Goal: Task Accomplishment & Management: Manage account settings

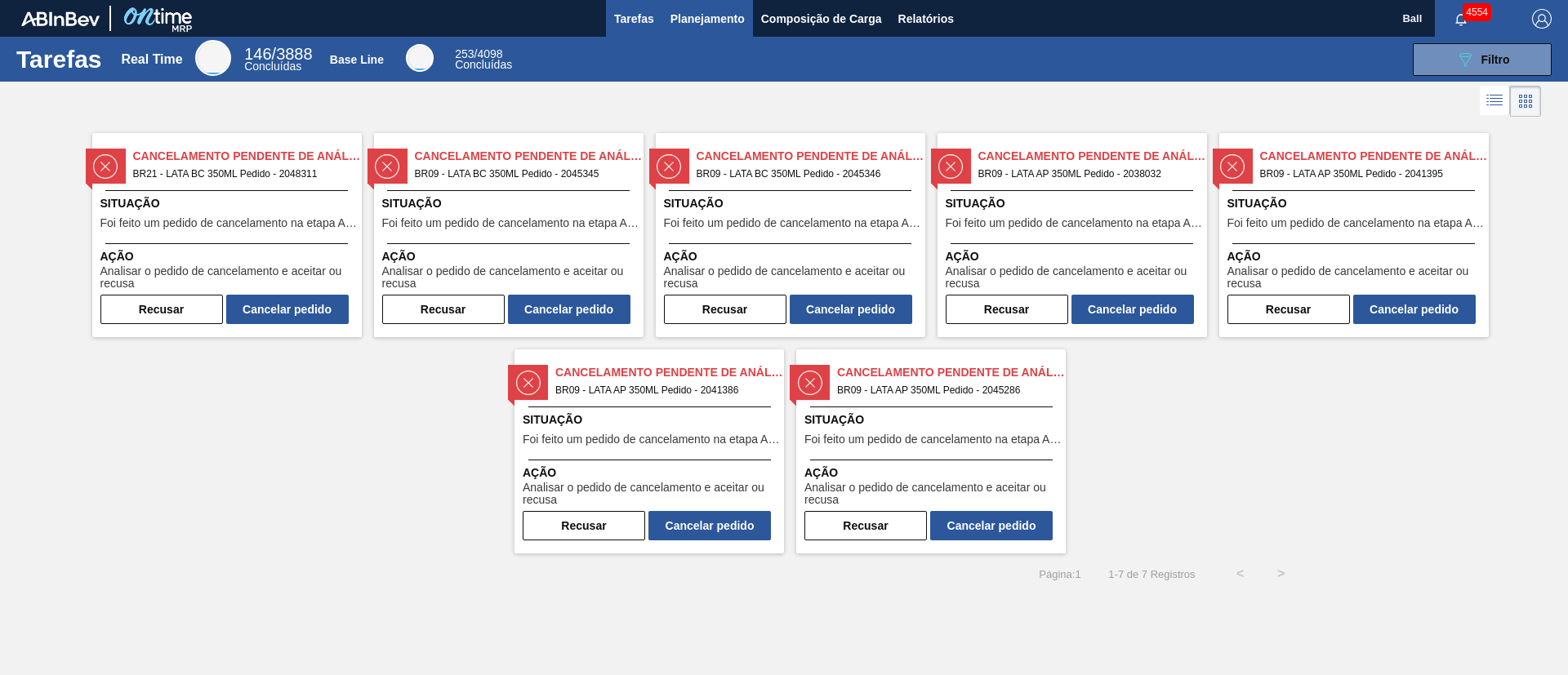
click at [716, 25] on span "Planejamento" at bounding box center [707, 19] width 75 height 20
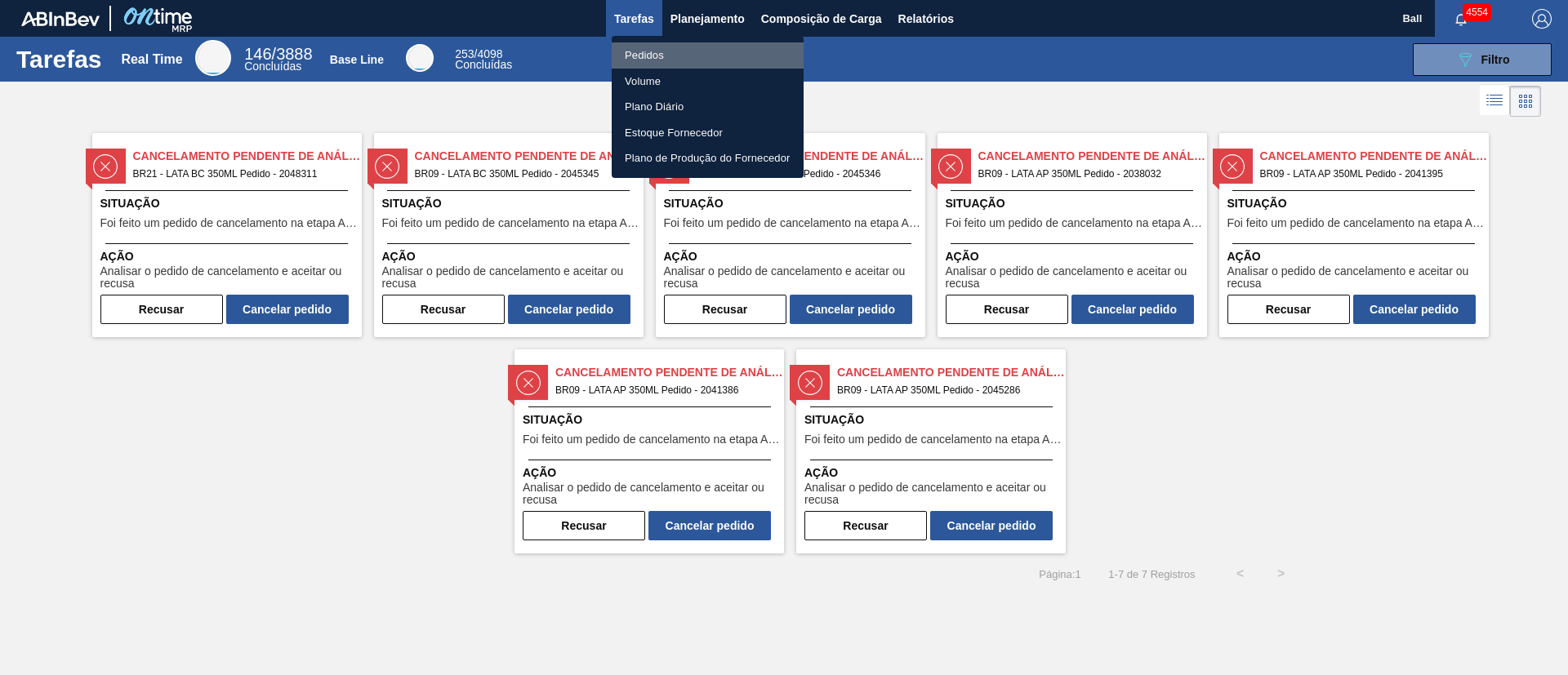
click at [658, 47] on li "Pedidos" at bounding box center [707, 56] width 192 height 26
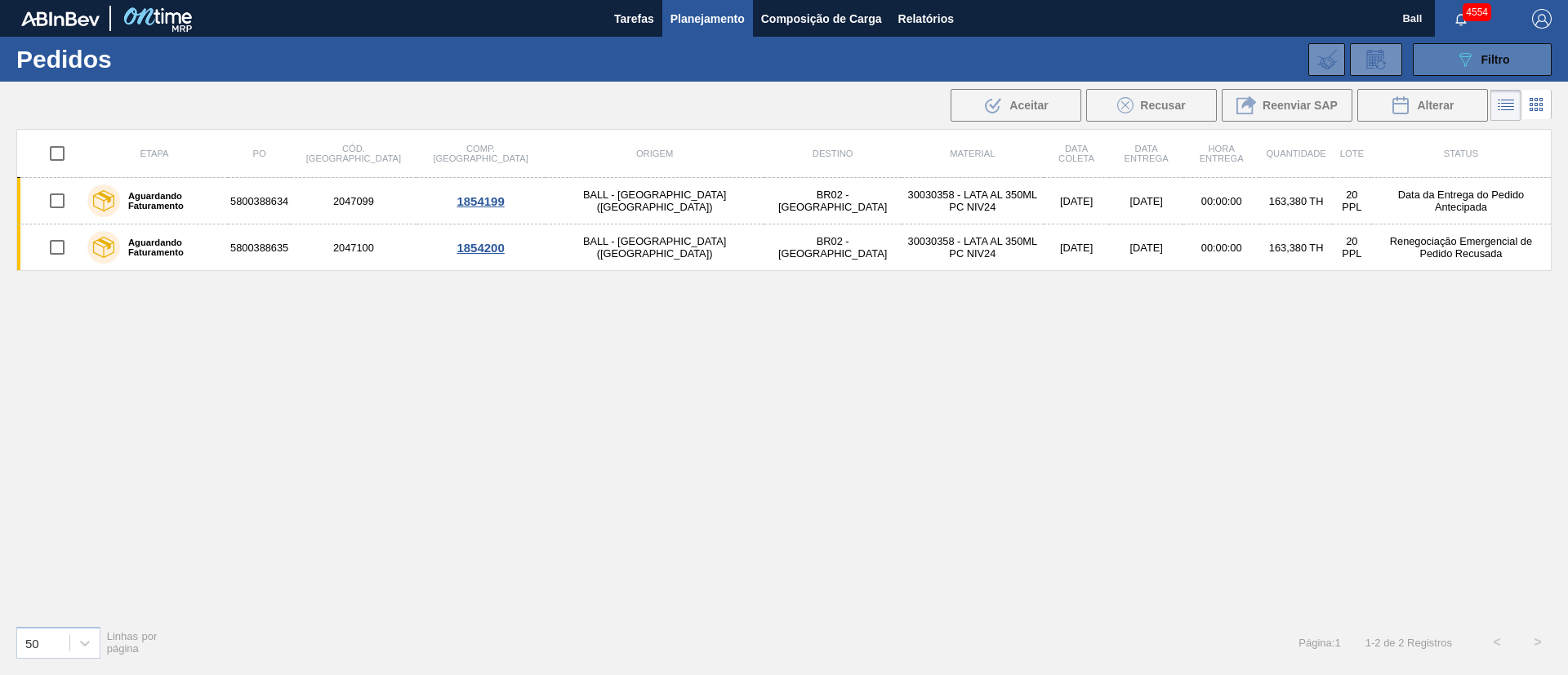
click at [1045, 63] on icon "089F7B8B-B2A5-4AFE-B5C0-19BA573D28AC" at bounding box center [1465, 59] width 20 height 20
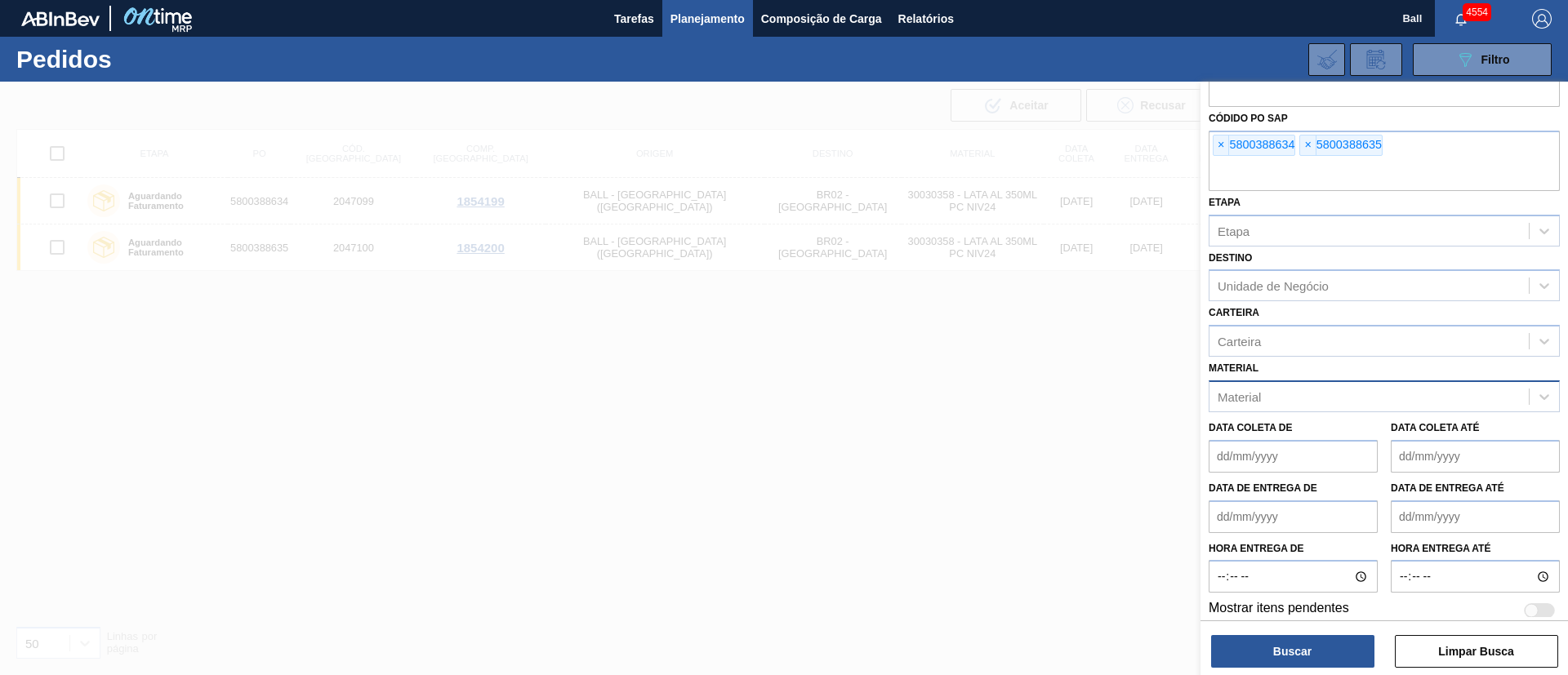
scroll to position [51, 0]
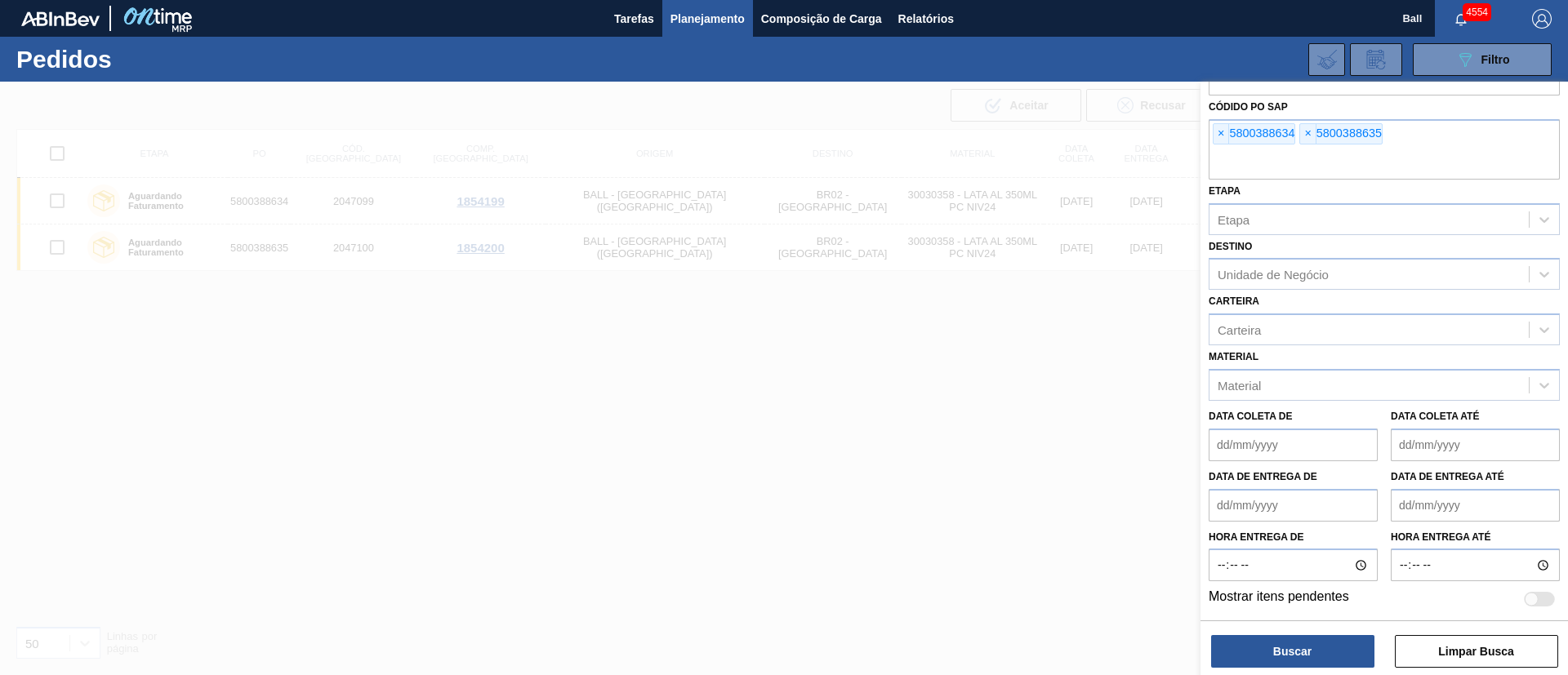
click at [1045, 449] on div at bounding box center [1532, 599] width 14 height 14
checkbox input "true"
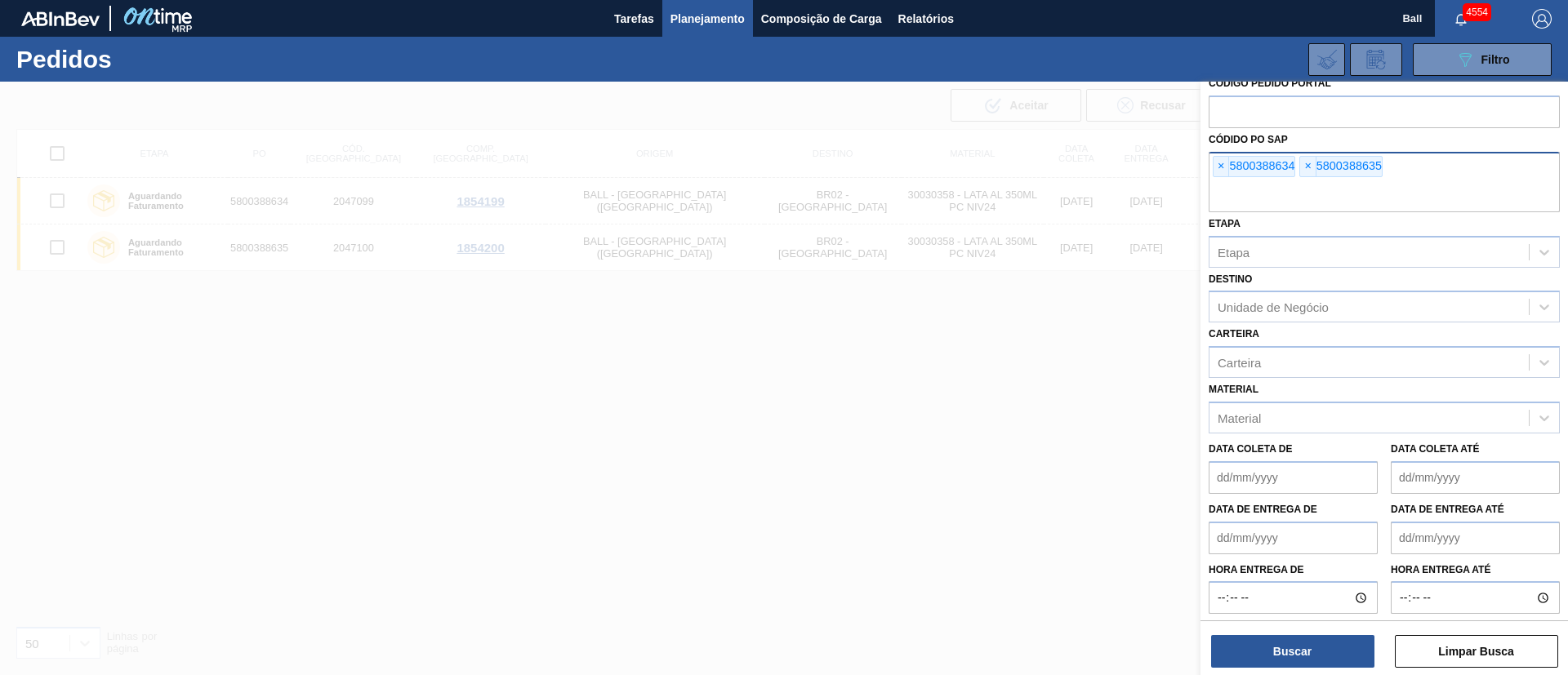
scroll to position [0, 0]
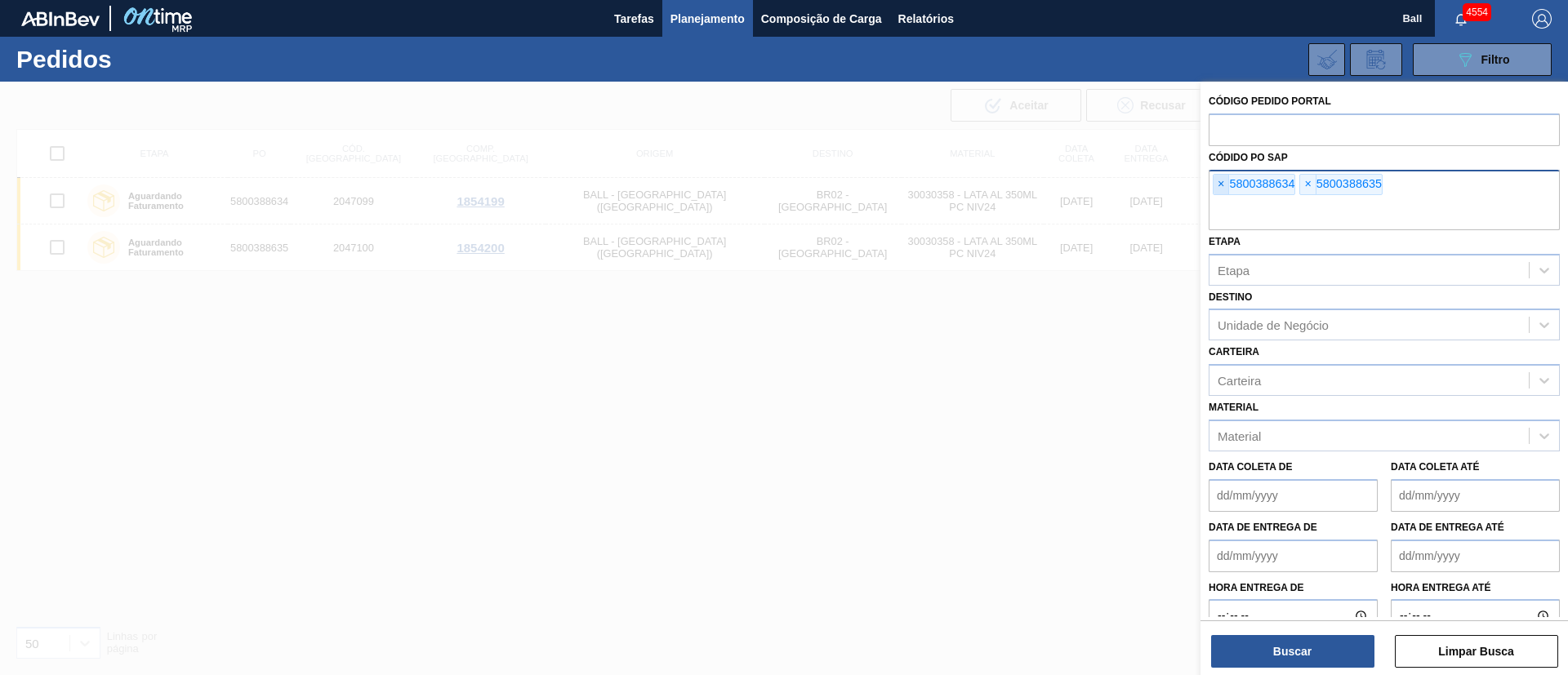
click at [1045, 187] on span "×" at bounding box center [1221, 184] width 15 height 20
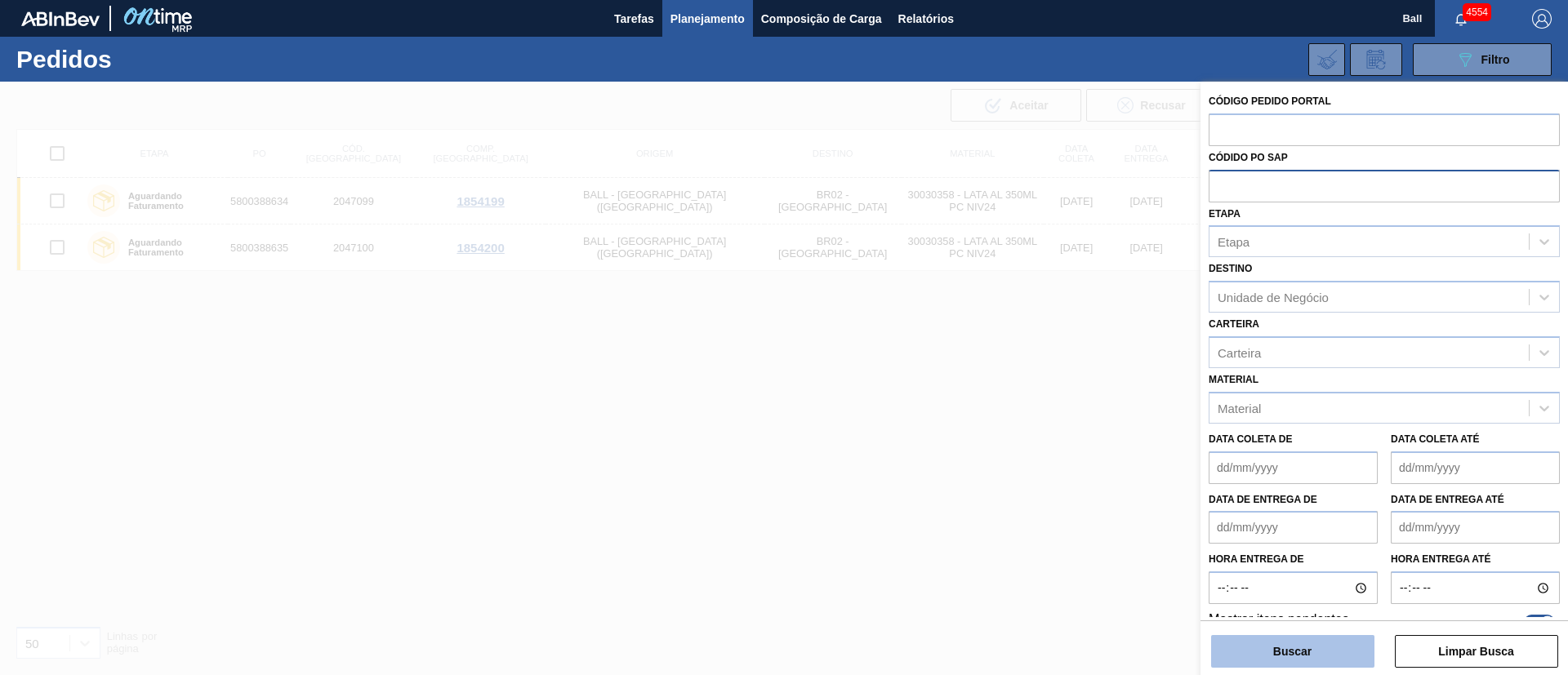
click at [1045, 449] on button "Buscar" at bounding box center [1292, 651] width 163 height 33
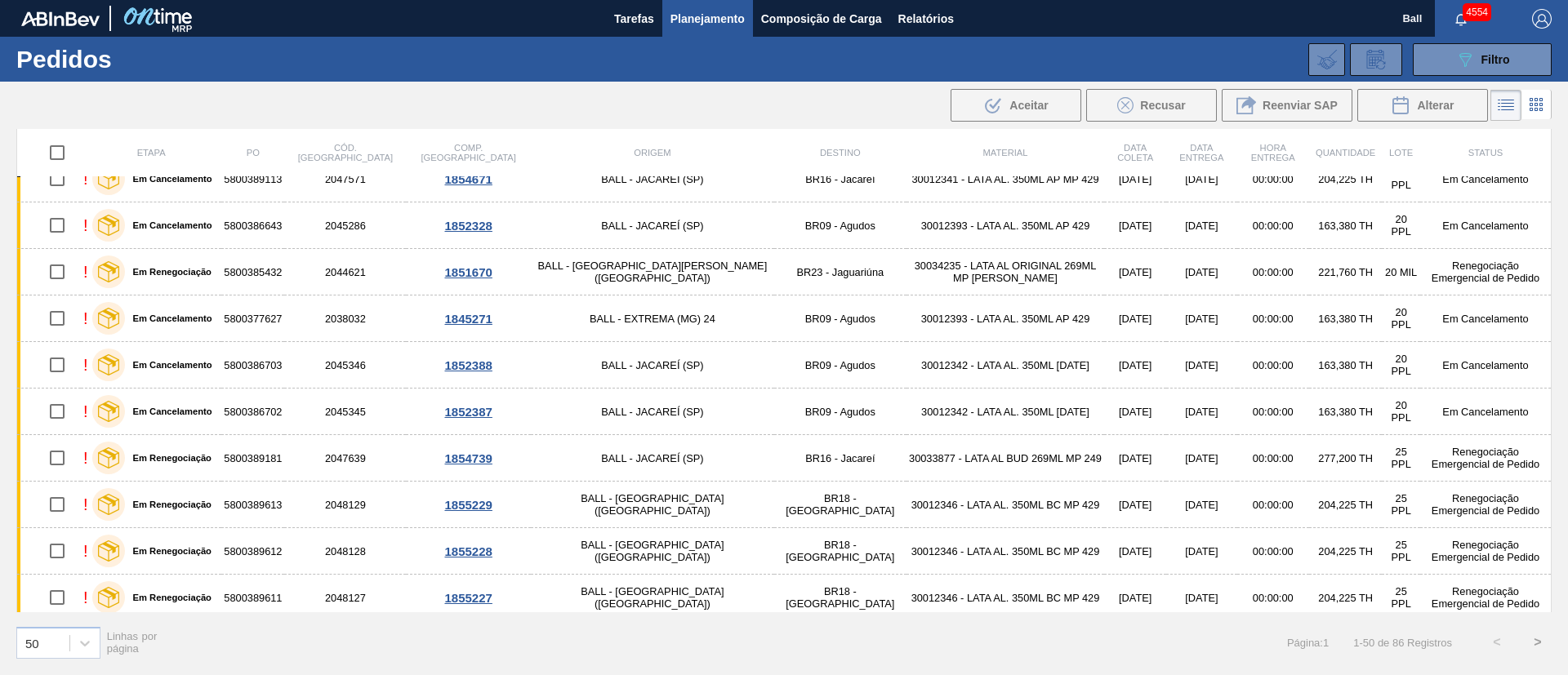
scroll to position [667, 0]
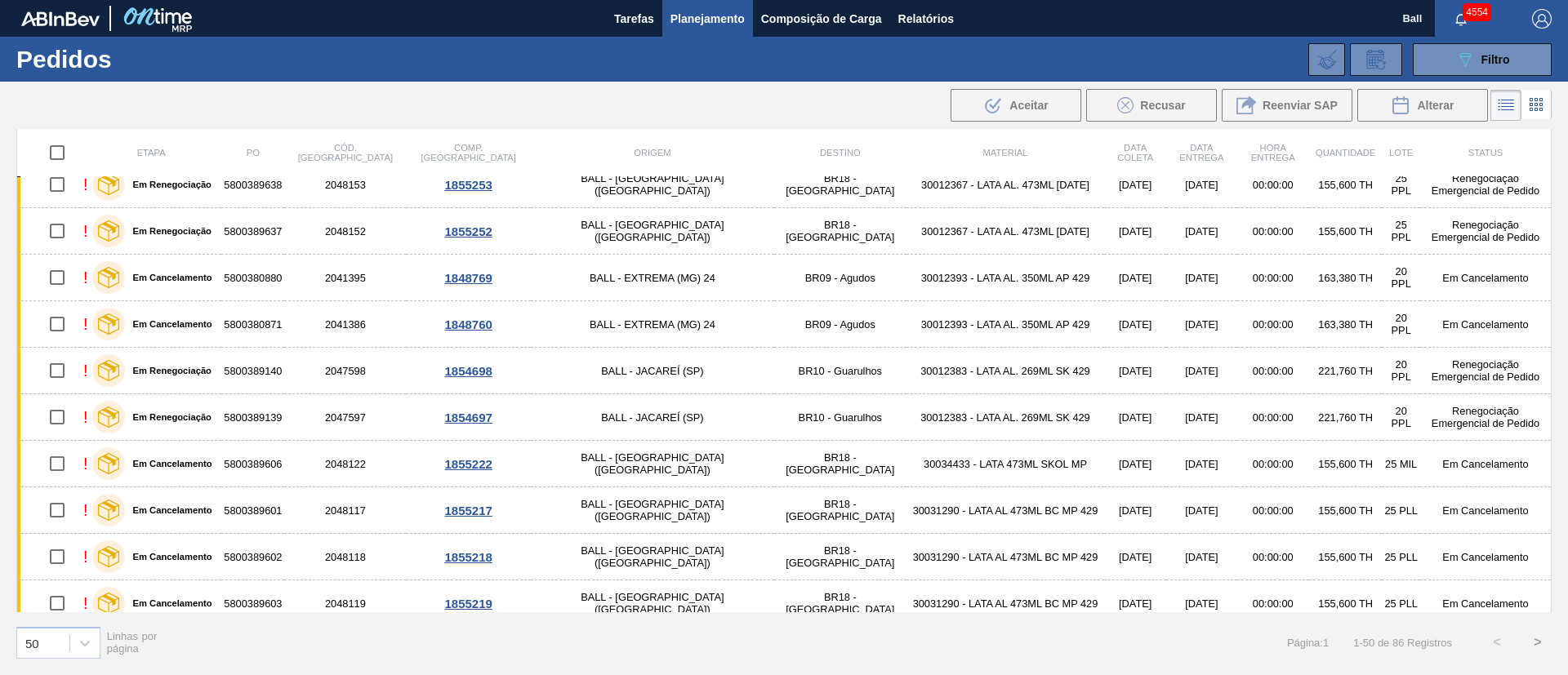
click at [697, 21] on span "Planejamento" at bounding box center [707, 19] width 75 height 20
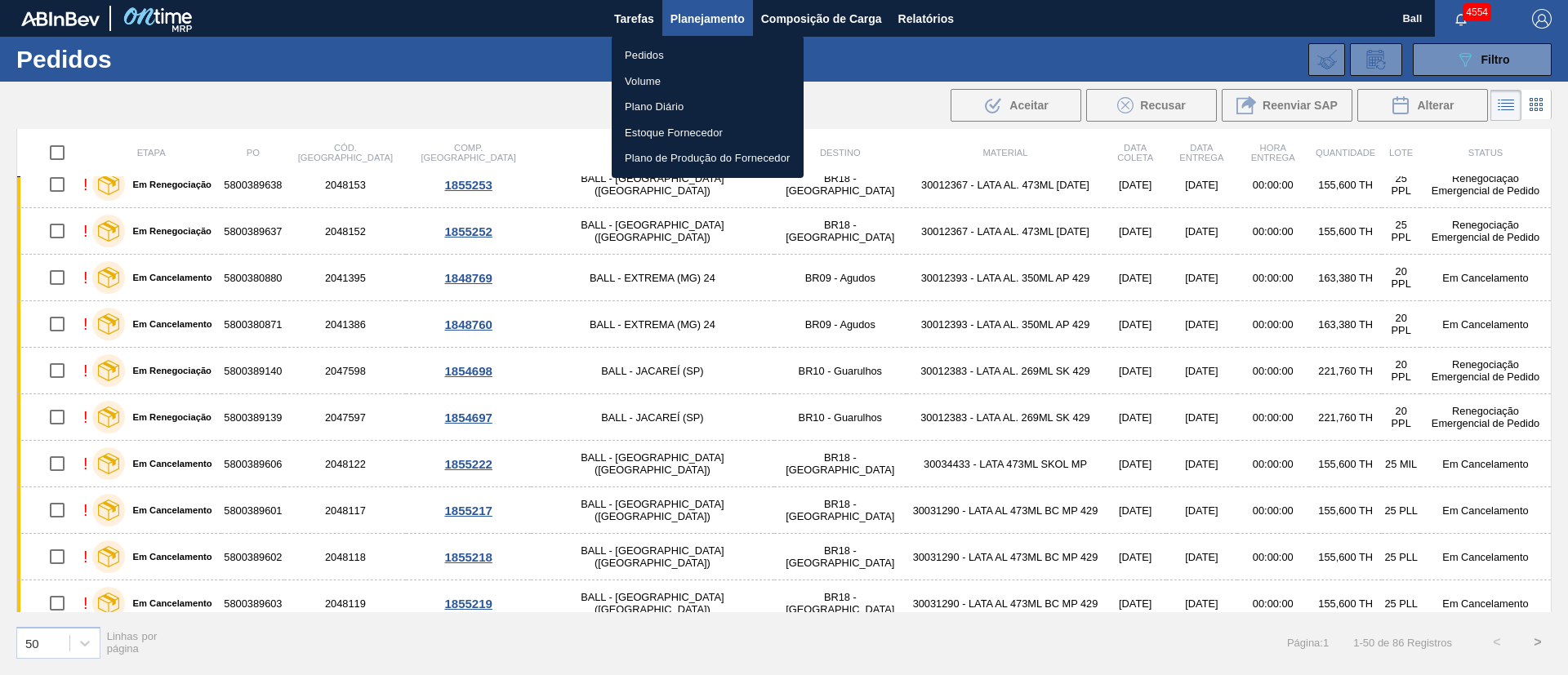
click at [648, 75] on li "Volume" at bounding box center [707, 82] width 192 height 26
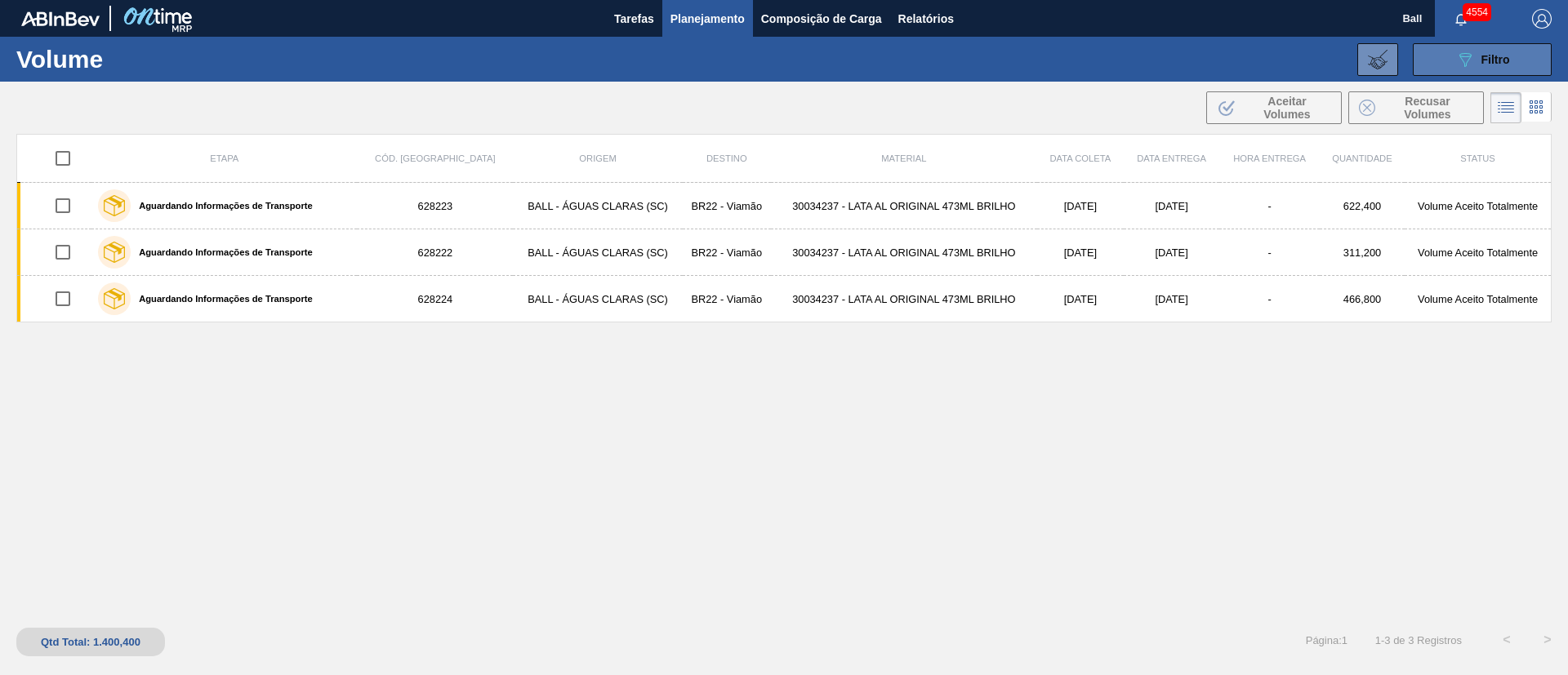
click at [1045, 61] on icon "089F7B8B-B2A5-4AFE-B5C0-19BA573D28AC" at bounding box center [1465, 59] width 20 height 20
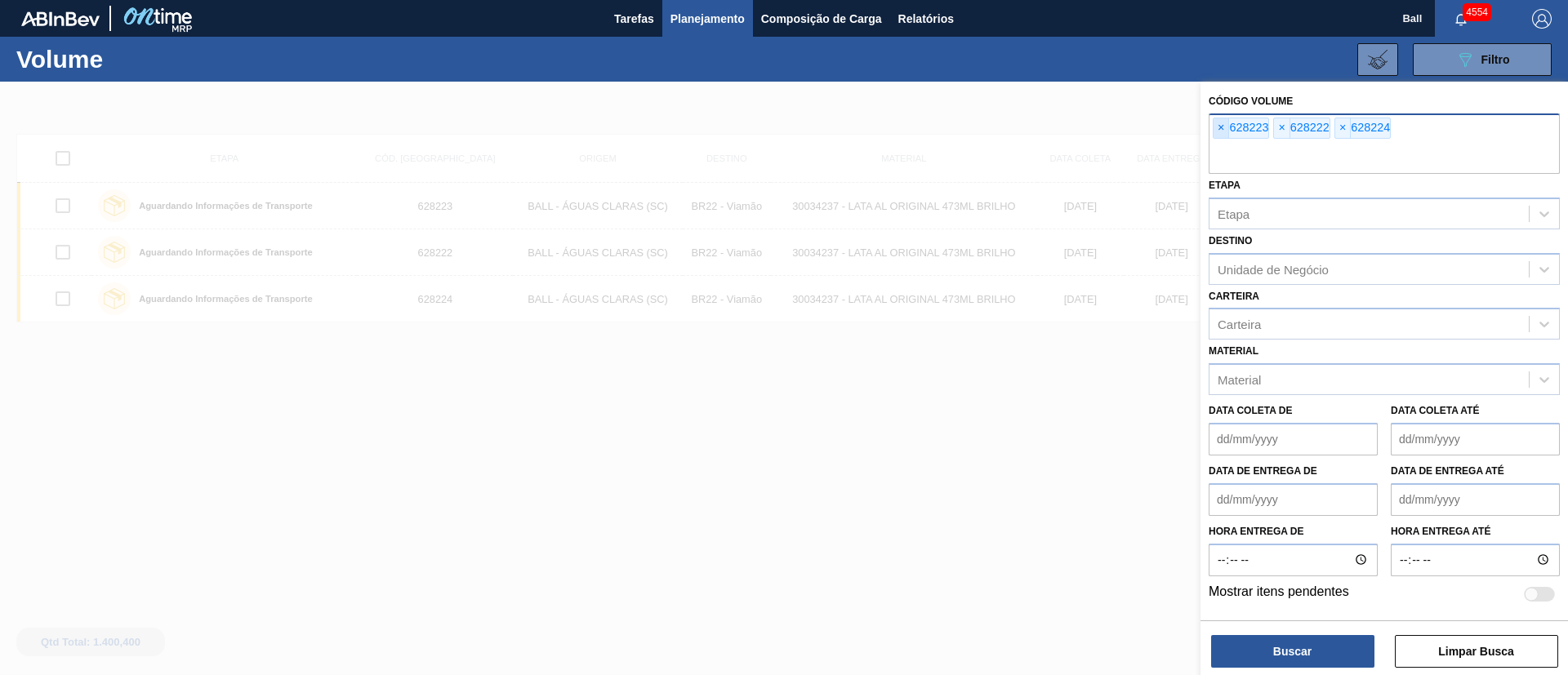
click at [1045, 132] on span "×" at bounding box center [1221, 127] width 15 height 20
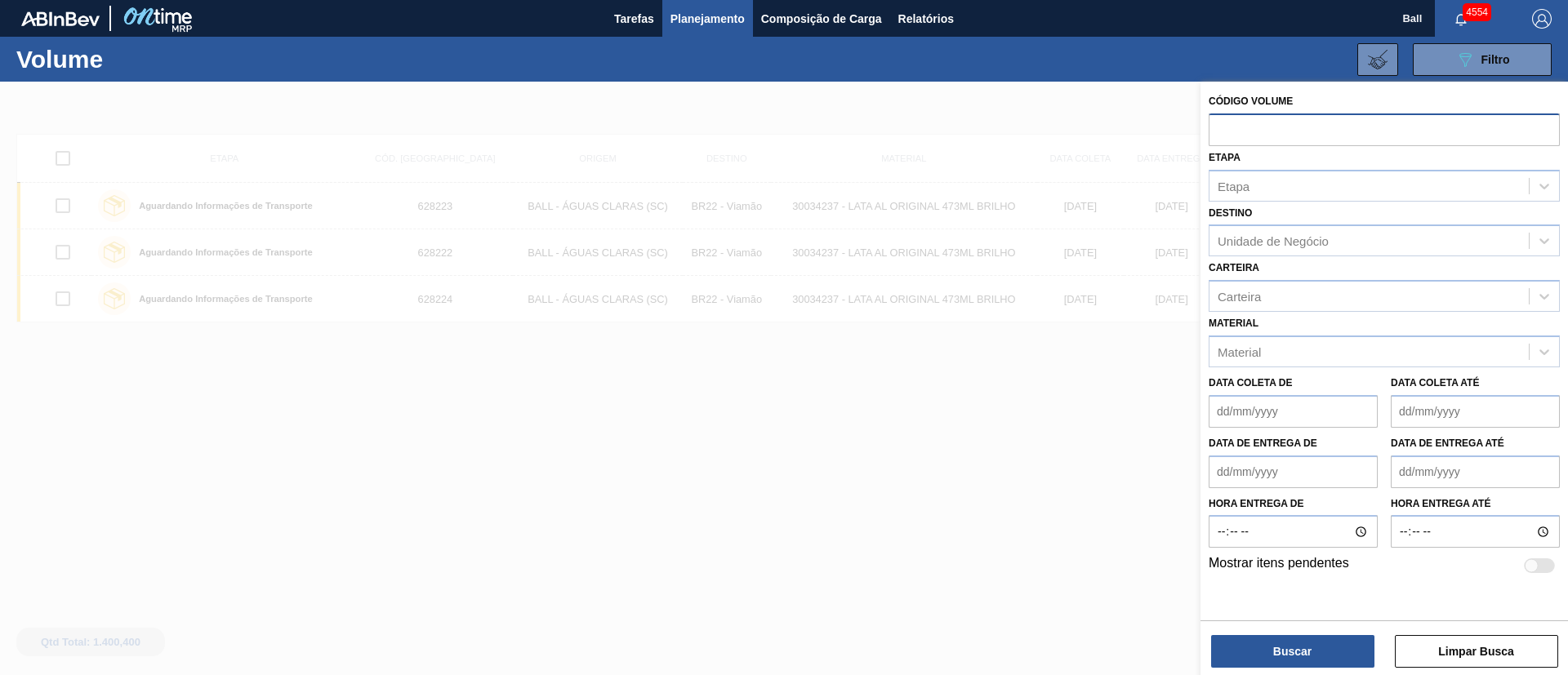
click at [1045, 449] on div at bounding box center [1540, 566] width 31 height 15
checkbox input "true"
click at [1045, 449] on button "Buscar" at bounding box center [1292, 651] width 163 height 33
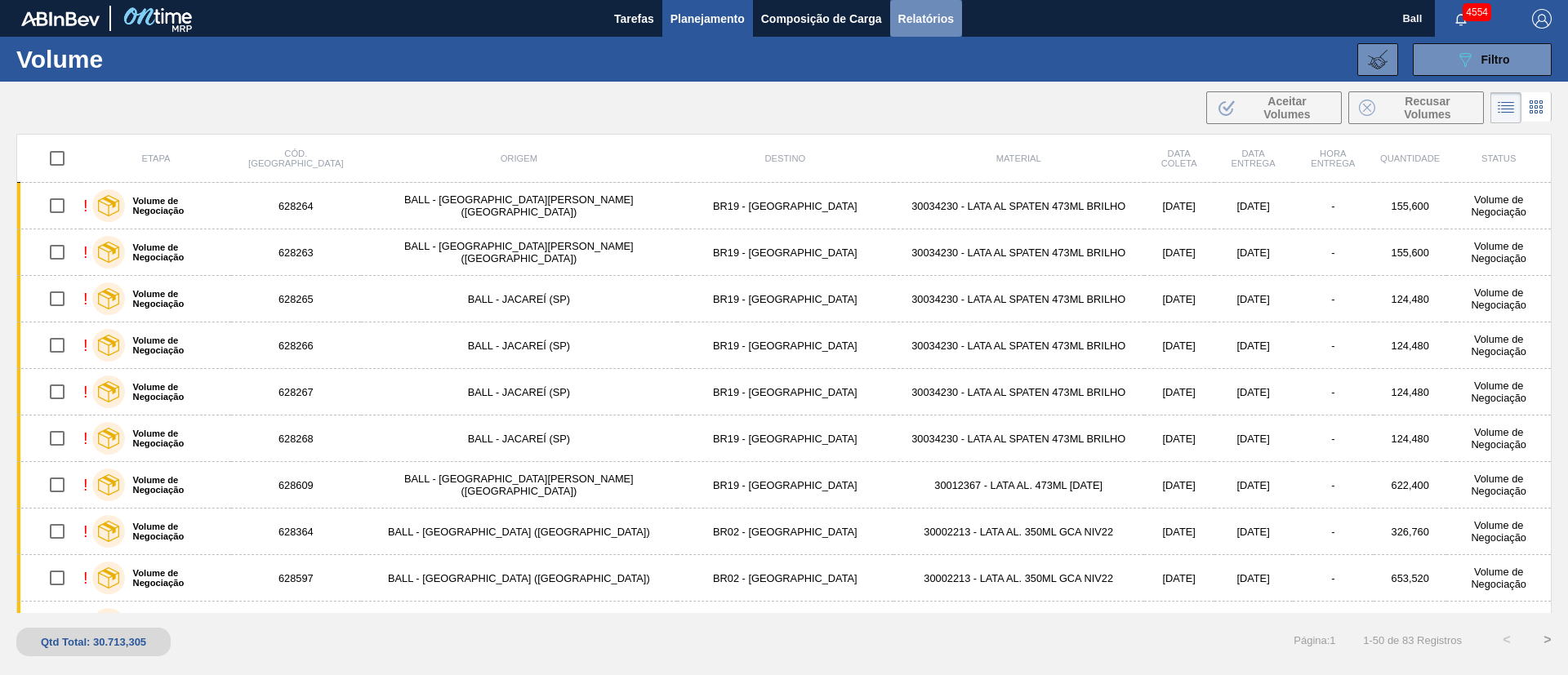
click at [924, 21] on span "Relatórios" at bounding box center [926, 19] width 56 height 20
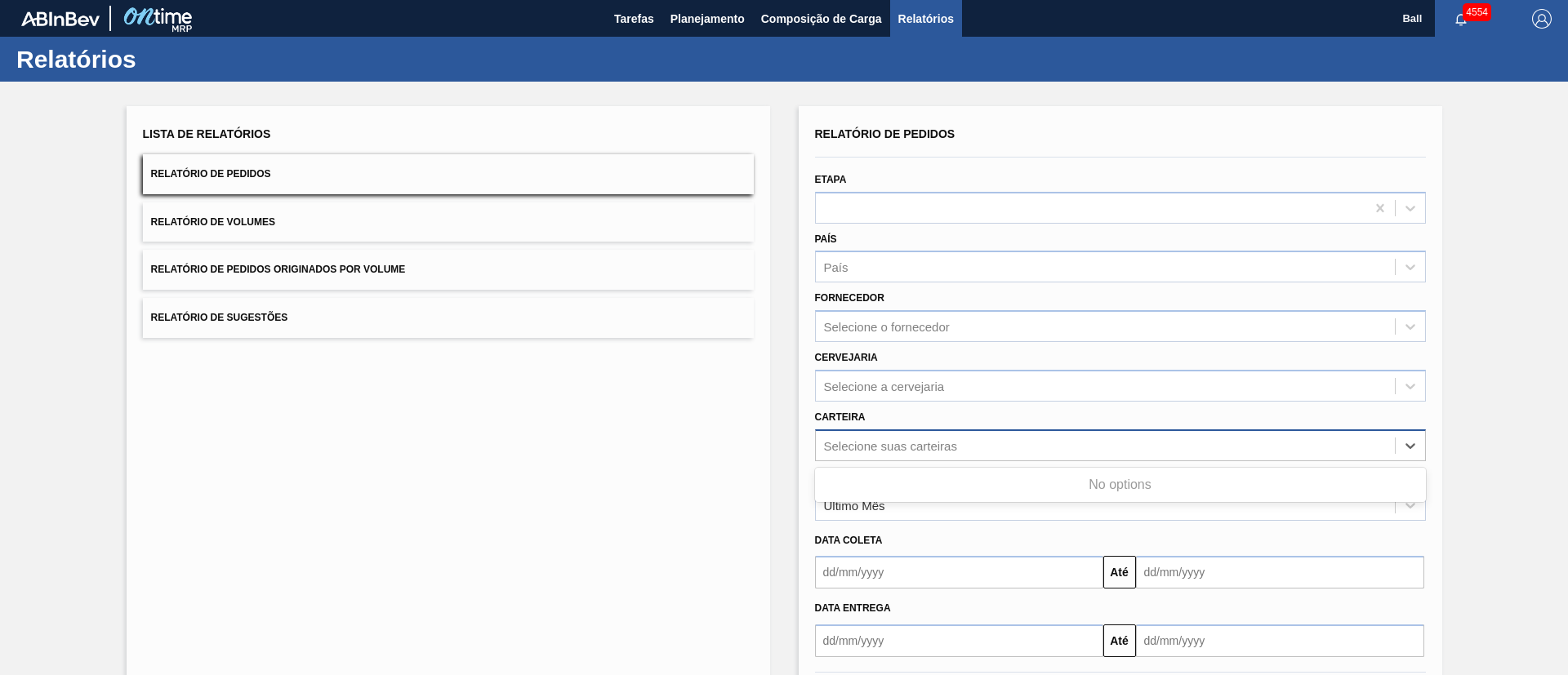
click at [939, 447] on div "Selecione suas carteiras" at bounding box center [891, 445] width 133 height 14
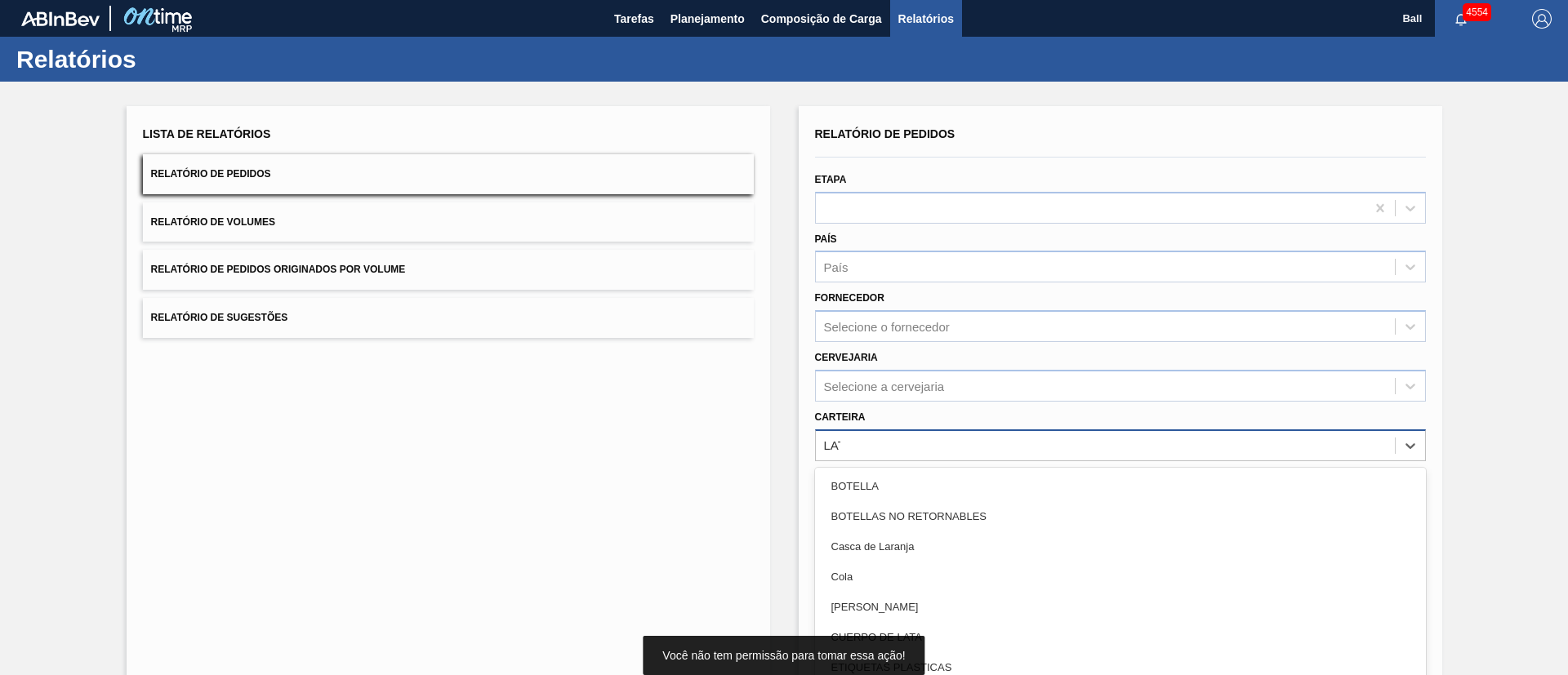
type input "LATA"
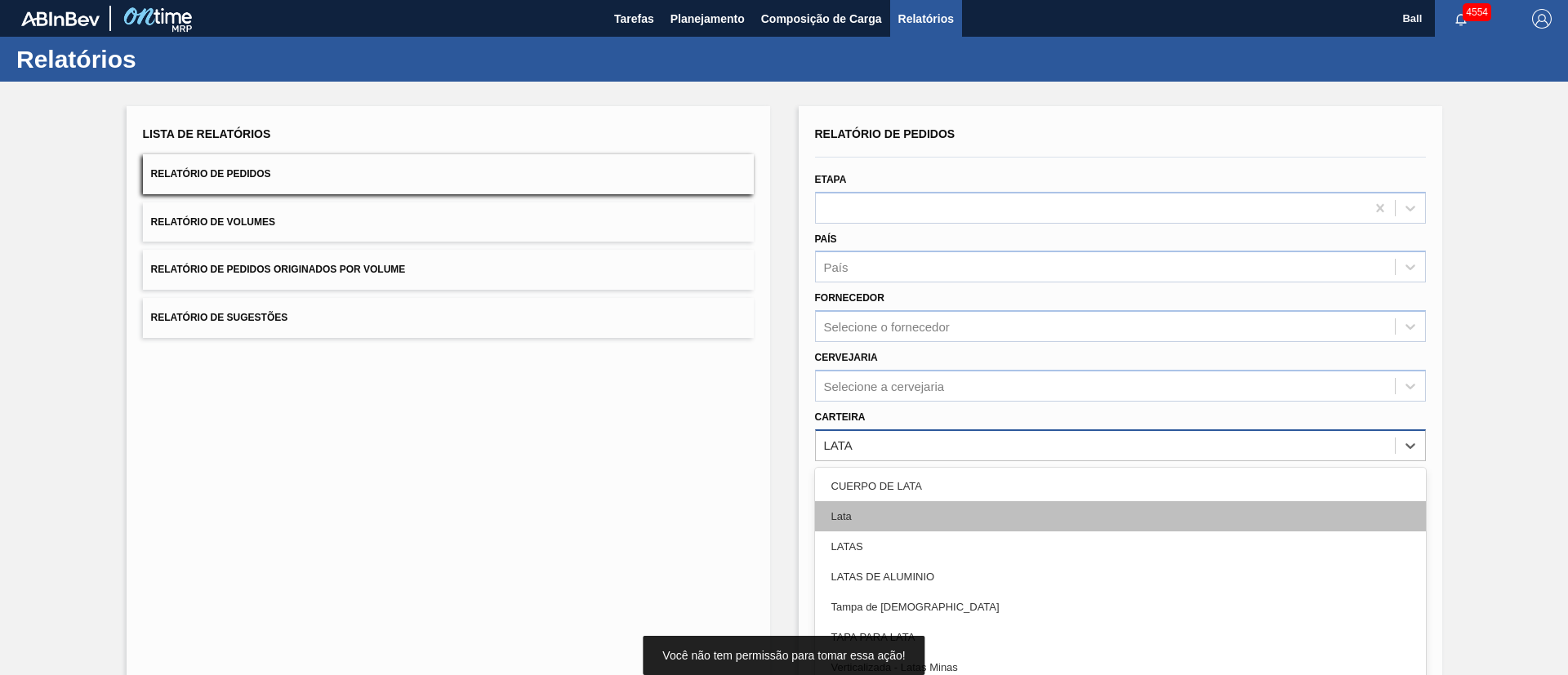
click at [906, 449] on div "Lata" at bounding box center [1120, 516] width 611 height 30
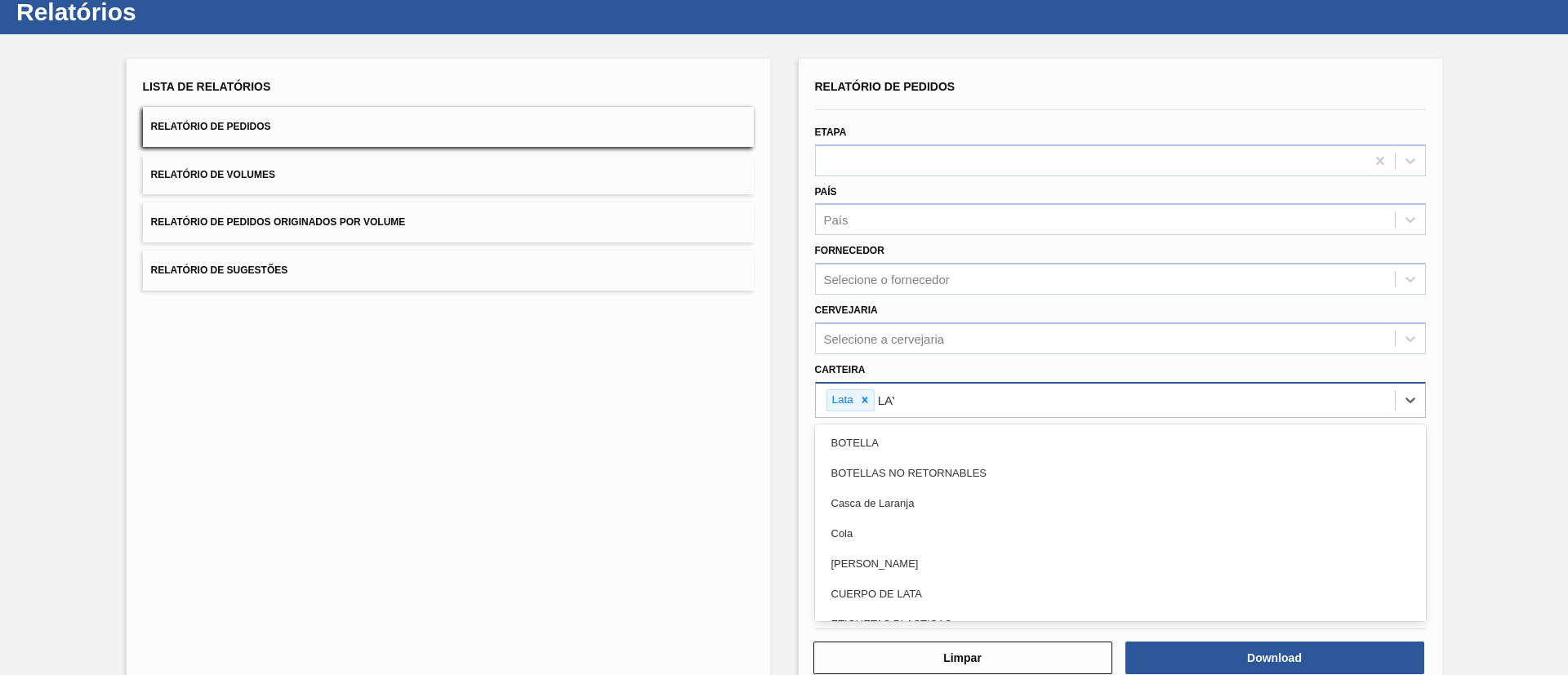
scroll to position [48, 0]
type input "LATAS"
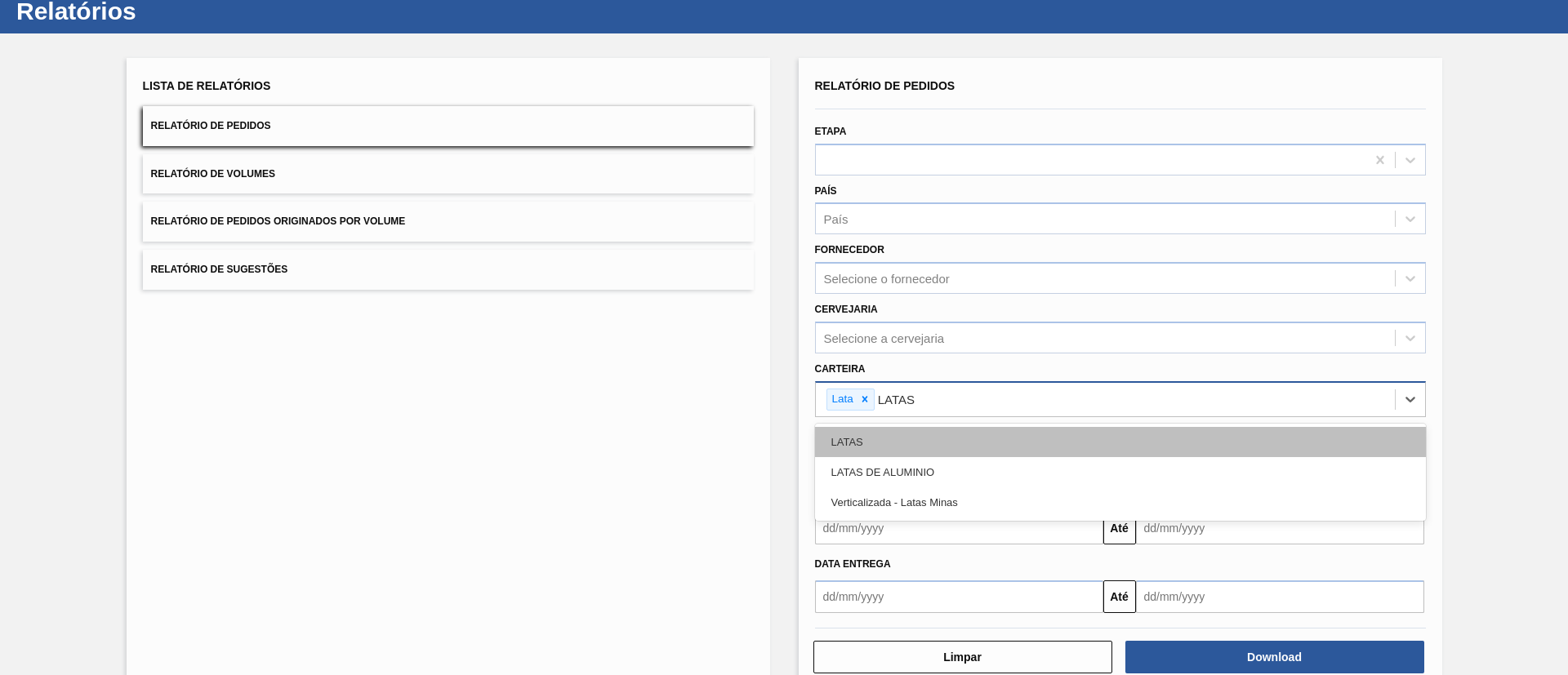
click at [976, 431] on div "LATAS" at bounding box center [1120, 442] width 611 height 30
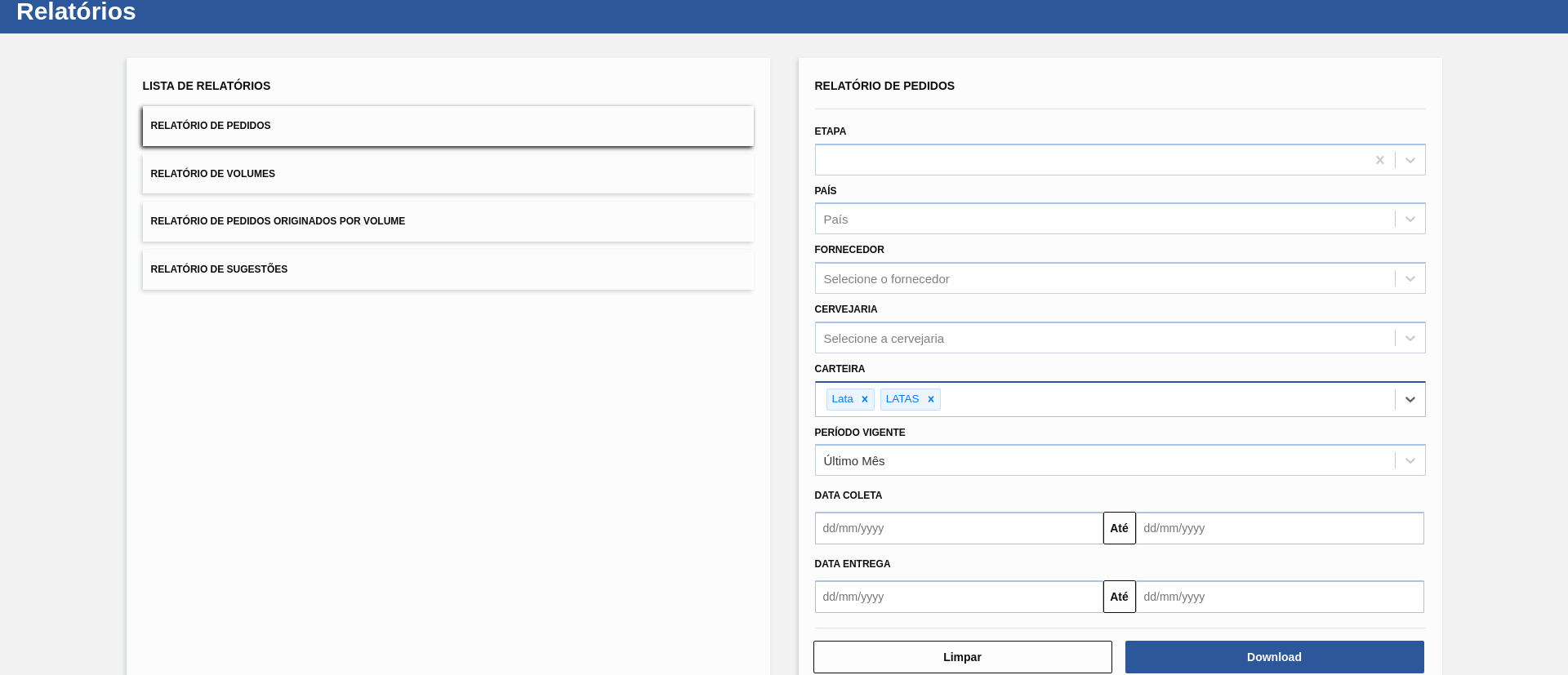
click at [392, 175] on button "Relatório de Volumes" at bounding box center [448, 174] width 611 height 40
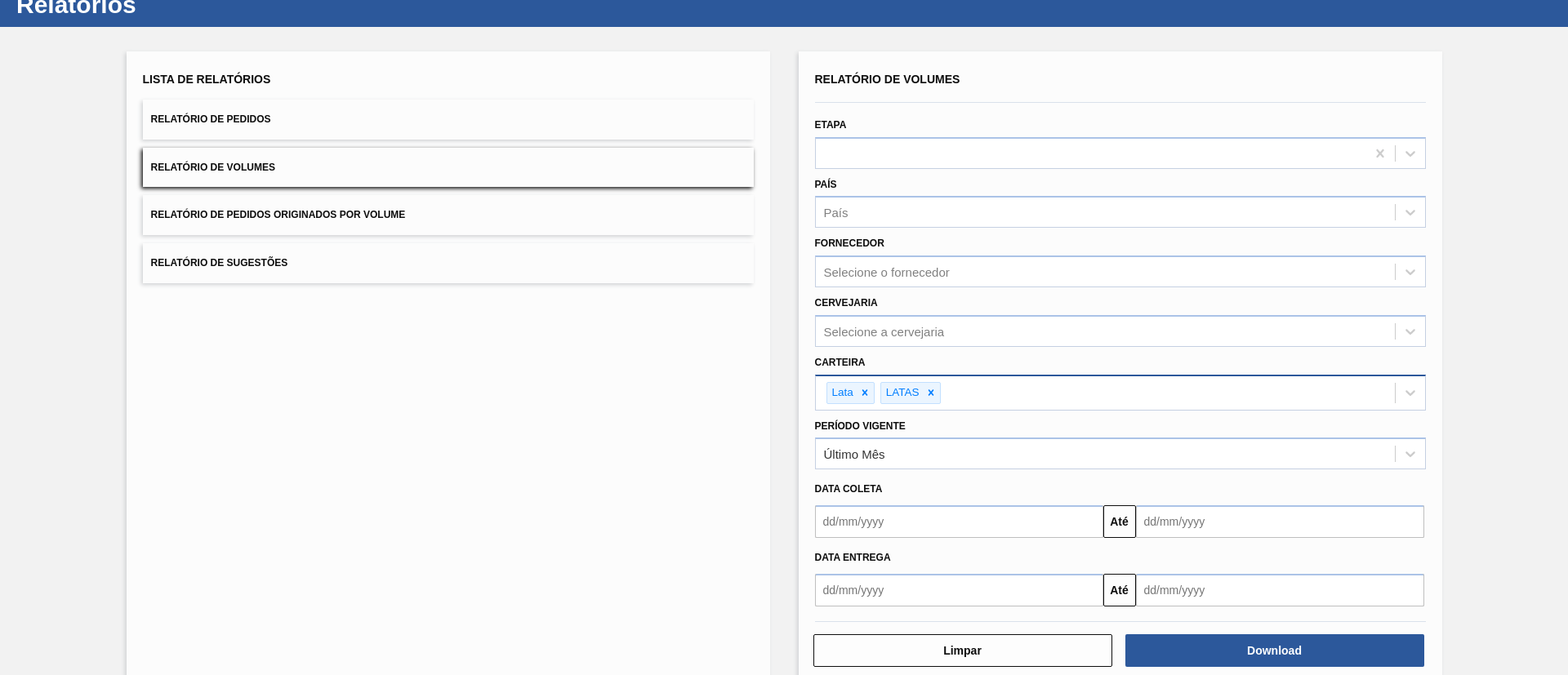
scroll to position [85, 0]
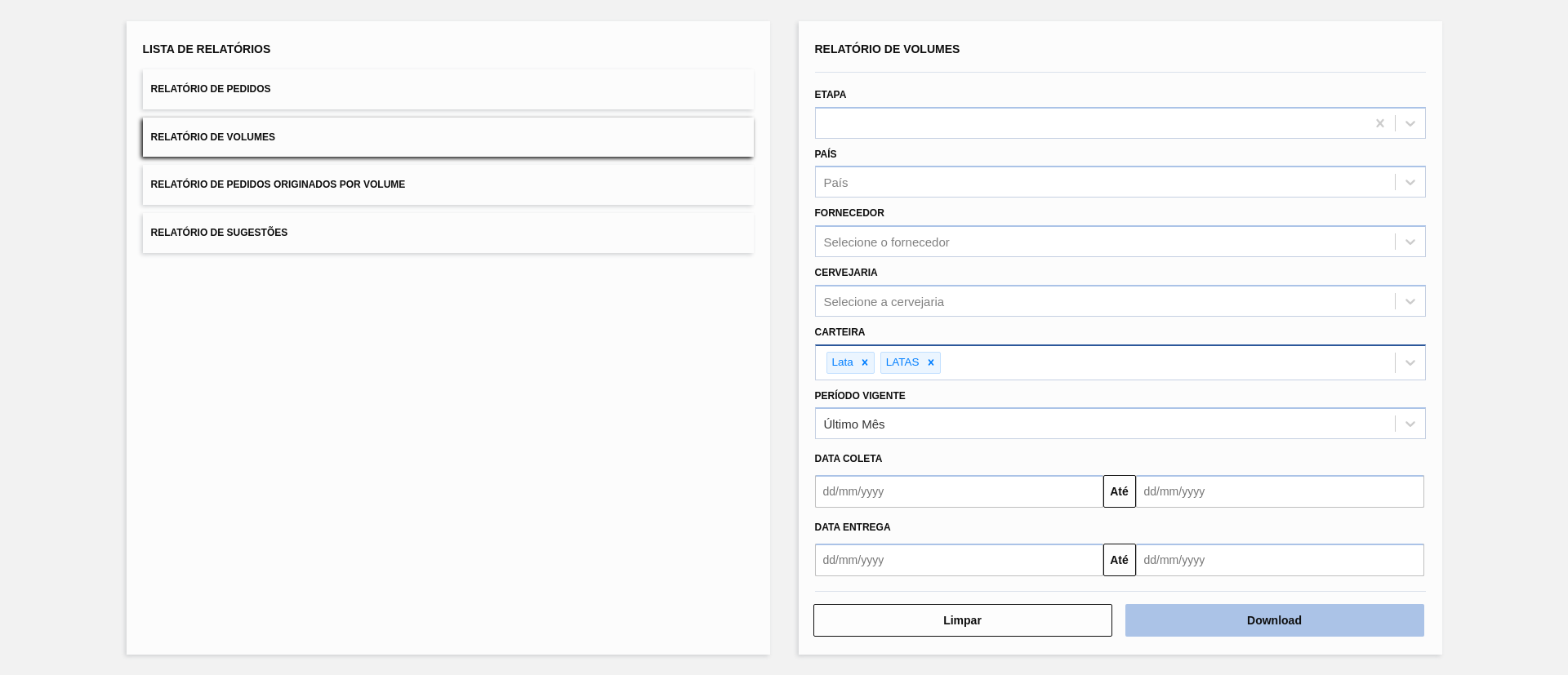
click at [1045, 449] on button "Download" at bounding box center [1275, 620] width 299 height 33
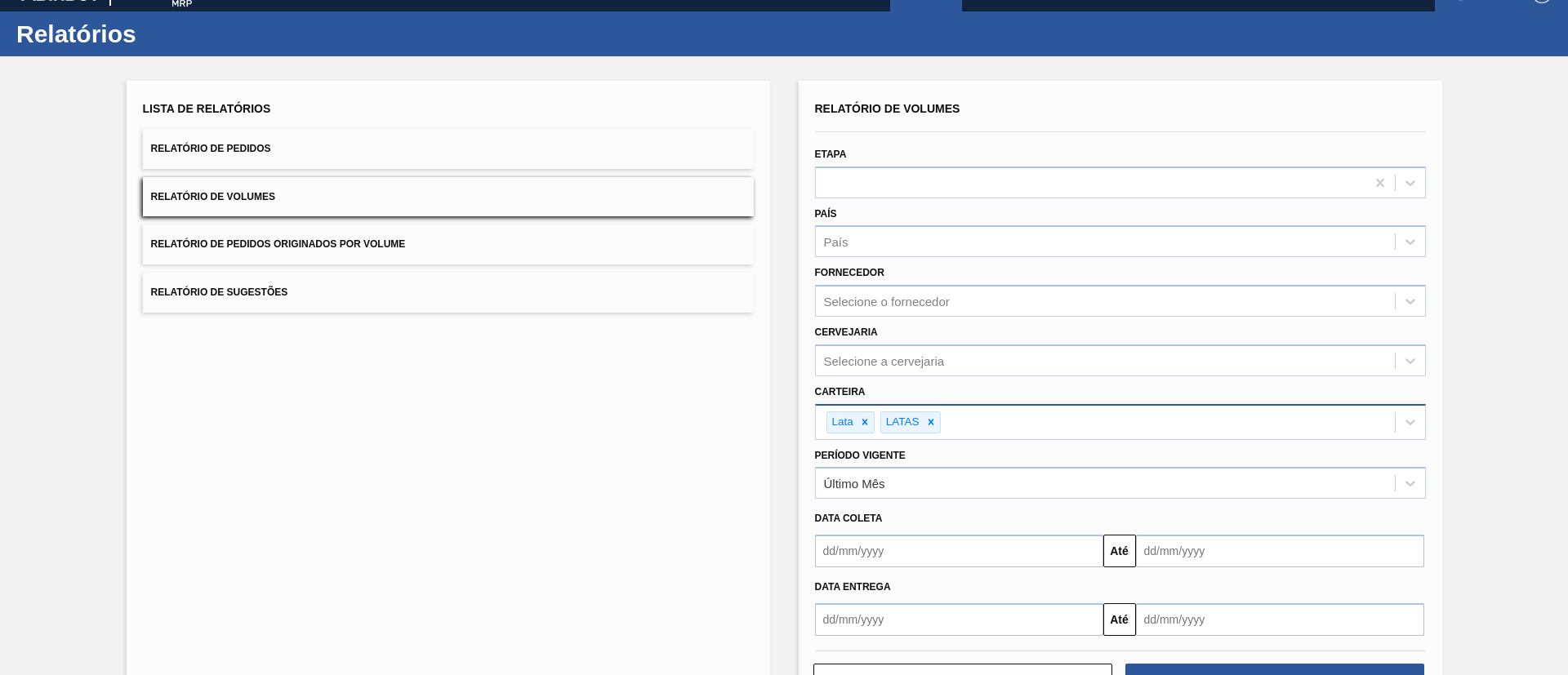
scroll to position [0, 0]
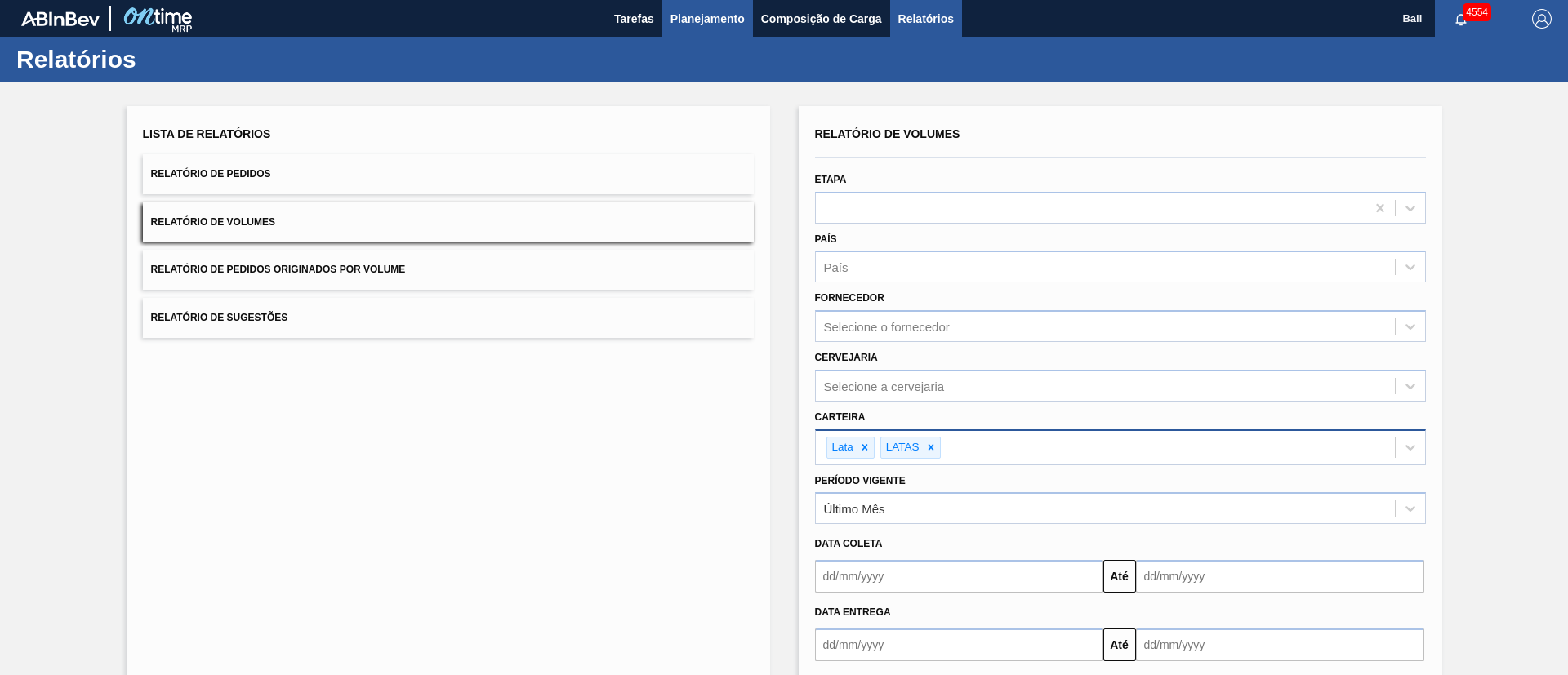
click at [686, 16] on span "Planejamento" at bounding box center [707, 19] width 75 height 20
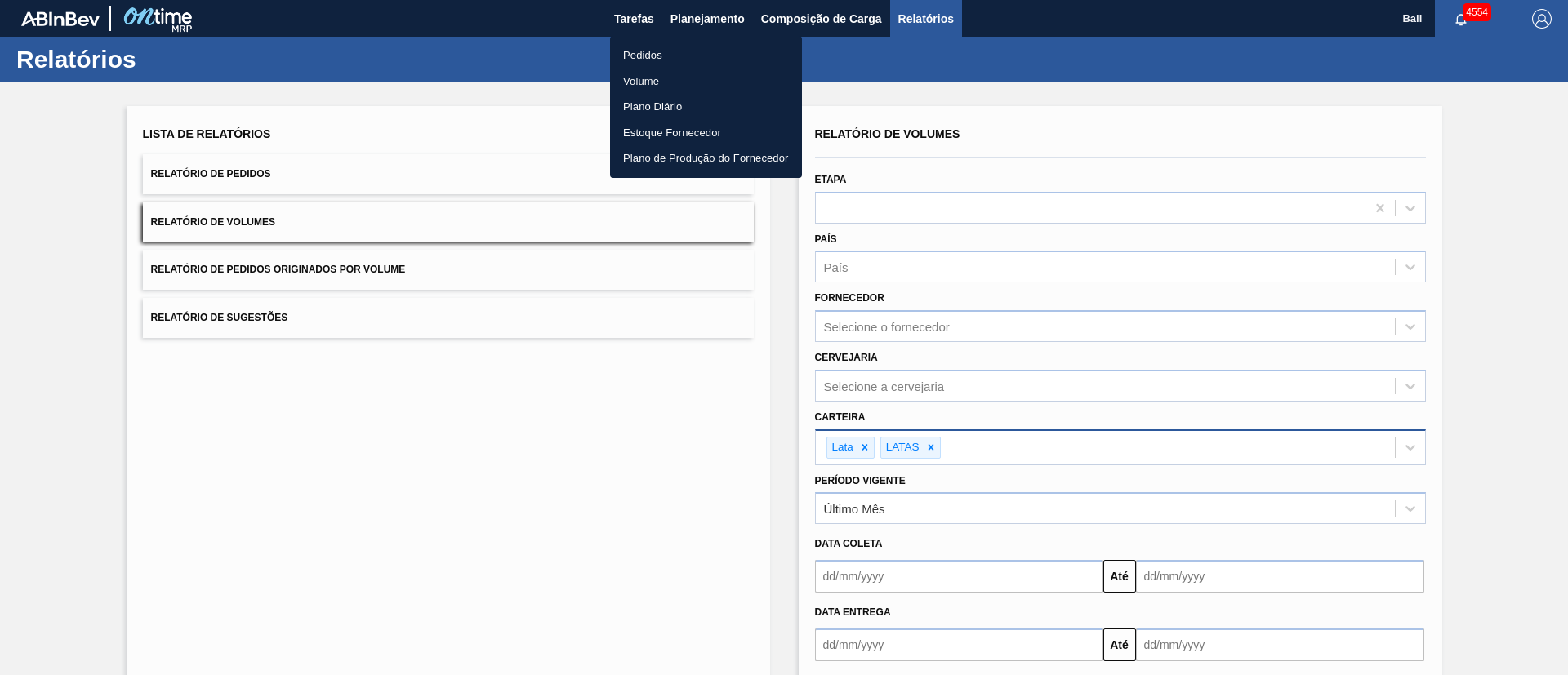
click at [643, 82] on li "Volume" at bounding box center [706, 82] width 192 height 26
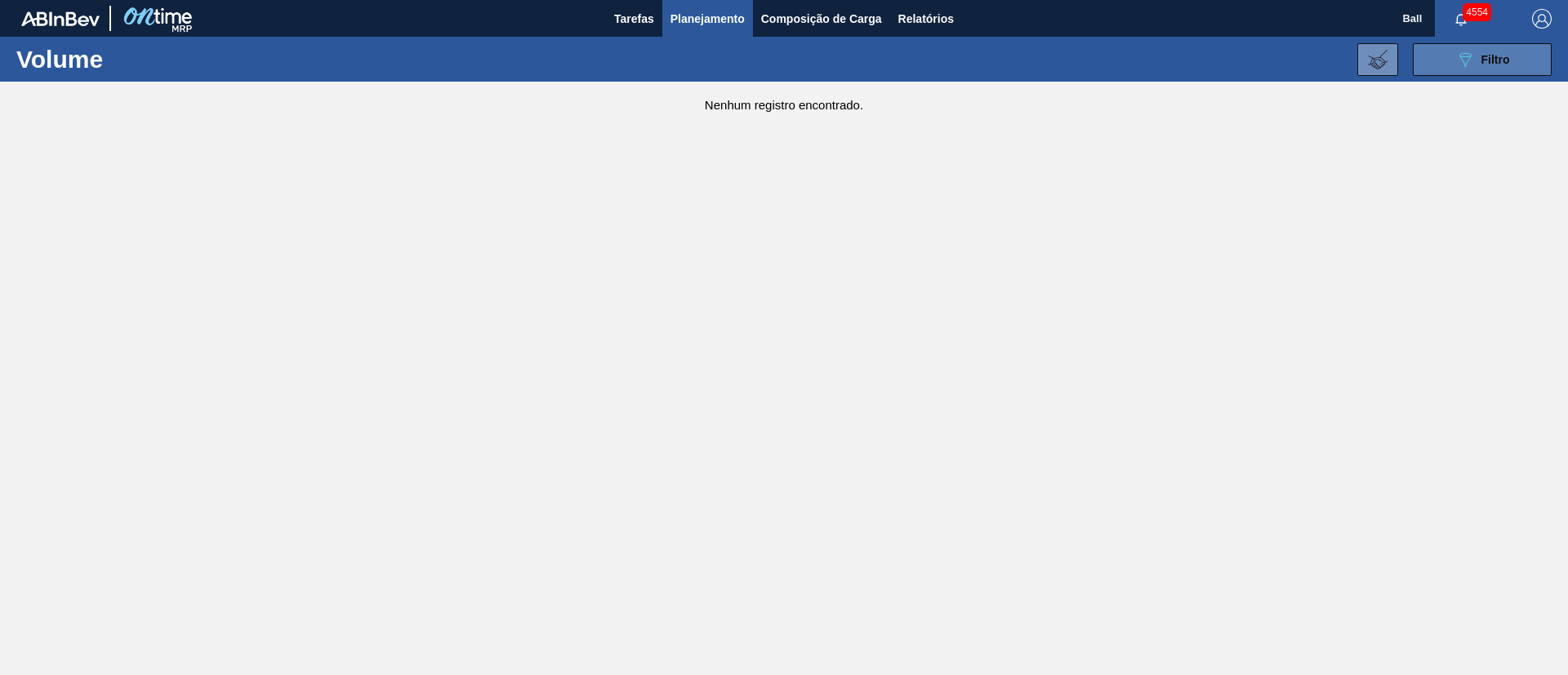
click at [1045, 53] on button "089F7B8B-B2A5-4AFE-B5C0-19BA573D28AC Filtro" at bounding box center [1482, 59] width 139 height 33
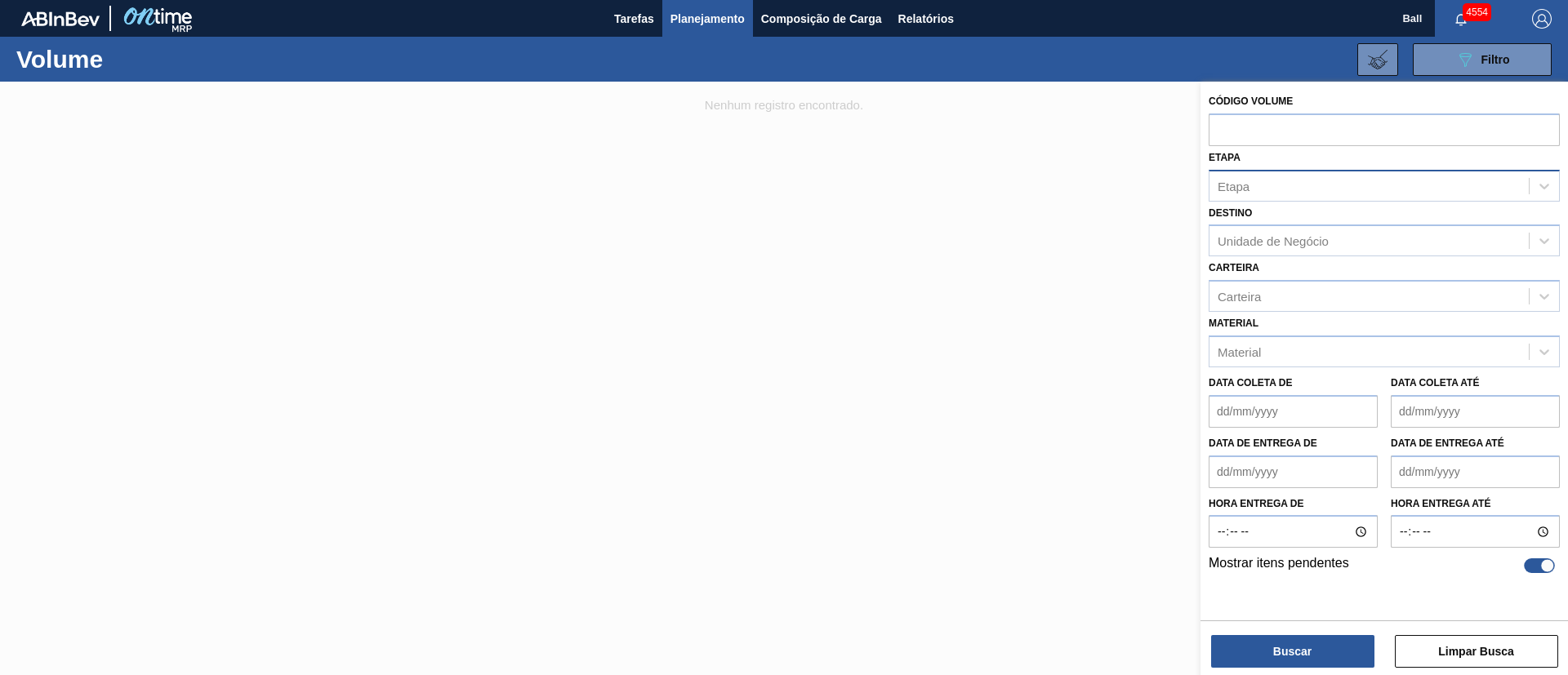
click at [1045, 178] on div "Etapa" at bounding box center [1234, 185] width 32 height 14
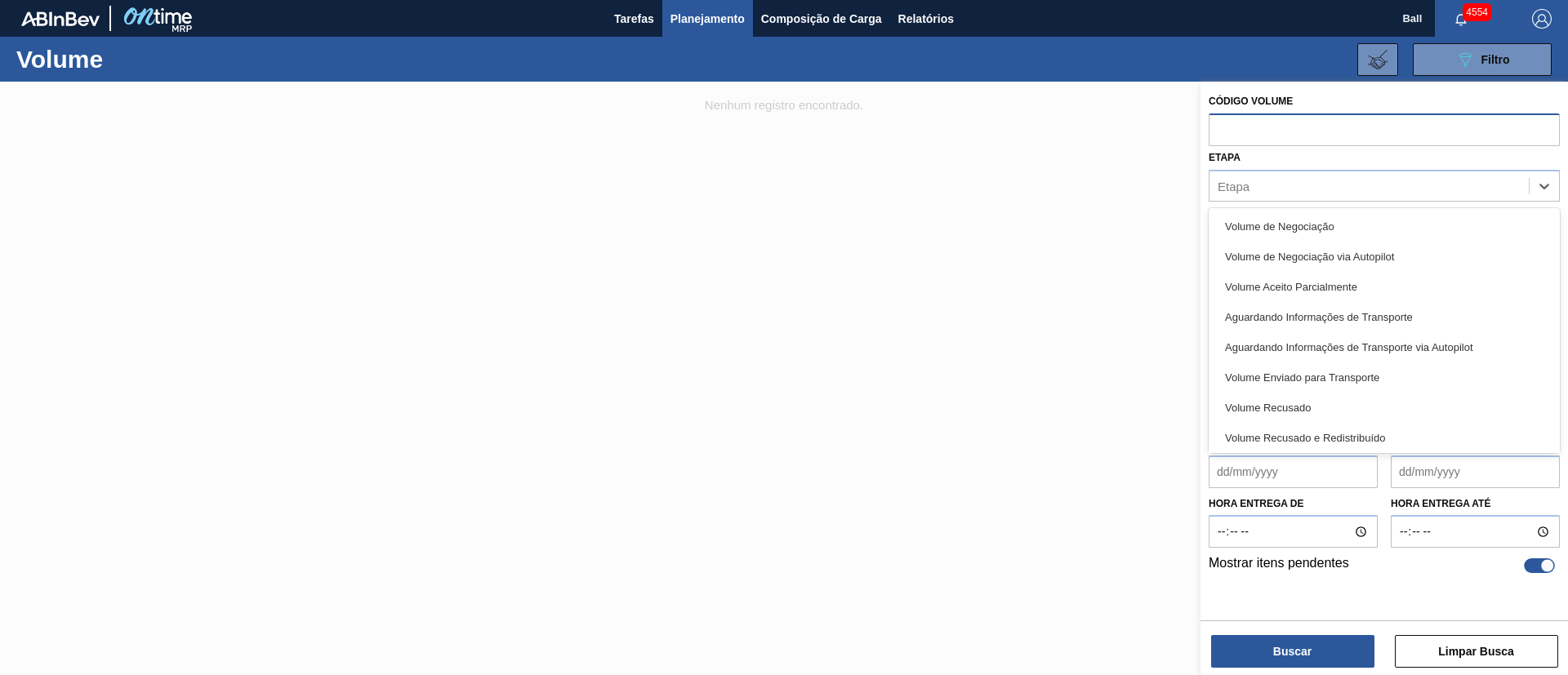
click at [1045, 131] on input "text" at bounding box center [1385, 128] width 351 height 31
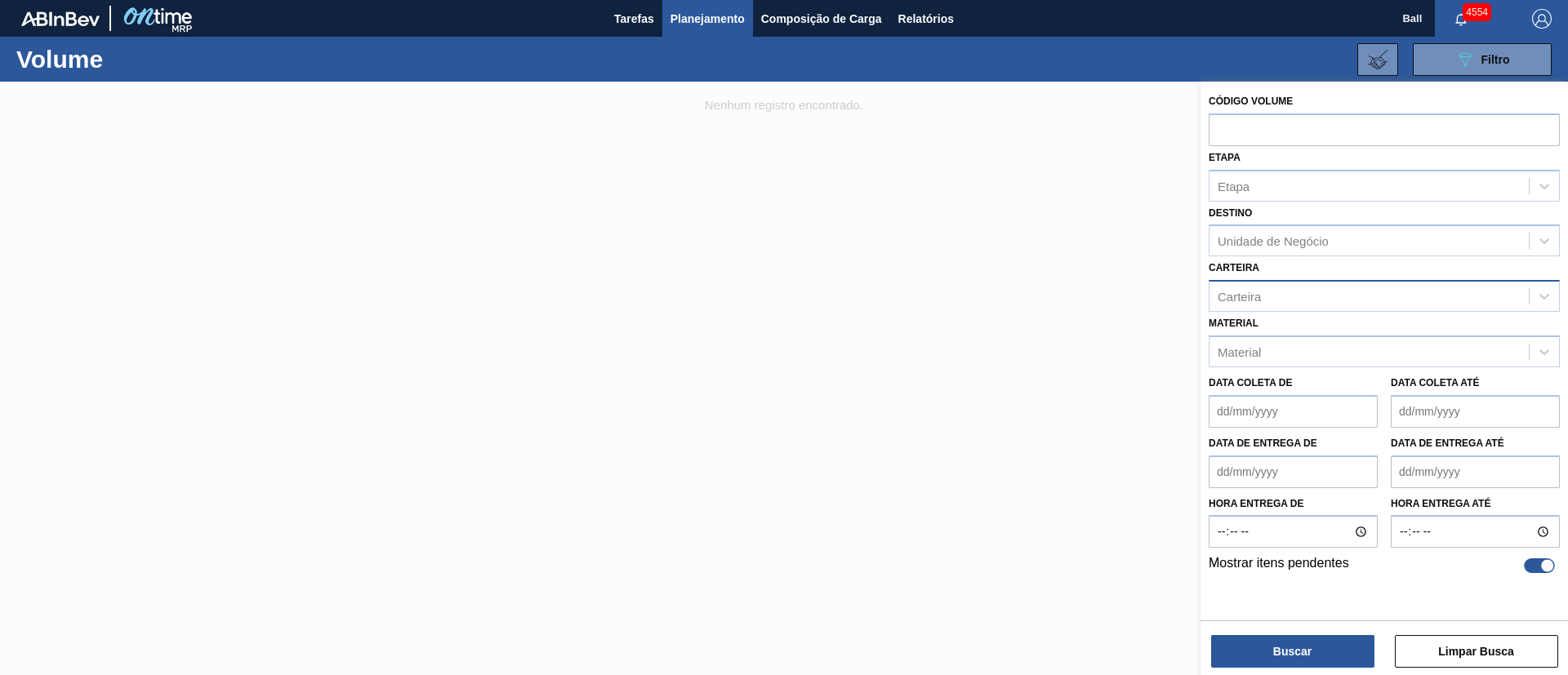
paste input "text"
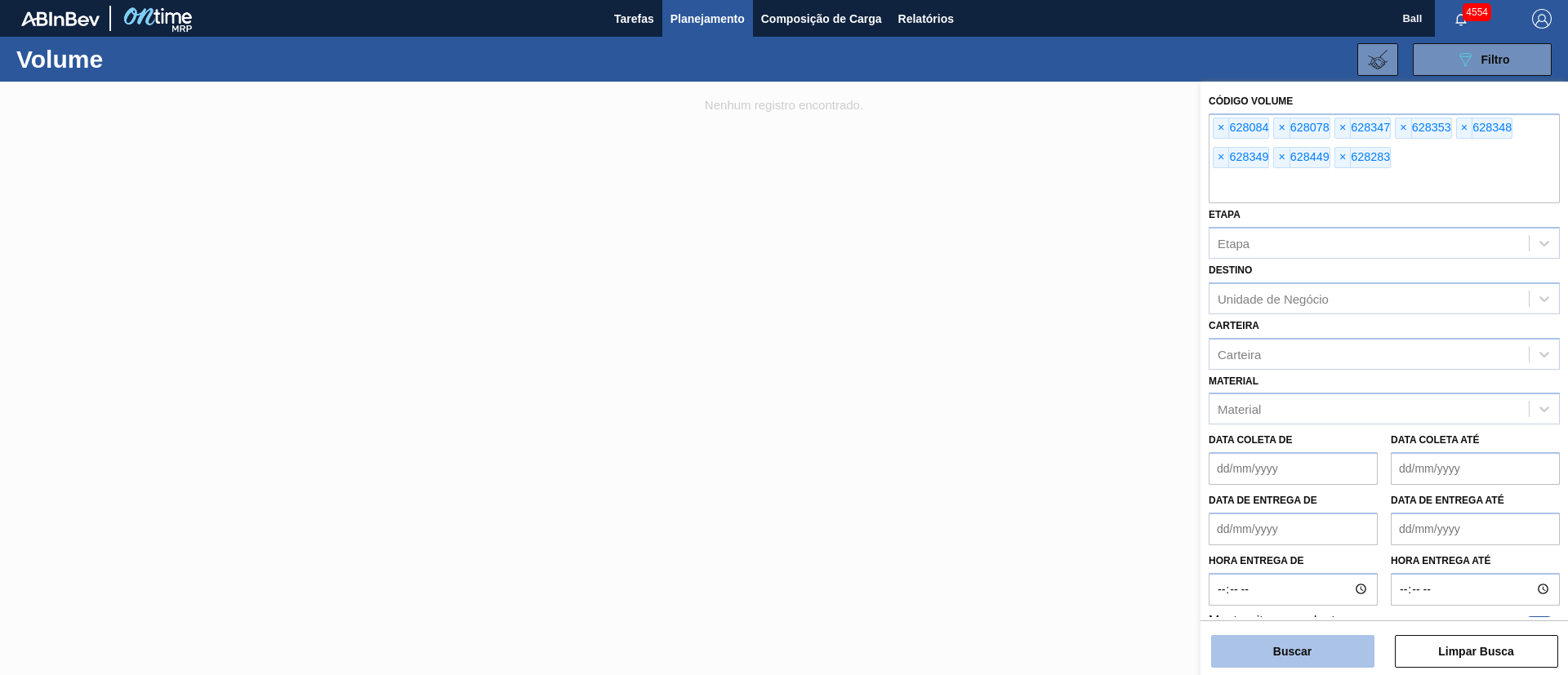
click at [1045, 449] on button "Buscar" at bounding box center [1292, 651] width 163 height 33
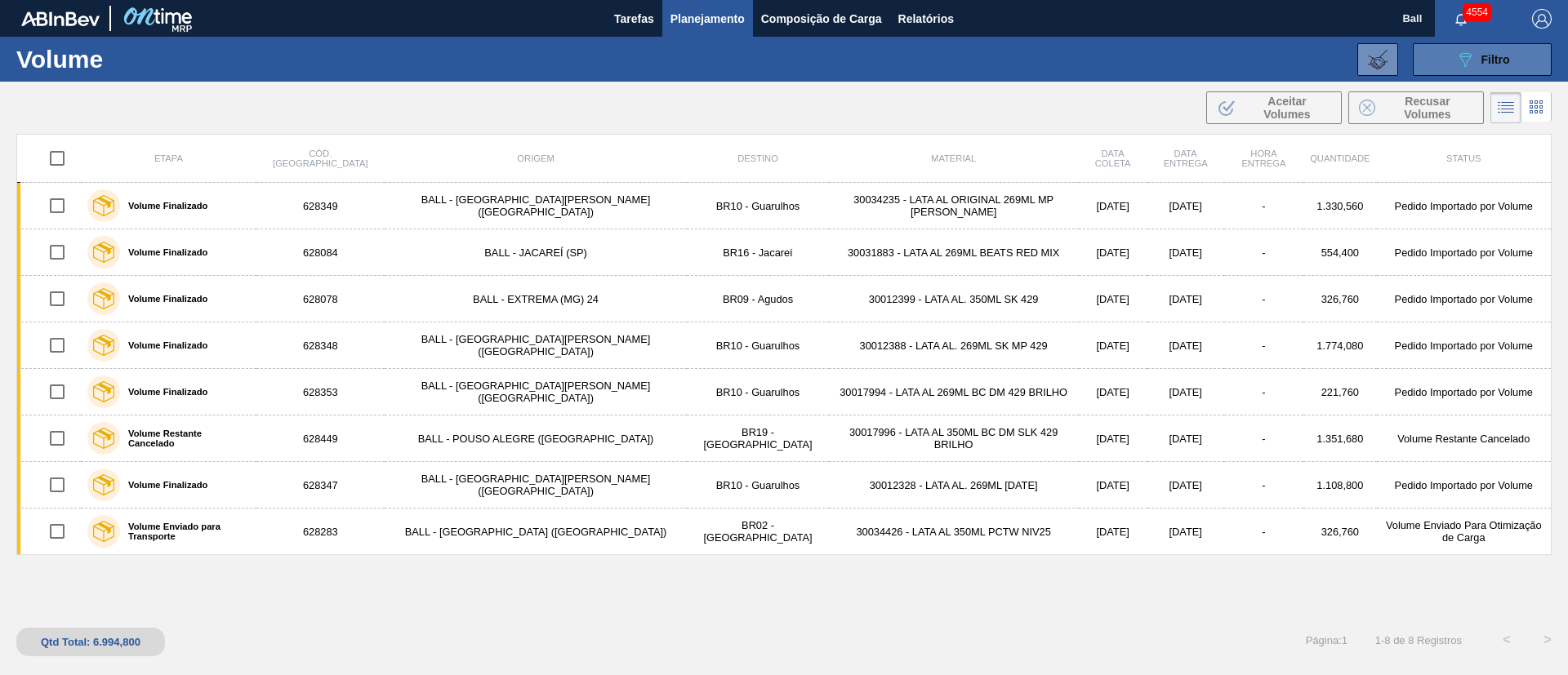
click at [1045, 64] on div "089F7B8B-B2A5-4AFE-B5C0-19BA573D28AC Filtro" at bounding box center [1483, 59] width 55 height 20
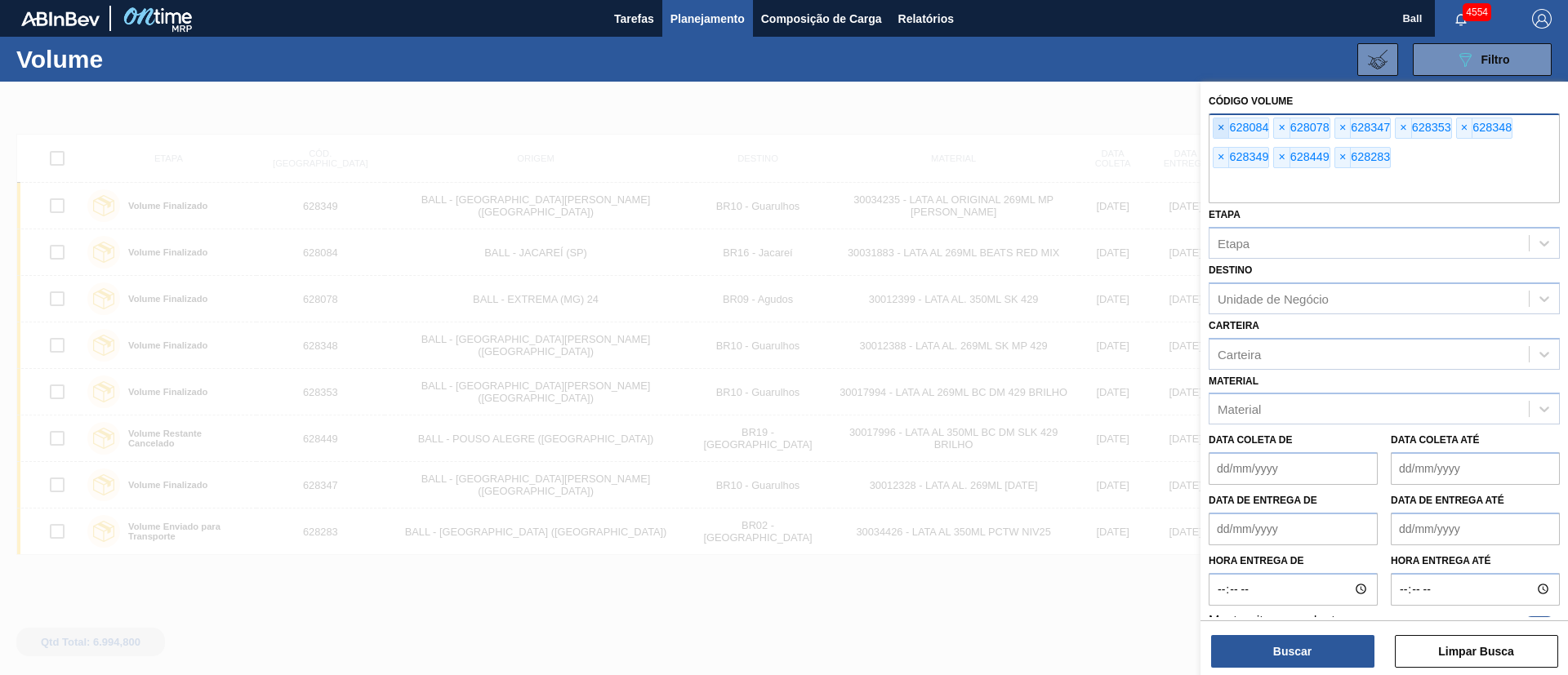
click at [1045, 125] on span "×" at bounding box center [1221, 127] width 15 height 20
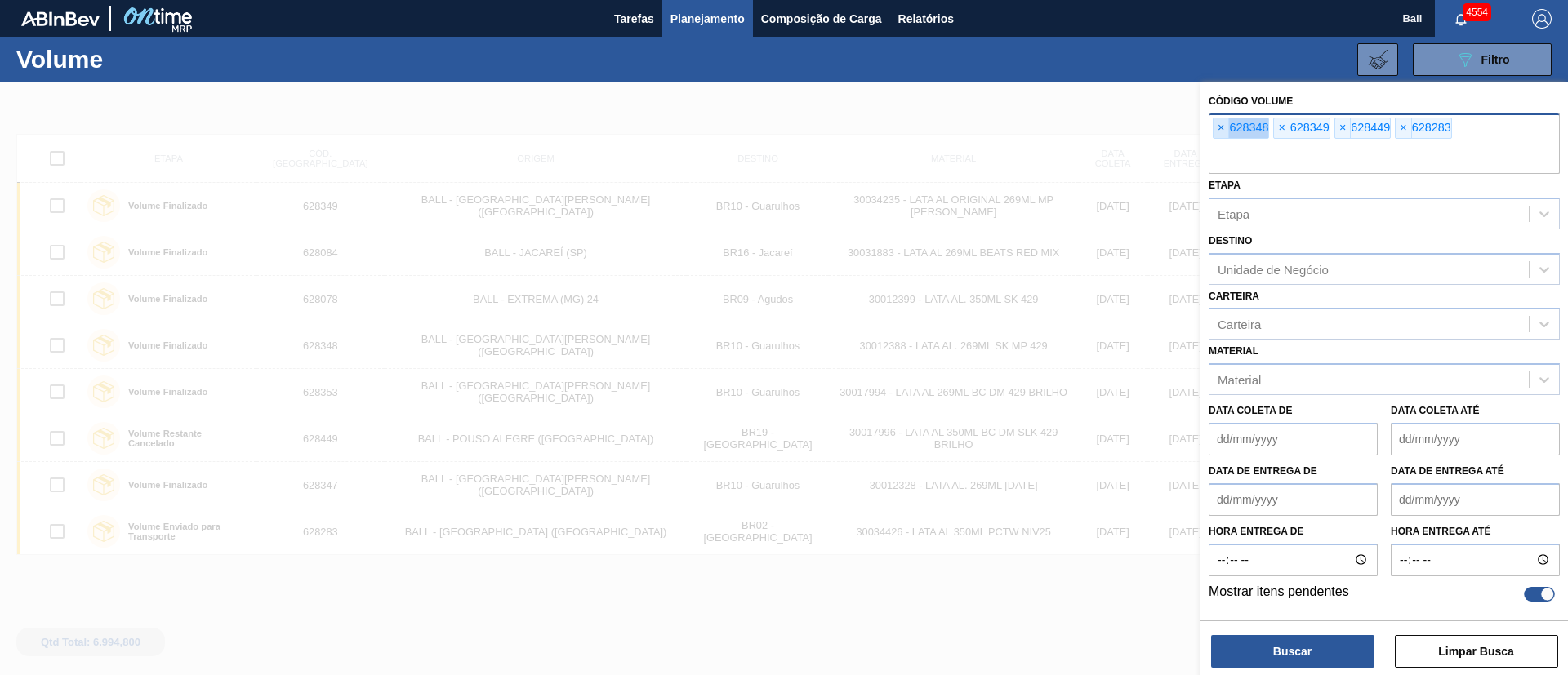
click at [1045, 125] on span "×" at bounding box center [1221, 127] width 15 height 20
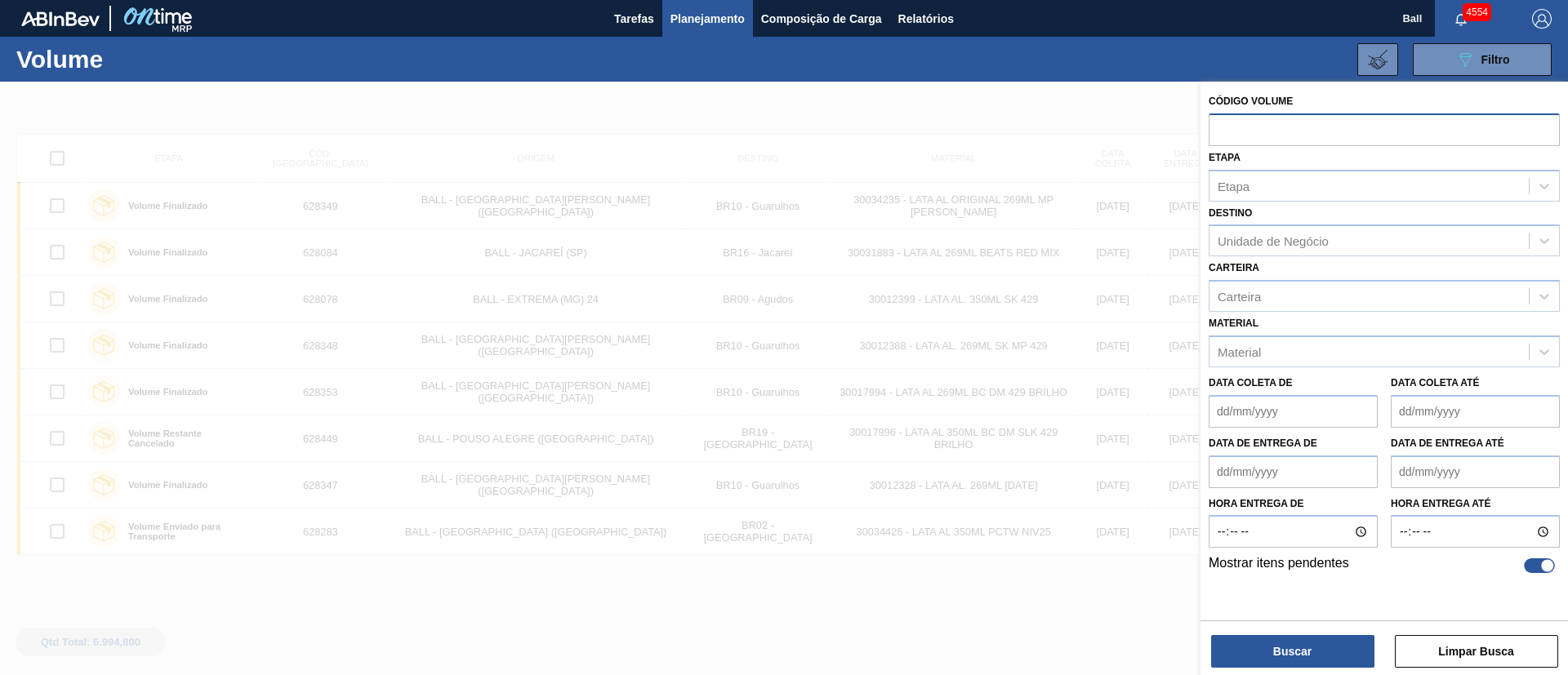
paste input "V628592"
click at [1045, 128] on input "V628592" at bounding box center [1385, 128] width 351 height 31
type input "628592"
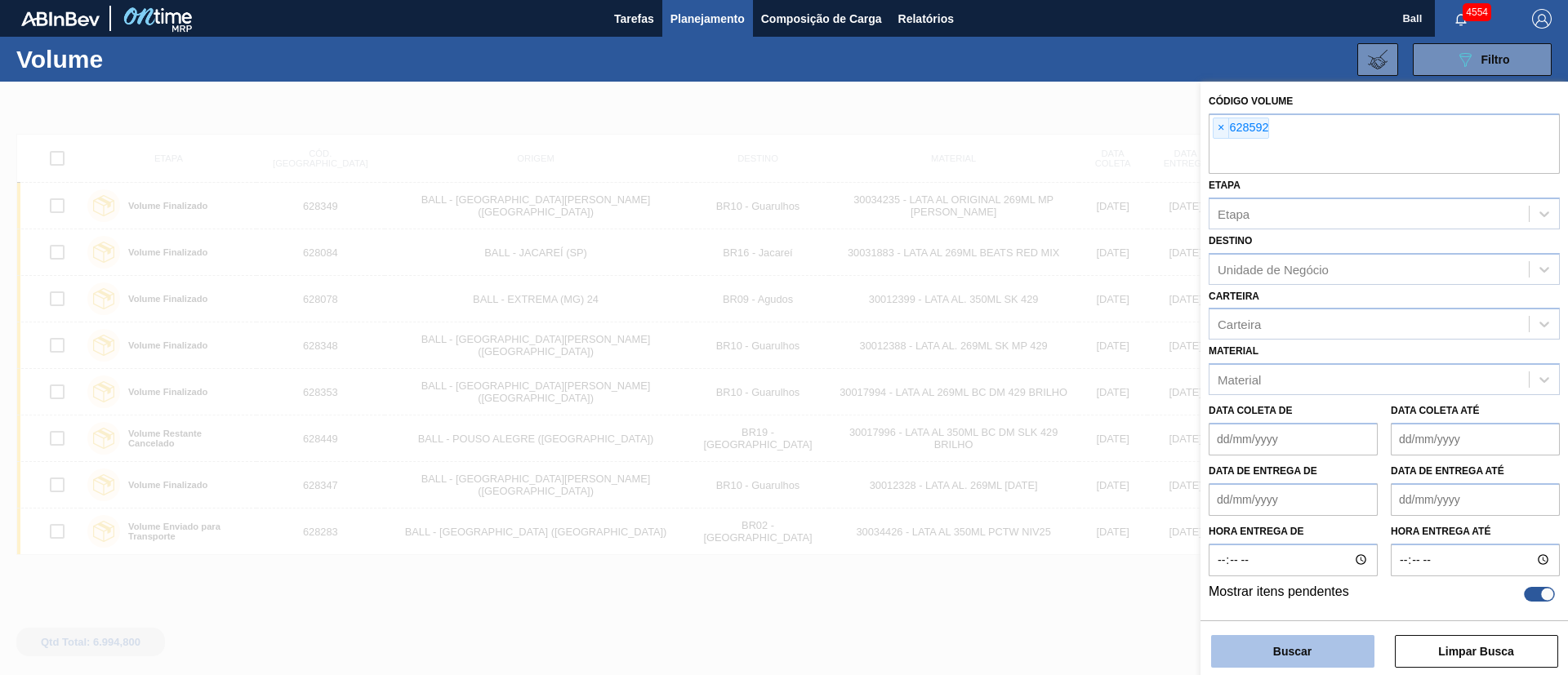
click at [1045, 449] on button "Buscar" at bounding box center [1292, 651] width 163 height 33
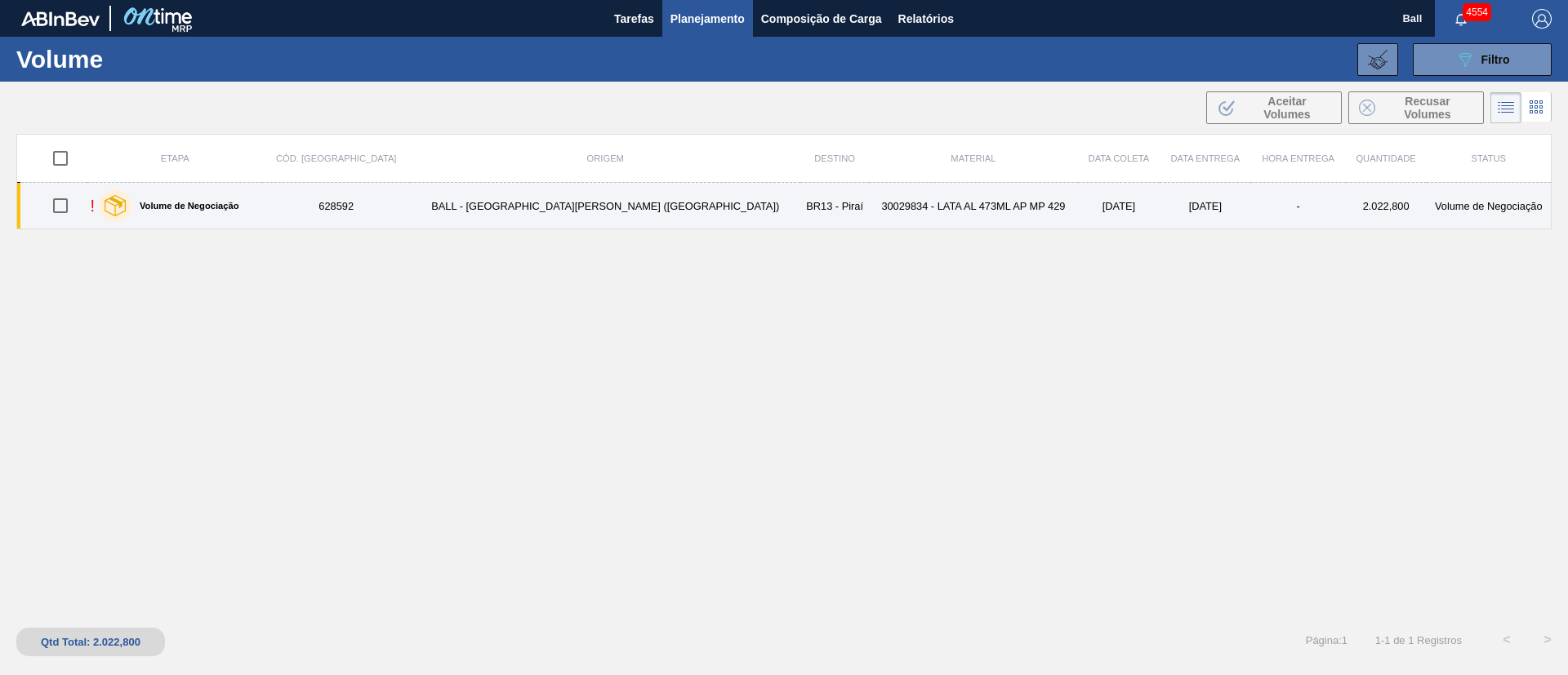
click at [869, 216] on td "30029834 - LATA AL 473ML AP MP 429" at bounding box center [973, 206] width 209 height 46
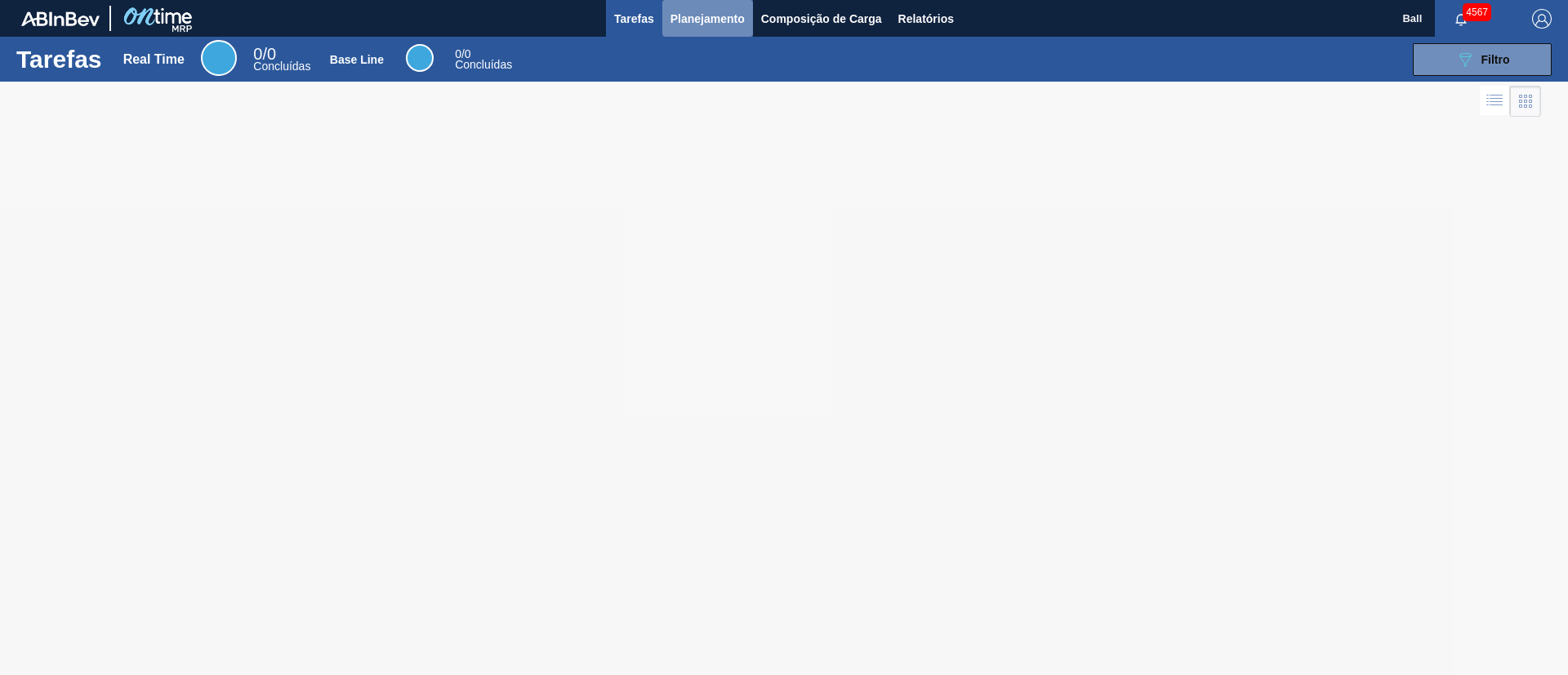
click at [735, 17] on span "Planejamento" at bounding box center [707, 19] width 75 height 20
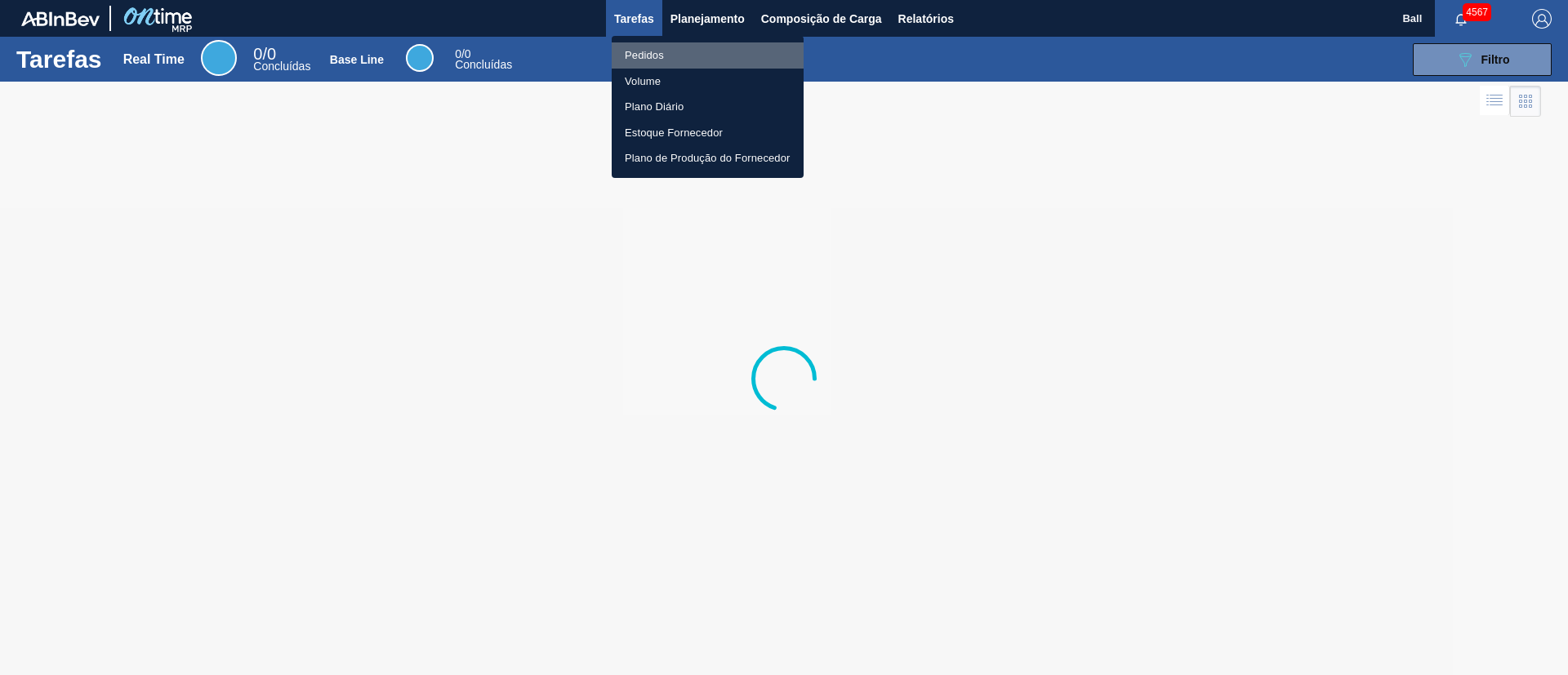
click at [648, 58] on li "Pedidos" at bounding box center [707, 56] width 192 height 26
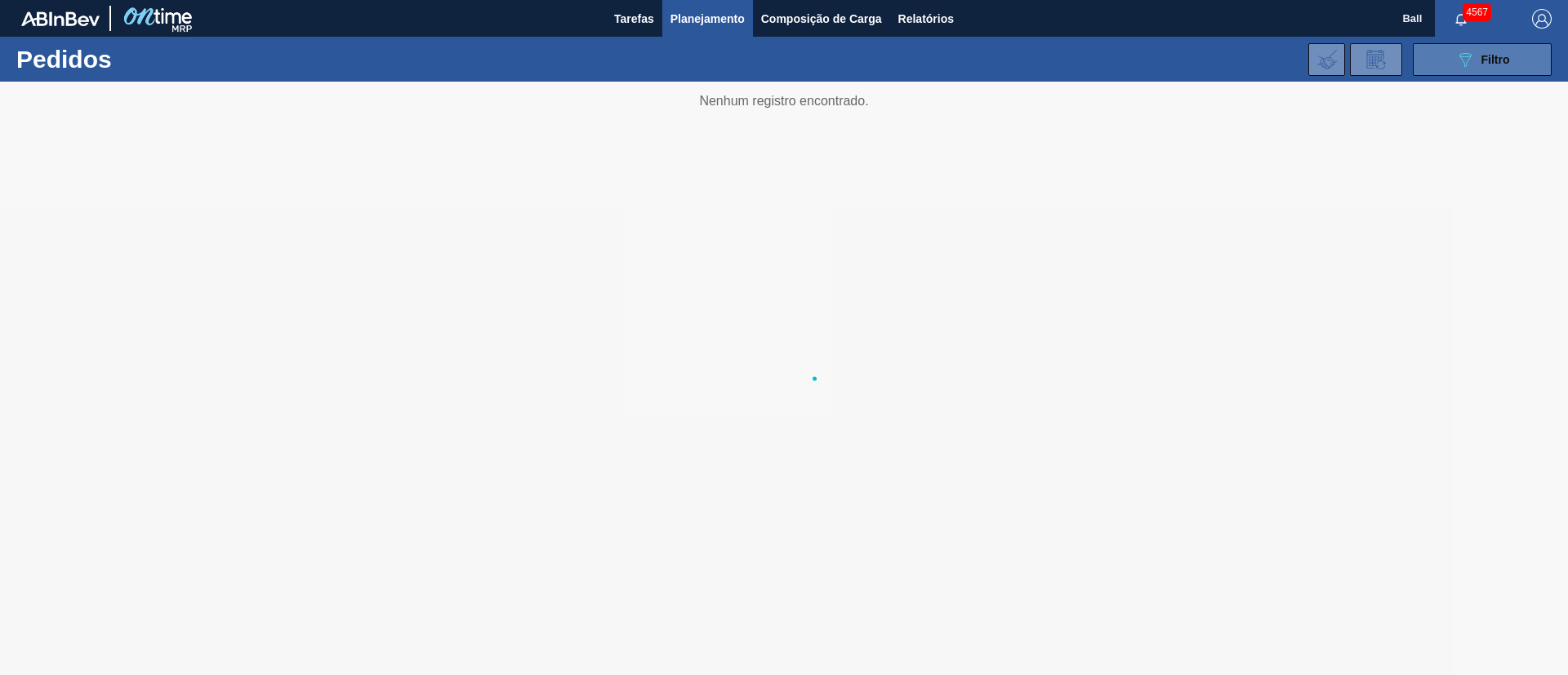
click at [1513, 55] on button "089F7B8B-B2A5-4AFE-B5C0-19BA573D28AC Filtro" at bounding box center [1482, 59] width 139 height 33
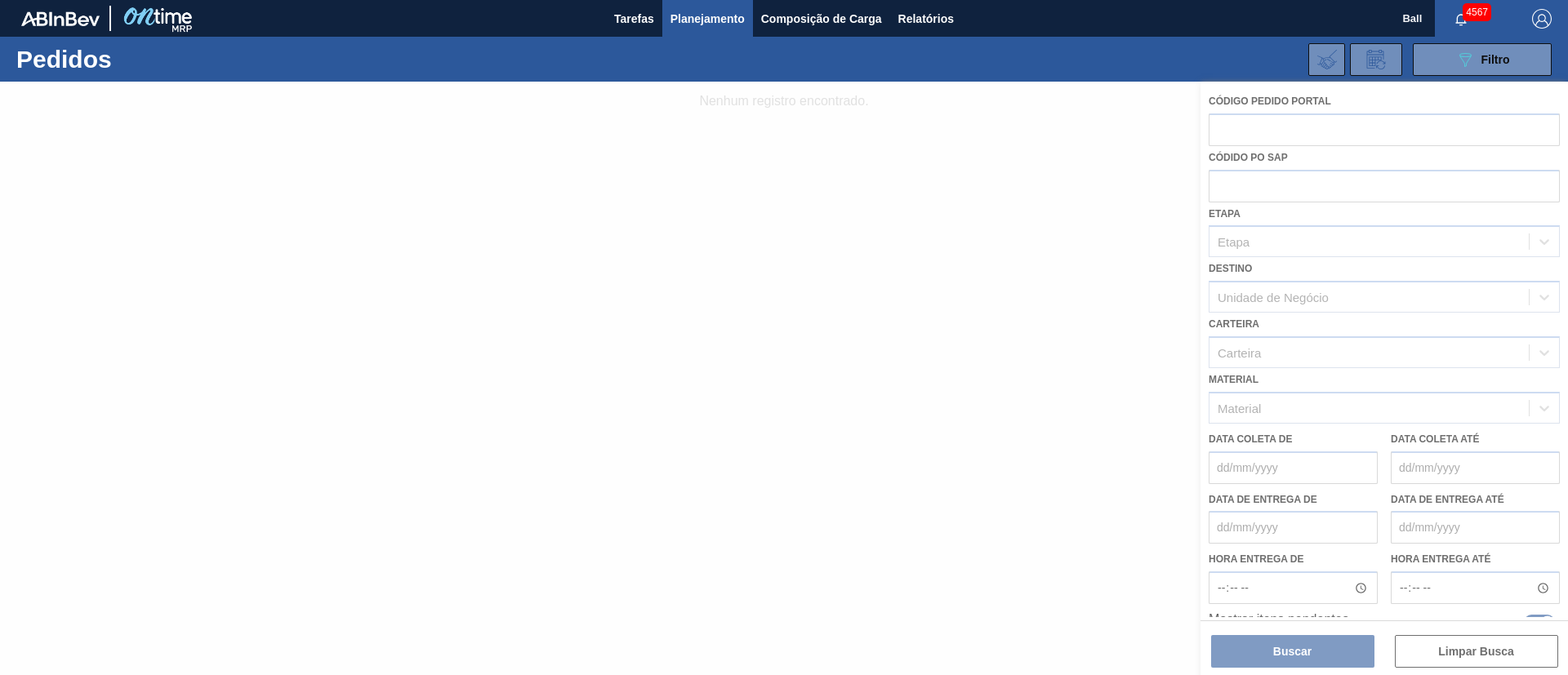
click at [969, 174] on div at bounding box center [784, 378] width 1568 height 594
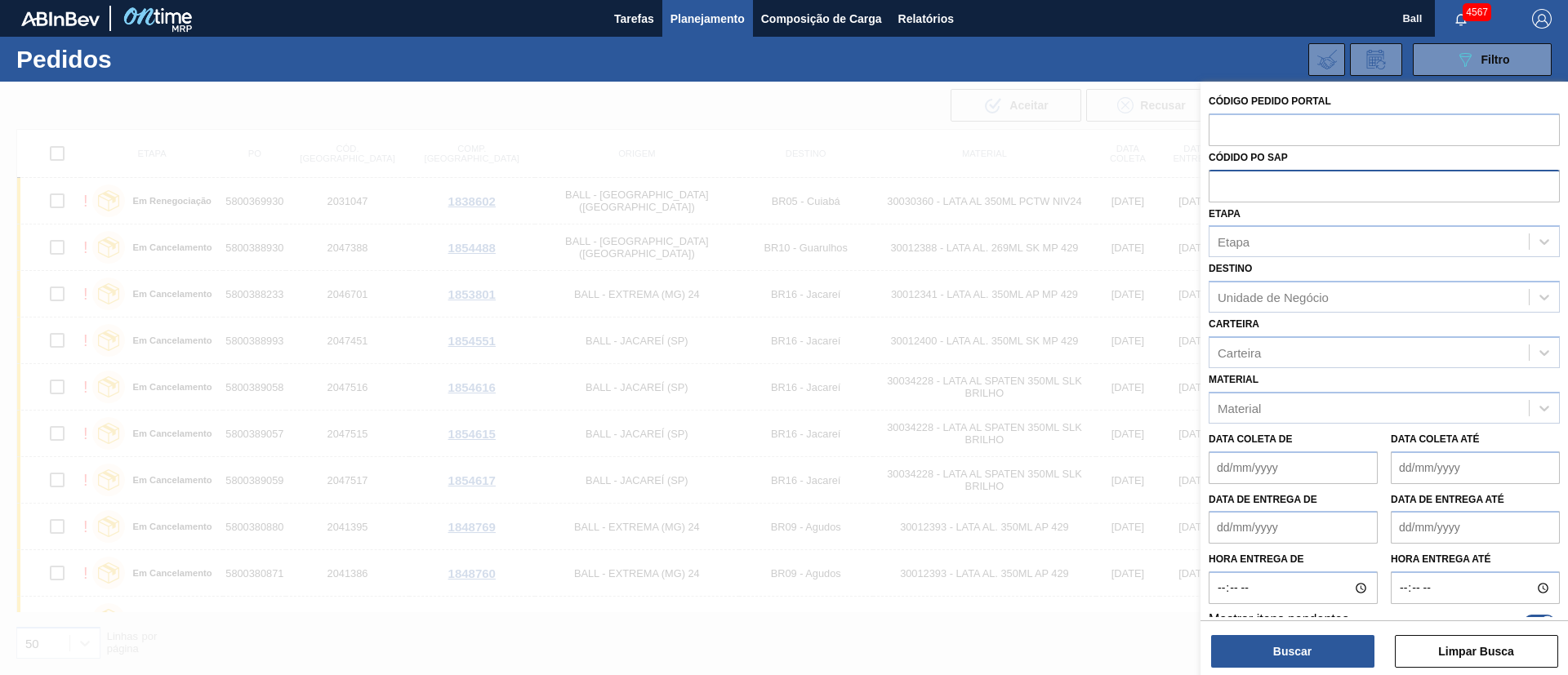
click at [1279, 189] on input "text" at bounding box center [1385, 185] width 351 height 31
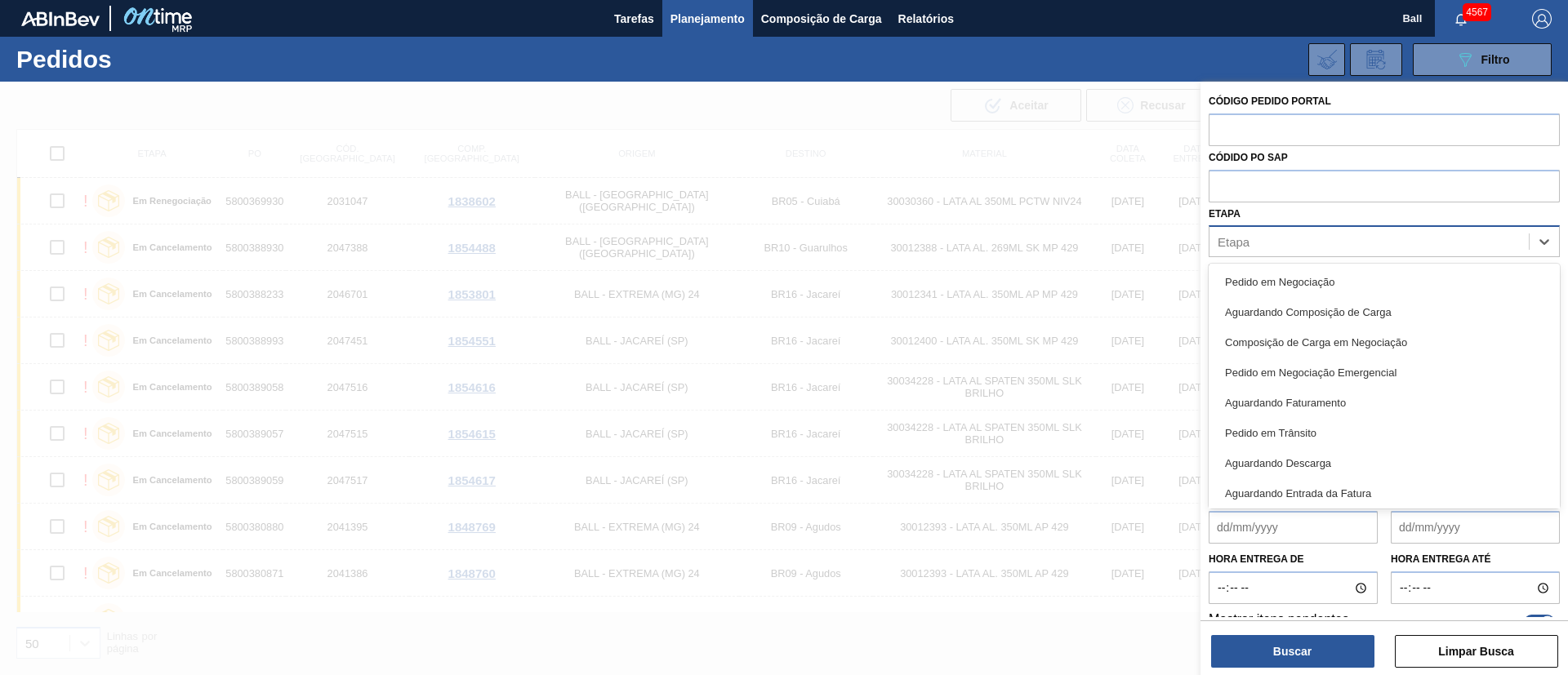
click at [1277, 250] on div "Etapa" at bounding box center [1370, 242] width 319 height 24
click at [1304, 182] on input "text" at bounding box center [1385, 185] width 351 height 31
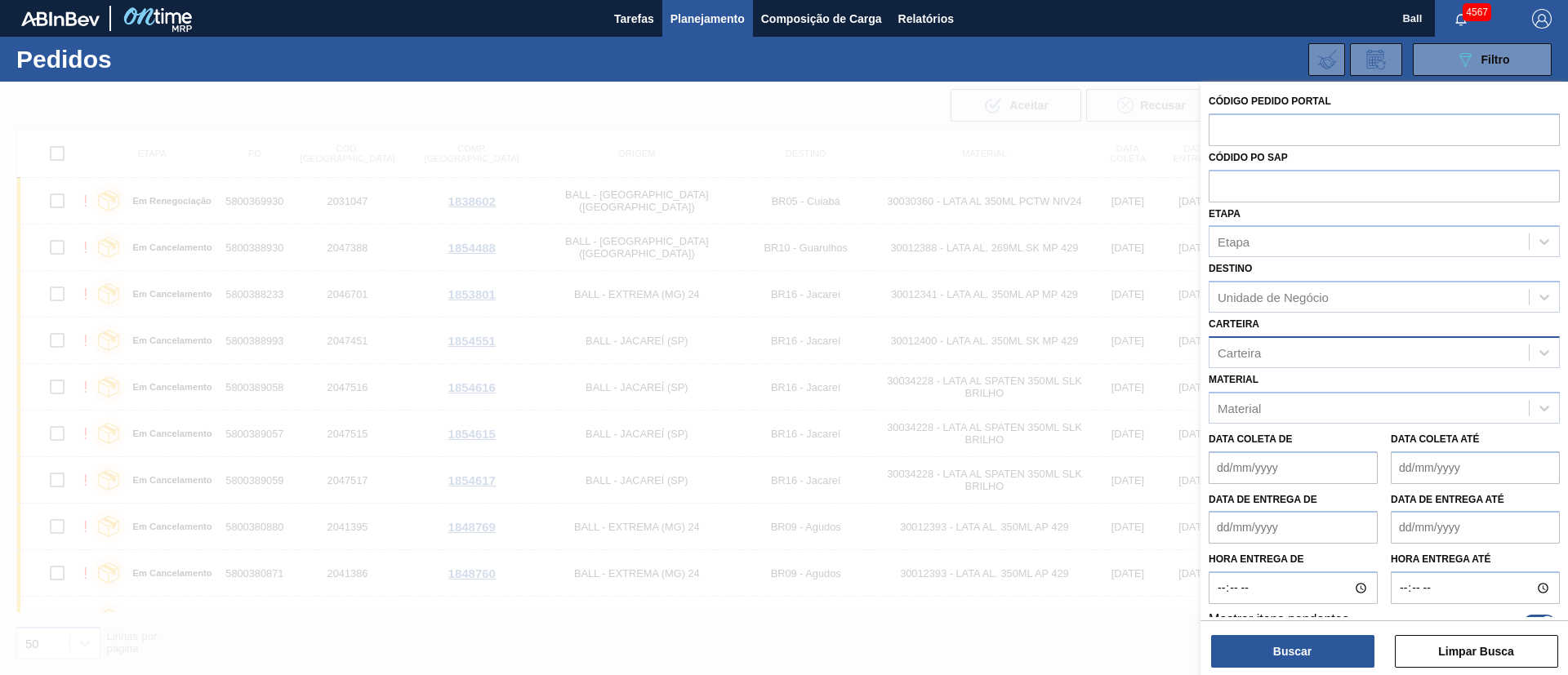
paste input "text"
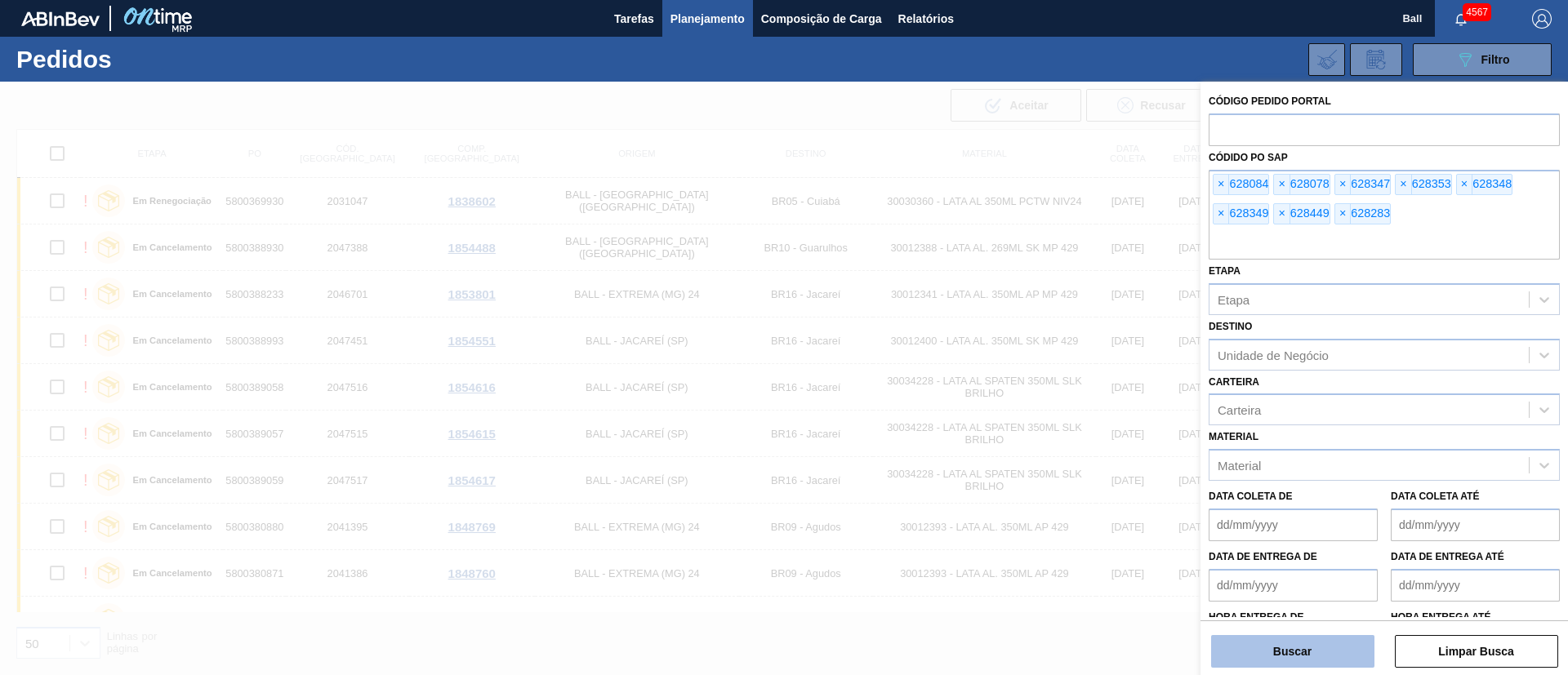
click at [1312, 650] on button "Buscar" at bounding box center [1292, 651] width 163 height 33
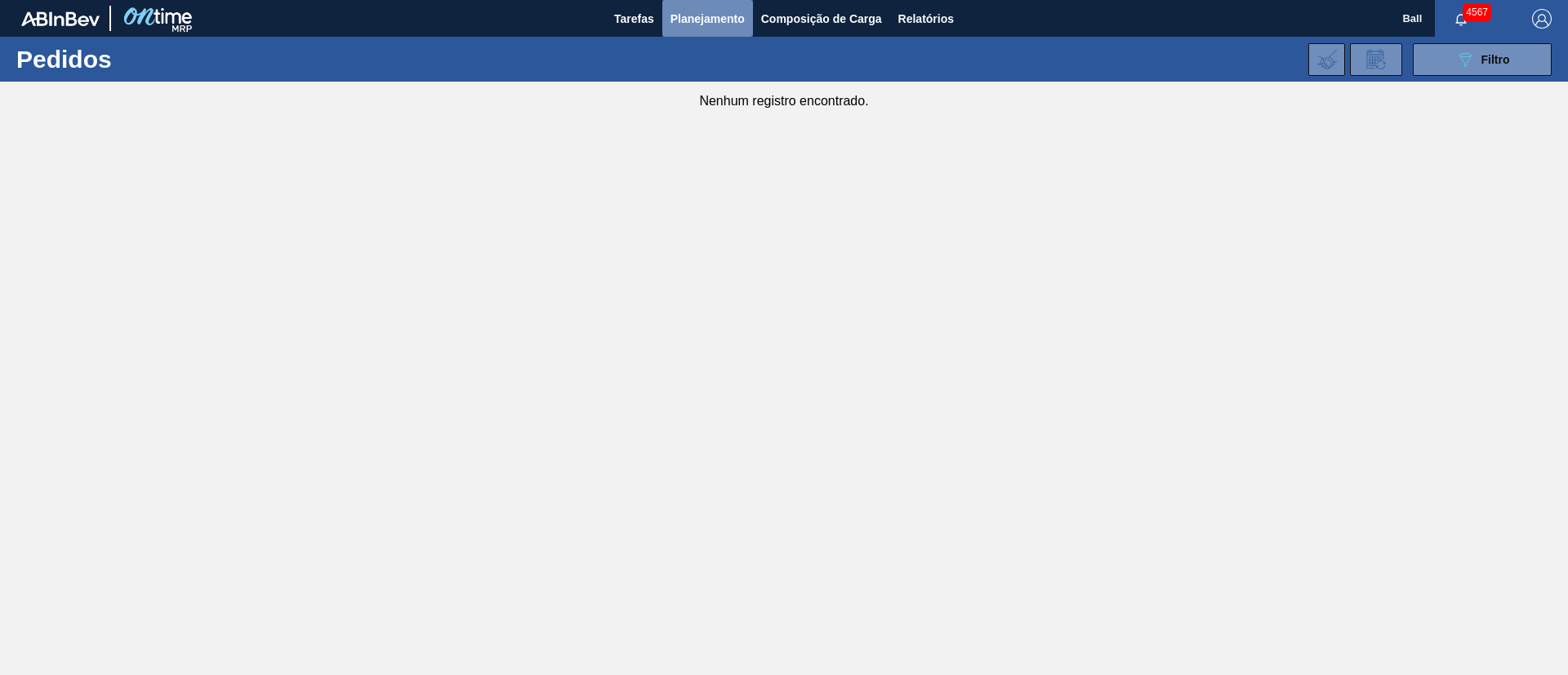
click at [691, 15] on span "Planejamento" at bounding box center [707, 19] width 75 height 20
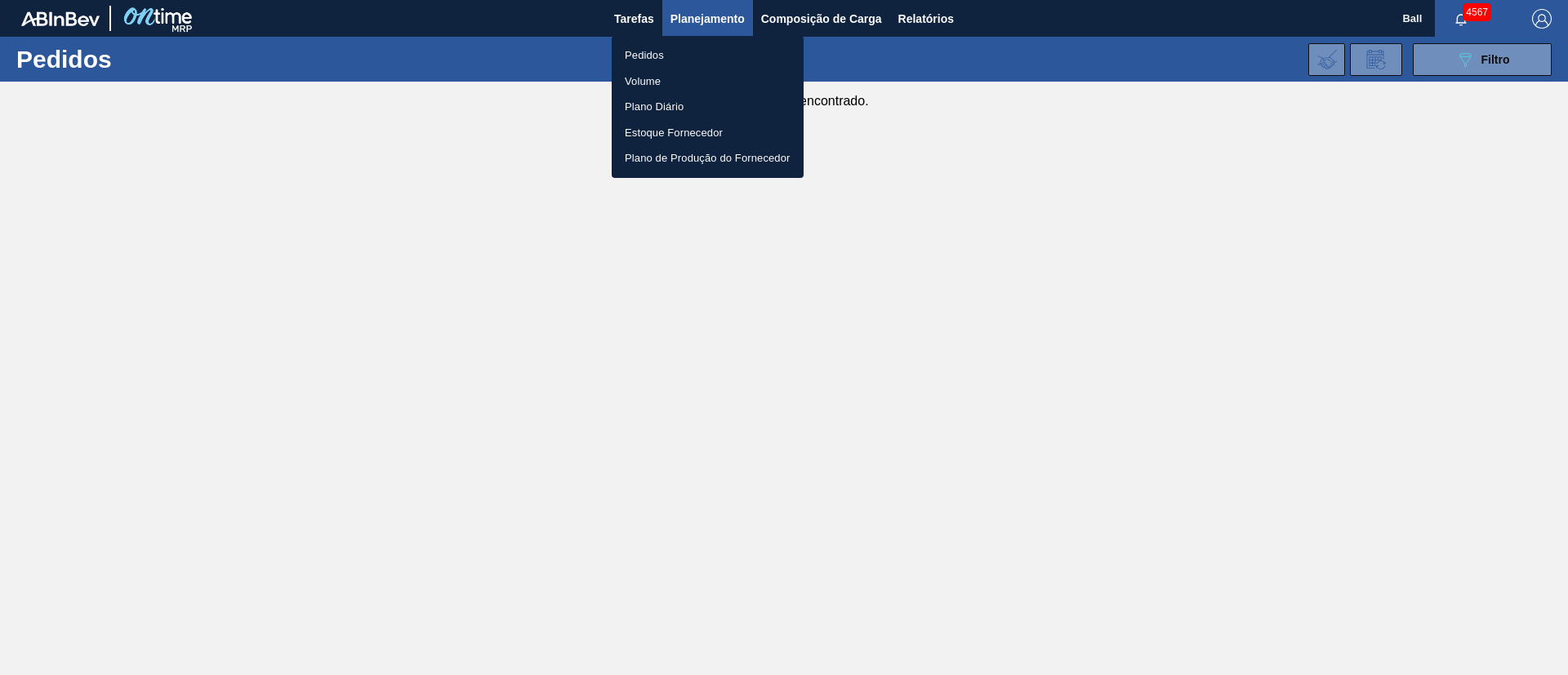
click at [656, 80] on li "Volume" at bounding box center [707, 82] width 192 height 26
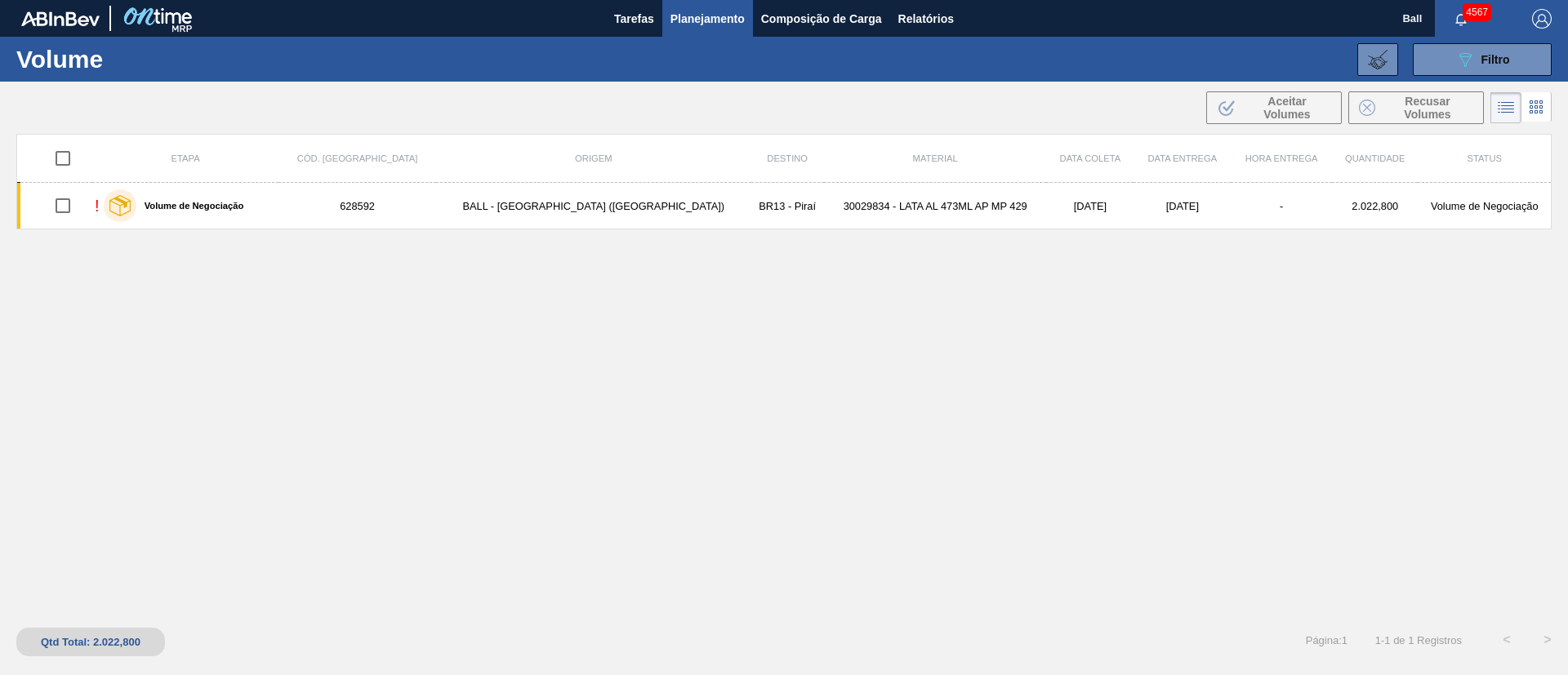
click at [1495, 39] on div "089F7B8B-B2A5-4AFE-B5C0-19BA573D28AC Filtro Código Volume × 628592 Etapa Etapa …" at bounding box center [911, 59] width 1300 height 49
click at [1477, 50] on div "089F7B8B-B2A5-4AFE-B5C0-19BA573D28AC Filtro" at bounding box center [1483, 59] width 55 height 20
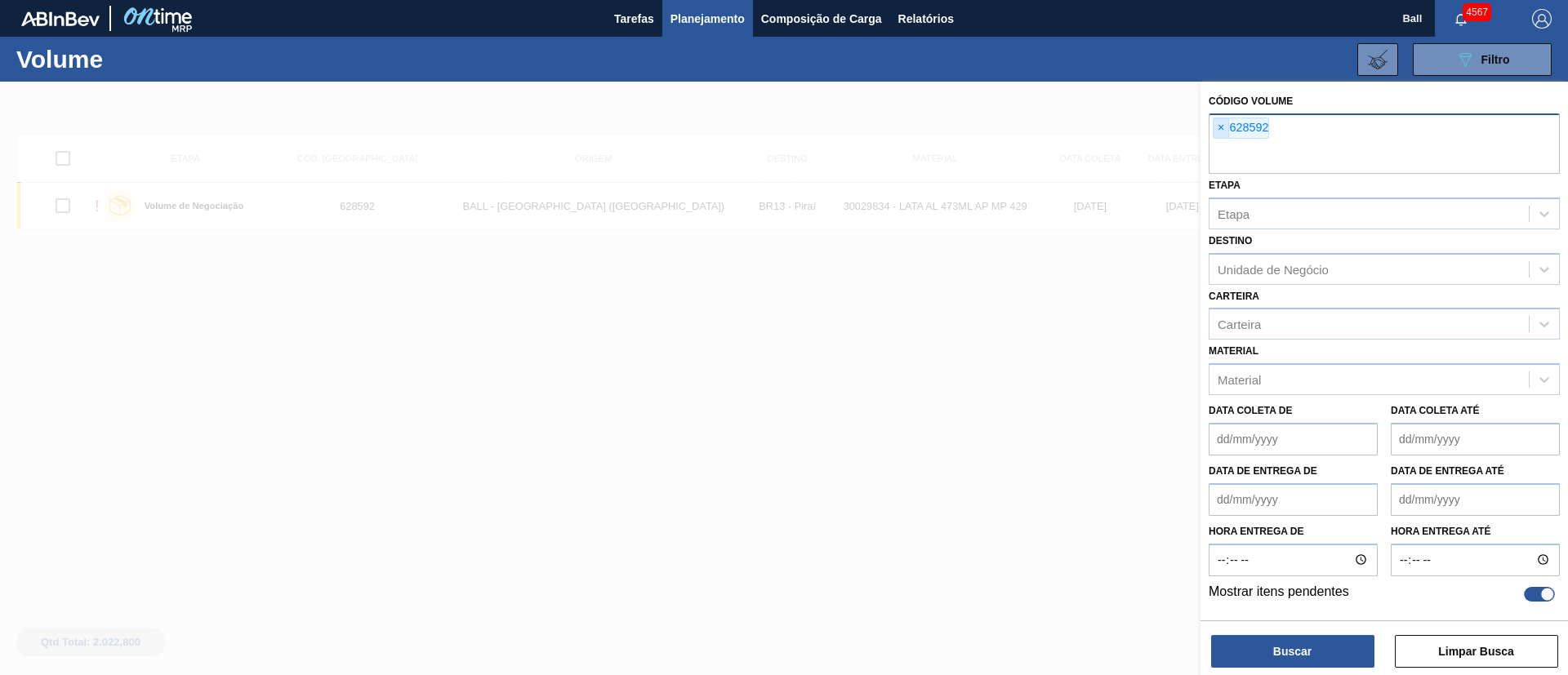
click at [1219, 130] on span "×" at bounding box center [1221, 127] width 15 height 20
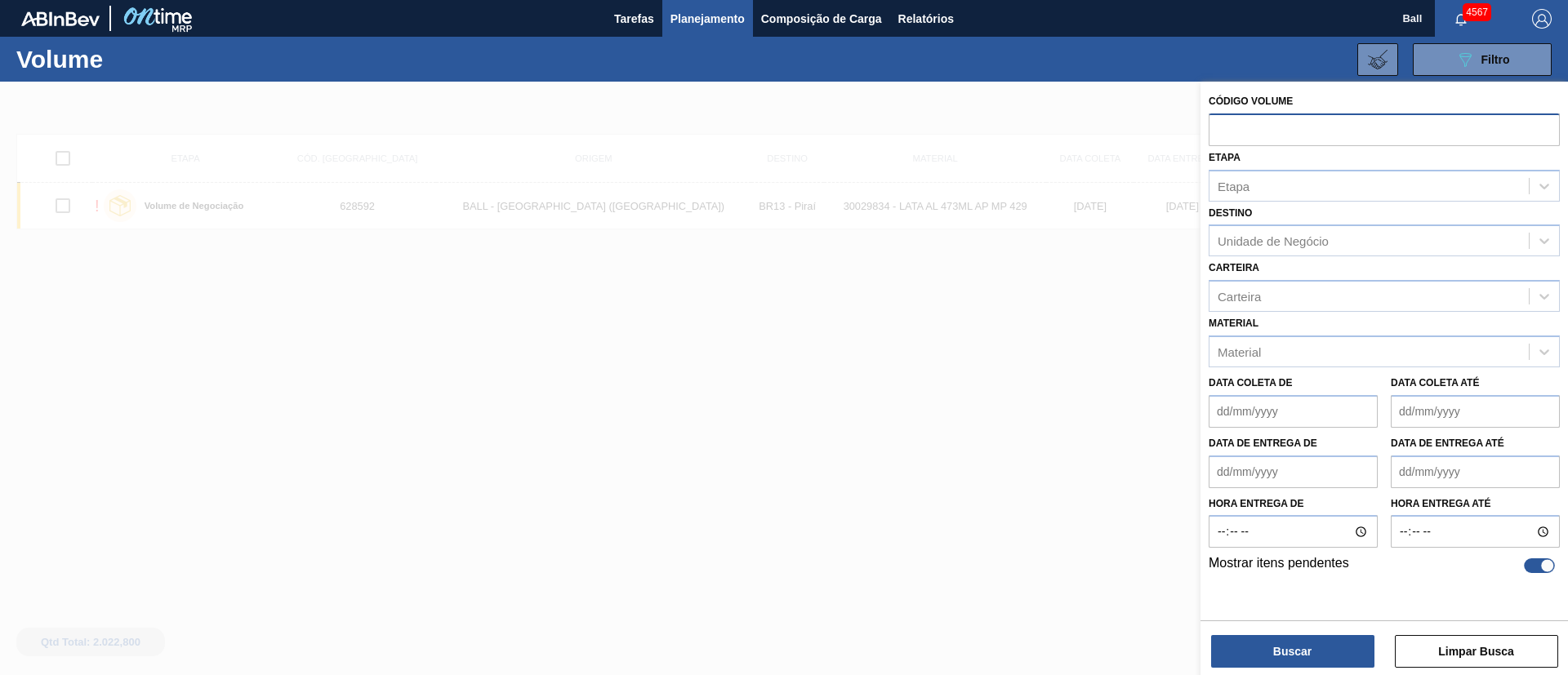
paste input "text"
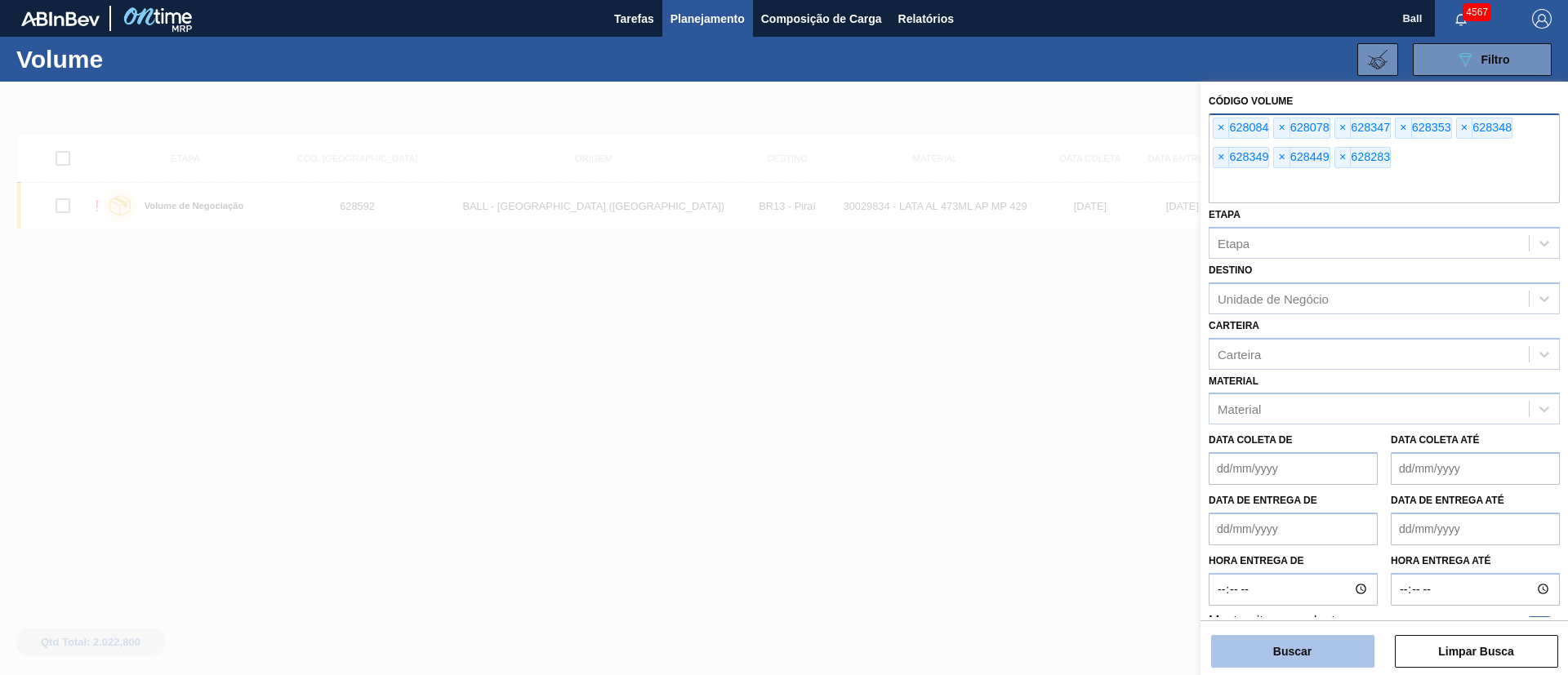
click at [1338, 639] on button "Buscar" at bounding box center [1292, 651] width 163 height 33
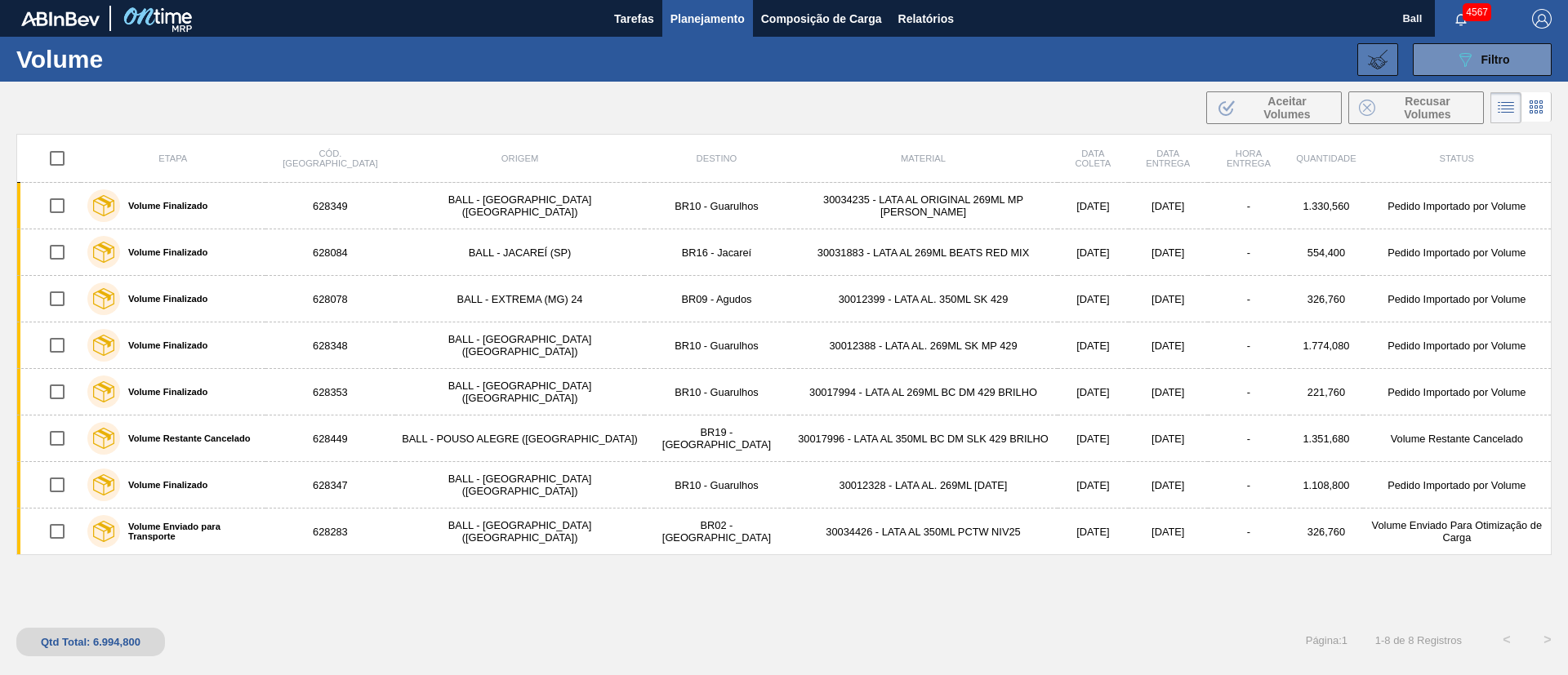
click at [1375, 59] on icon at bounding box center [1378, 59] width 20 height 20
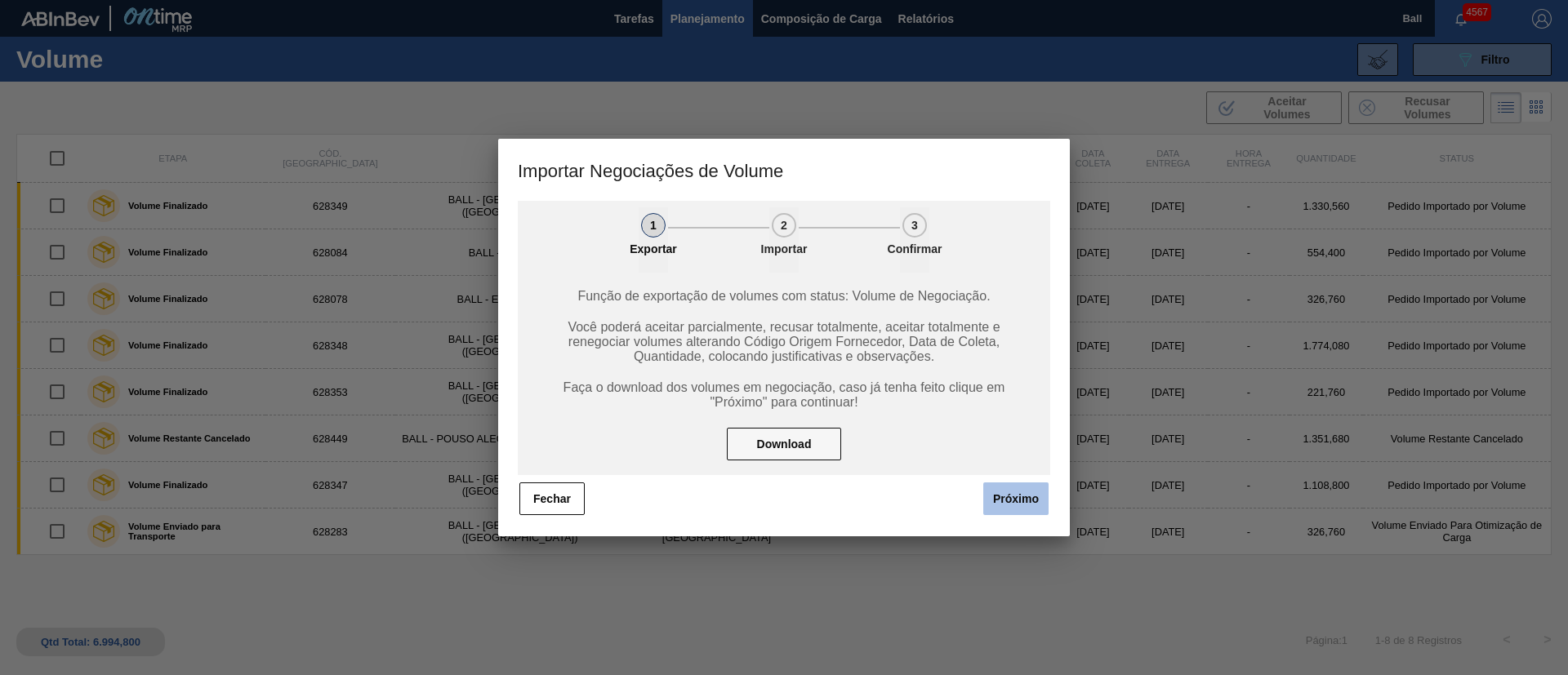
click at [1013, 489] on button "Próximo" at bounding box center [1015, 498] width 65 height 33
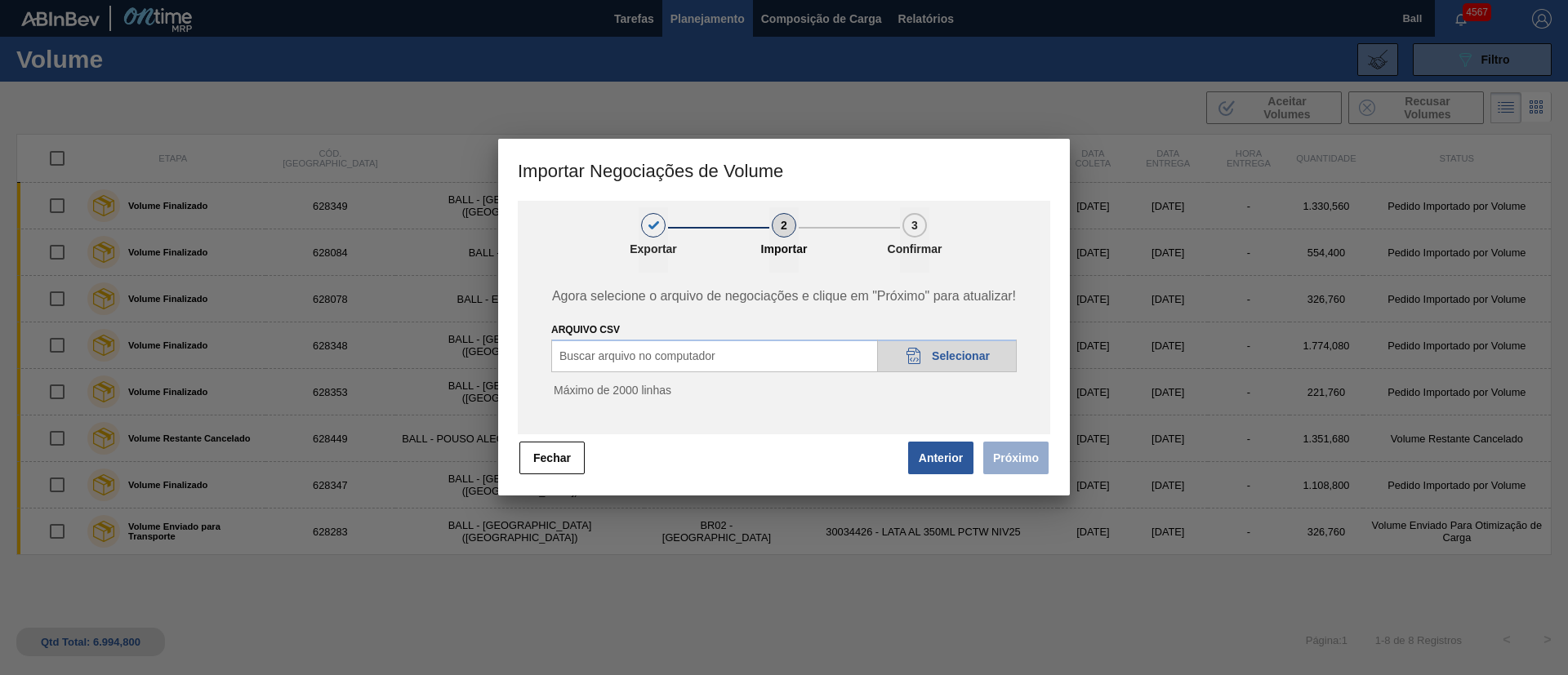
click at [933, 362] on span "Selecionar" at bounding box center [961, 356] width 58 height 13
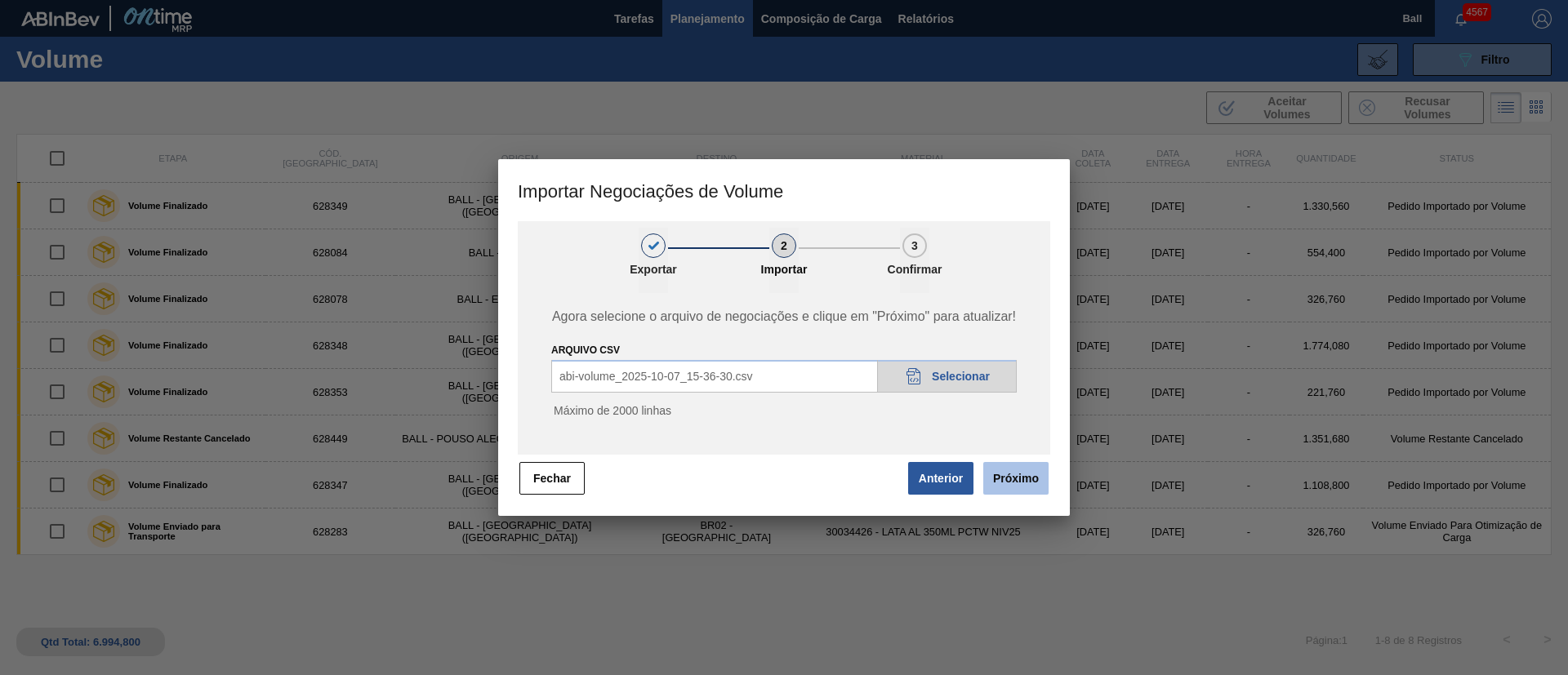
click at [1024, 477] on button "Próximo" at bounding box center [1015, 478] width 65 height 33
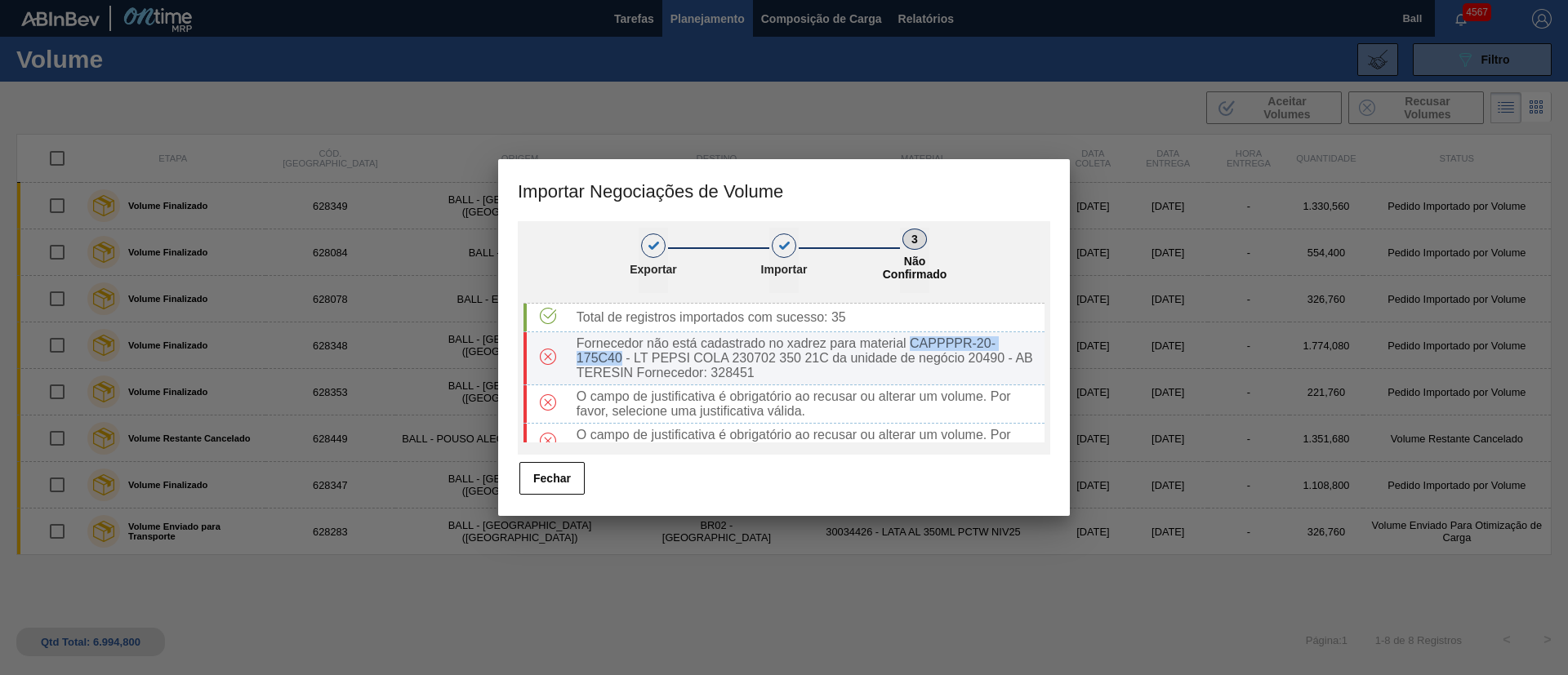
drag, startPoint x: 912, startPoint y: 343, endPoint x: 622, endPoint y: 363, distance: 290.7
click at [622, 363] on div "Fornecedor não está cadastrado no xadrez para material CAPPPPR-20-175C40 - LT P…" at bounding box center [808, 358] width 474 height 44
copy div "CAPPPPR-20-175C40"
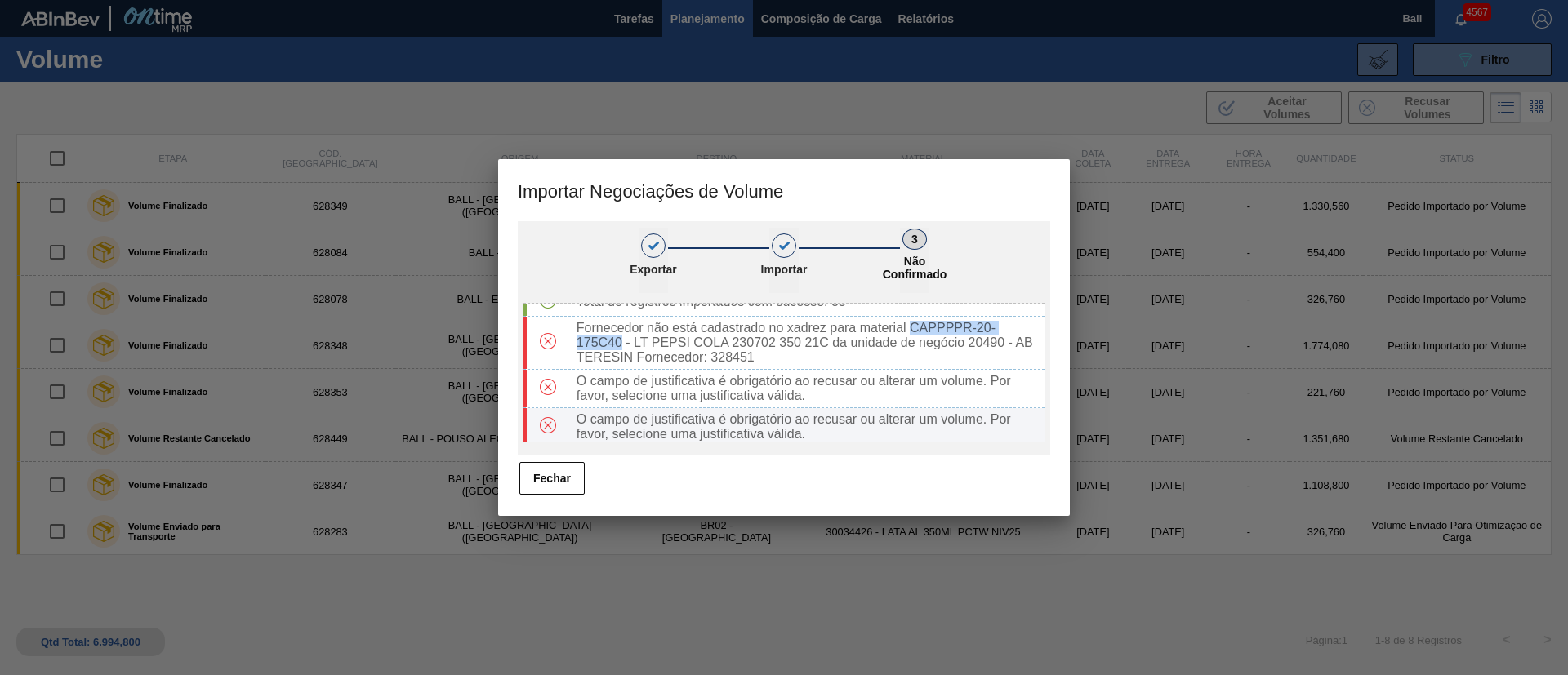
scroll to position [20, 0]
click at [794, 410] on div "O campo de justificativa é obrigatório ao recusar ou alterar um volume. Por fav…" at bounding box center [808, 422] width 474 height 29
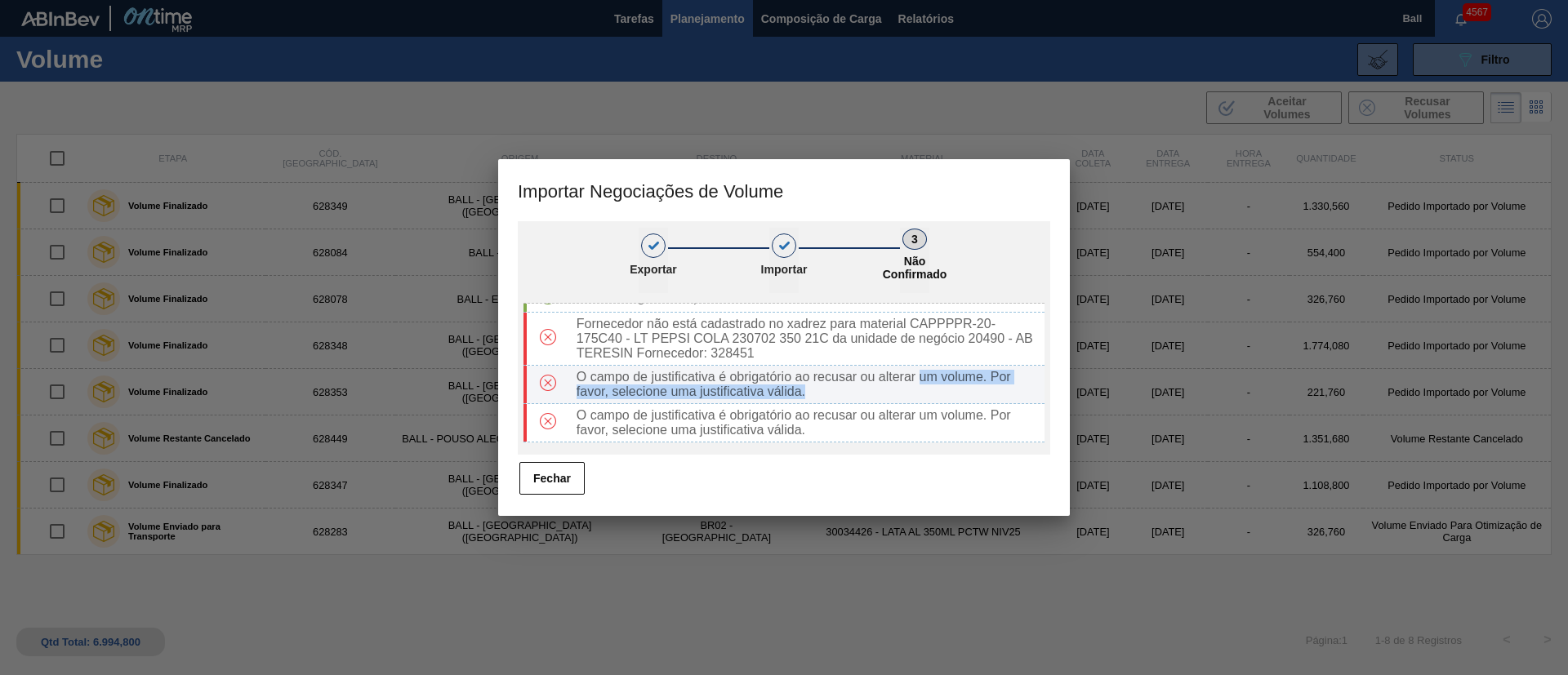
drag, startPoint x: 920, startPoint y: 375, endPoint x: 941, endPoint y: 390, distance: 25.8
click at [941, 390] on div "O campo de justificativa é obrigatório ao recusar ou alterar um volume. Por fav…" at bounding box center [808, 384] width 474 height 29
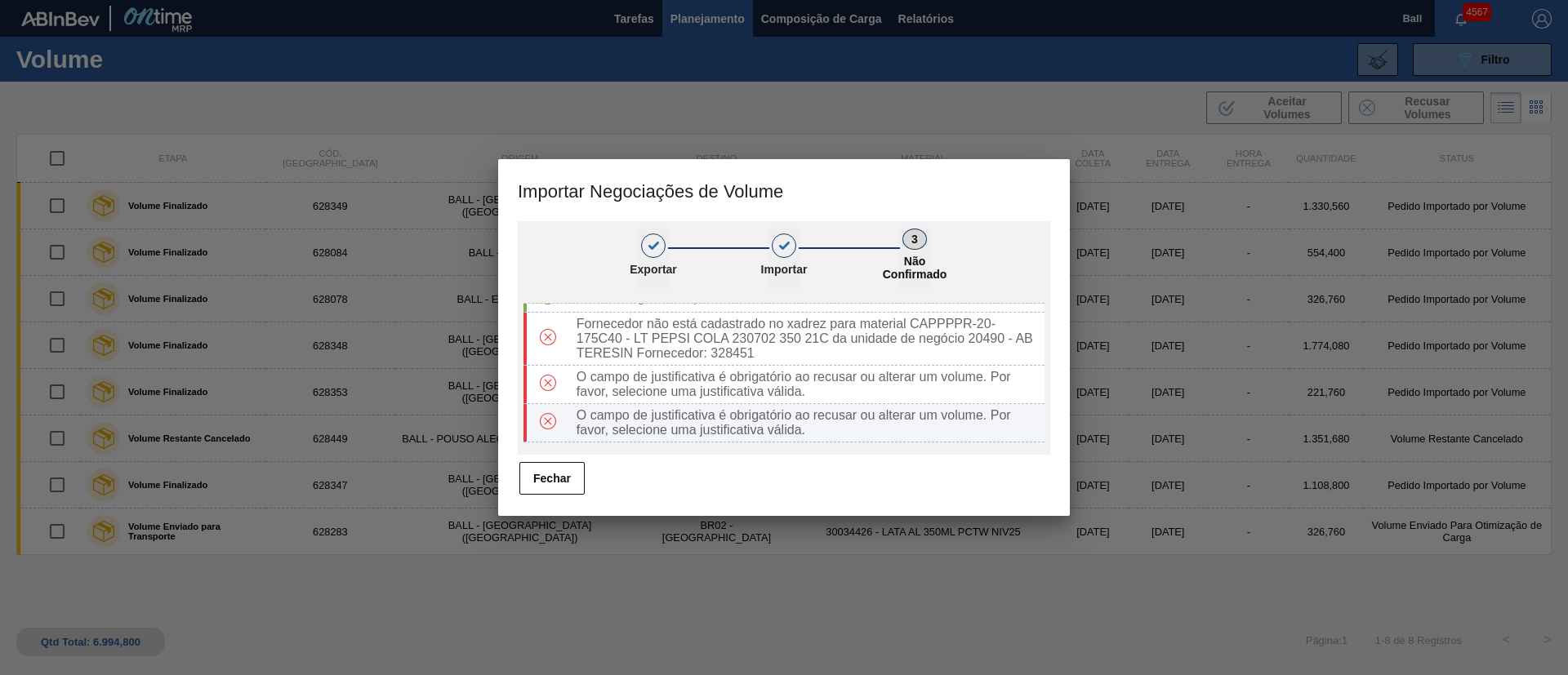
click at [949, 420] on div "O campo de justificativa é obrigatório ao recusar ou alterar um volume. Por fav…" at bounding box center [808, 422] width 474 height 29
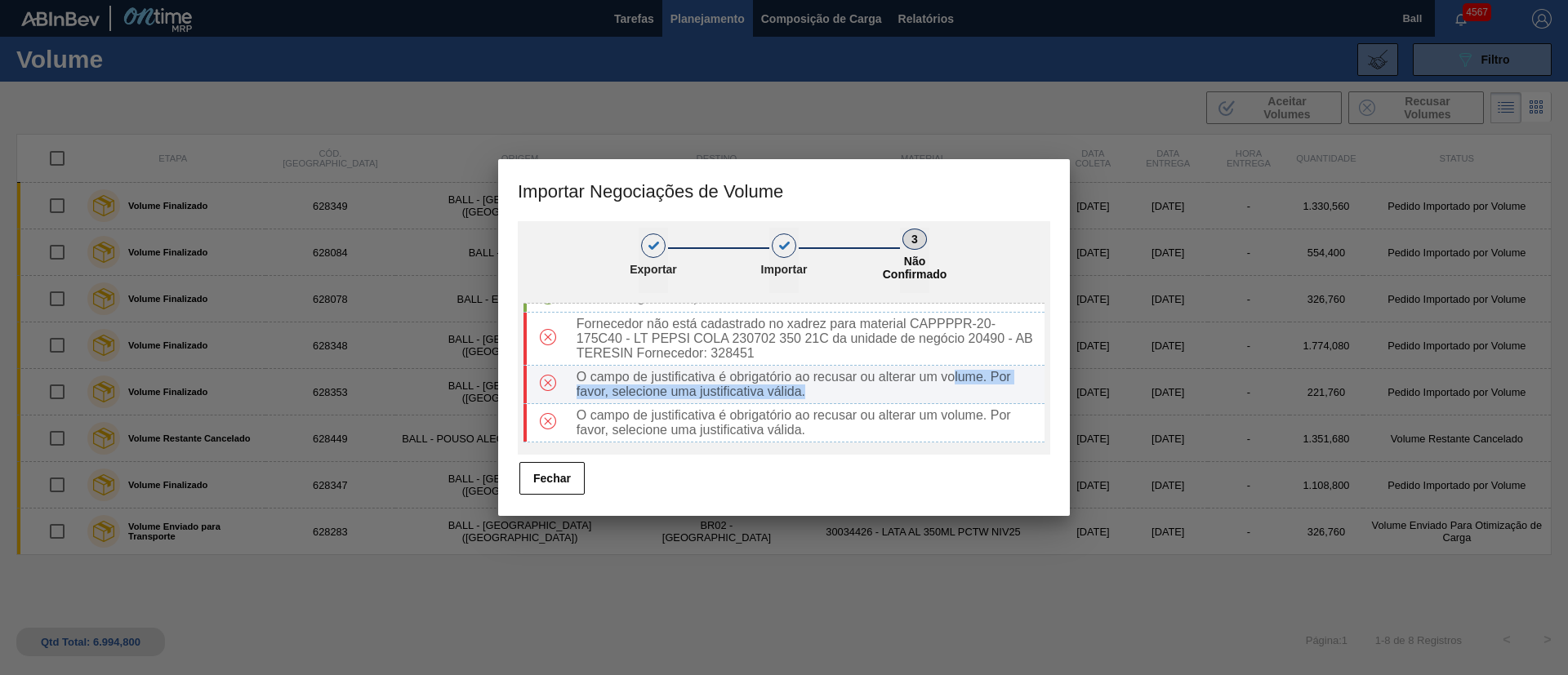
drag, startPoint x: 953, startPoint y: 380, endPoint x: 957, endPoint y: 402, distance: 22.4
click at [957, 402] on div "O campo de justificativa é obrigatório ao recusar ou alterar um volume. Por fav…" at bounding box center [784, 384] width 521 height 39
click at [575, 470] on button "Fechar" at bounding box center [552, 478] width 65 height 33
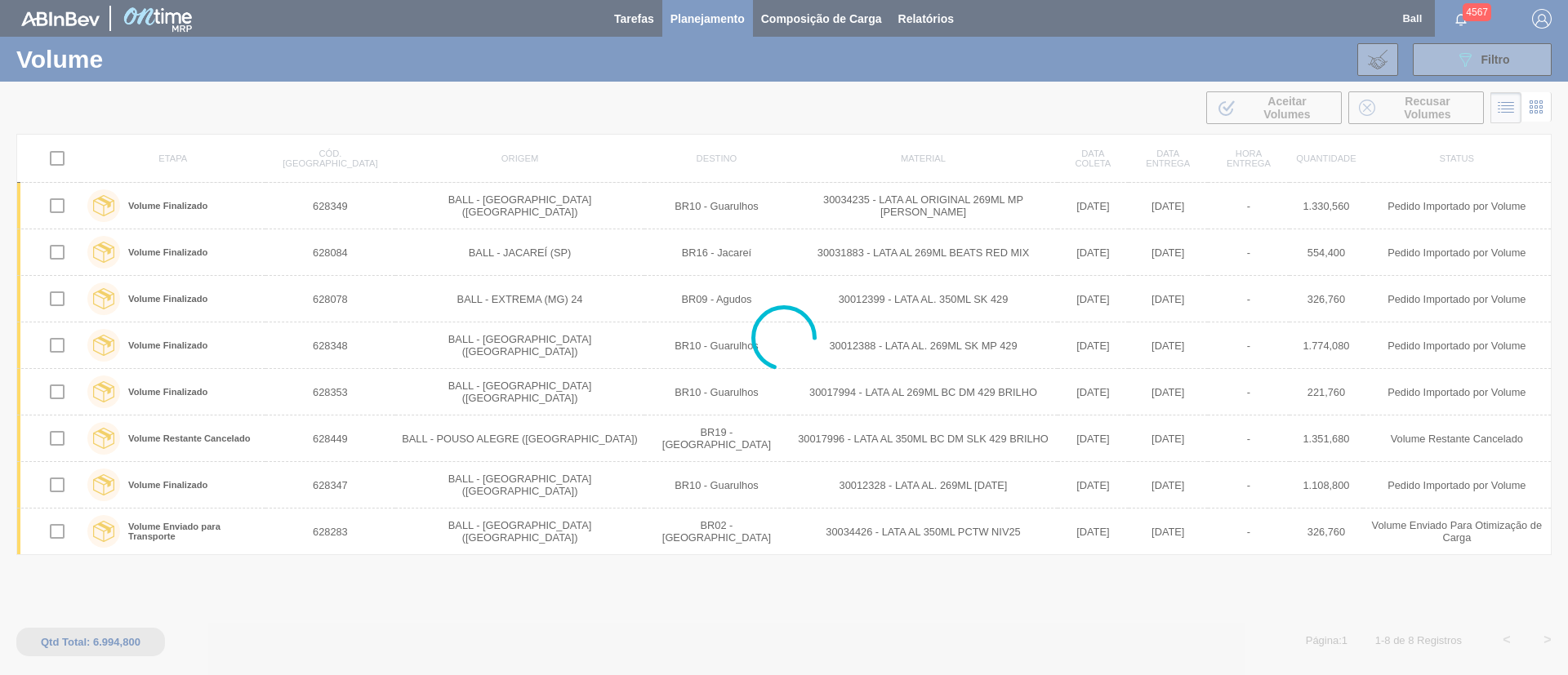
click at [1059, 657] on div at bounding box center [784, 337] width 1568 height 675
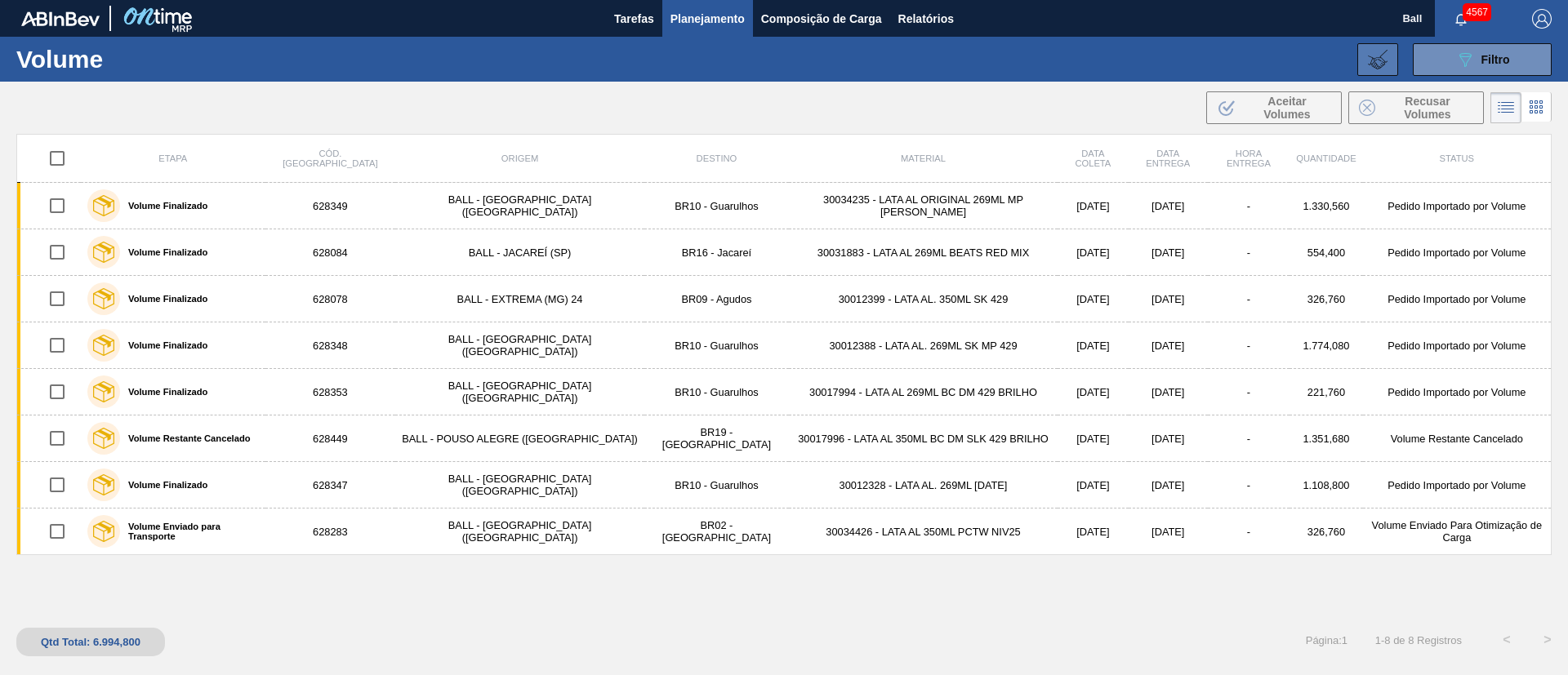
click at [1388, 63] on button at bounding box center [1377, 59] width 41 height 33
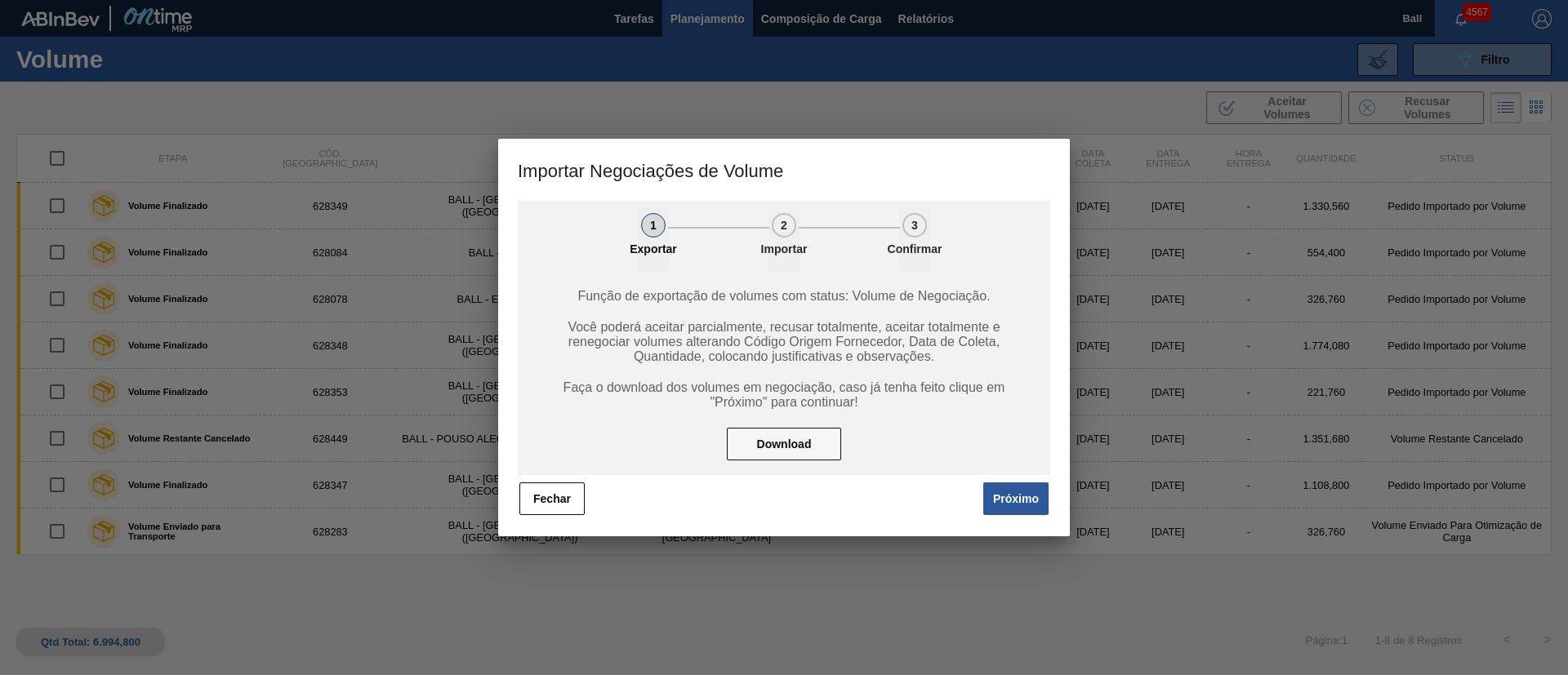
drag, startPoint x: 1021, startPoint y: 504, endPoint x: 1015, endPoint y: 493, distance: 12.5
click at [1019, 502] on button "Próximo" at bounding box center [1015, 498] width 65 height 33
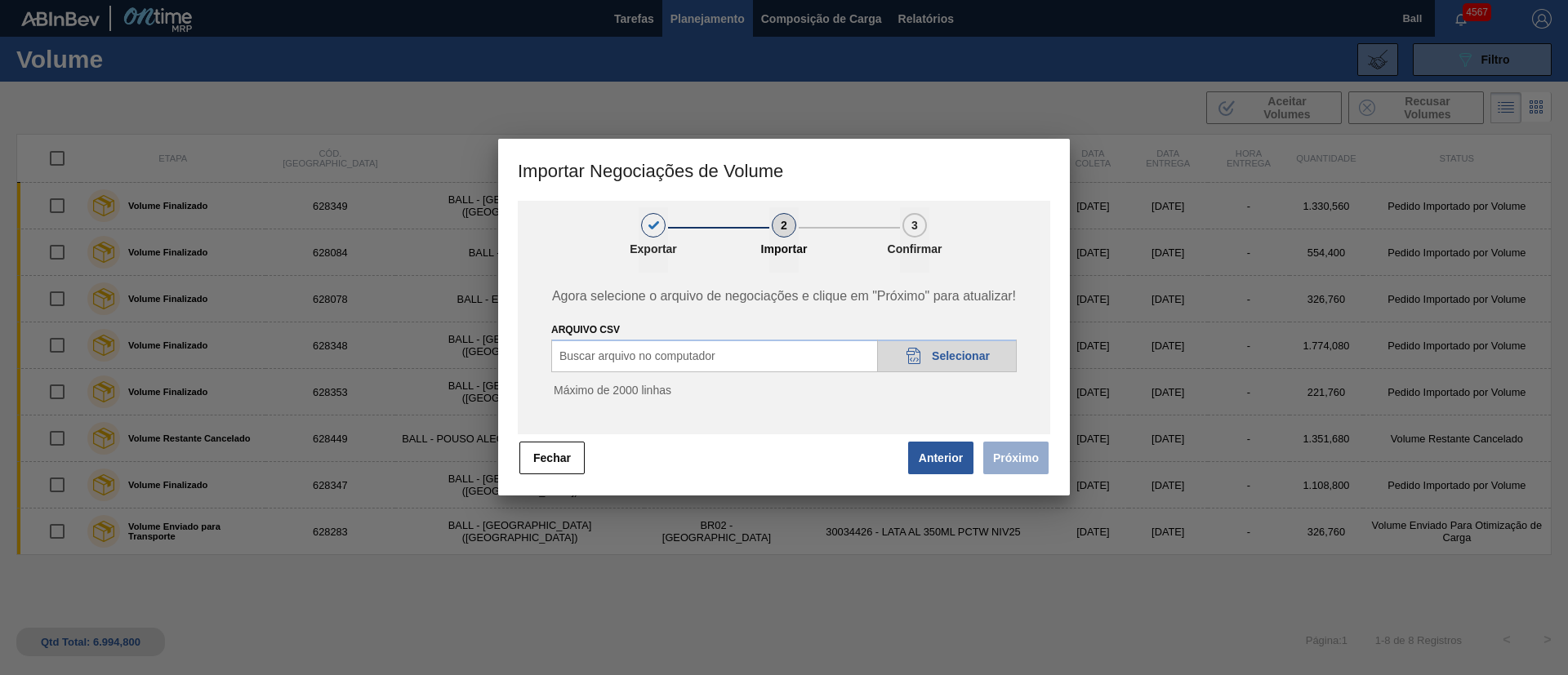
click at [968, 346] on div "20DAD902-3625-4257-8FDA-0C0CB19E2A3D Selecionar" at bounding box center [947, 356] width 140 height 33
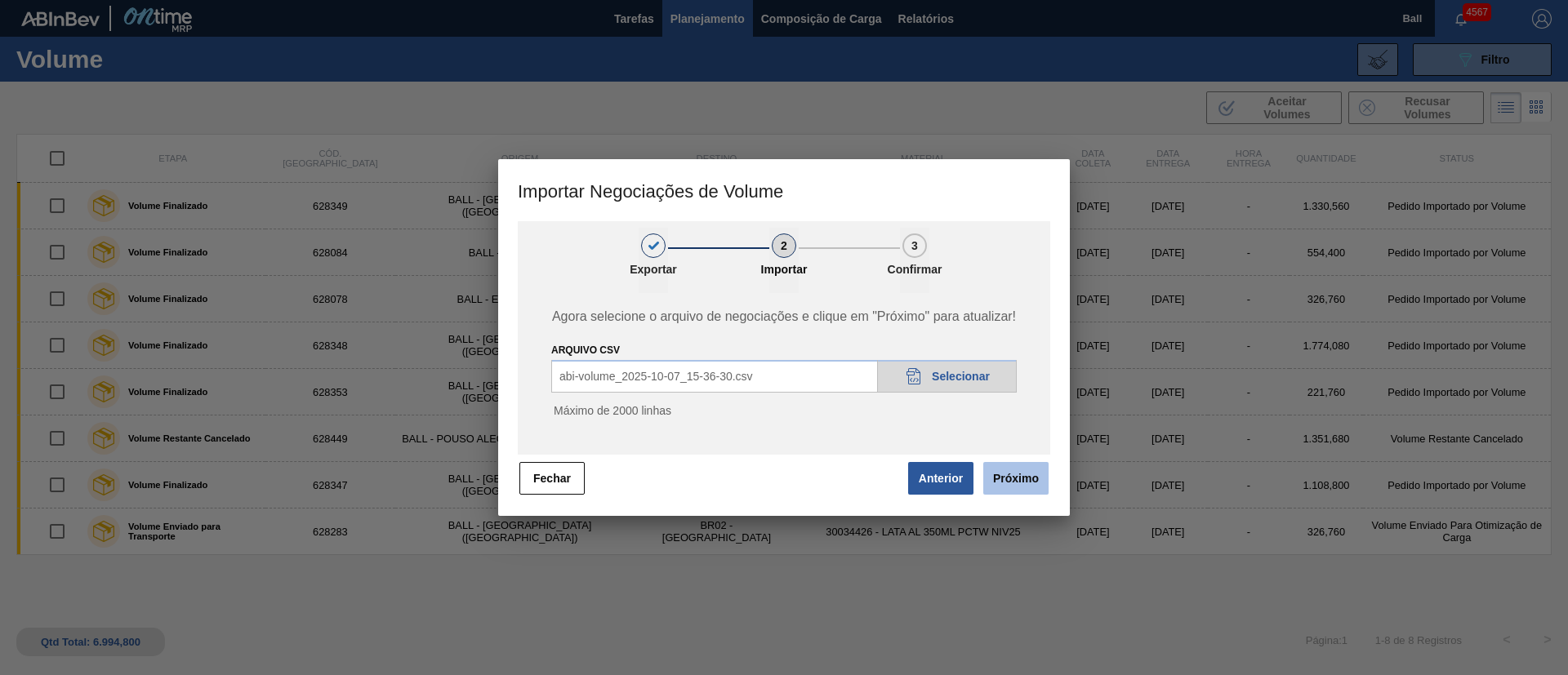
click at [1027, 470] on button "Próximo" at bounding box center [1015, 478] width 65 height 33
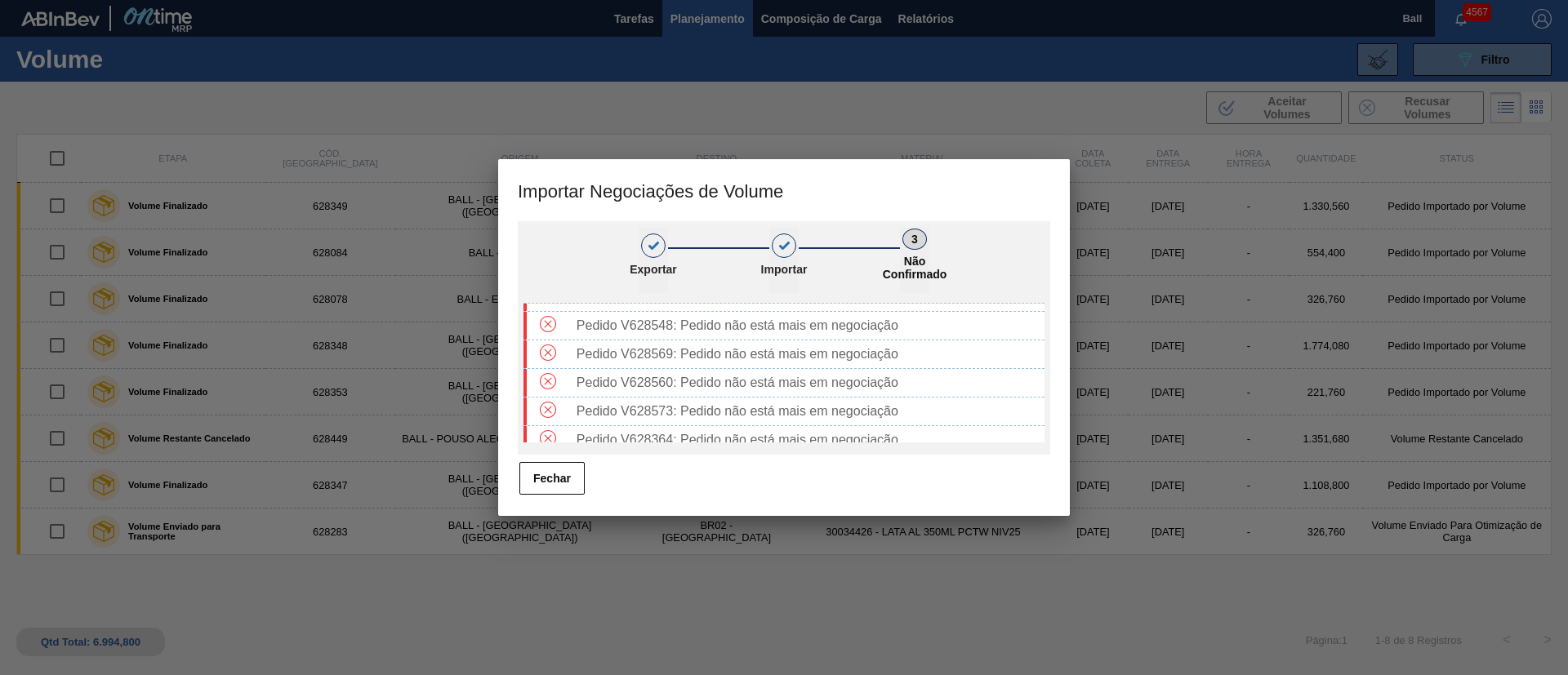
scroll to position [890, 0]
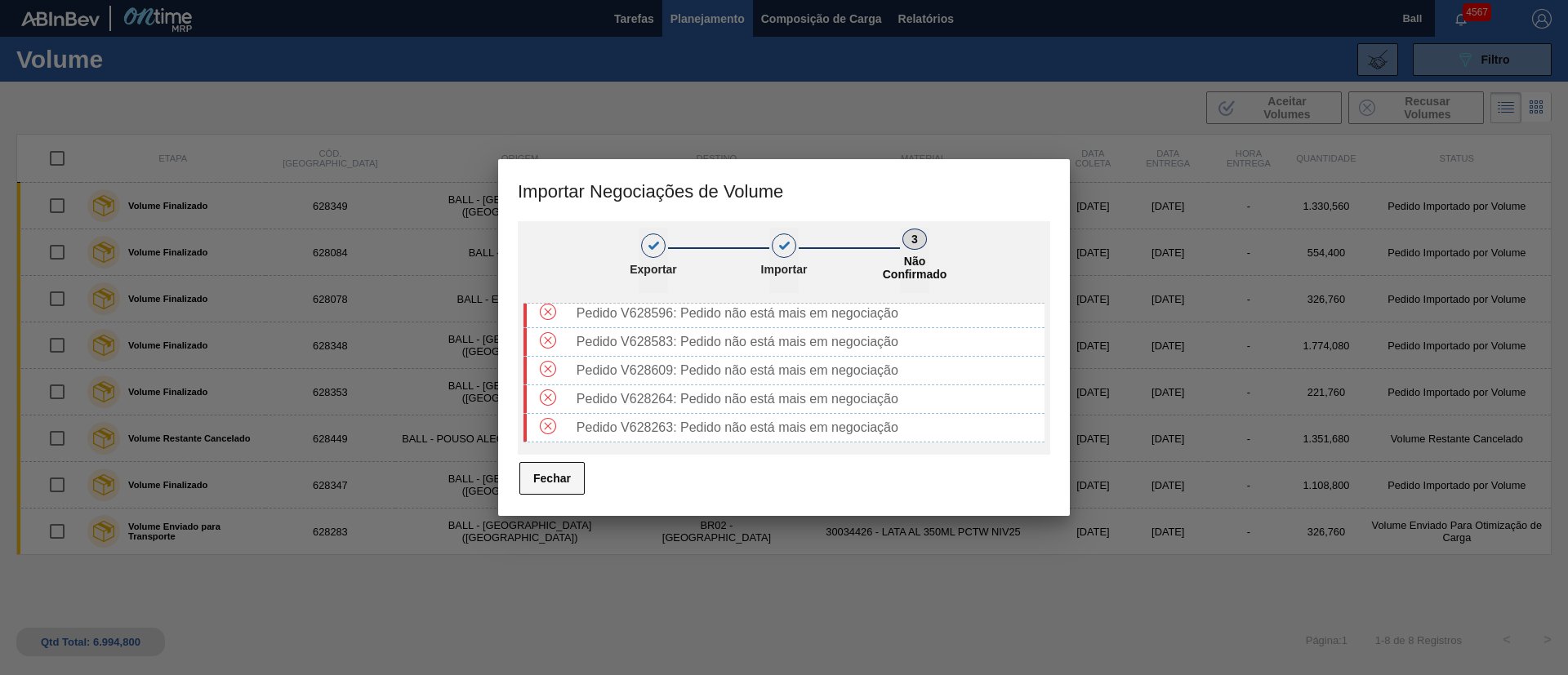
click at [568, 478] on button "Fechar" at bounding box center [552, 478] width 65 height 33
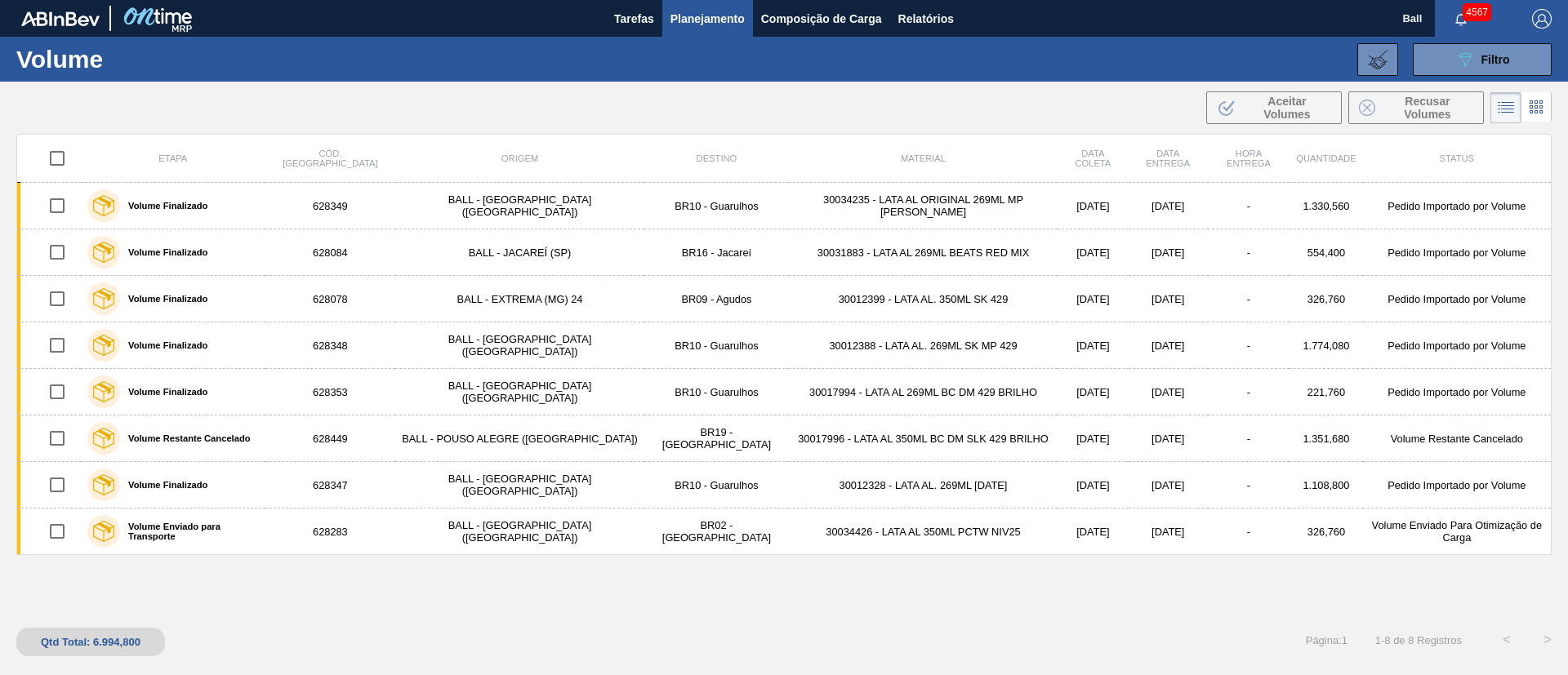
click at [724, 4] on button "Planejamento" at bounding box center [707, 18] width 91 height 37
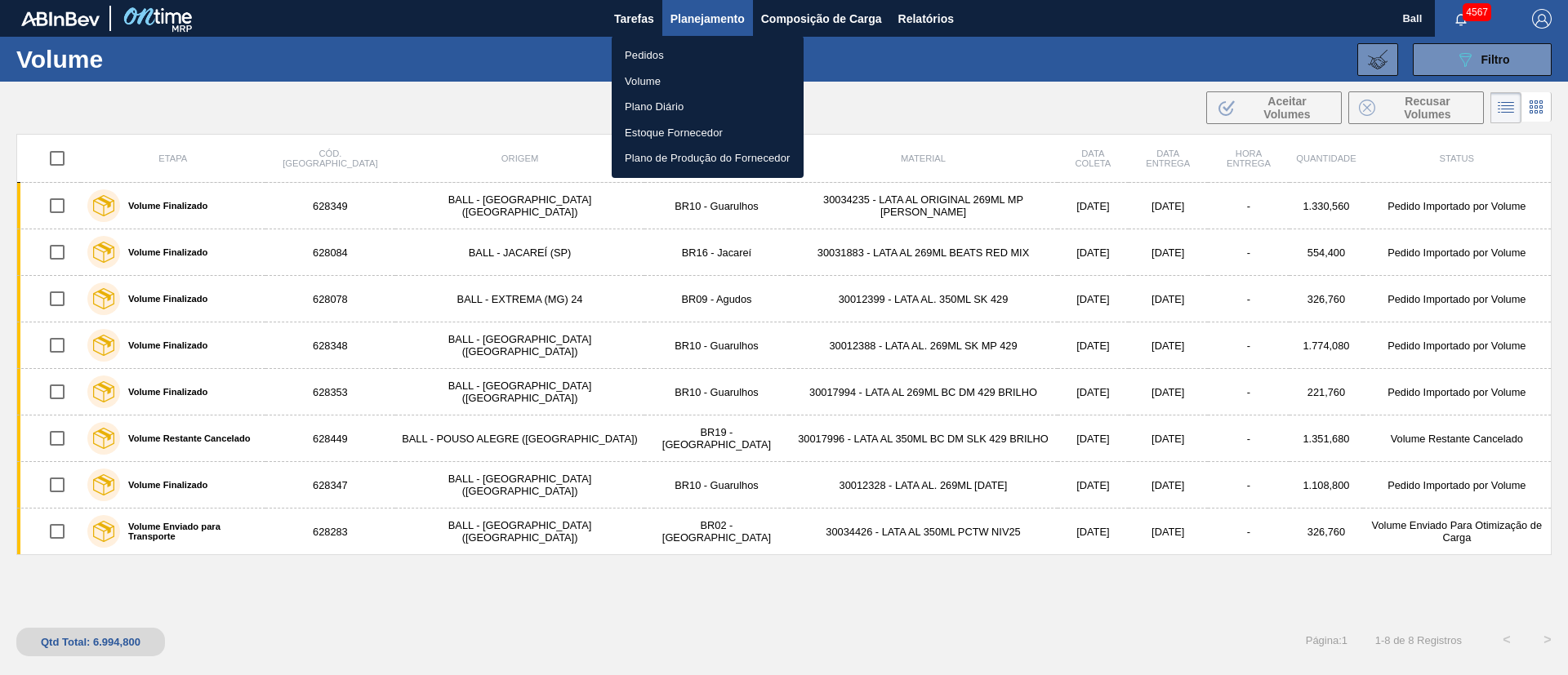
click at [669, 80] on li "Volume" at bounding box center [707, 82] width 192 height 26
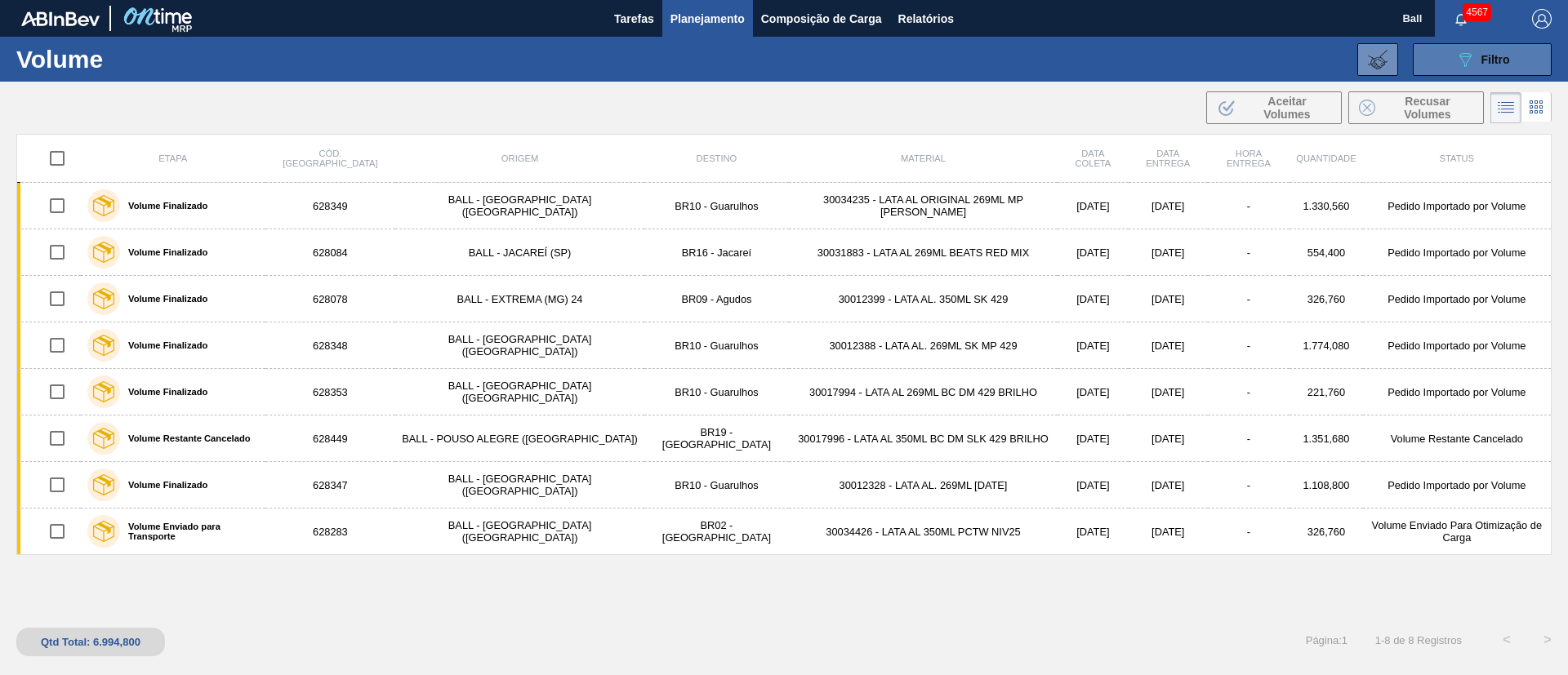
click at [1457, 54] on icon "089F7B8B-B2A5-4AFE-B5C0-19BA573D28AC" at bounding box center [1465, 59] width 20 height 20
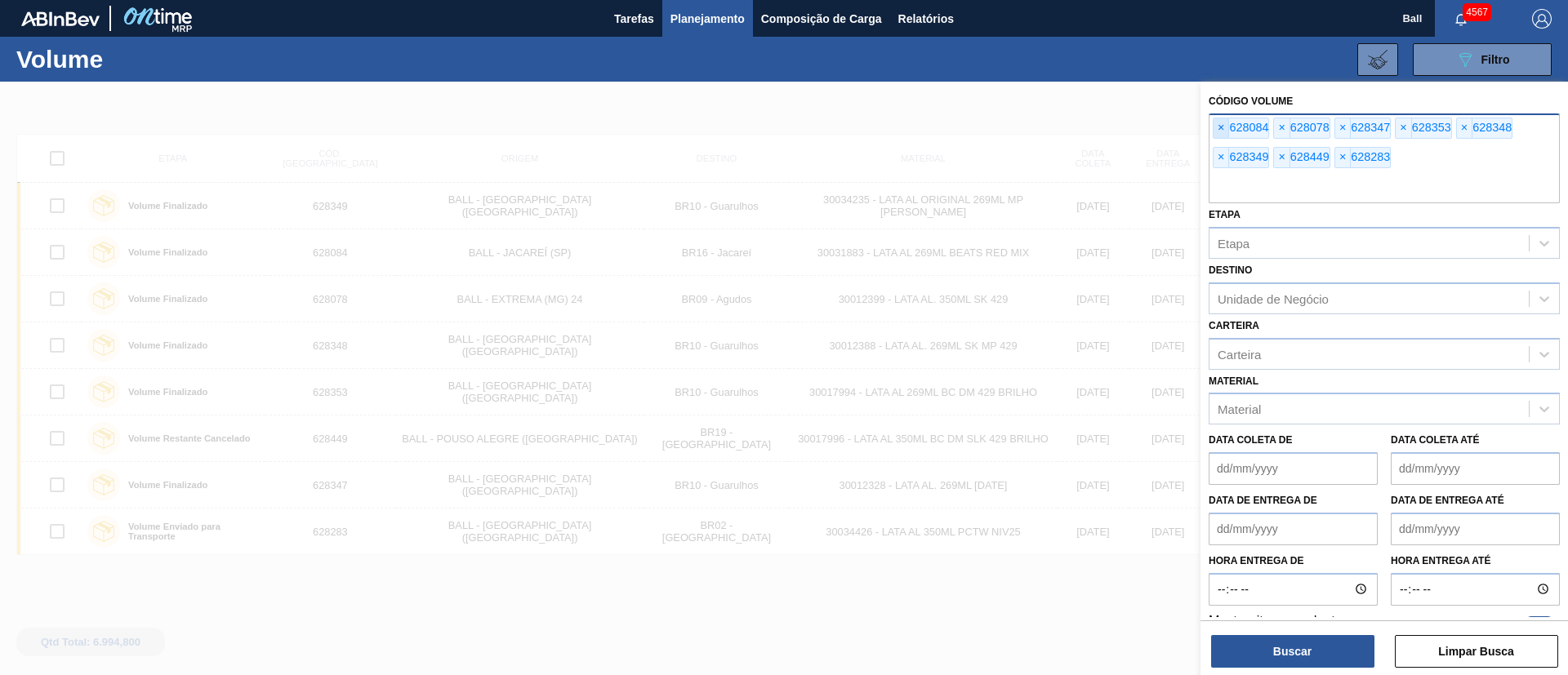
click at [1228, 130] on span "×" at bounding box center [1221, 127] width 15 height 20
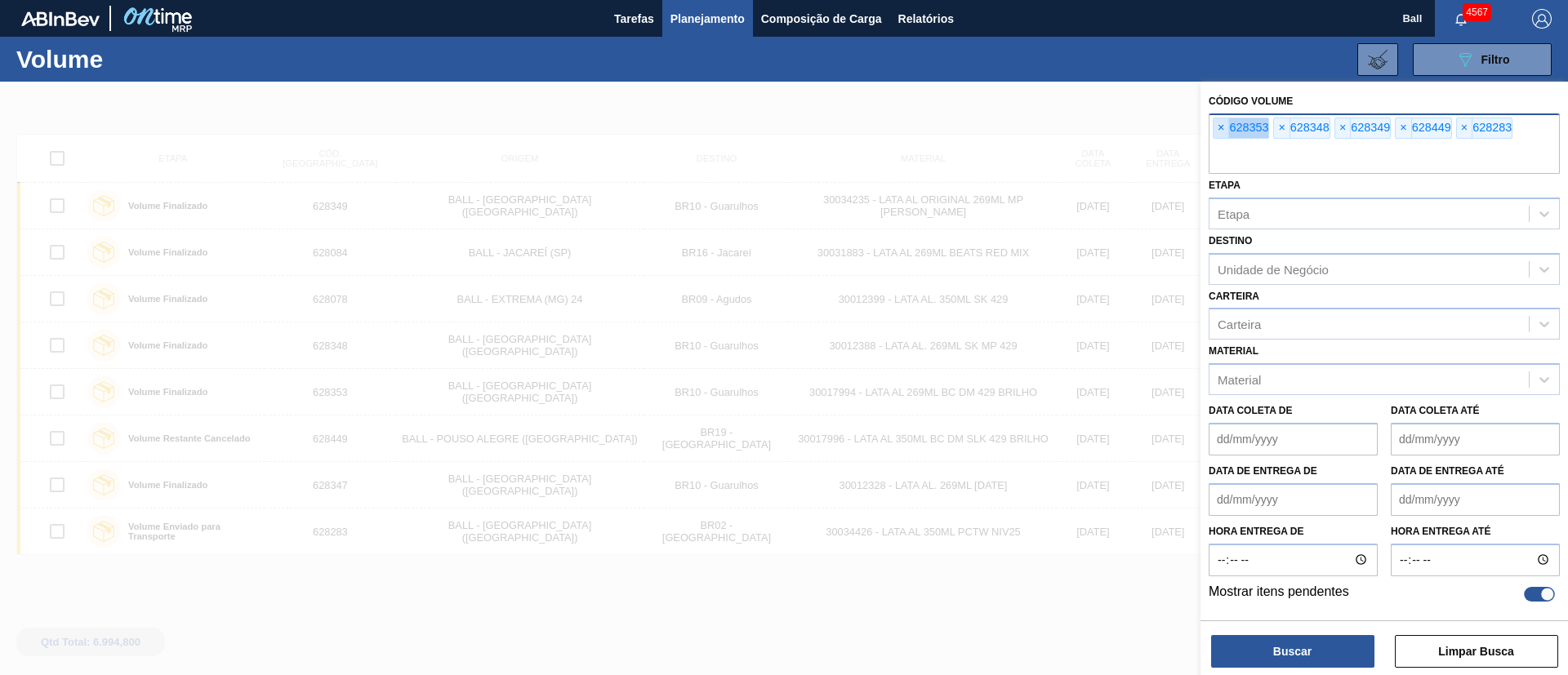
click at [1228, 130] on span "×" at bounding box center [1221, 127] width 15 height 20
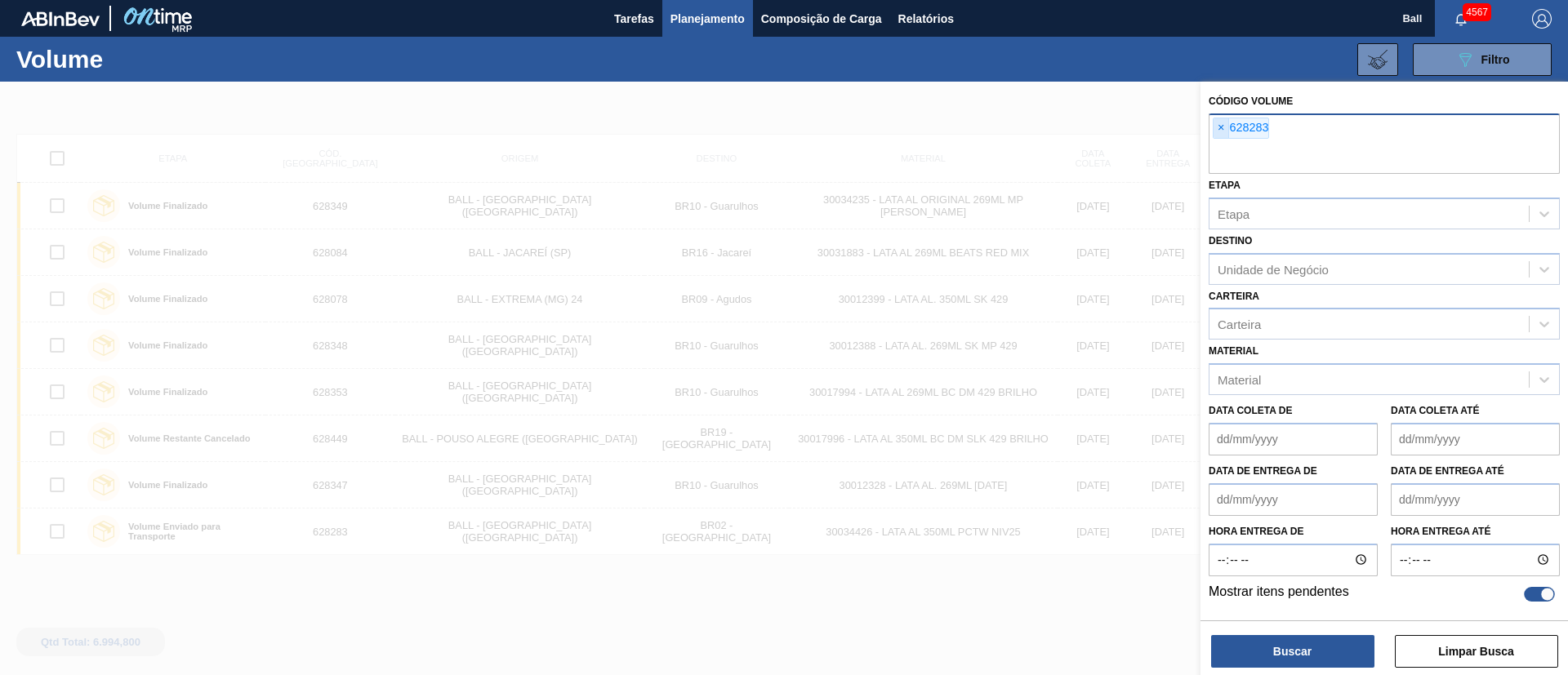
paste input "text"
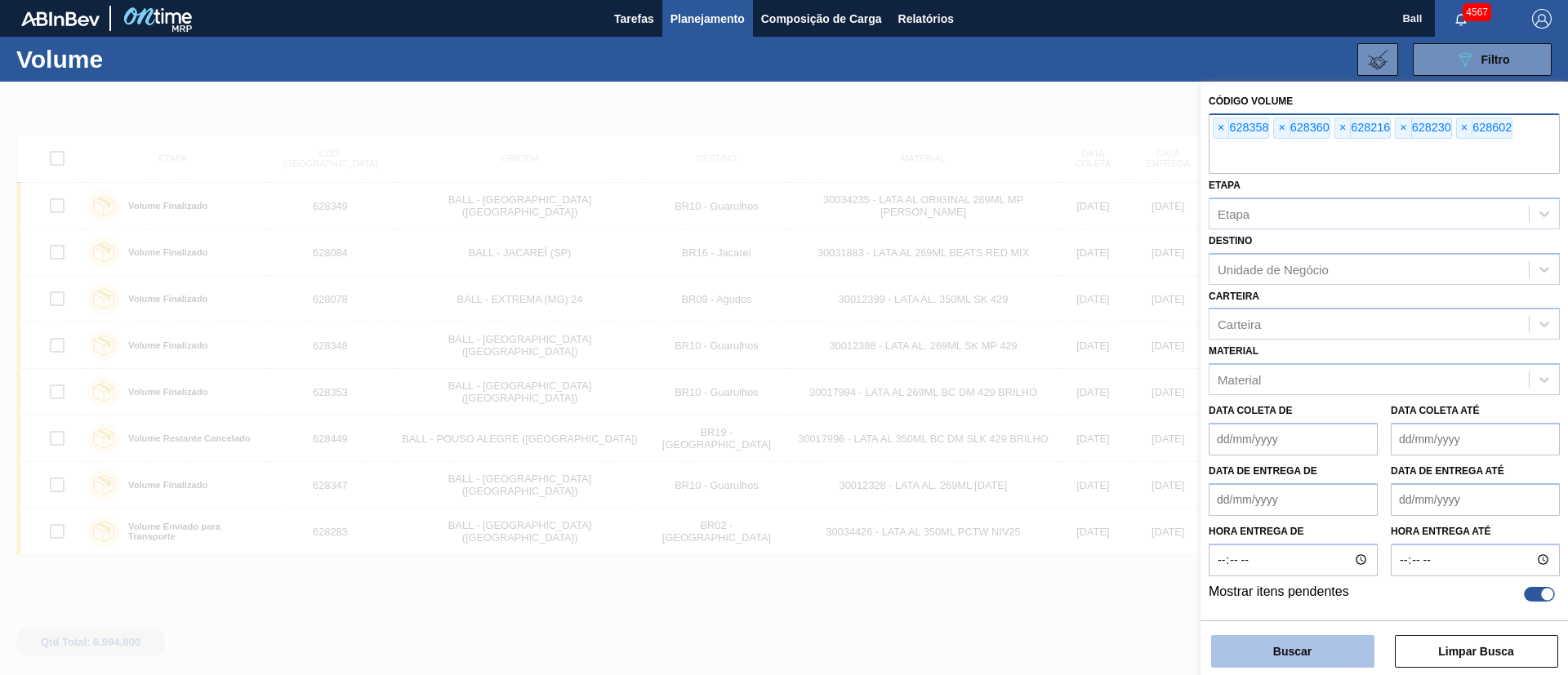
click at [1302, 658] on button "Buscar" at bounding box center [1292, 651] width 163 height 33
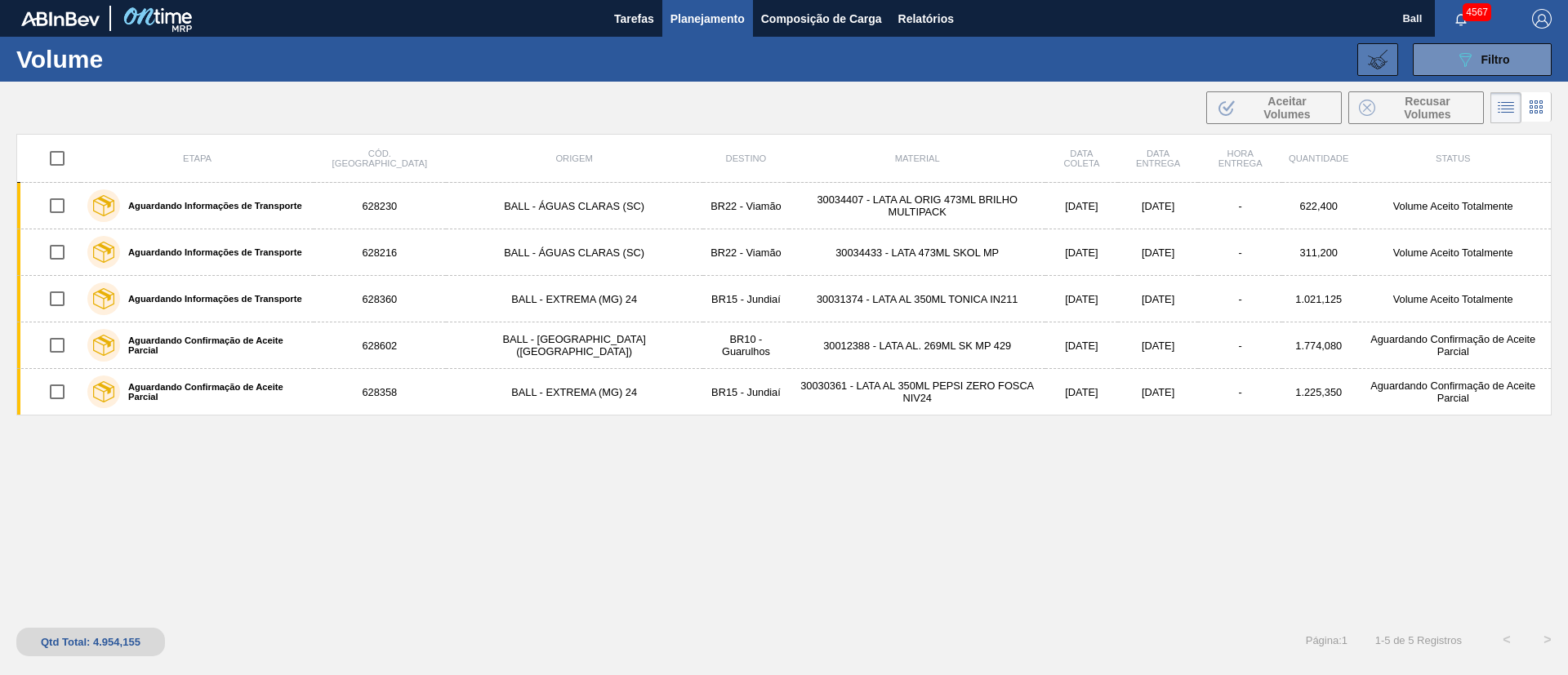
click at [1374, 60] on icon at bounding box center [1378, 59] width 20 height 20
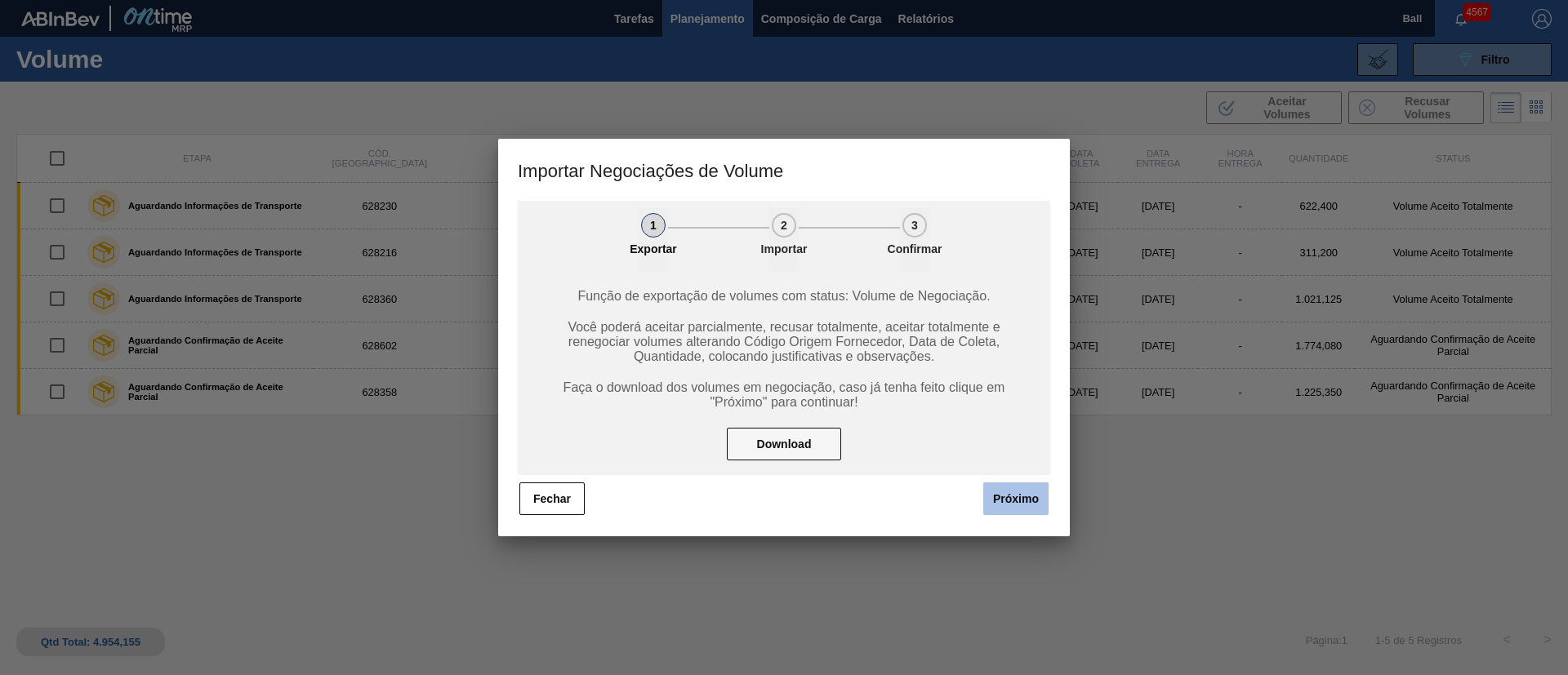
click at [1010, 498] on button "Próximo" at bounding box center [1015, 498] width 65 height 33
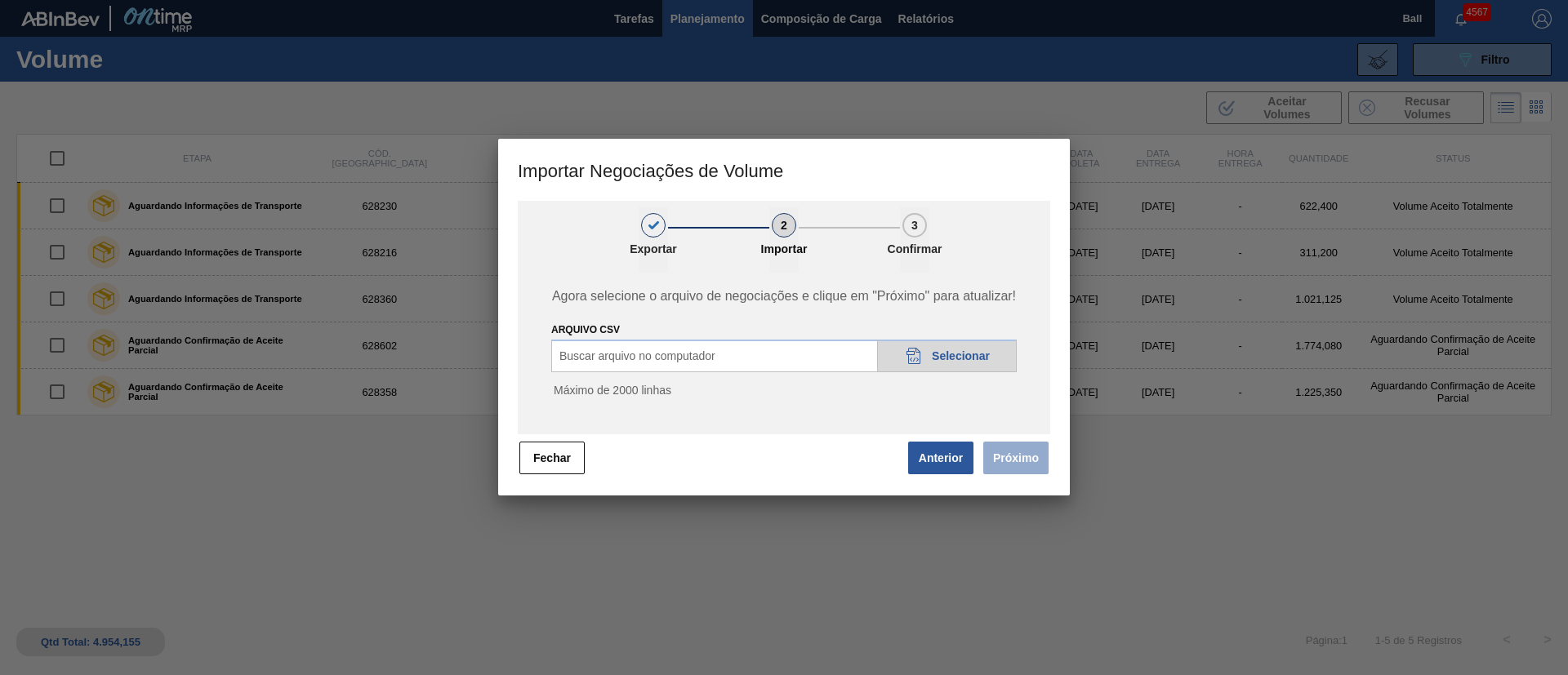
click at [976, 360] on span "Selecionar" at bounding box center [961, 356] width 58 height 13
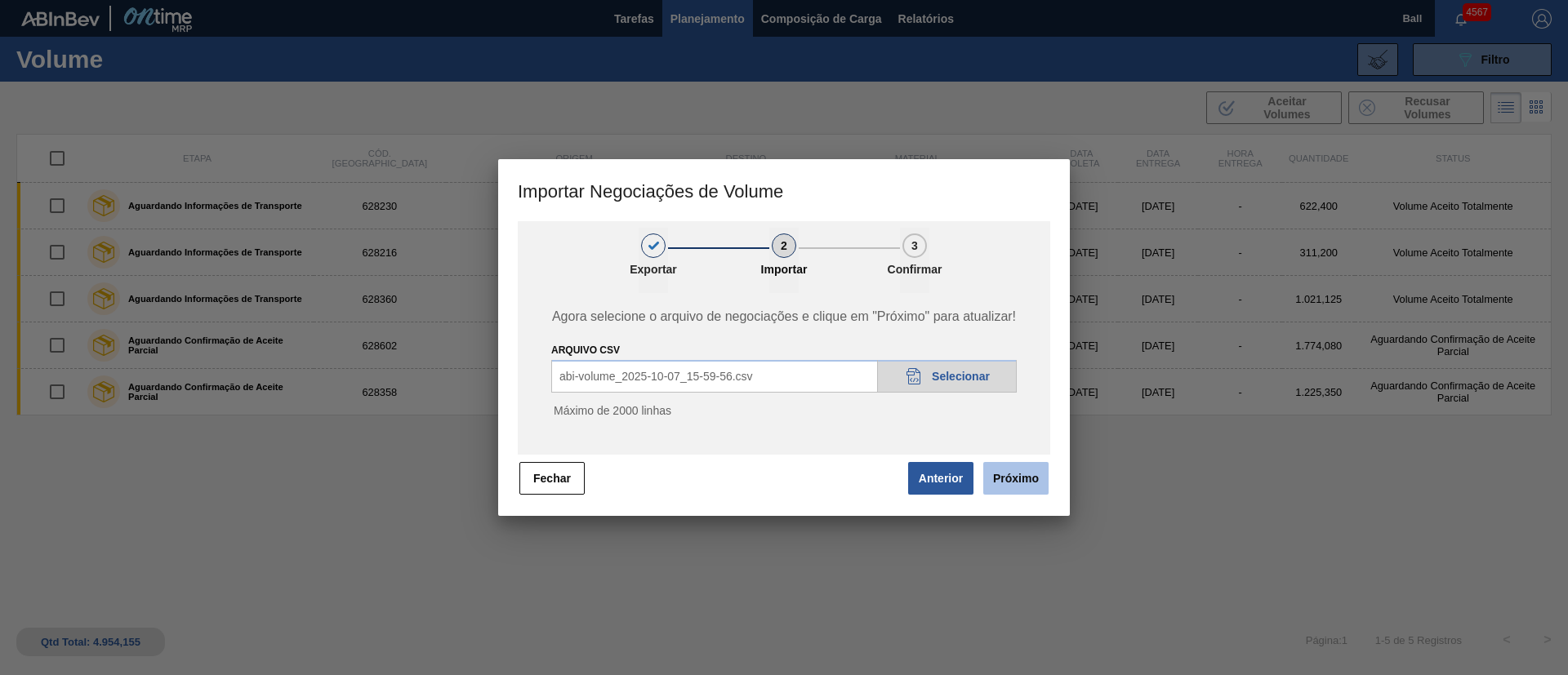
click at [1030, 479] on button "Próximo" at bounding box center [1015, 478] width 65 height 33
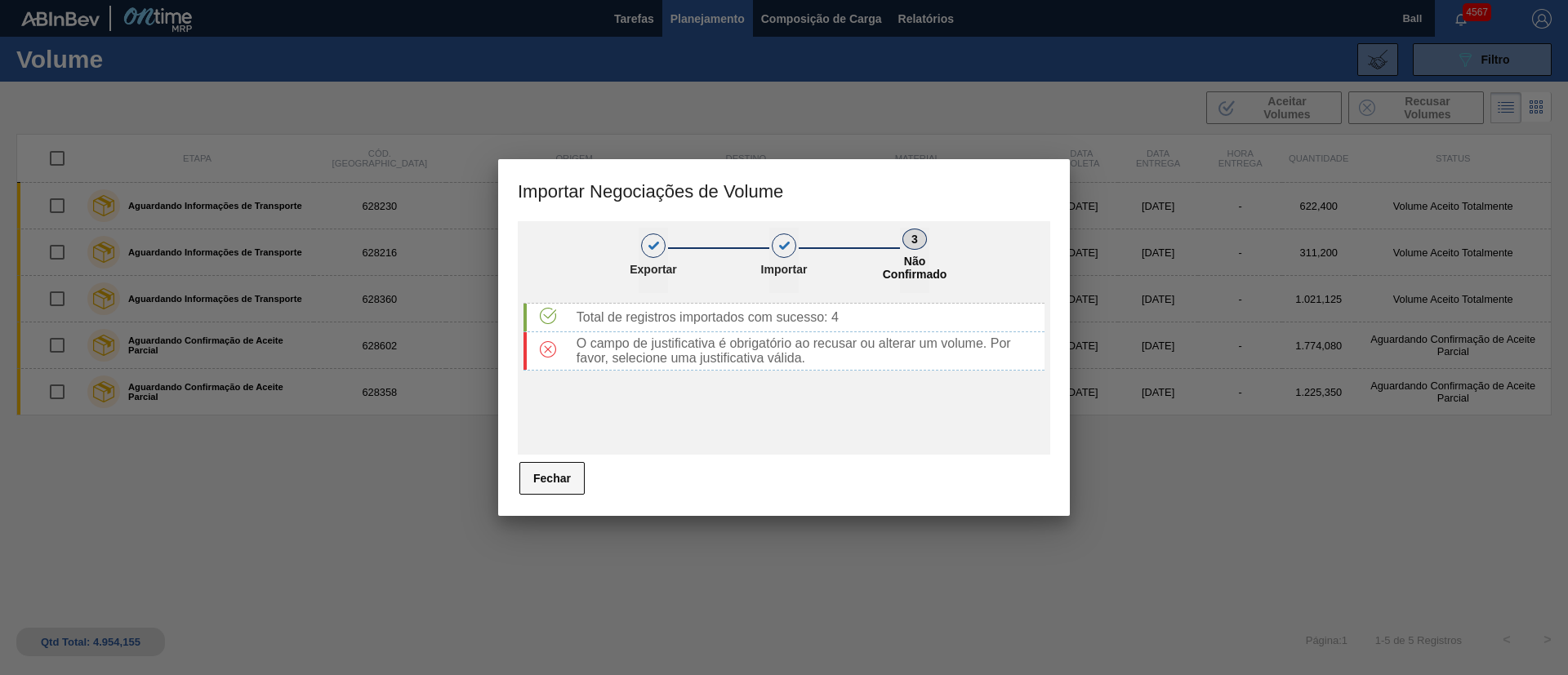
click at [573, 474] on button "Fechar" at bounding box center [552, 478] width 65 height 33
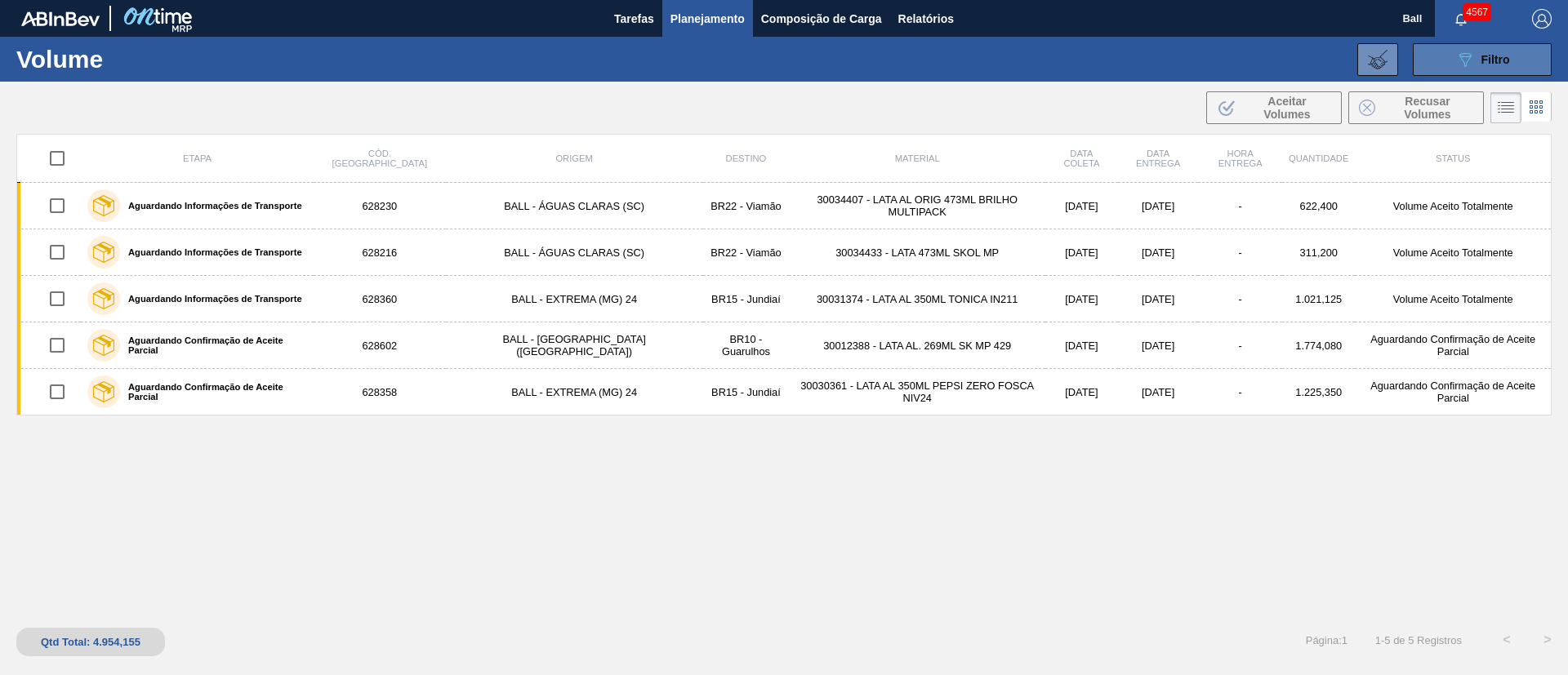
click at [1465, 56] on icon "089F7B8B-B2A5-4AFE-B5C0-19BA573D28AC" at bounding box center [1465, 59] width 20 height 20
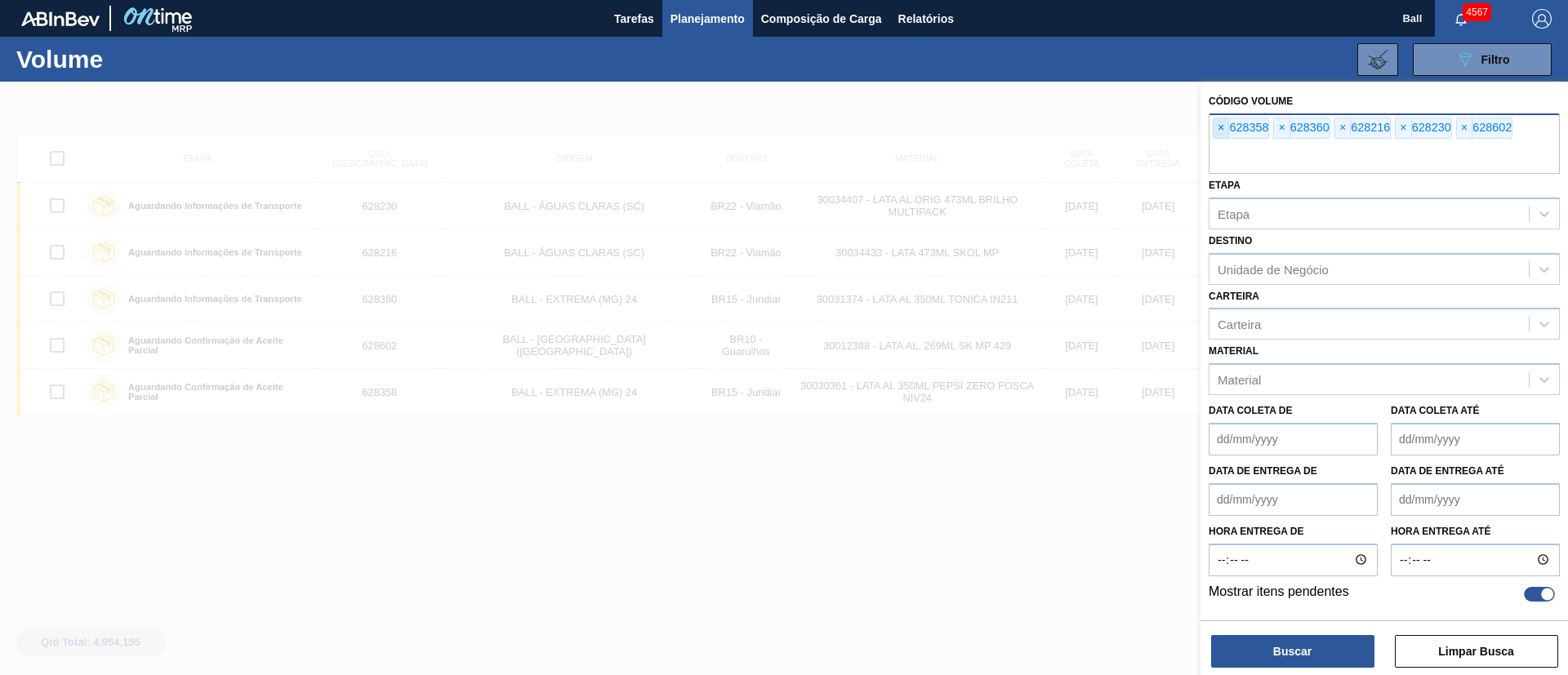
click at [1218, 130] on span "×" at bounding box center [1221, 127] width 15 height 20
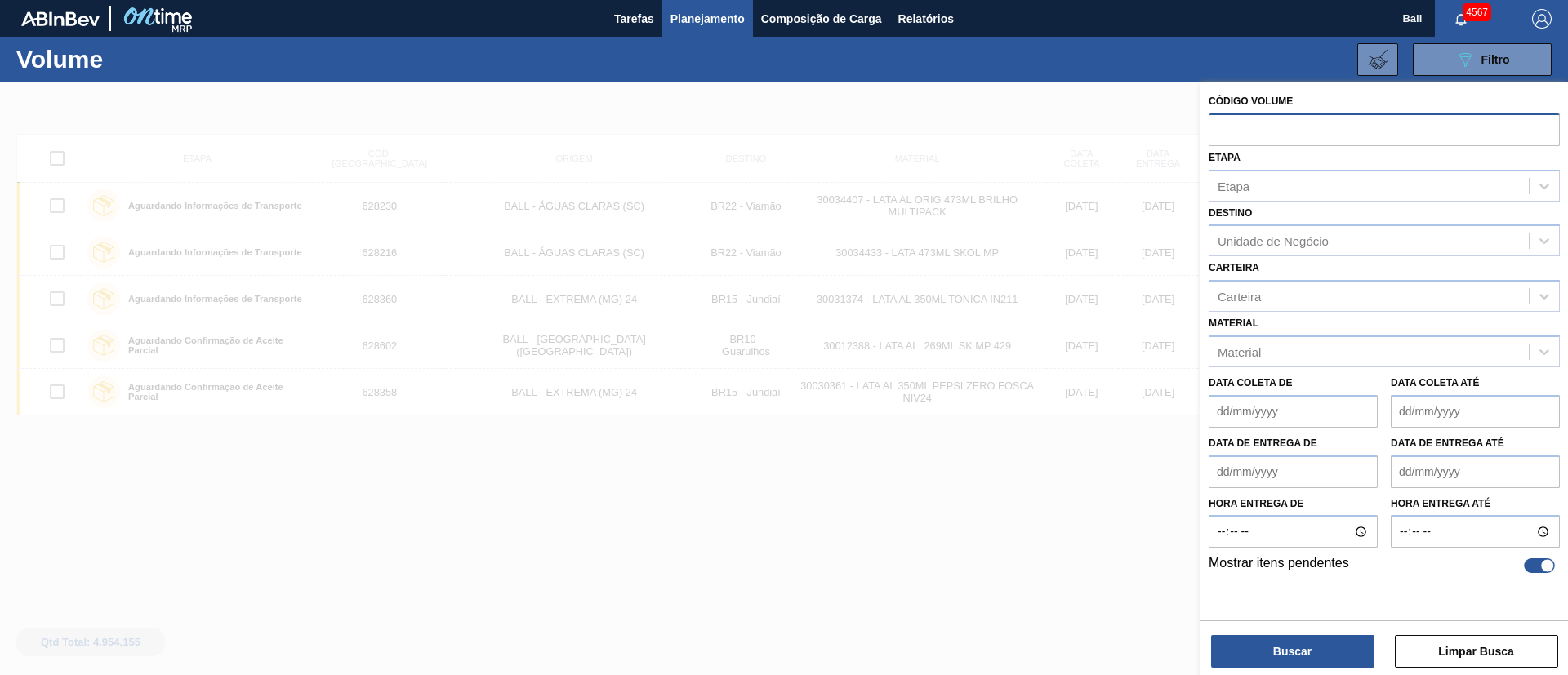
click at [1218, 130] on input "text" at bounding box center [1385, 128] width 351 height 31
paste input "628282"
type input "628282"
click at [1294, 641] on button "Buscar" at bounding box center [1292, 651] width 163 height 33
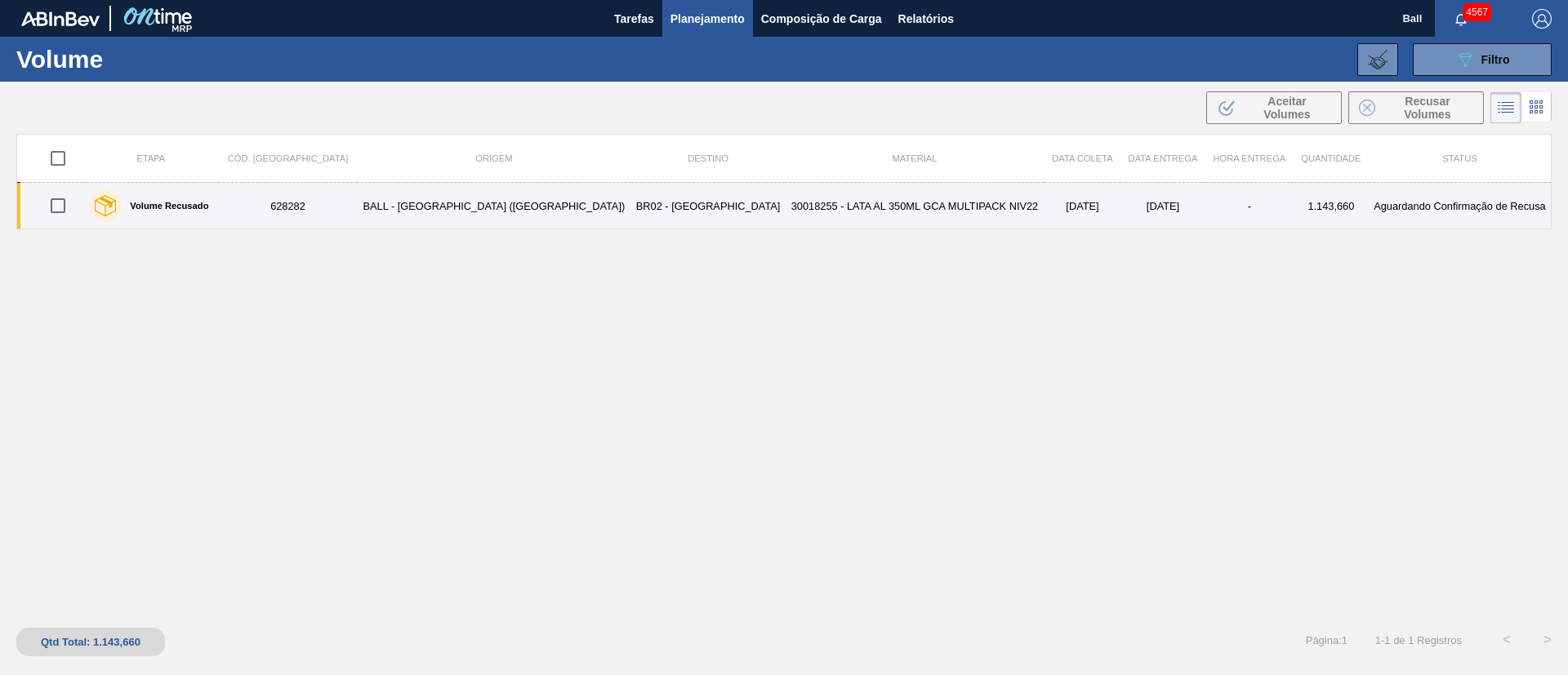
click at [1120, 212] on td "11/10/2025" at bounding box center [1163, 206] width 85 height 46
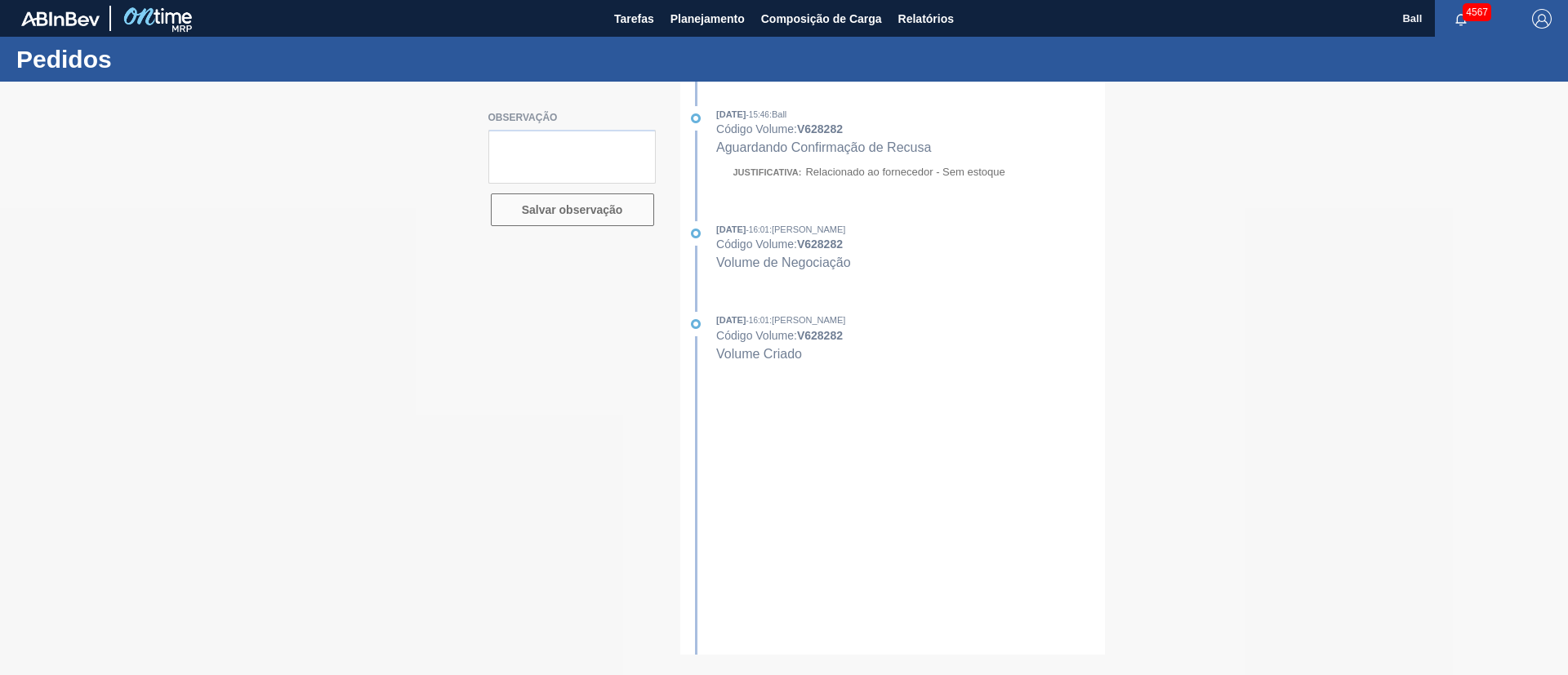
click at [406, 255] on div at bounding box center [784, 378] width 1568 height 594
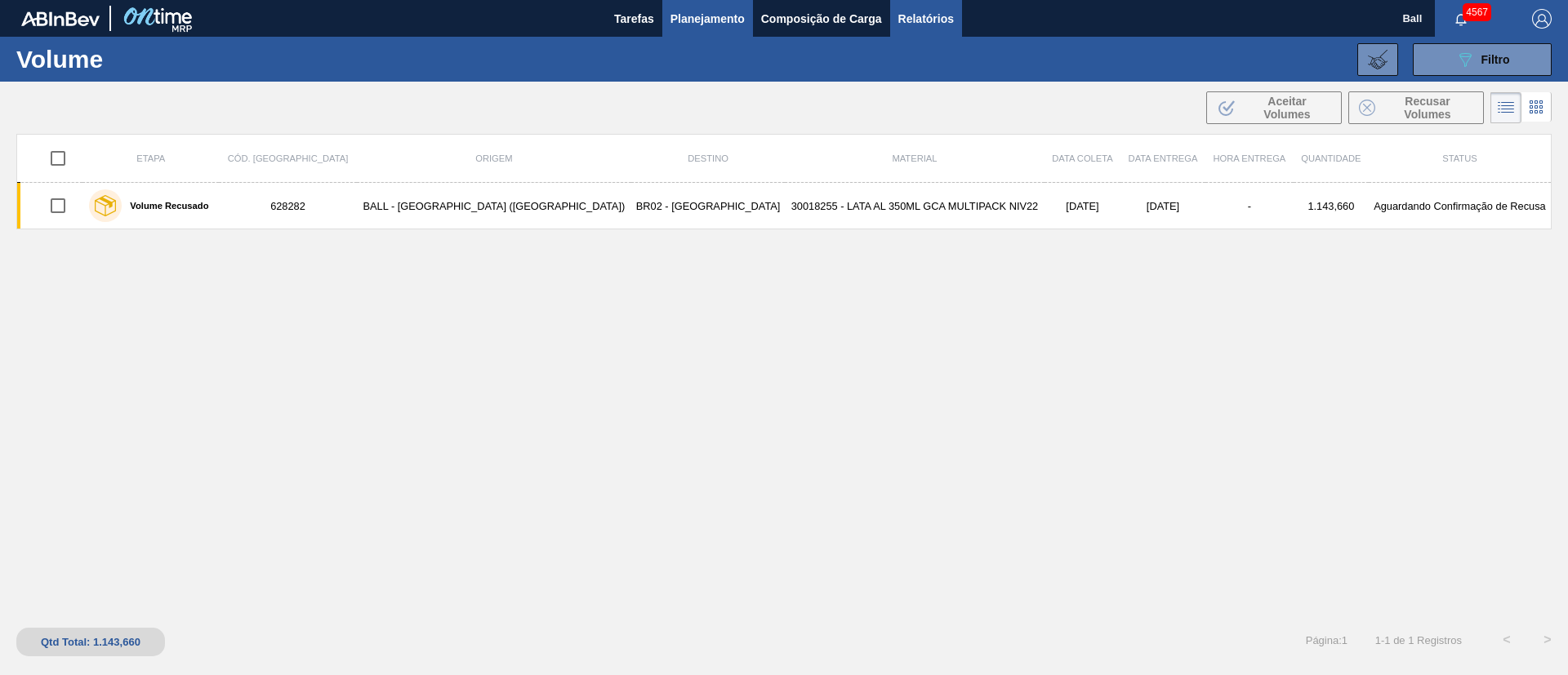
click at [923, 16] on span "Relatórios" at bounding box center [926, 19] width 56 height 20
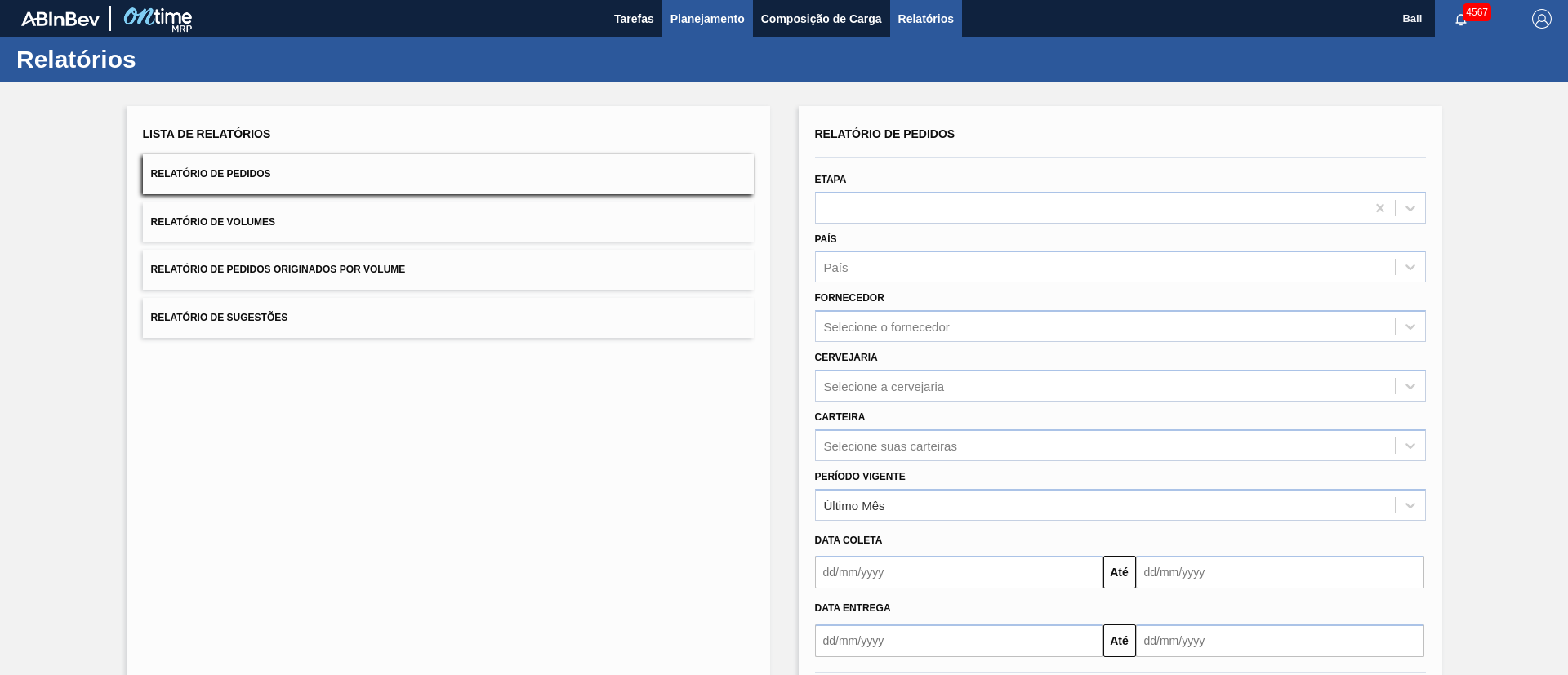
click at [706, 15] on span "Planejamento" at bounding box center [707, 19] width 75 height 20
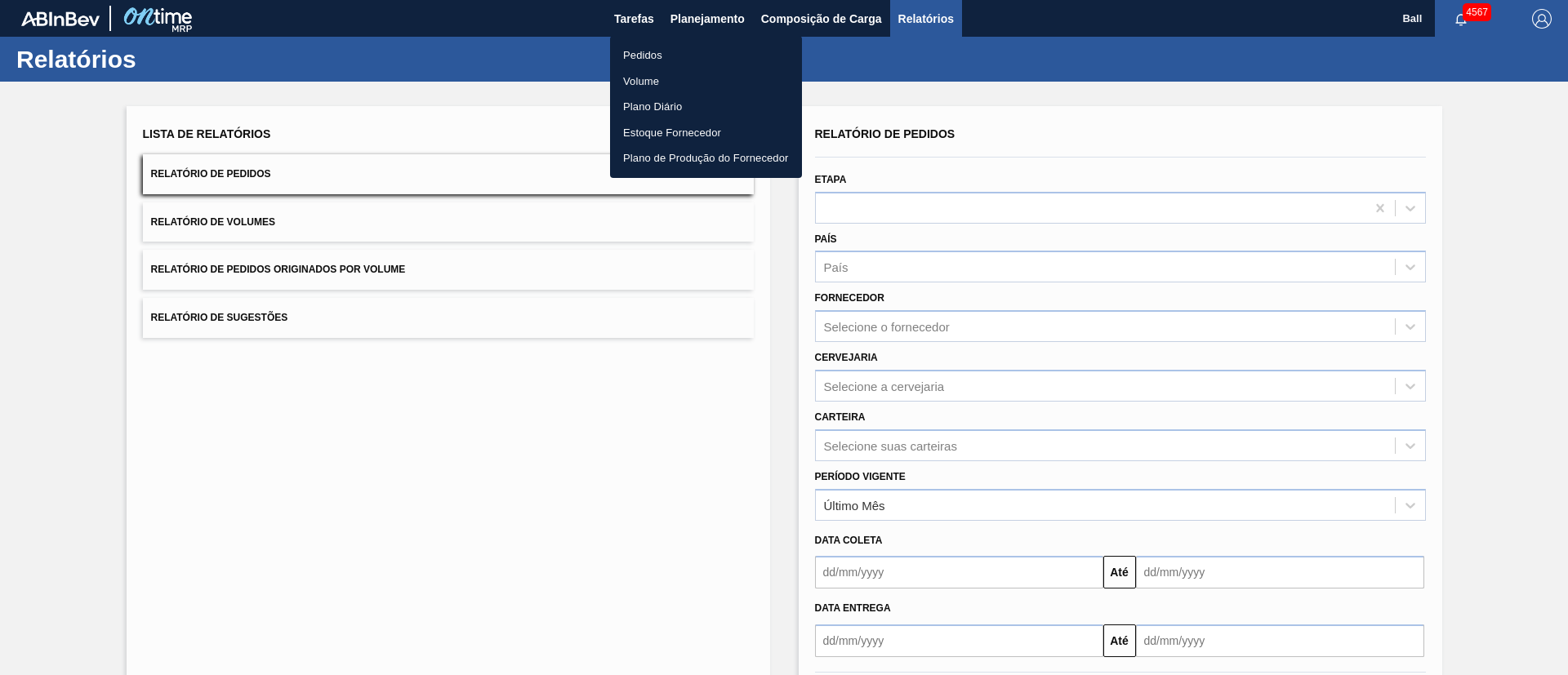
click at [655, 47] on li "Pedidos" at bounding box center [706, 56] width 192 height 26
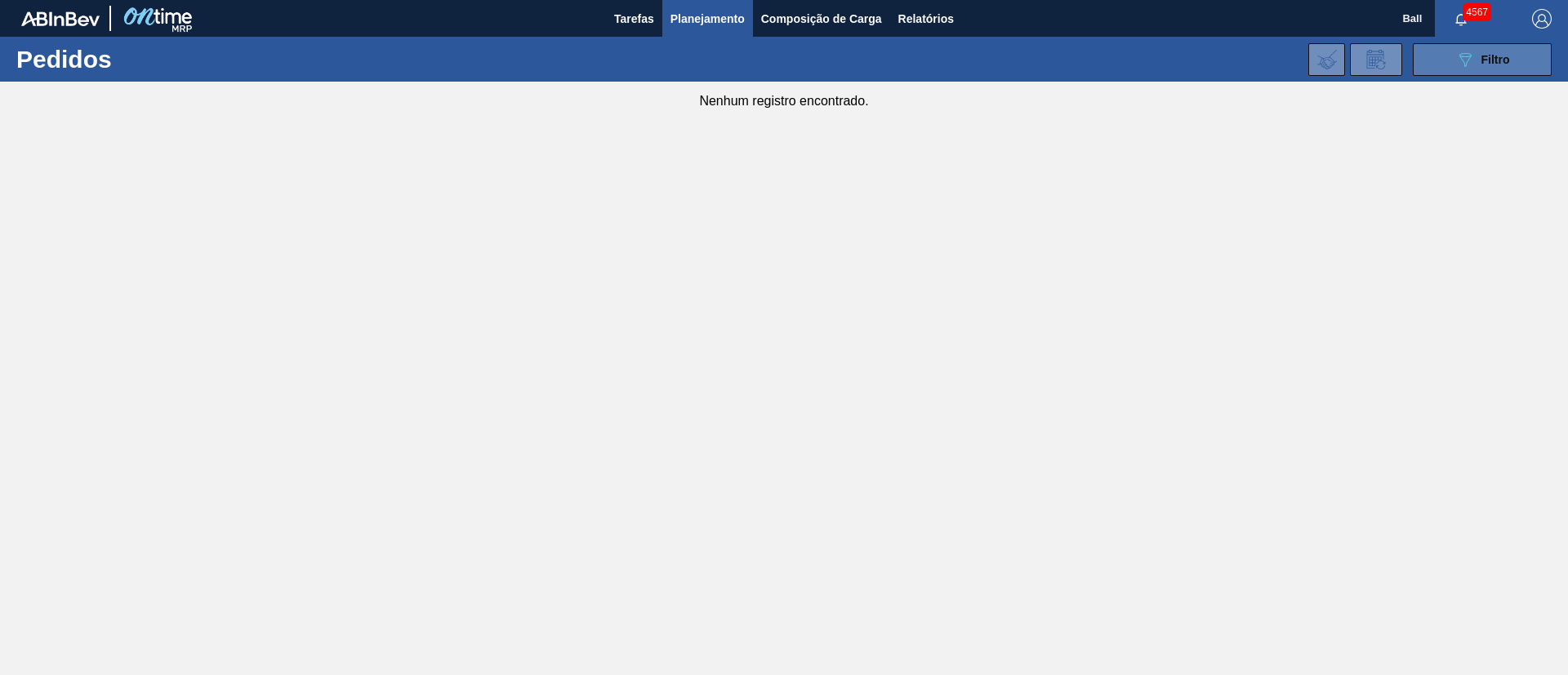
click at [1465, 70] on button "089F7B8B-B2A5-4AFE-B5C0-19BA573D28AC Filtro" at bounding box center [1482, 59] width 139 height 33
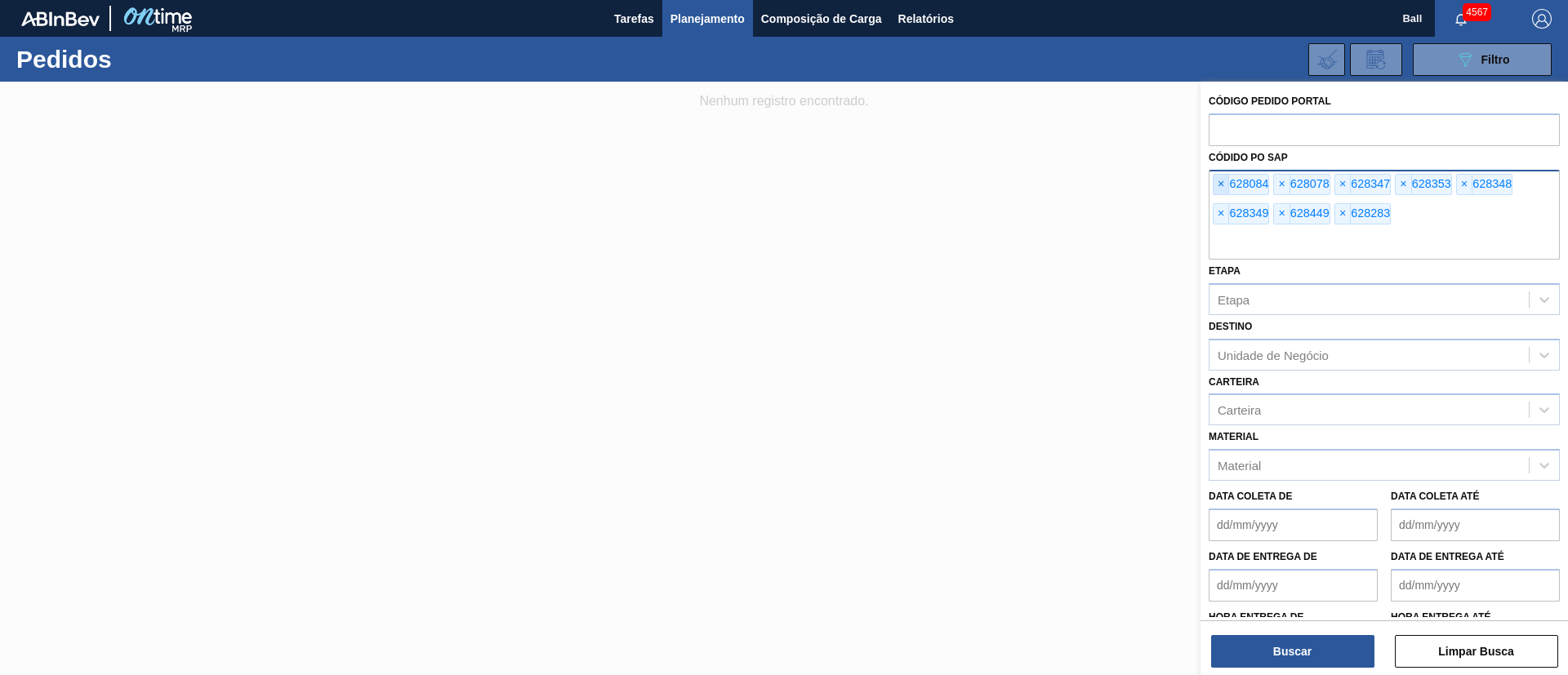
click at [1219, 181] on span "×" at bounding box center [1221, 184] width 15 height 20
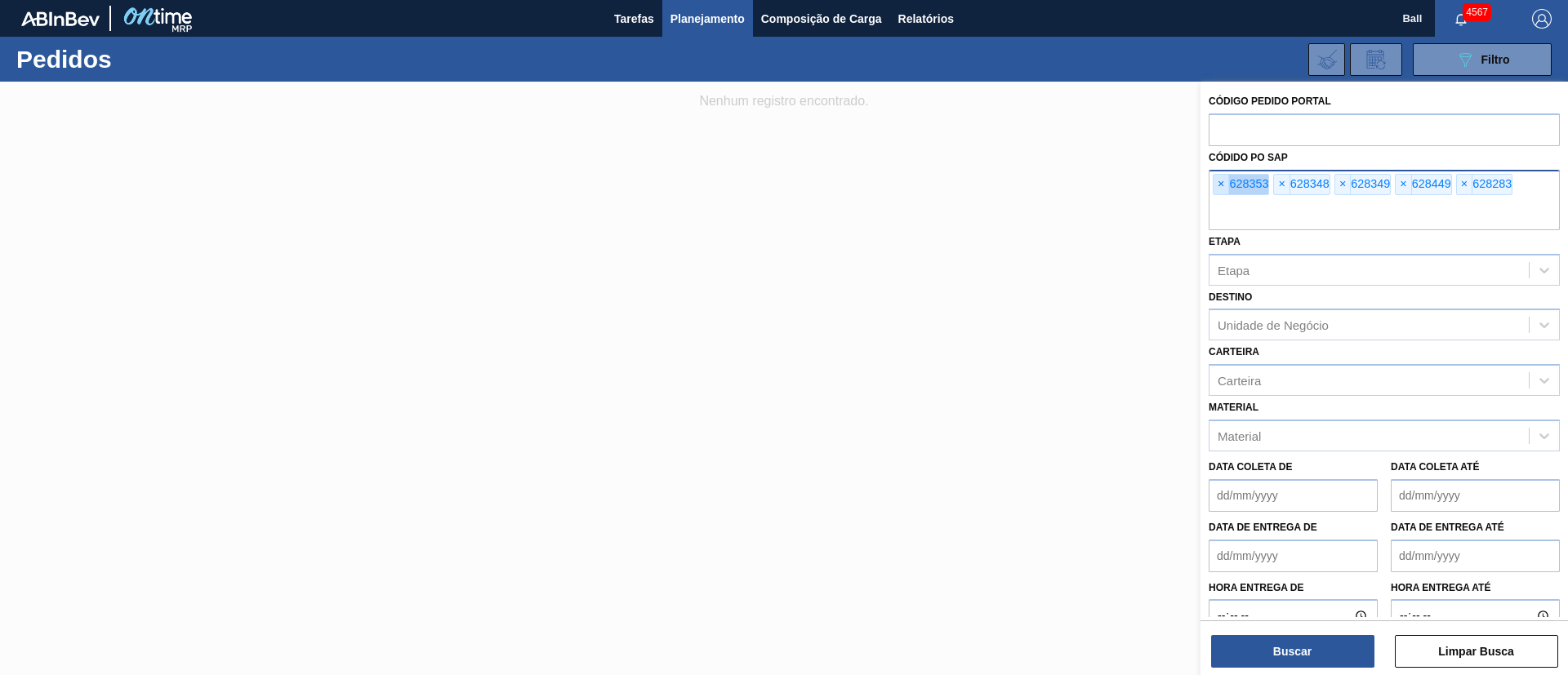
click at [1219, 181] on span "×" at bounding box center [1221, 184] width 15 height 20
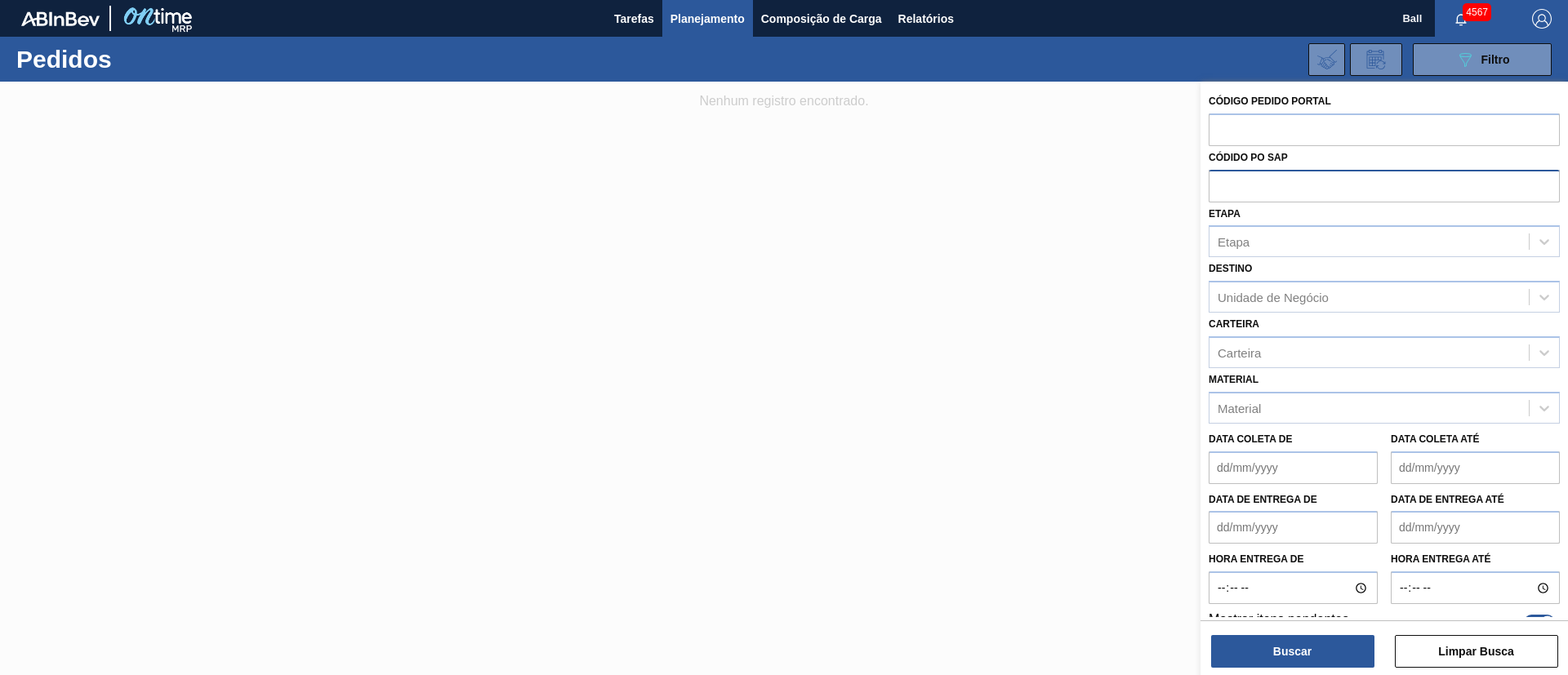
click at [1219, 181] on input "text" at bounding box center [1385, 185] width 351 height 31
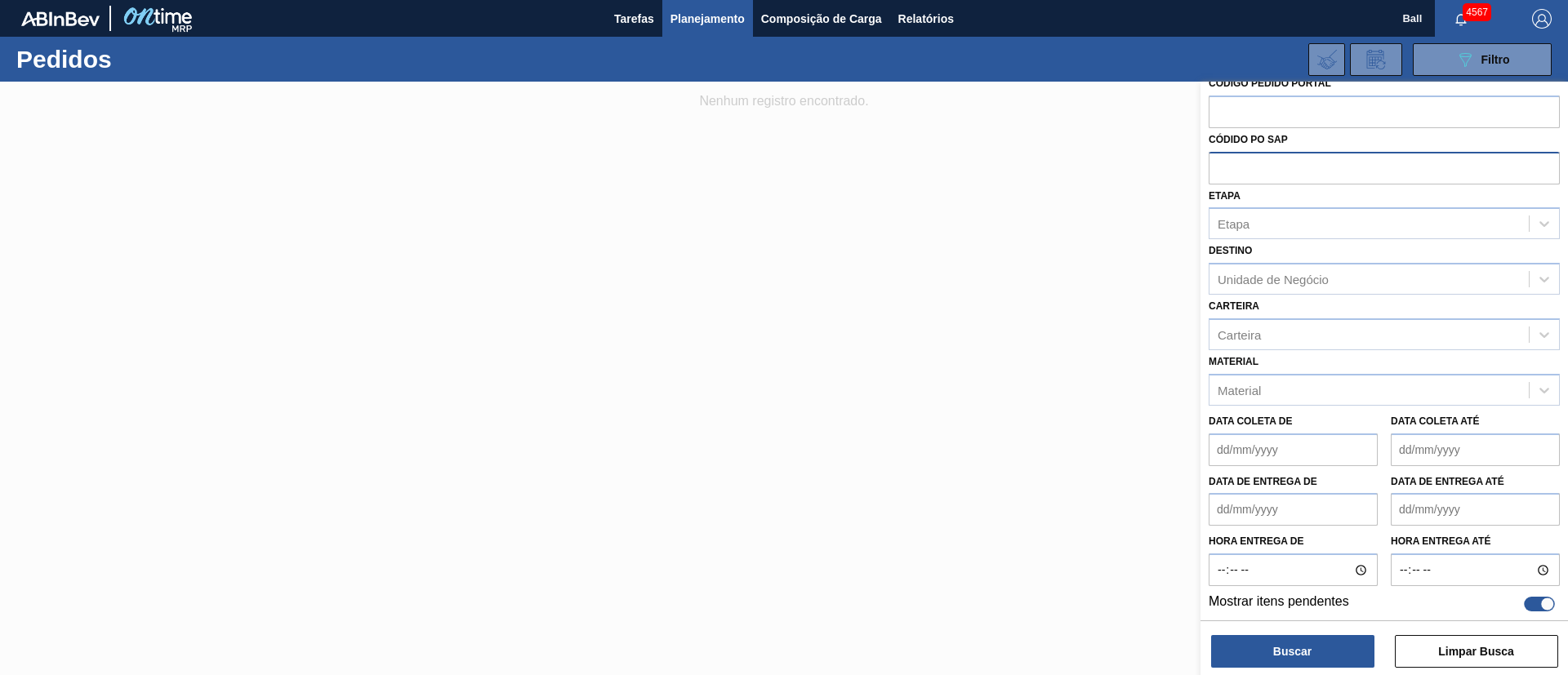
scroll to position [23, 0]
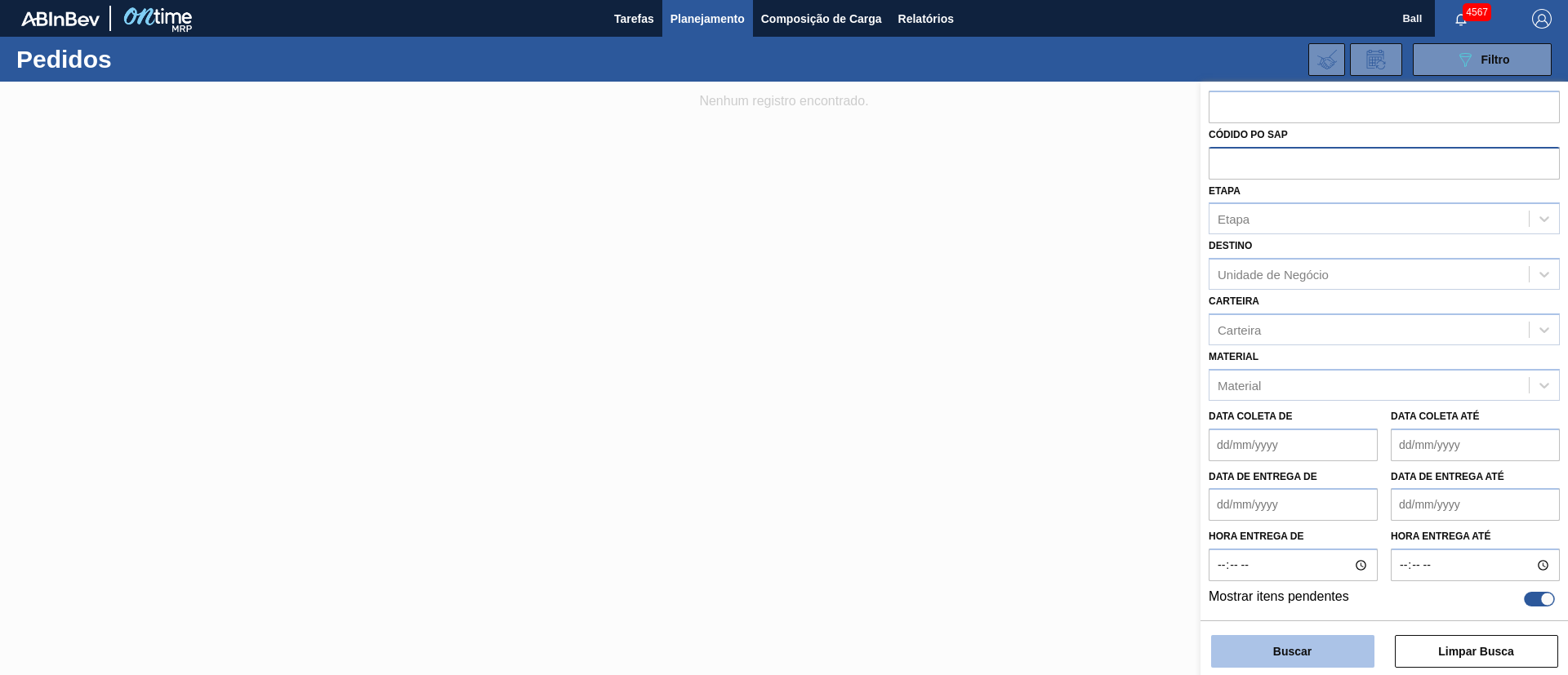
click at [1317, 639] on button "Buscar" at bounding box center [1292, 651] width 163 height 33
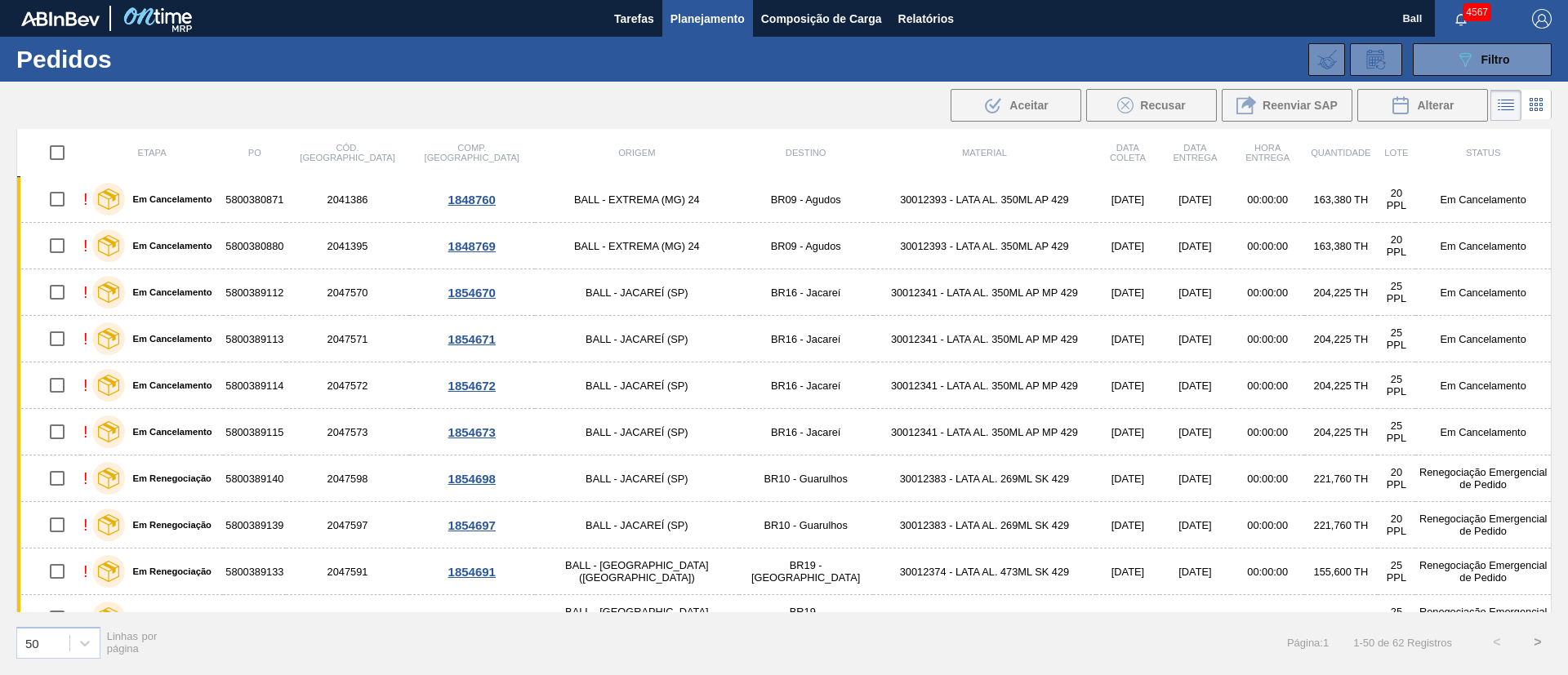
scroll to position [0, 0]
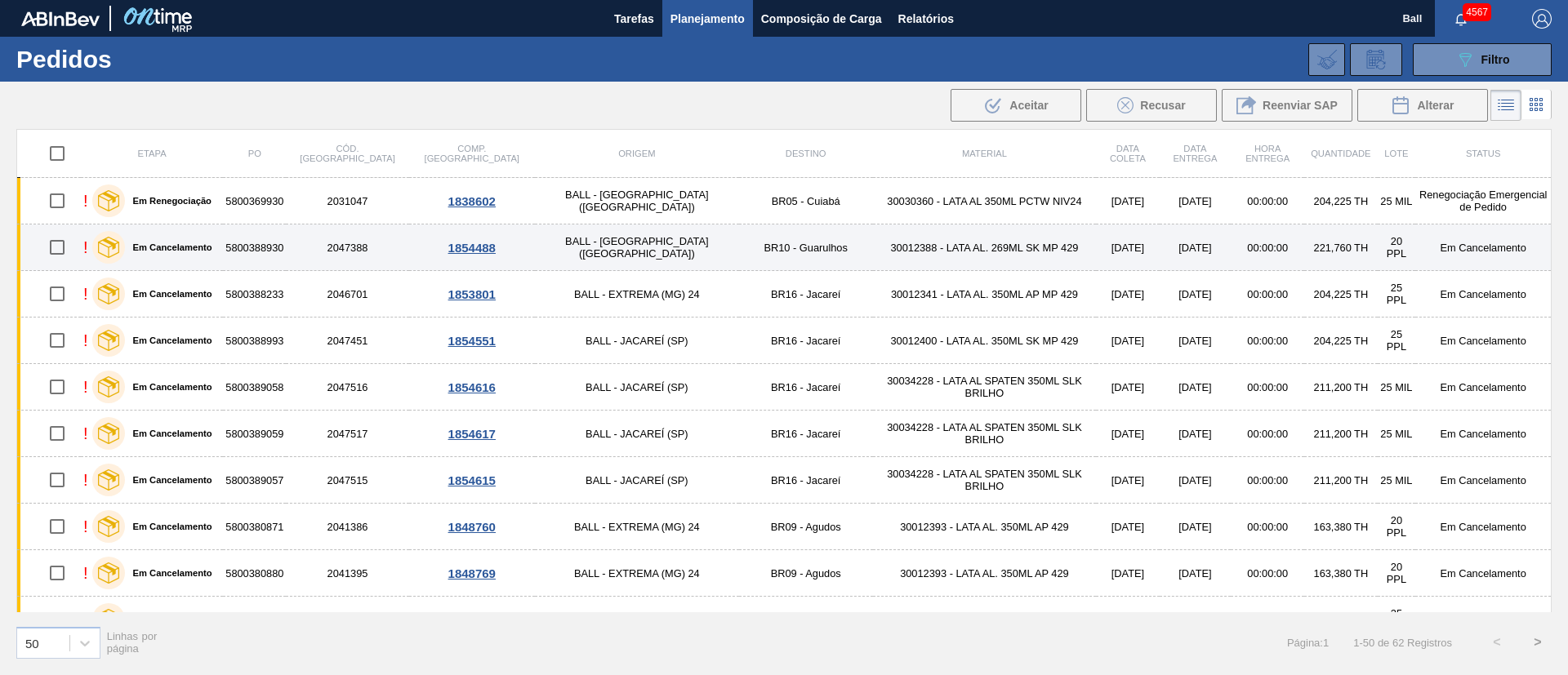
click at [975, 252] on td "30012388 - LATA AL. 269ML SK MP 429" at bounding box center [984, 247] width 224 height 46
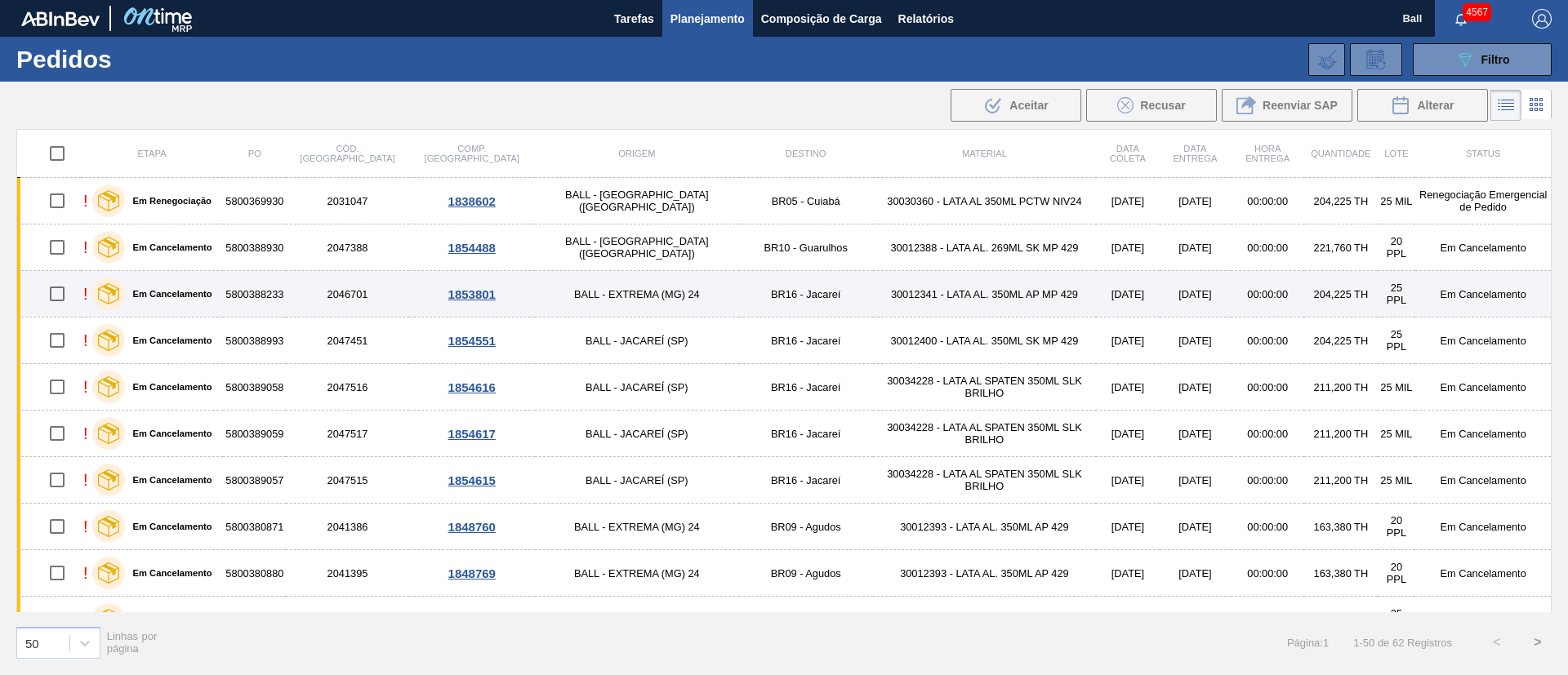
click at [959, 299] on td "30012341 - LATA AL. 350ML AP MP 429" at bounding box center [984, 294] width 224 height 46
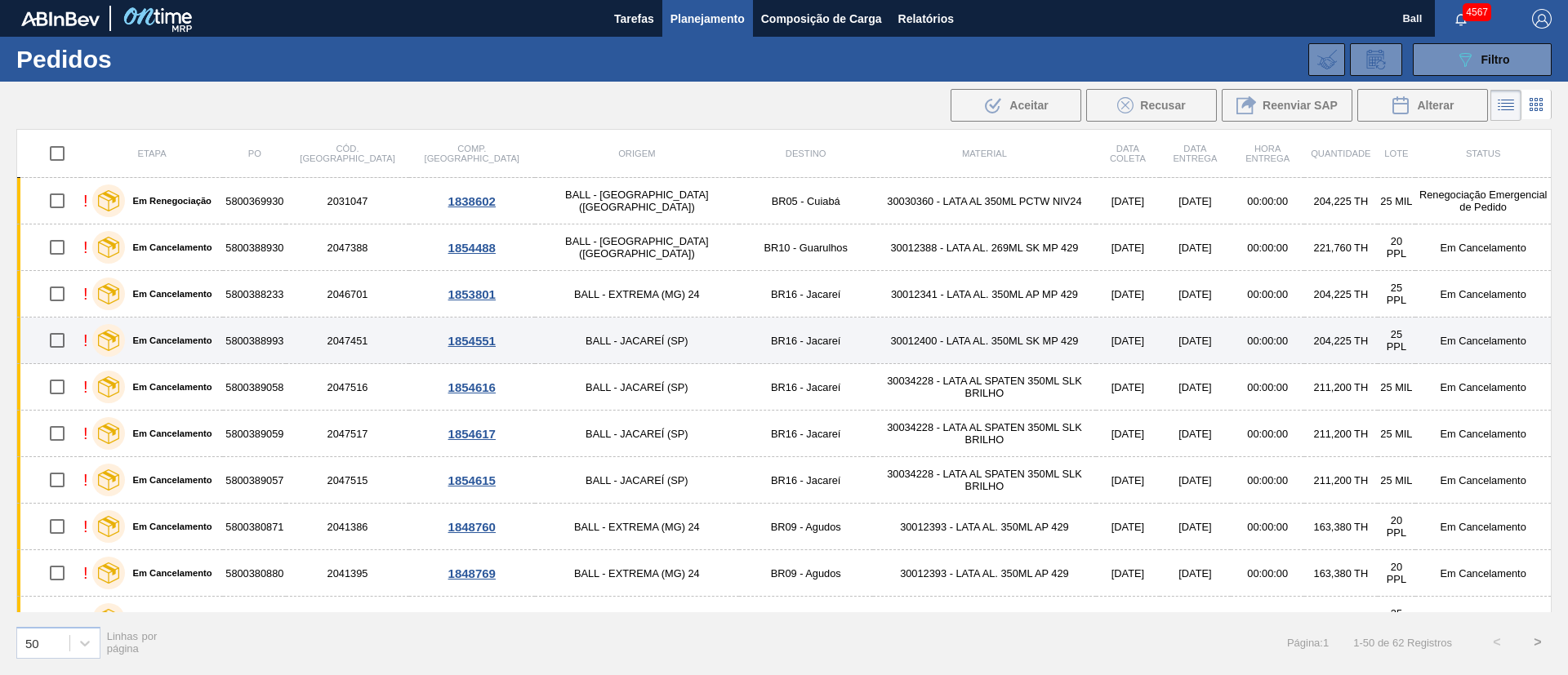
click at [948, 339] on td "30012400 - LATA AL. 350ML SK MP 429" at bounding box center [984, 340] width 224 height 46
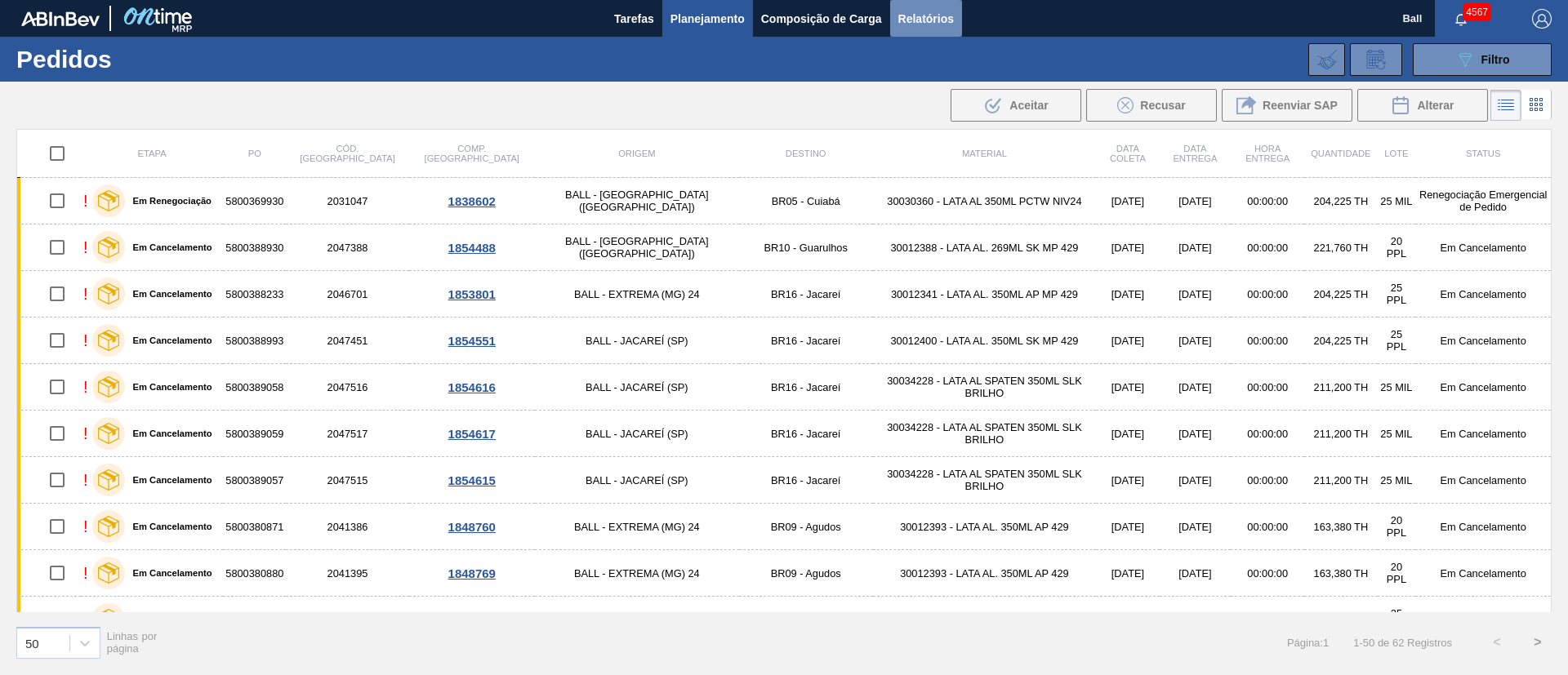
click at [921, 15] on span "Relatórios" at bounding box center [926, 19] width 56 height 20
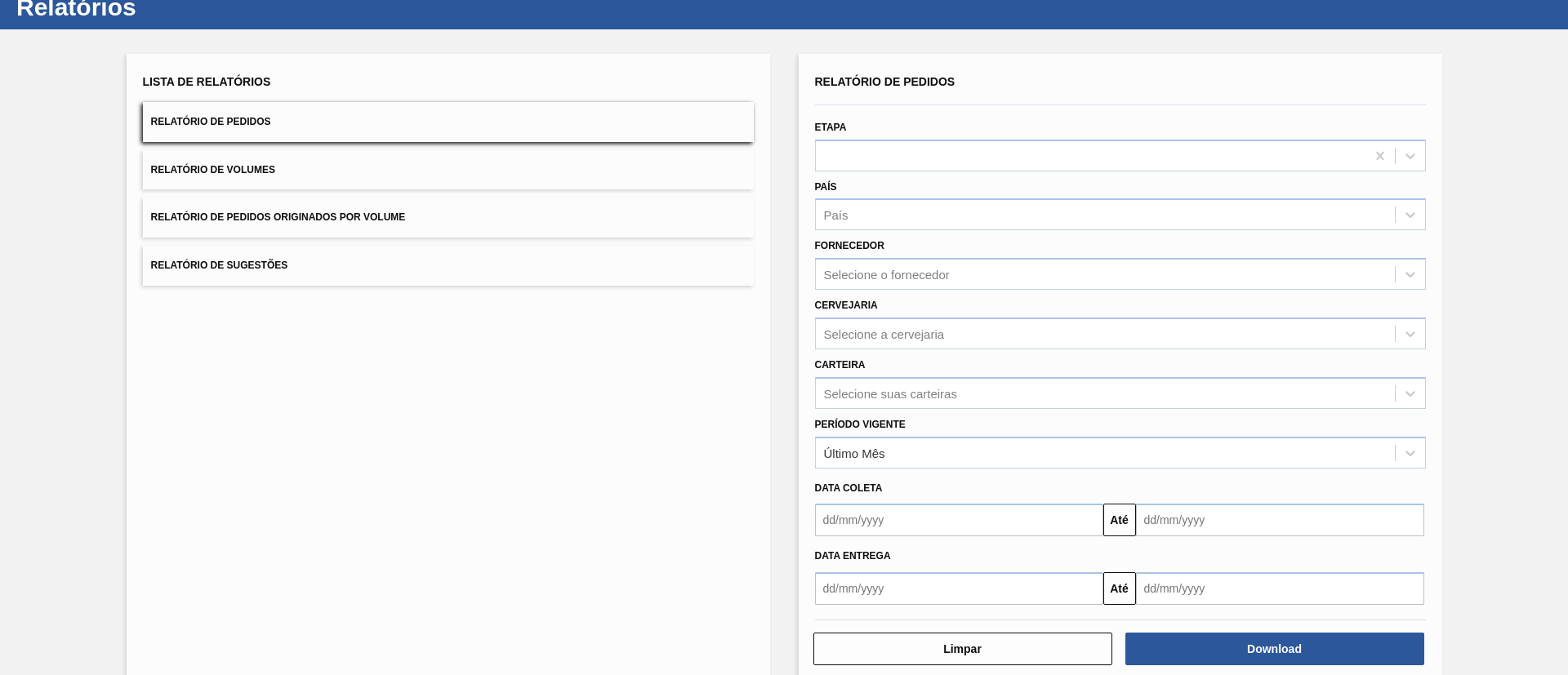
scroll to position [81, 0]
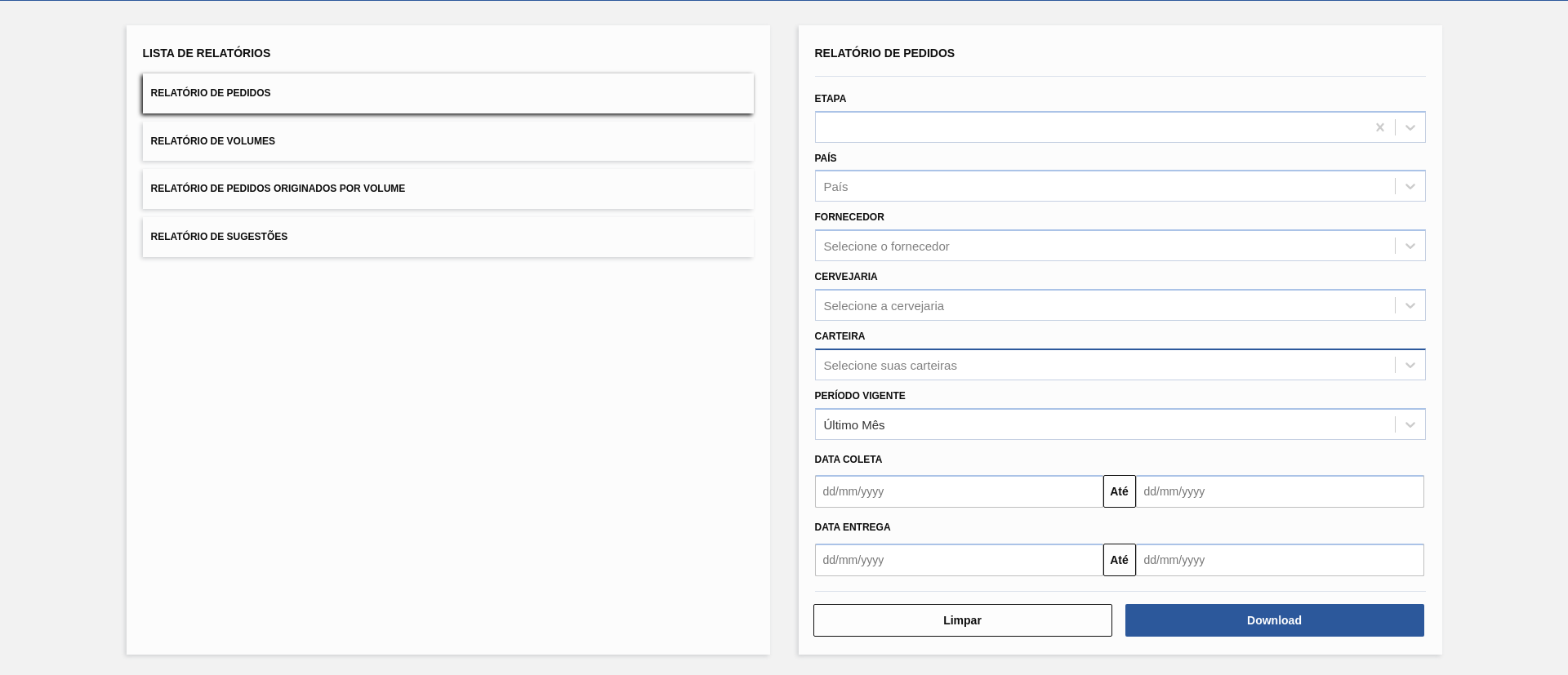
click at [980, 367] on div "Selecione suas carteiras" at bounding box center [1105, 364] width 579 height 24
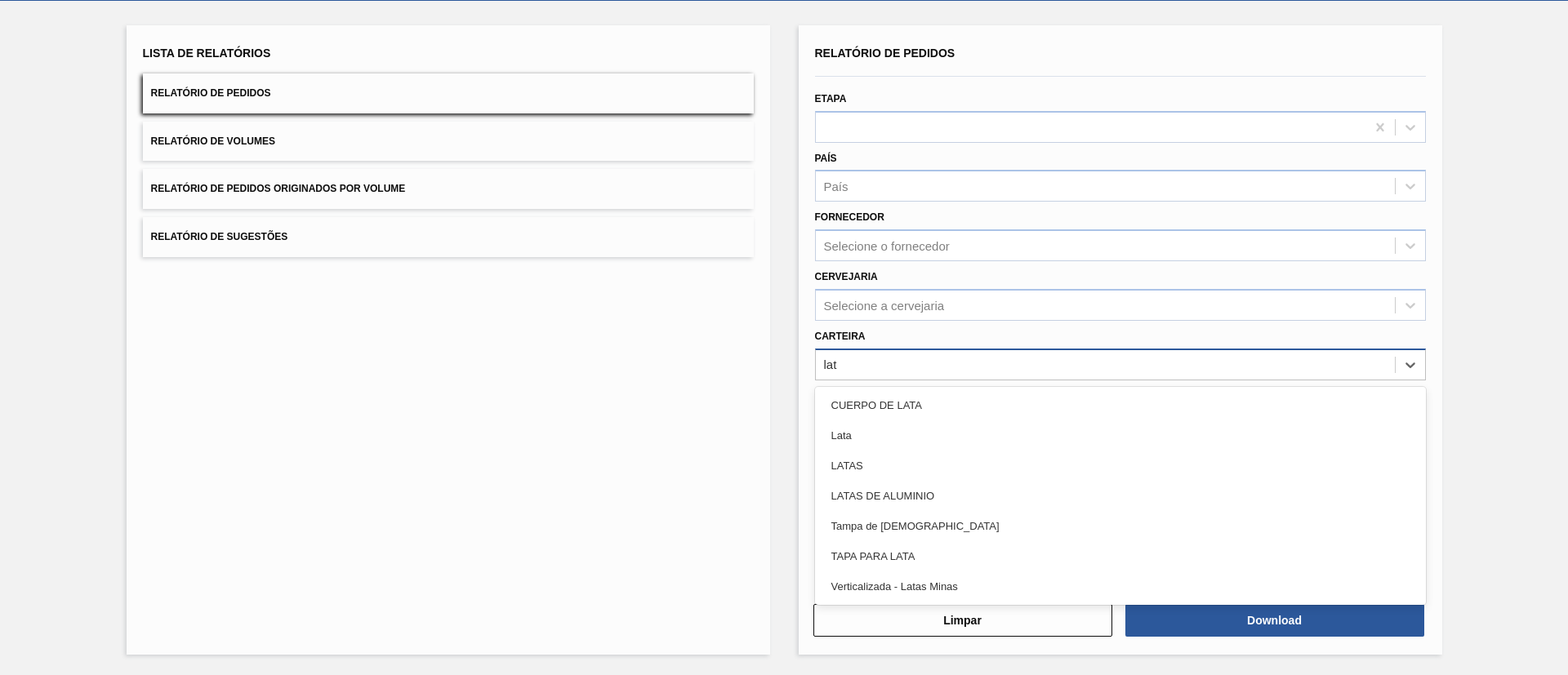
type input "lata"
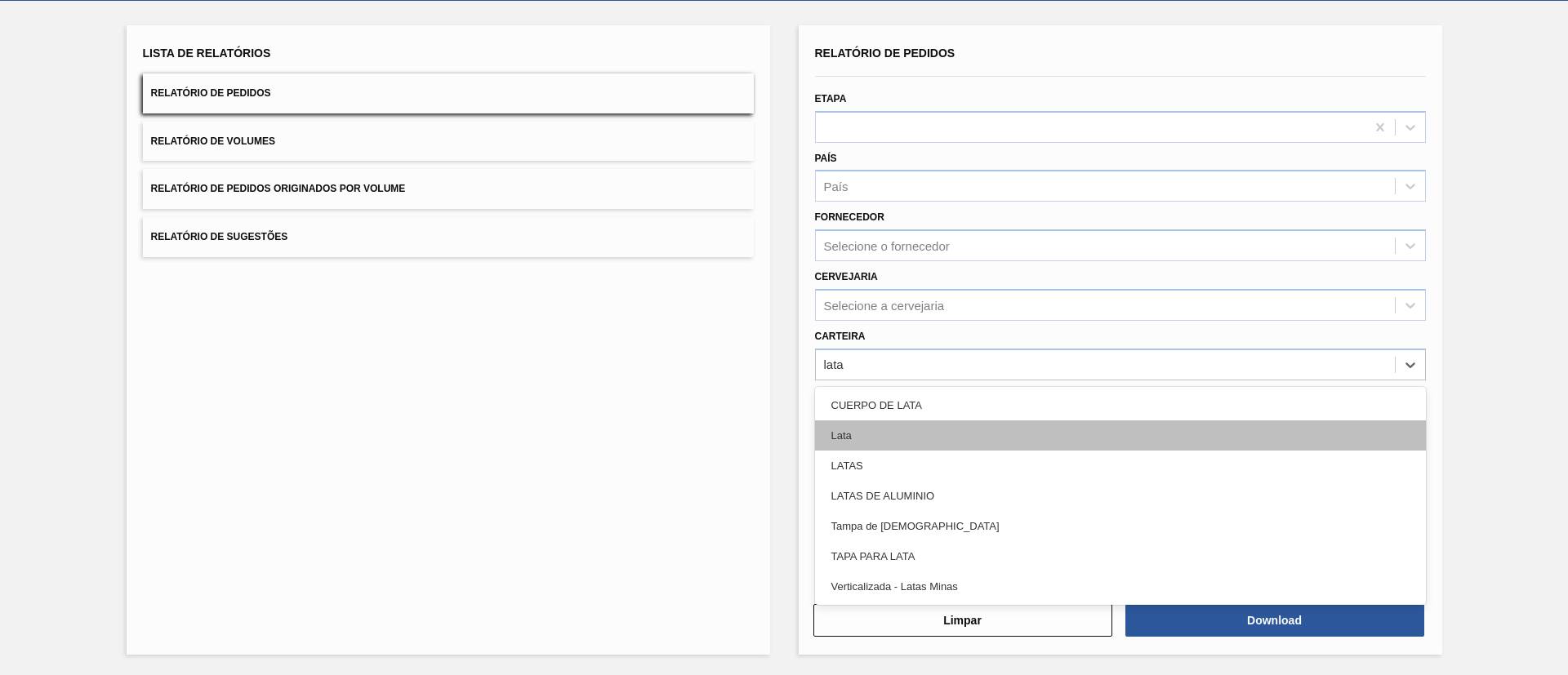
click at [973, 430] on div "Lata" at bounding box center [1120, 435] width 611 height 30
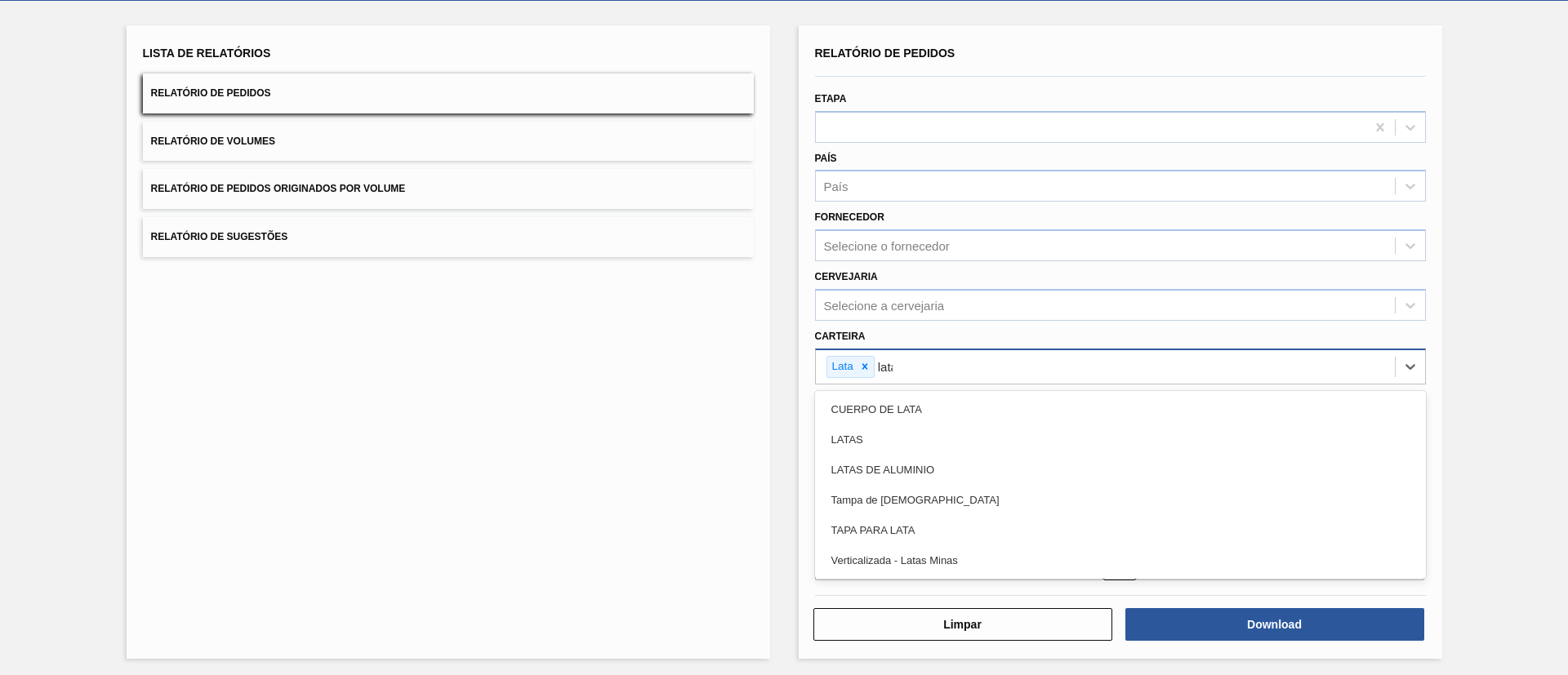
type input "latas"
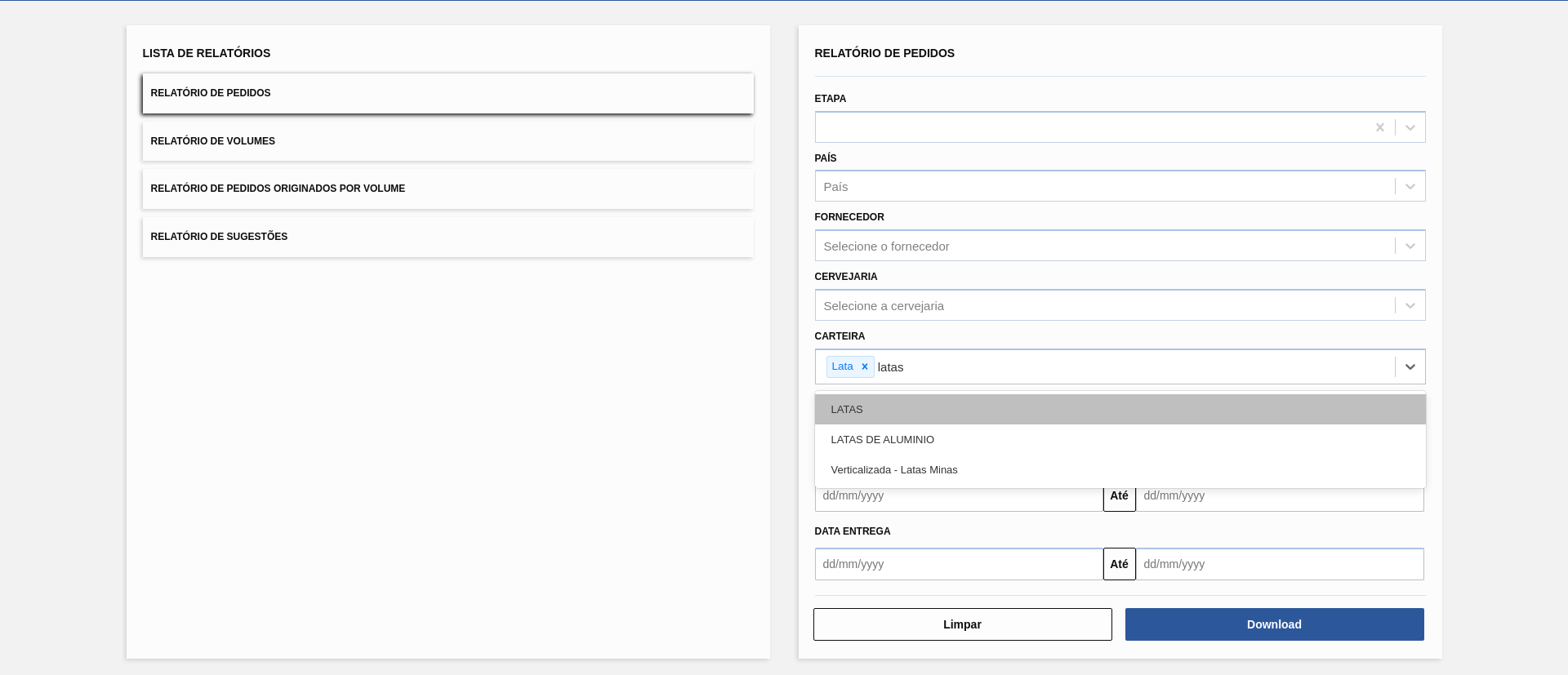
click at [952, 407] on div "LATAS" at bounding box center [1120, 410] width 611 height 30
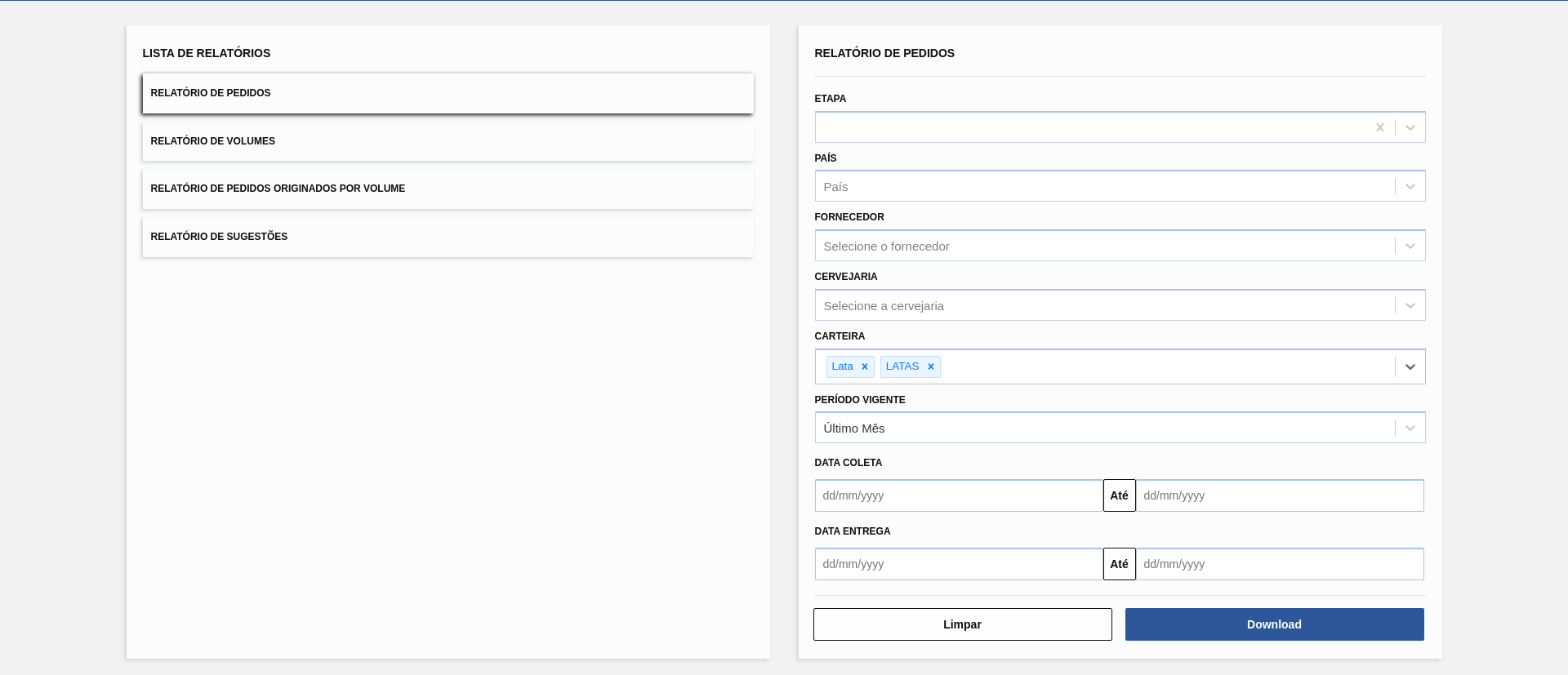
click at [1014, 498] on input "text" at bounding box center [959, 496] width 288 height 33
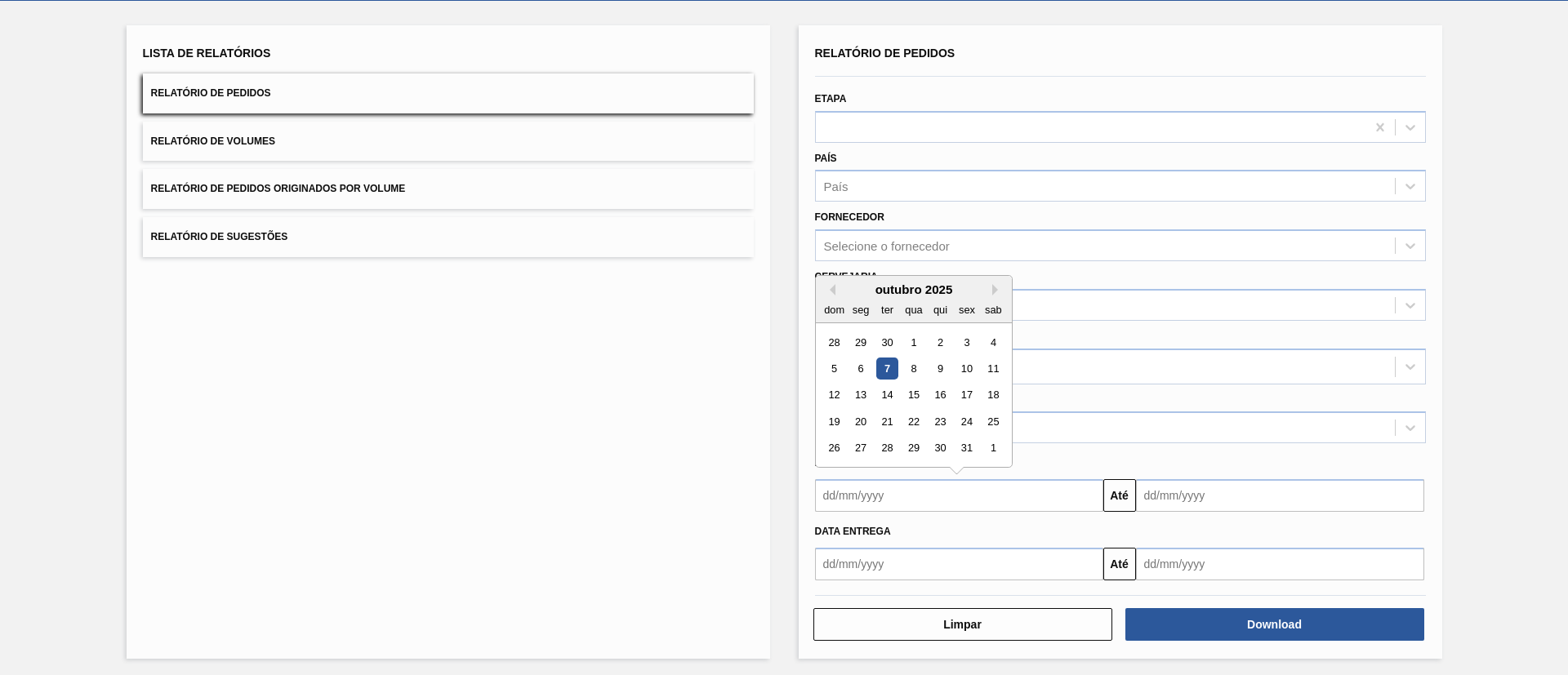
click at [879, 371] on div "7" at bounding box center [886, 368] width 22 height 22
type input "[DATE]"
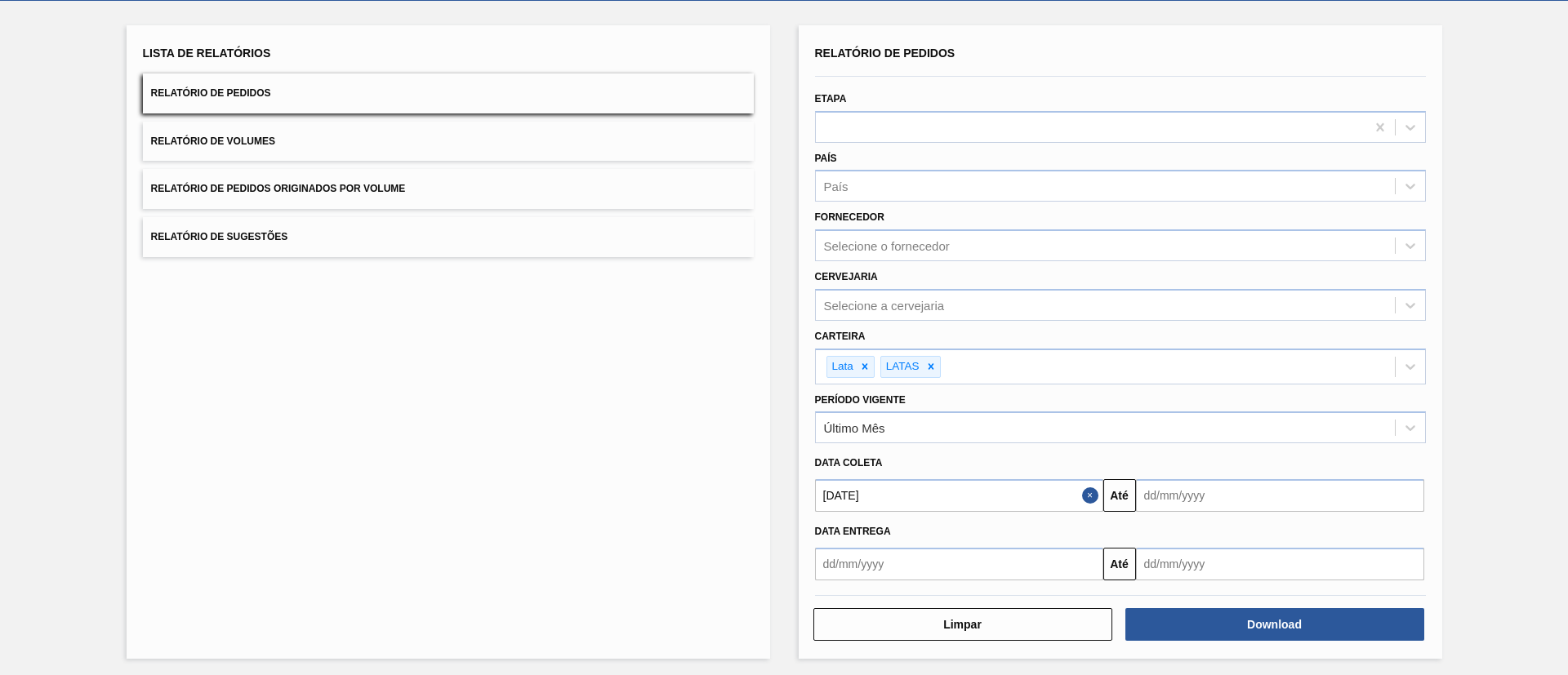
click at [1181, 493] on input "text" at bounding box center [1280, 496] width 288 height 33
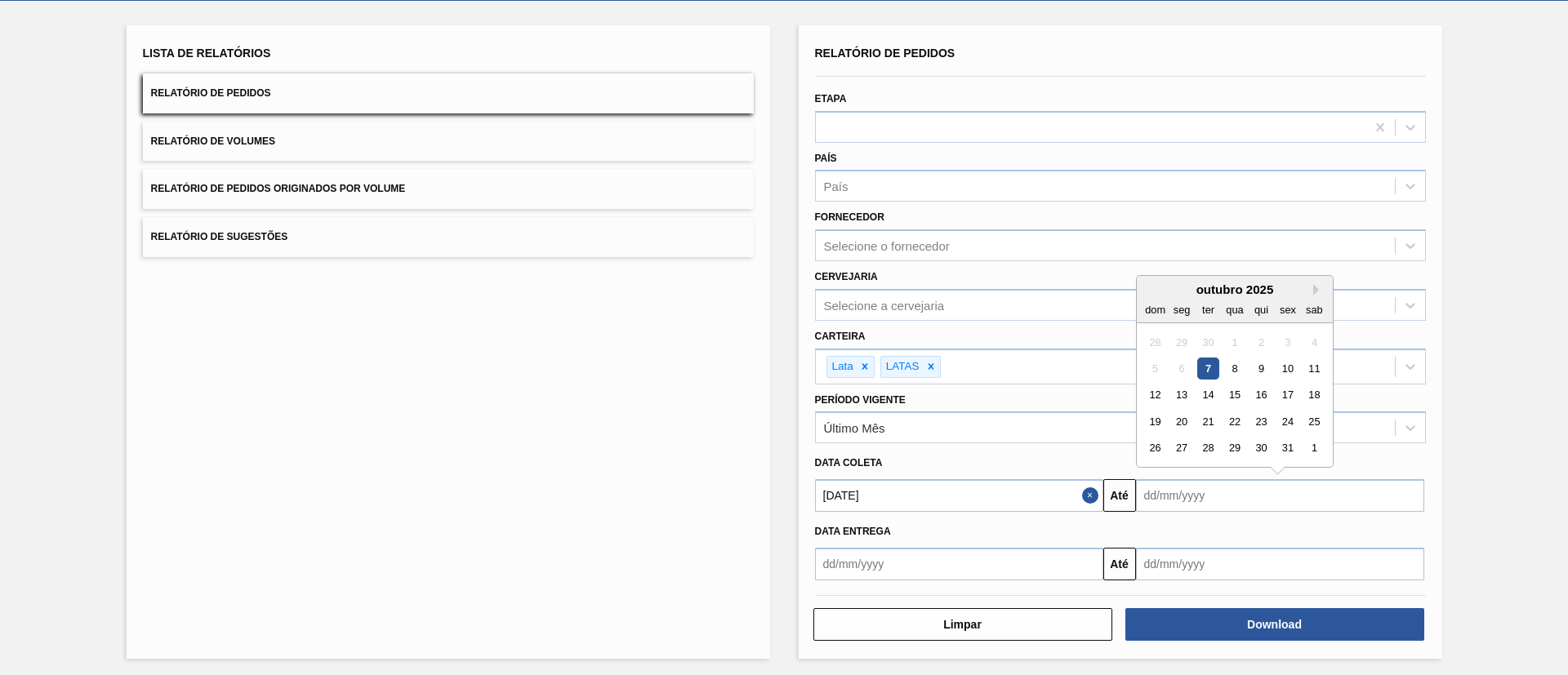
click at [1210, 399] on div "14" at bounding box center [1207, 395] width 22 height 22
type input "[DATE]"
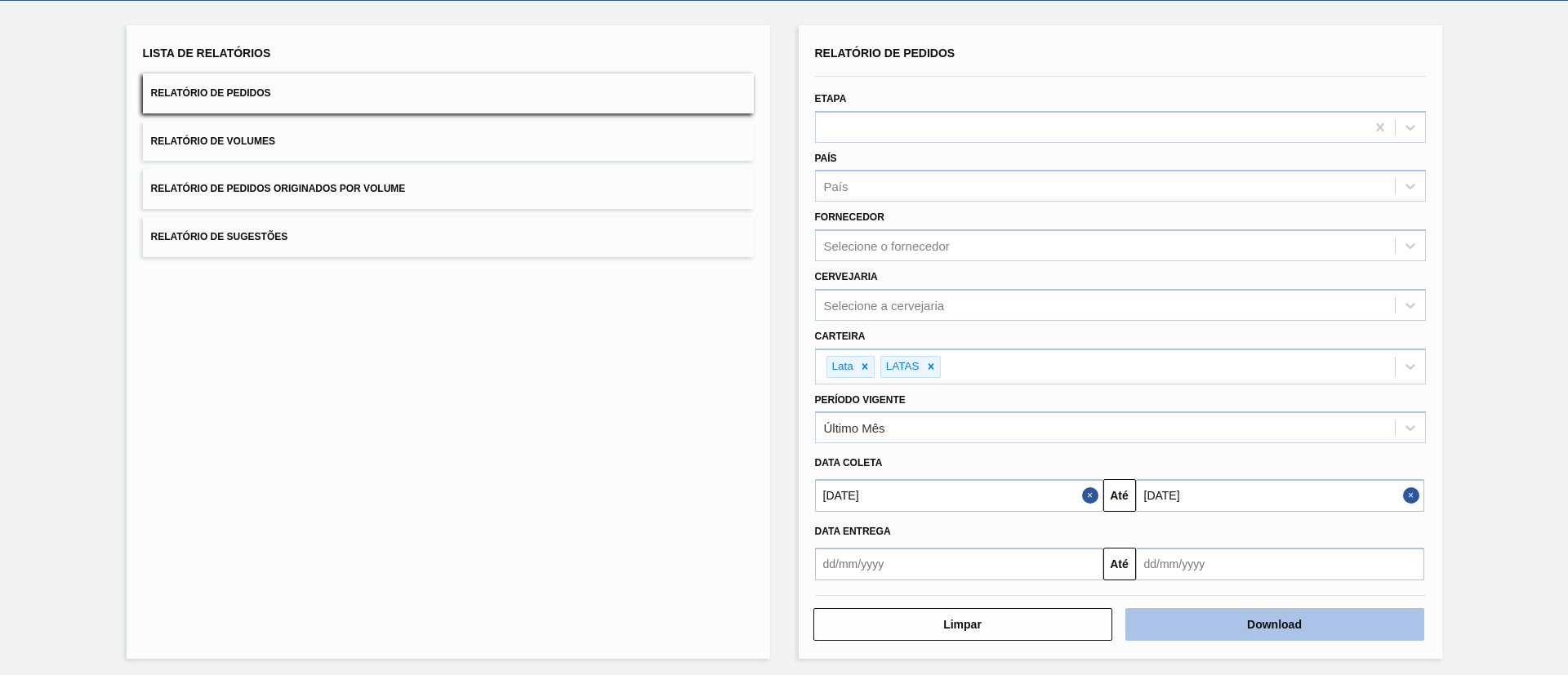
click at [1299, 618] on button "Download" at bounding box center [1275, 624] width 299 height 33
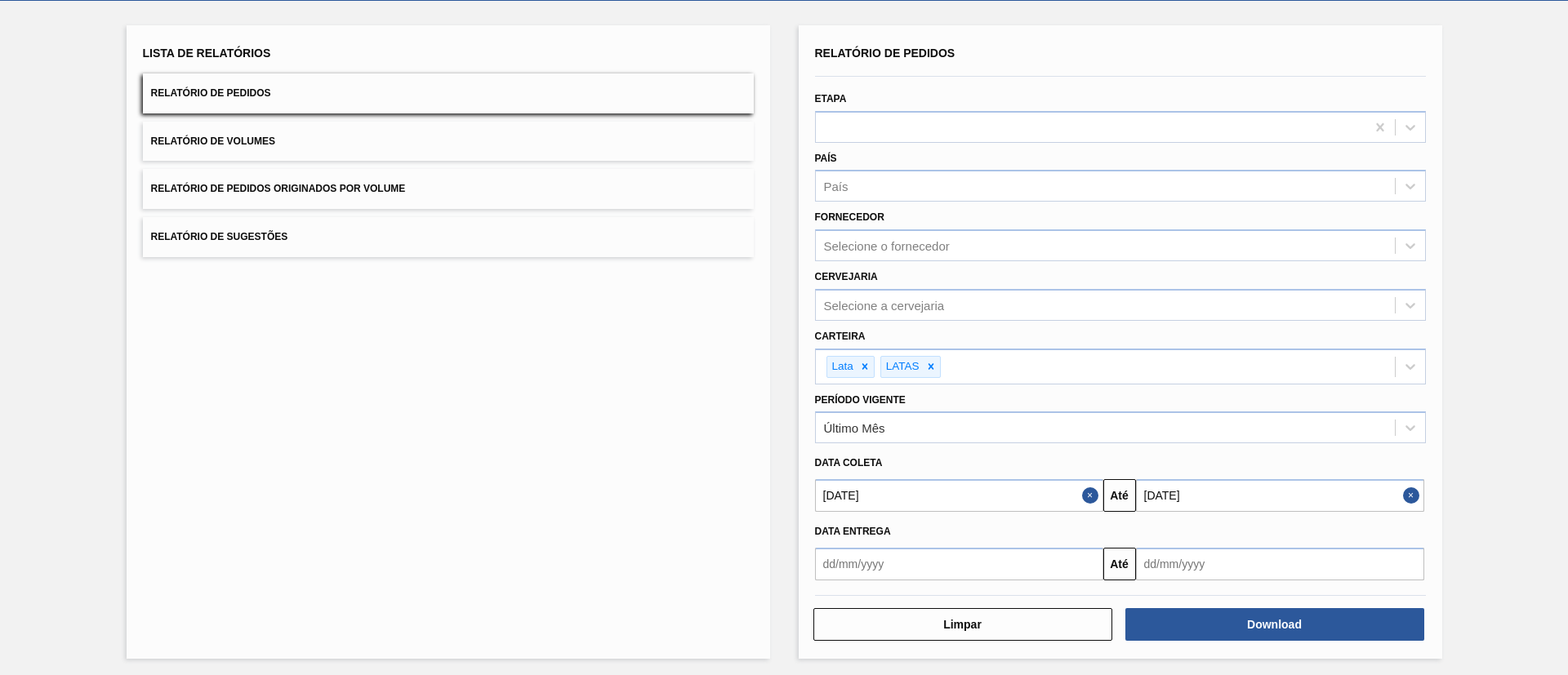
scroll to position [0, 0]
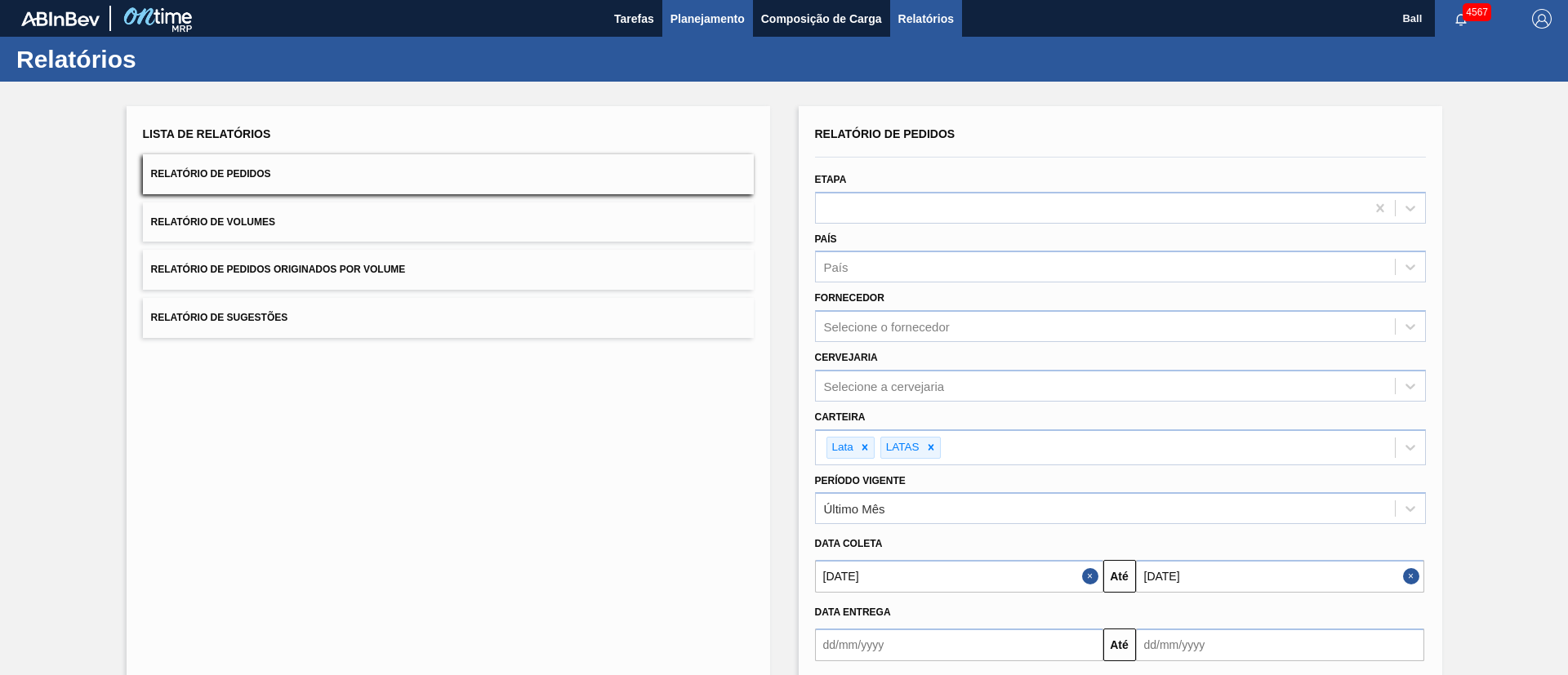
click at [695, 17] on span "Planejamento" at bounding box center [707, 19] width 75 height 20
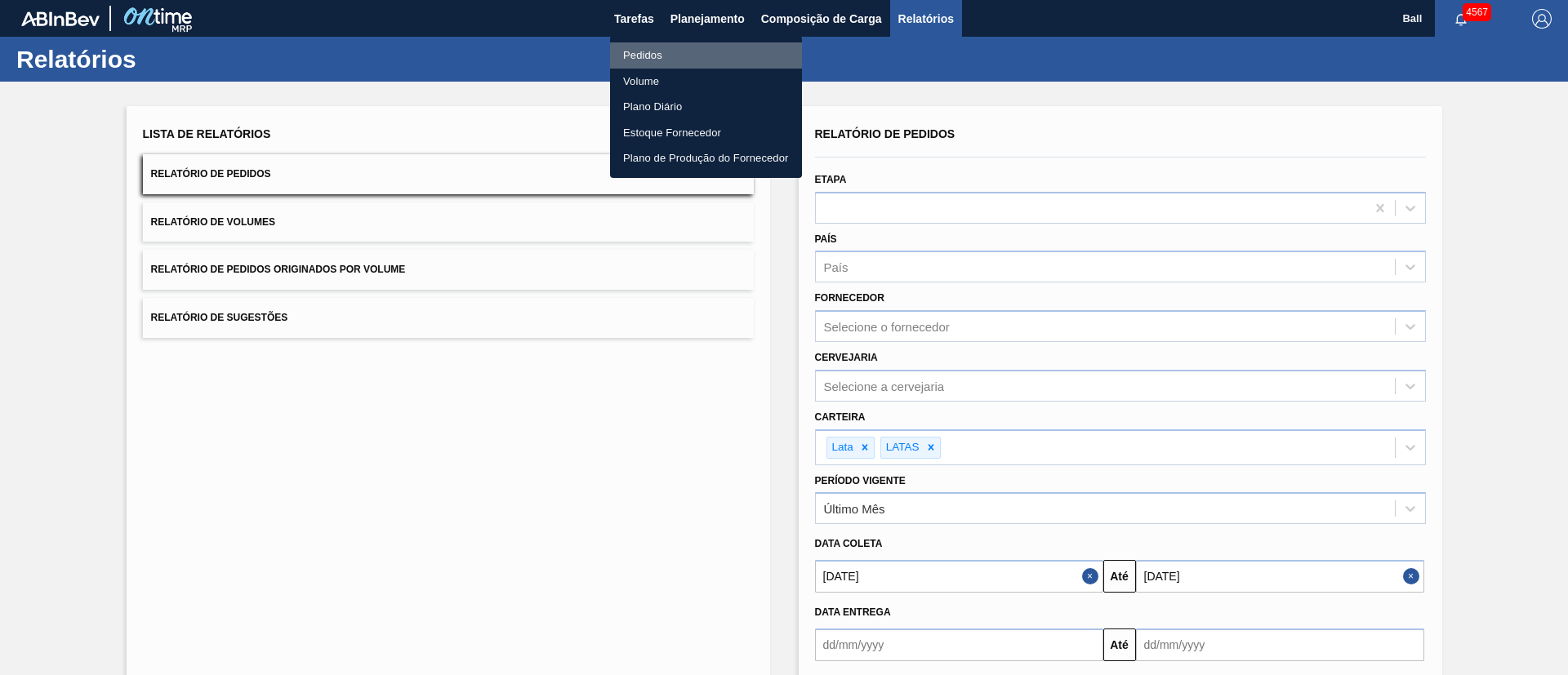
drag, startPoint x: 662, startPoint y: 55, endPoint x: 641, endPoint y: 9, distance: 50.6
click at [661, 55] on li "Pedidos" at bounding box center [706, 56] width 192 height 26
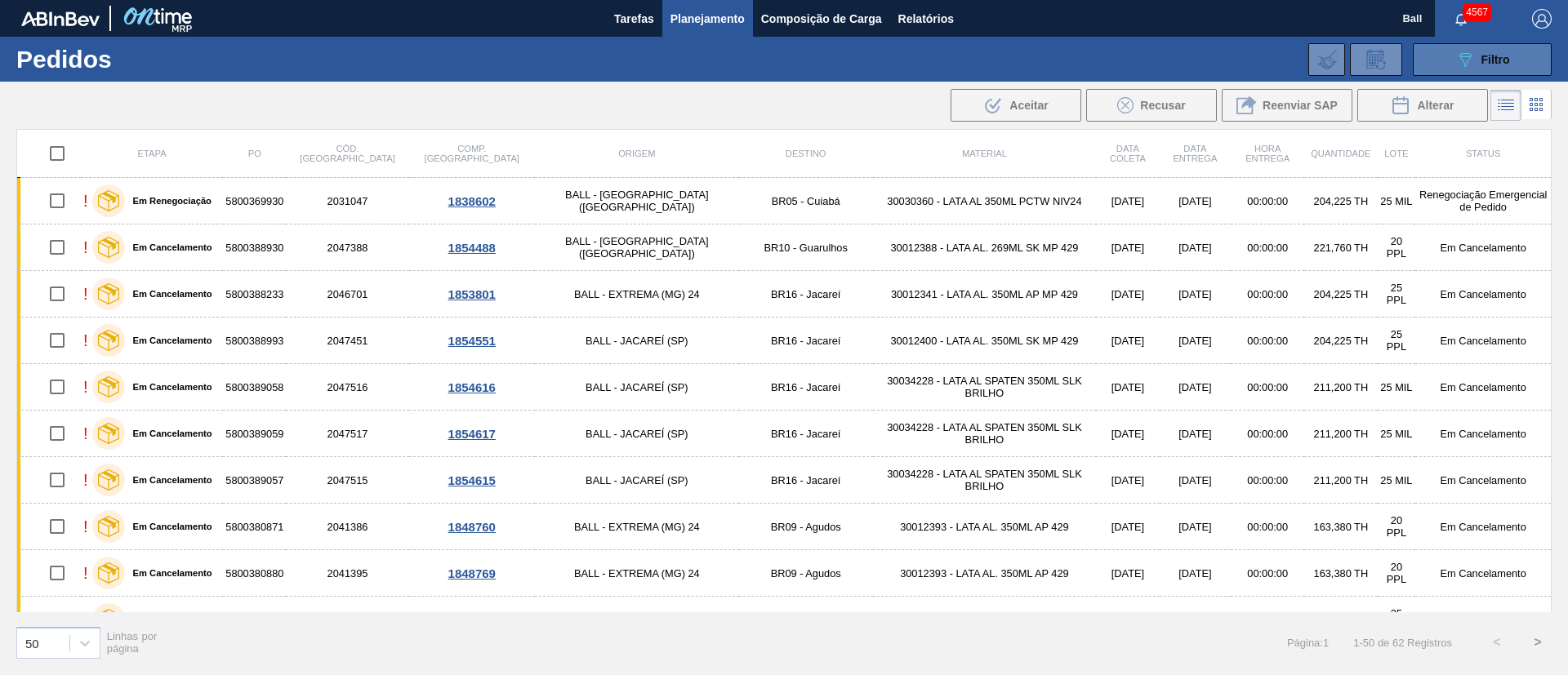
click at [1482, 63] on span "Filtro" at bounding box center [1496, 59] width 28 height 13
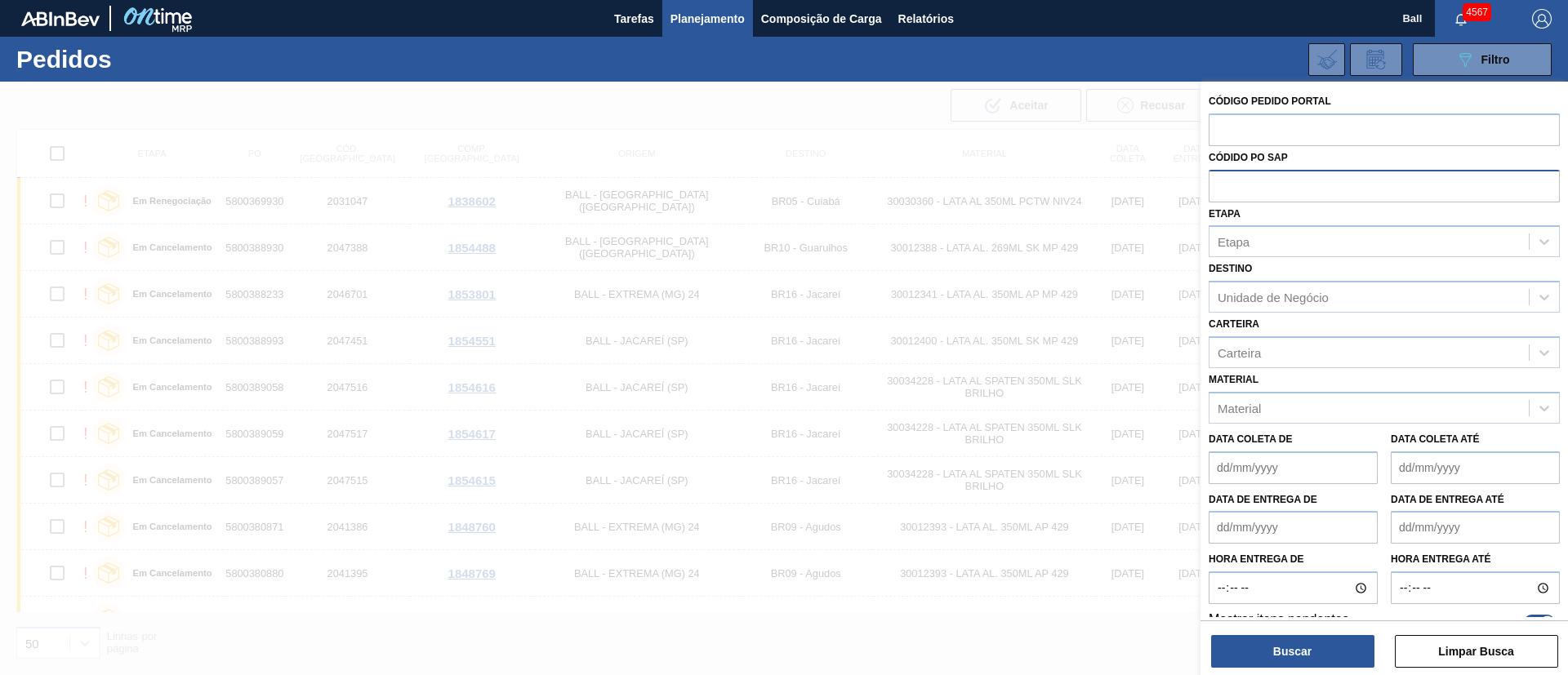
click at [1288, 181] on input "text" at bounding box center [1385, 185] width 351 height 31
paste input "text"
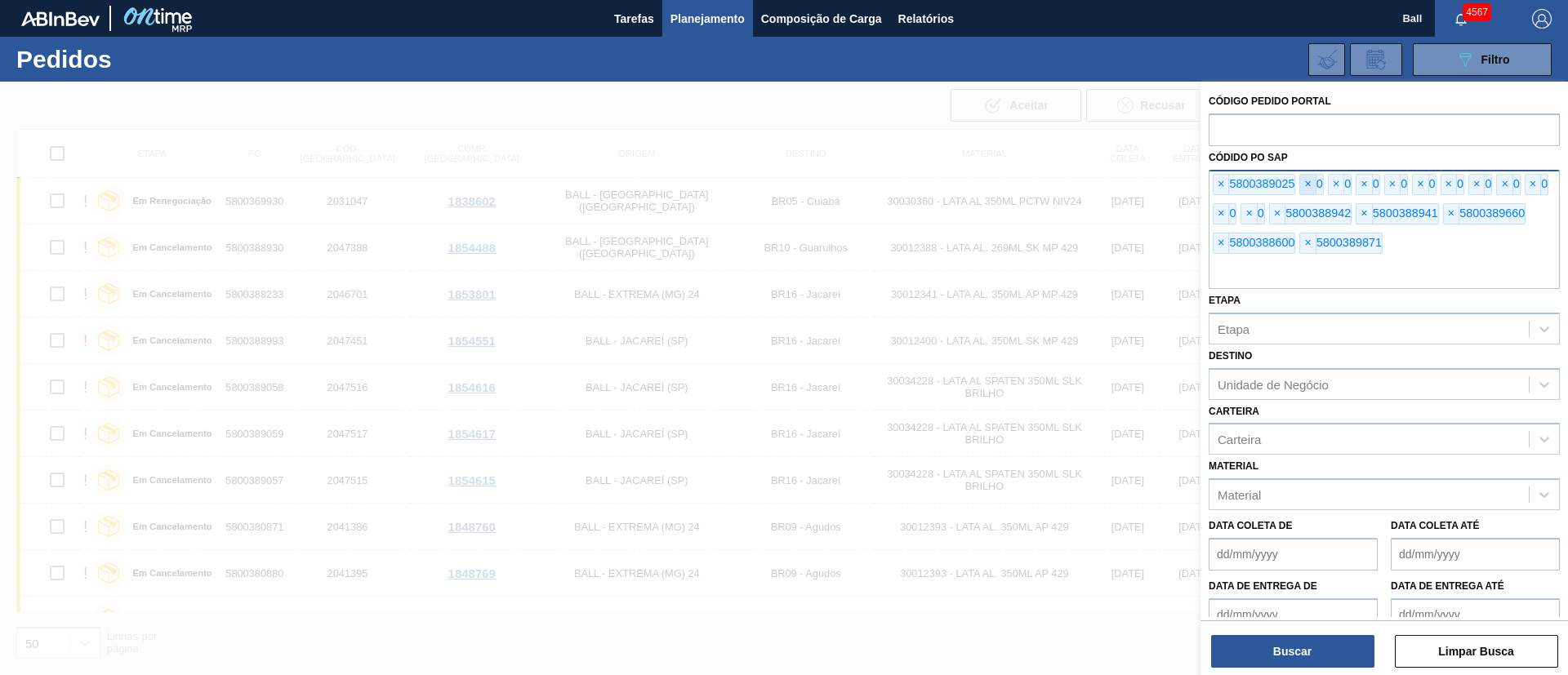
click at [1307, 180] on span "×" at bounding box center [1308, 184] width 15 height 20
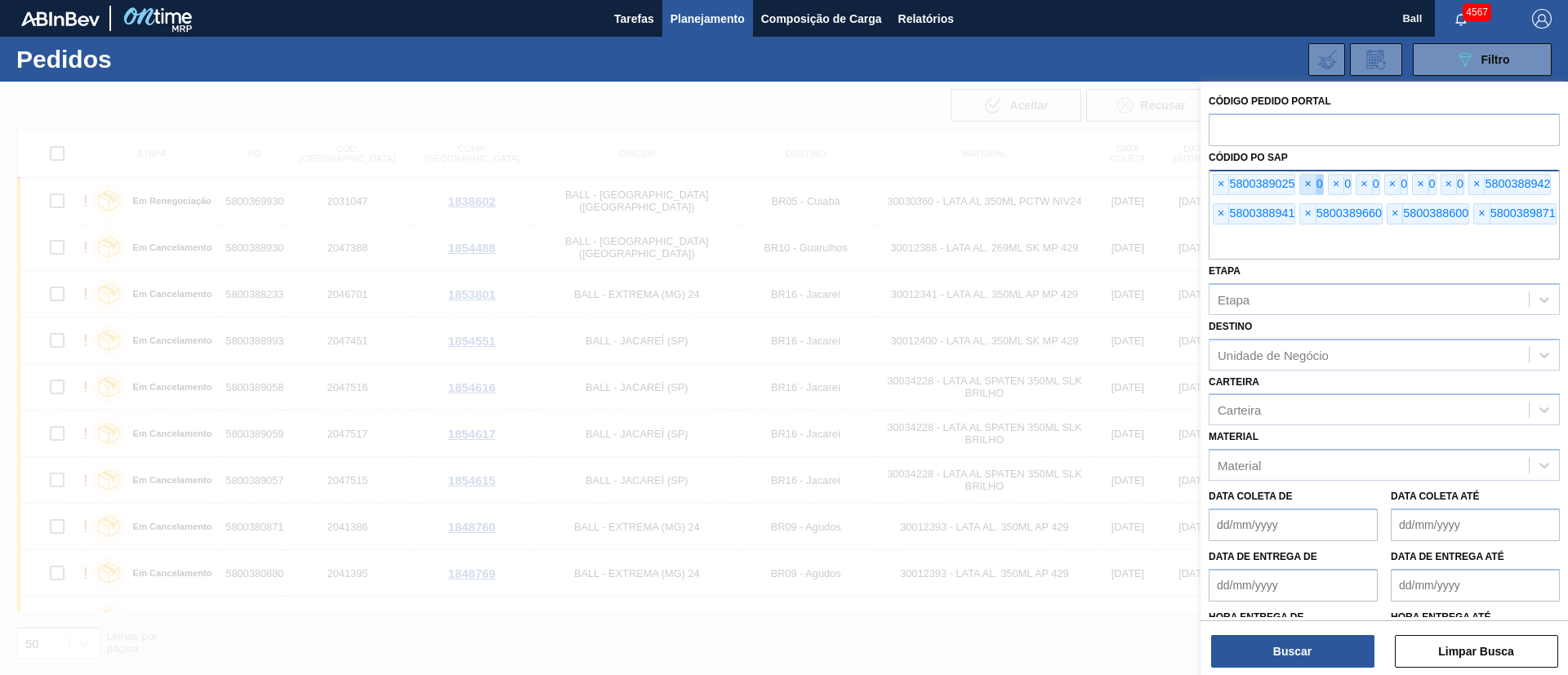
click at [1307, 180] on span "×" at bounding box center [1308, 184] width 15 height 20
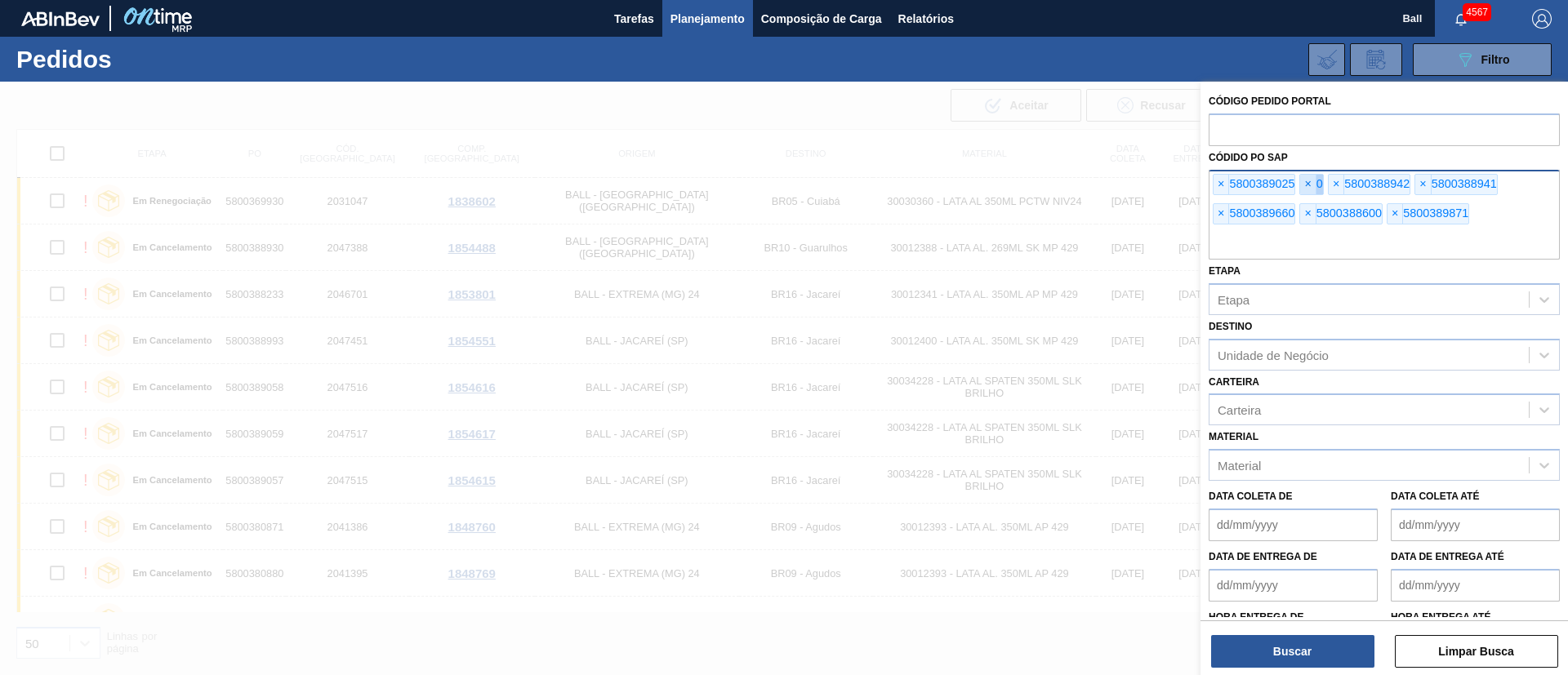
click at [1307, 180] on span "×" at bounding box center [1308, 184] width 15 height 20
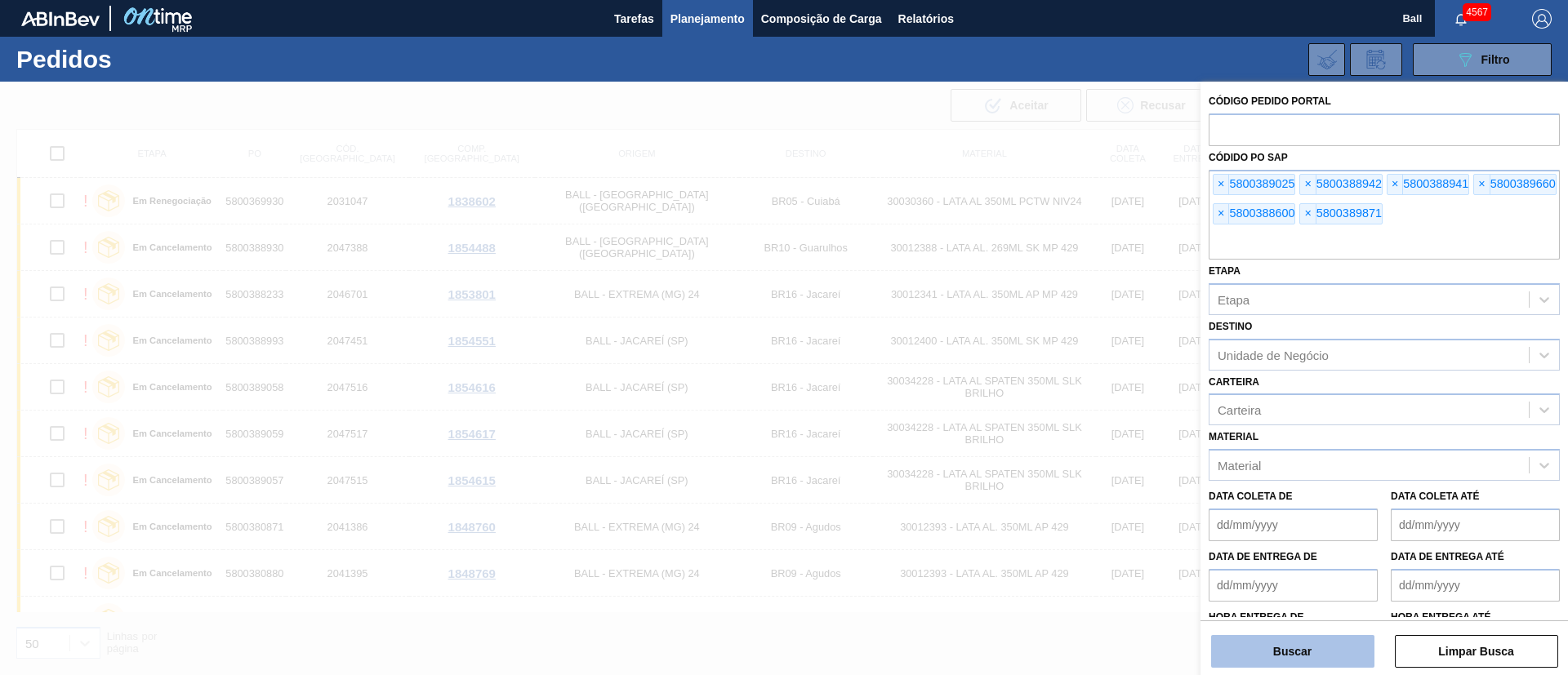
click at [1327, 653] on button "Buscar" at bounding box center [1292, 651] width 163 height 33
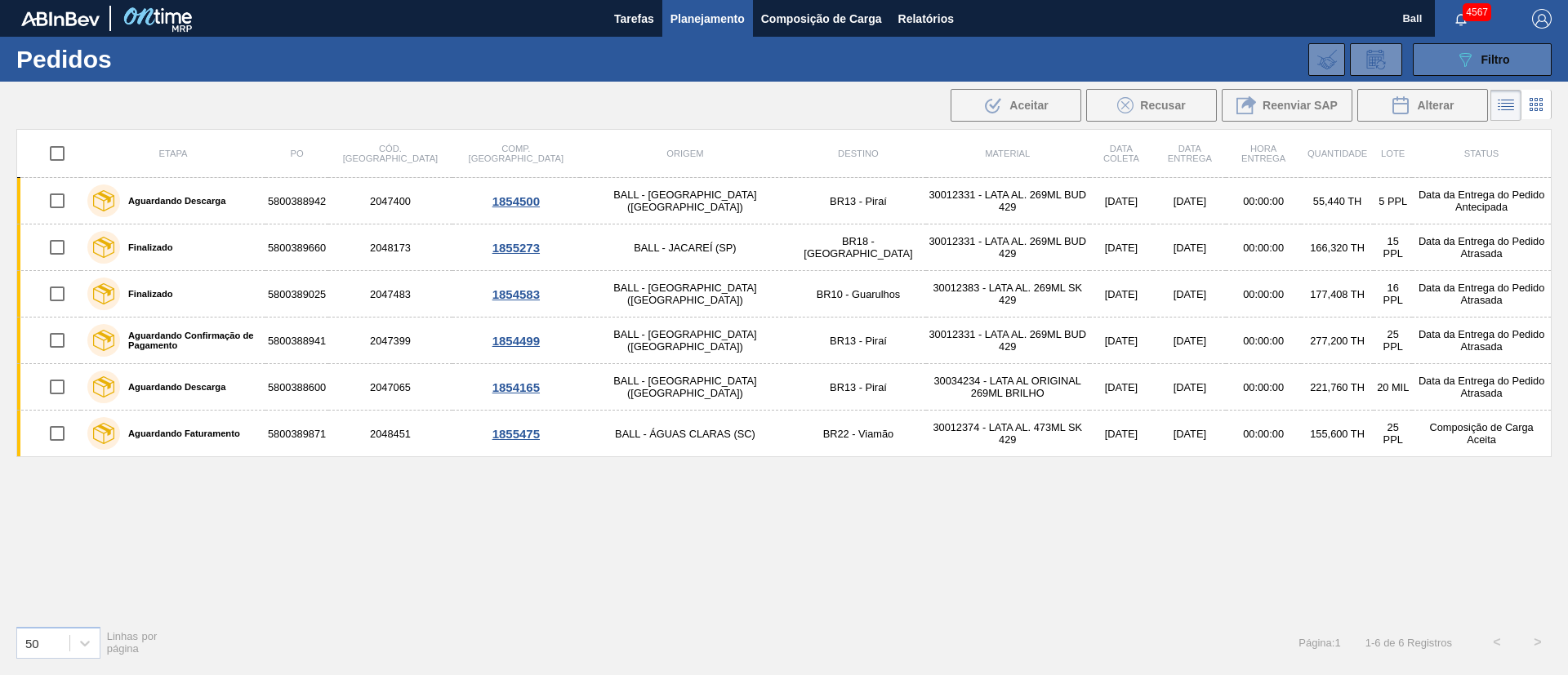
click at [1483, 67] on div "089F7B8B-B2A5-4AFE-B5C0-19BA573D28AC Filtro" at bounding box center [1483, 59] width 55 height 20
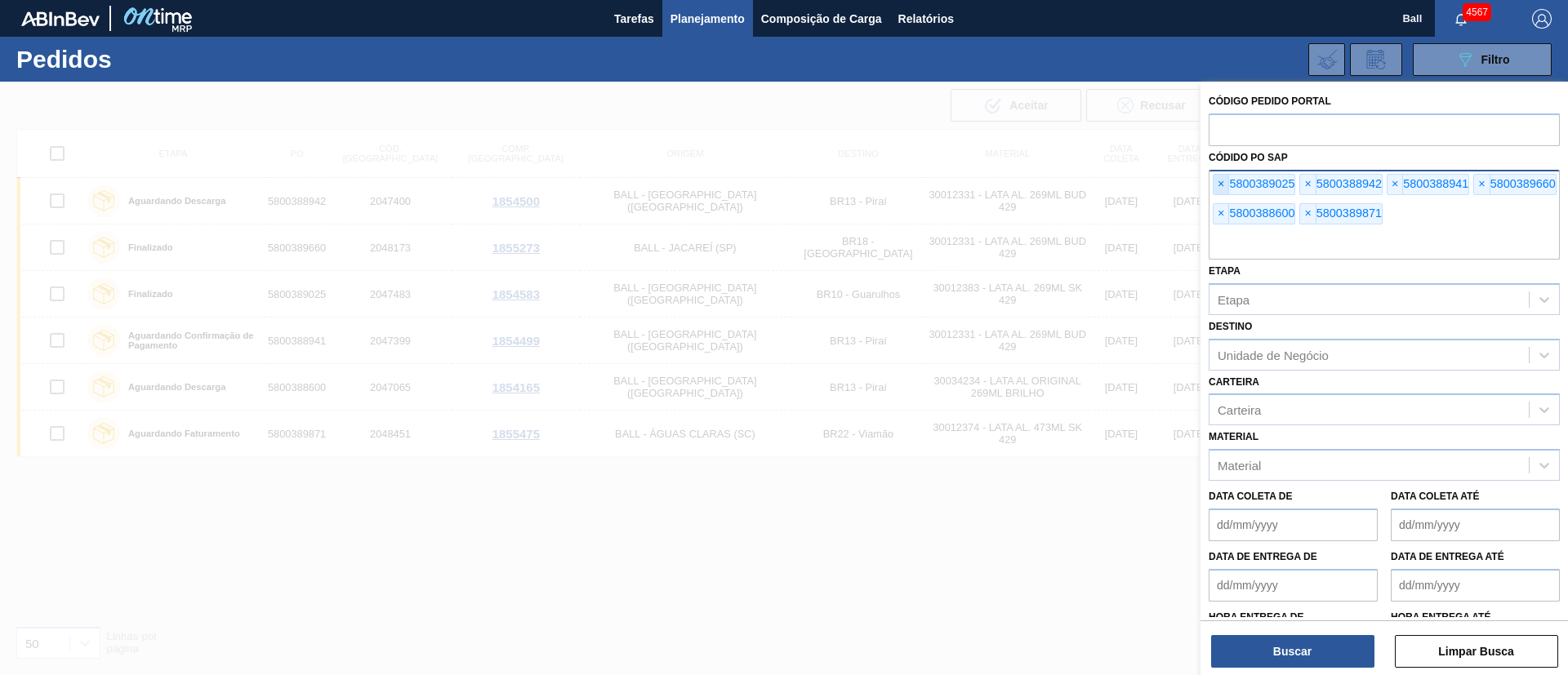
click at [1216, 183] on span "×" at bounding box center [1221, 184] width 15 height 20
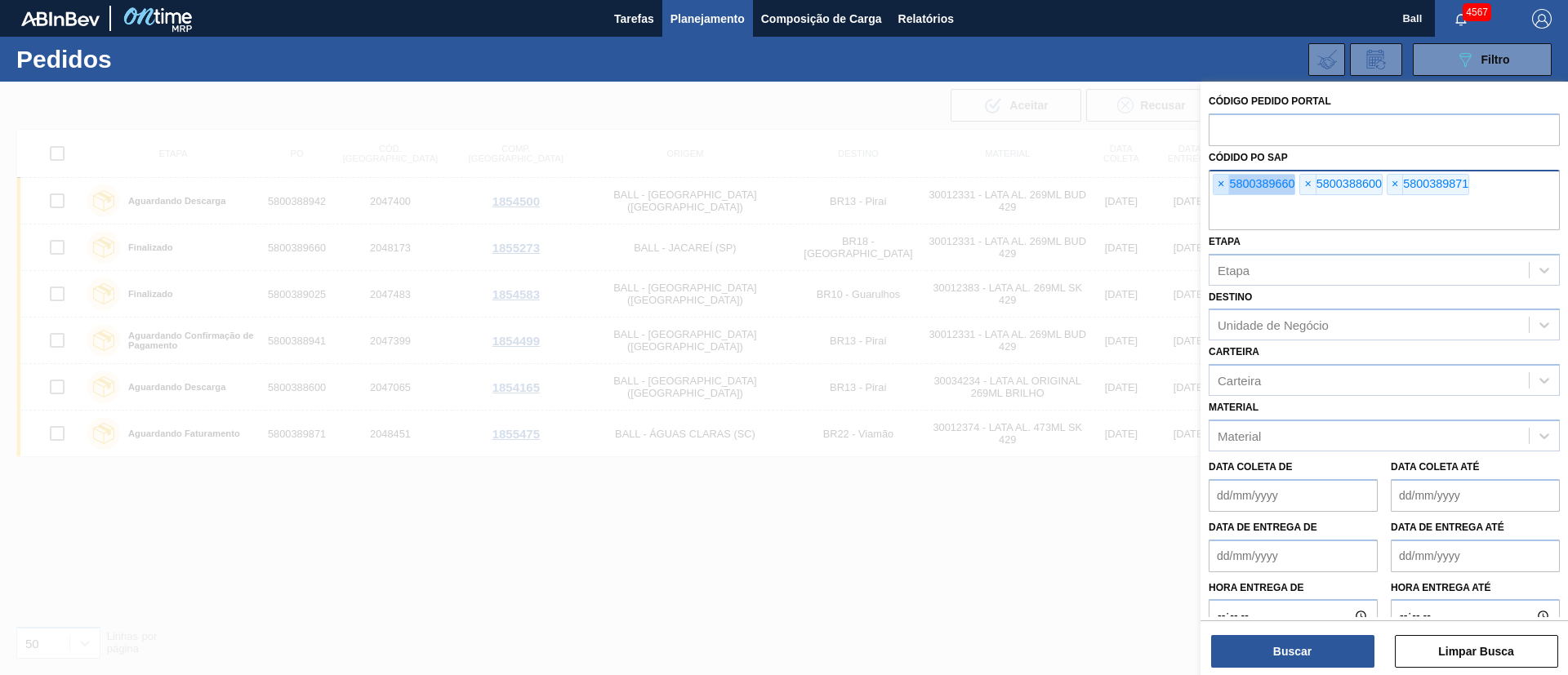
click at [1216, 183] on span "×" at bounding box center [1221, 184] width 15 height 20
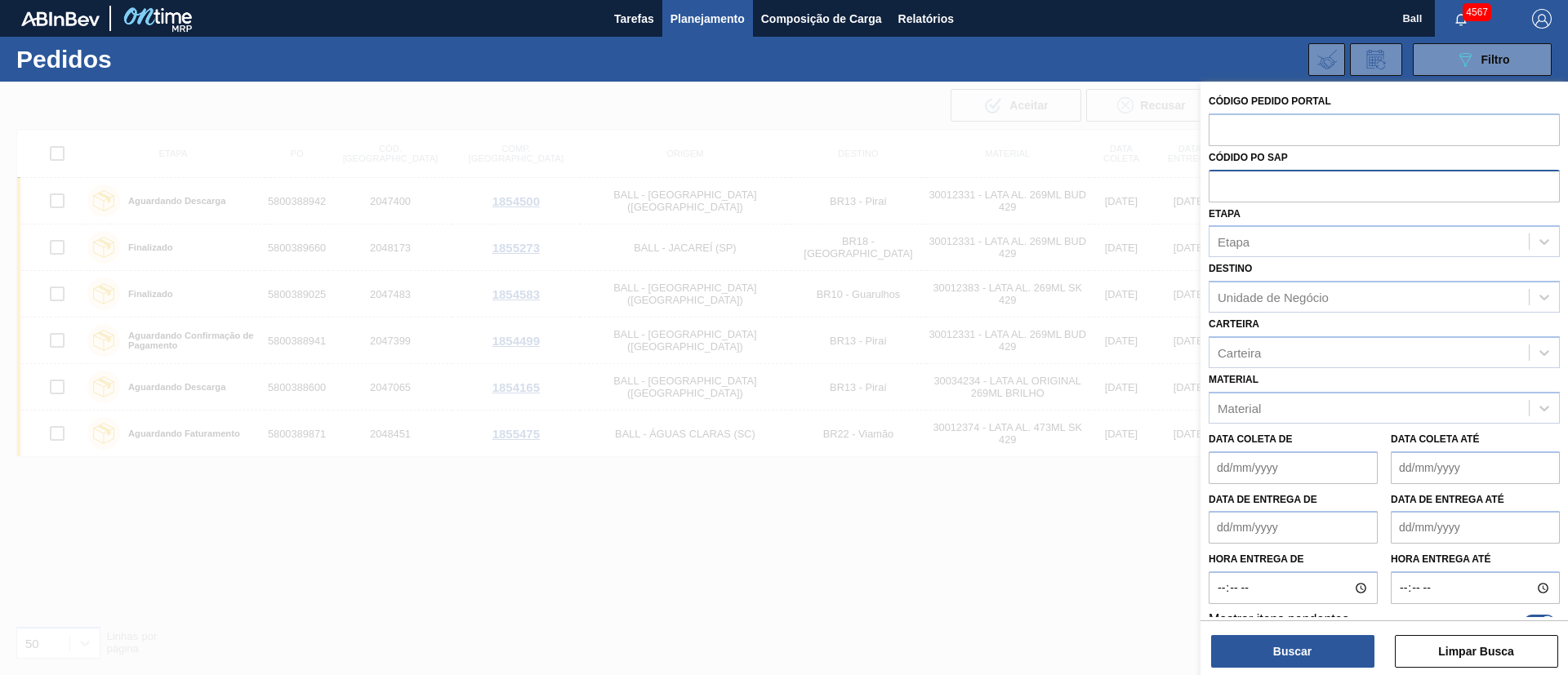
click at [1216, 183] on input "text" at bounding box center [1385, 185] width 351 height 31
drag, startPoint x: 1217, startPoint y: 183, endPoint x: 1380, endPoint y: 574, distance: 423.6
click at [1216, 184] on input "text" at bounding box center [1385, 185] width 351 height 31
click at [1331, 468] on de "Data coleta de" at bounding box center [1293, 467] width 169 height 33
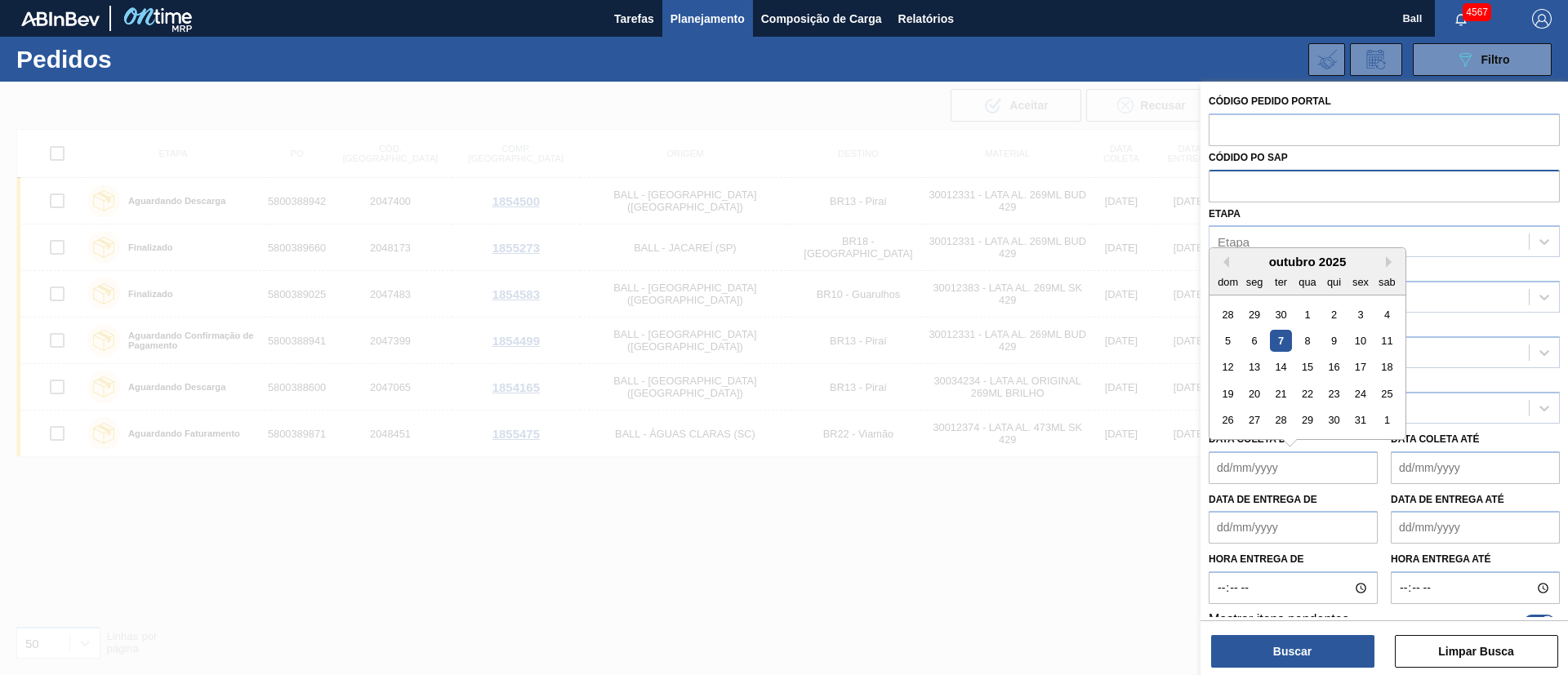
click at [1285, 334] on div "7" at bounding box center [1281, 340] width 22 height 22
type de "07/10/2025"
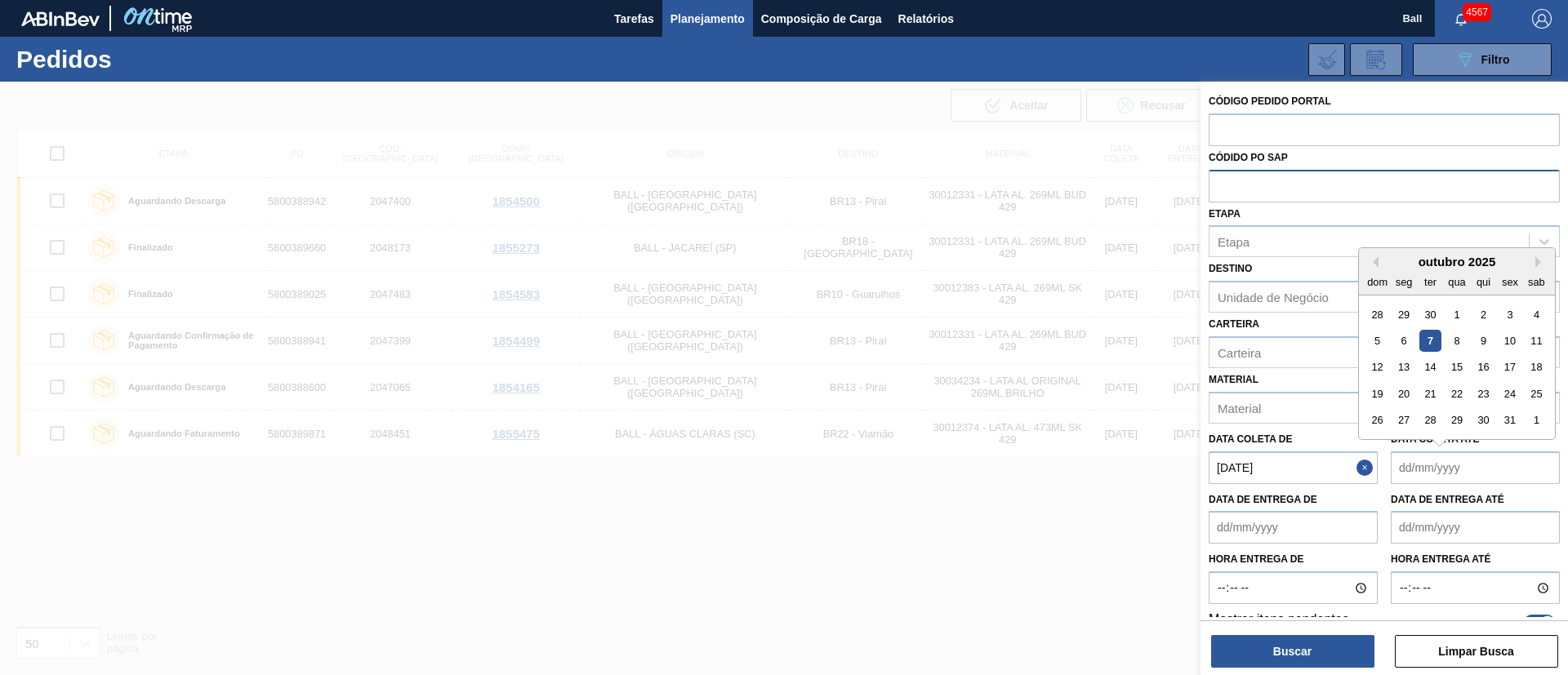
click at [1483, 469] on até "Data coleta até" at bounding box center [1475, 467] width 169 height 33
click at [1435, 362] on div "14" at bounding box center [1430, 366] width 22 height 22
type até "14/10/2025"
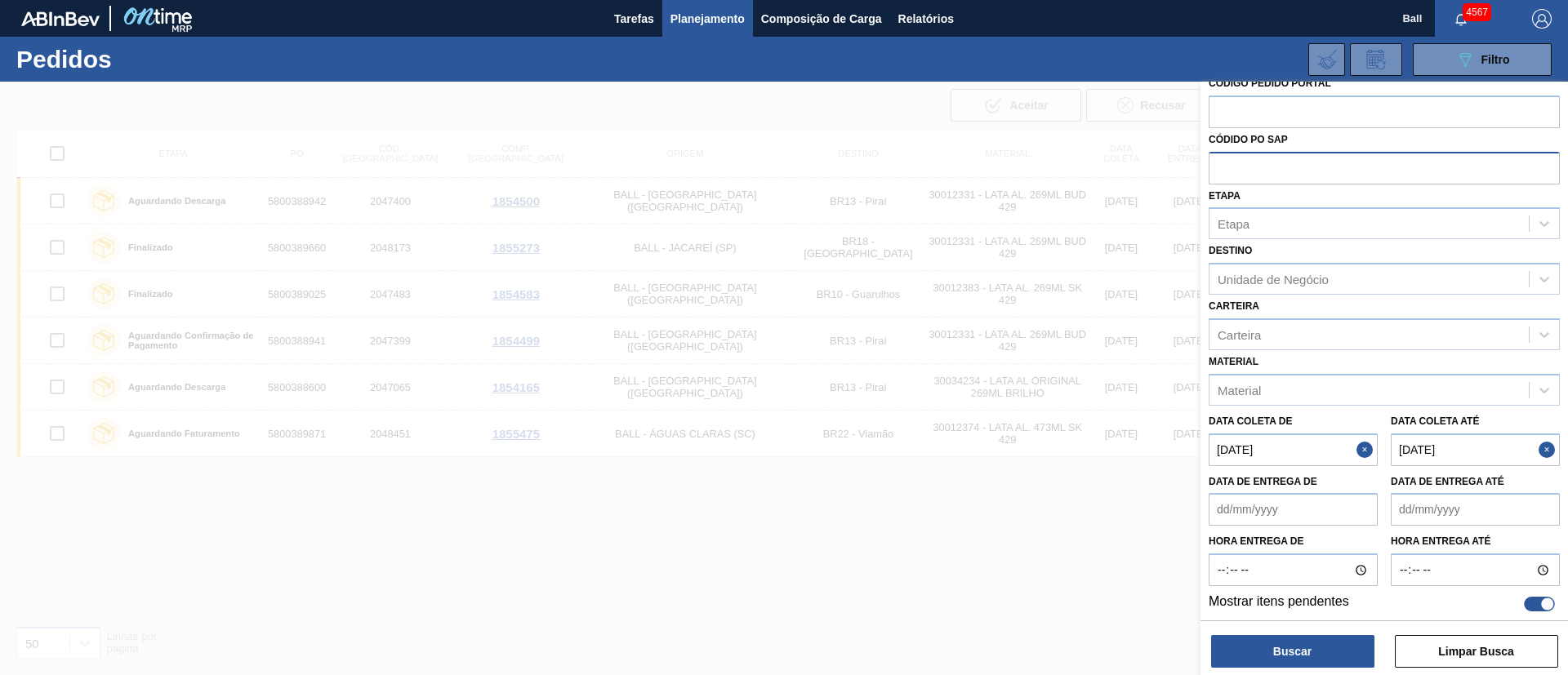
scroll to position [23, 0]
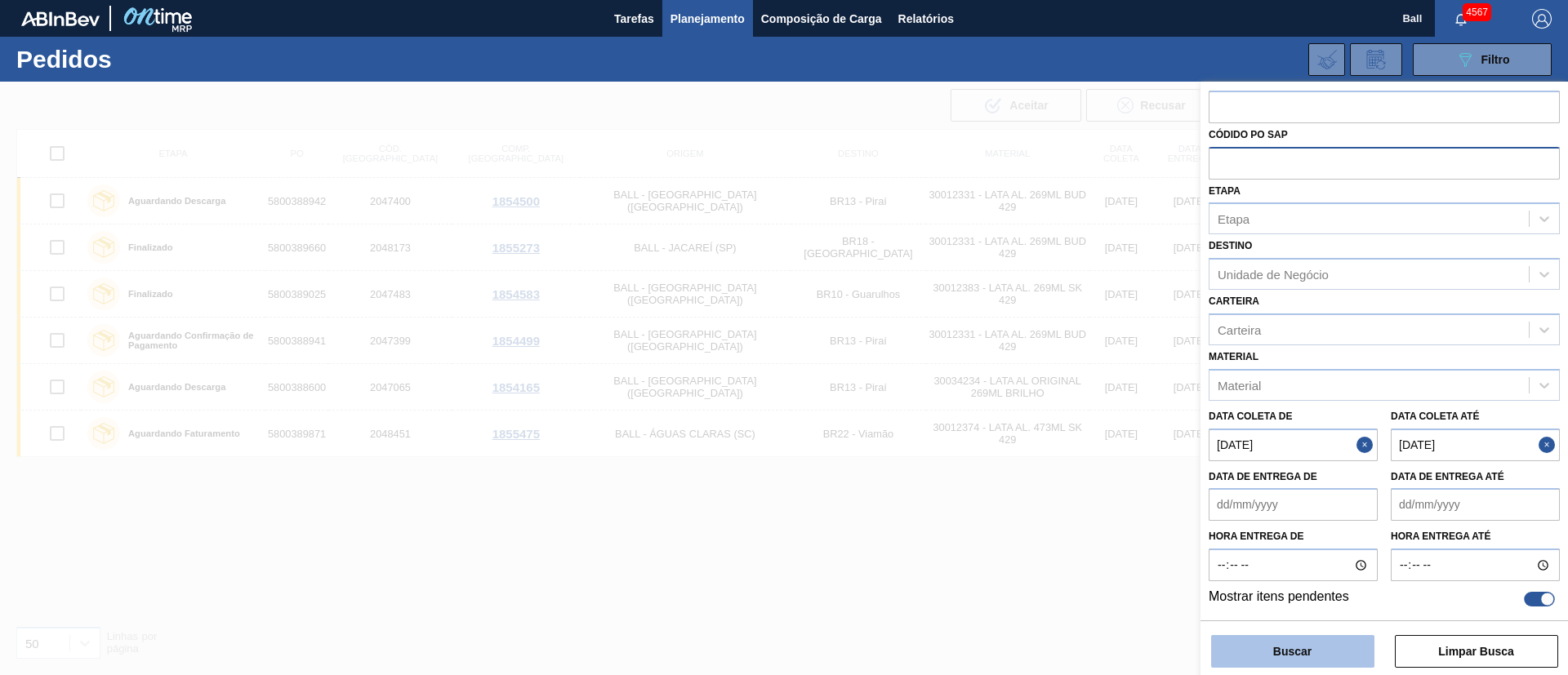
click at [1336, 661] on button "Buscar" at bounding box center [1292, 651] width 163 height 33
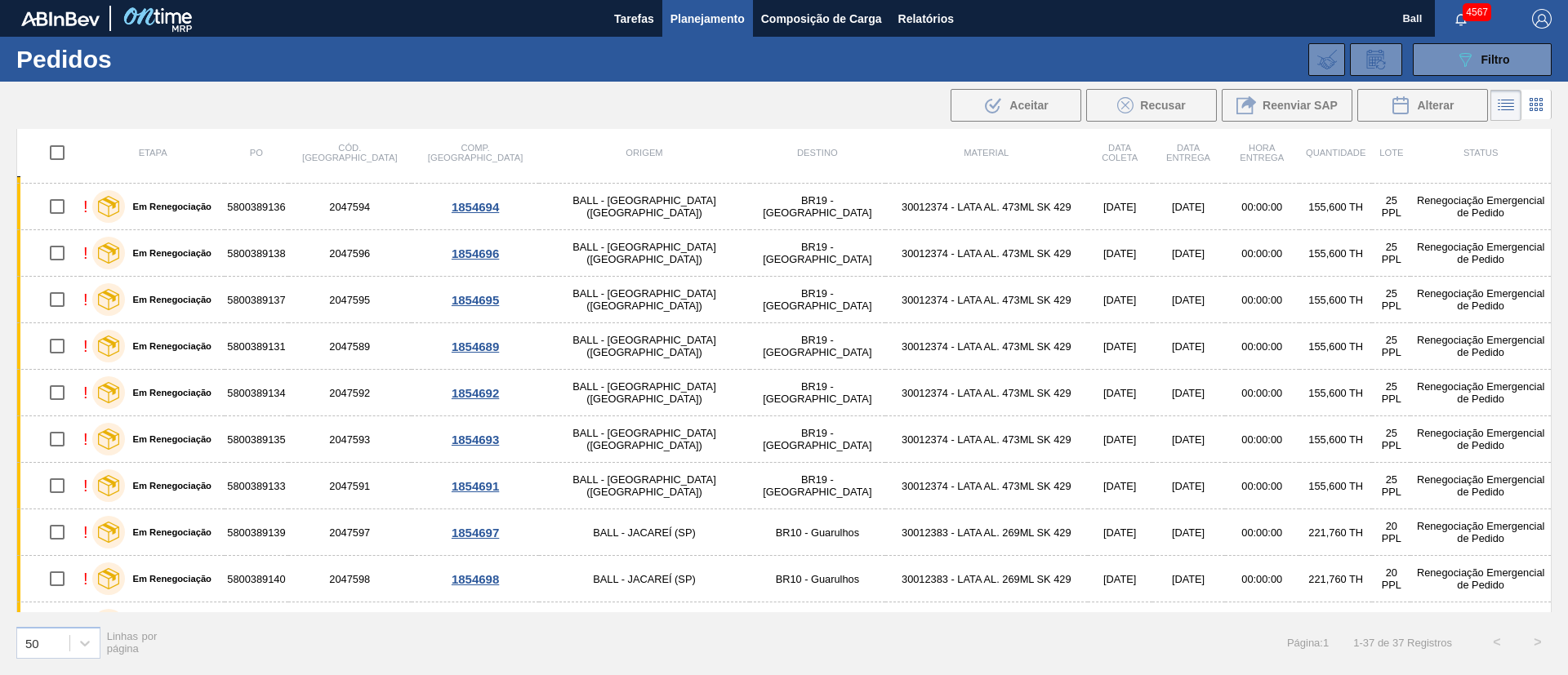
scroll to position [0, 0]
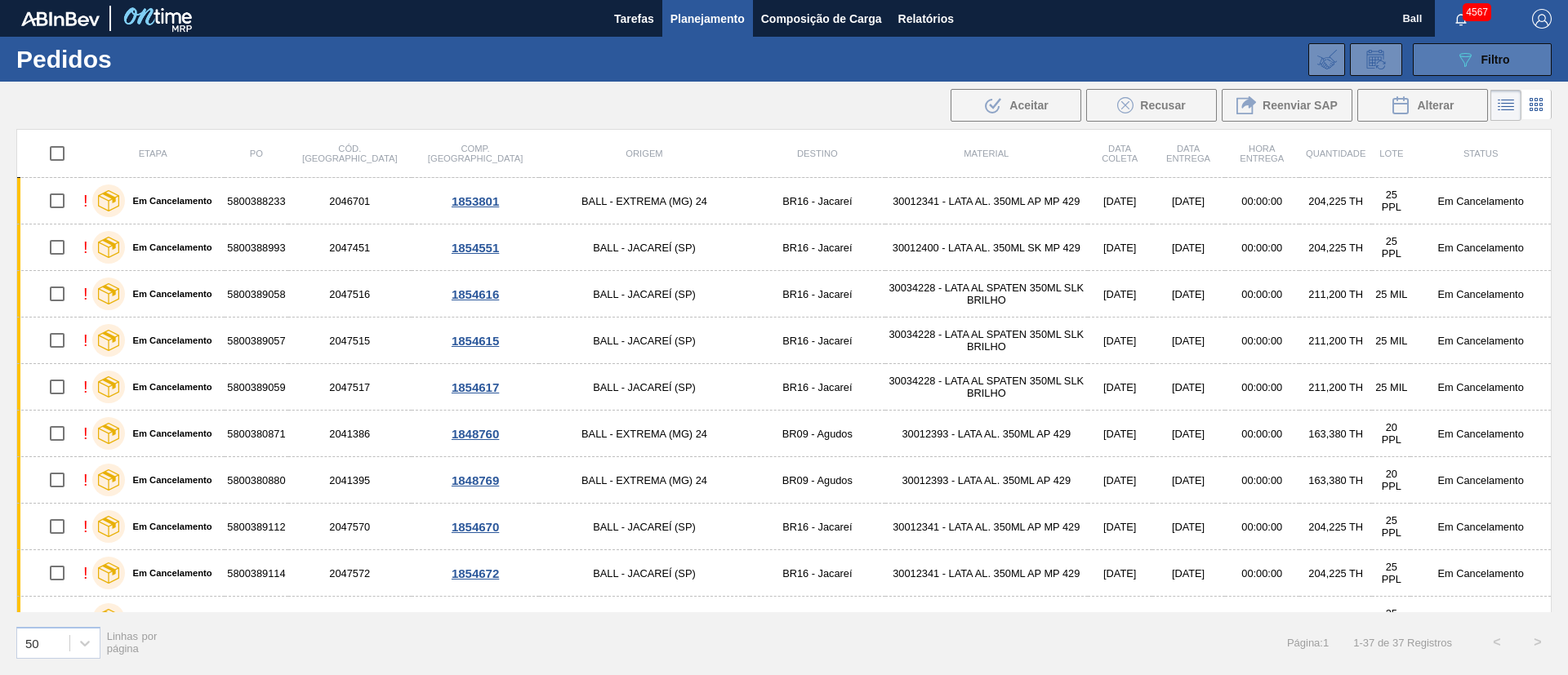
click at [1468, 51] on icon "089F7B8B-B2A5-4AFE-B5C0-19BA573D28AC" at bounding box center [1465, 59] width 20 height 20
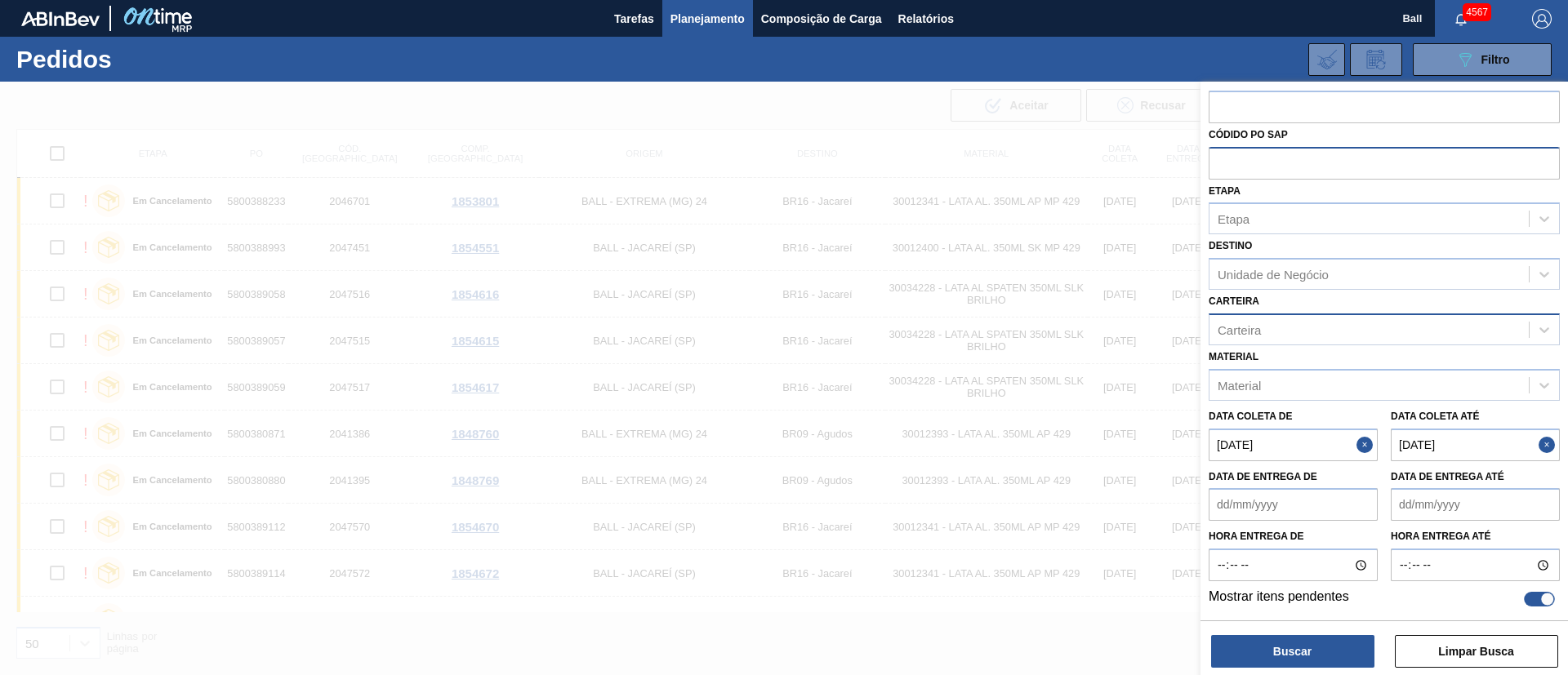
click at [1373, 341] on div "Carteira" at bounding box center [1370, 329] width 319 height 24
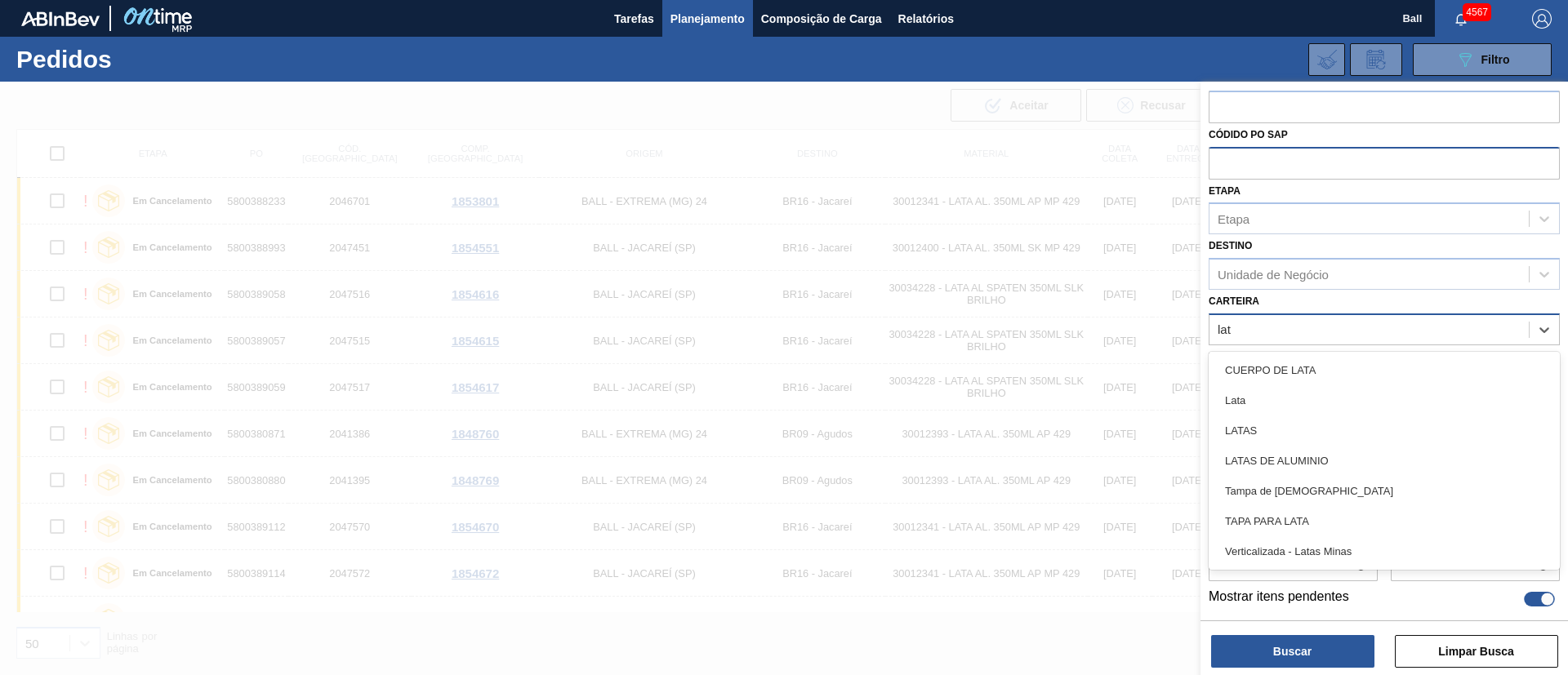
type input "lata"
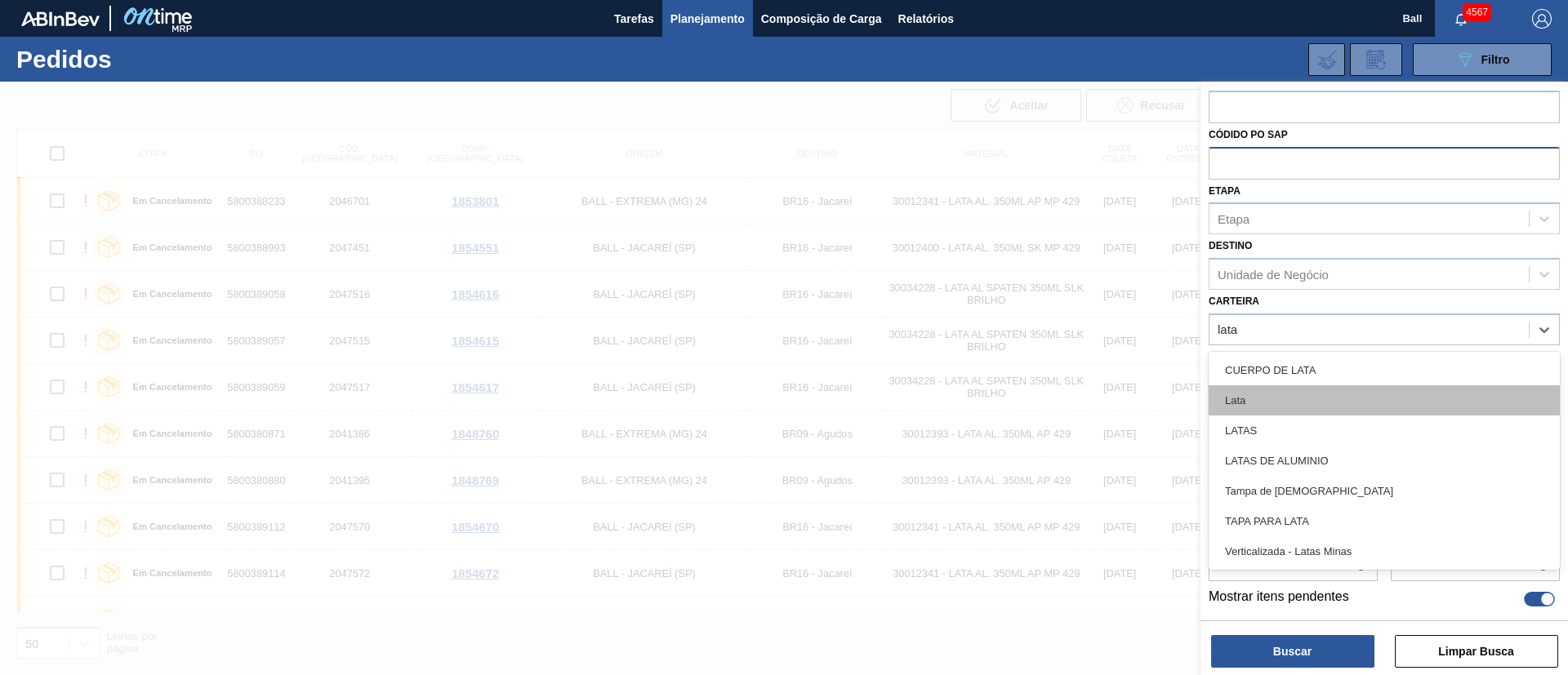
click at [1356, 408] on div "Lata" at bounding box center [1385, 400] width 351 height 30
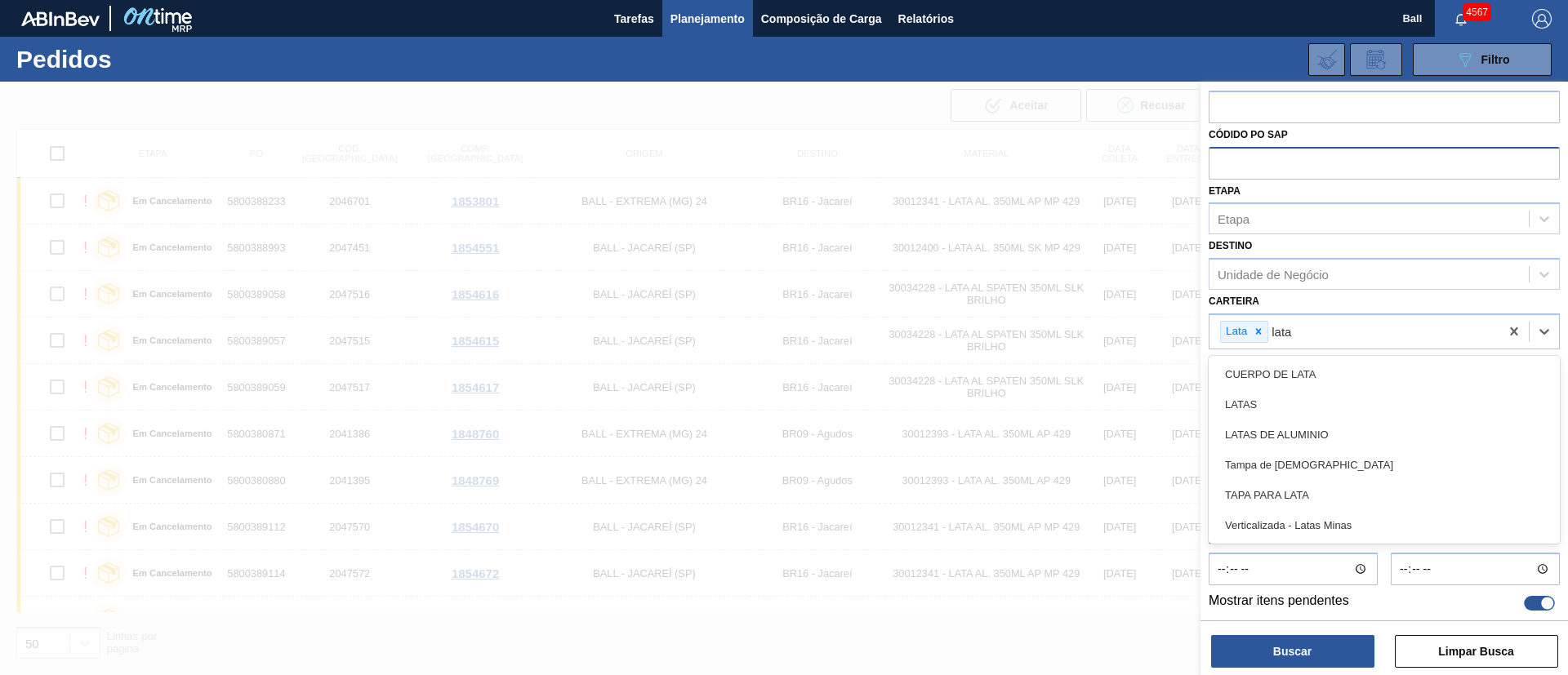
type input "latas"
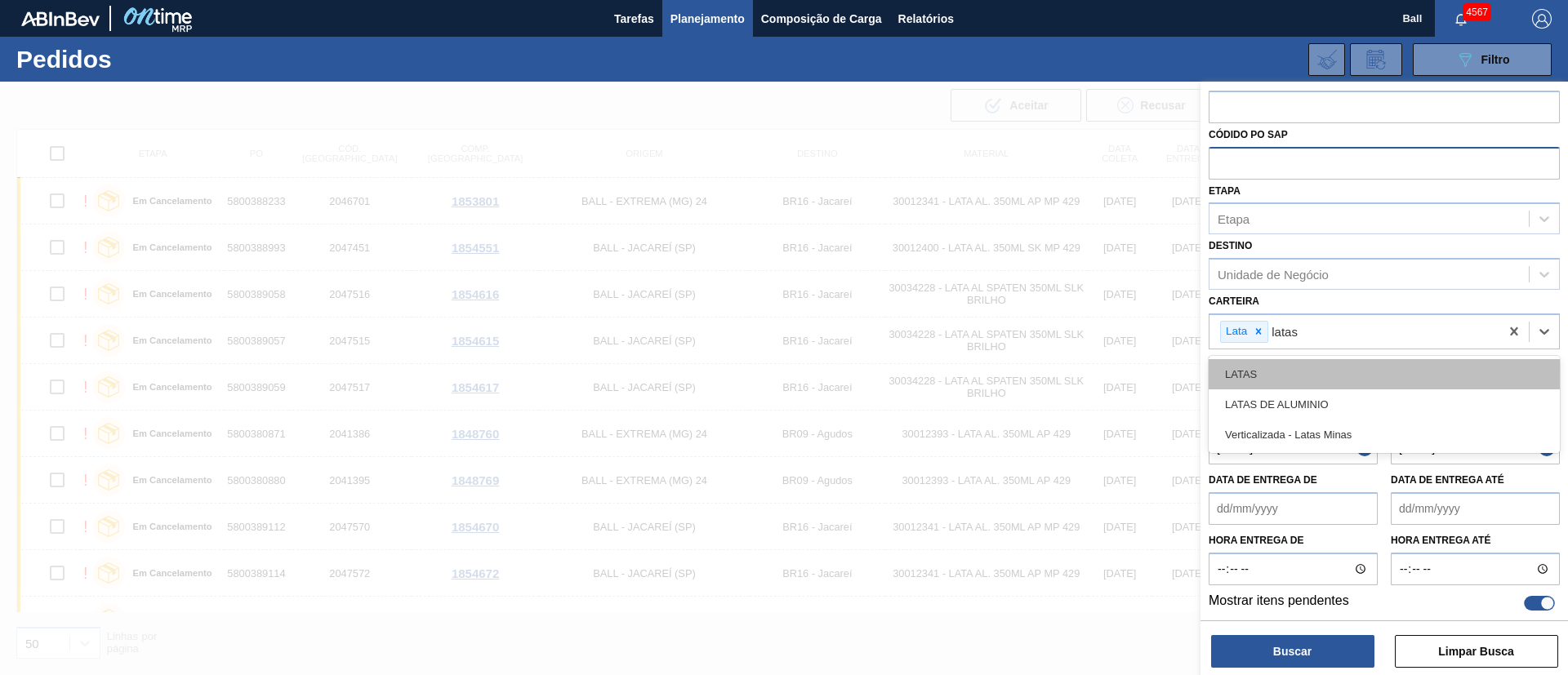
click at [1374, 365] on div "LATAS" at bounding box center [1385, 375] width 351 height 30
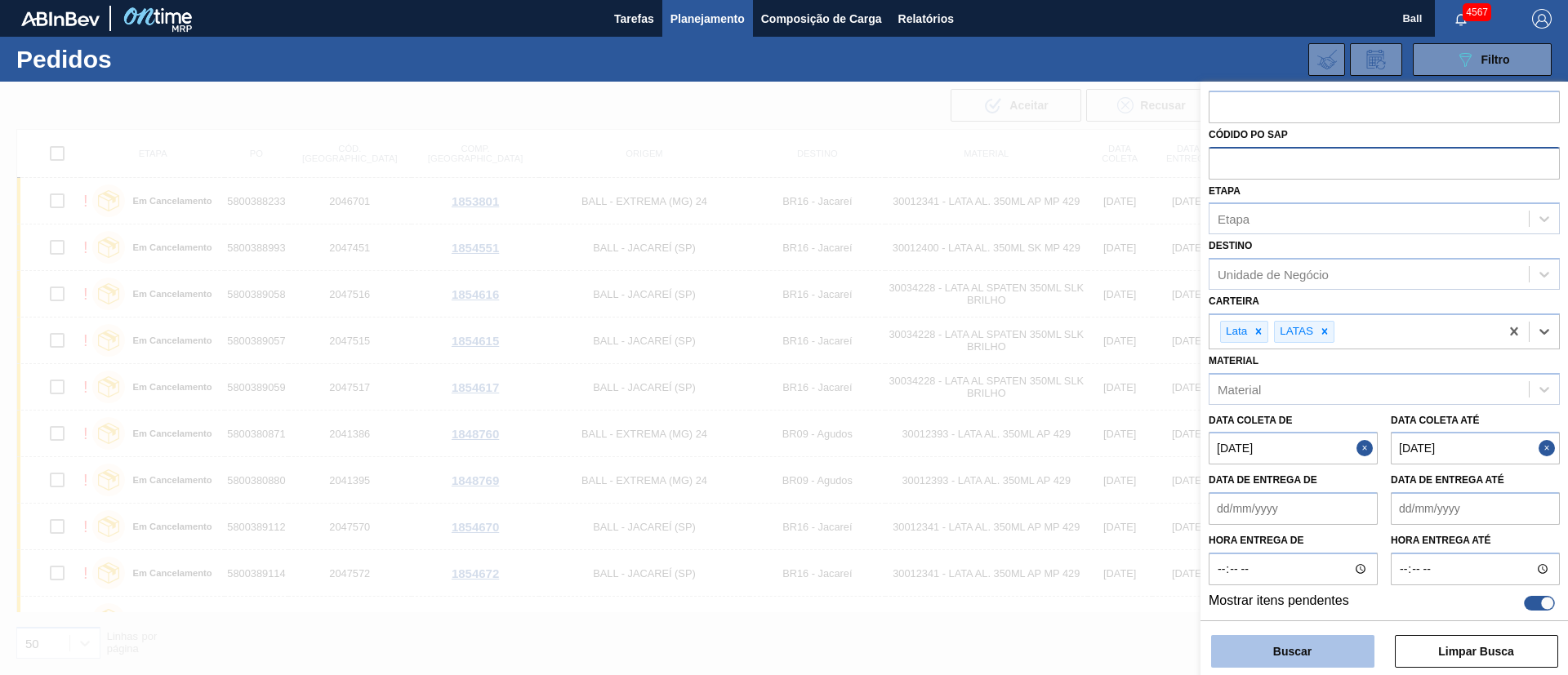
click at [1303, 650] on button "Buscar" at bounding box center [1292, 651] width 163 height 33
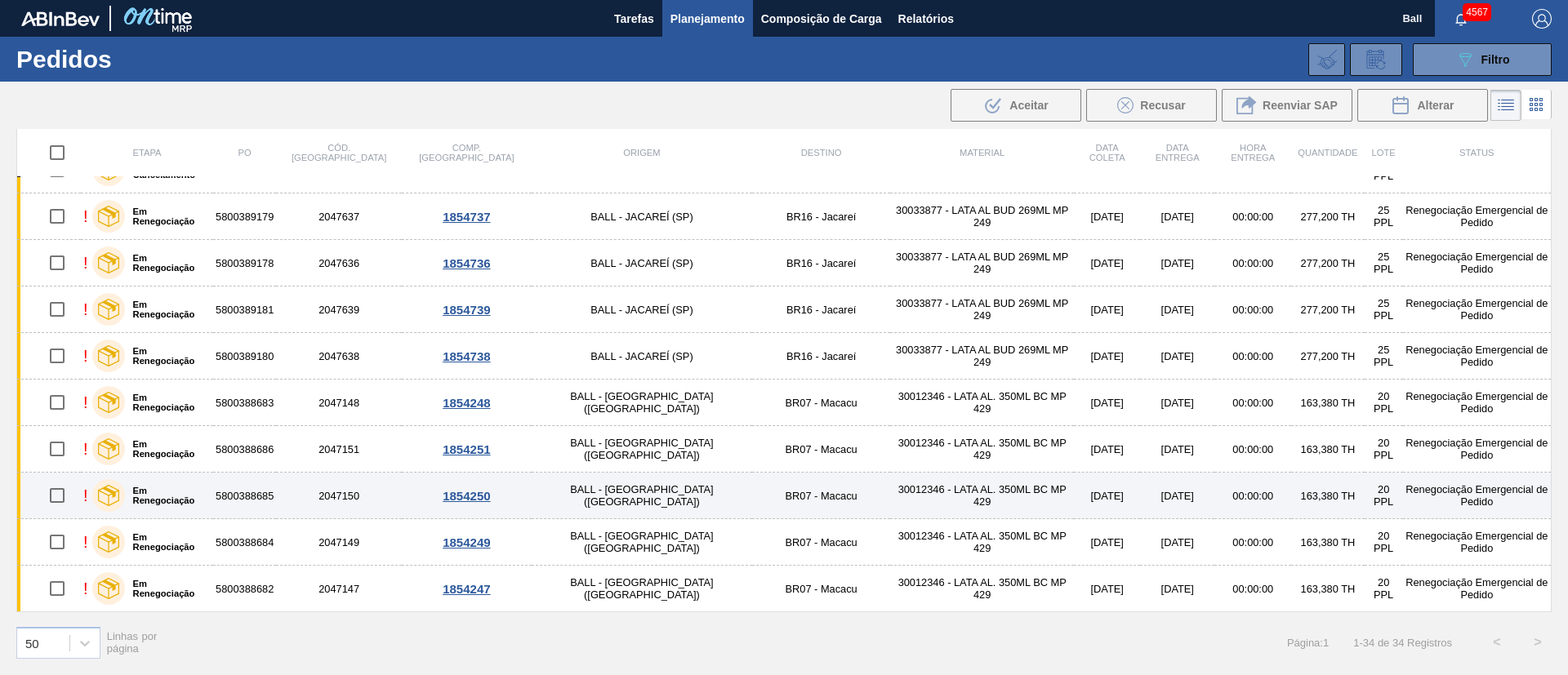
scroll to position [1025, 0]
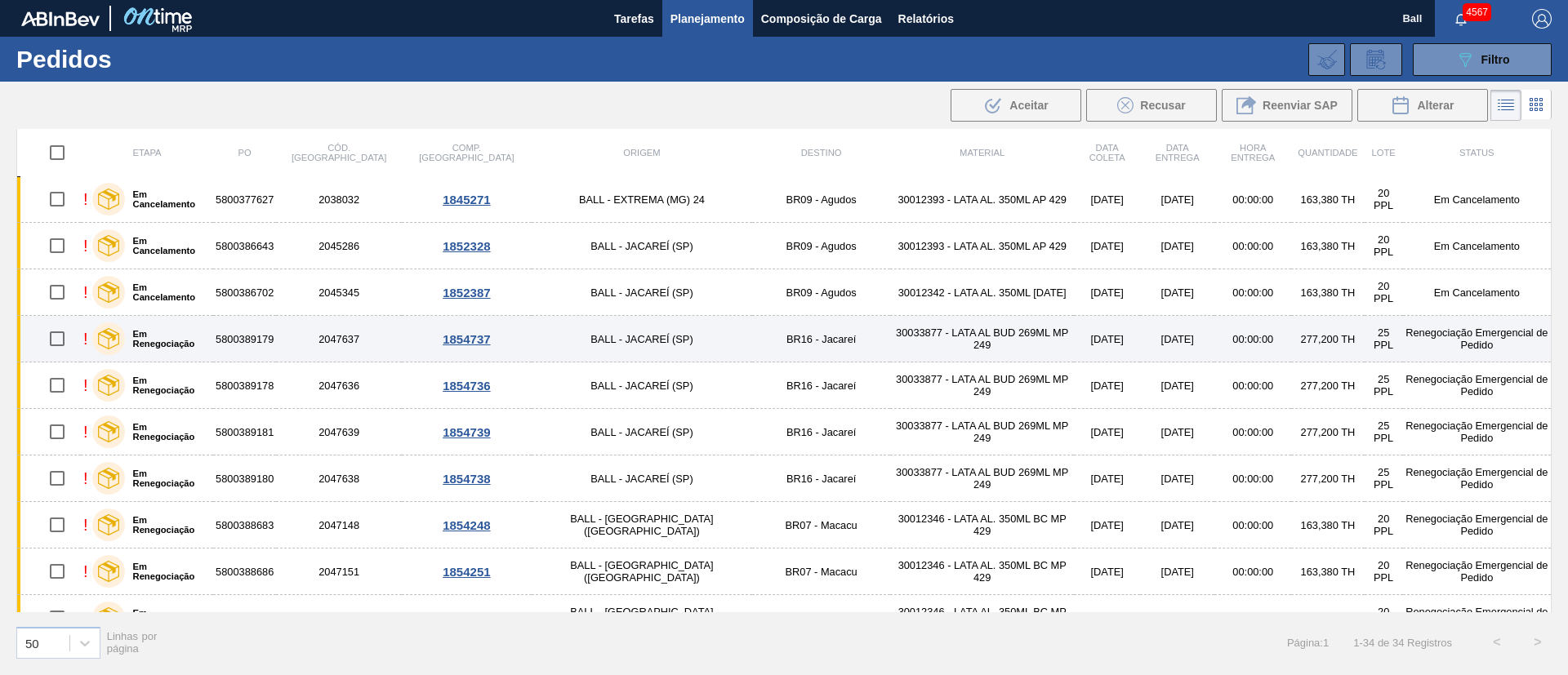
click at [911, 340] on td "30033877 - LATA AL BUD 269ML MP 249" at bounding box center [982, 339] width 184 height 46
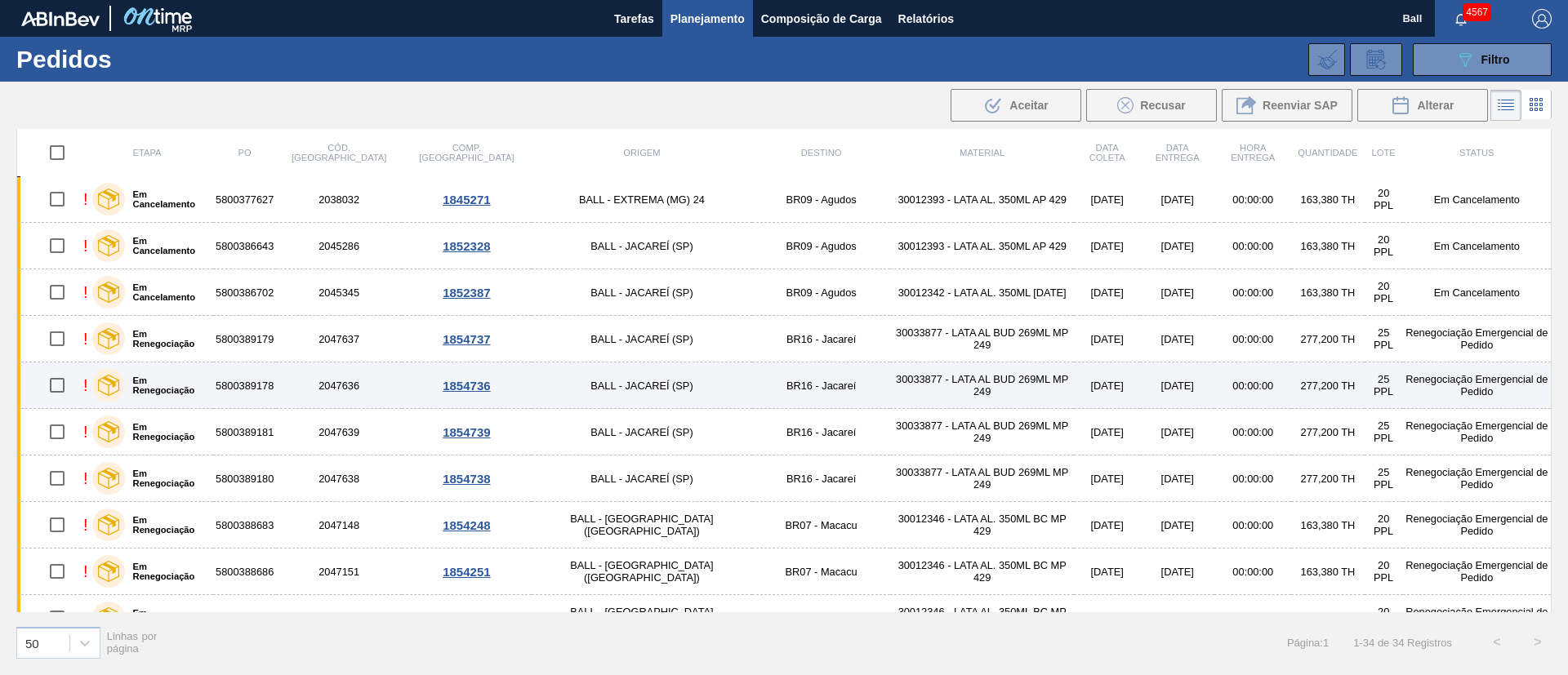
click at [896, 380] on td "30033877 - LATA AL BUD 269ML MP 249" at bounding box center [982, 385] width 184 height 46
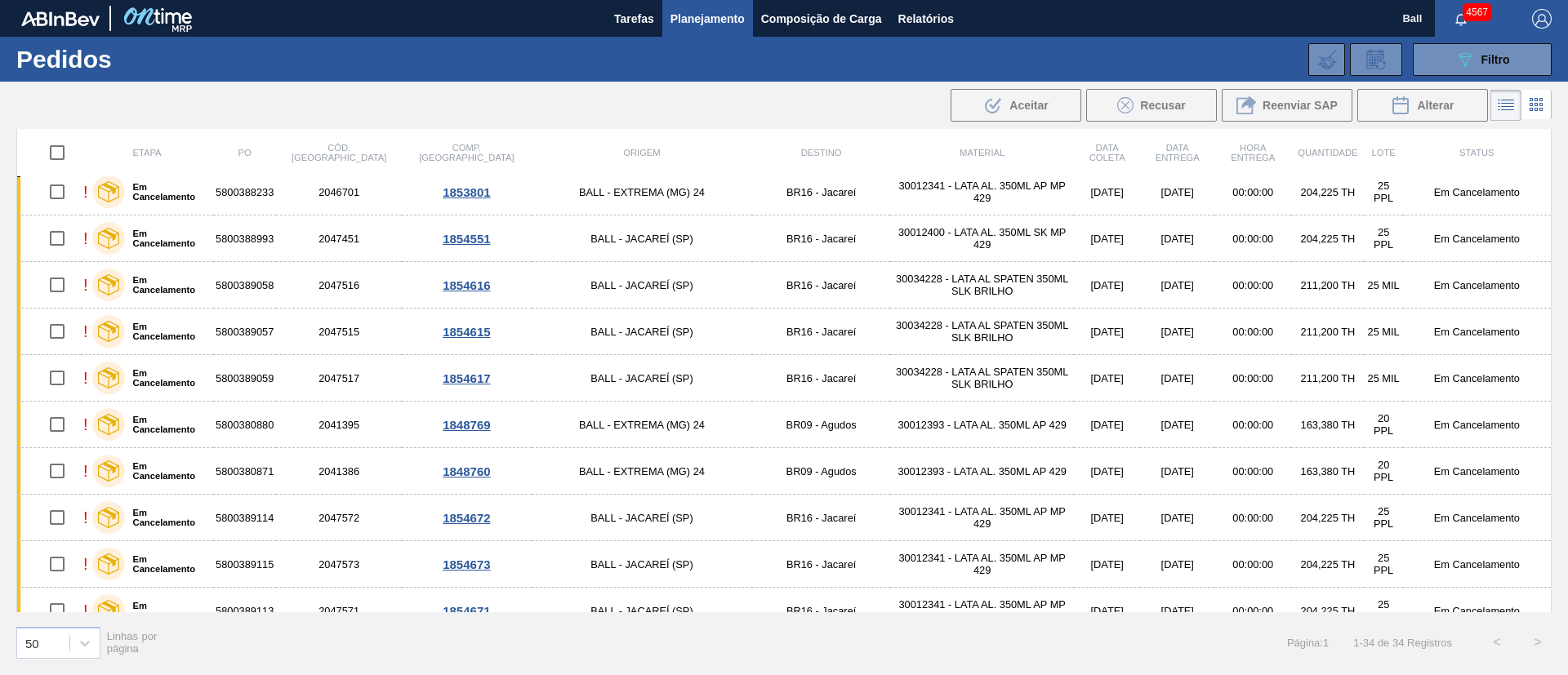
scroll to position [0, 0]
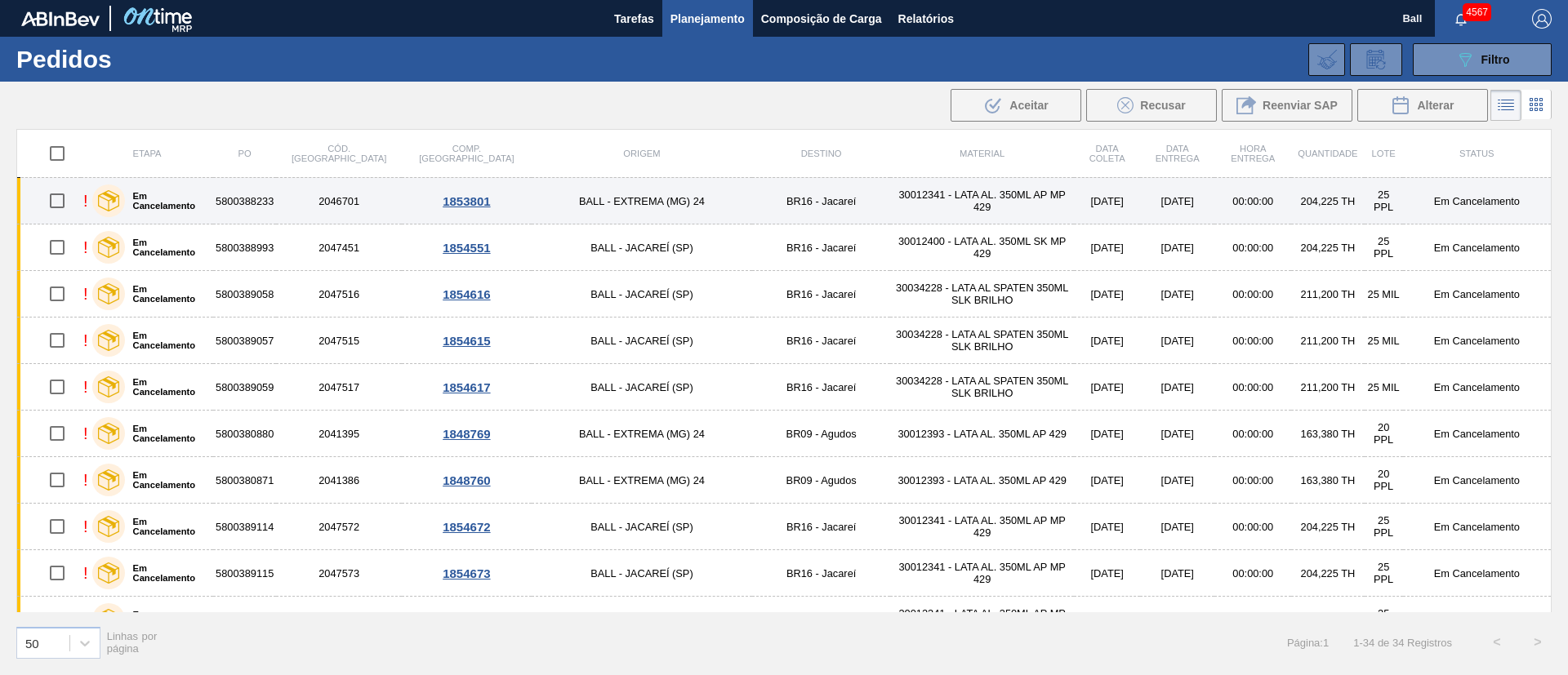
click at [57, 202] on input "checkbox" at bounding box center [57, 201] width 34 height 34
checkbox input "true"
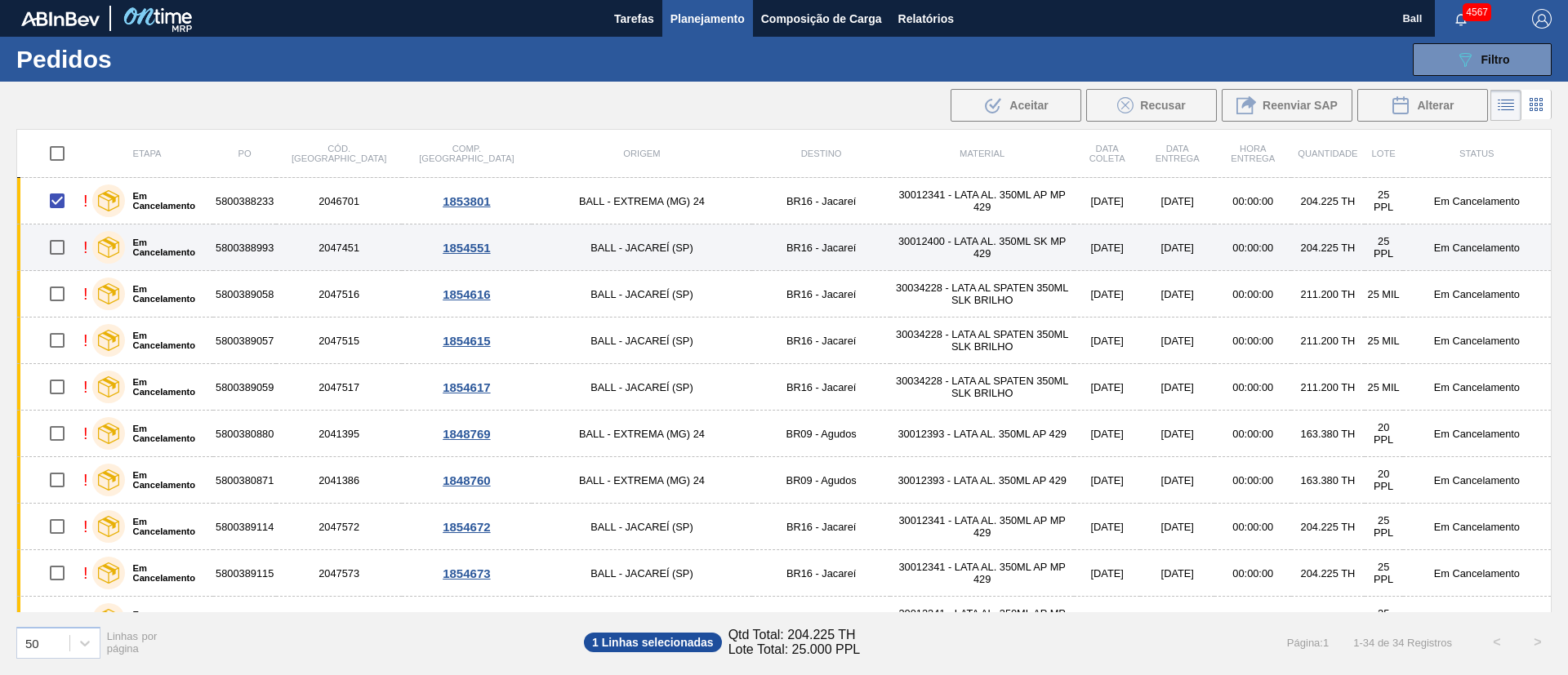
click at [57, 251] on input "checkbox" at bounding box center [57, 247] width 34 height 34
checkbox input "true"
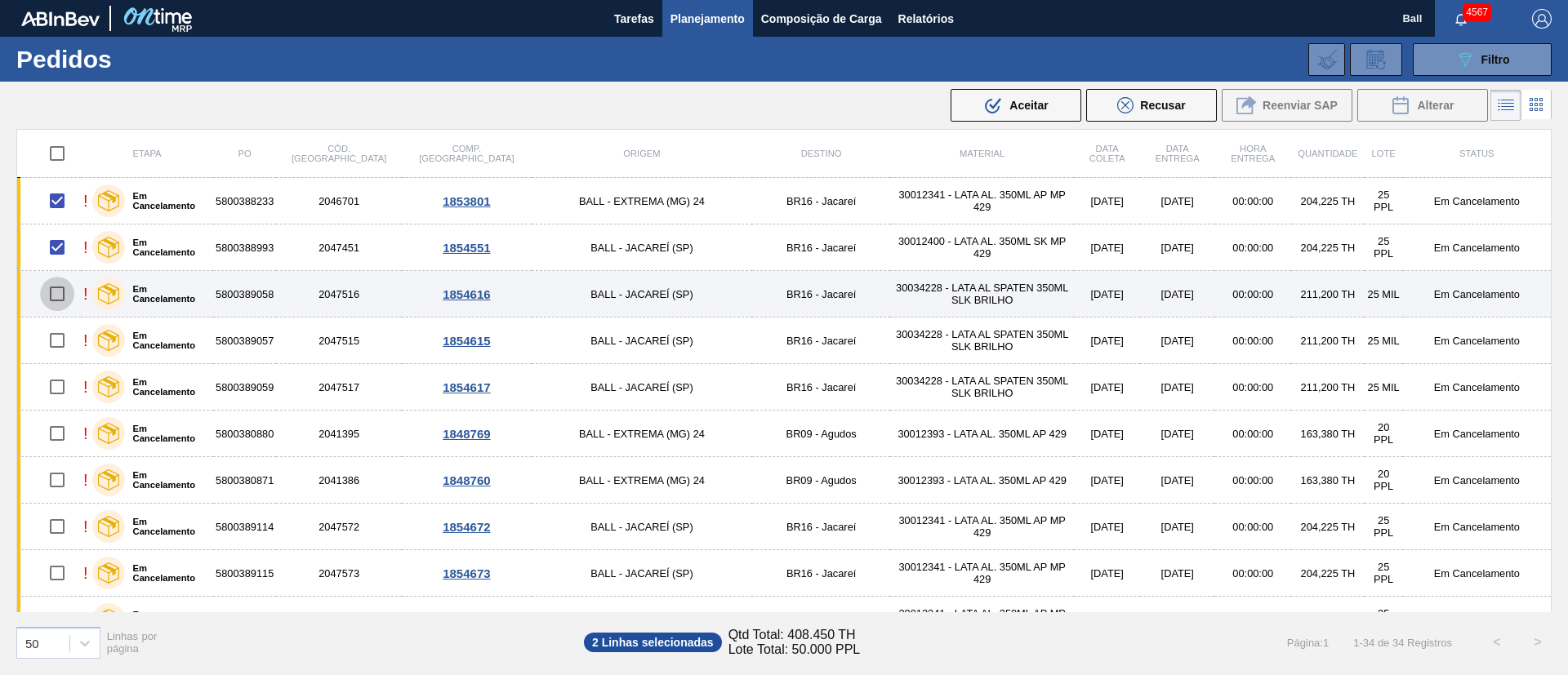
click at [58, 293] on input "checkbox" at bounding box center [57, 294] width 34 height 34
checkbox input "true"
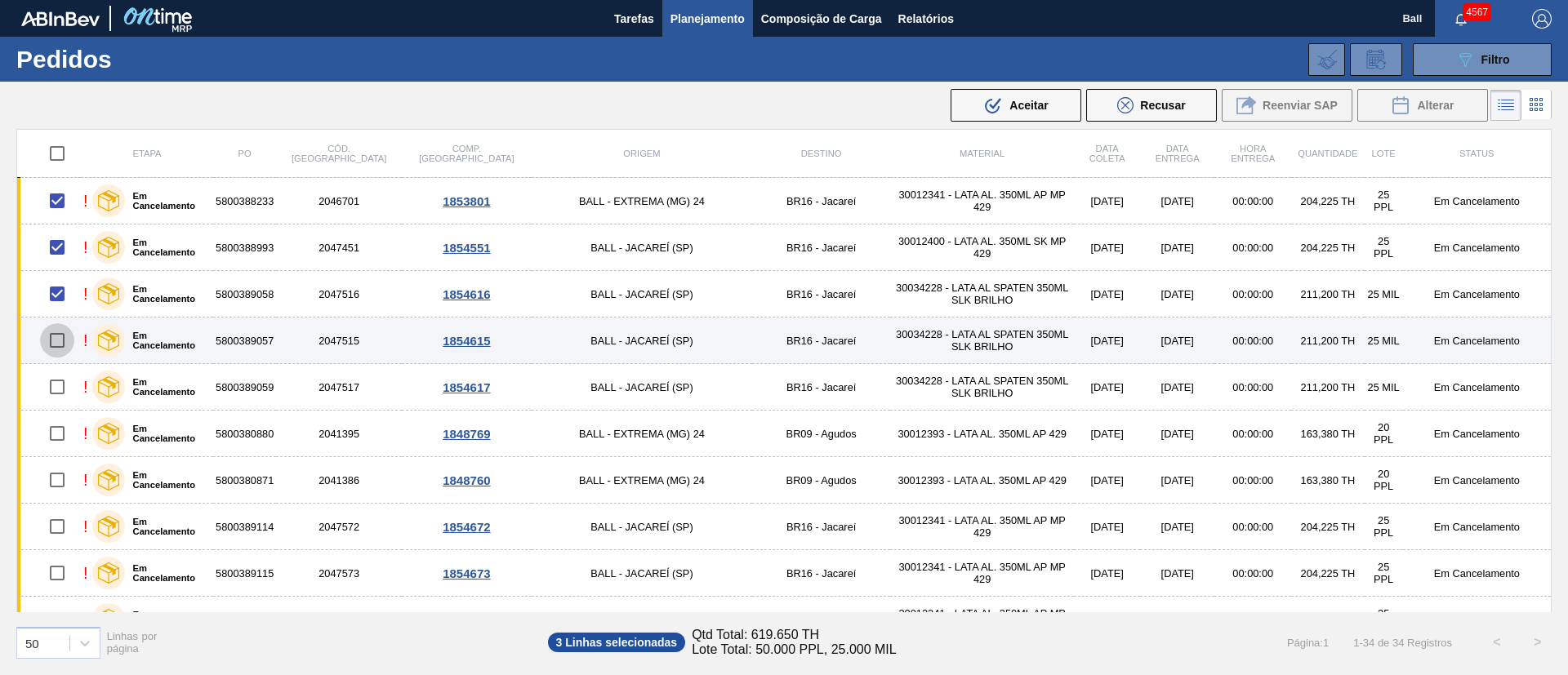
click at [53, 344] on input "checkbox" at bounding box center [57, 340] width 34 height 34
checkbox input "true"
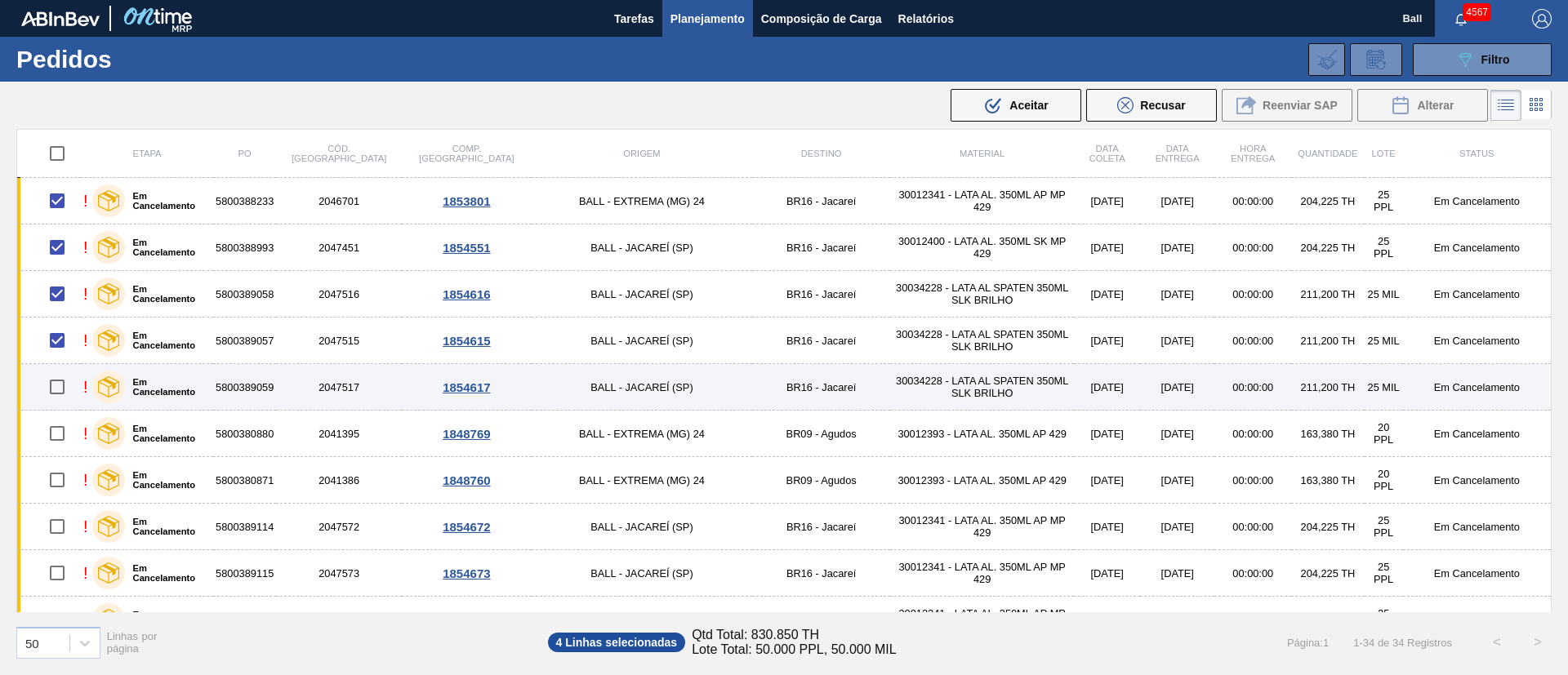
click at [61, 386] on input "checkbox" at bounding box center [57, 387] width 34 height 34
checkbox input "true"
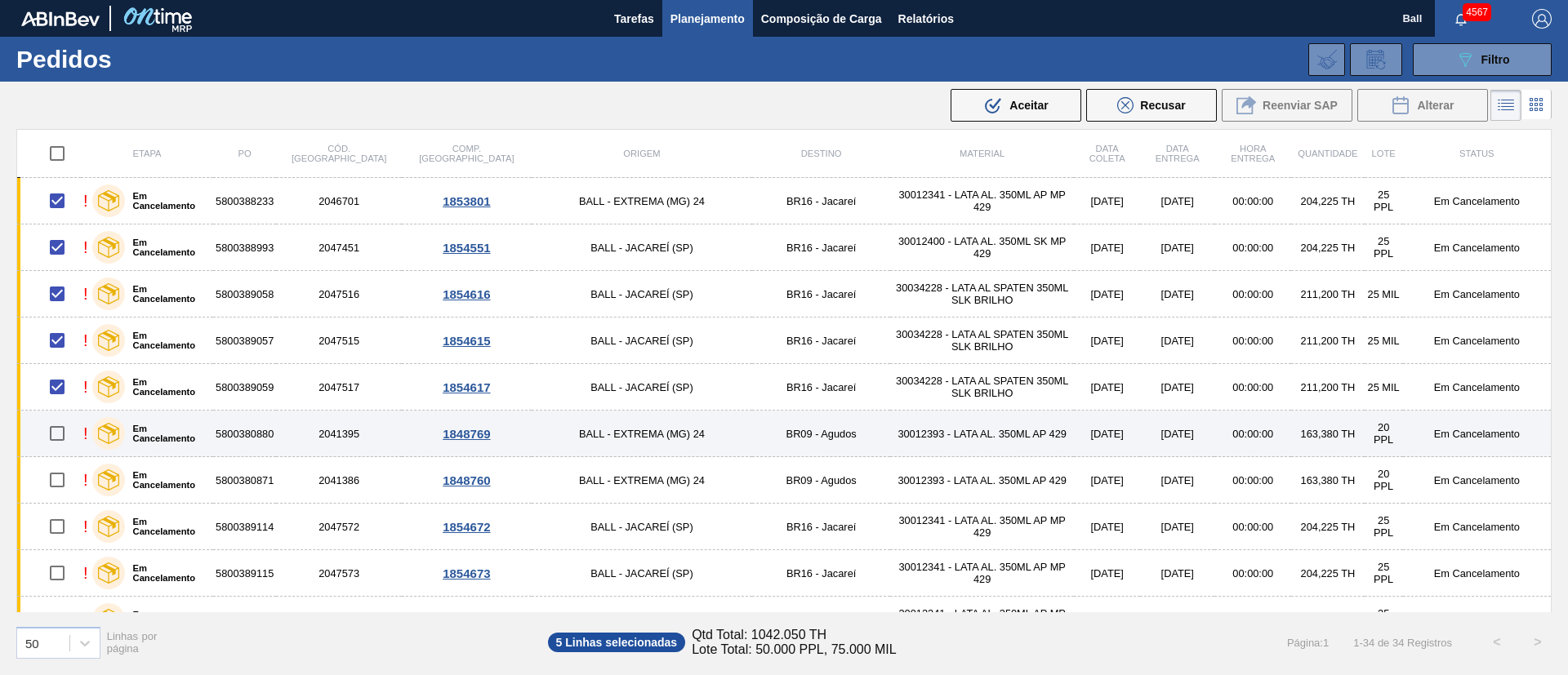
click at [61, 429] on input "checkbox" at bounding box center [57, 433] width 34 height 34
checkbox input "true"
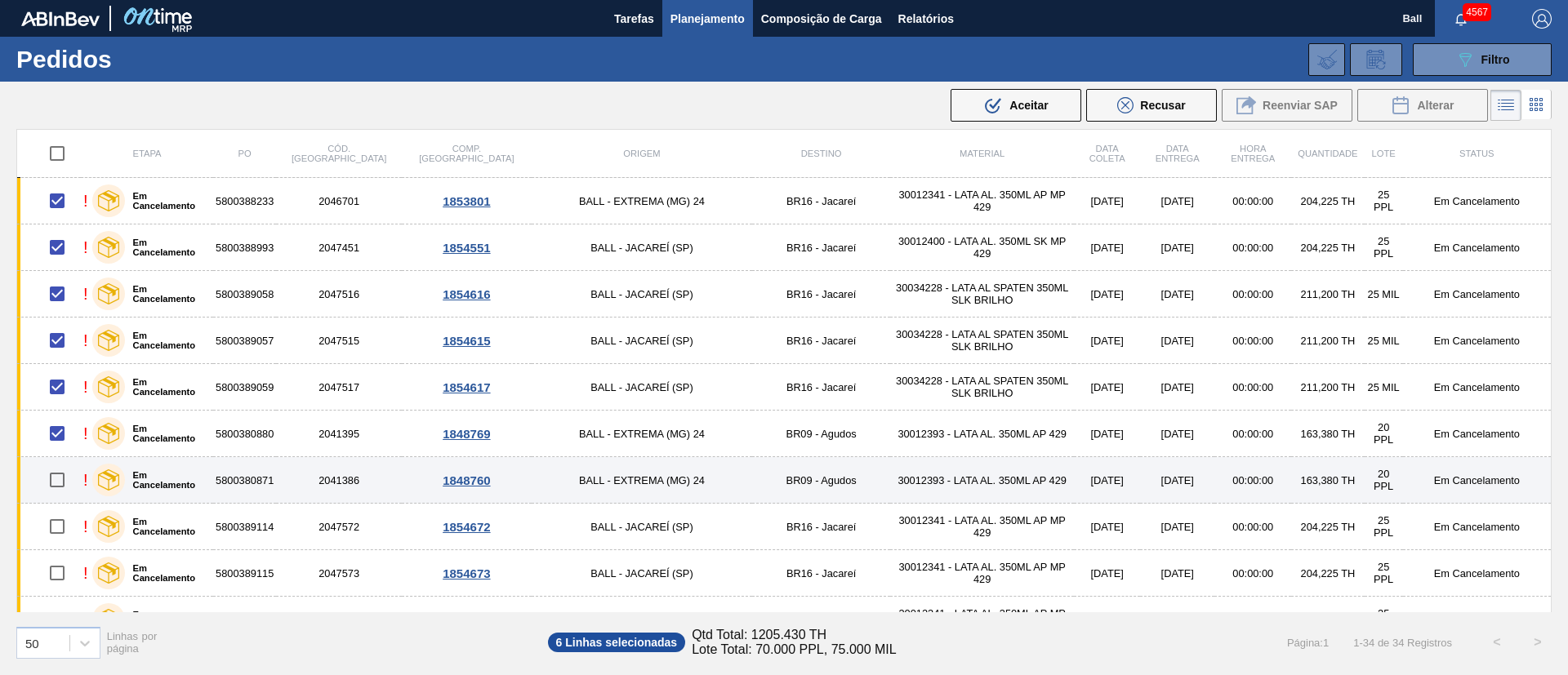
click at [63, 475] on input "checkbox" at bounding box center [57, 480] width 34 height 34
checkbox input "true"
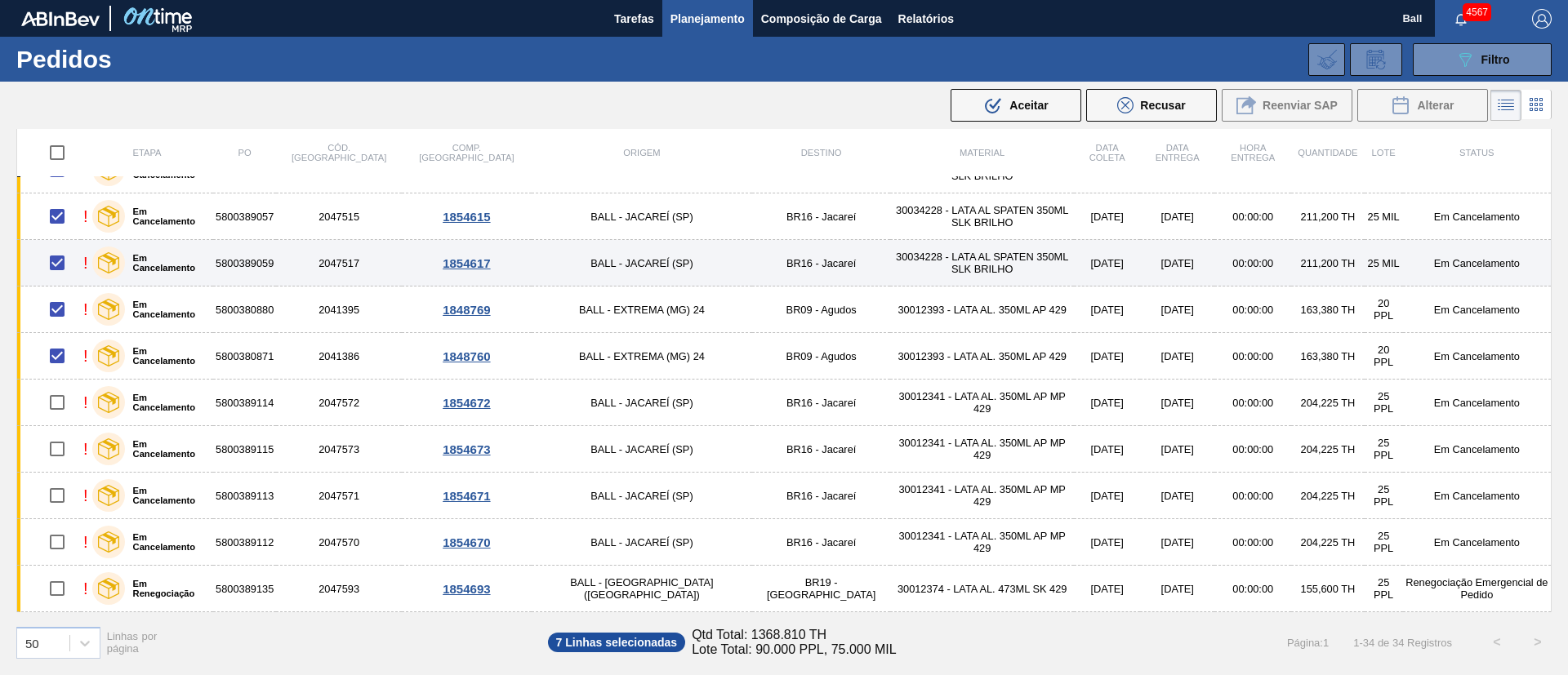
scroll to position [245, 0]
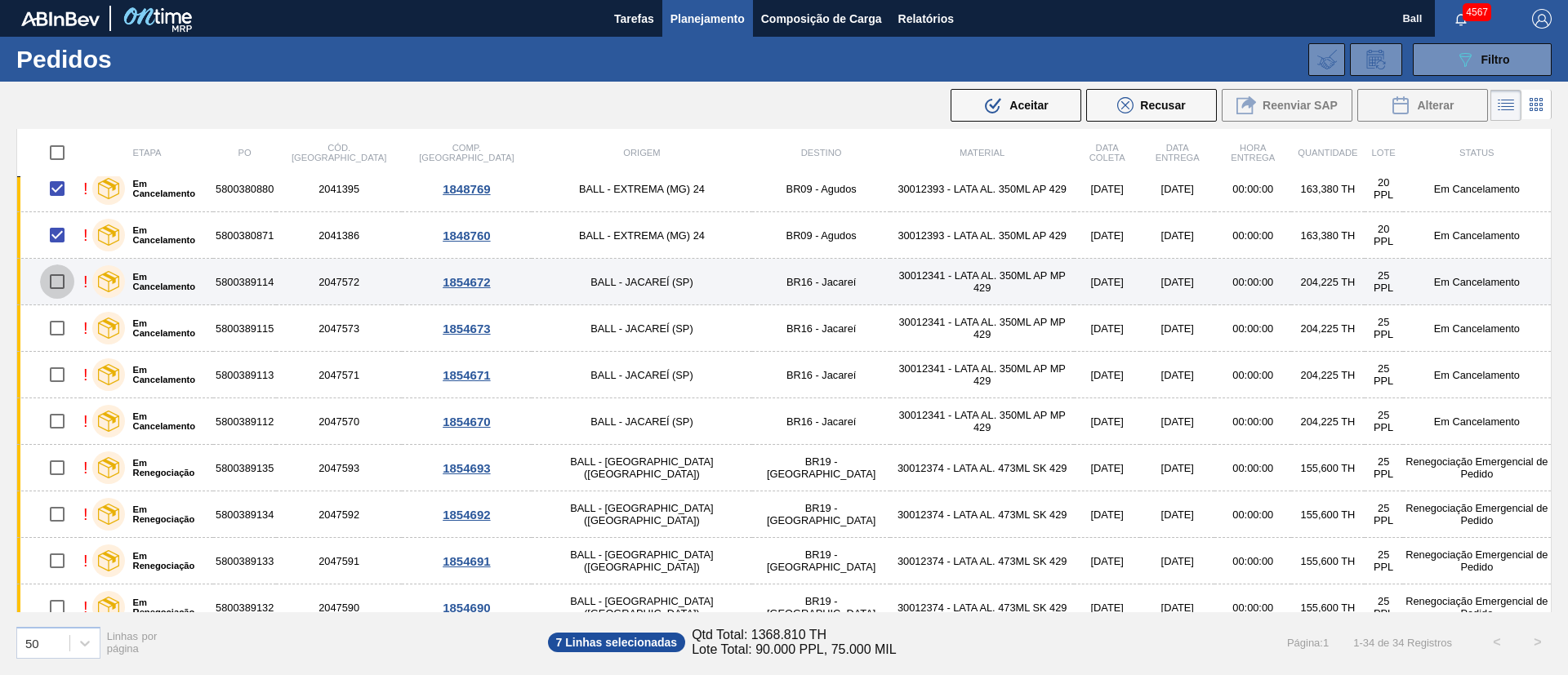
click at [59, 277] on input "checkbox" at bounding box center [57, 281] width 34 height 34
checkbox input "true"
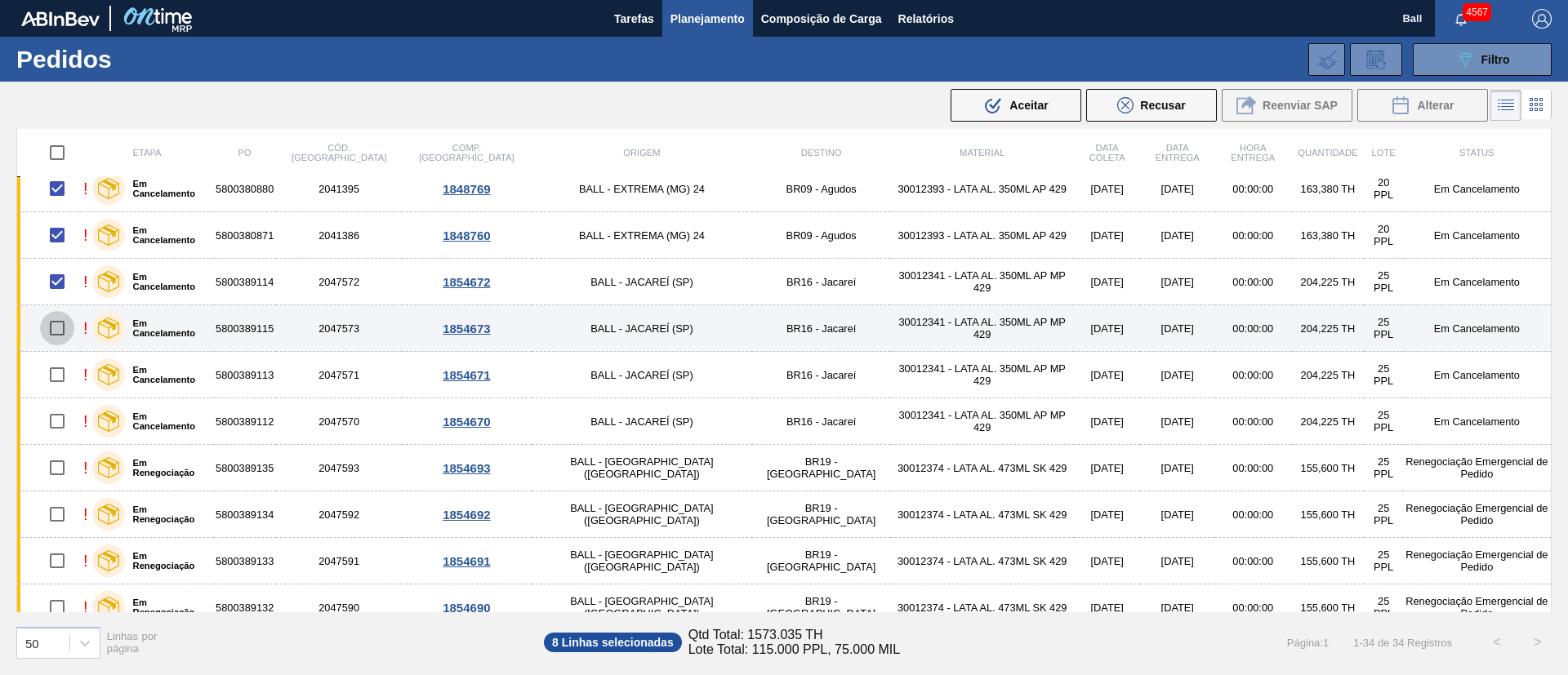
click at [59, 335] on input "checkbox" at bounding box center [57, 328] width 34 height 34
checkbox input "true"
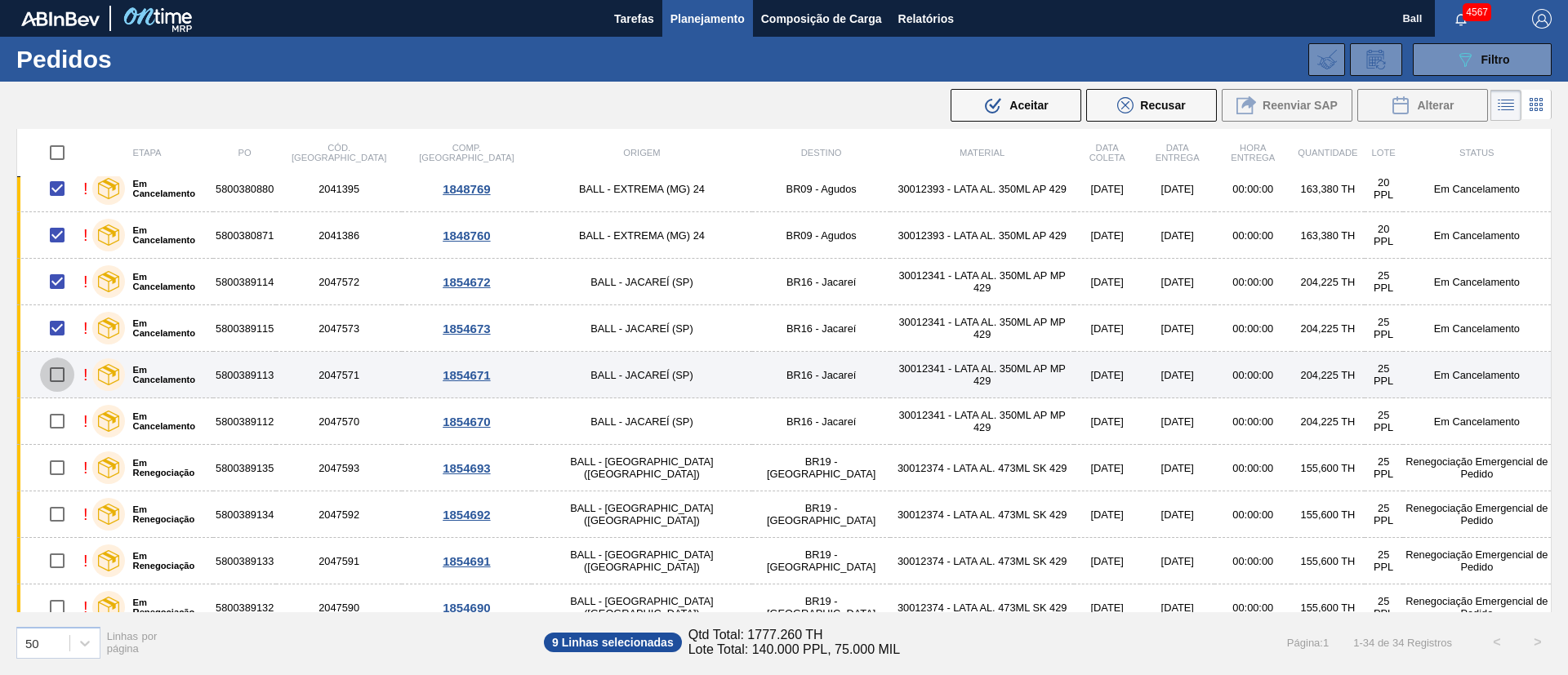
click at [59, 381] on input "checkbox" at bounding box center [57, 375] width 34 height 34
checkbox input "true"
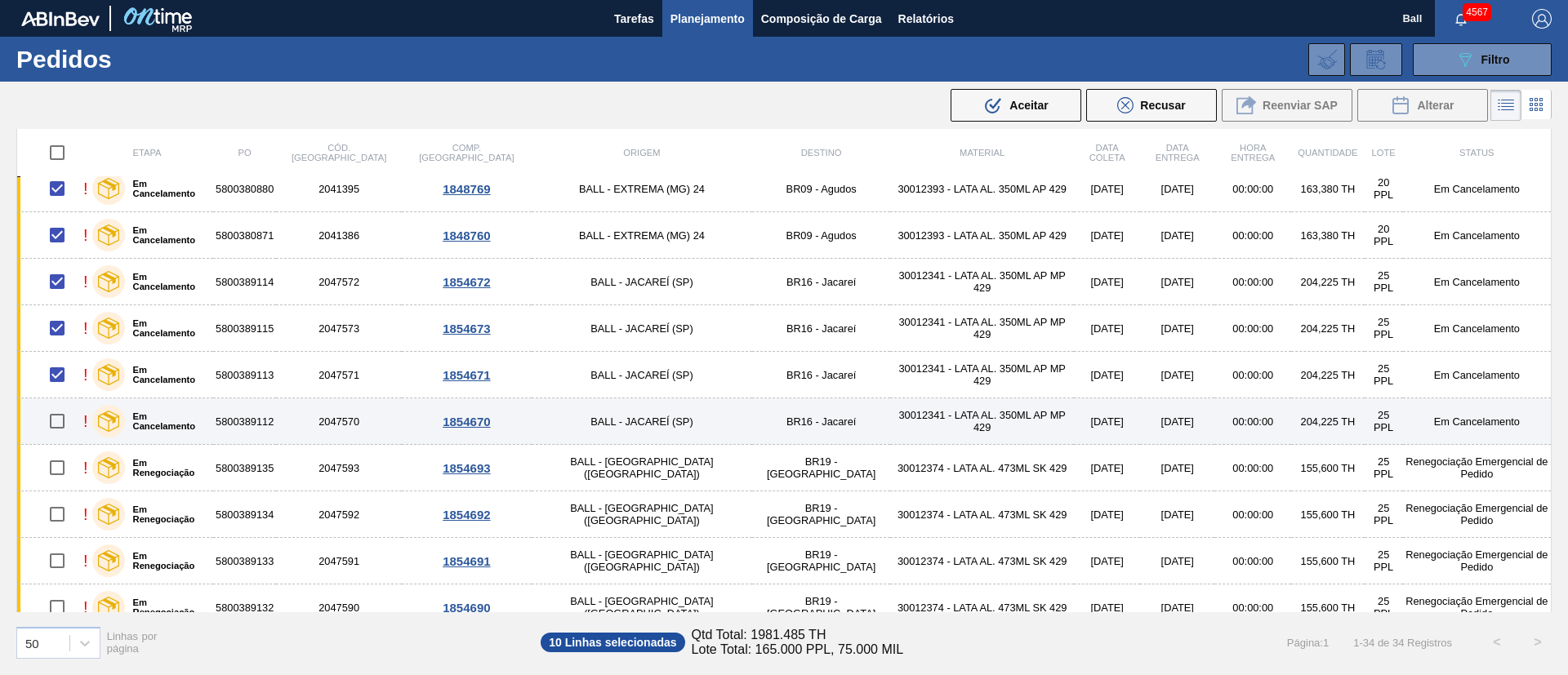
click at [60, 420] on input "checkbox" at bounding box center [57, 421] width 34 height 34
checkbox input "true"
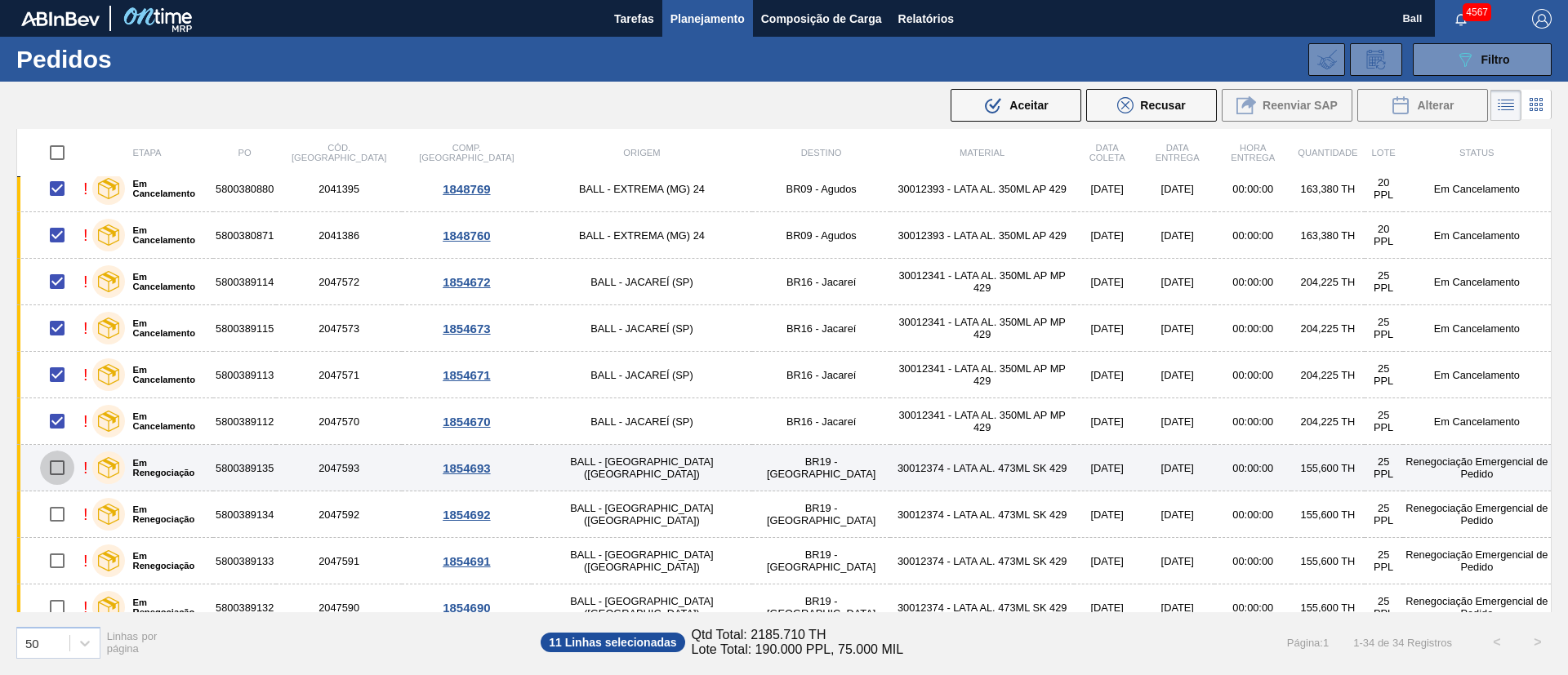
click at [59, 464] on input "checkbox" at bounding box center [57, 467] width 34 height 34
checkbox input "true"
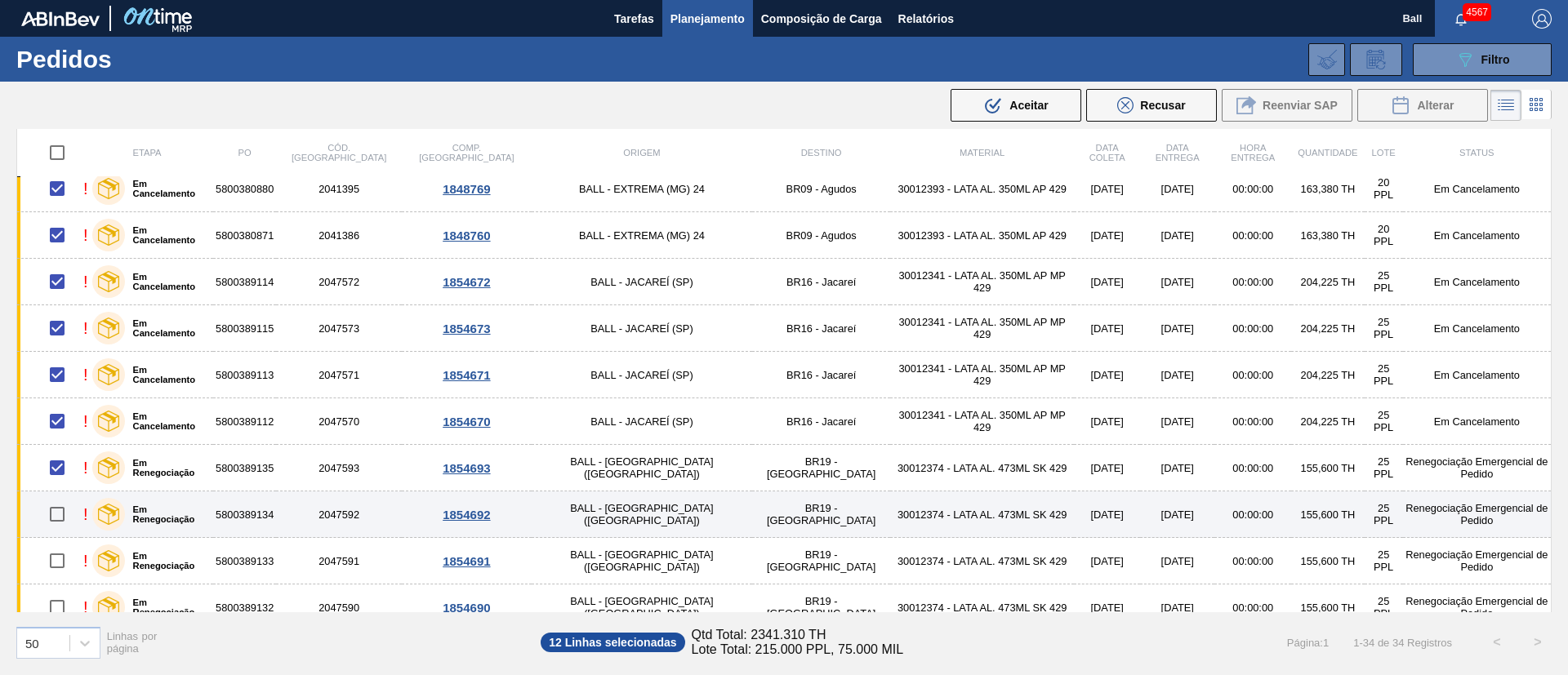
click at [58, 511] on input "checkbox" at bounding box center [57, 515] width 34 height 34
checkbox input "true"
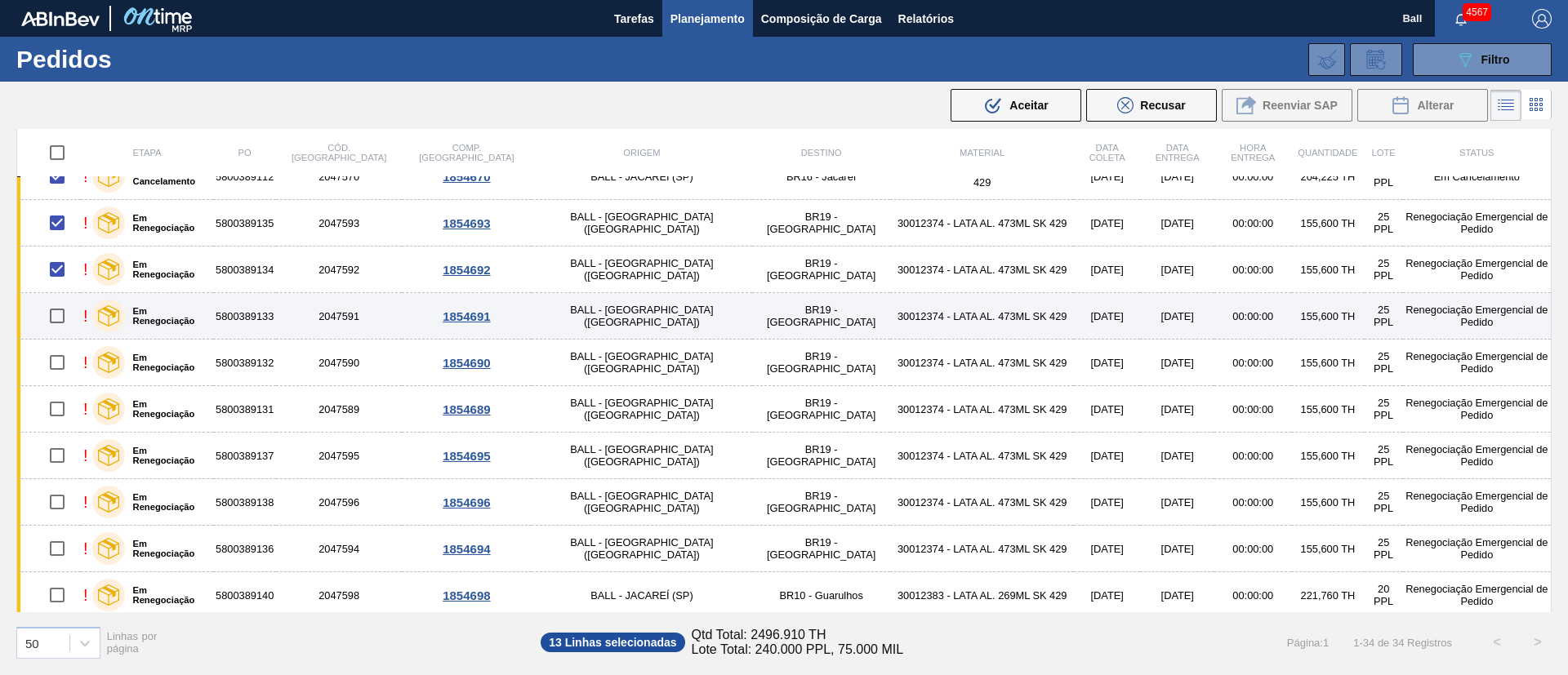
scroll to position [367, 0]
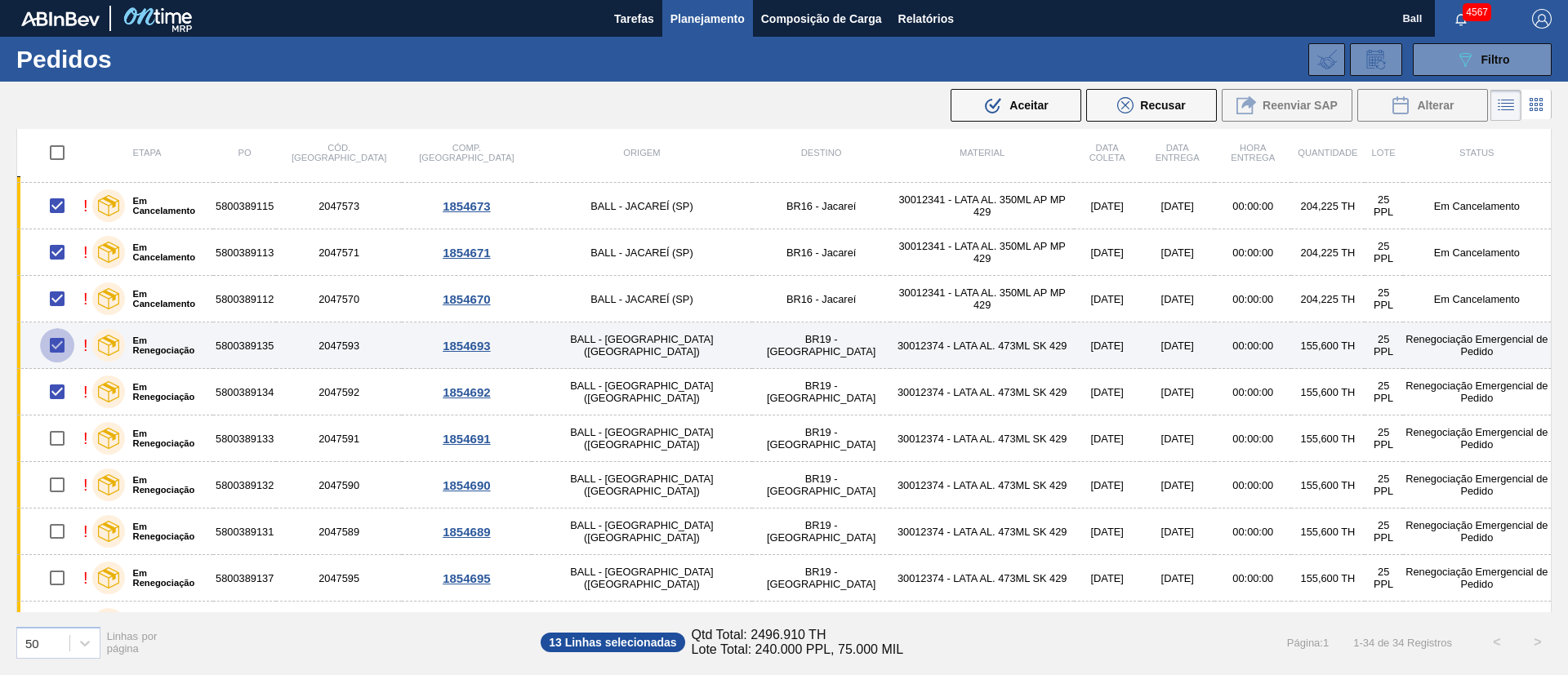
click at [60, 343] on input "checkbox" at bounding box center [57, 346] width 34 height 34
checkbox input "false"
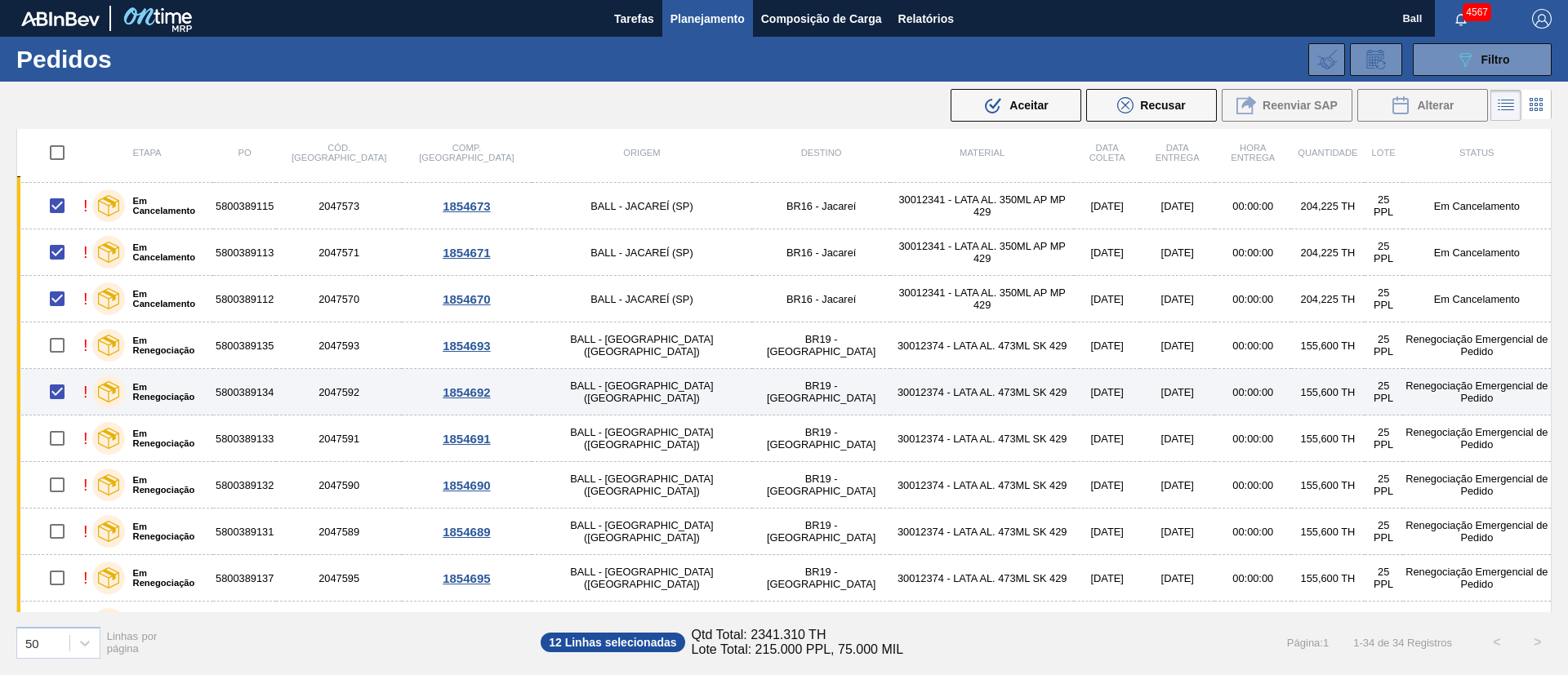
click at [60, 390] on input "checkbox" at bounding box center [57, 392] width 34 height 34
checkbox input "false"
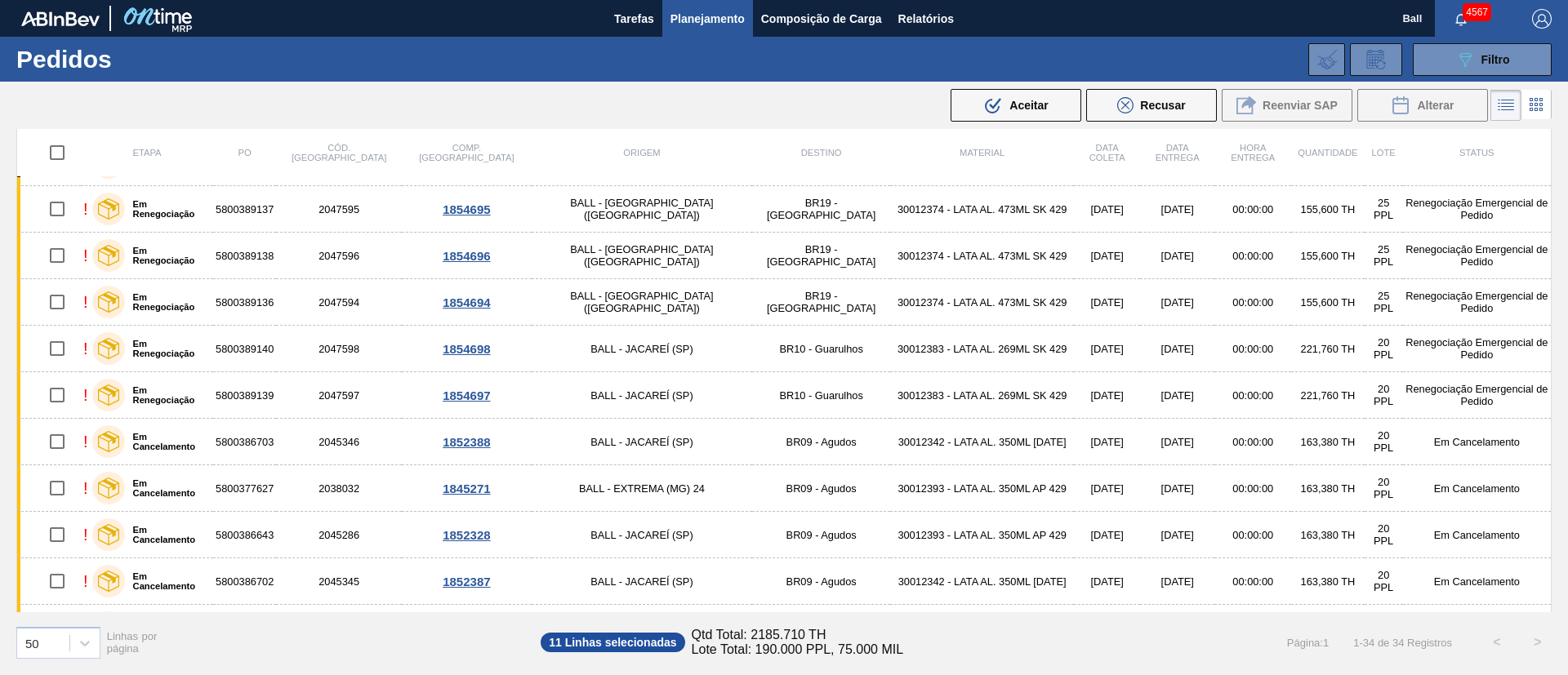
scroll to position [857, 0]
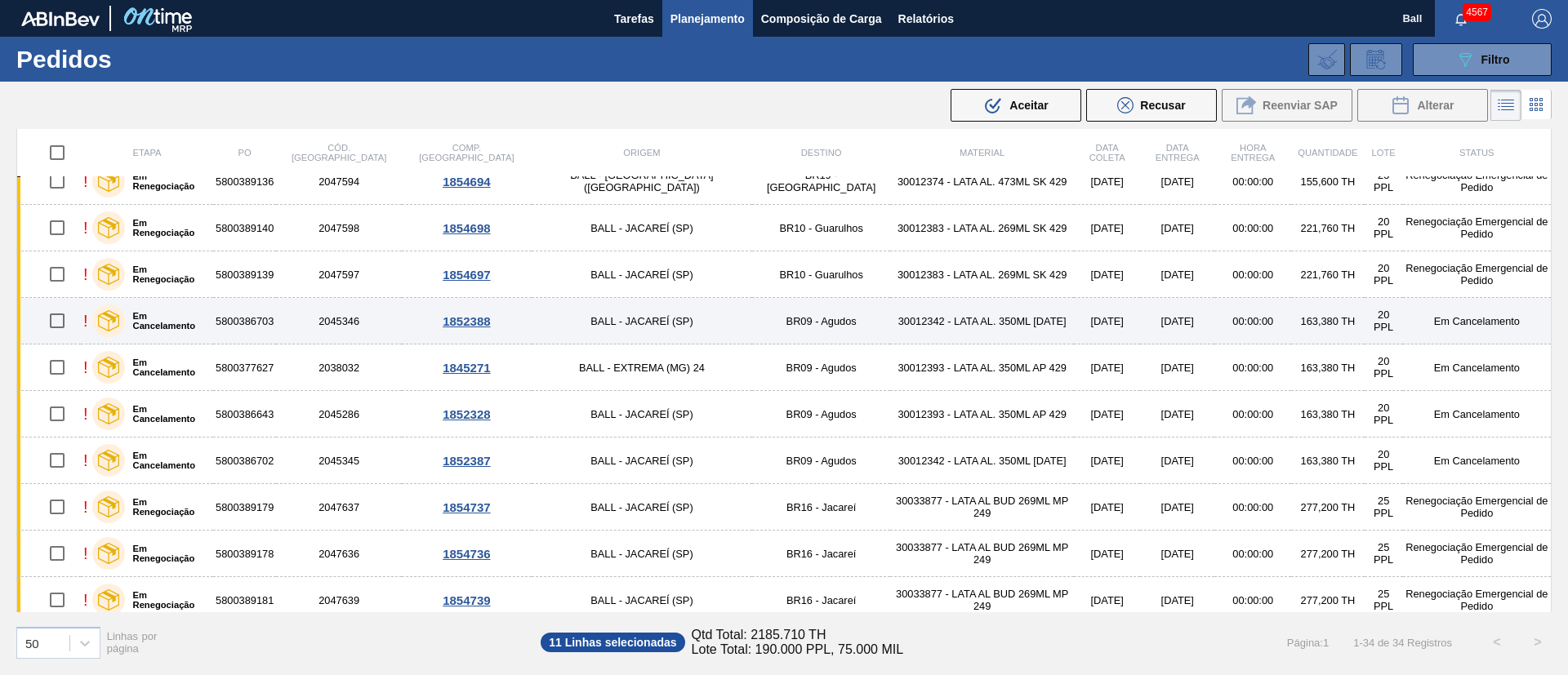
click at [58, 326] on input "checkbox" at bounding box center [57, 321] width 34 height 34
checkbox input "true"
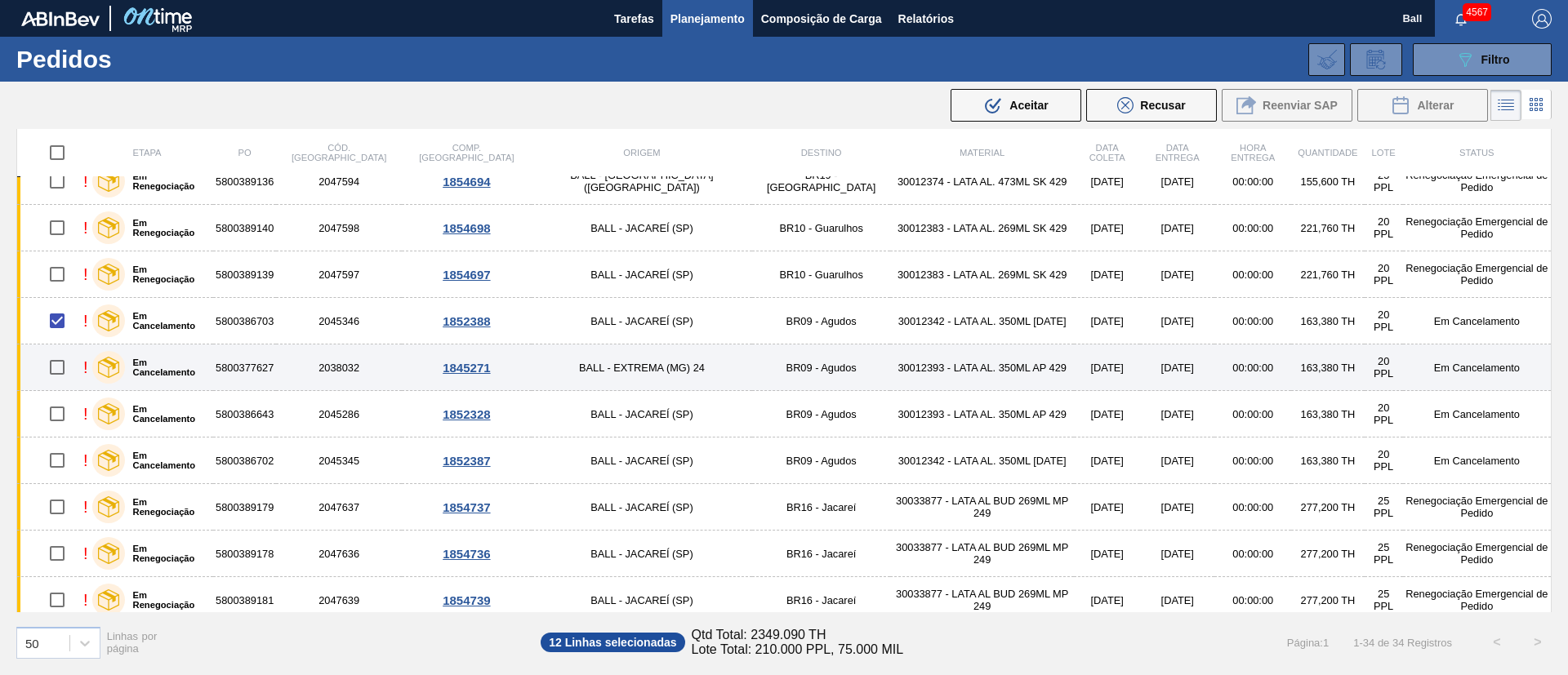
click at [55, 359] on input "checkbox" at bounding box center [57, 367] width 34 height 34
checkbox input "true"
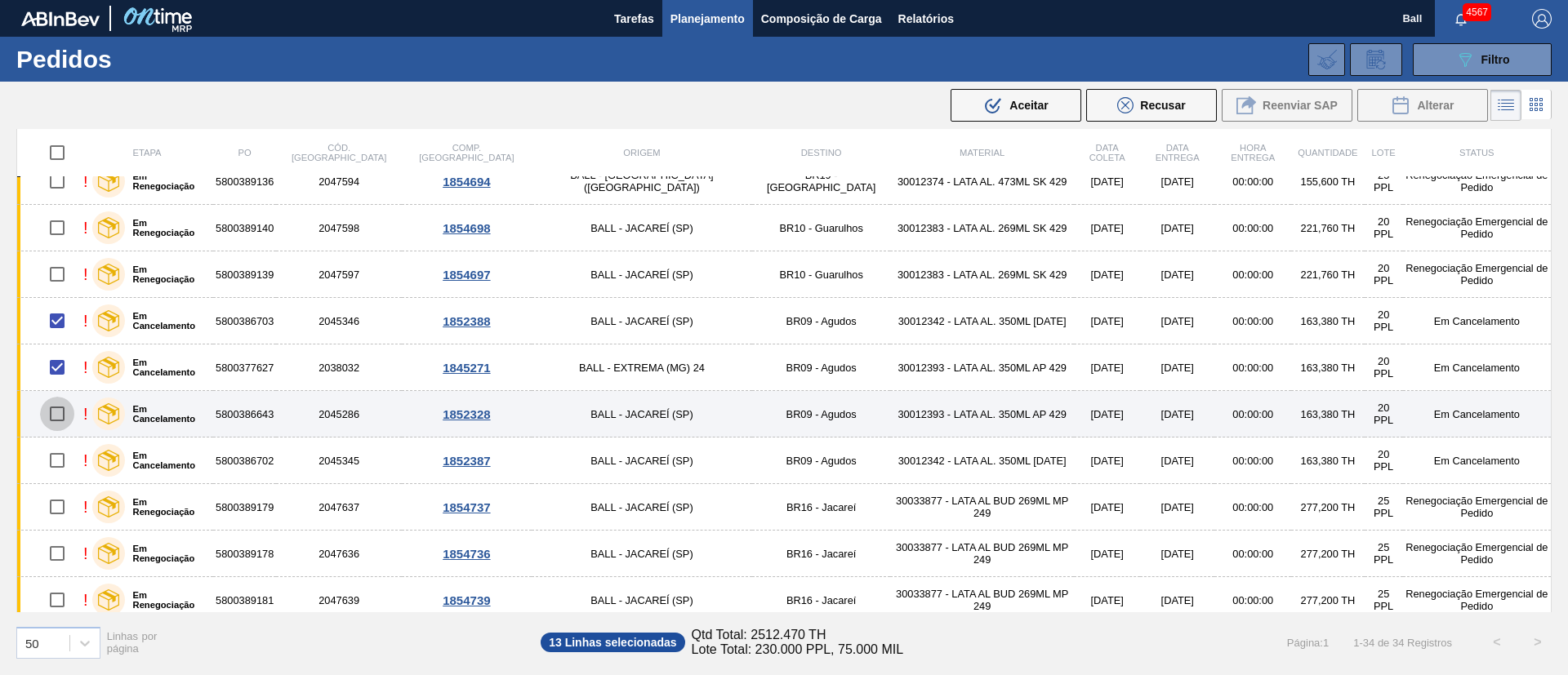
click at [56, 408] on input "checkbox" at bounding box center [57, 413] width 34 height 34
checkbox input "true"
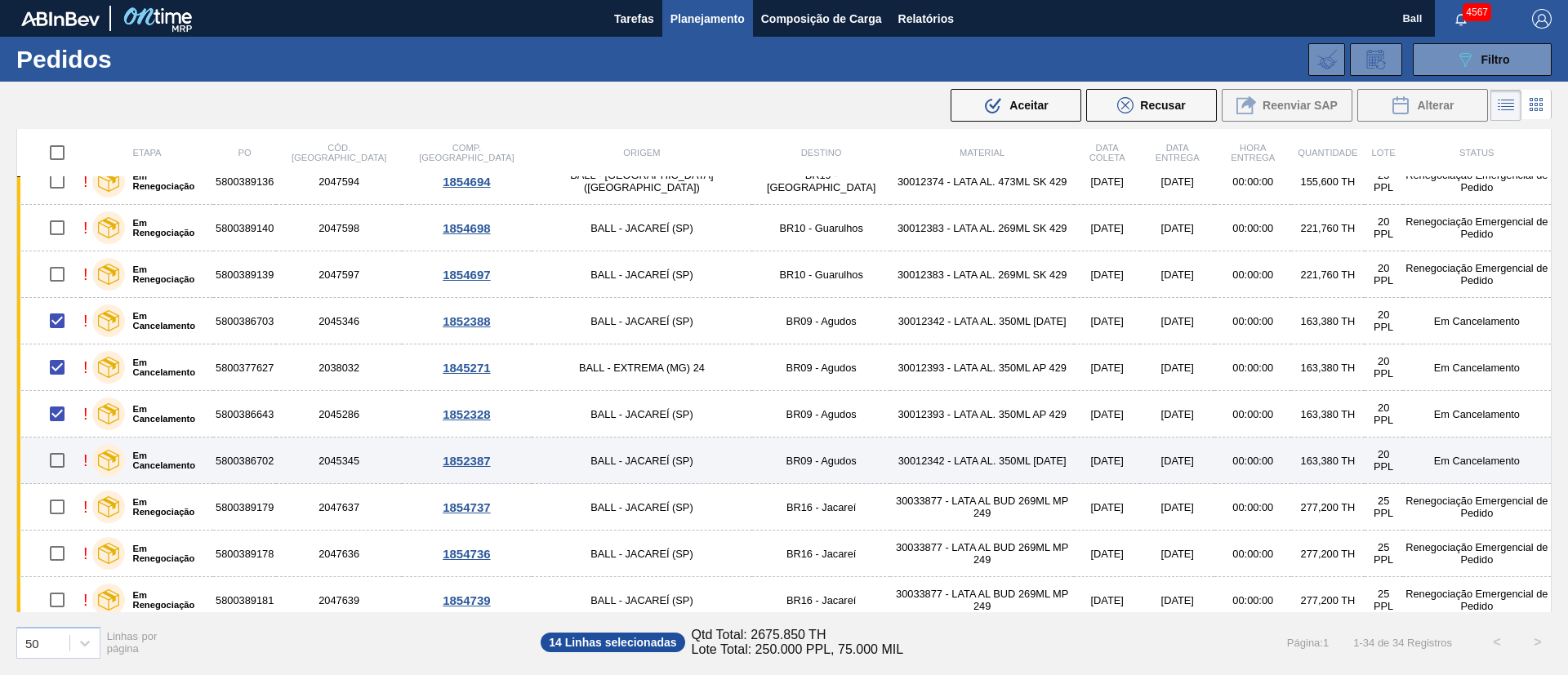
click at [58, 463] on input "checkbox" at bounding box center [57, 461] width 34 height 34
checkbox input "true"
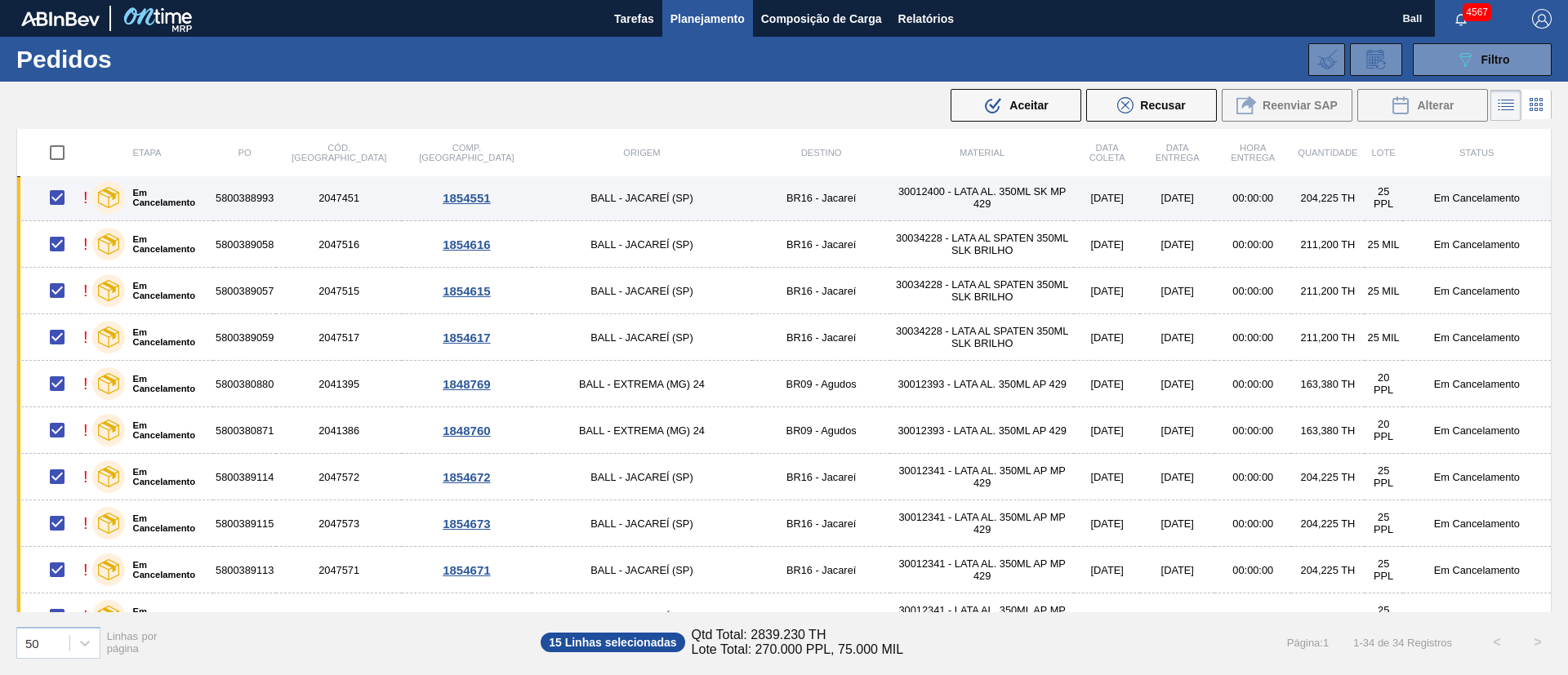
scroll to position [0, 0]
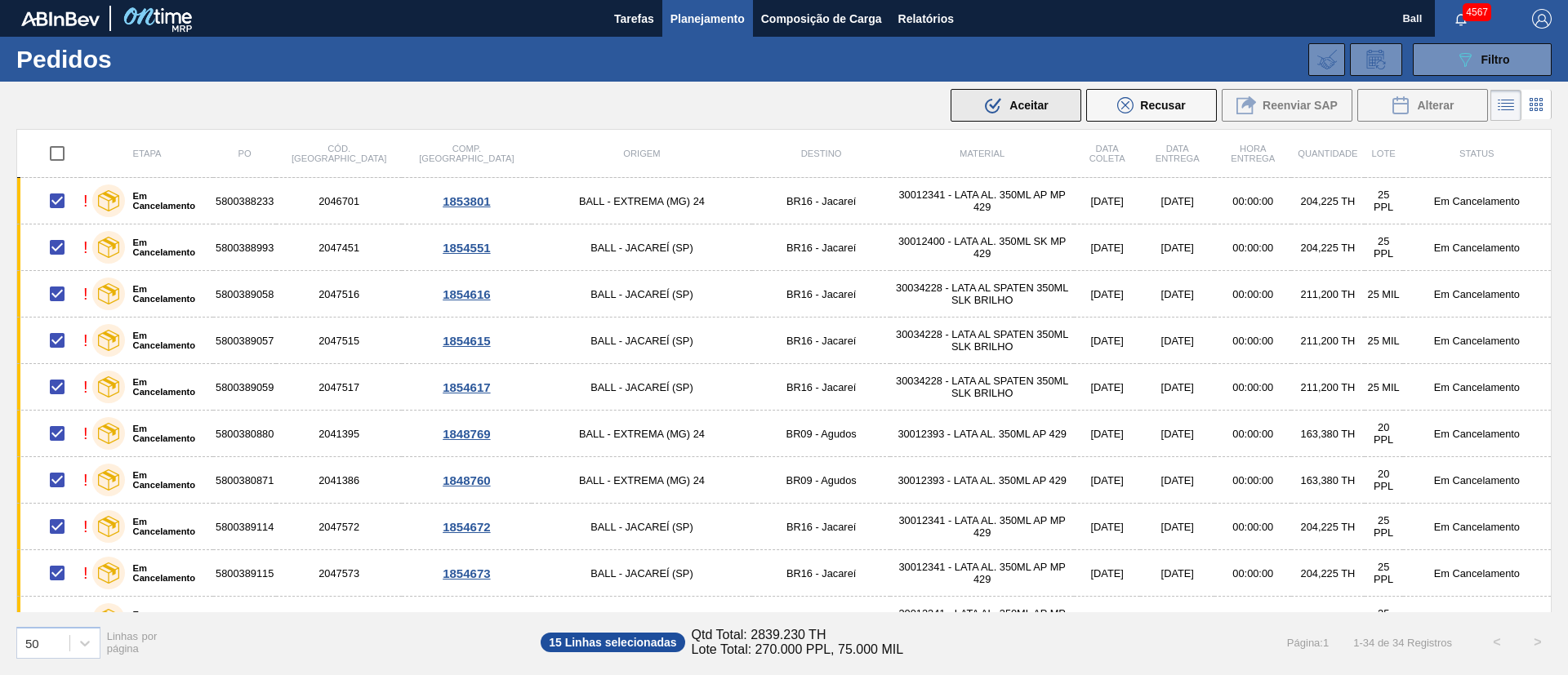
click at [1049, 94] on button ".b{fill:var(--color-action-default)} Aceitar" at bounding box center [1016, 105] width 130 height 33
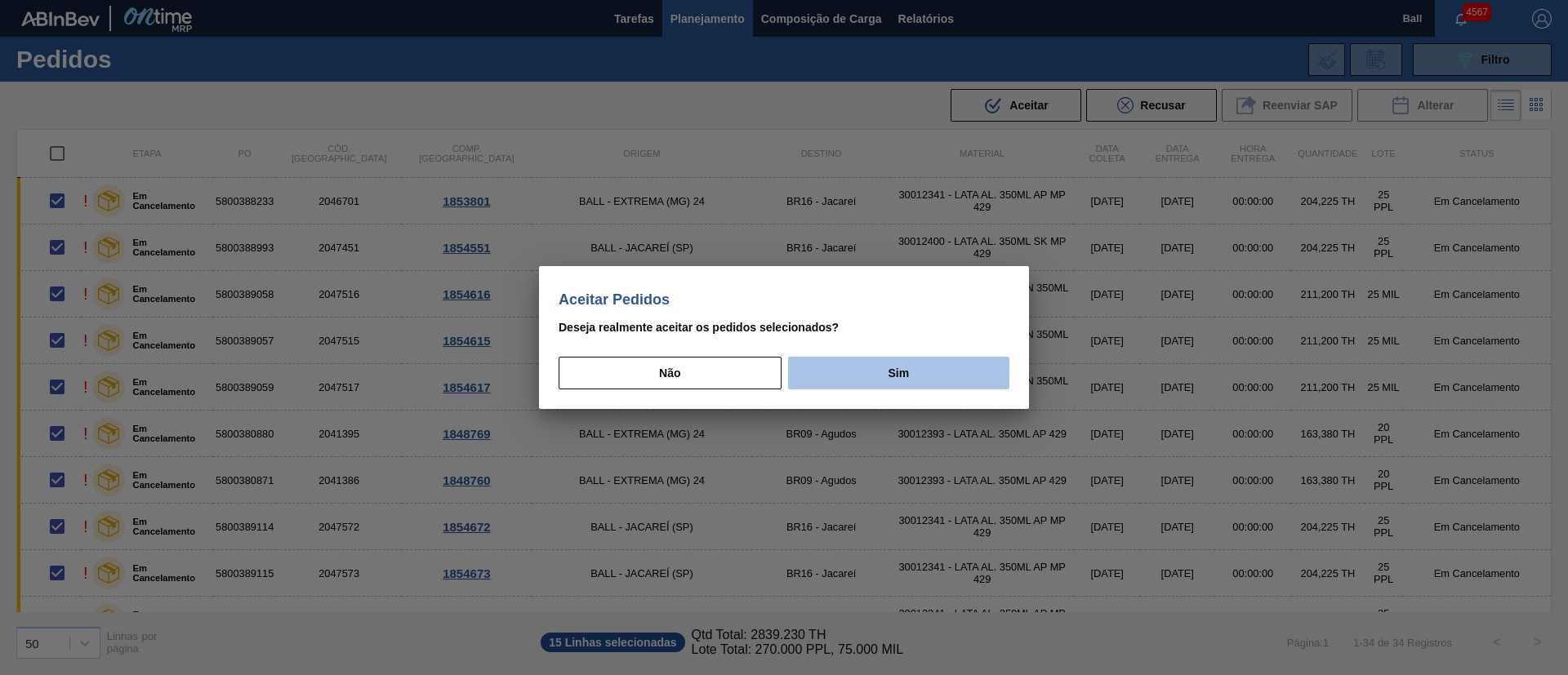
click at [915, 367] on button "Sim" at bounding box center [899, 373] width 221 height 33
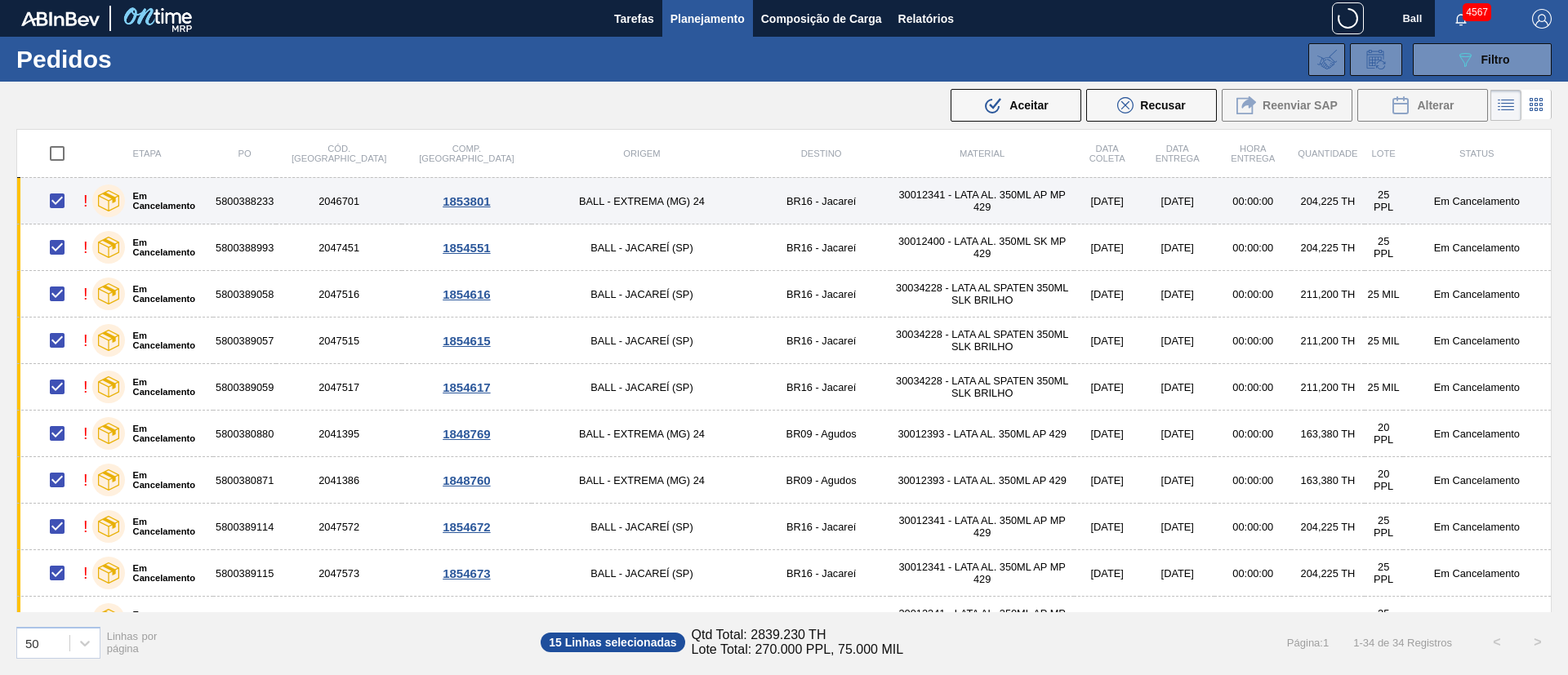
click at [571, 204] on td "BALL - EXTREMA (MG) 24" at bounding box center [641, 201] width 220 height 46
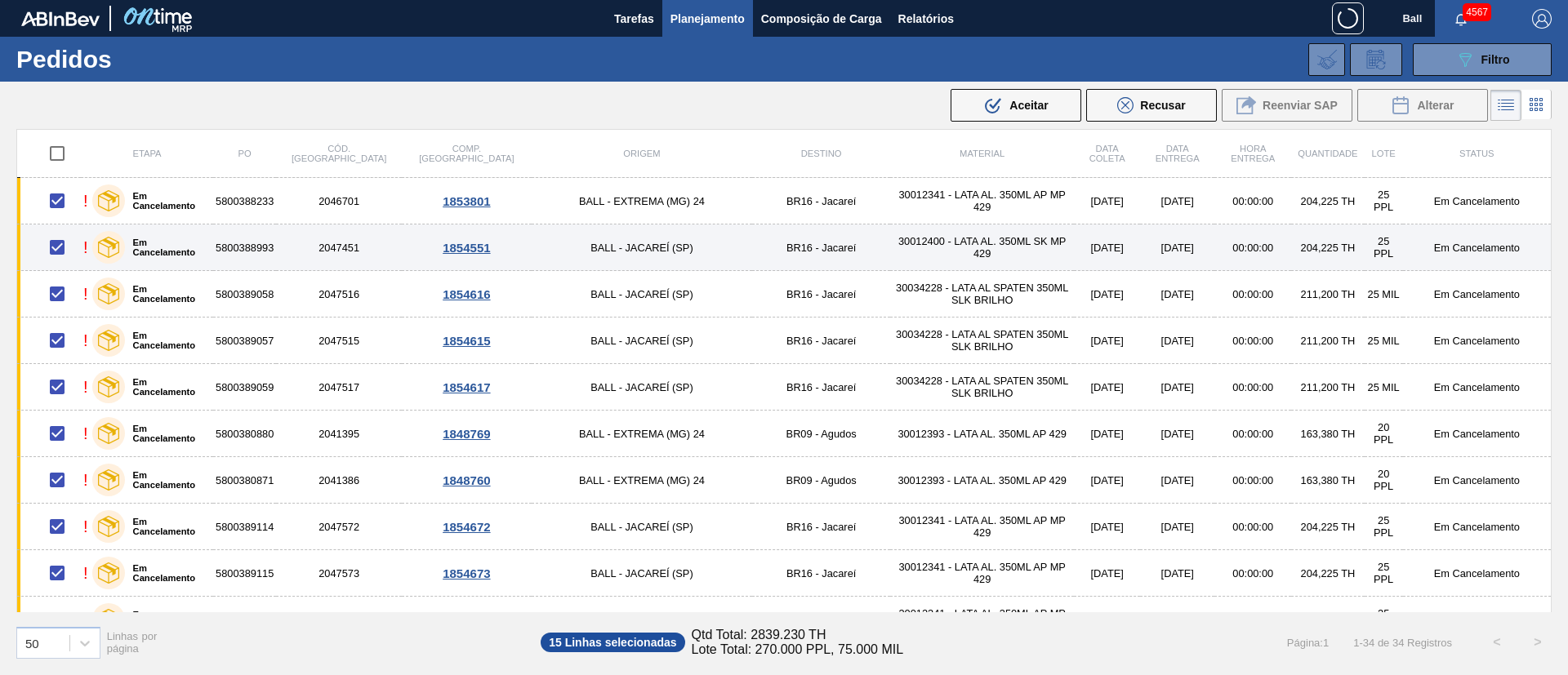
click at [571, 246] on td "BALL - JACAREÍ (SP)" at bounding box center [641, 247] width 220 height 46
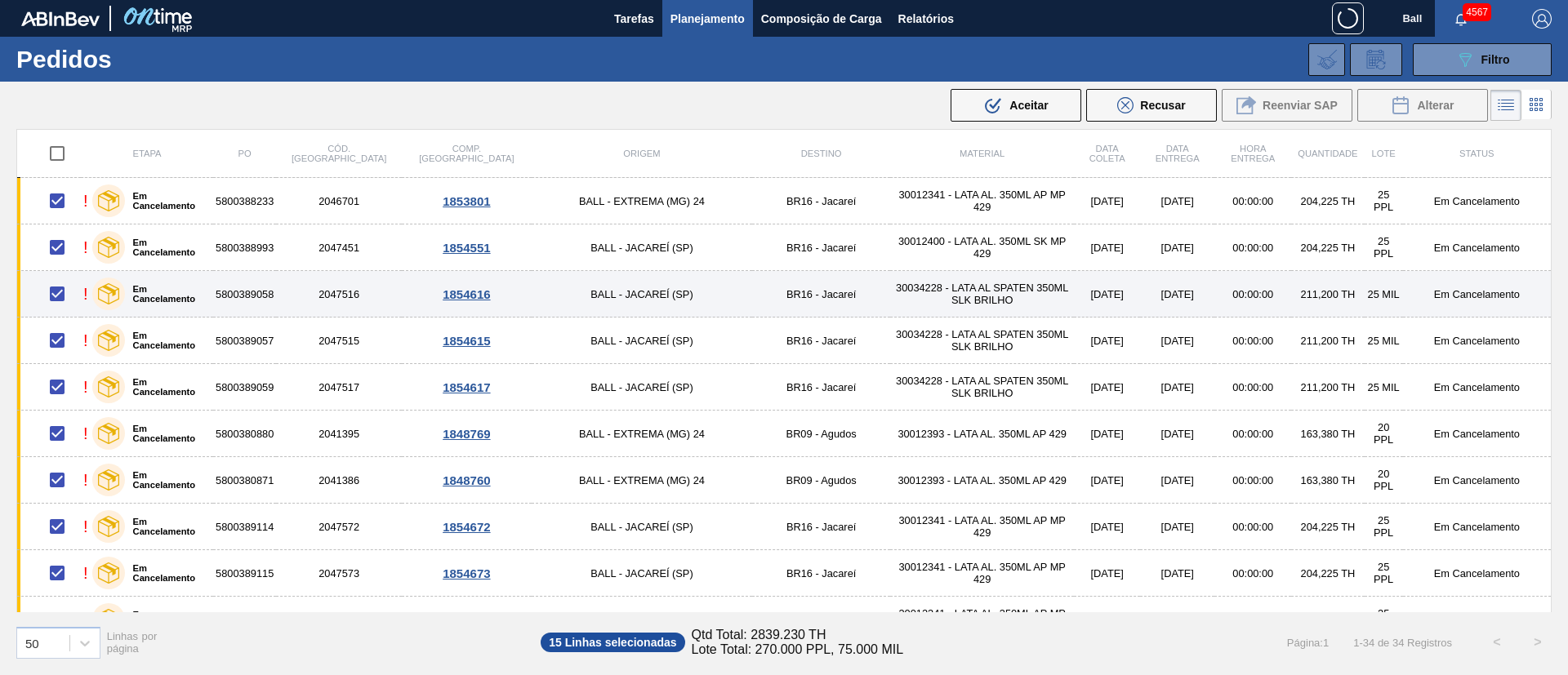
click at [568, 293] on td "BALL - JACAREÍ (SP)" at bounding box center [641, 294] width 220 height 46
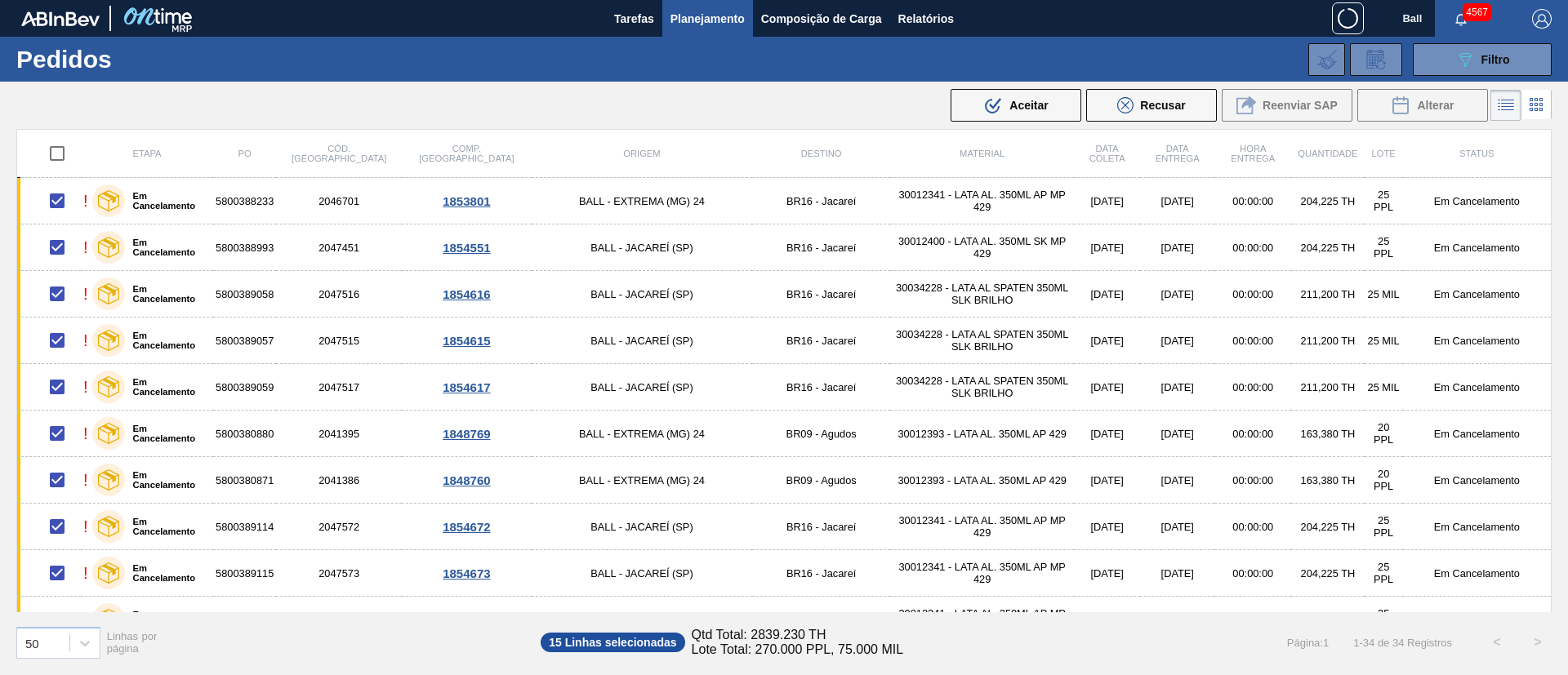
checkbox input "false"
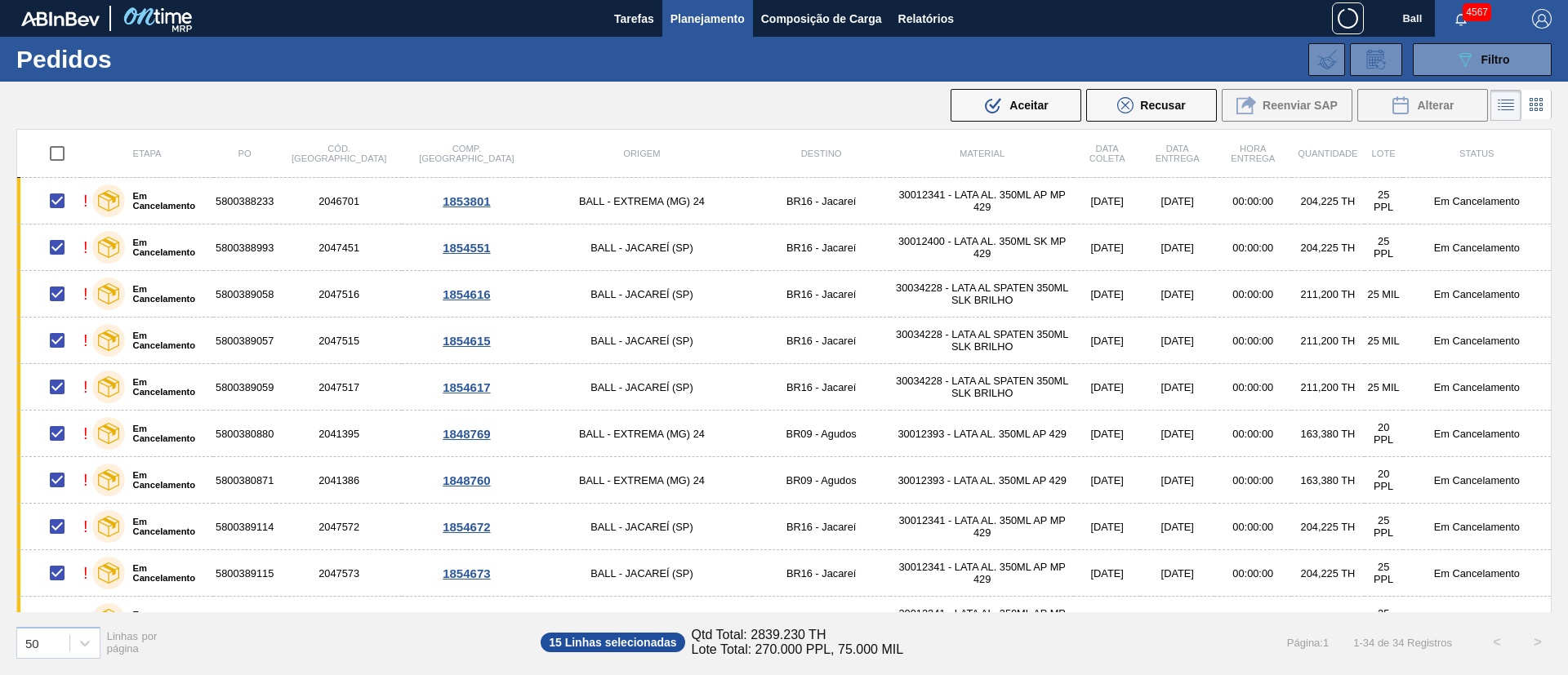
checkbox input "false"
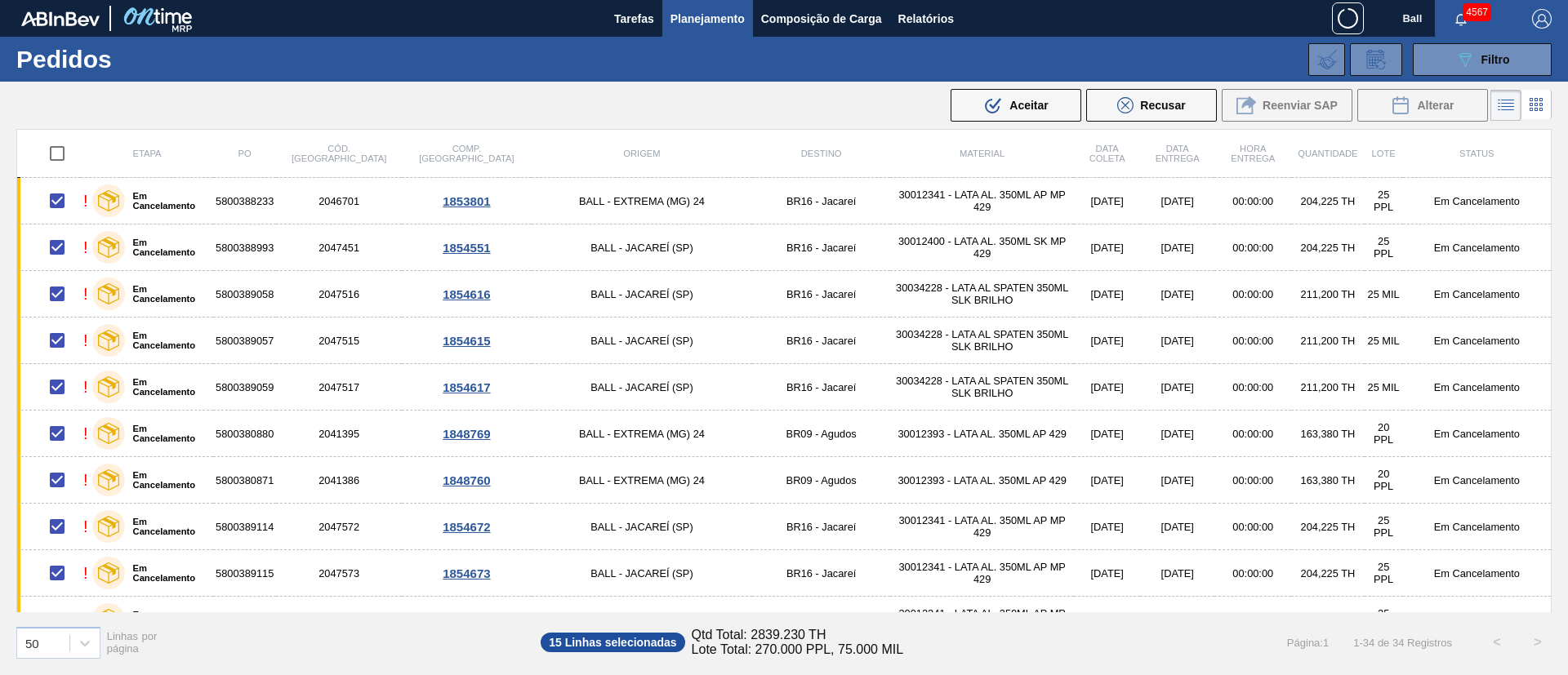
checkbox input "false"
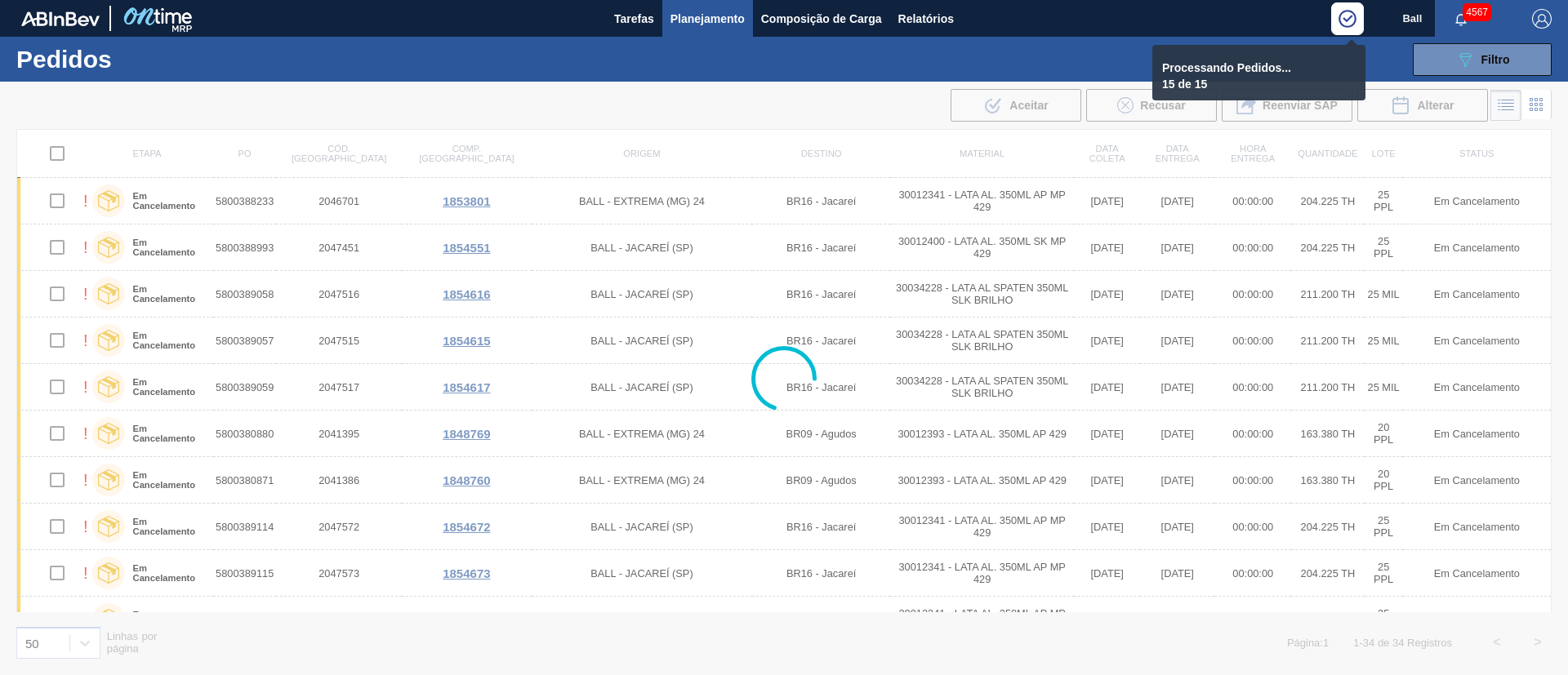
drag, startPoint x: 987, startPoint y: 122, endPoint x: 747, endPoint y: 93, distance: 241.7
click at [751, 92] on div at bounding box center [784, 378] width 1568 height 594
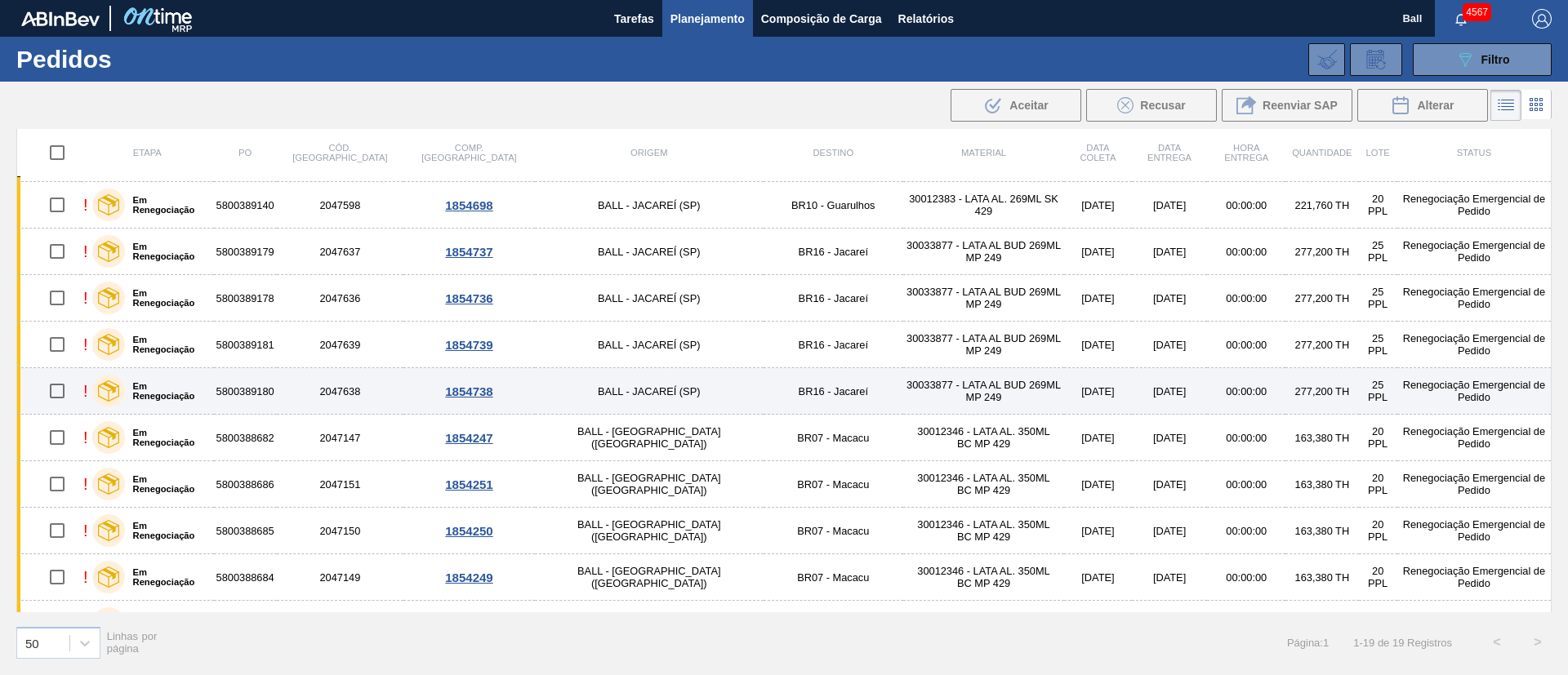
scroll to position [449, 0]
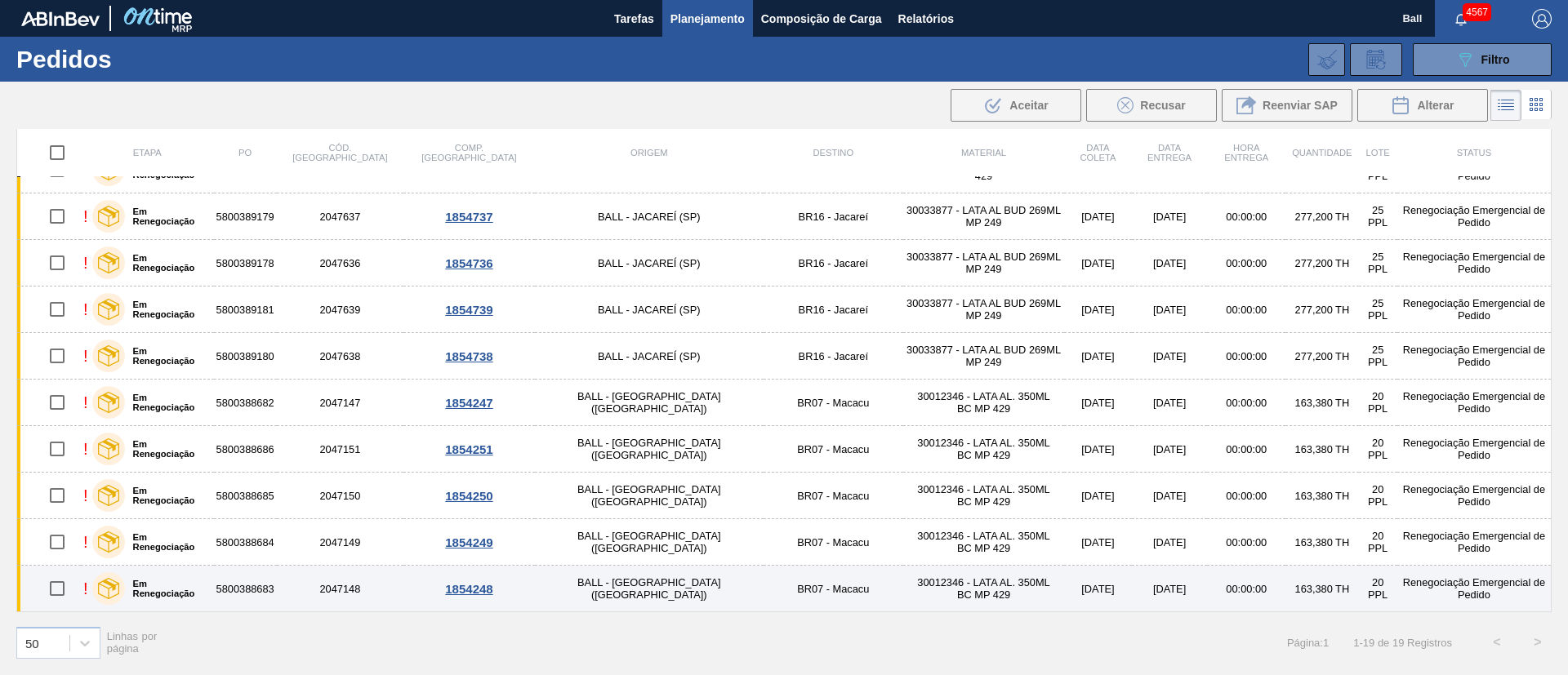
click at [903, 590] on td "30012346 - LATA AL. 350ML BC MP 429" at bounding box center [983, 588] width 161 height 46
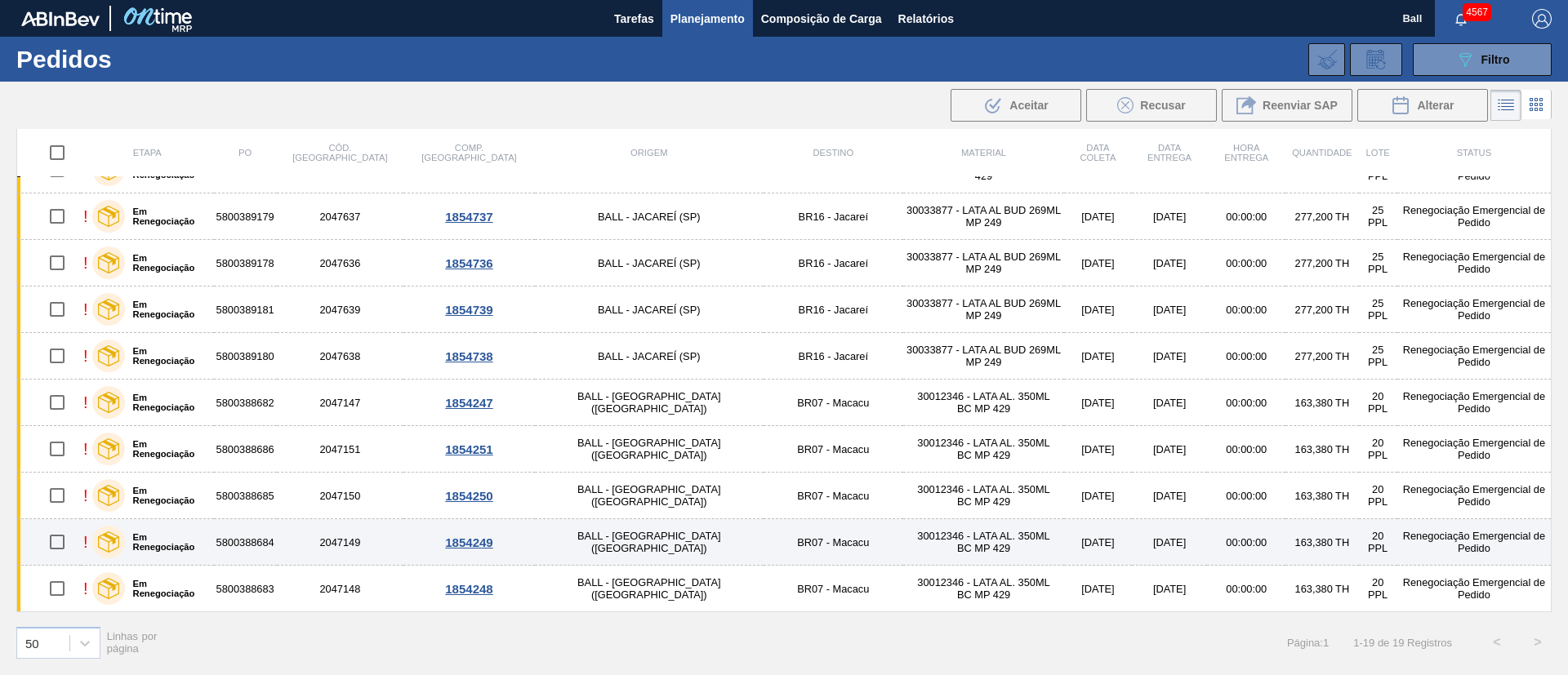
click at [903, 541] on td "30012346 - LATA AL. 350ML BC MP 429" at bounding box center [983, 542] width 161 height 46
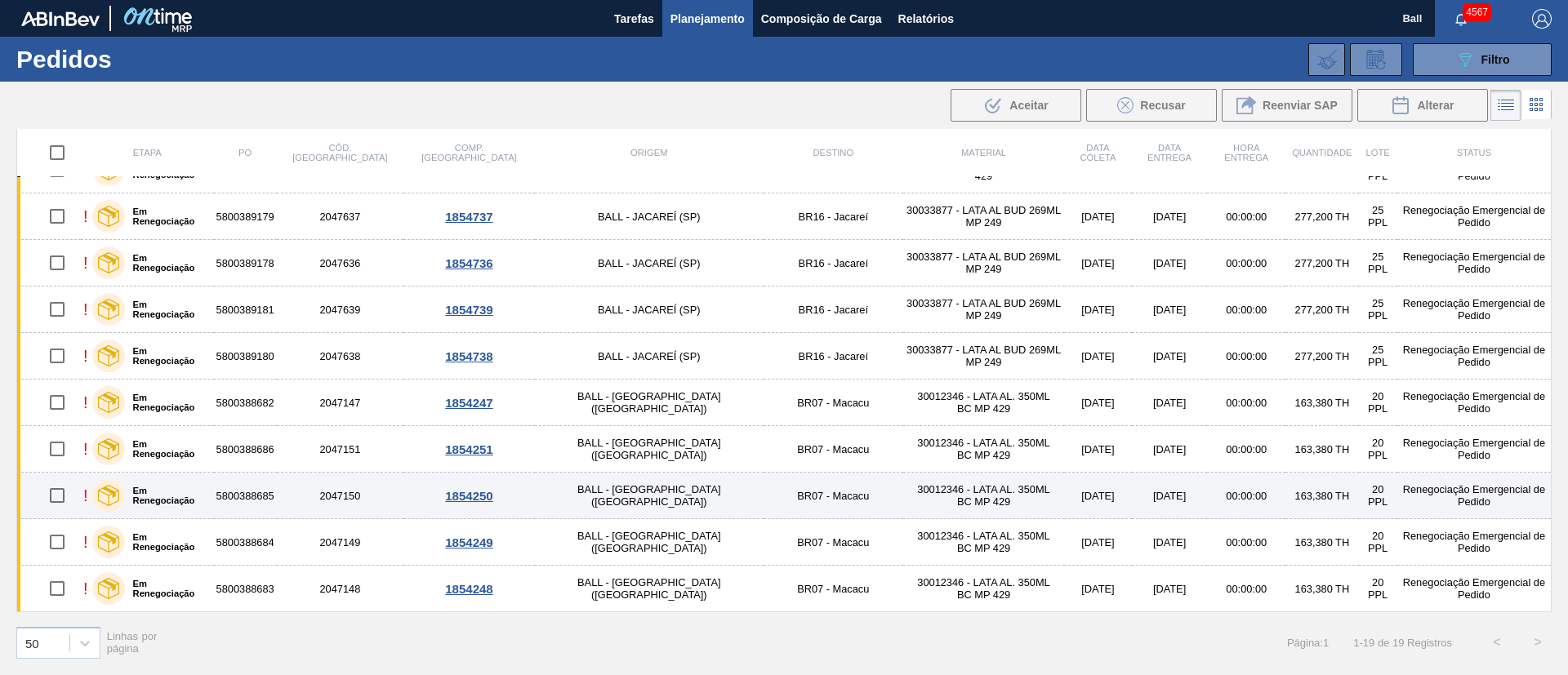
click at [903, 497] on td "30012346 - LATA AL. 350ML BC MP 429" at bounding box center [983, 496] width 161 height 46
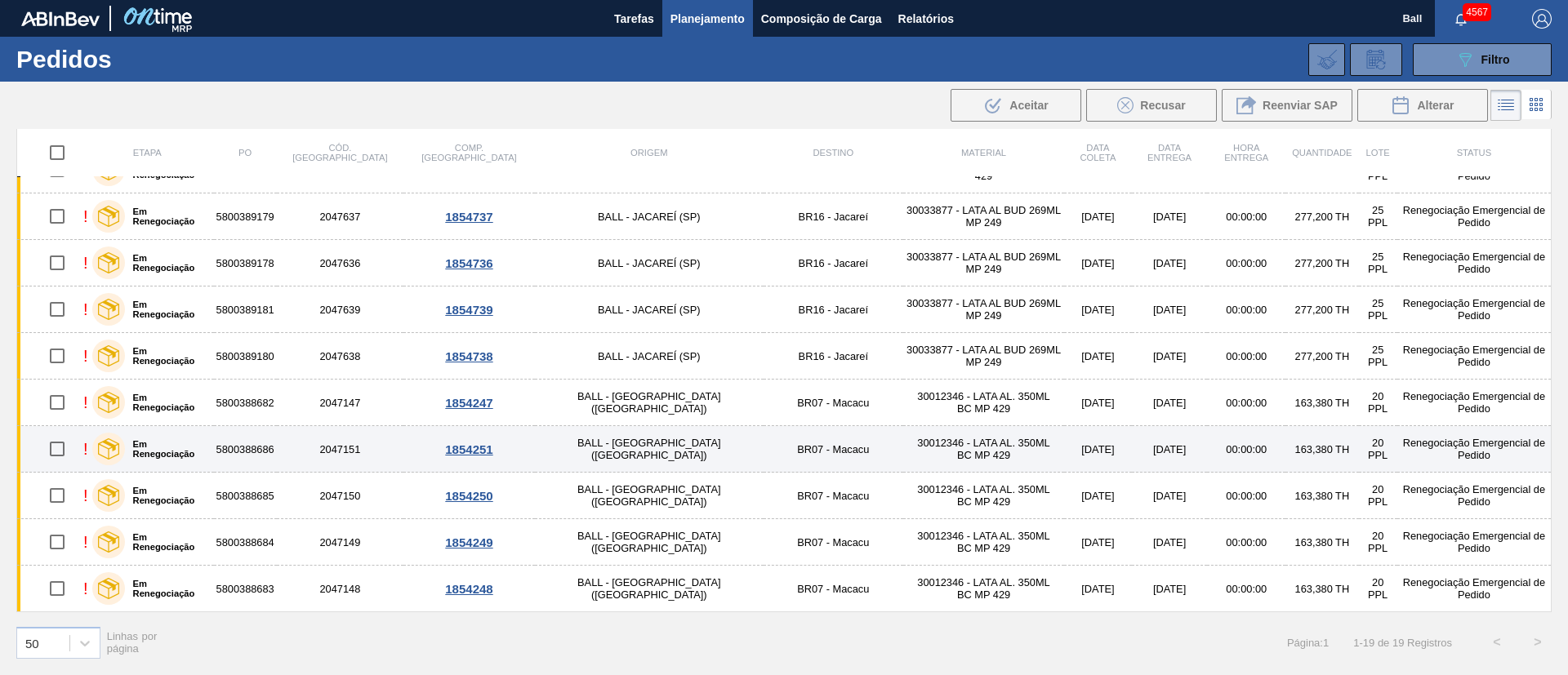
click at [903, 449] on td "30012346 - LATA AL. 350ML BC MP 429" at bounding box center [983, 448] width 161 height 46
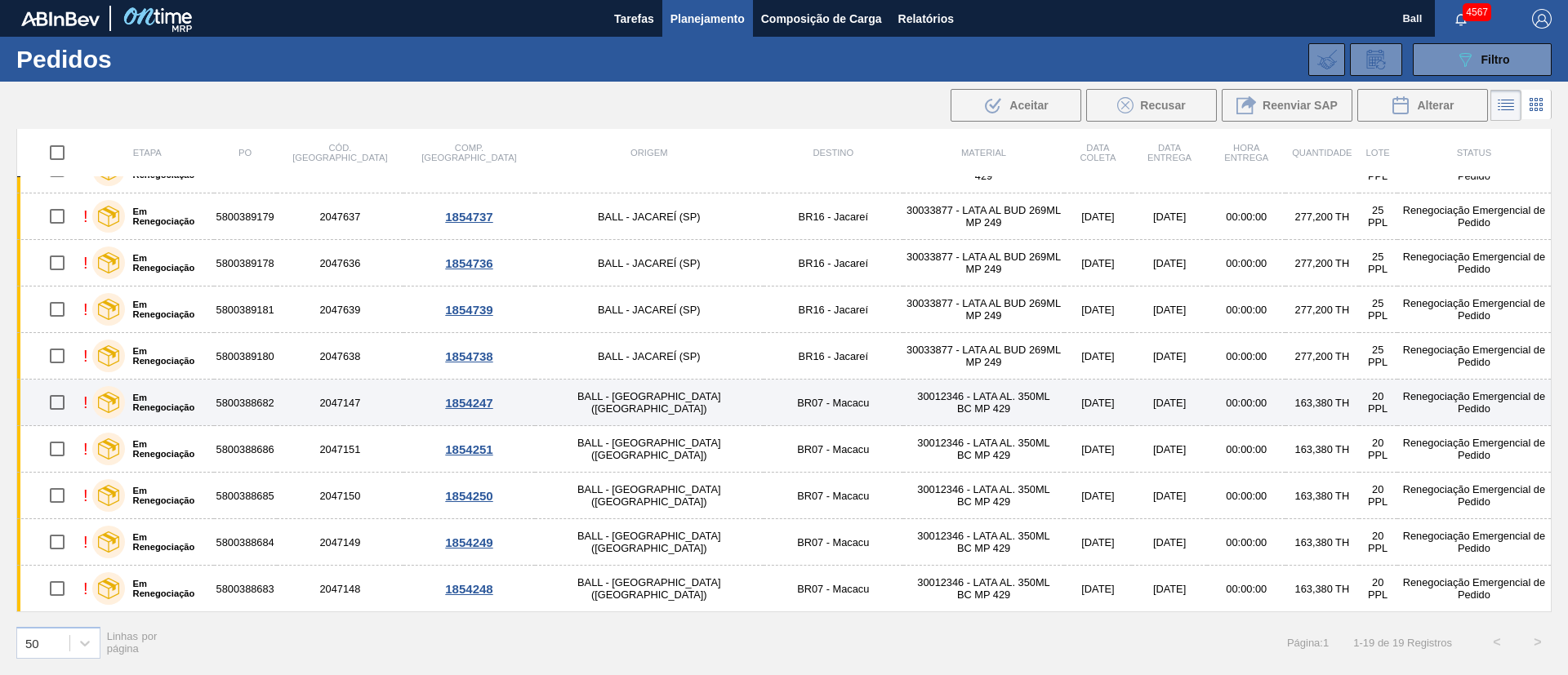
click at [903, 411] on td "30012346 - LATA AL. 350ML BC MP 429" at bounding box center [983, 402] width 161 height 46
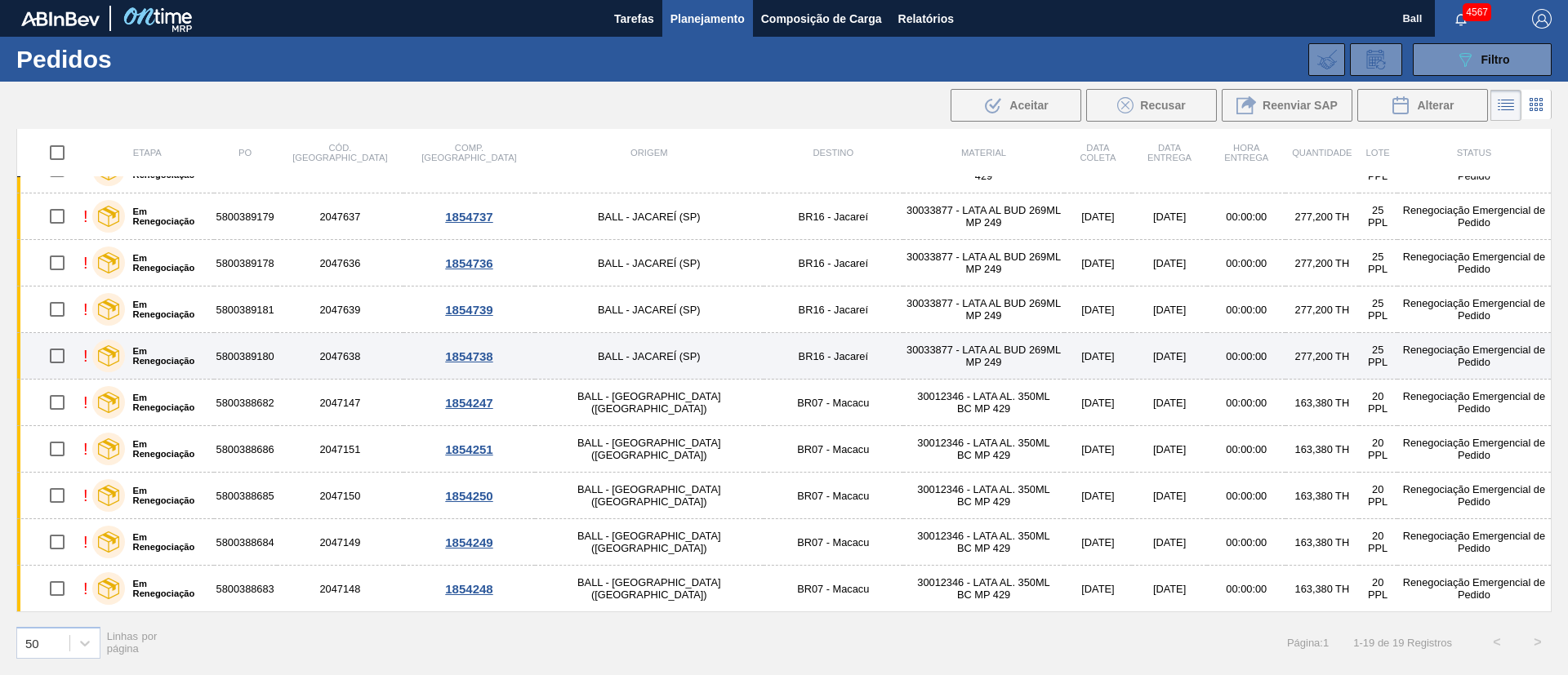
click at [903, 365] on td "30033877 - LATA AL BUD 269ML MP 249" at bounding box center [983, 356] width 161 height 46
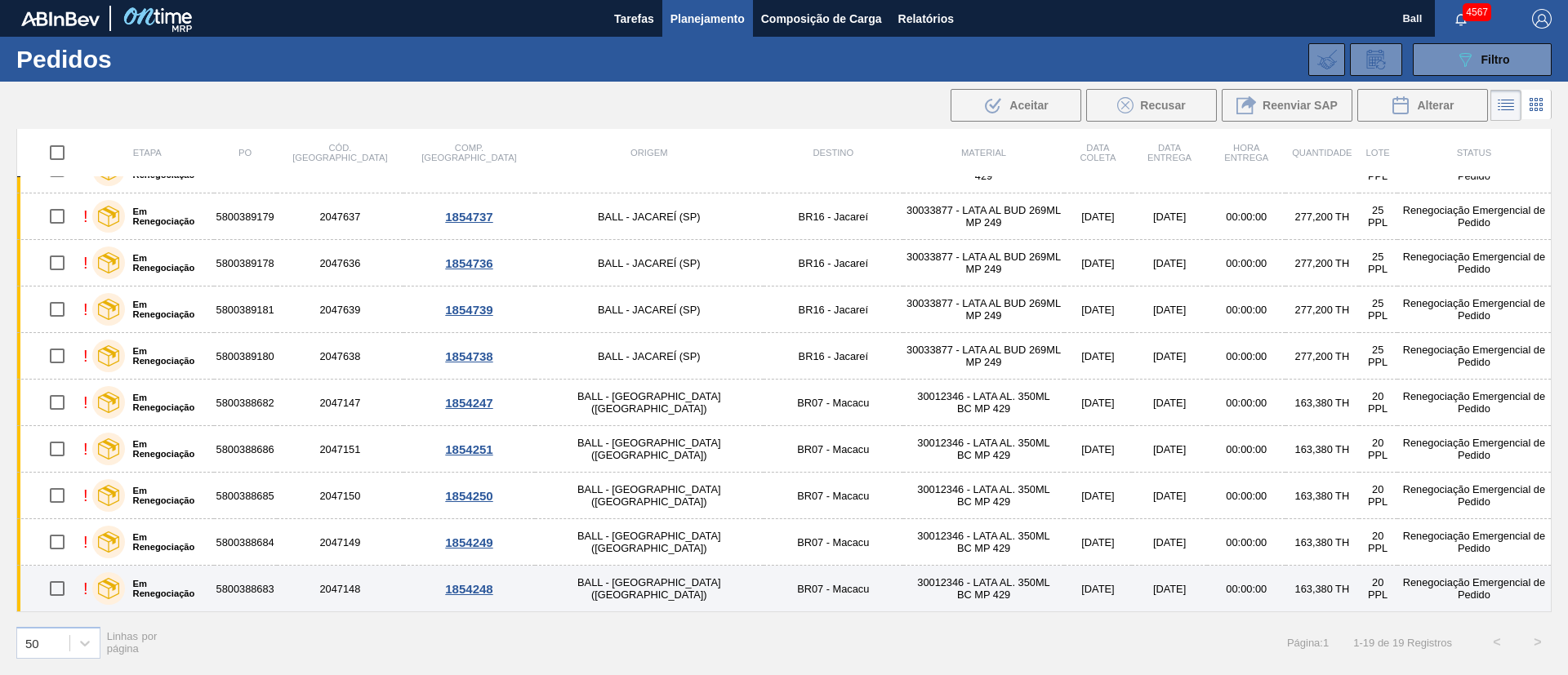
click at [903, 586] on td "30012346 - LATA AL. 350ML BC MP 429" at bounding box center [983, 588] width 161 height 46
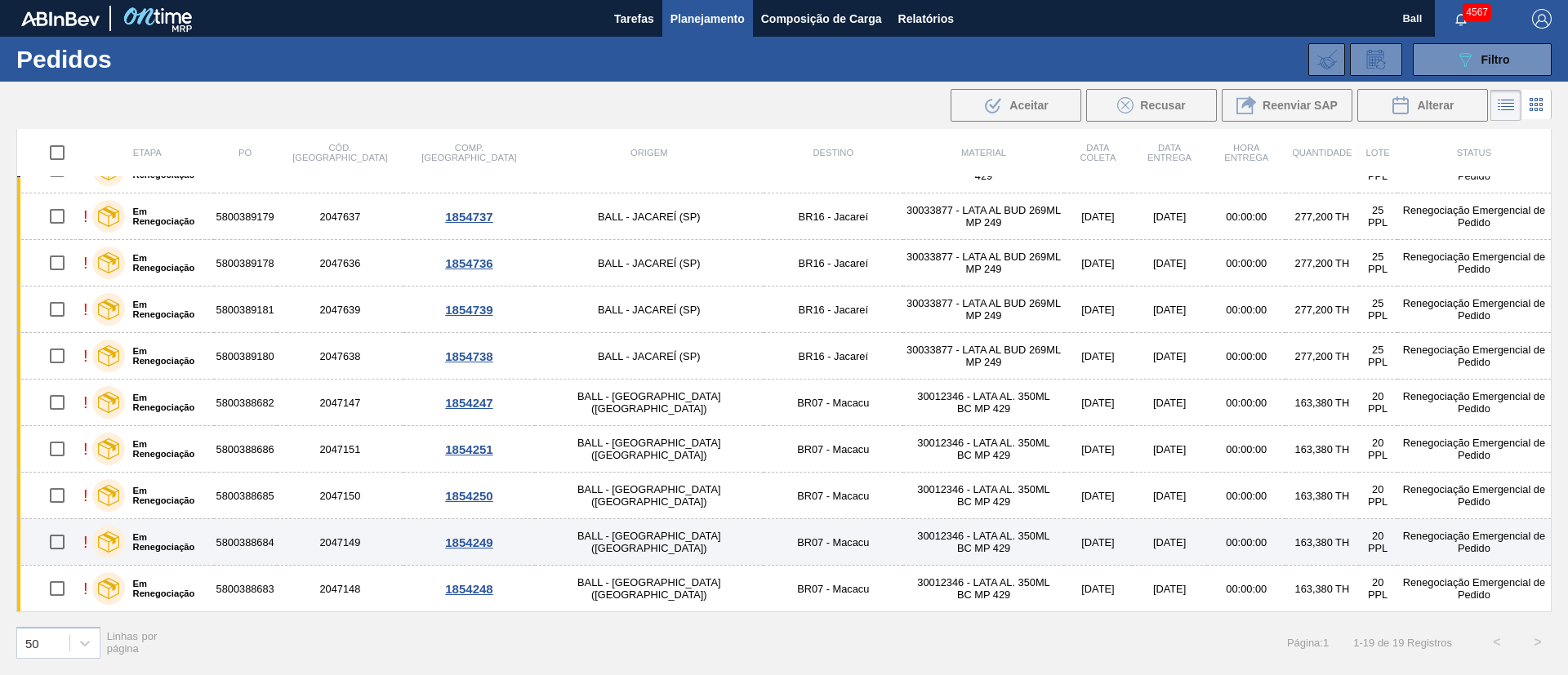
click at [905, 548] on td "30012346 - LATA AL. 350ML BC MP 429" at bounding box center [983, 542] width 161 height 46
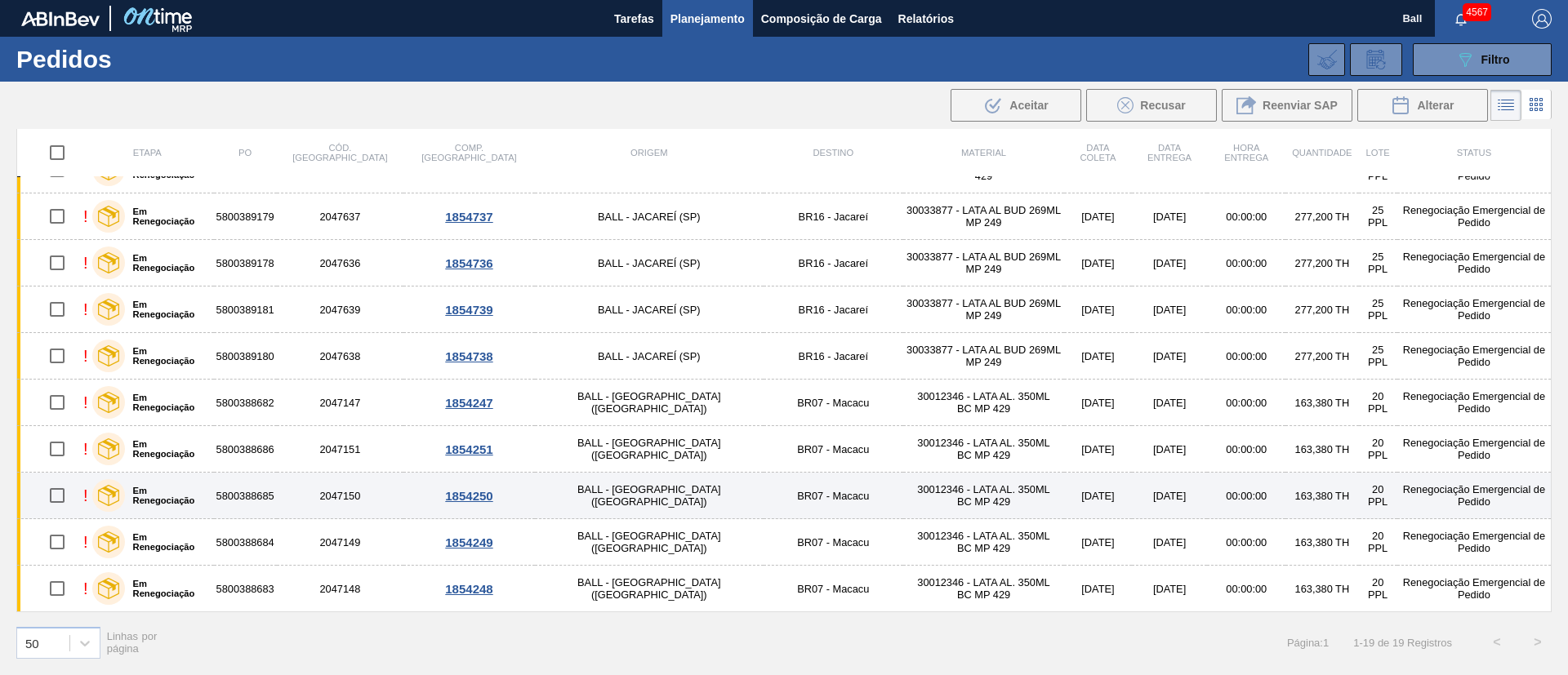
click at [903, 502] on td "30012346 - LATA AL. 350ML BC MP 429" at bounding box center [983, 496] width 161 height 46
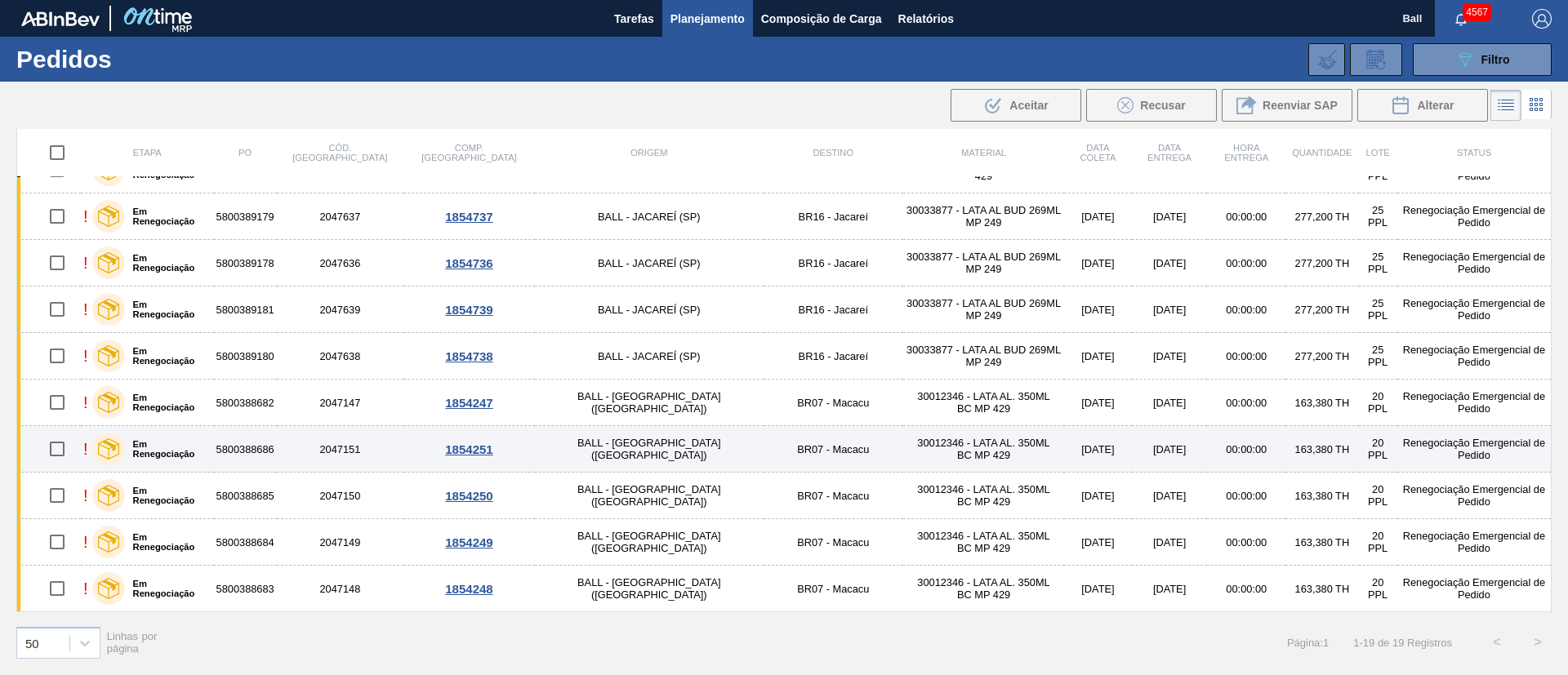
click at [903, 442] on td "30012346 - LATA AL. 350ML BC MP 429" at bounding box center [983, 448] width 161 height 46
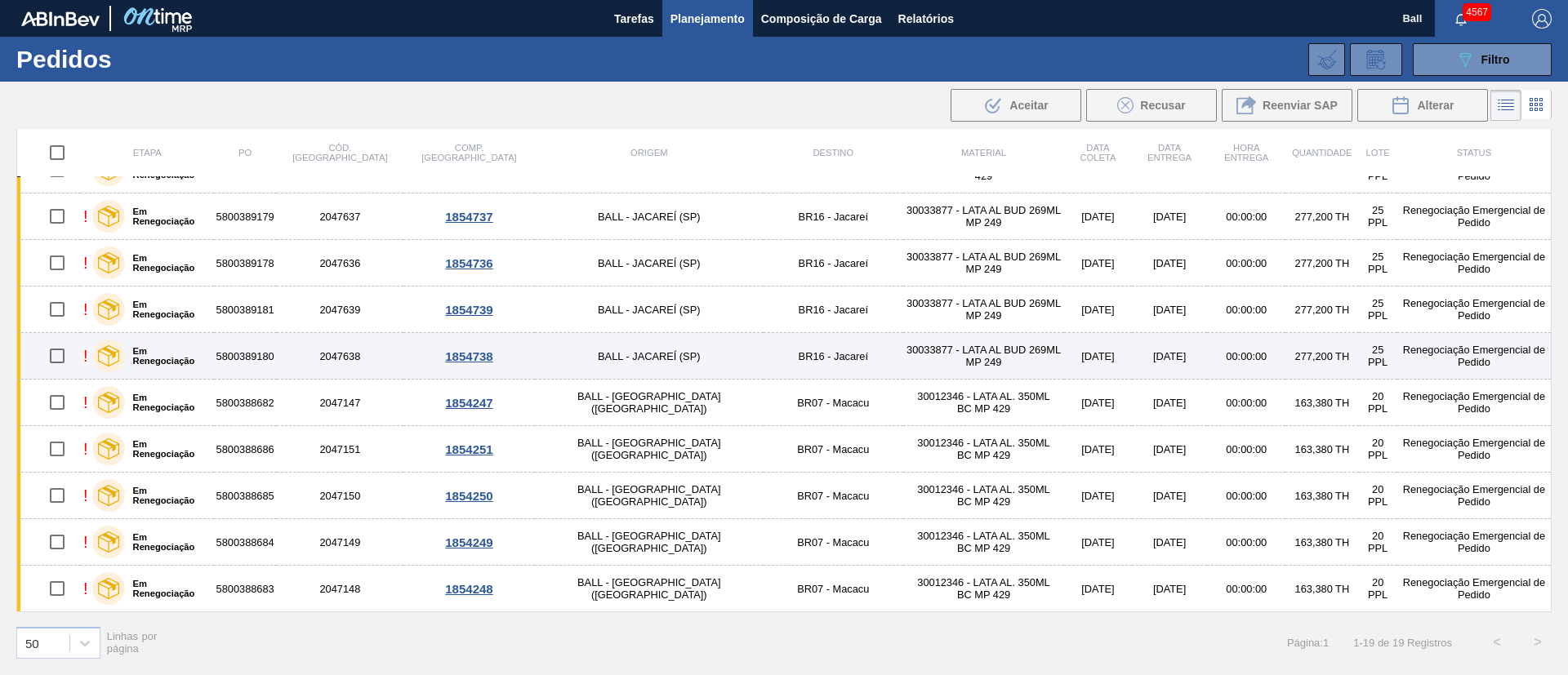
drag, startPoint x: 895, startPoint y: 399, endPoint x: 894, endPoint y: 376, distance: 23.0
click at [903, 399] on td "30012346 - LATA AL. 350ML BC MP 429" at bounding box center [983, 402] width 161 height 46
click at [903, 349] on td "30033877 - LATA AL BUD 269ML MP 249" at bounding box center [983, 356] width 161 height 46
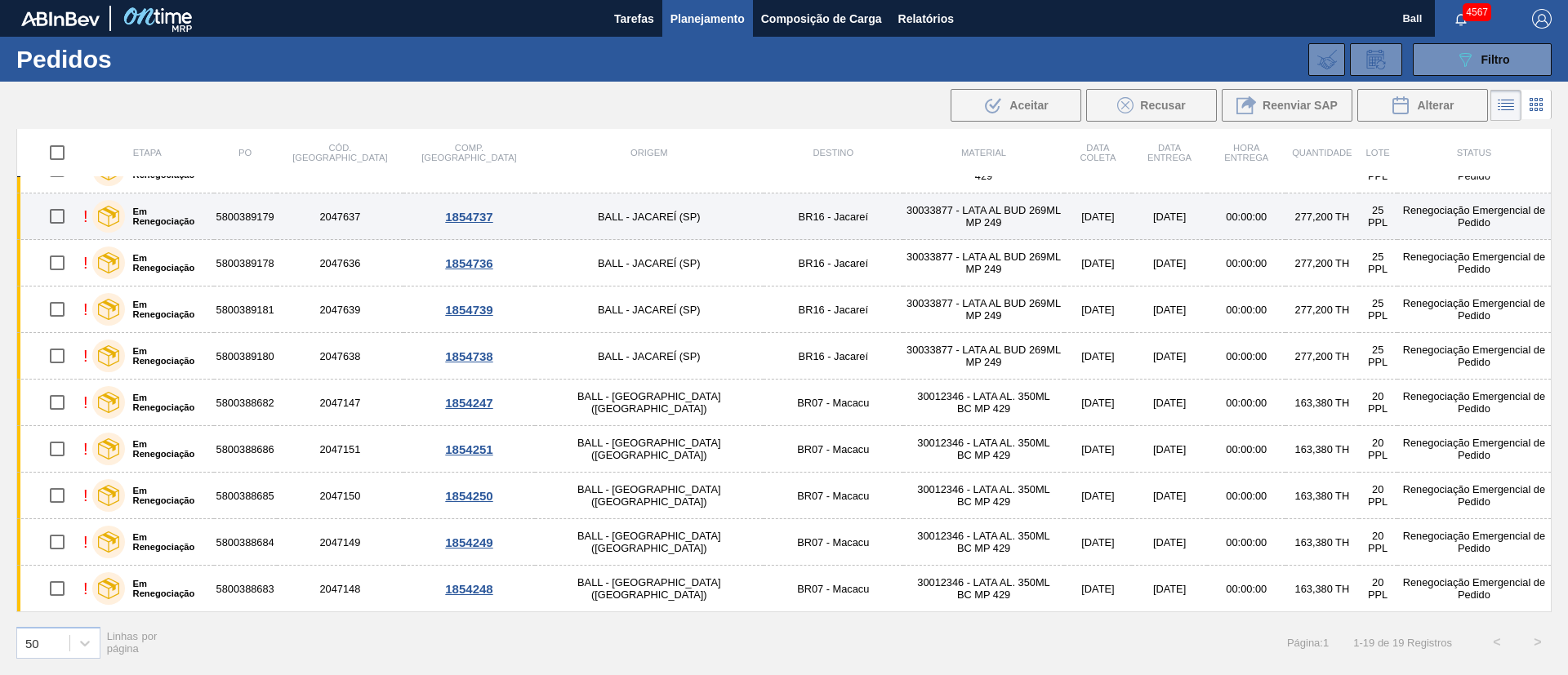
click at [764, 210] on td "BR16 - Jacareí" at bounding box center [834, 216] width 140 height 46
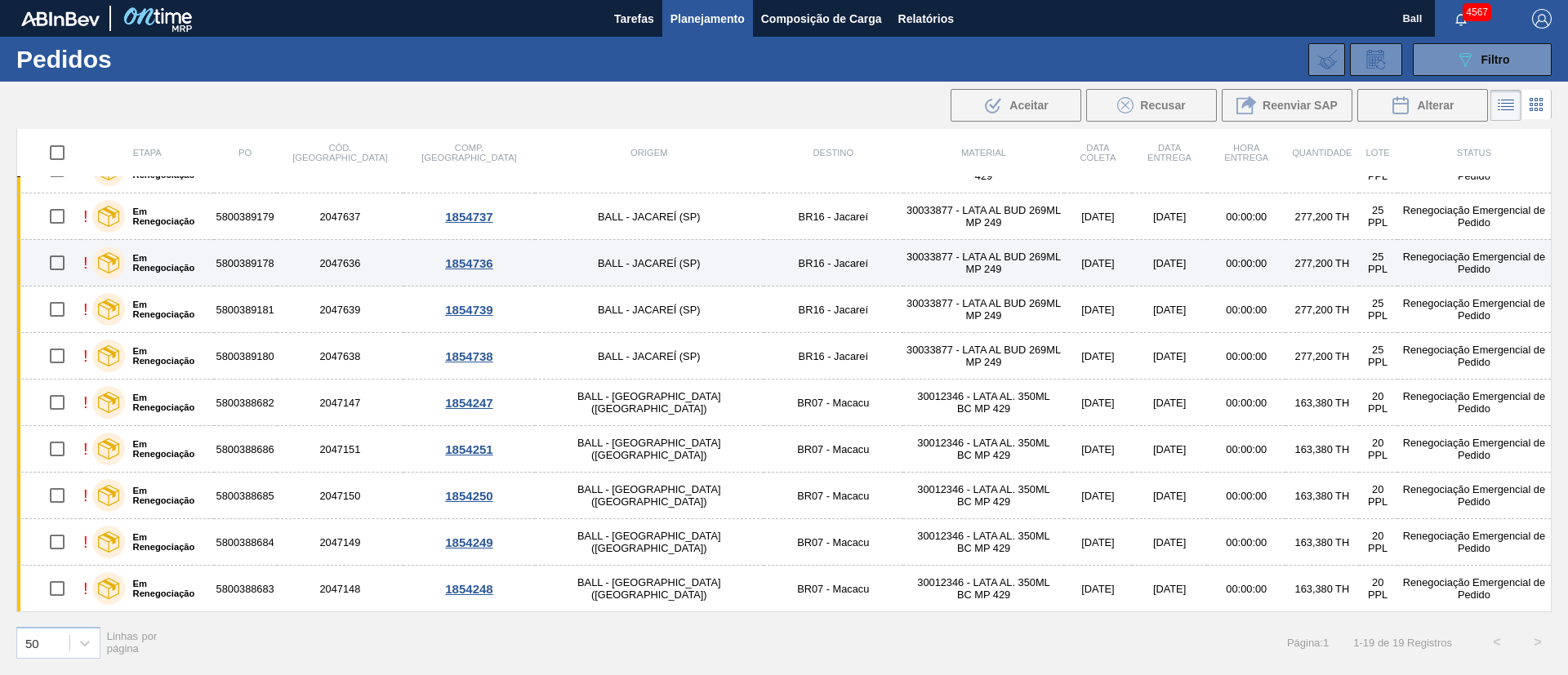
click at [764, 262] on td "BR16 - Jacareí" at bounding box center [834, 262] width 140 height 46
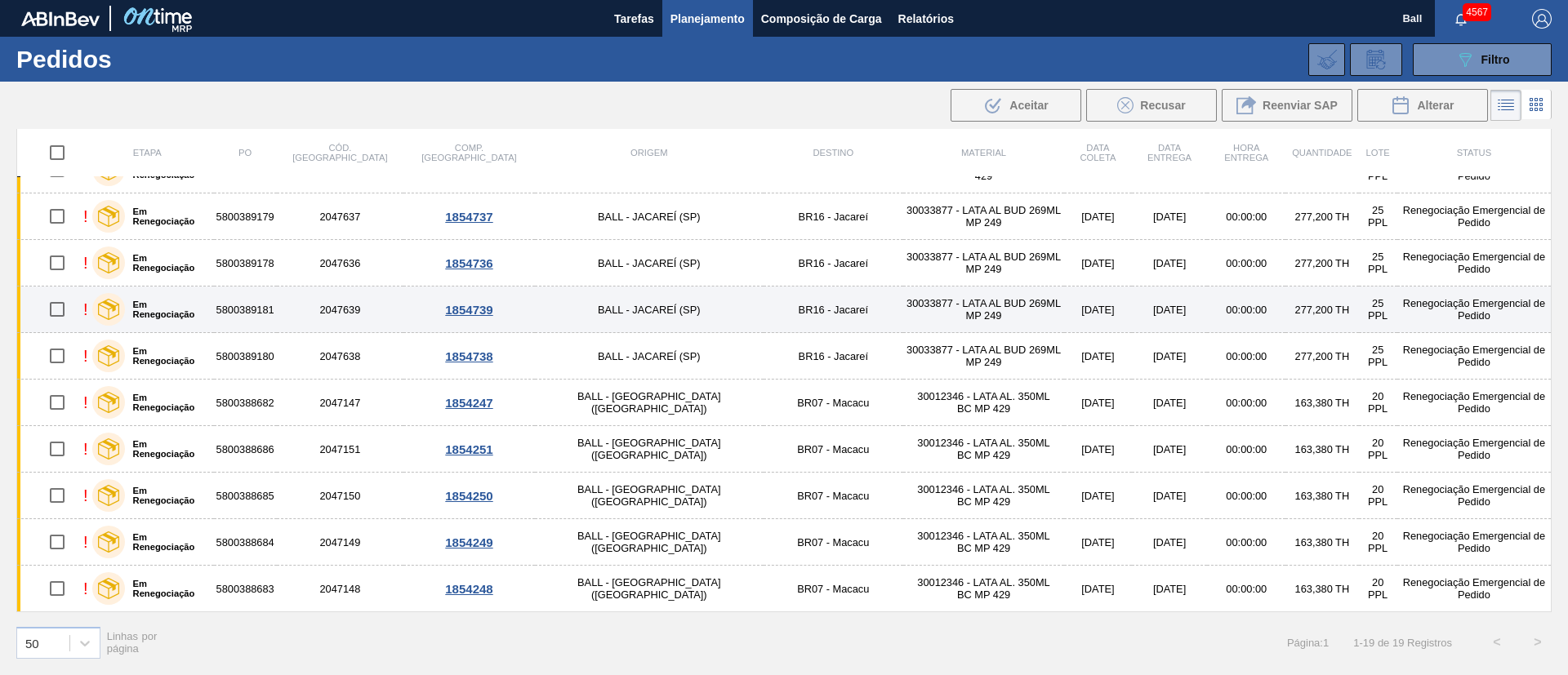
click at [764, 309] on td "BR16 - Jacareí" at bounding box center [834, 310] width 140 height 46
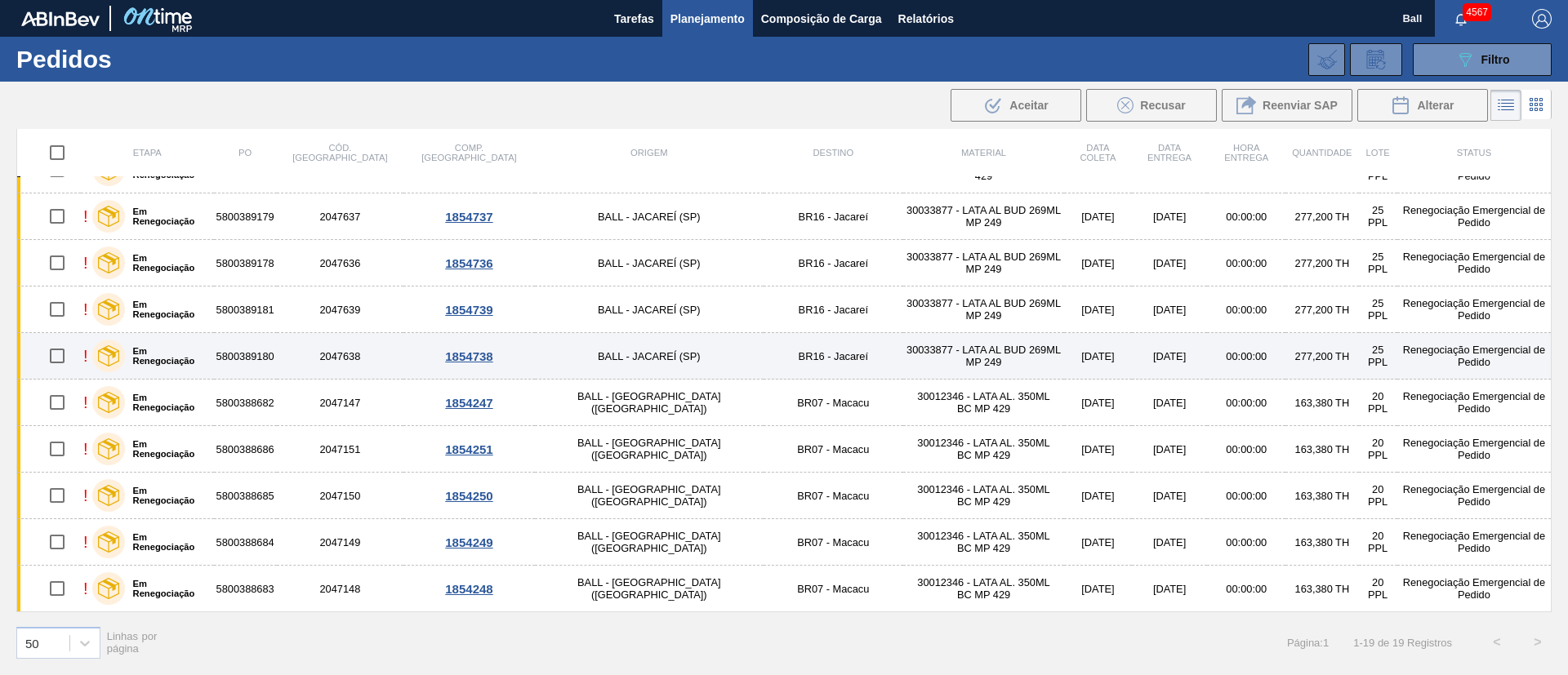
click at [764, 357] on td "BR16 - Jacareí" at bounding box center [834, 356] width 140 height 46
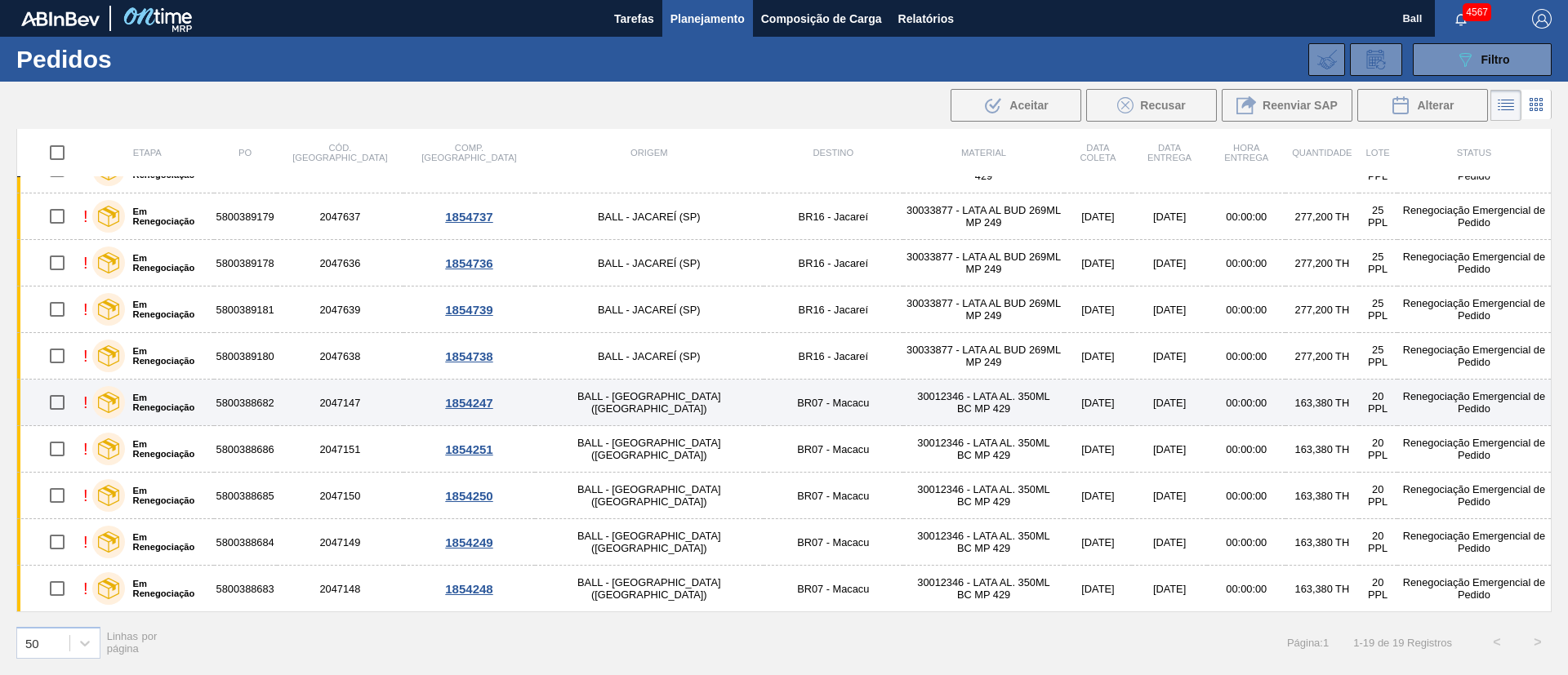
click at [764, 406] on td "BR07 - Macacu" at bounding box center [834, 402] width 140 height 46
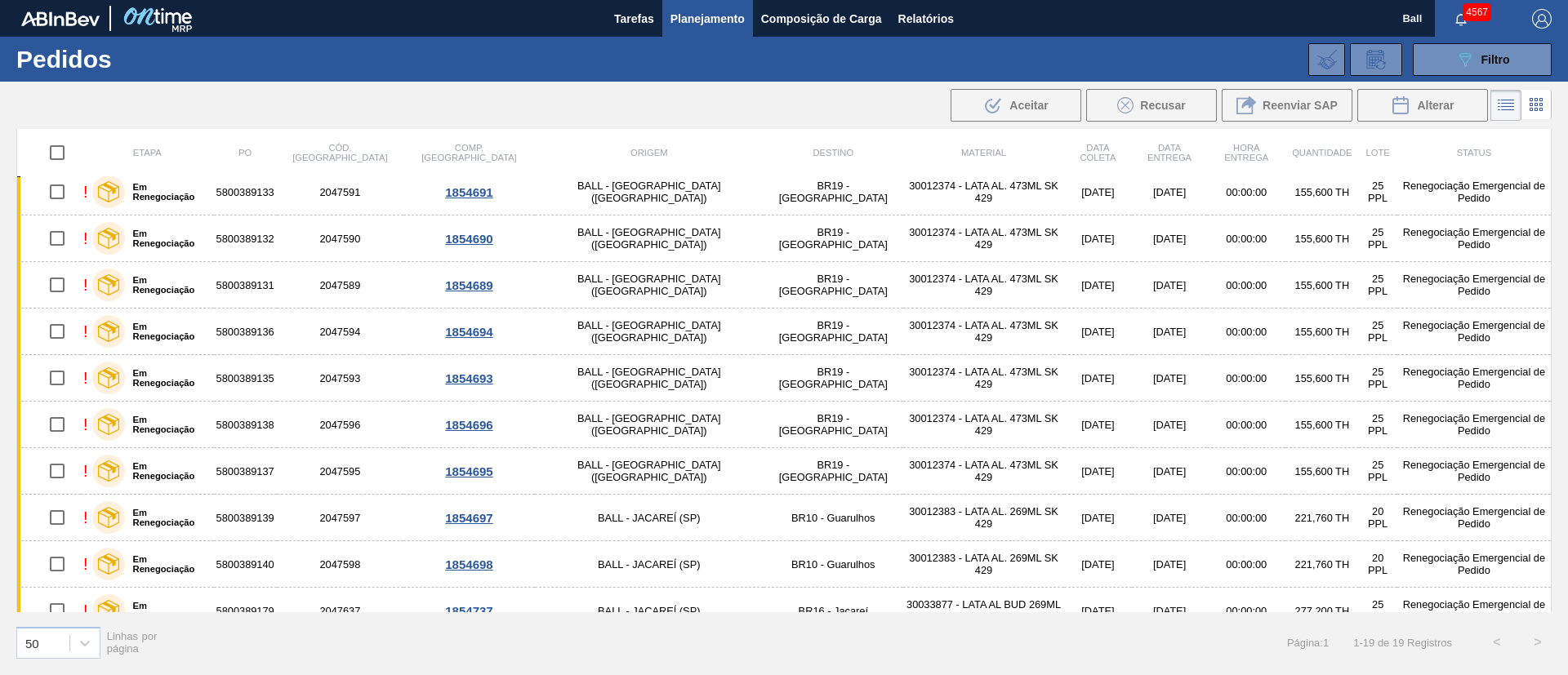
scroll to position [41, 0]
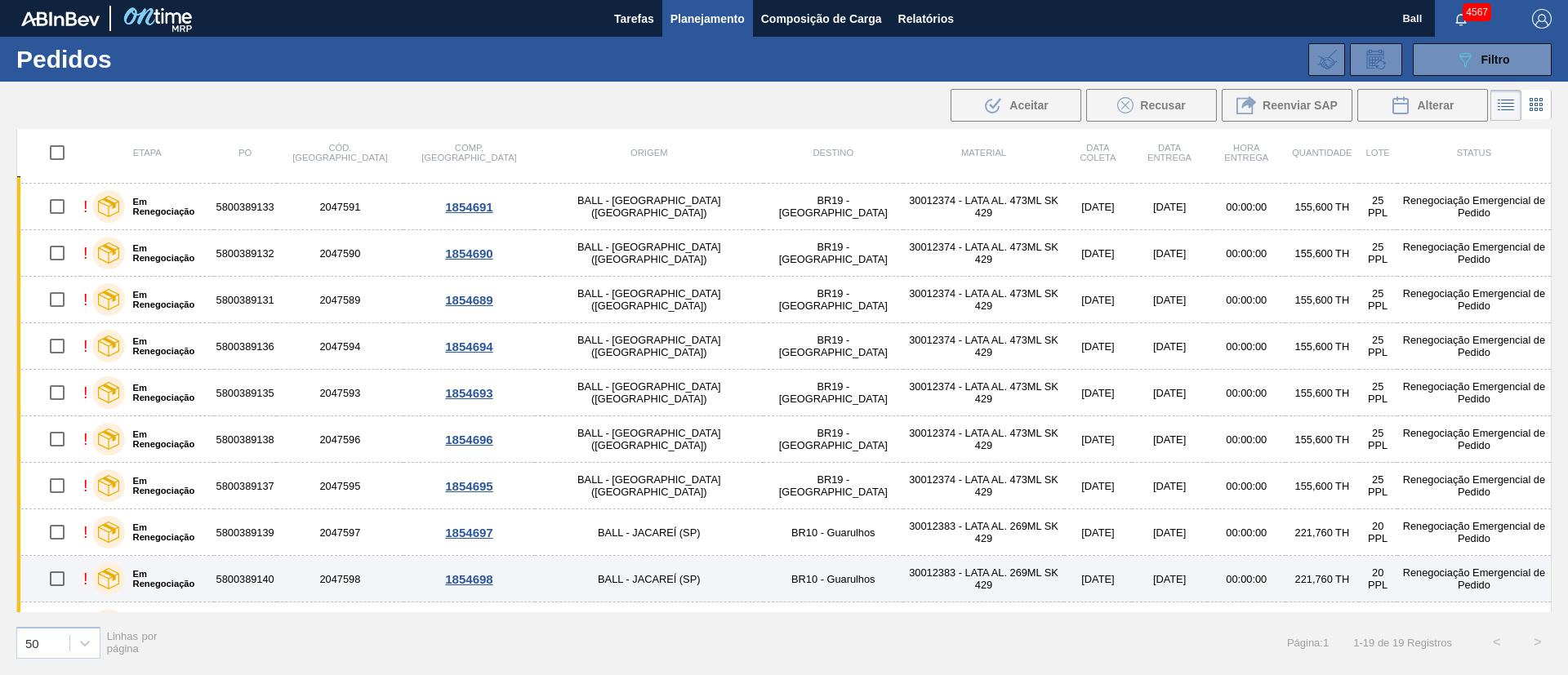
click at [484, 561] on td "1854698" at bounding box center [469, 579] width 131 height 46
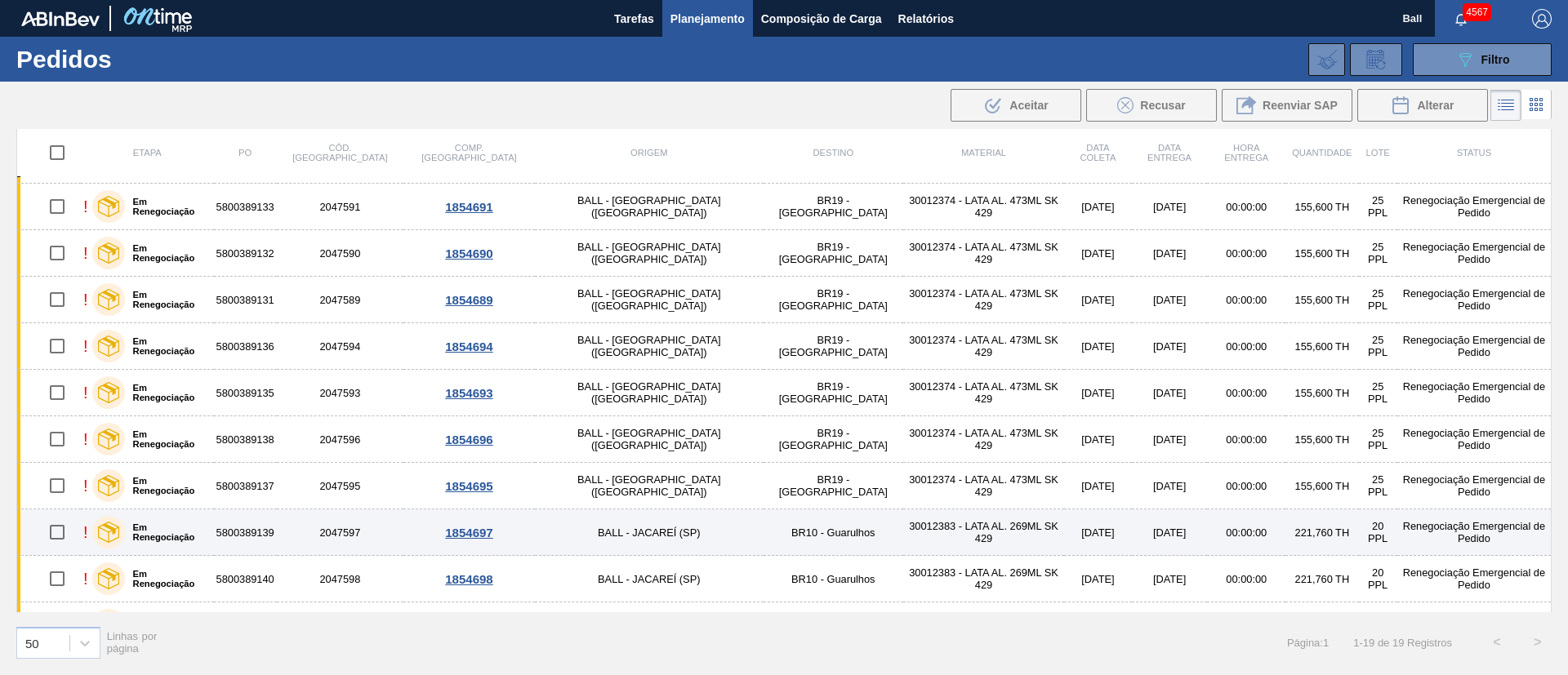
click at [535, 522] on td "BALL - JACAREÍ (SP)" at bounding box center [649, 532] width 229 height 46
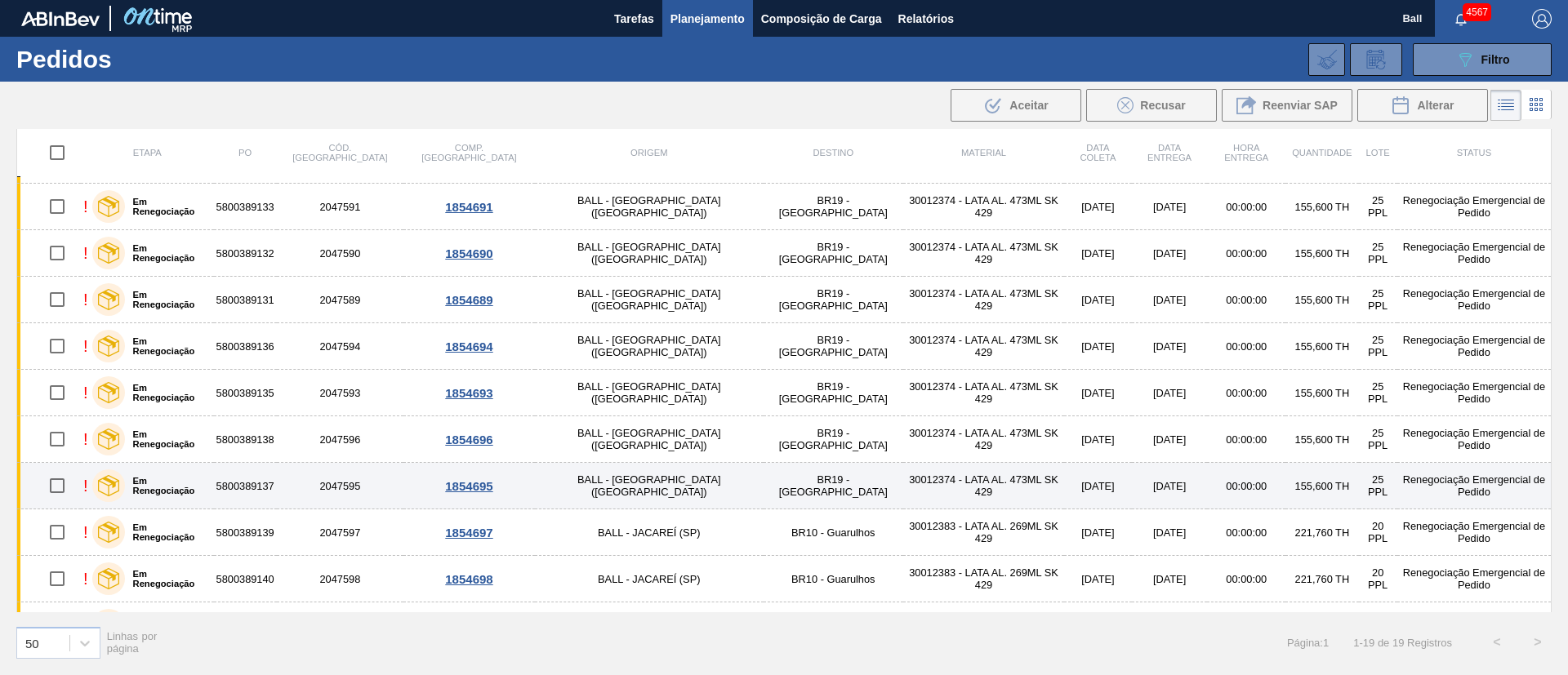
click at [535, 480] on td "BALL - TRÊS RIOS (RJ)" at bounding box center [649, 485] width 229 height 46
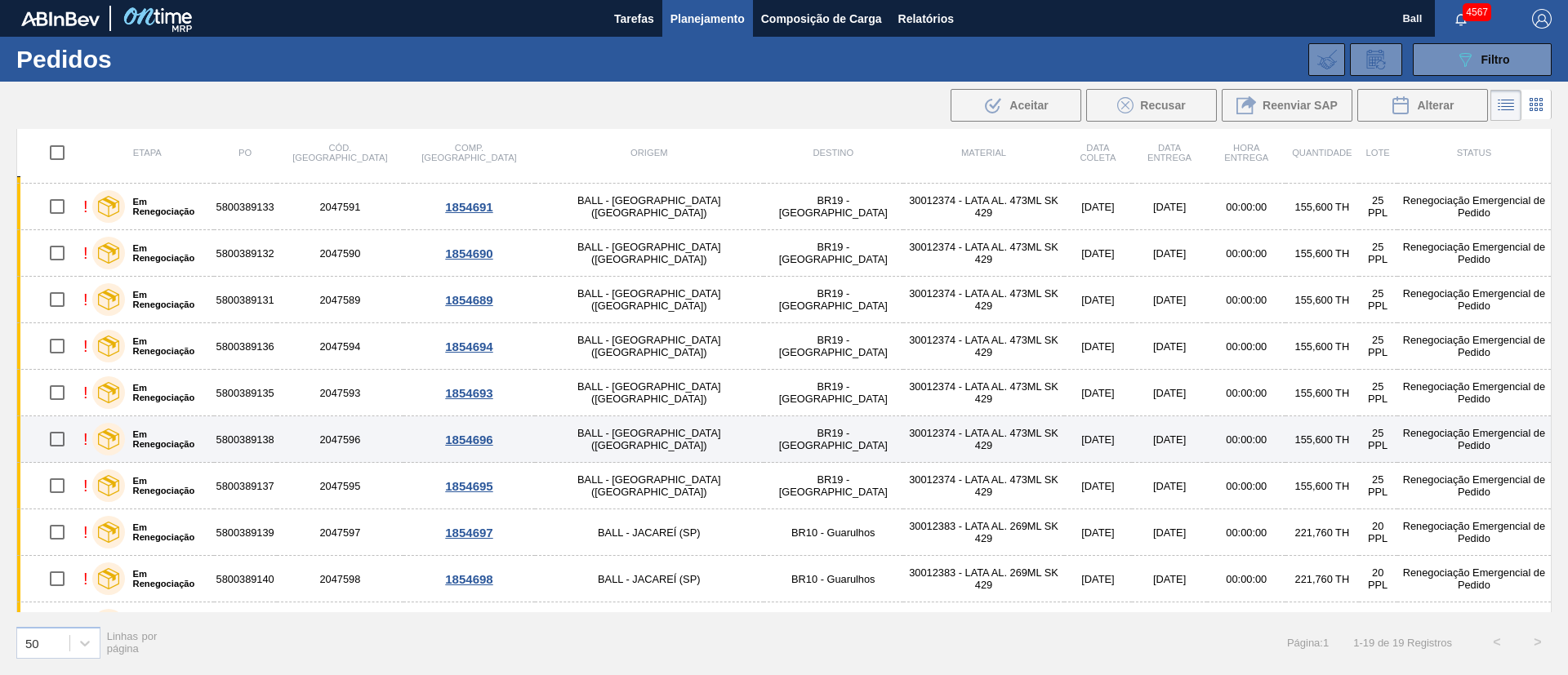
click at [535, 435] on td "BALL - TRÊS RIOS (RJ)" at bounding box center [649, 439] width 229 height 46
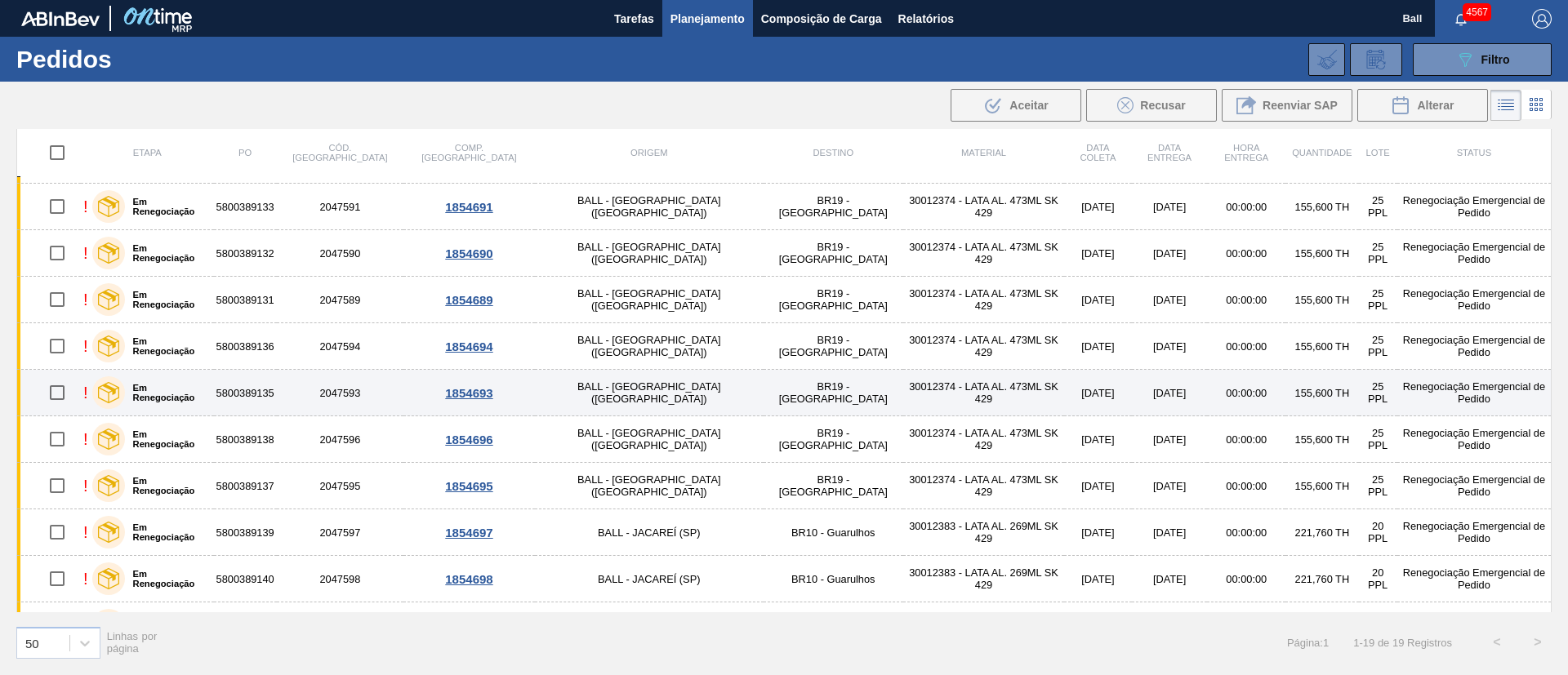
click at [535, 409] on td "BALL - TRÊS RIOS (RJ)" at bounding box center [649, 393] width 229 height 46
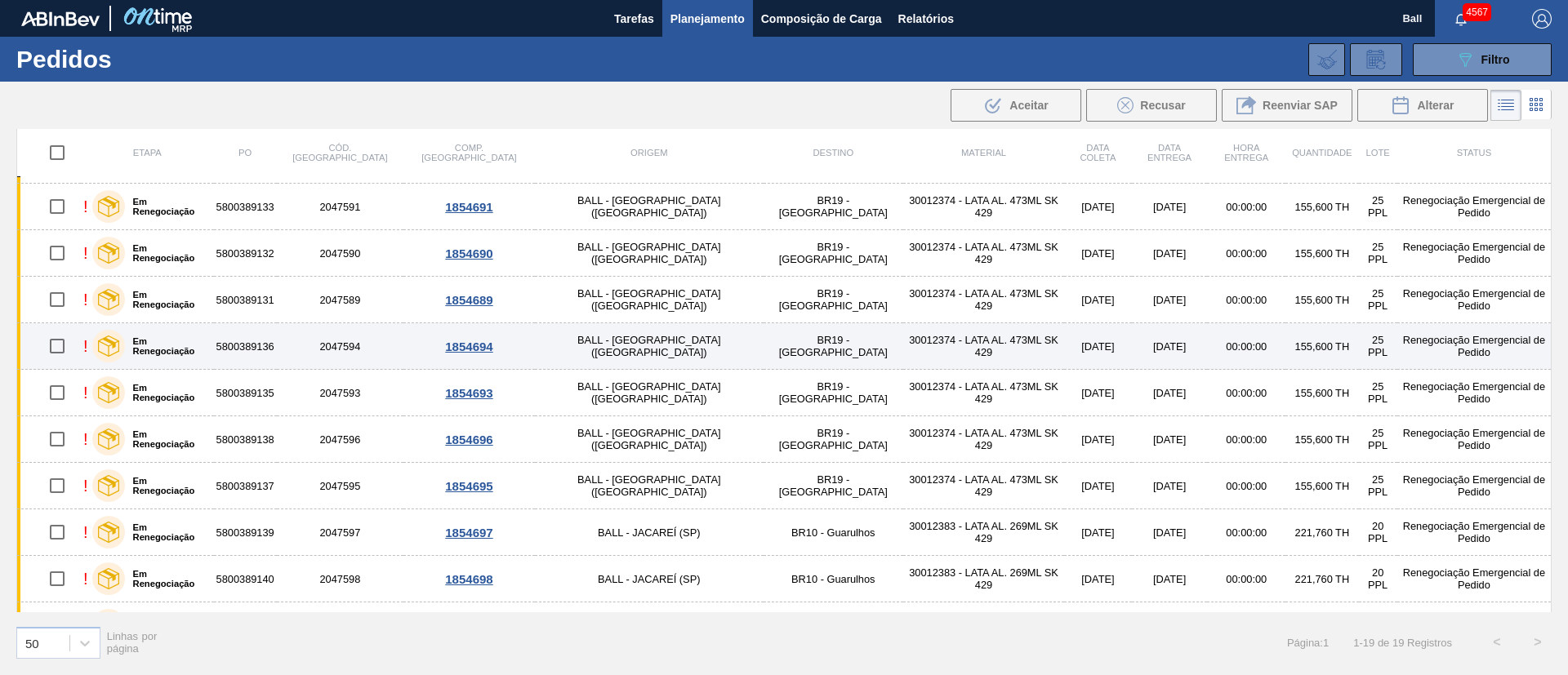
click at [548, 330] on td "BALL - TRÊS RIOS (RJ)" at bounding box center [649, 346] width 229 height 46
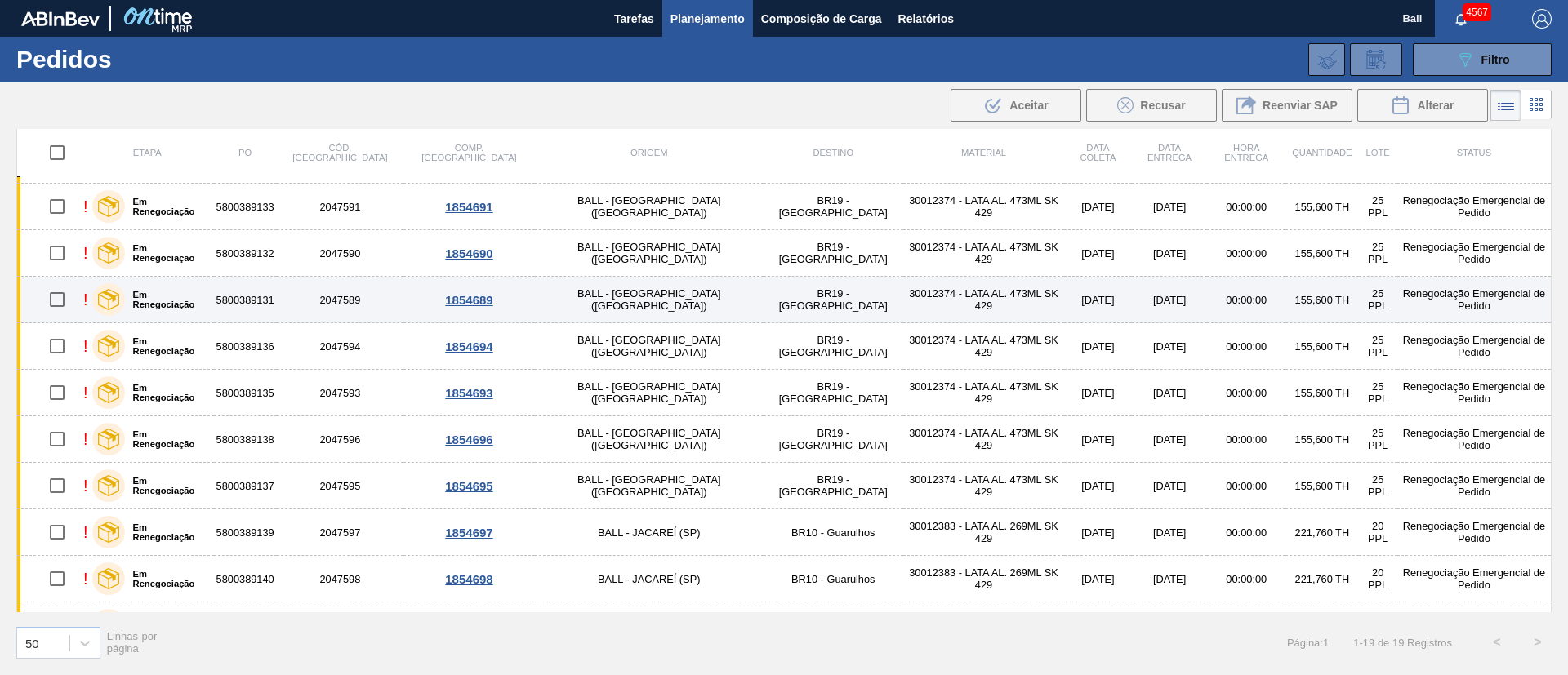
click at [559, 286] on td "BALL - TRÊS RIOS (RJ)" at bounding box center [649, 299] width 229 height 46
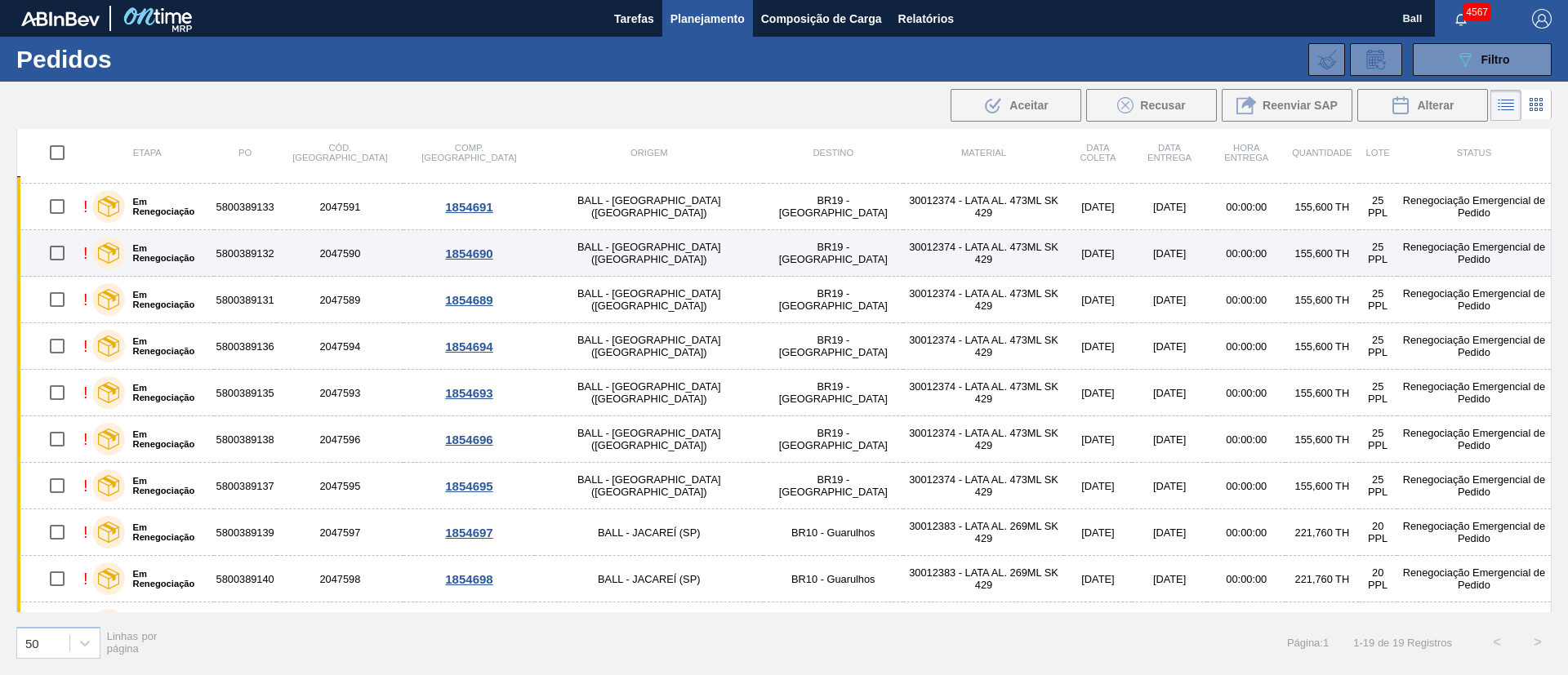
click at [559, 244] on td "BALL - TRÊS RIOS (RJ)" at bounding box center [649, 253] width 229 height 46
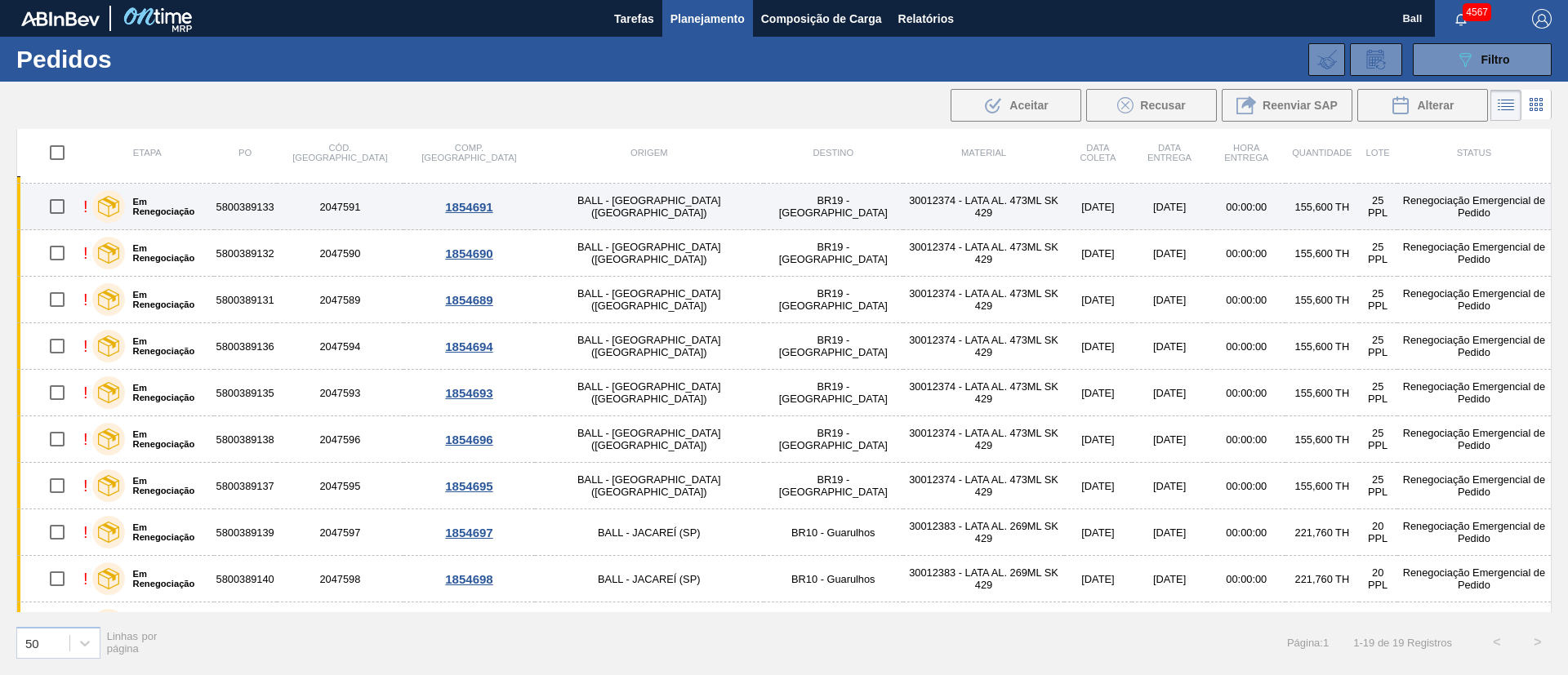
click at [571, 215] on td "BALL - TRÊS RIOS (RJ)" at bounding box center [649, 207] width 229 height 46
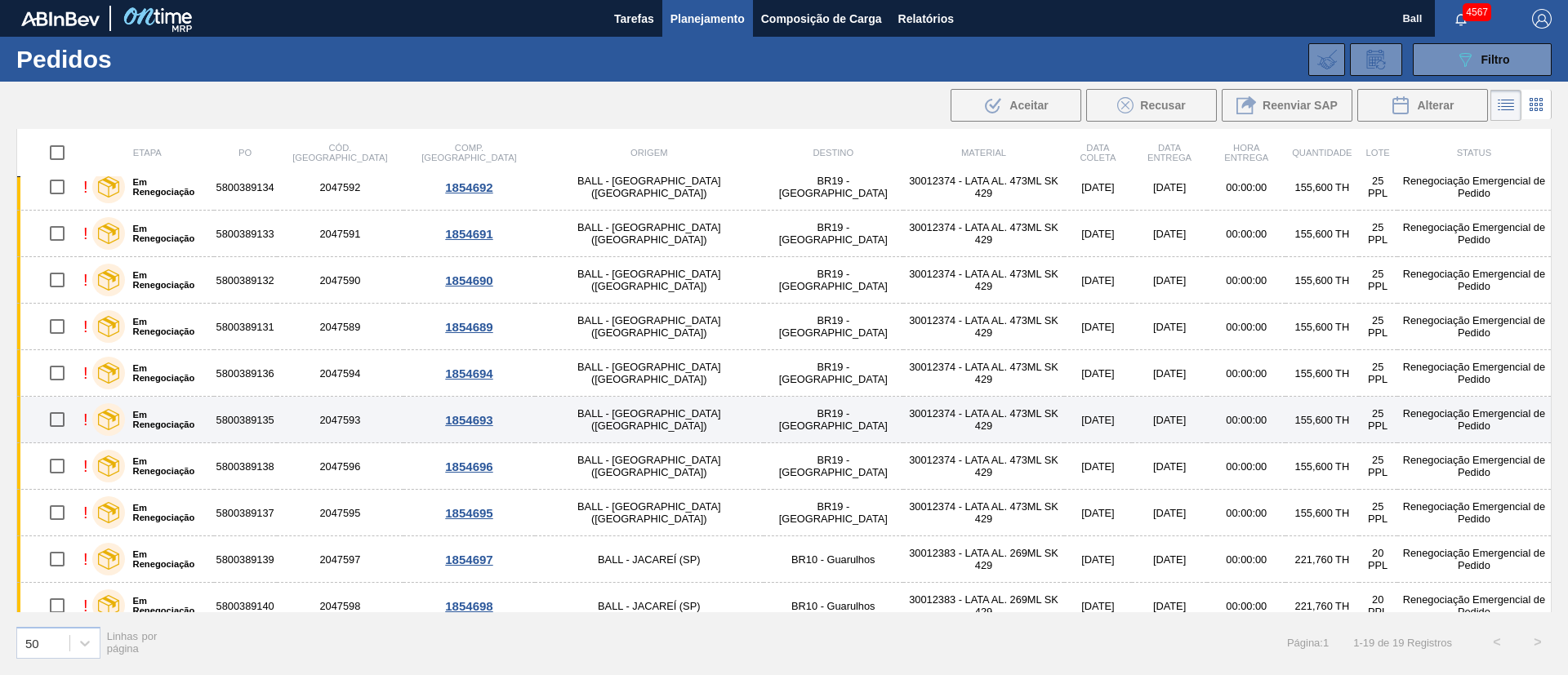
scroll to position [0, 0]
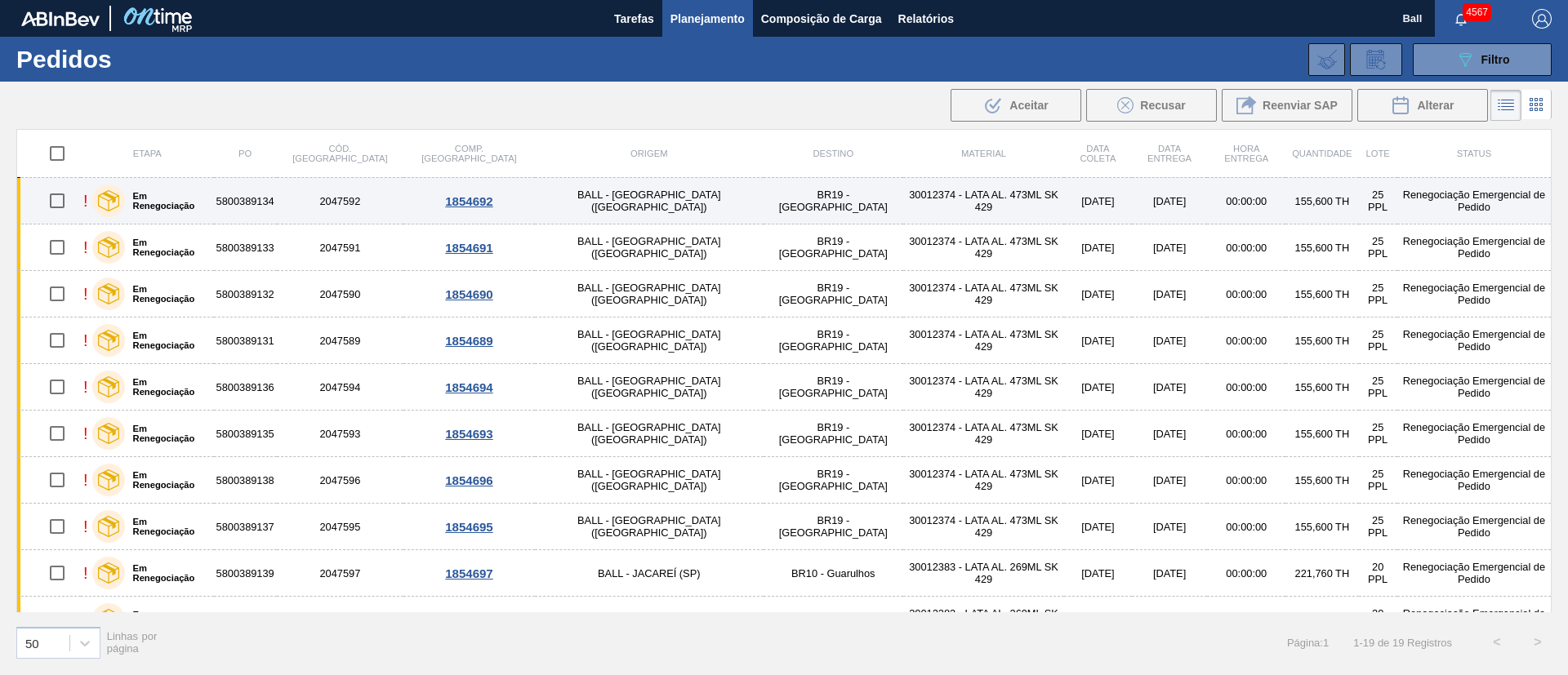
click at [595, 198] on td "BALL - TRÊS RIOS (RJ)" at bounding box center [649, 201] width 229 height 46
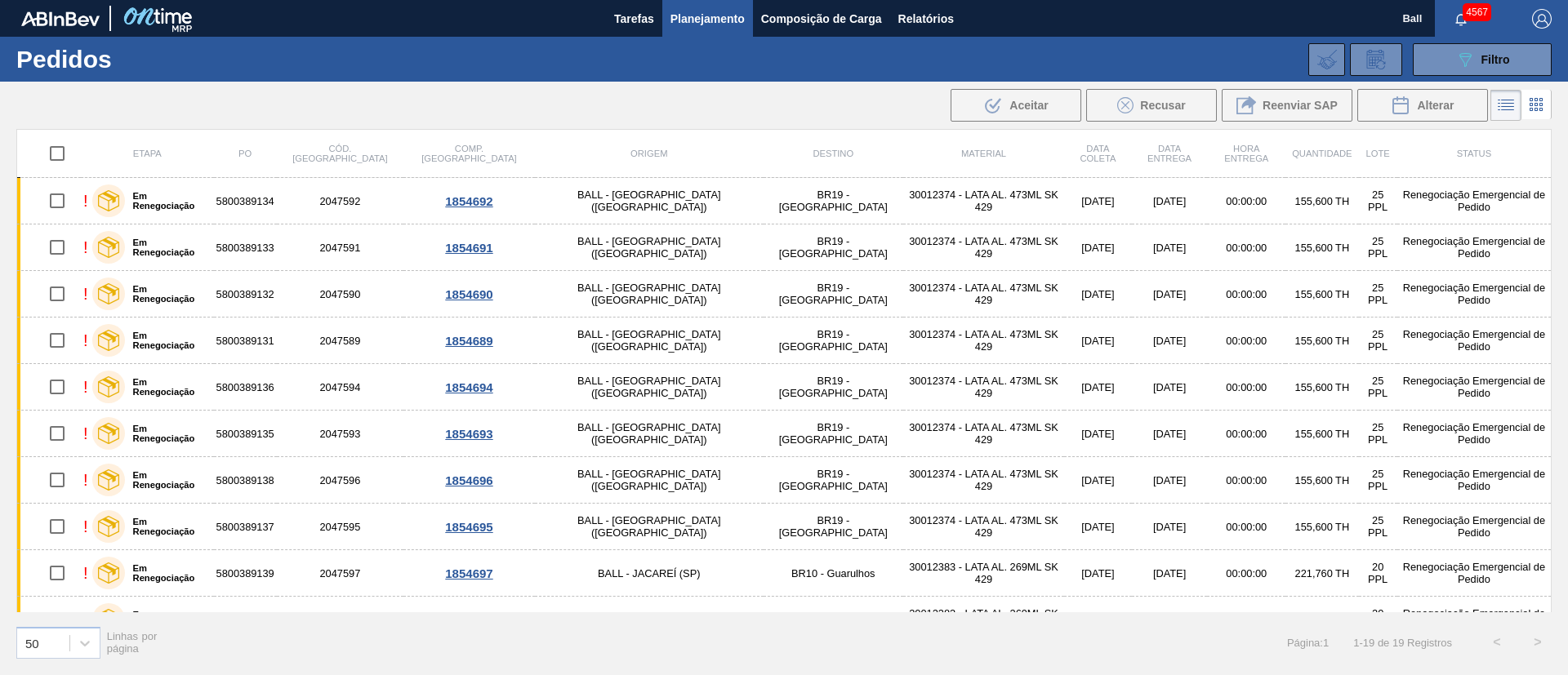
click at [684, 15] on span "Planejamento" at bounding box center [707, 19] width 75 height 20
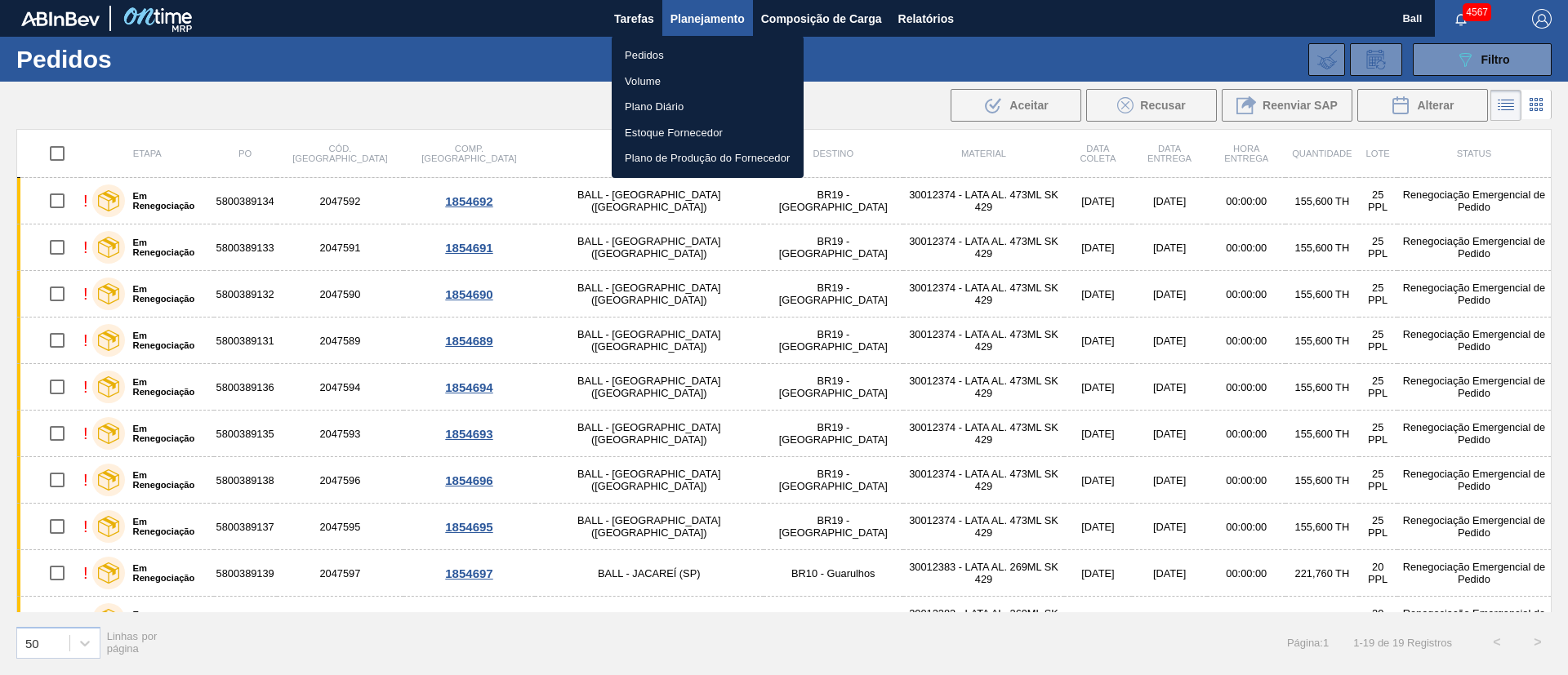
click at [661, 82] on li "Volume" at bounding box center [707, 82] width 192 height 26
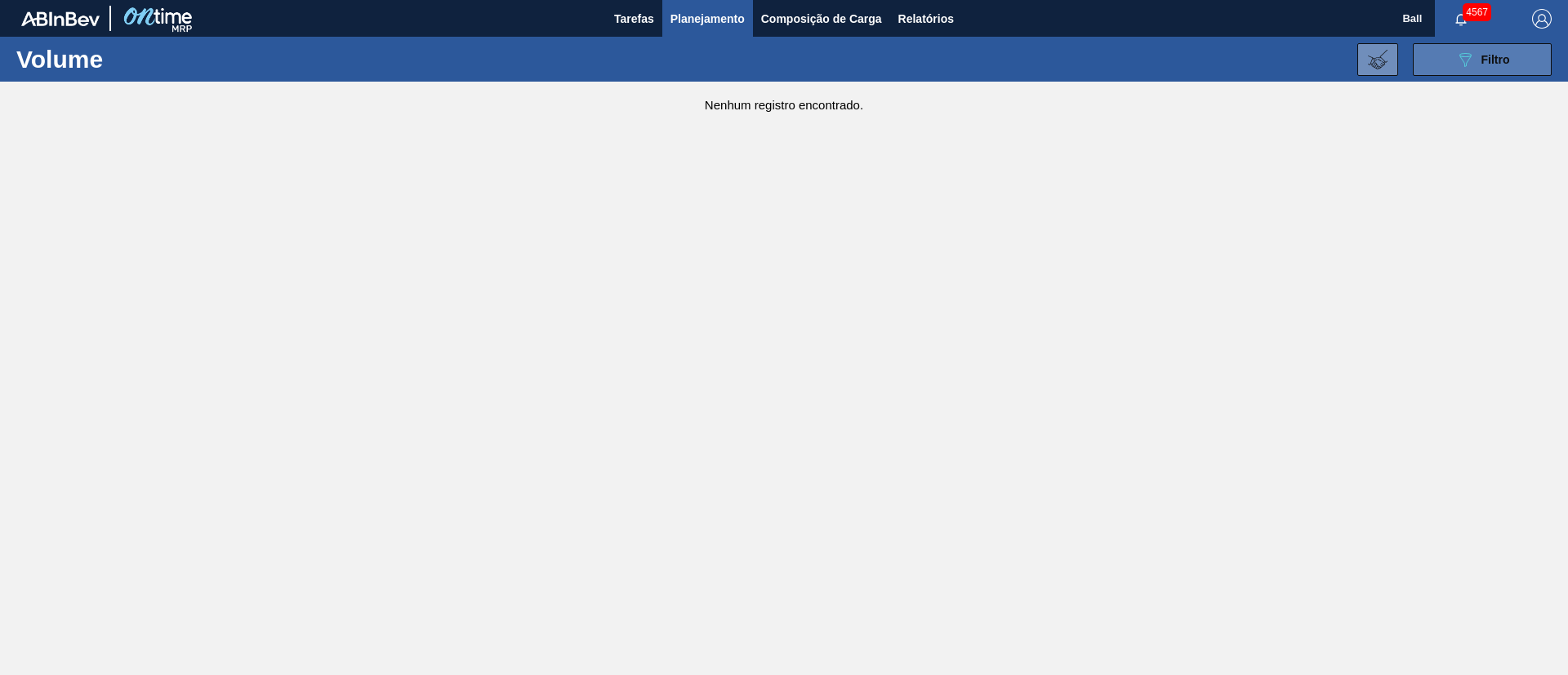
click at [1504, 69] on button "089F7B8B-B2A5-4AFE-B5C0-19BA573D28AC Filtro" at bounding box center [1482, 59] width 139 height 33
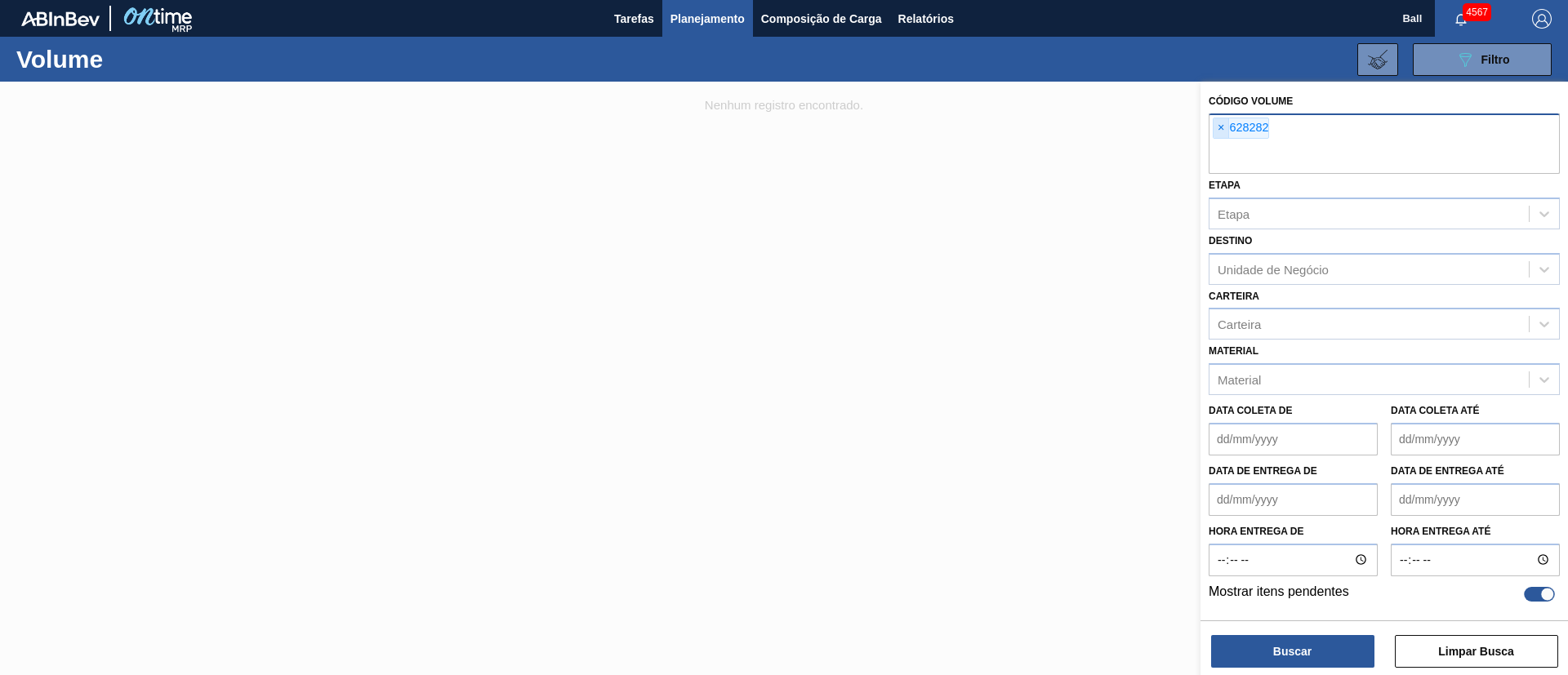
click at [1218, 126] on span "×" at bounding box center [1221, 127] width 15 height 20
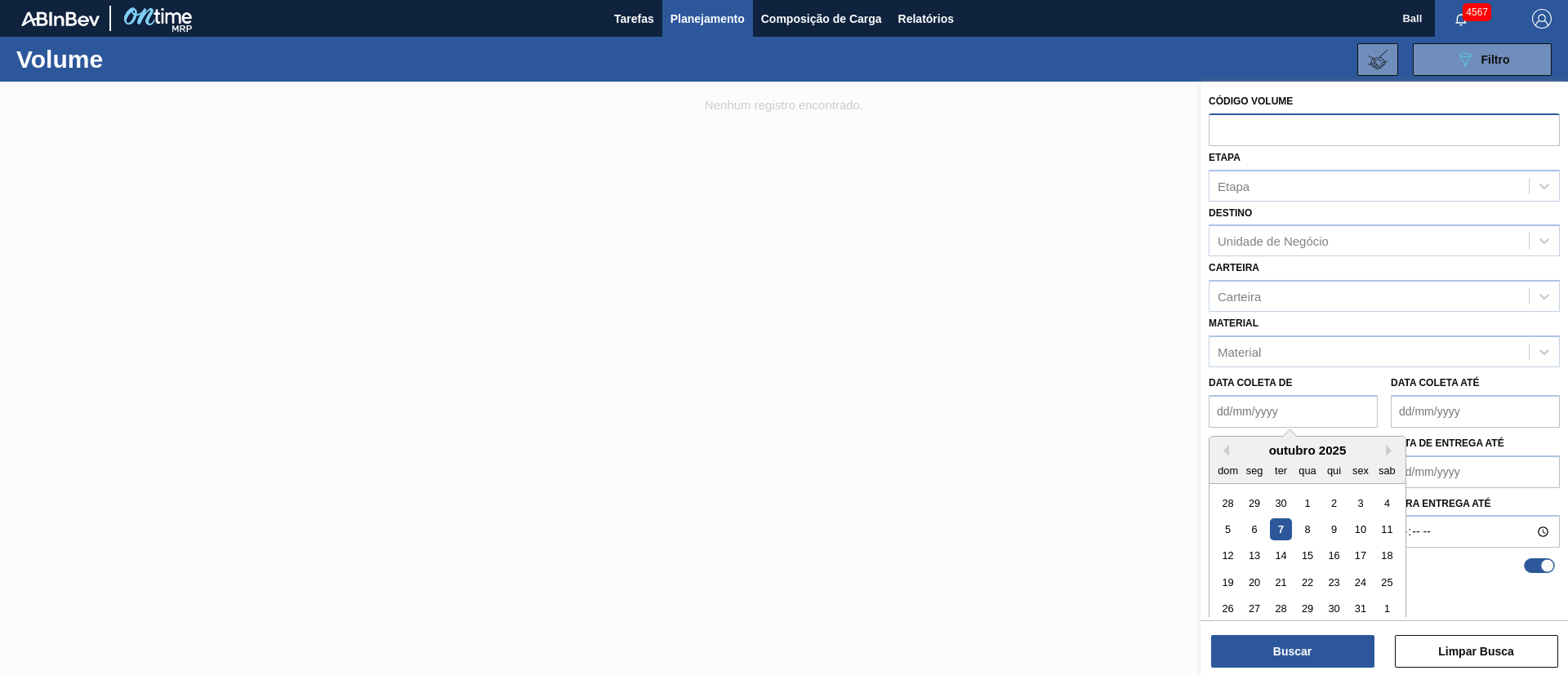
click at [1290, 415] on de "Data coleta de" at bounding box center [1293, 412] width 169 height 33
click at [1234, 413] on de "Data coleta de" at bounding box center [1293, 412] width 169 height 33
click at [1237, 452] on div "outubro 2025" at bounding box center [1308, 450] width 196 height 14
click at [1280, 531] on div "7" at bounding box center [1281, 529] width 22 height 22
type de "[DATE]"
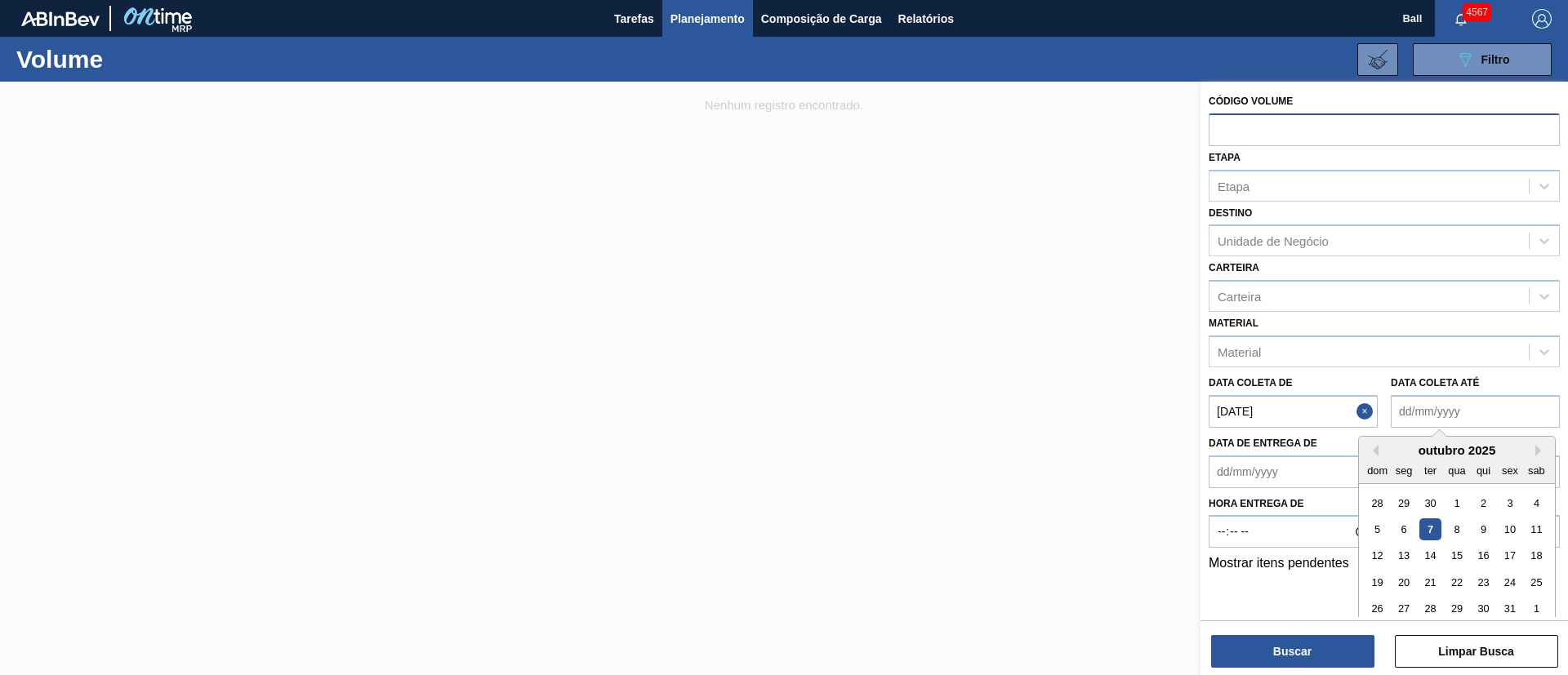
click at [1456, 424] on até "Data coleta até" at bounding box center [1475, 412] width 169 height 33
click at [1361, 491] on div "outubro 2025 dom seg ter qua qui sex sab 28 29 30 1 2 3 4 5 6 7 8 9 10 11 12 13…" at bounding box center [1457, 532] width 196 height 191
click at [1437, 551] on div "14" at bounding box center [1430, 555] width 22 height 22
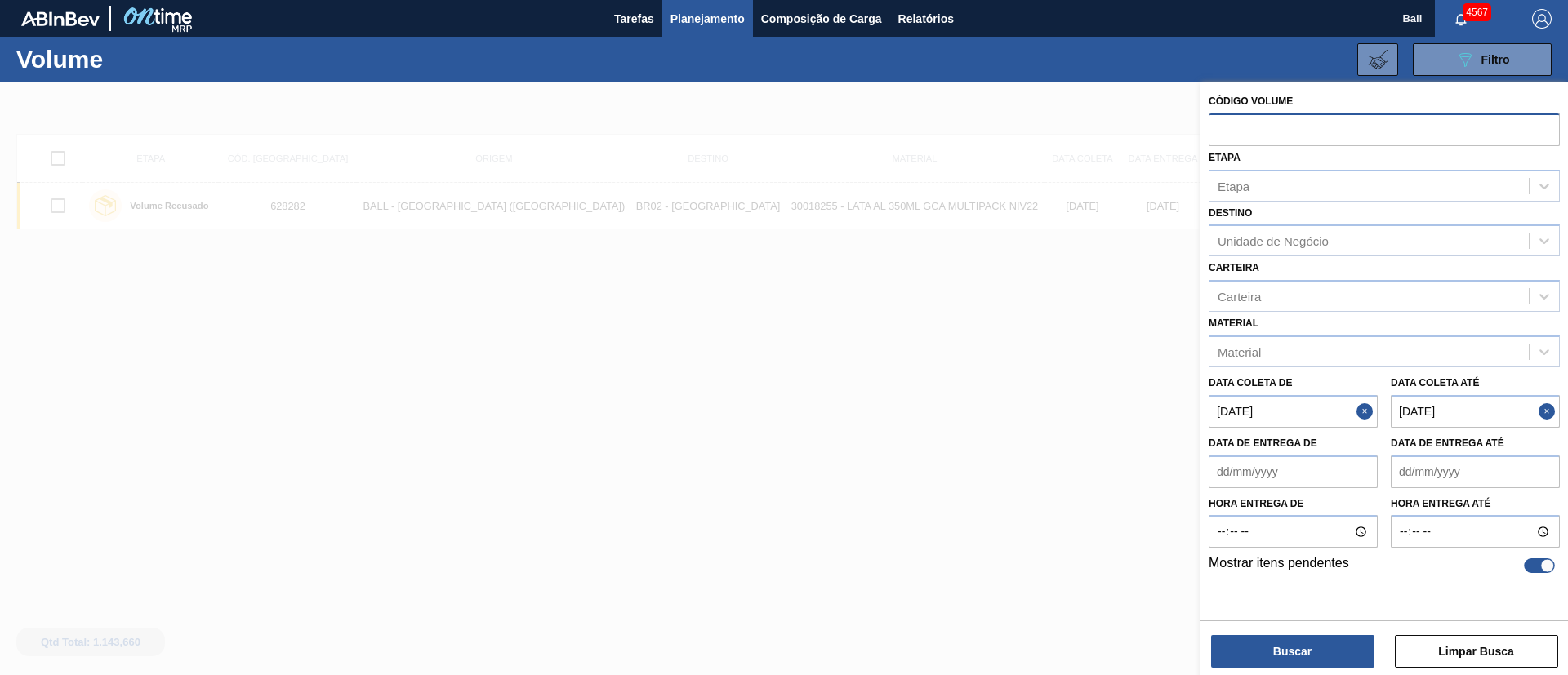
type até "14/10/2025"
click at [1331, 644] on button "Buscar" at bounding box center [1292, 651] width 163 height 33
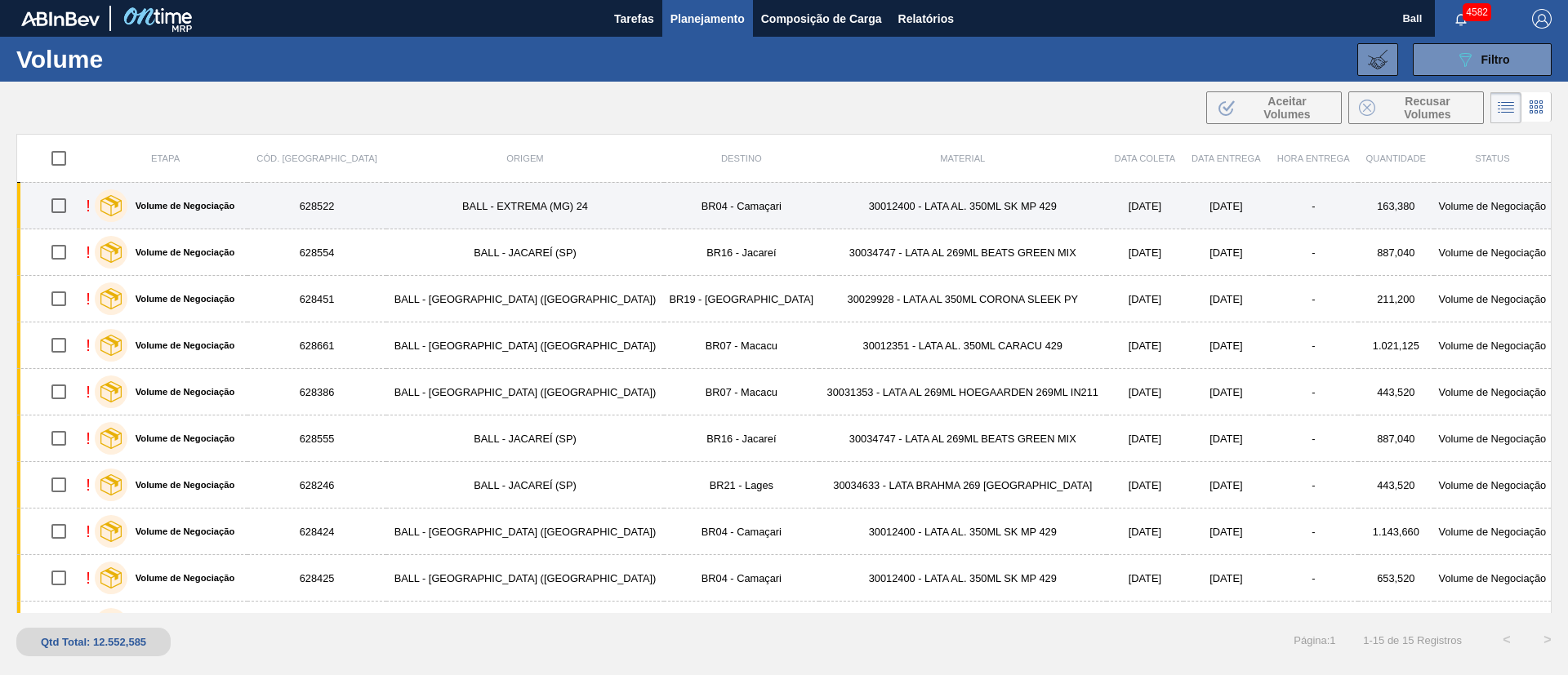
click at [917, 209] on td "30012400 - LATA AL. 350ML SK MP 429" at bounding box center [963, 206] width 287 height 46
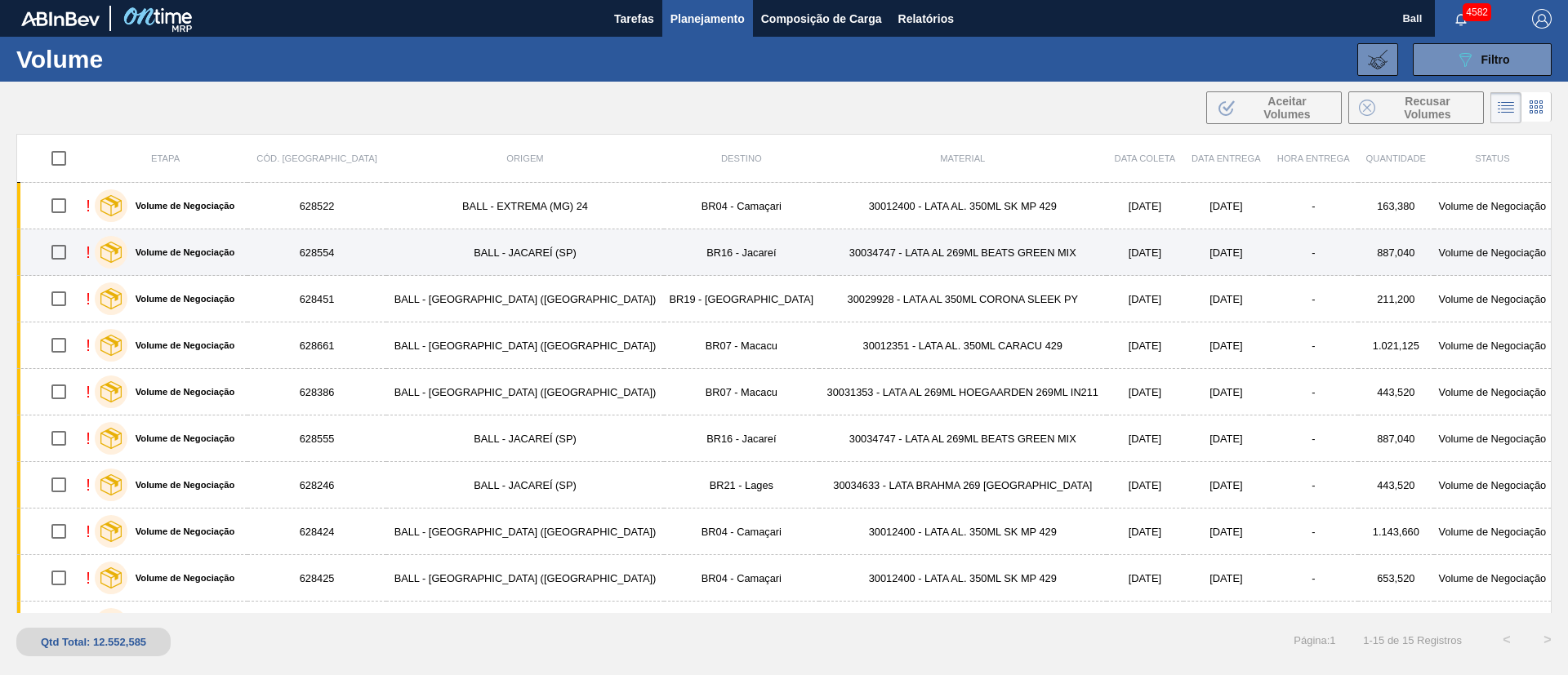
click at [917, 251] on td "30034747 - LATA AL 269ML BEATS GREEN MIX" at bounding box center [963, 252] width 287 height 46
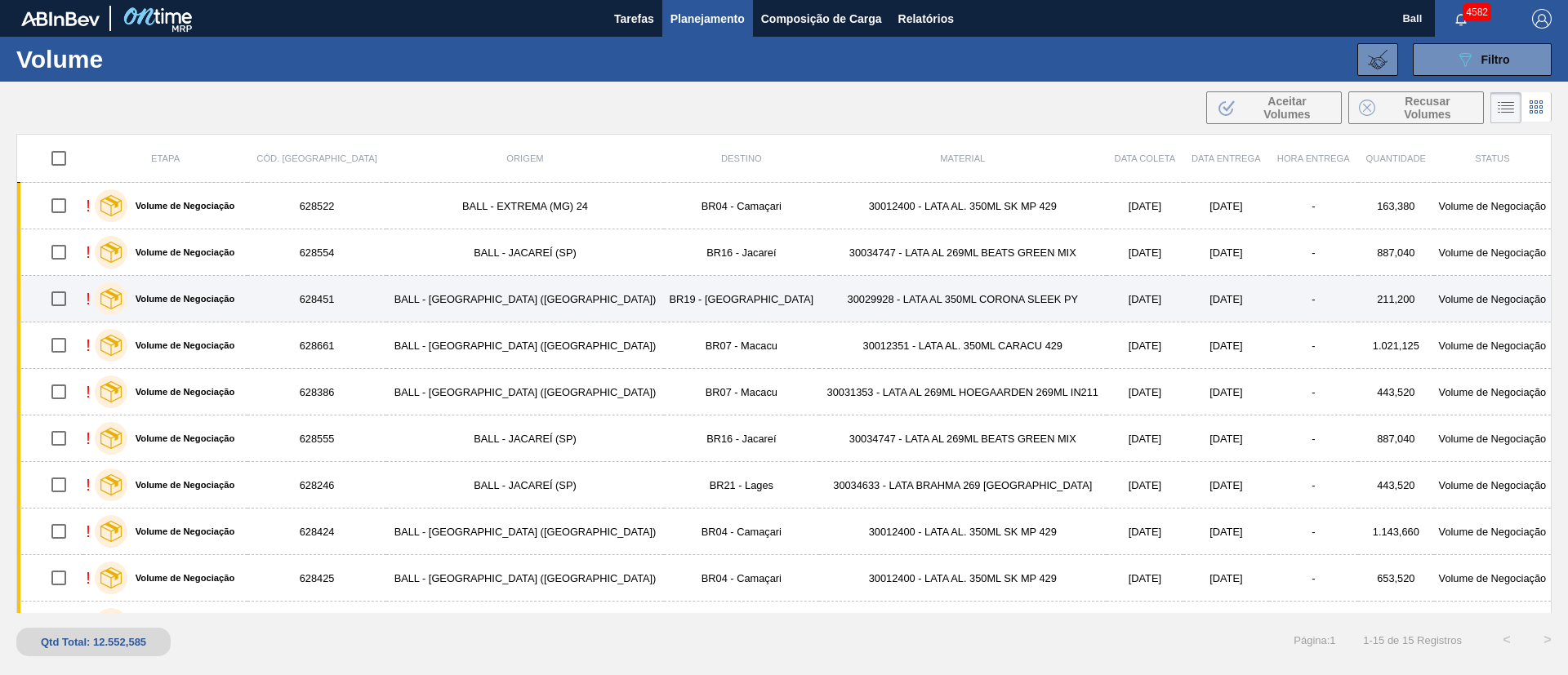
click at [904, 294] on td "30029928 - LATA AL 350ML CORONA SLEEK PY" at bounding box center [963, 298] width 287 height 46
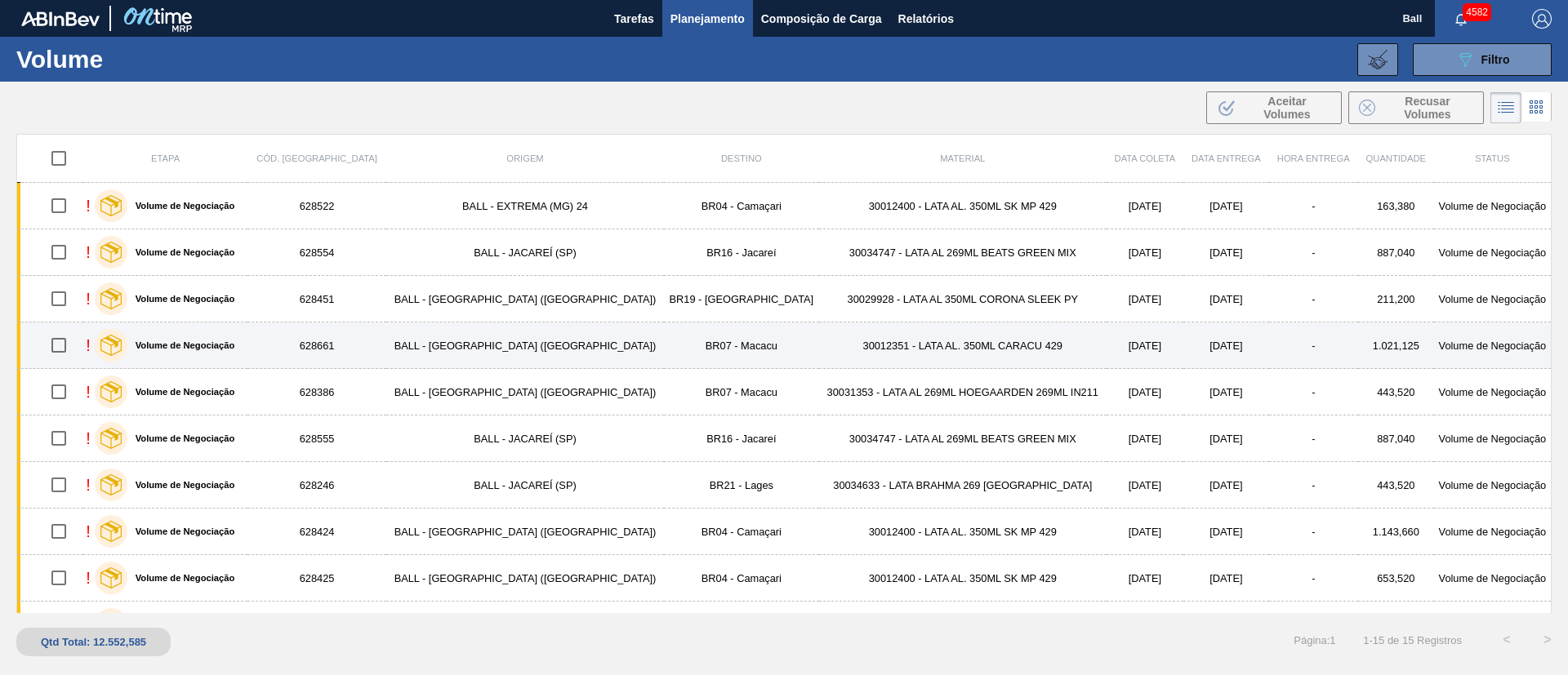
click at [889, 339] on td "30012351 - LATA AL. 350ML CARACU 429" at bounding box center [963, 346] width 287 height 46
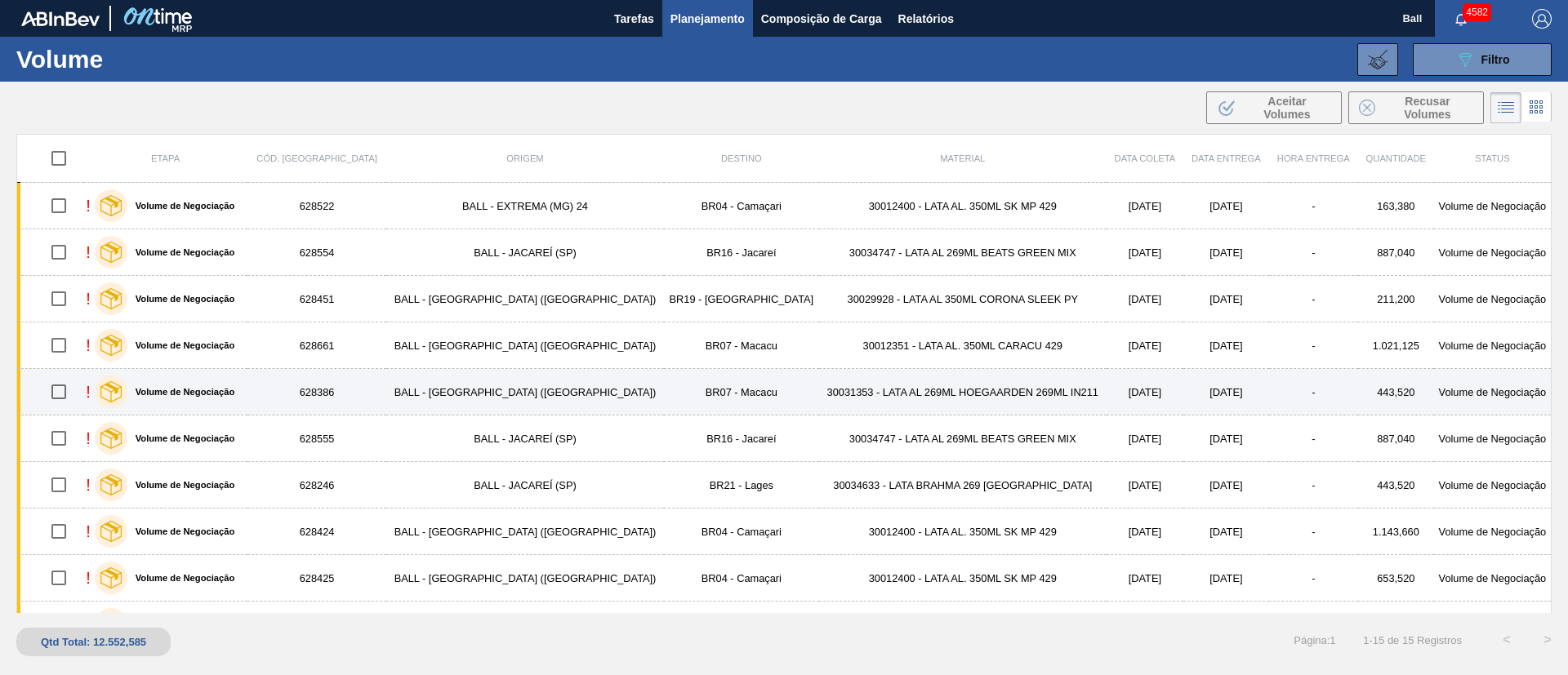
click at [885, 381] on td "30031353 - LATA AL 269ML HOEGAARDEN 269ML IN211" at bounding box center [963, 392] width 287 height 46
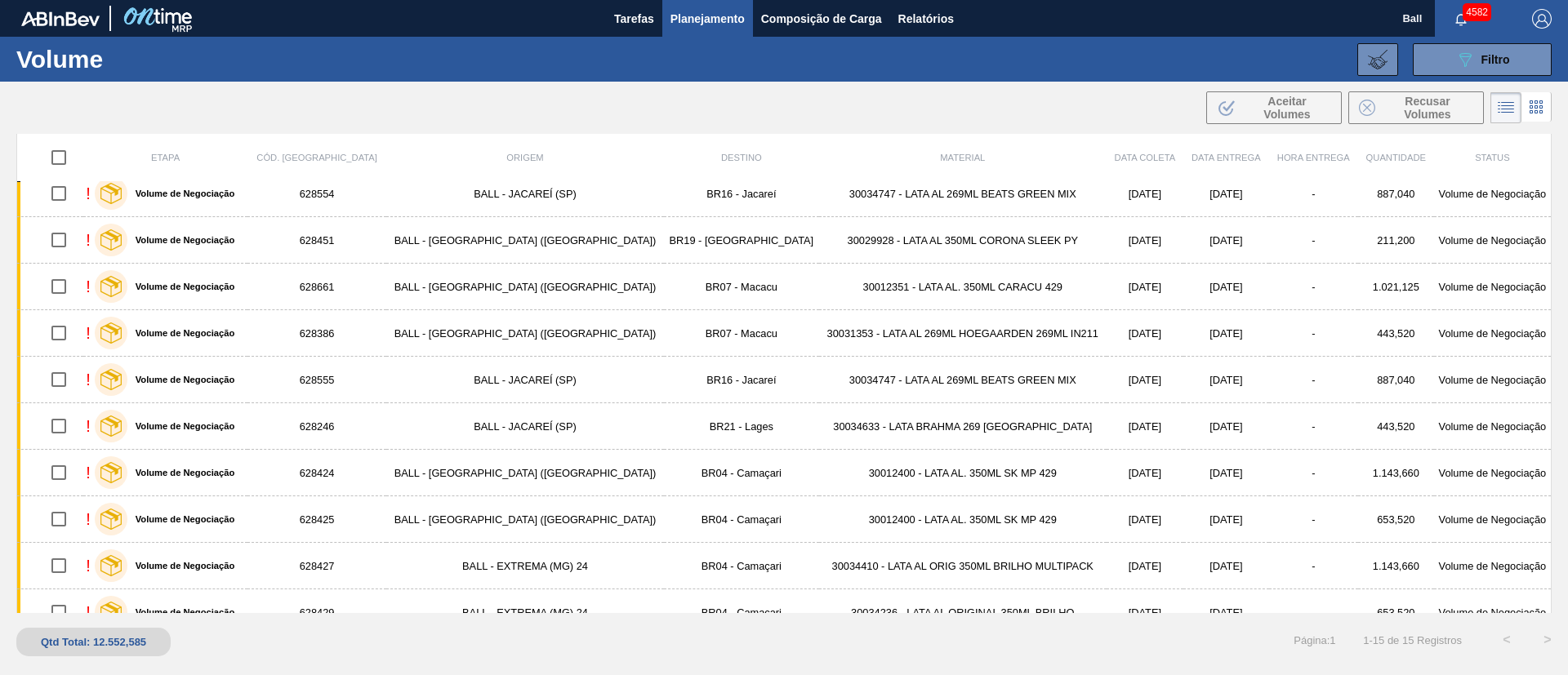
scroll to position [23, 0]
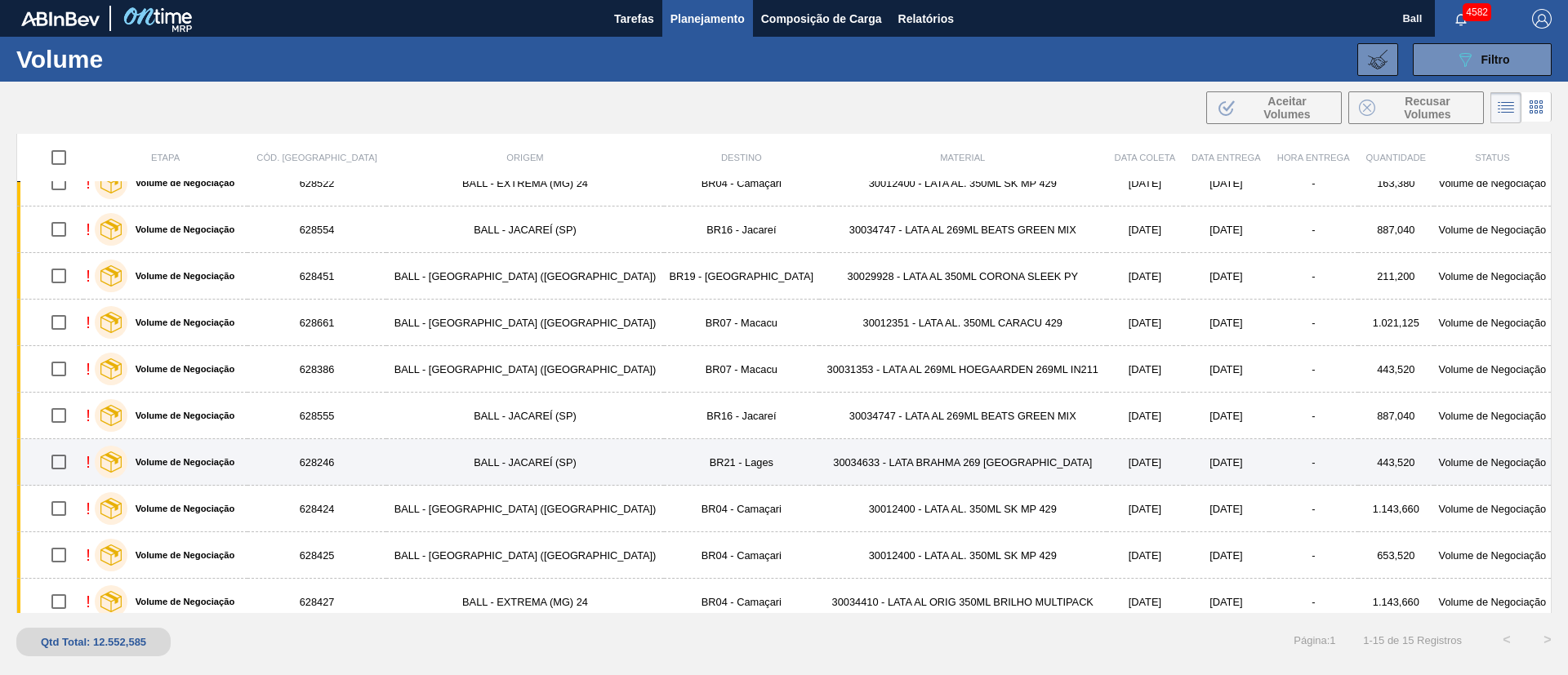
click at [819, 462] on td "30034633 - LATA BRAHMA 269 URUGUAI" at bounding box center [963, 462] width 287 height 46
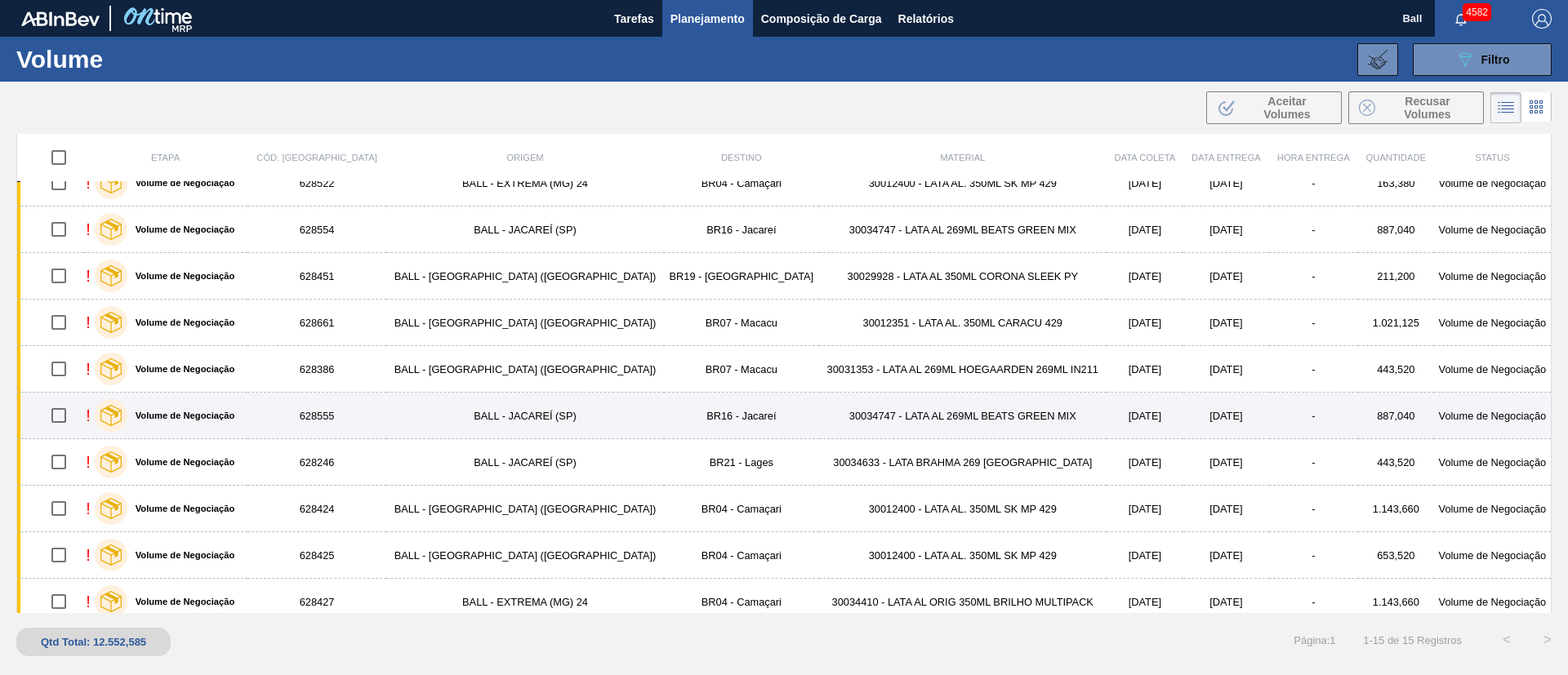
click at [819, 423] on td "30034747 - LATA AL 269ML BEATS GREEN MIX" at bounding box center [963, 415] width 287 height 46
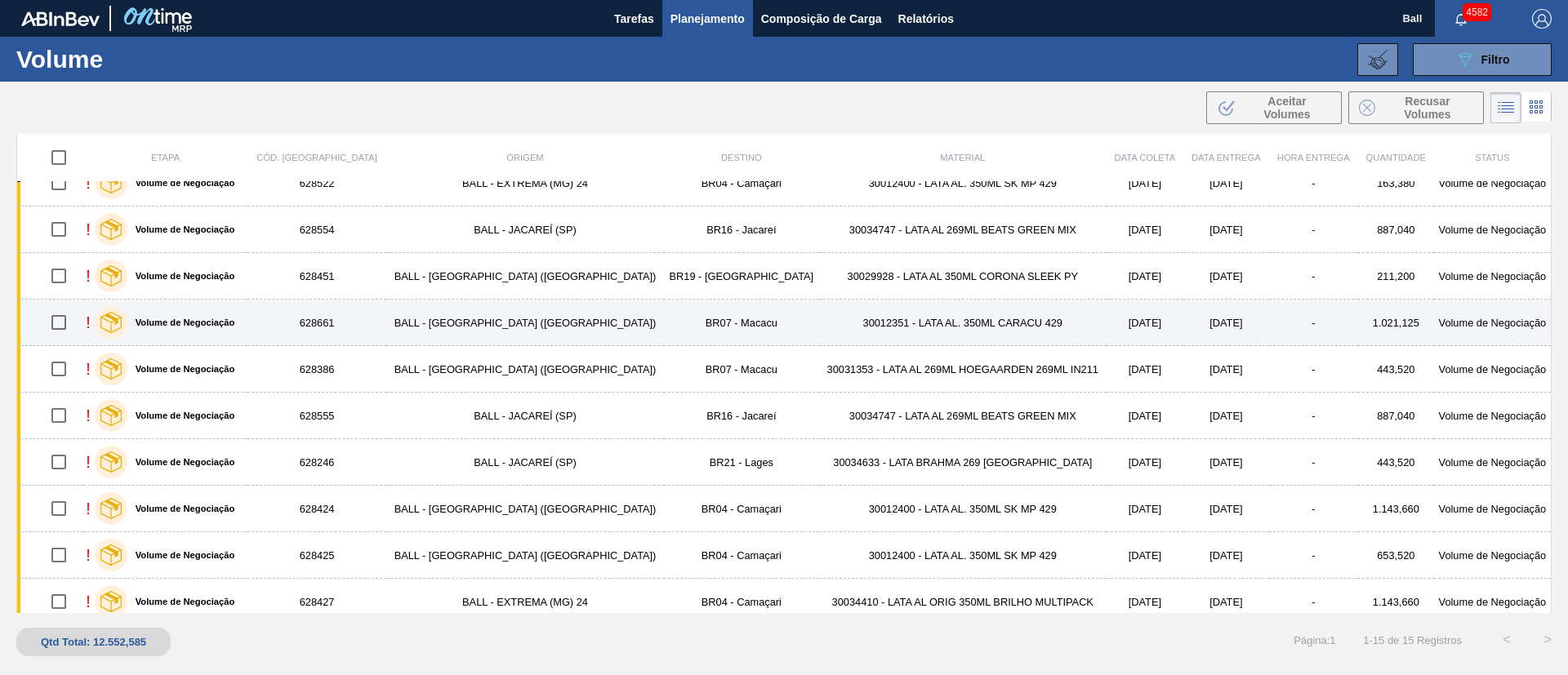
click at [819, 331] on td "30012351 - LATA AL. 350ML CARACU 429" at bounding box center [963, 322] width 287 height 46
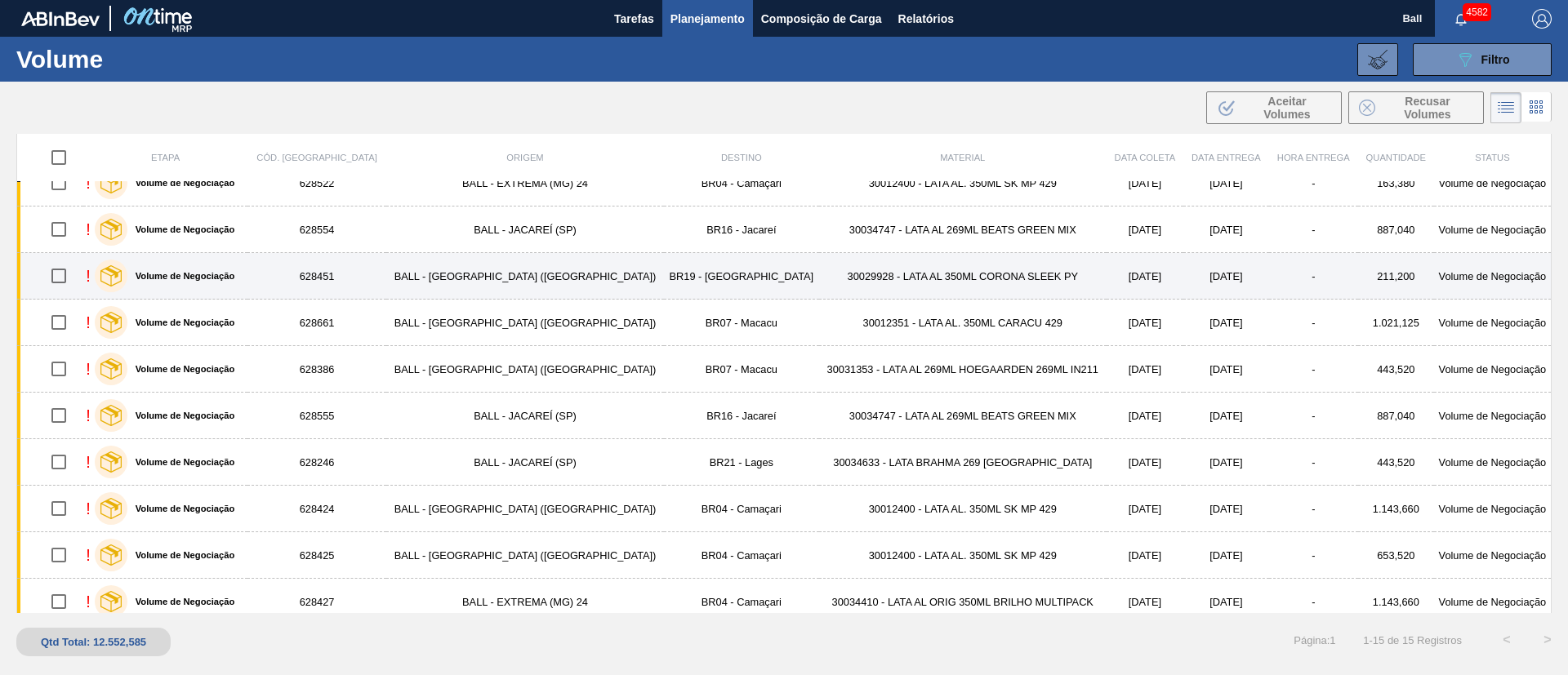
click at [819, 280] on td "30029928 - LATA AL 350ML CORONA SLEEK PY" at bounding box center [963, 276] width 287 height 46
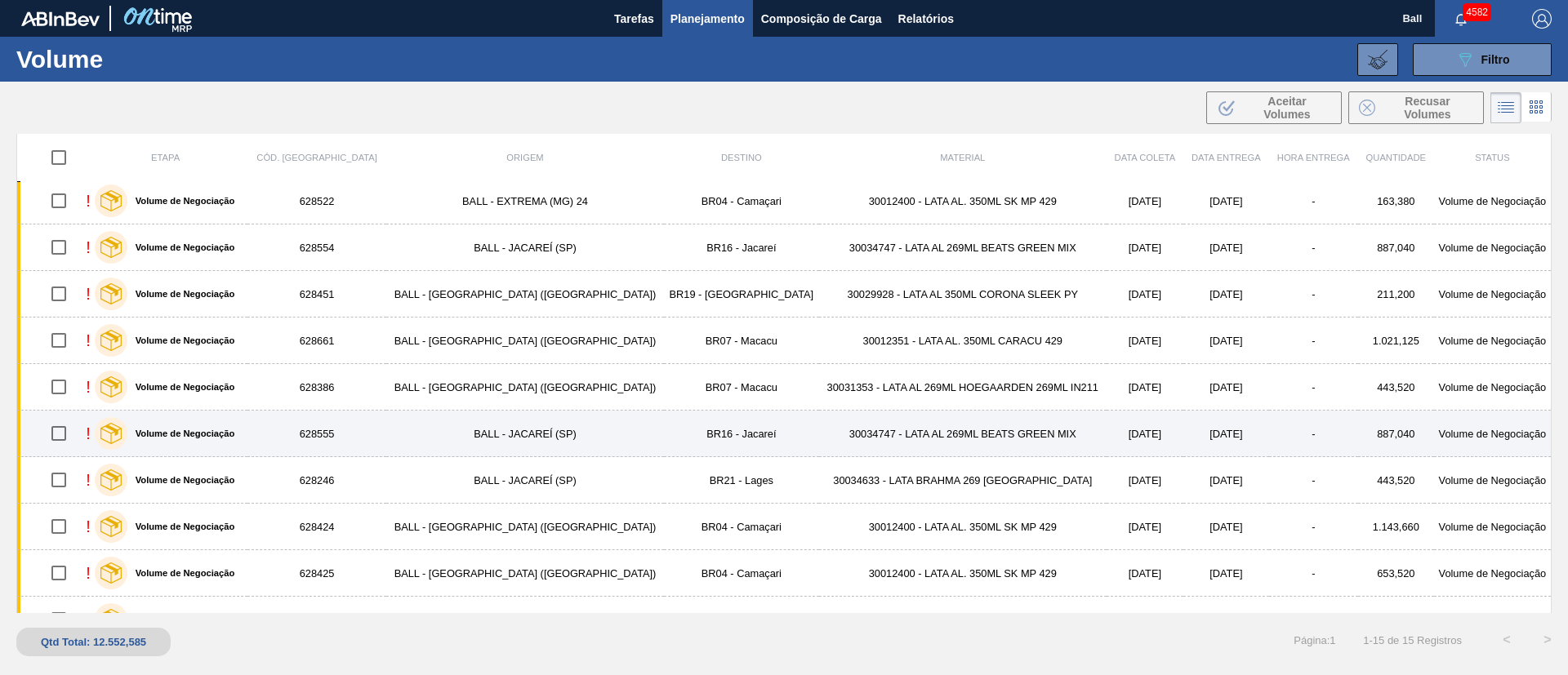
scroll to position [0, 0]
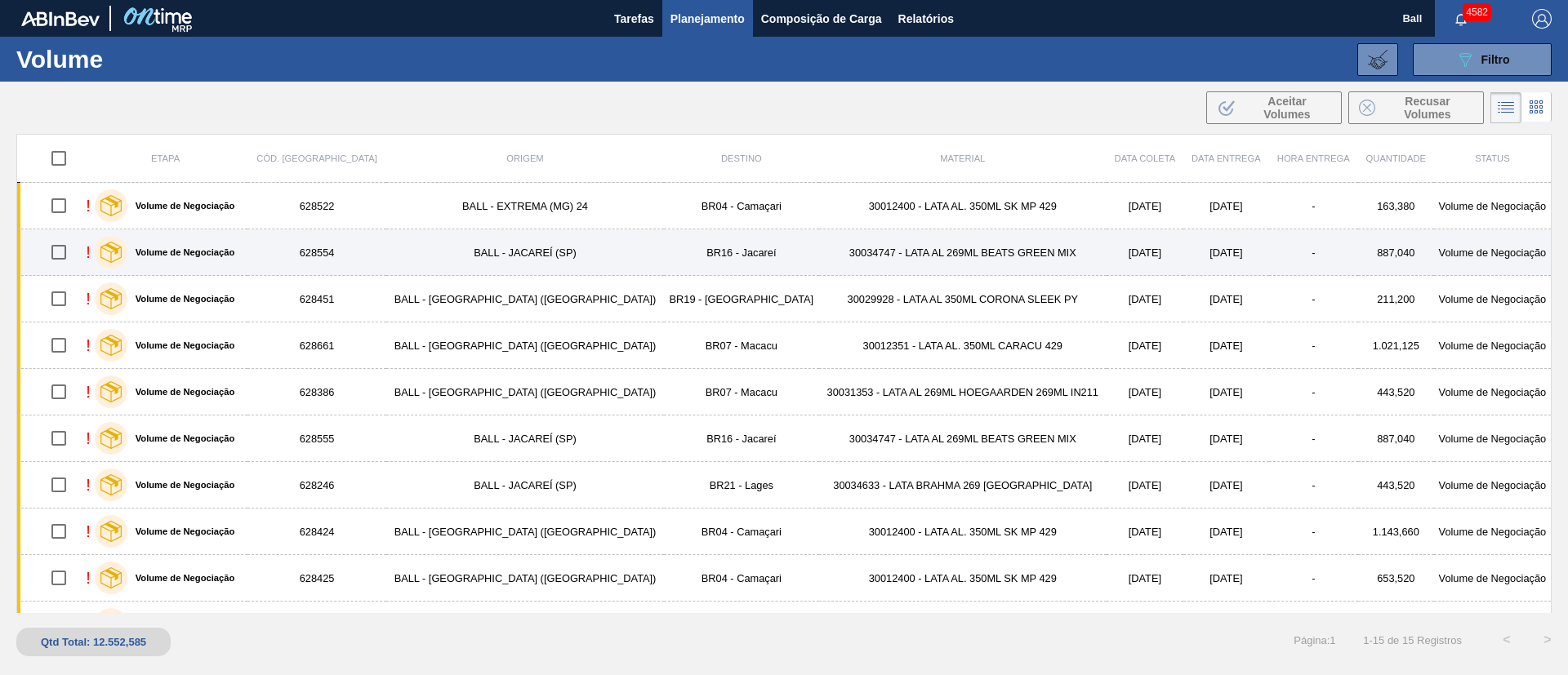
click at [819, 255] on td "30034747 - LATA AL 269ML BEATS GREEN MIX" at bounding box center [963, 252] width 287 height 46
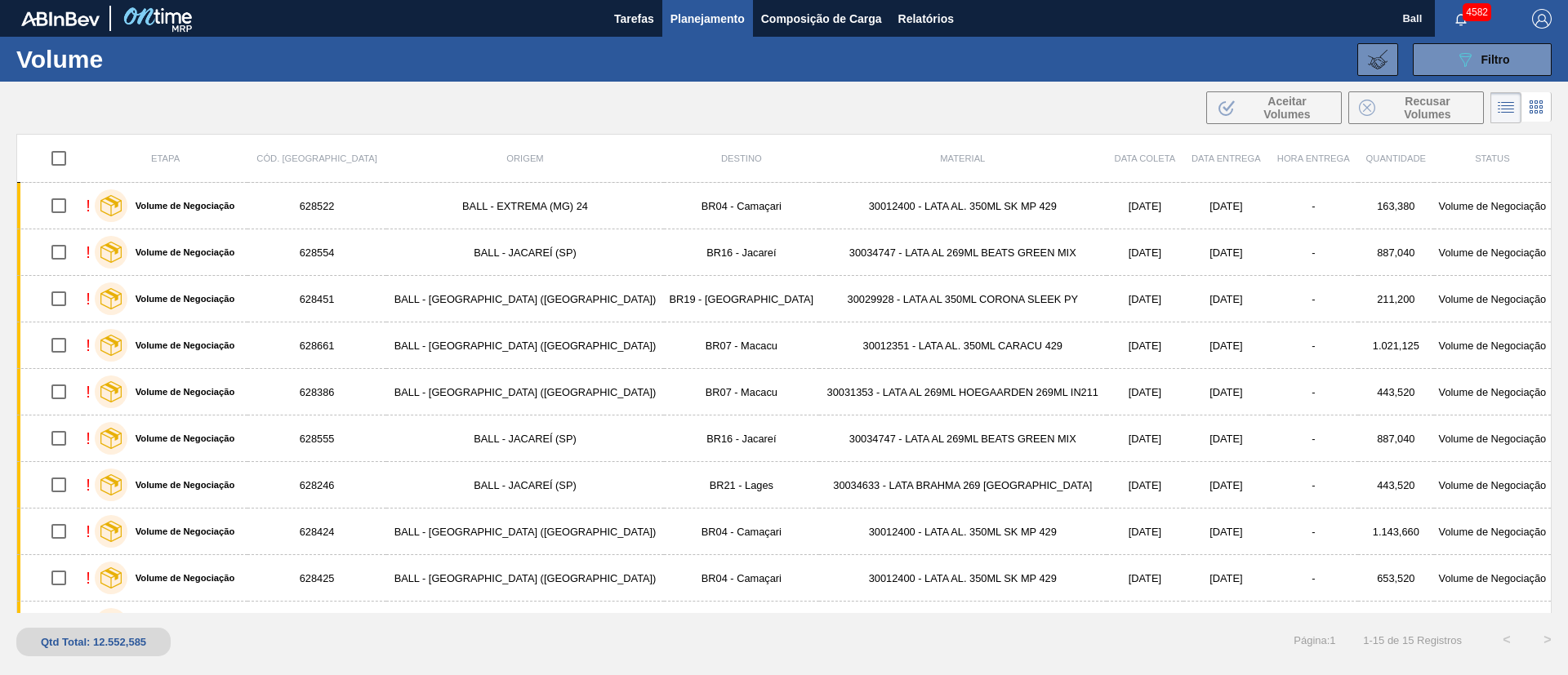
click at [709, 11] on span "Planejamento" at bounding box center [707, 19] width 75 height 20
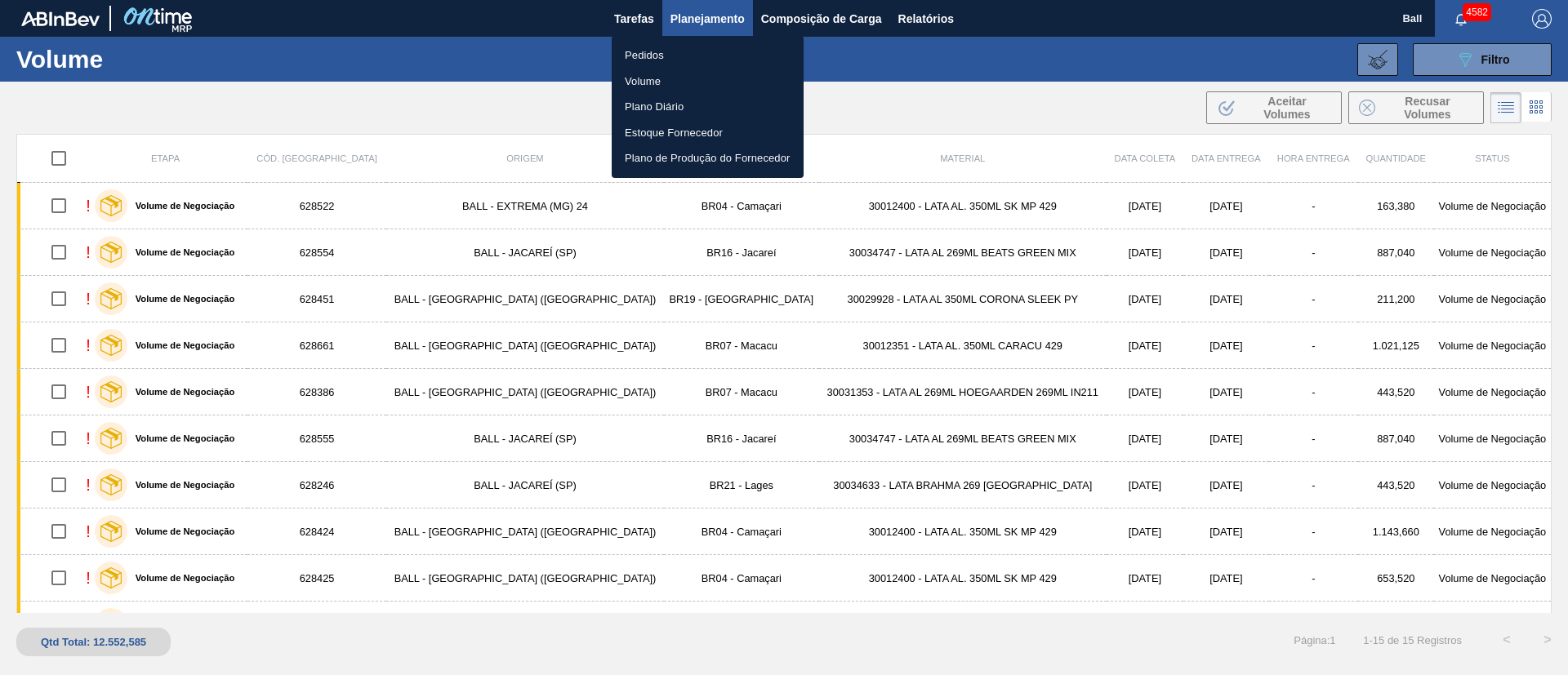
click at [493, 77] on div at bounding box center [784, 337] width 1568 height 675
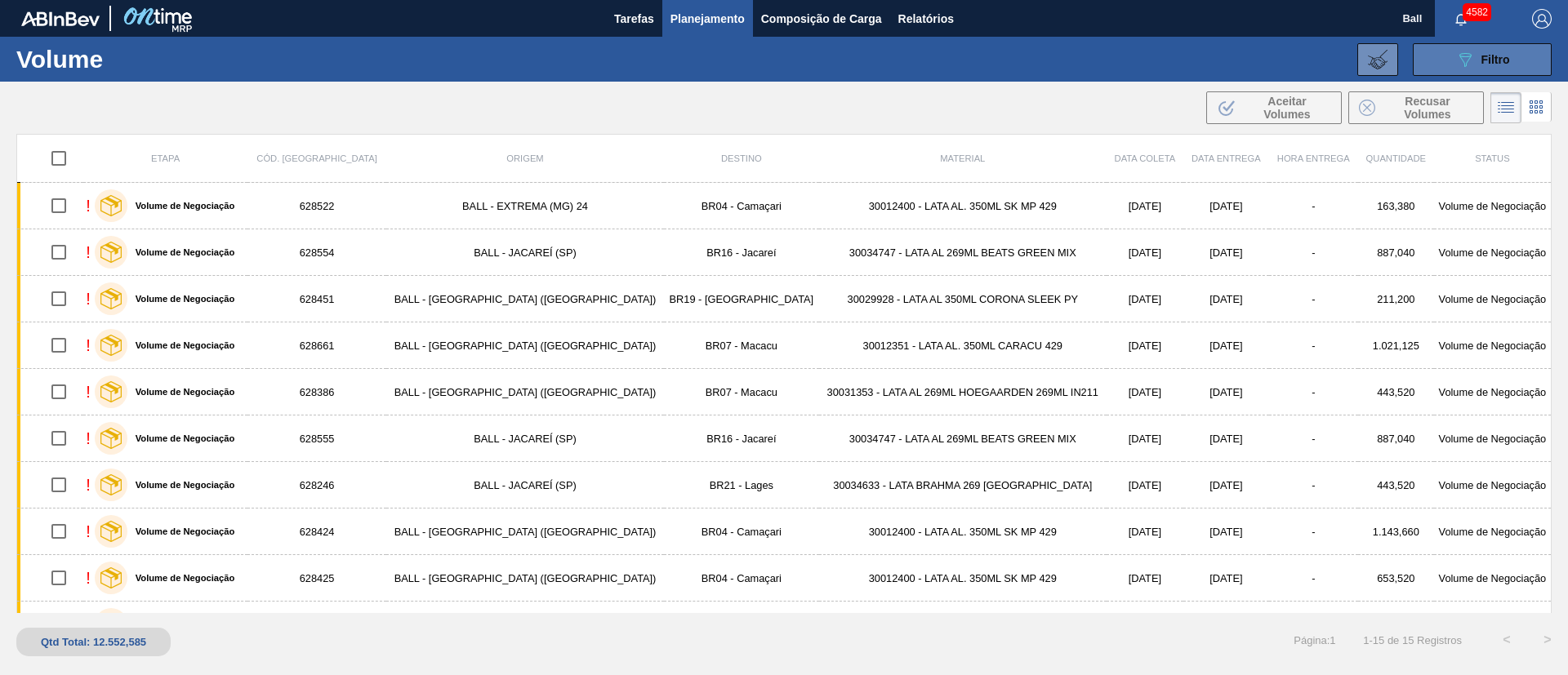
click at [1525, 62] on button "089F7B8B-B2A5-4AFE-B5C0-19BA573D28AC Filtro" at bounding box center [1482, 59] width 139 height 33
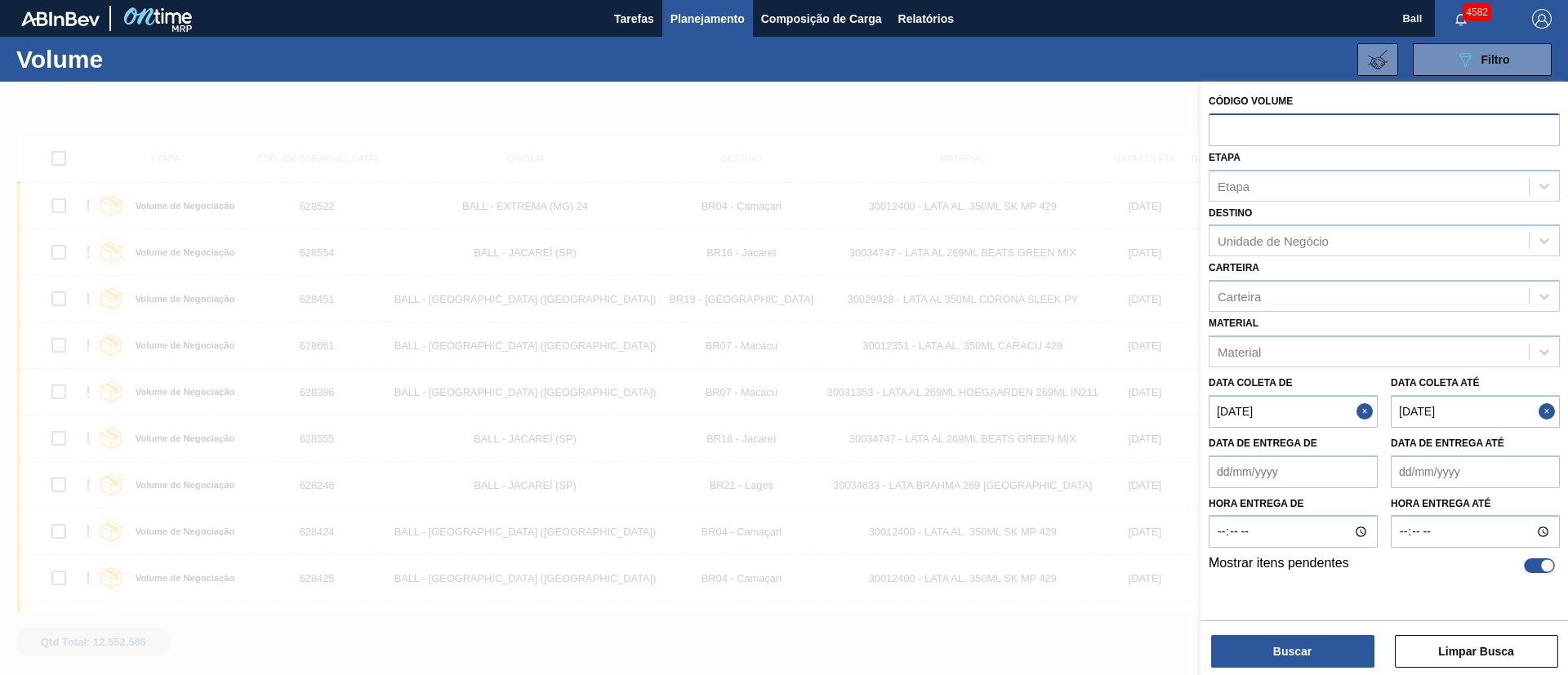
click at [1237, 133] on input "text" at bounding box center [1385, 128] width 351 height 31
paste input "V628687"
click at [1230, 130] on input "V628687" at bounding box center [1385, 128] width 351 height 31
type input "628687"
click at [1300, 648] on button "Buscar" at bounding box center [1292, 651] width 163 height 33
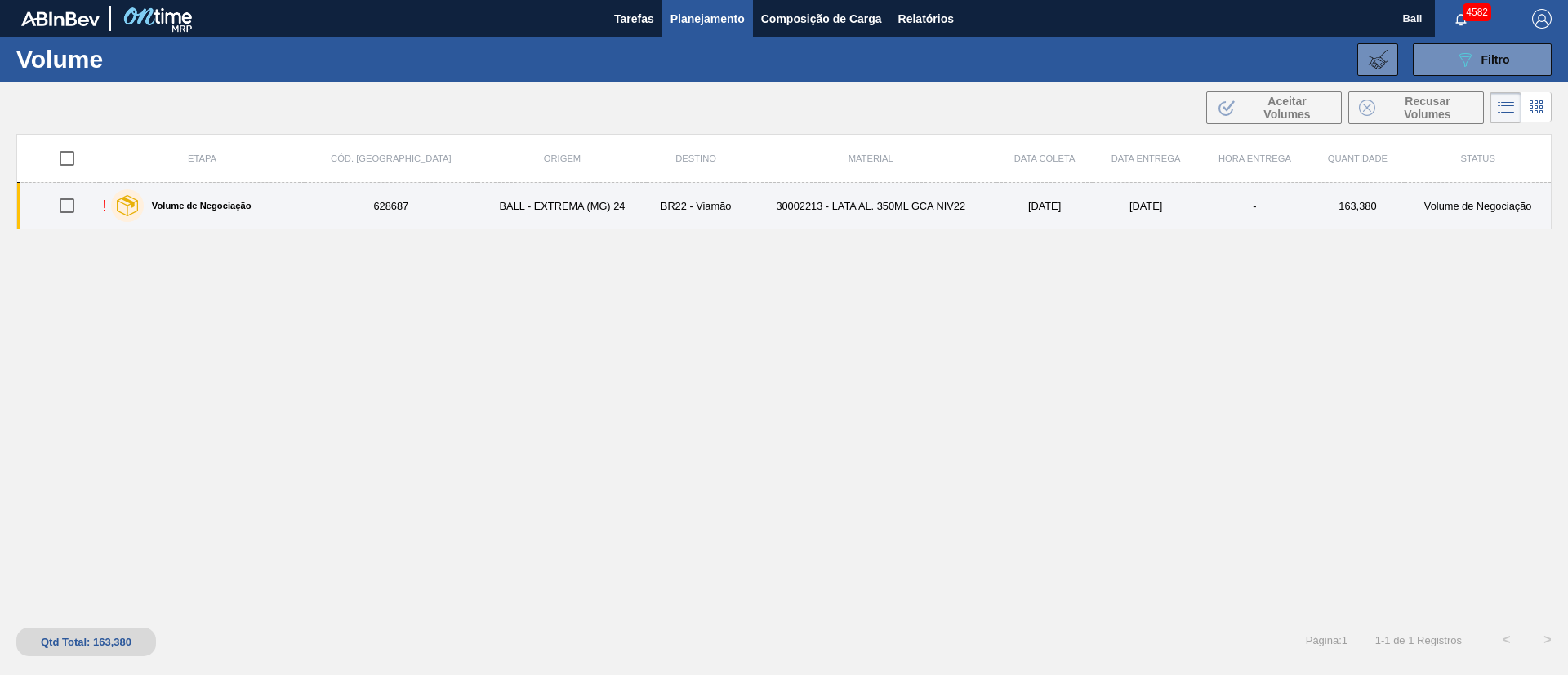
click at [825, 205] on td "30002213 - LATA AL. 350ML GCA NIV22" at bounding box center [871, 206] width 251 height 46
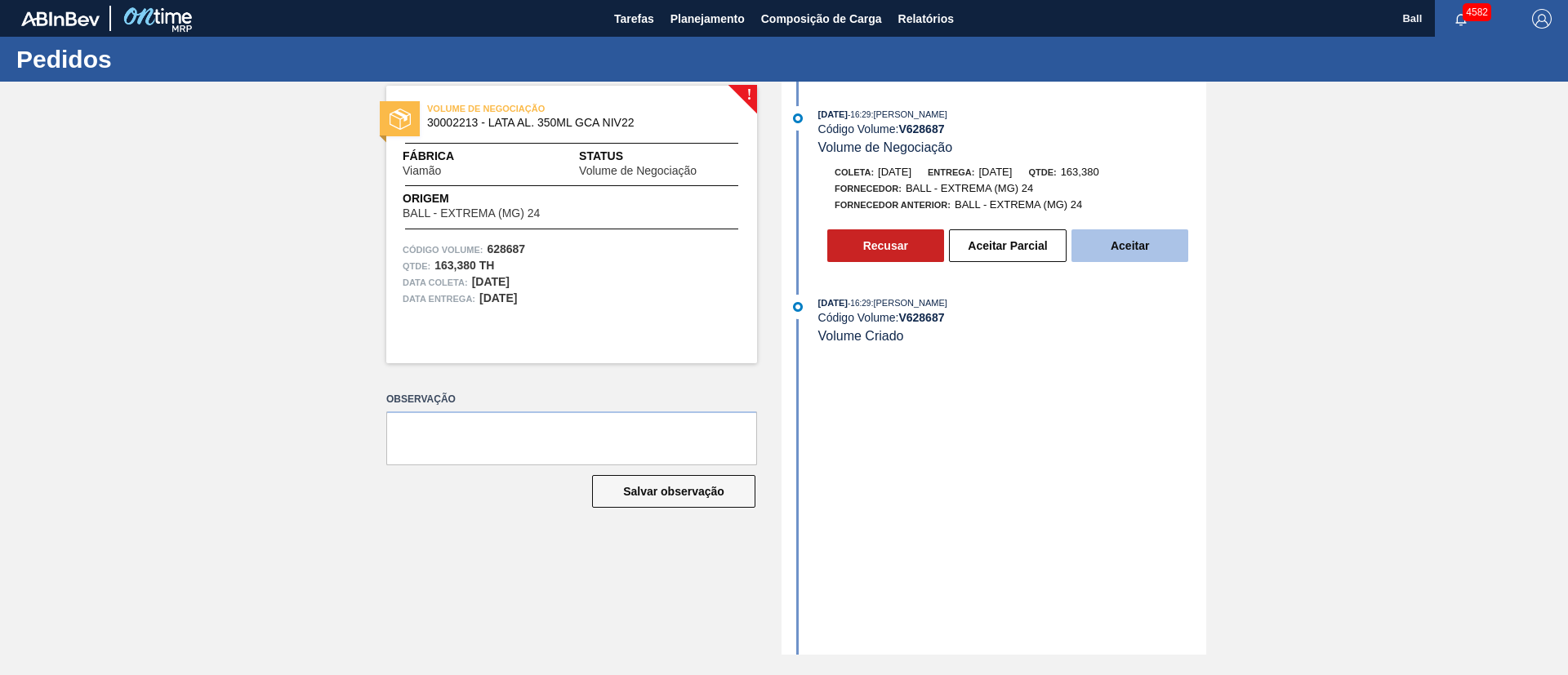
click at [1130, 239] on button "Aceitar" at bounding box center [1131, 245] width 117 height 33
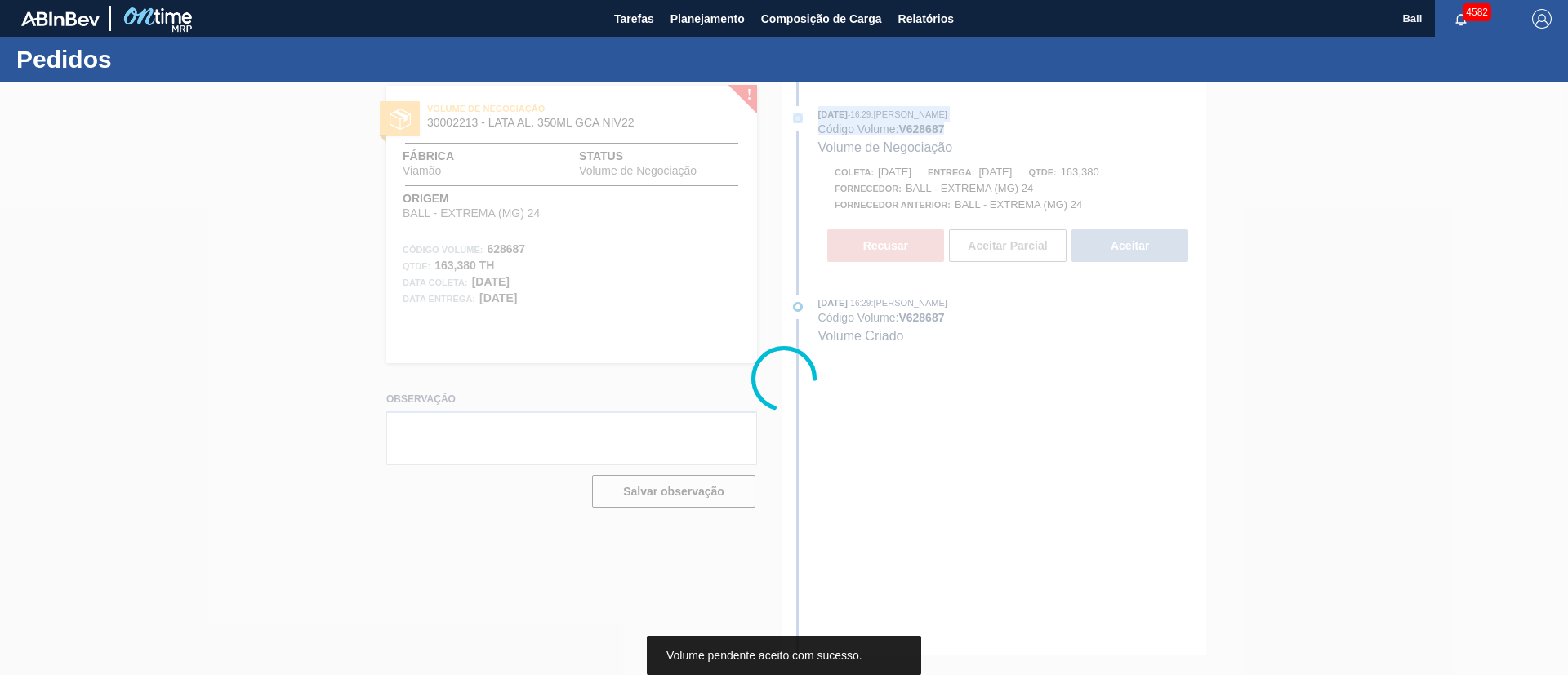
drag, startPoint x: 956, startPoint y: 123, endPoint x: 923, endPoint y: 130, distance: 33.7
click at [923, 130] on div "07/10/2025 - 16:29 : Bruno de Mello Duarte Código Volume: V 628687 Volume de Ne…" at bounding box center [995, 367] width 425 height 573
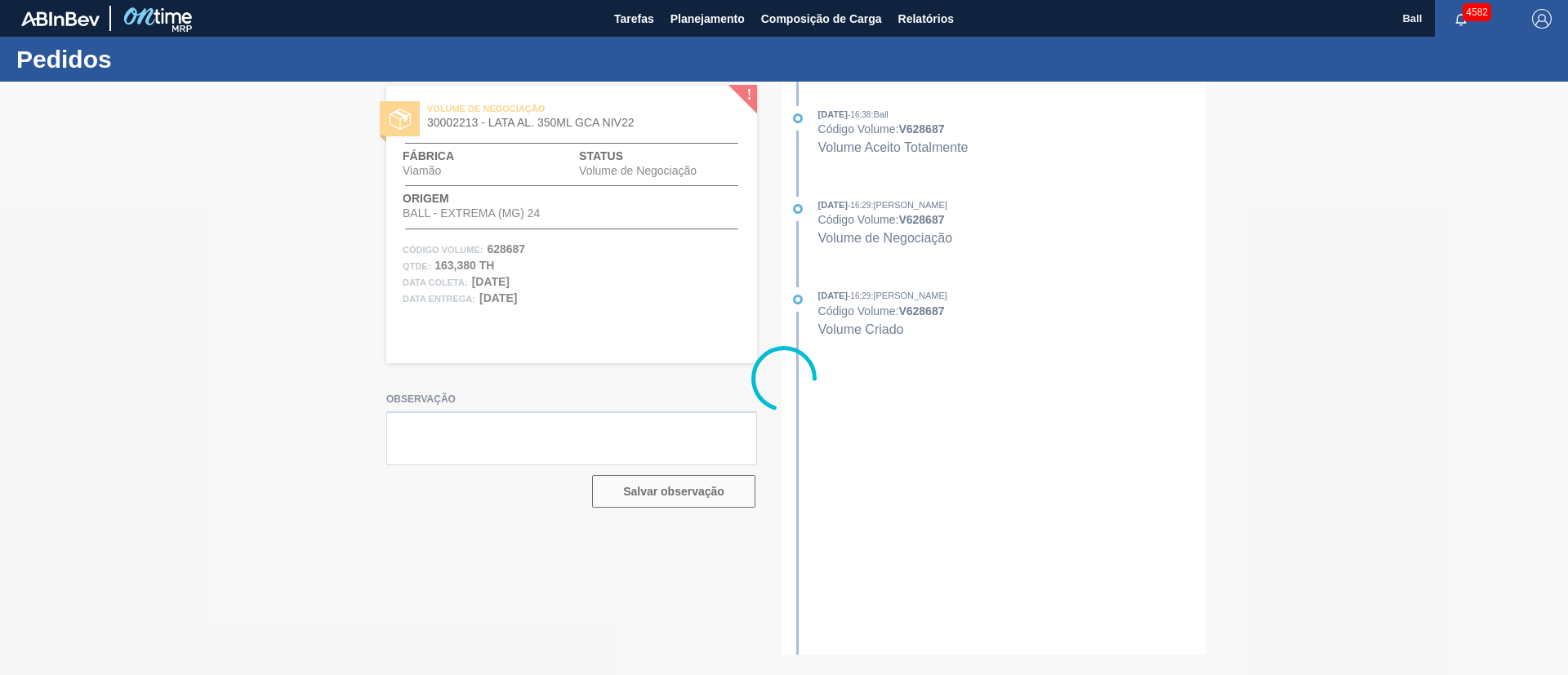
click at [974, 142] on div at bounding box center [784, 378] width 1568 height 594
drag, startPoint x: 957, startPoint y: 126, endPoint x: 910, endPoint y: 127, distance: 47.0
click at [910, 127] on div at bounding box center [784, 378] width 1568 height 594
click at [563, 242] on div at bounding box center [784, 378] width 1568 height 594
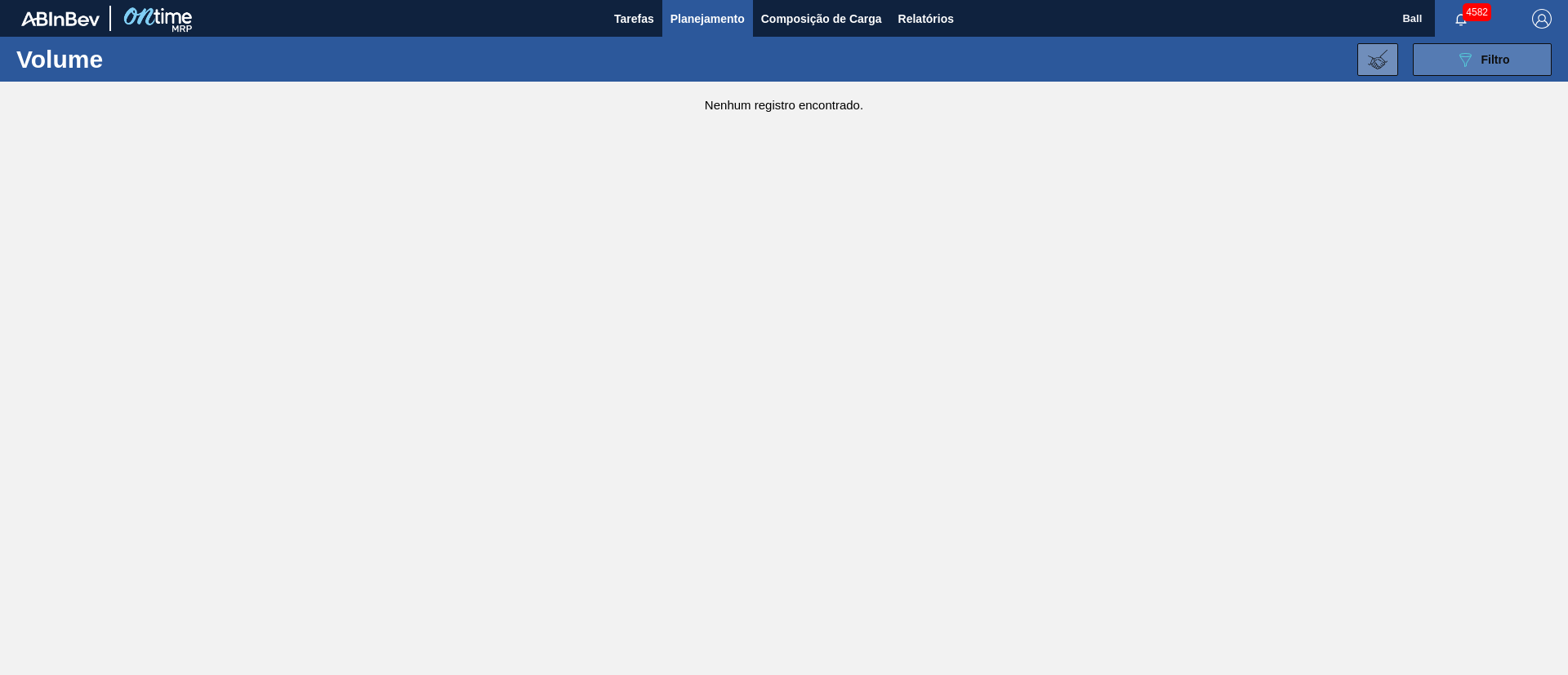
click at [1497, 66] on div "089F7B8B-B2A5-4AFE-B5C0-19BA573D28AC Filtro" at bounding box center [1483, 59] width 55 height 20
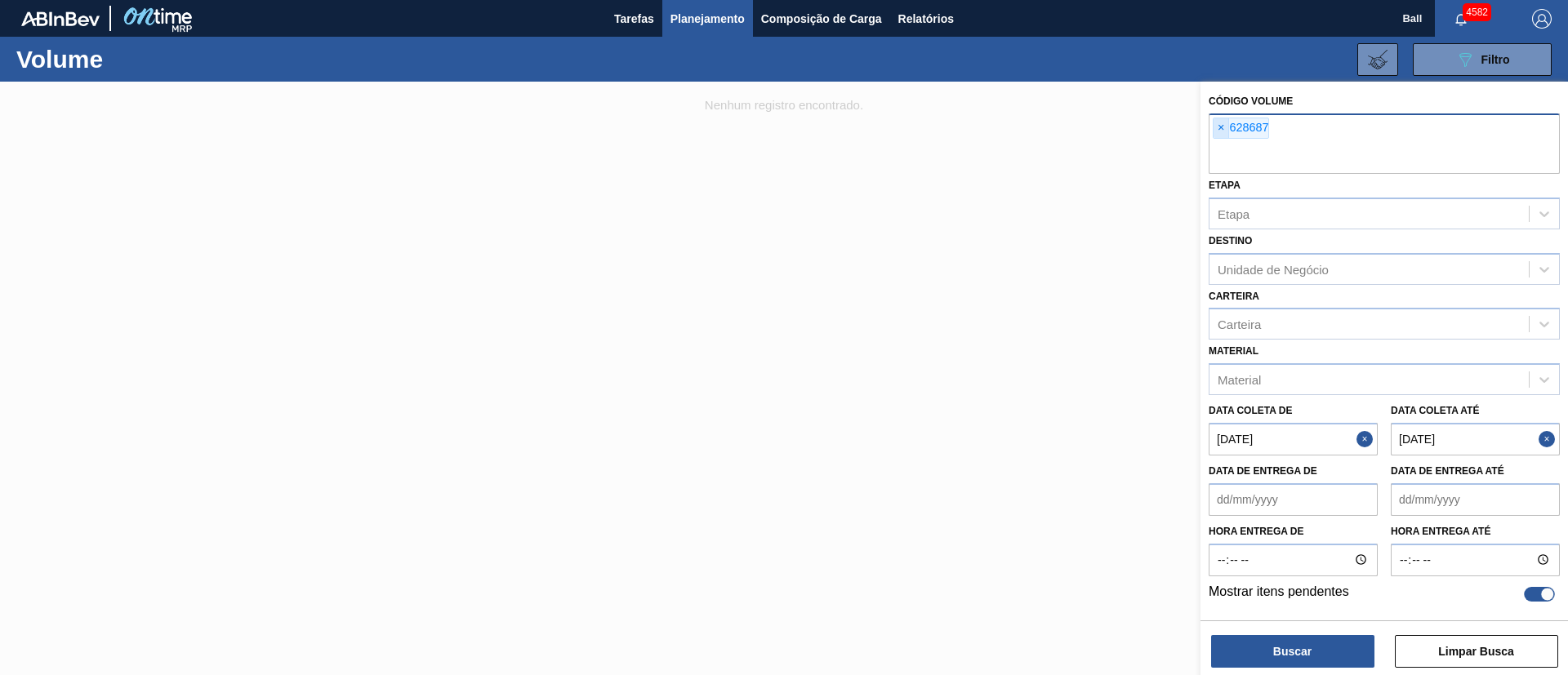
click at [1219, 127] on span "×" at bounding box center [1221, 127] width 15 height 20
click at [1338, 650] on button "Buscar" at bounding box center [1292, 651] width 163 height 33
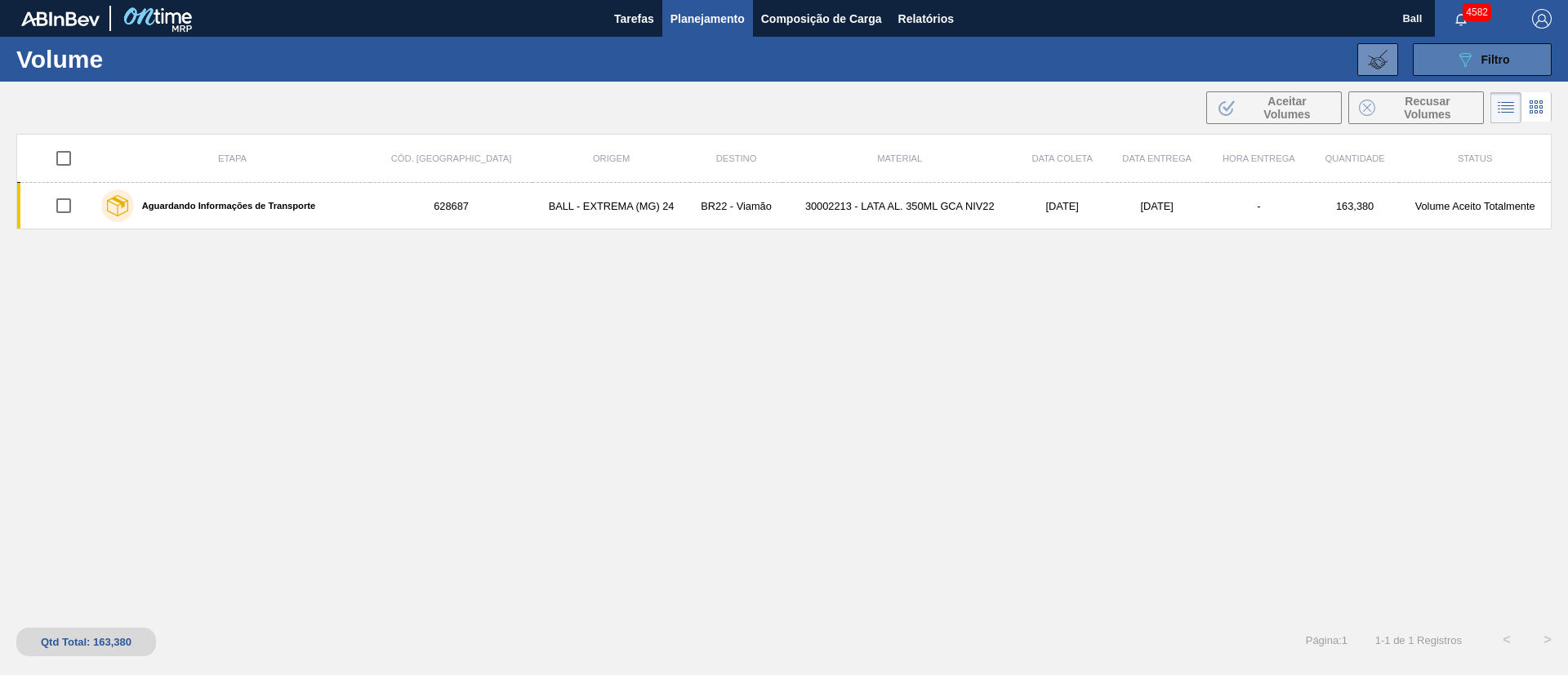
click at [1495, 61] on span "Filtro" at bounding box center [1496, 59] width 28 height 13
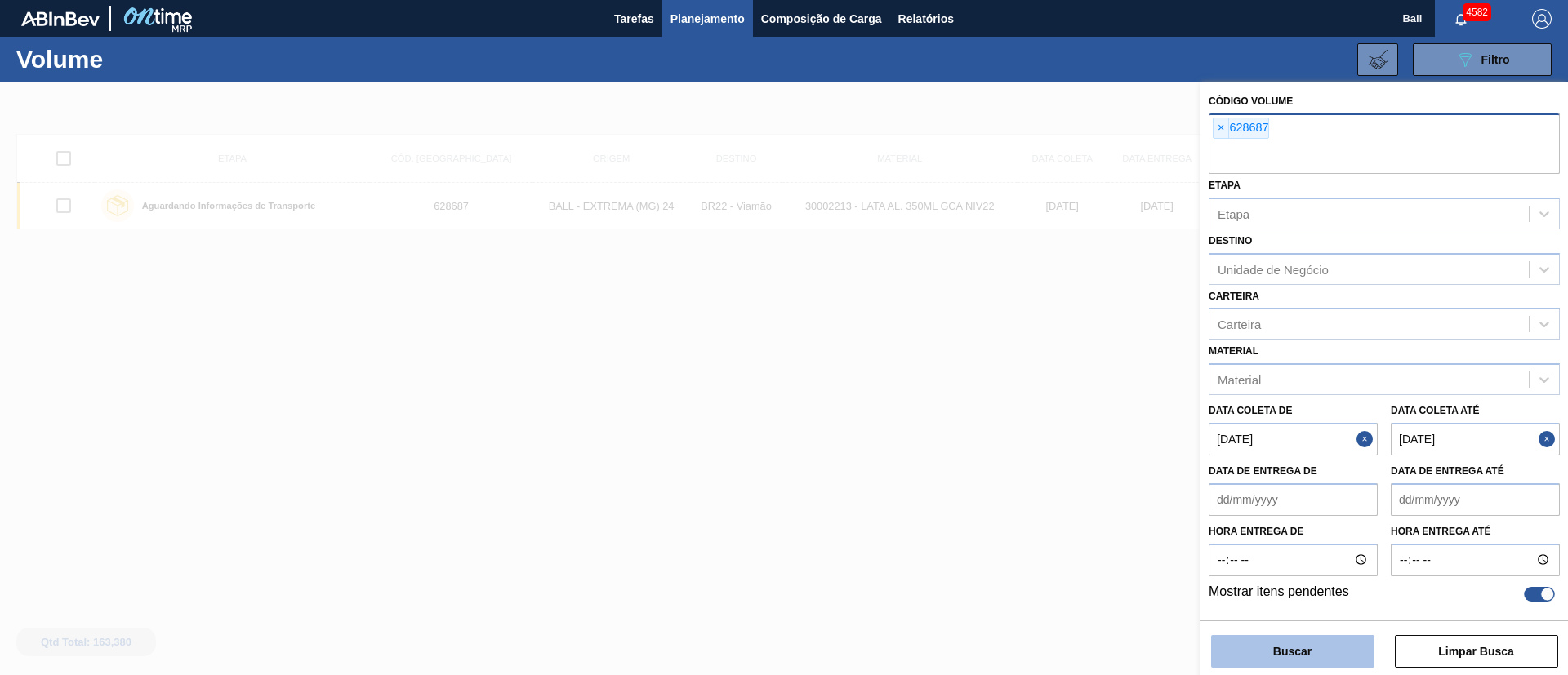
click at [1328, 651] on button "Buscar" at bounding box center [1292, 651] width 163 height 33
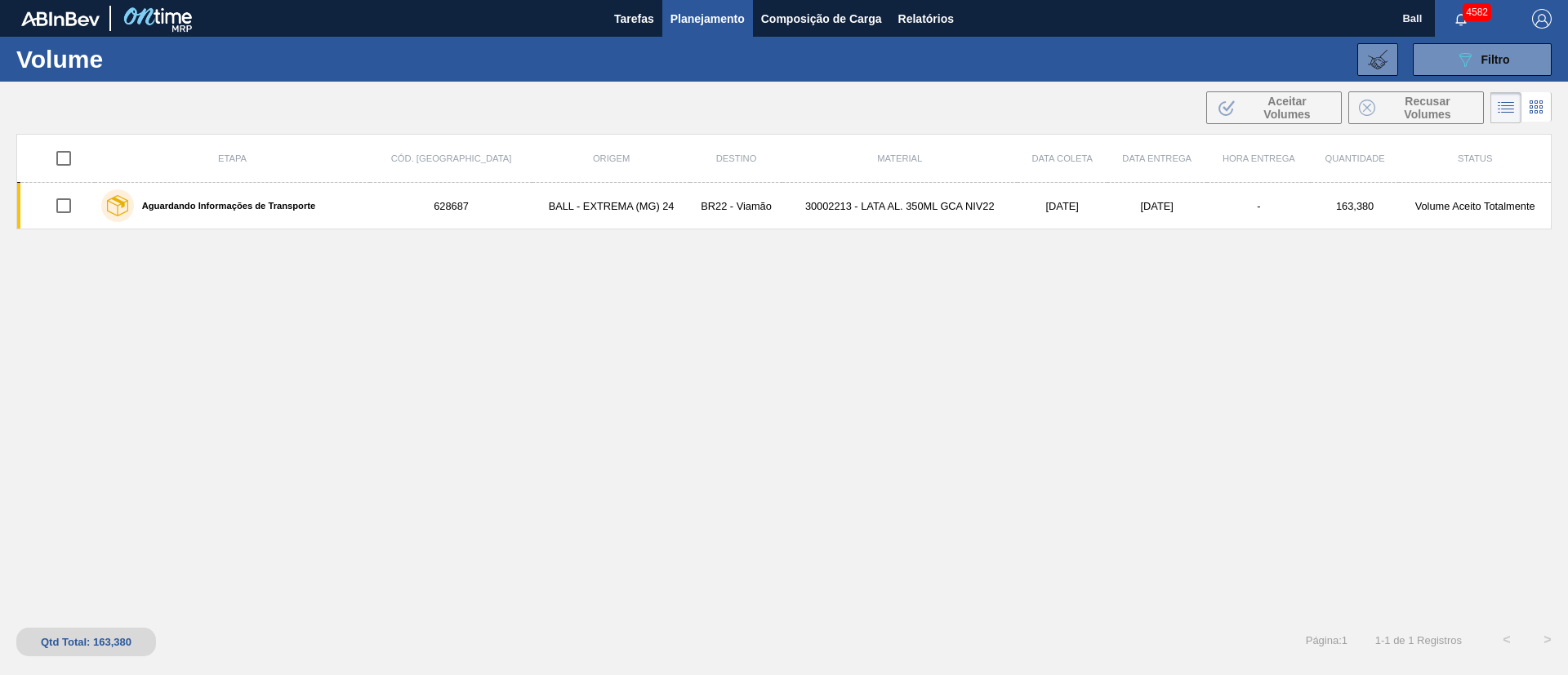
click at [1478, 75] on button "089F7B8B-B2A5-4AFE-B5C0-19BA573D28AC Filtro" at bounding box center [1482, 59] width 139 height 33
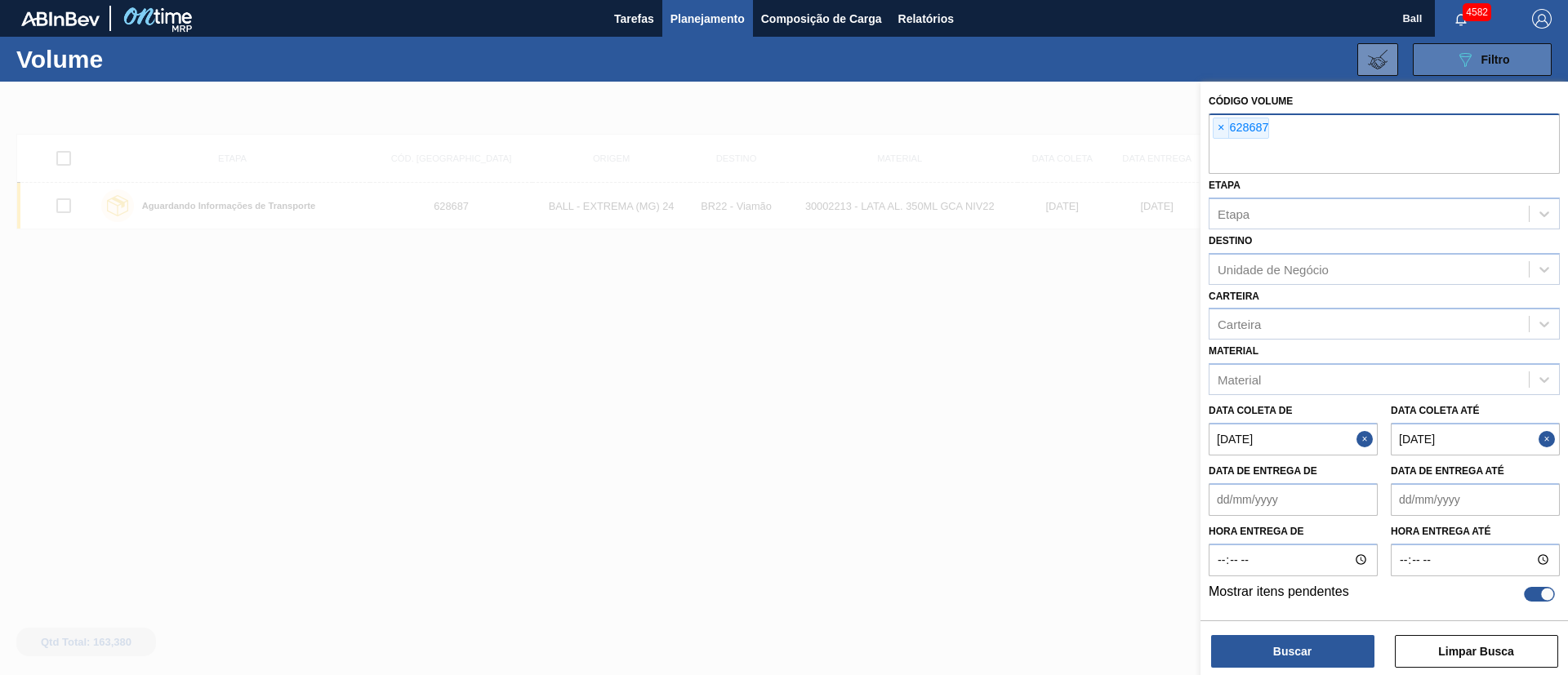
click at [1475, 59] on div "089F7B8B-B2A5-4AFE-B5C0-19BA573D28AC Filtro" at bounding box center [1483, 59] width 55 height 20
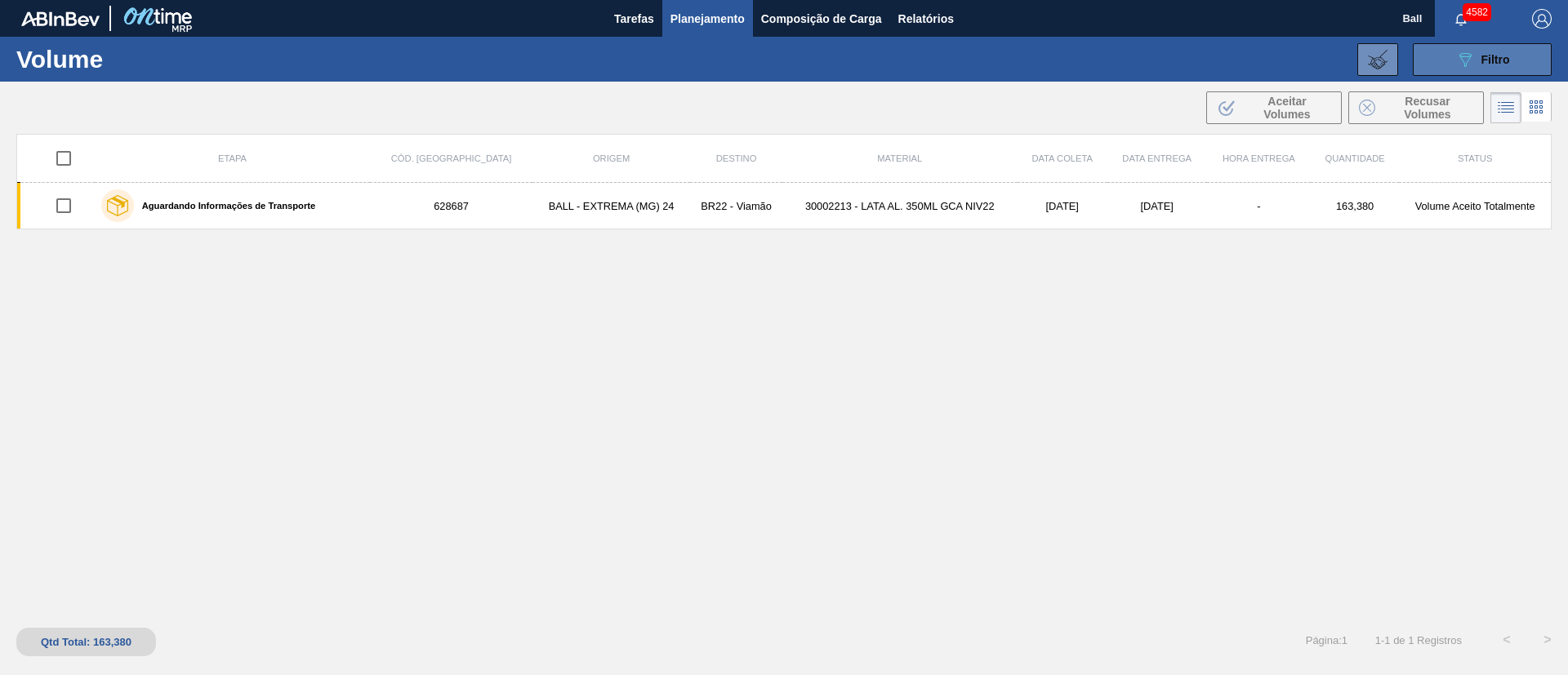
click at [1470, 57] on icon "089F7B8B-B2A5-4AFE-B5C0-19BA573D28AC" at bounding box center [1465, 59] width 20 height 20
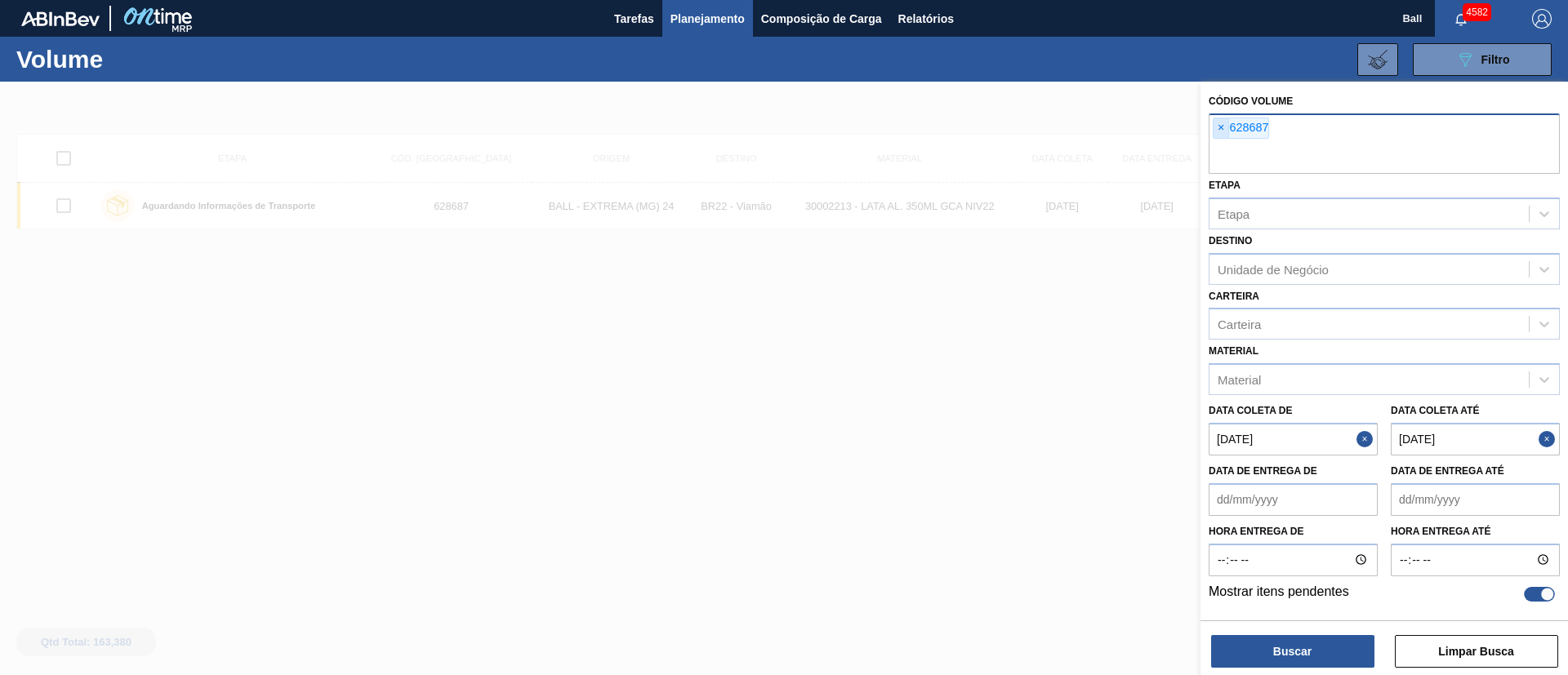
click at [1223, 130] on span "×" at bounding box center [1221, 127] width 15 height 20
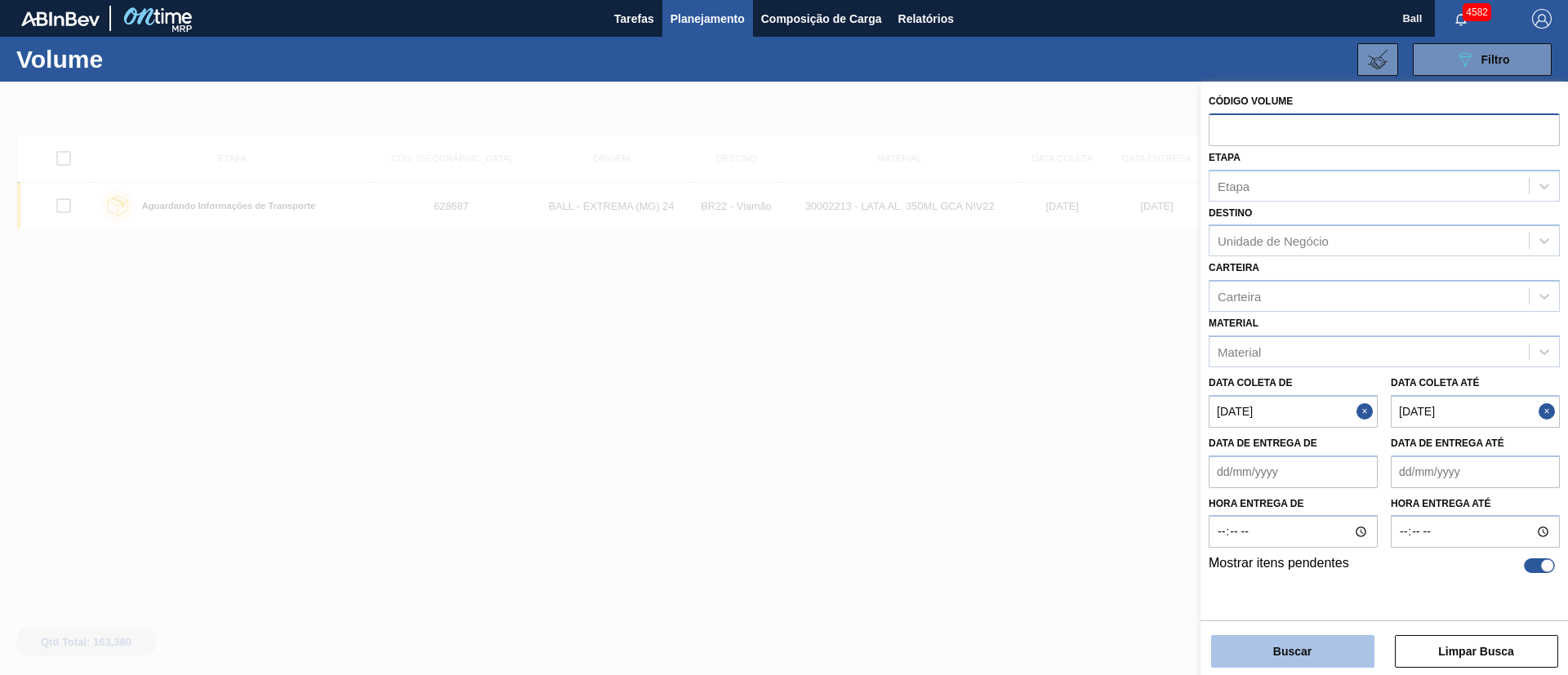
click at [1314, 657] on button "Buscar" at bounding box center [1292, 651] width 163 height 33
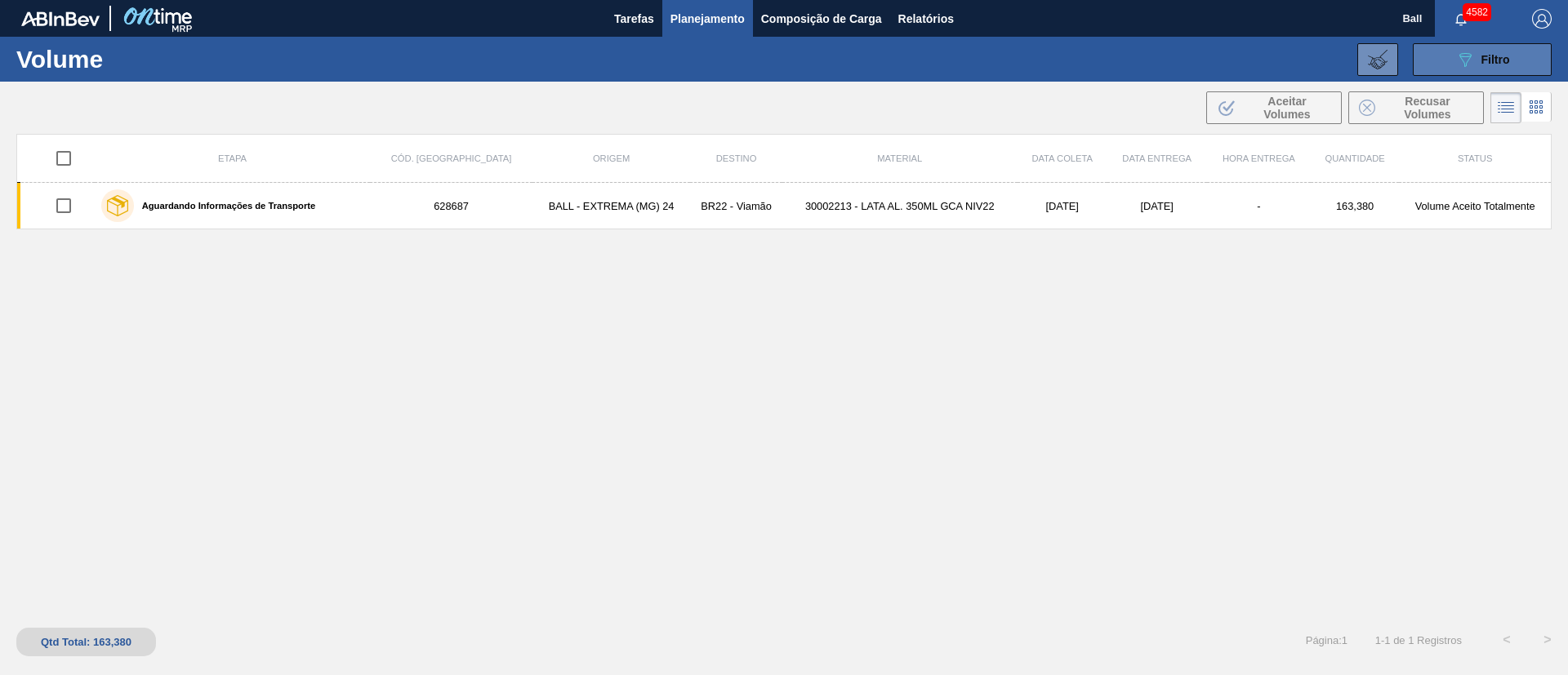
click at [1516, 53] on button "089F7B8B-B2A5-4AFE-B5C0-19BA573D28AC Filtro" at bounding box center [1482, 59] width 139 height 33
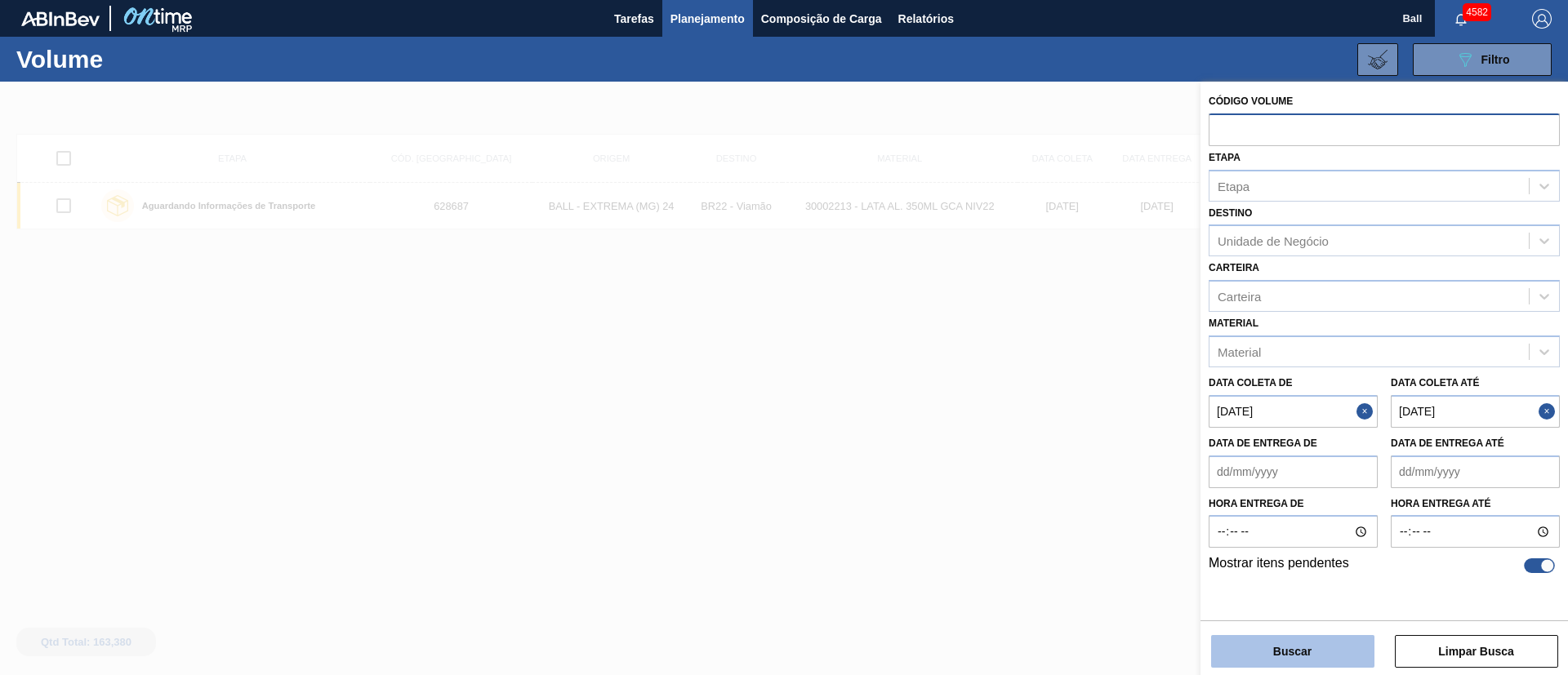
click at [1328, 645] on button "Buscar" at bounding box center [1292, 651] width 163 height 33
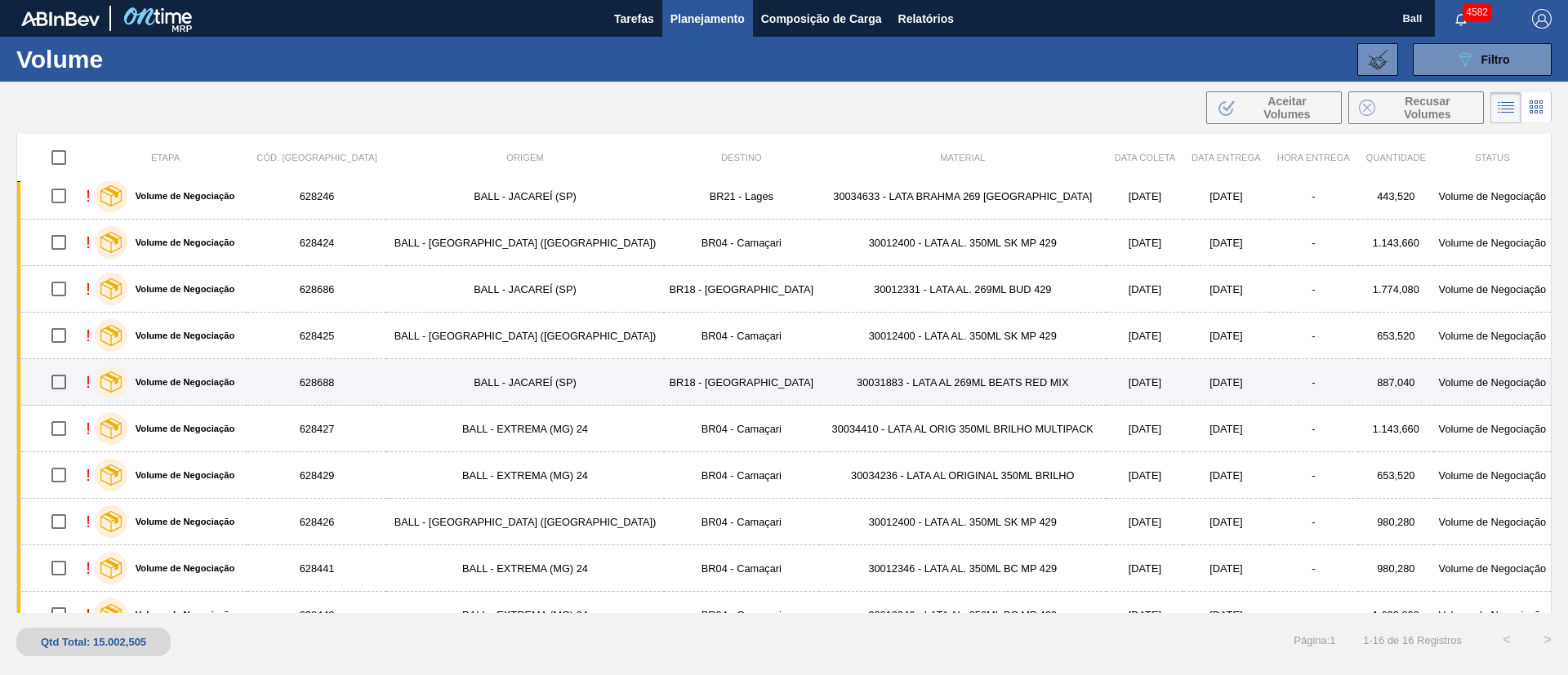
scroll to position [245, 0]
click at [904, 384] on td "30031883 - LATA AL 269ML BEATS RED MIX" at bounding box center [963, 380] width 287 height 46
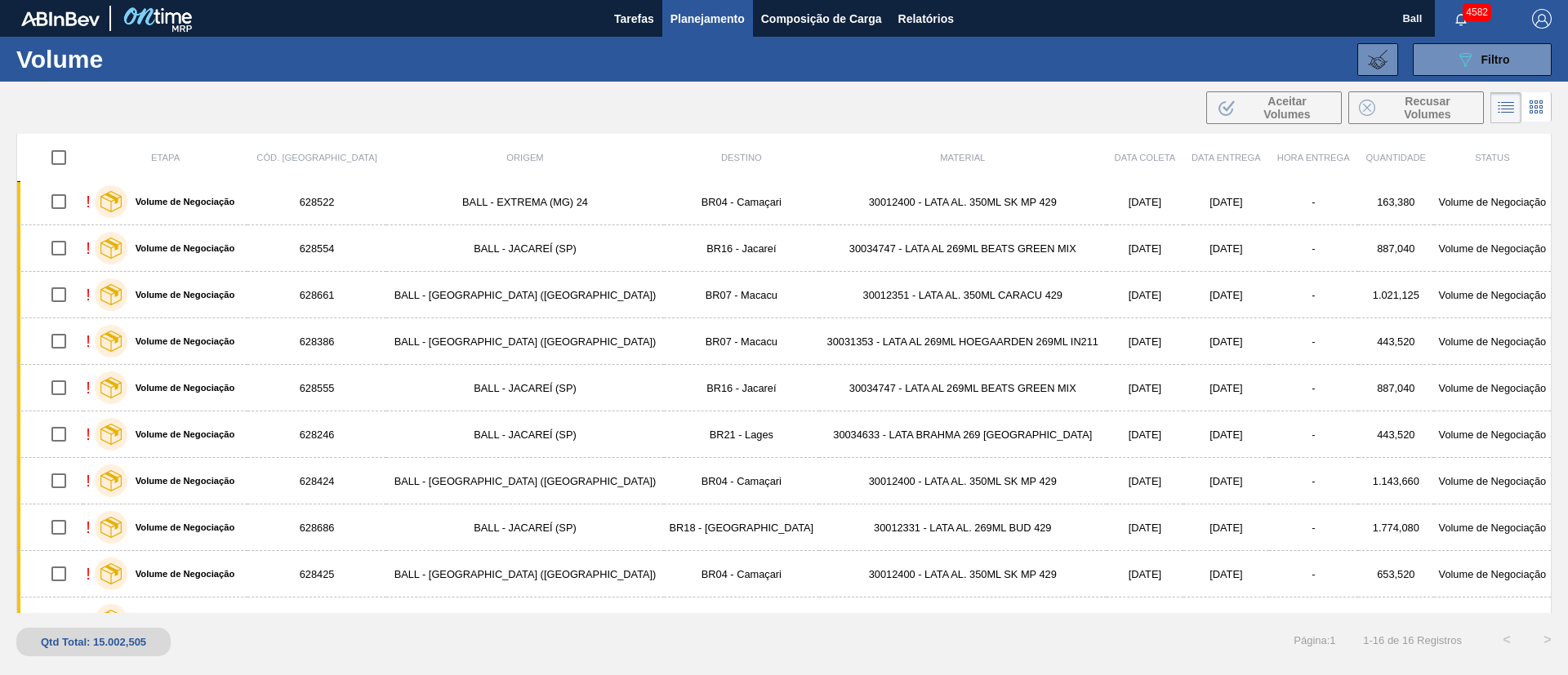
scroll to position [0, 0]
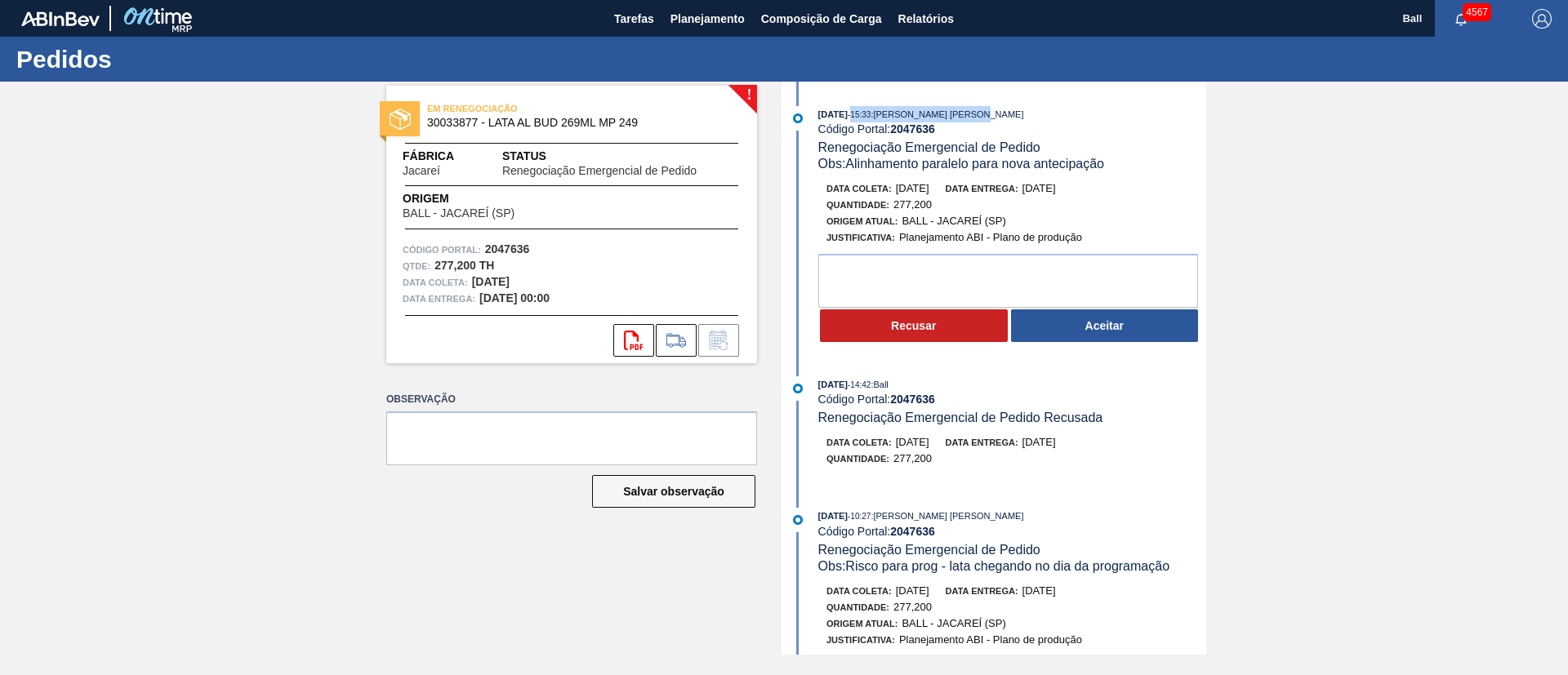
drag, startPoint x: 873, startPoint y: 115, endPoint x: 1003, endPoint y: 111, distance: 130.1
click at [1003, 111] on div "07/10/2025 - 15:33 : Bruno de Mello Duarte" at bounding box center [1013, 113] width 388 height 16
click at [1019, 114] on div "07/10/2025 - 15:33 : Bruno de Mello Duarte" at bounding box center [1013, 113] width 388 height 16
drag, startPoint x: 867, startPoint y: 115, endPoint x: 1016, endPoint y: 115, distance: 149.0
click at [1016, 115] on div "[DATE] 15:34 : [PERSON_NAME] [PERSON_NAME]" at bounding box center [1013, 113] width 388 height 16
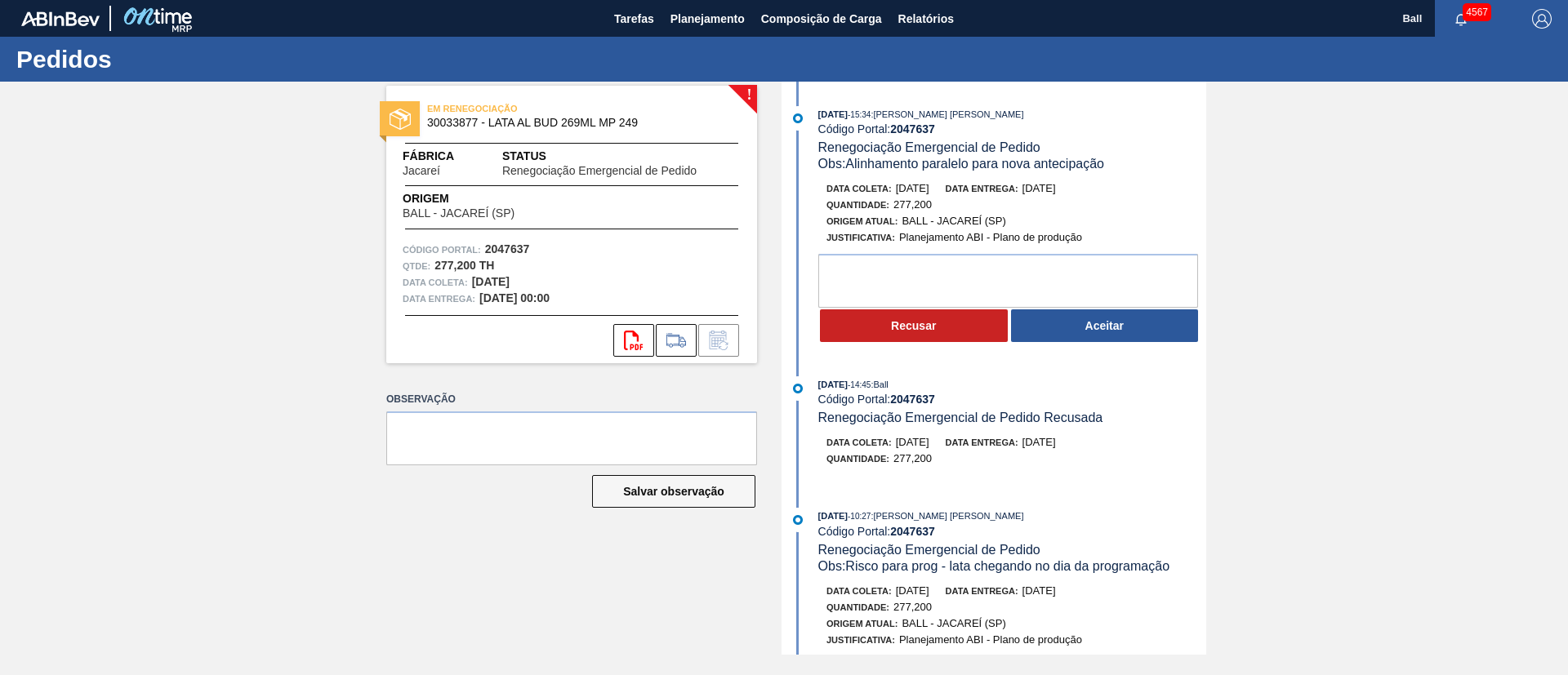
click at [1034, 114] on div "[DATE] 15:34 : [PERSON_NAME] [PERSON_NAME]" at bounding box center [1013, 113] width 388 height 16
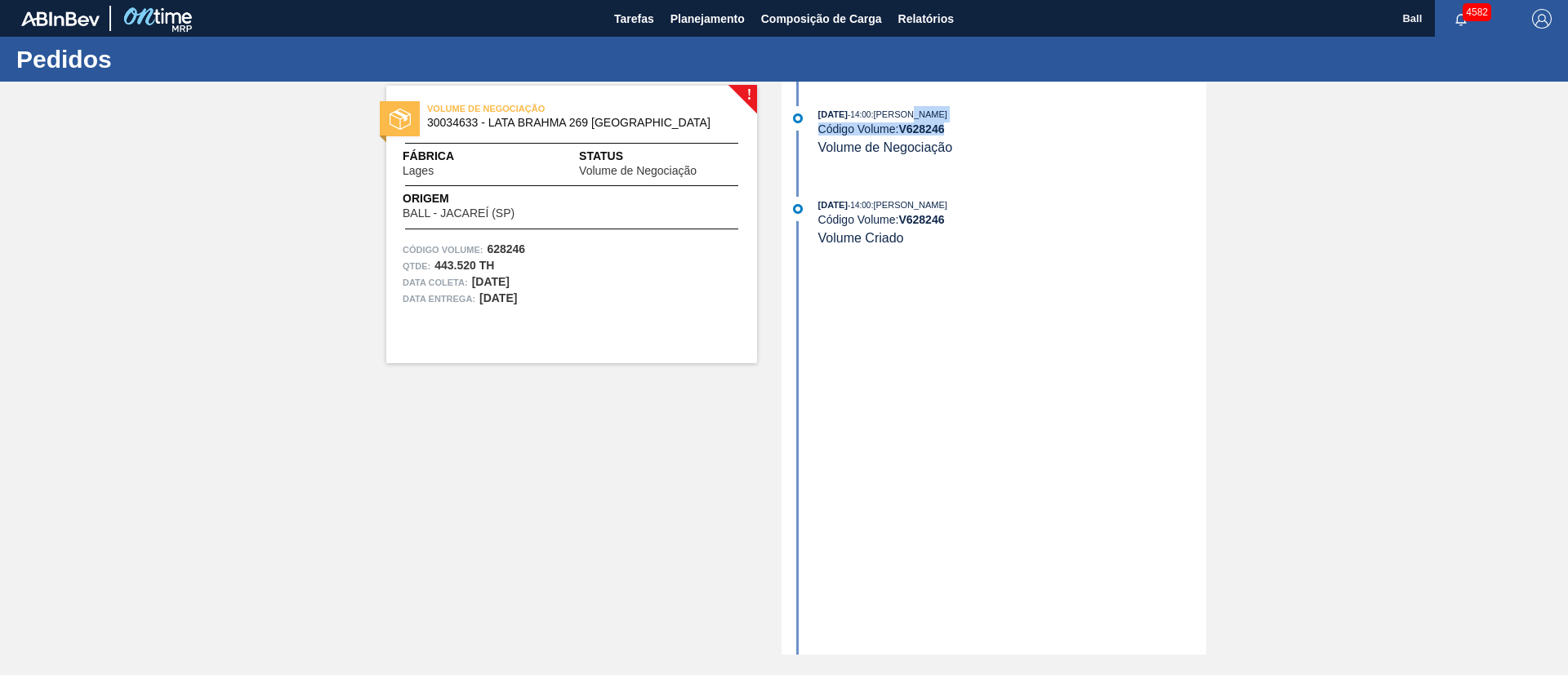
drag, startPoint x: 963, startPoint y: 144, endPoint x: 929, endPoint y: 107, distance: 50.2
click at [929, 107] on div "06/10/2025 - 14:00 : Bruno de Mello Duarte Código Volume: V 628246 Volume de Ne…" at bounding box center [1013, 130] width 388 height 50
click at [1052, 144] on div "06/10/2025 - 14:00 : Bruno de Mello Duarte Código Volume: V 628246 Volume de Ne…" at bounding box center [1013, 130] width 388 height 50
click at [912, 141] on span "Volume de Negociação" at bounding box center [886, 147] width 135 height 14
click at [647, 114] on span "VOLUME DE NEGOCIAÇÃO" at bounding box center [541, 108] width 229 height 16
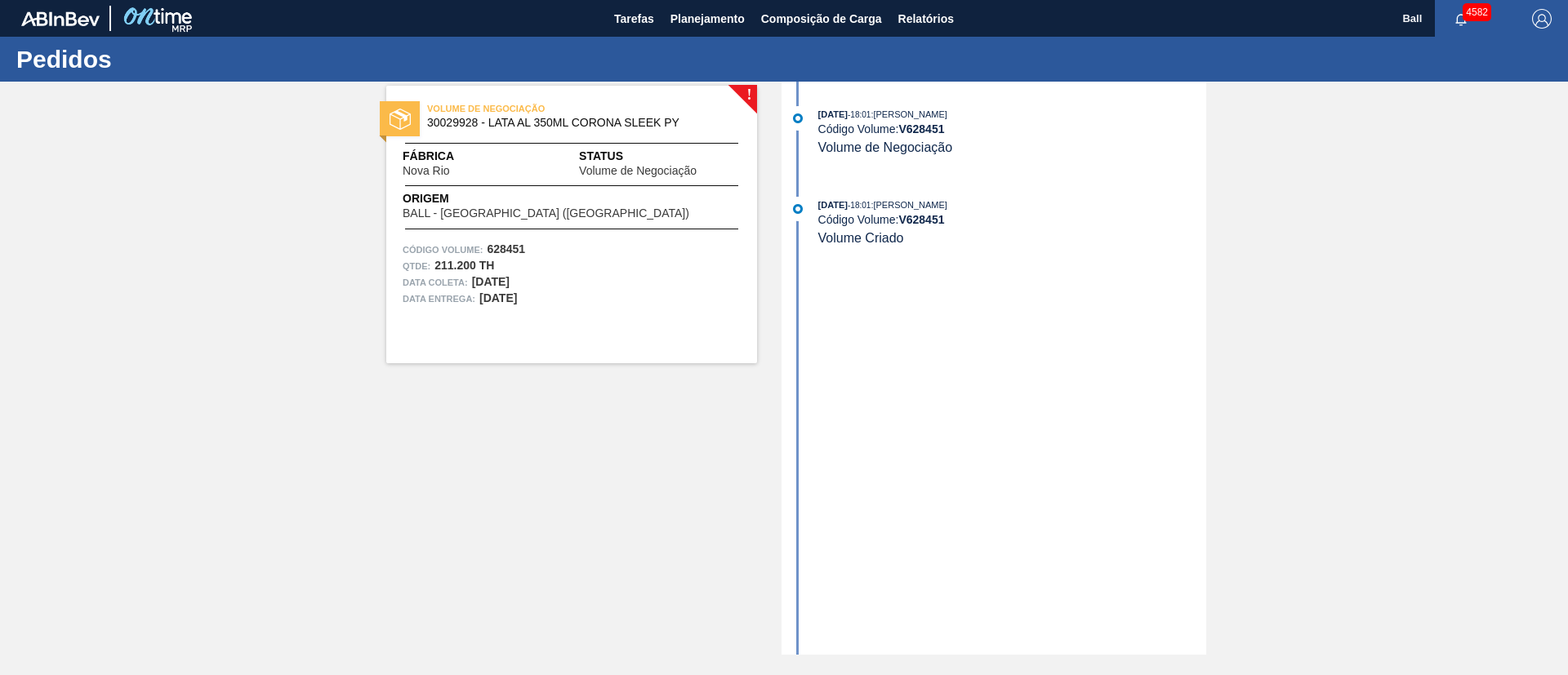
click at [955, 154] on div "[DATE] 18:01 : [PERSON_NAME] Código Volume: V 628451 Volume de Negociação" at bounding box center [1013, 130] width 388 height 50
click at [945, 131] on strong "V 628451" at bounding box center [921, 129] width 45 height 13
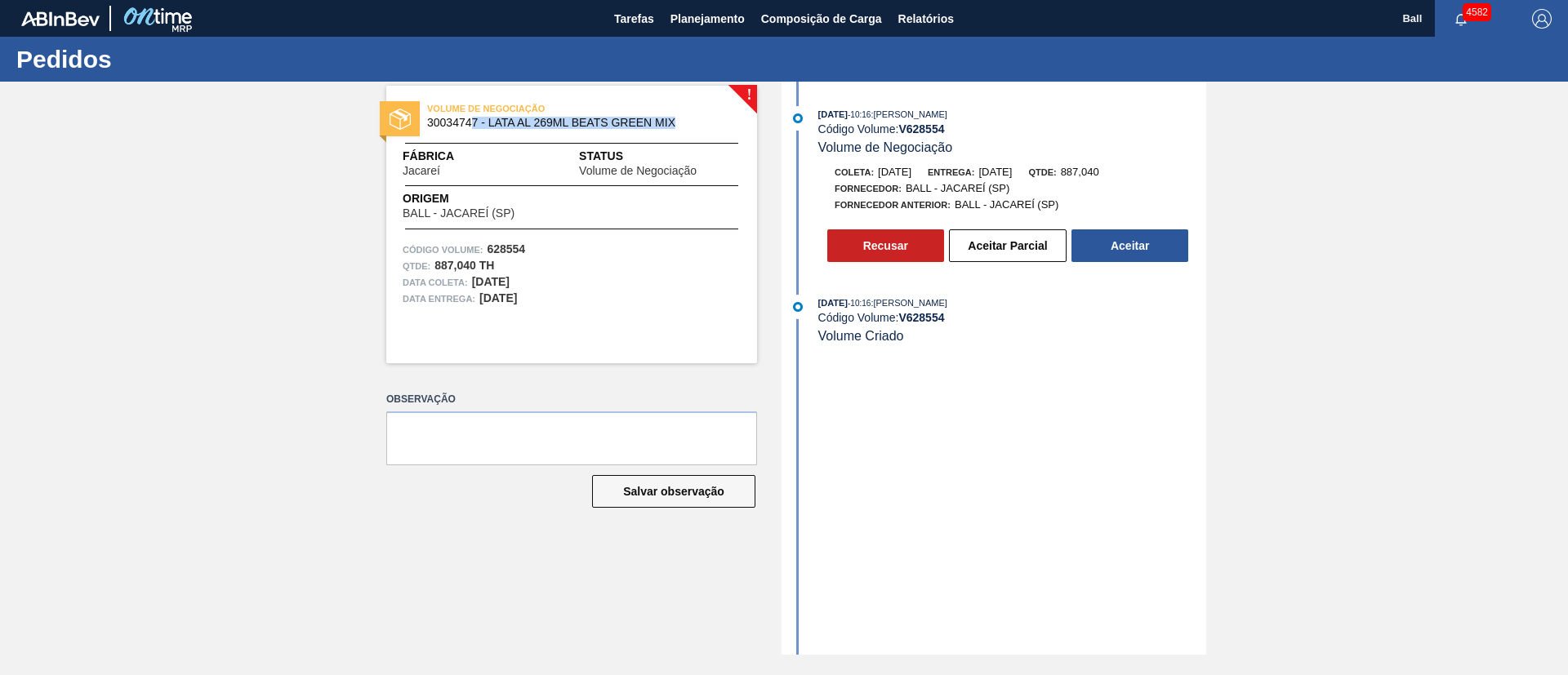
drag, startPoint x: 678, startPoint y: 129, endPoint x: 473, endPoint y: 130, distance: 205.0
click at [473, 130] on div "VOLUME DE NEGOCIAÇÃO 30034747 - LATA AL 269ML BEATS GREEN MIX" at bounding box center [571, 116] width 371 height 37
click at [124, 383] on div "! VOLUME DE NEGOCIAÇÃO 30034747 - LATA AL 269ML BEATS GREEN MIX Fábrica Jacareí…" at bounding box center [784, 367] width 1568 height 573
click at [1120, 250] on button "Aceitar" at bounding box center [1131, 245] width 117 height 33
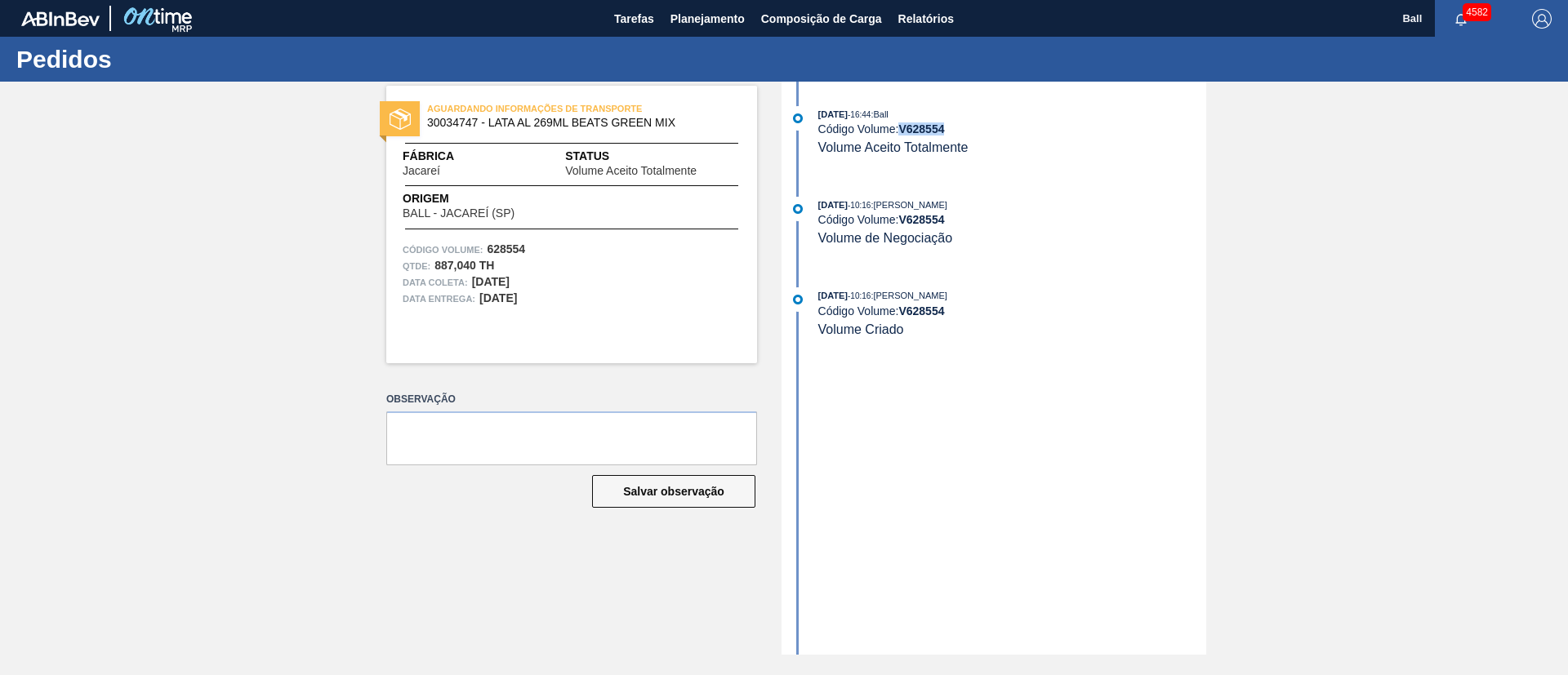
drag, startPoint x: 958, startPoint y: 136, endPoint x: 903, endPoint y: 130, distance: 55.3
click at [903, 130] on div "07/10/2025 - 16:44 : Ball Código Volume: V 628554 Volume Aceito Totalmente" at bounding box center [1013, 130] width 388 height 50
copy strong "V 628554"
drag, startPoint x: 474, startPoint y: 269, endPoint x: 433, endPoint y: 271, distance: 41.0
click at [433, 271] on div "Qtde : 887,040 TH" at bounding box center [571, 265] width 338 height 16
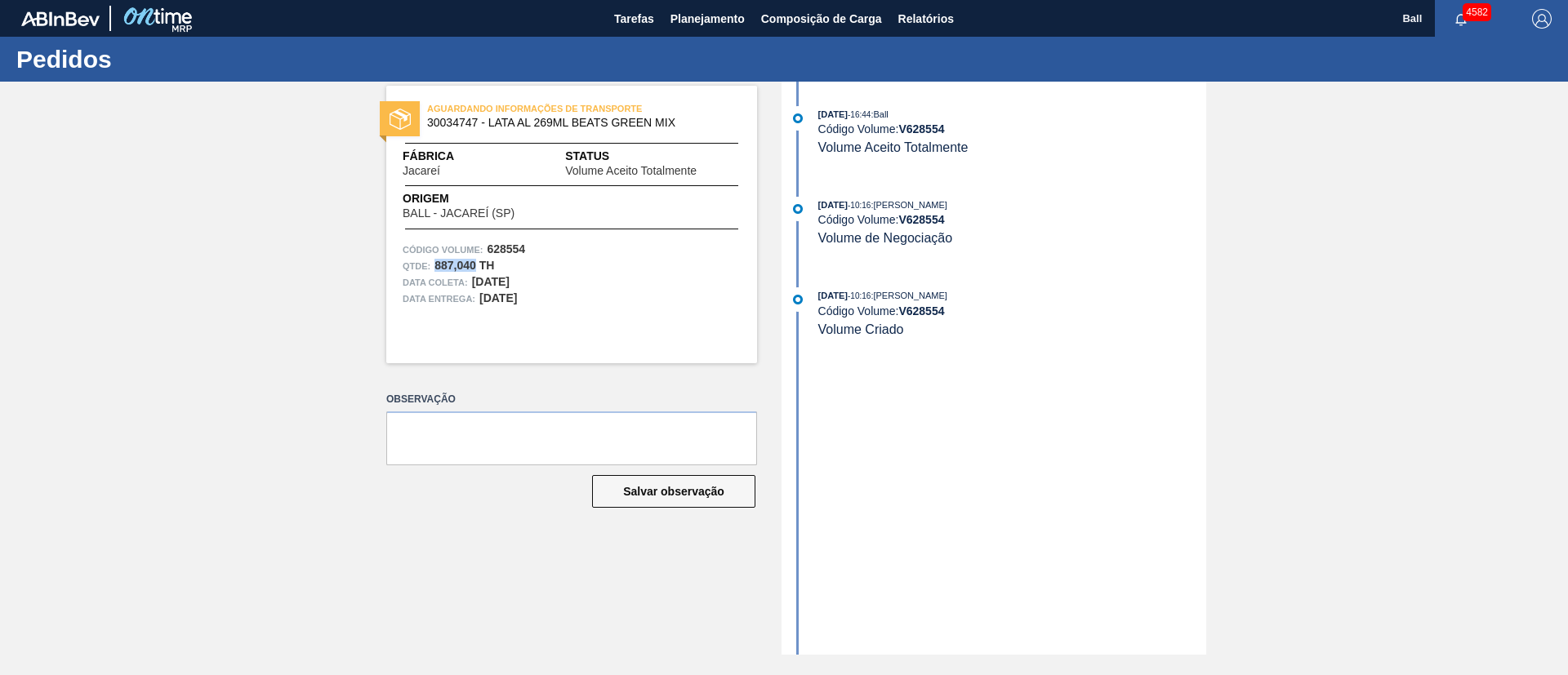
copy strong "887,040"
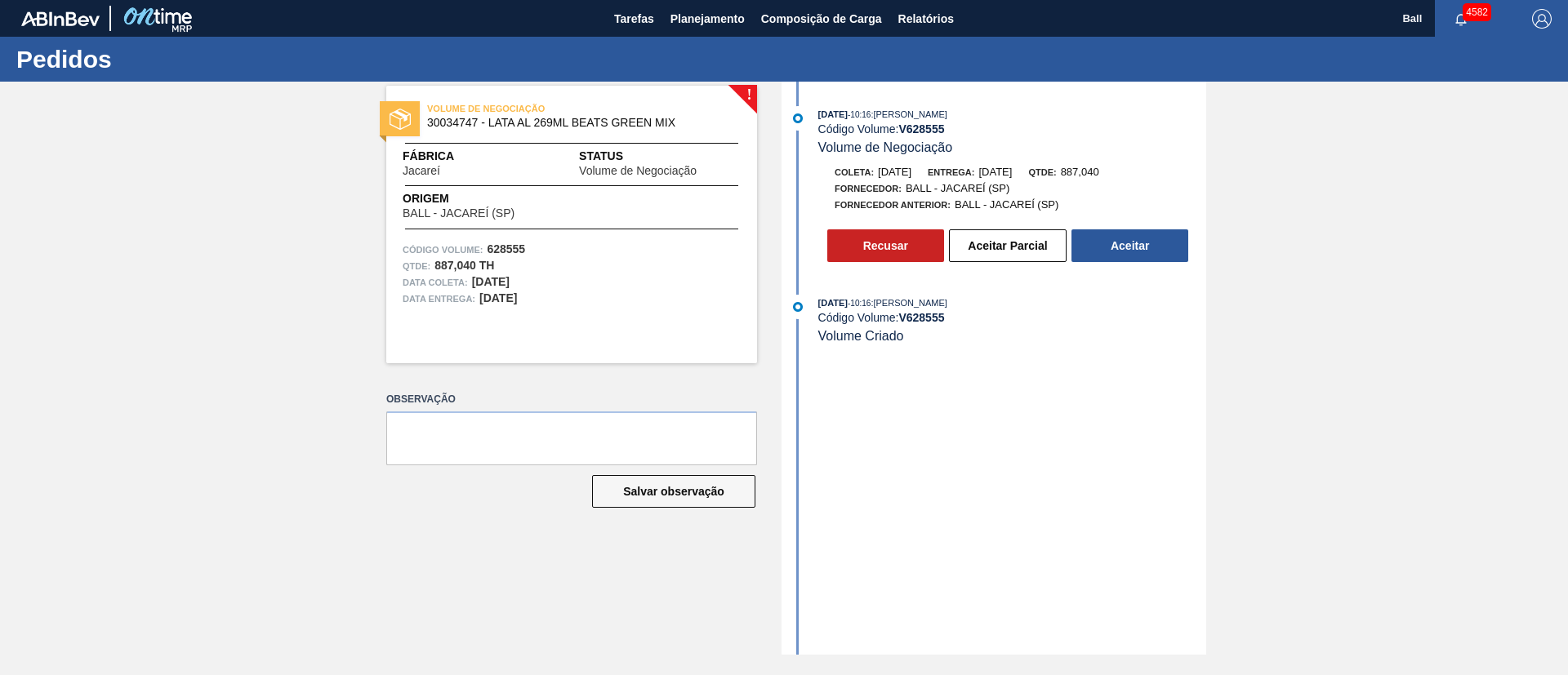
drag, startPoint x: 997, startPoint y: 113, endPoint x: 819, endPoint y: 108, distance: 178.1
click at [819, 108] on div "[DATE] 10:16 : [PERSON_NAME]" at bounding box center [1013, 113] width 388 height 16
click at [948, 137] on div "[DATE] 10:16 : [PERSON_NAME] Código Volume: V 628555 Volume de Negociação" at bounding box center [1013, 130] width 388 height 50
drag, startPoint x: 952, startPoint y: 134, endPoint x: 900, endPoint y: 135, distance: 52.0
click at [900, 135] on div "Código Volume: V 628555" at bounding box center [1013, 129] width 388 height 13
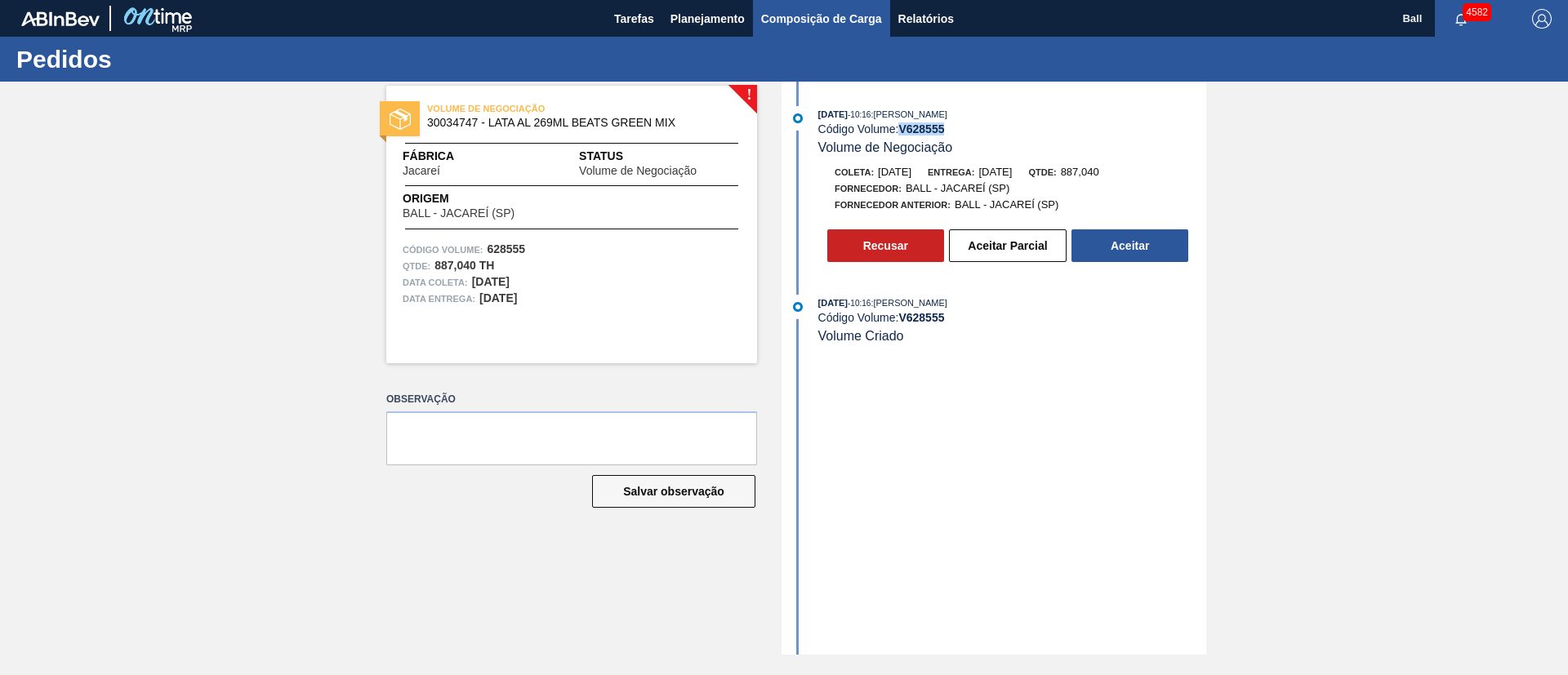
copy div "V 628555"
click at [1125, 253] on button "Aceitar" at bounding box center [1131, 245] width 117 height 33
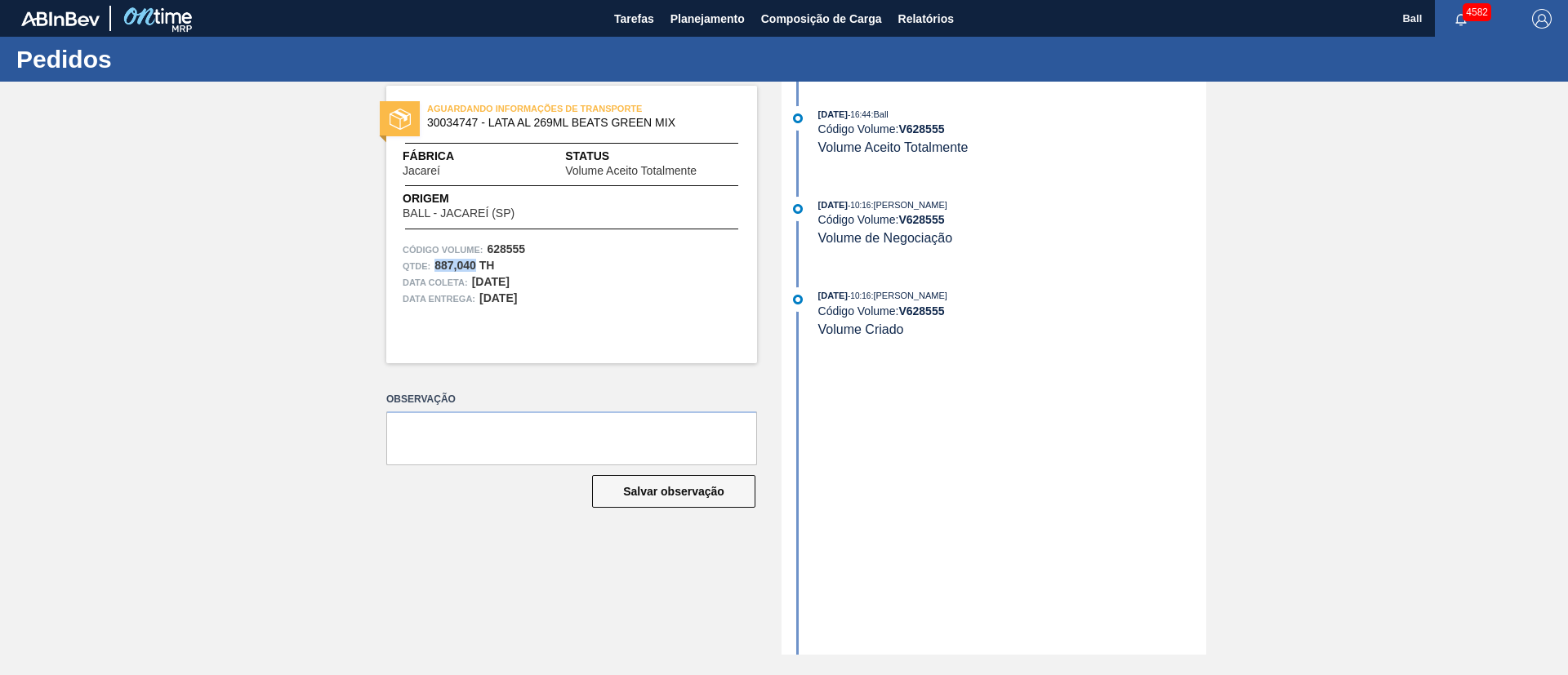
drag, startPoint x: 475, startPoint y: 269, endPoint x: 436, endPoint y: 263, distance: 39.5
click at [436, 263] on strong "887,040 TH" at bounding box center [464, 265] width 60 height 13
copy strong "887,040"
drag, startPoint x: 932, startPoint y: 130, endPoint x: 903, endPoint y: 130, distance: 29.0
click at [903, 130] on div "Código Volume: V 628555" at bounding box center [1013, 129] width 388 height 13
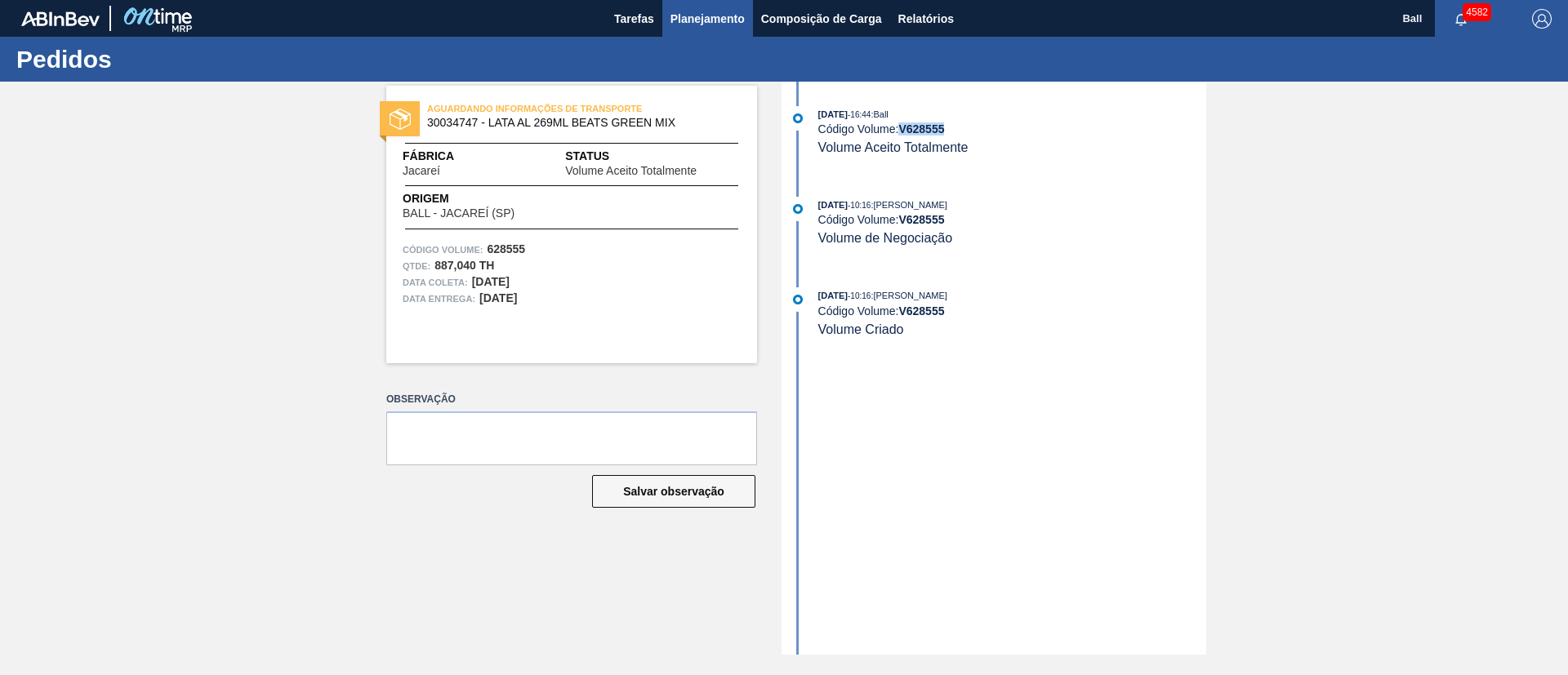
copy strong "V 628555"
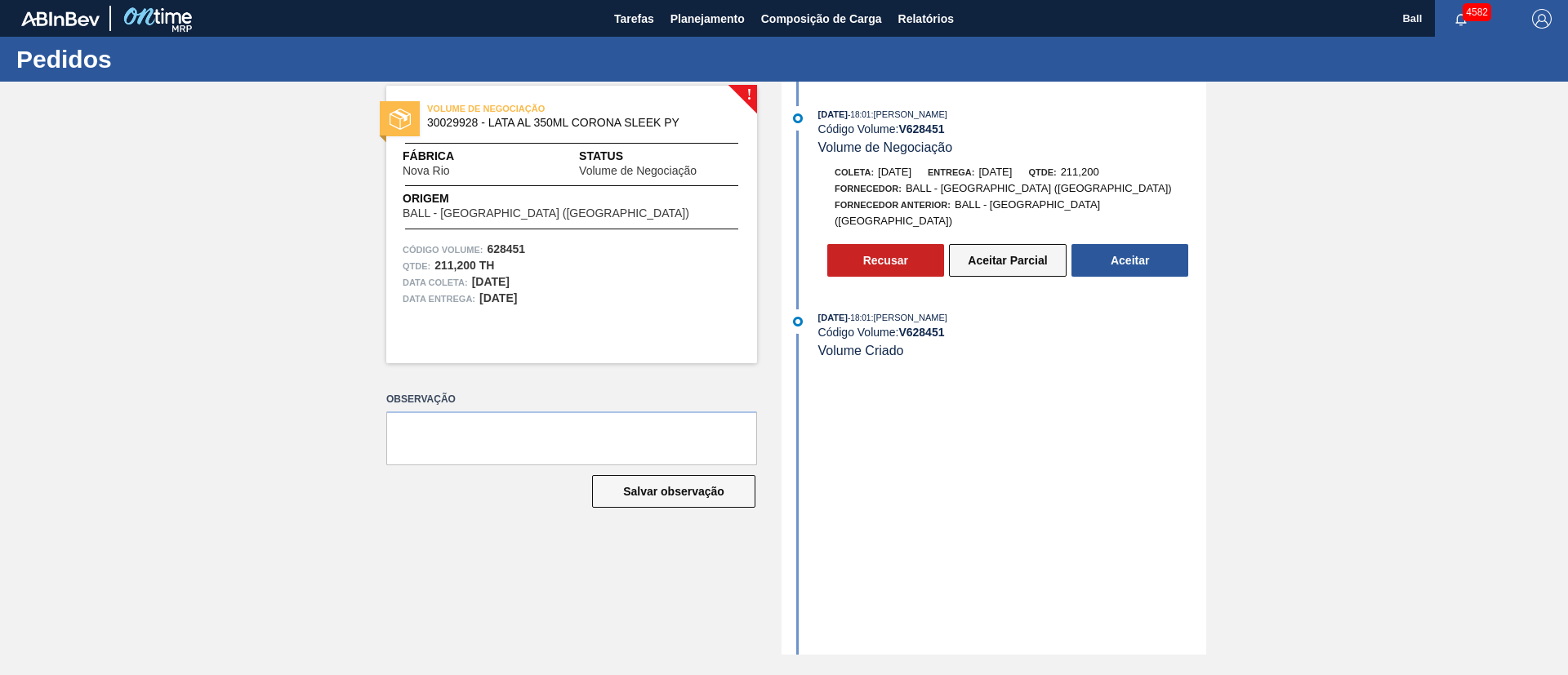
click at [986, 245] on button "Aceitar Parcial" at bounding box center [1008, 261] width 118 height 33
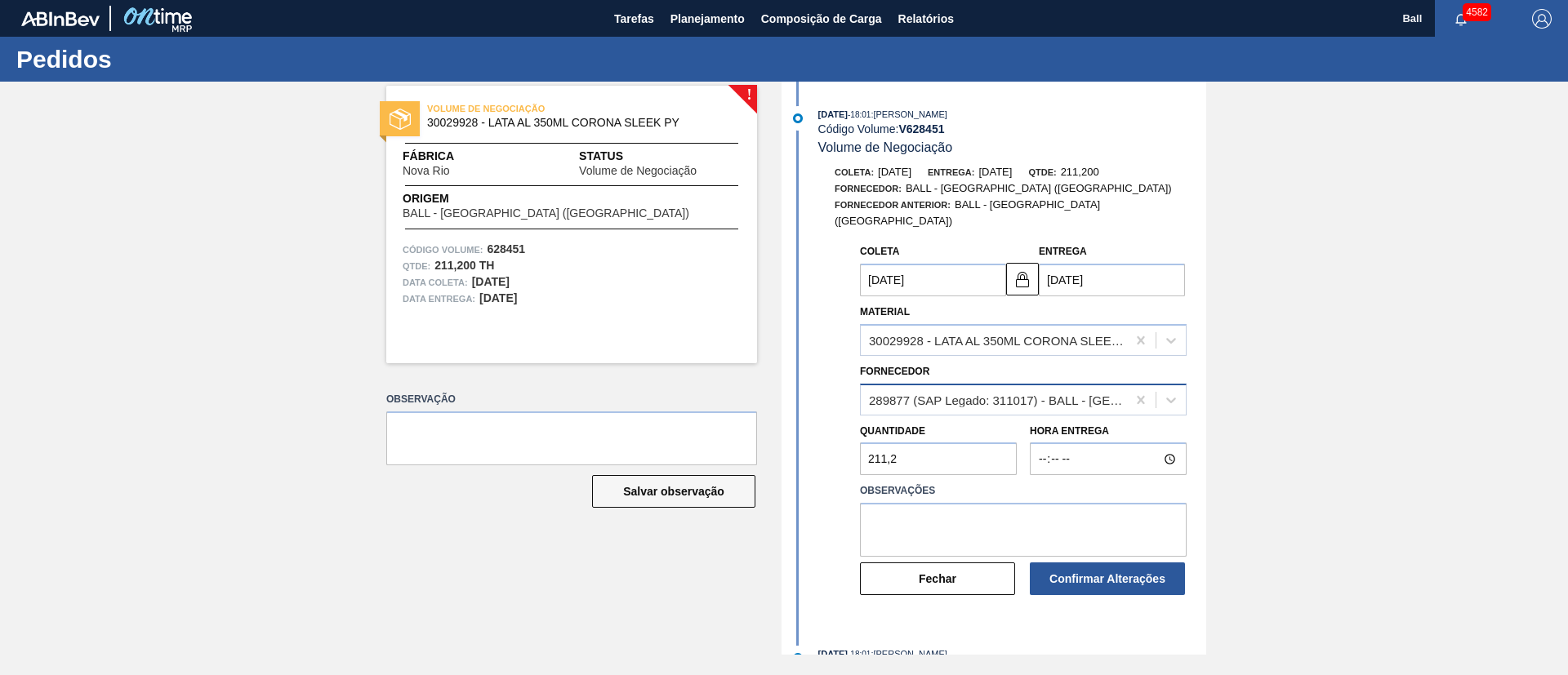
click at [1049, 393] on div "289877 (SAP Legado: 311017) - BALL - TRÊS RIOS (RJ)" at bounding box center [998, 399] width 259 height 14
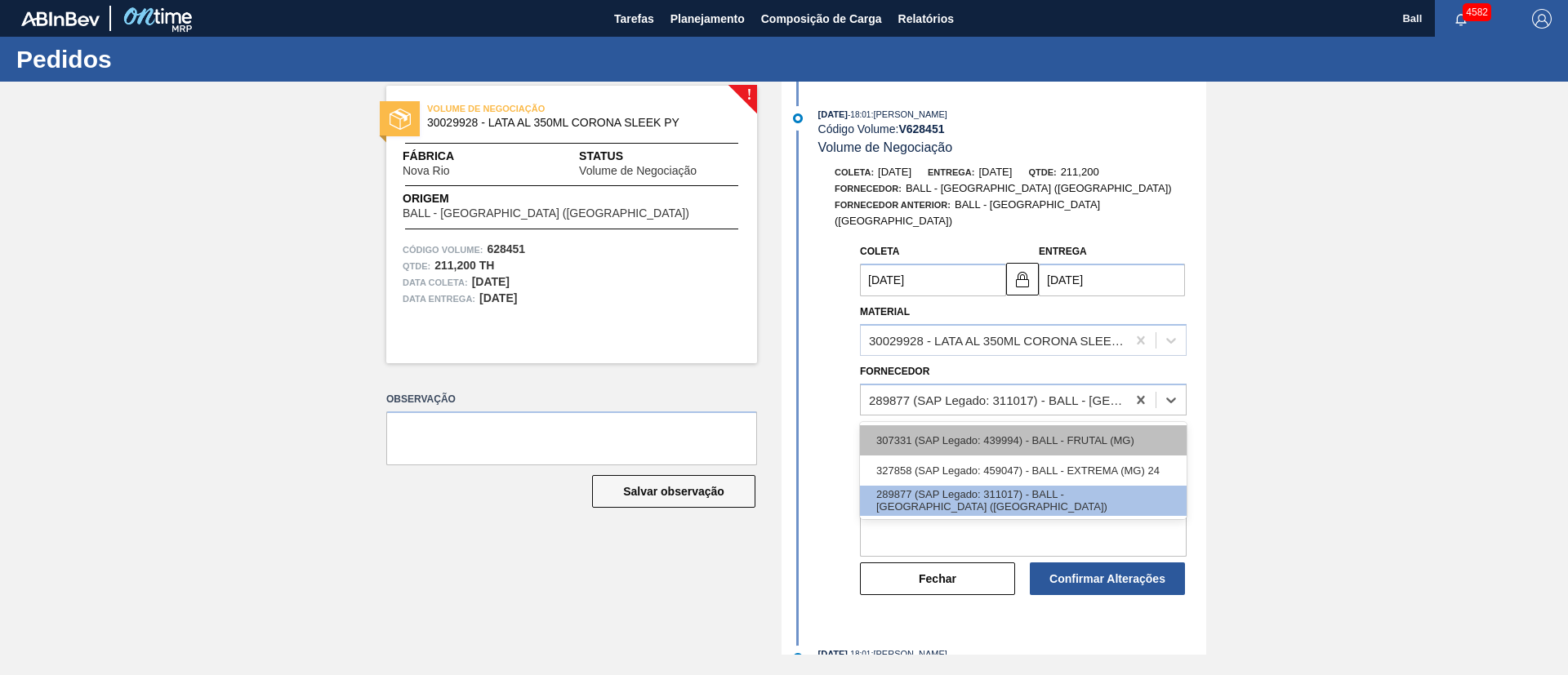
click at [1063, 426] on div "307331 (SAP Legado: 439994) - BALL - FRUTAL (MG)" at bounding box center [1024, 441] width 327 height 30
type input "10/10/2025"
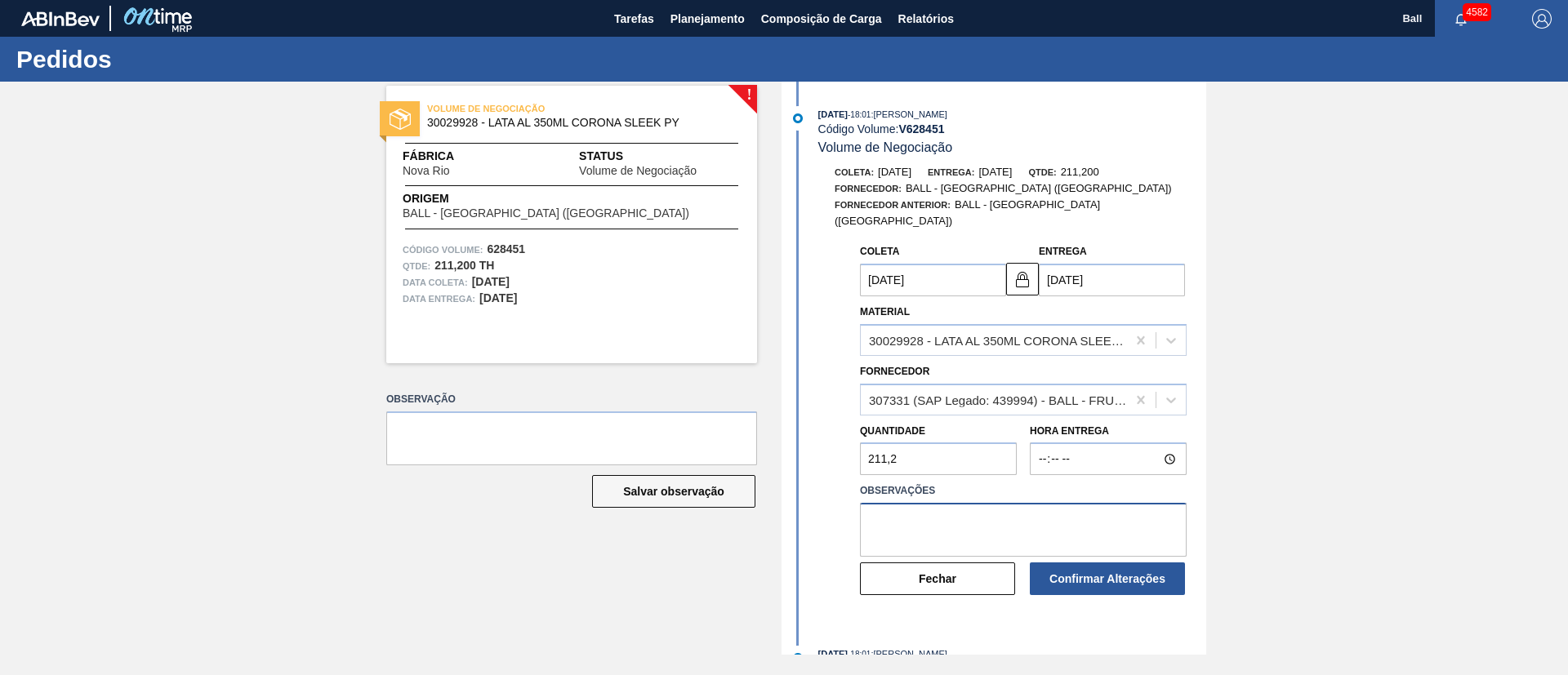
click at [1043, 503] on textarea at bounding box center [1024, 530] width 327 height 54
type textarea "M"
click at [904, 449] on input "211,2" at bounding box center [939, 459] width 157 height 33
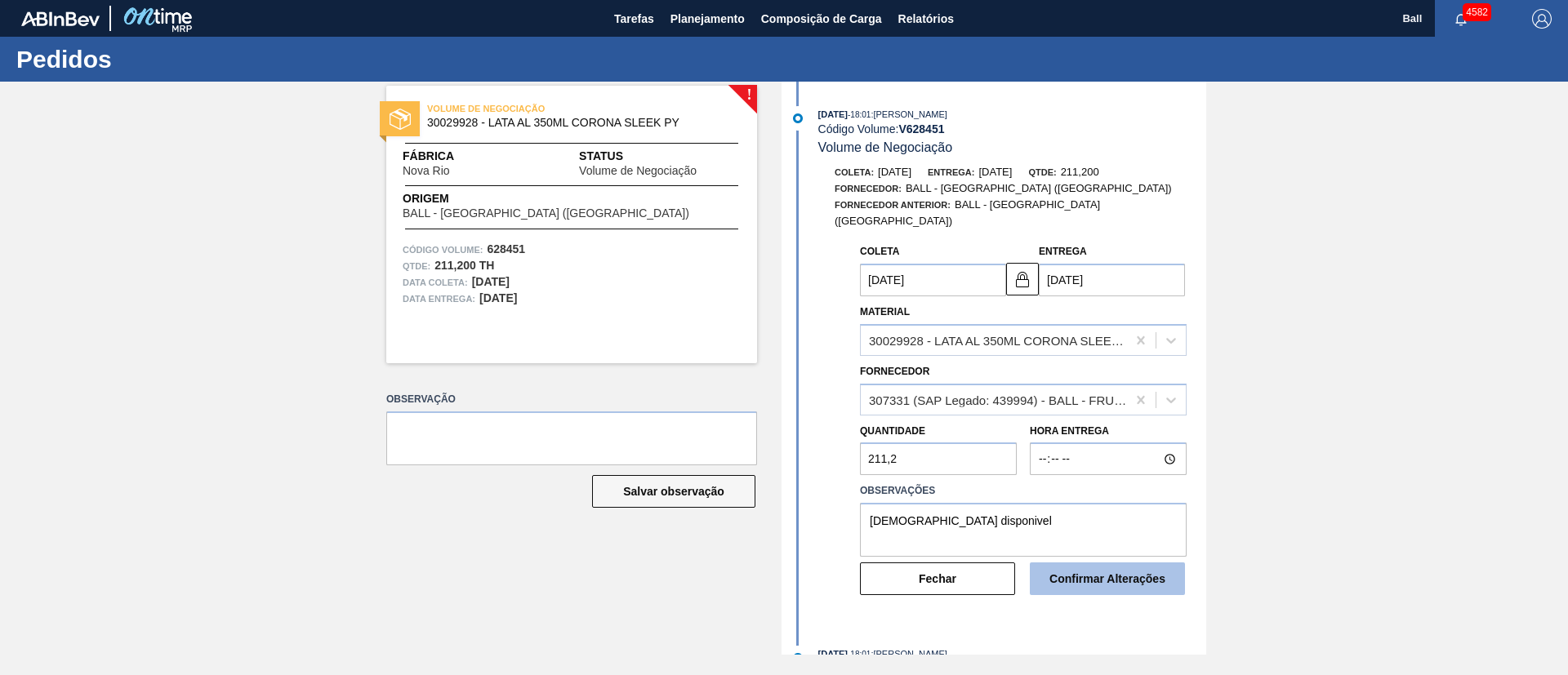
click at [1141, 565] on div "Coleta 10/10/2025 Entrega 12/10/2025 Material 30029928 - LATA AL 350ML CORONA S…" at bounding box center [1010, 416] width 366 height 361
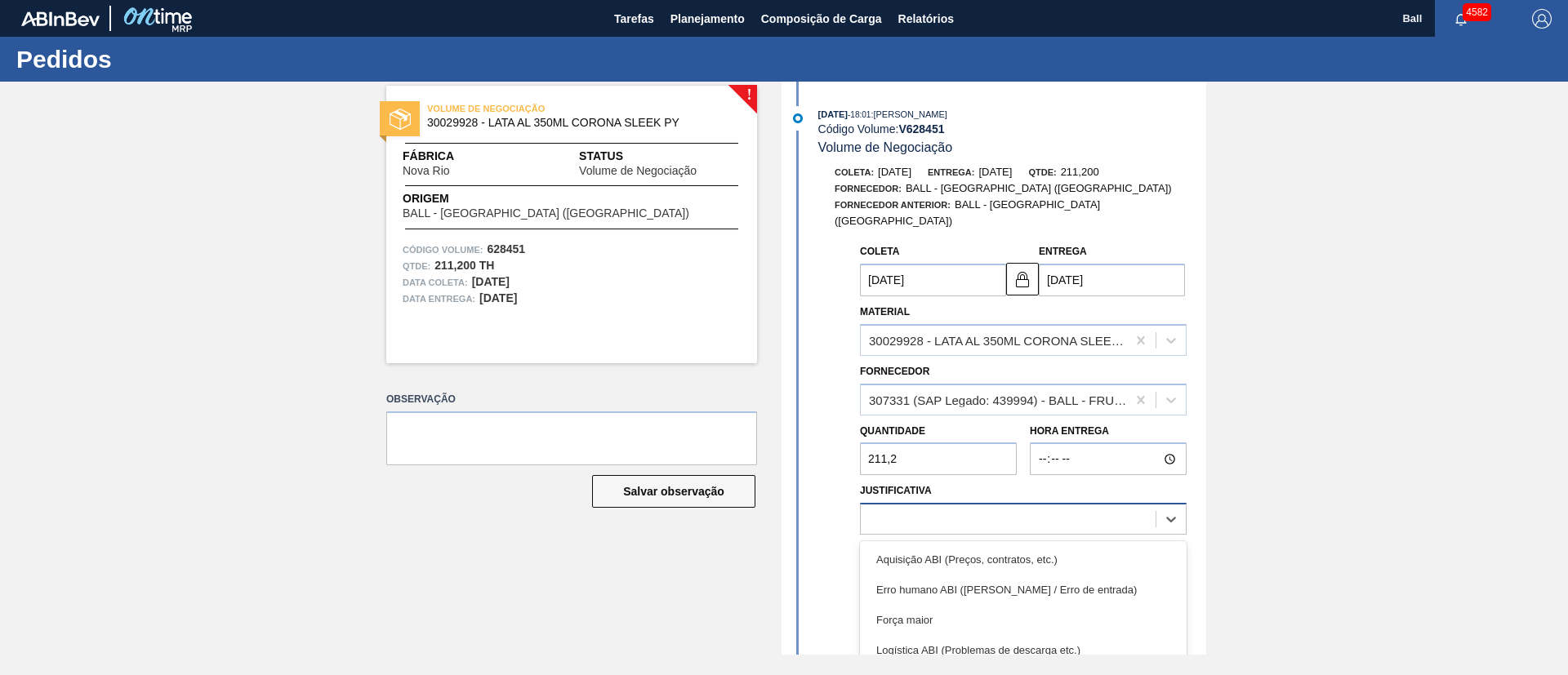
click at [1086, 509] on div at bounding box center [1008, 519] width 295 height 24
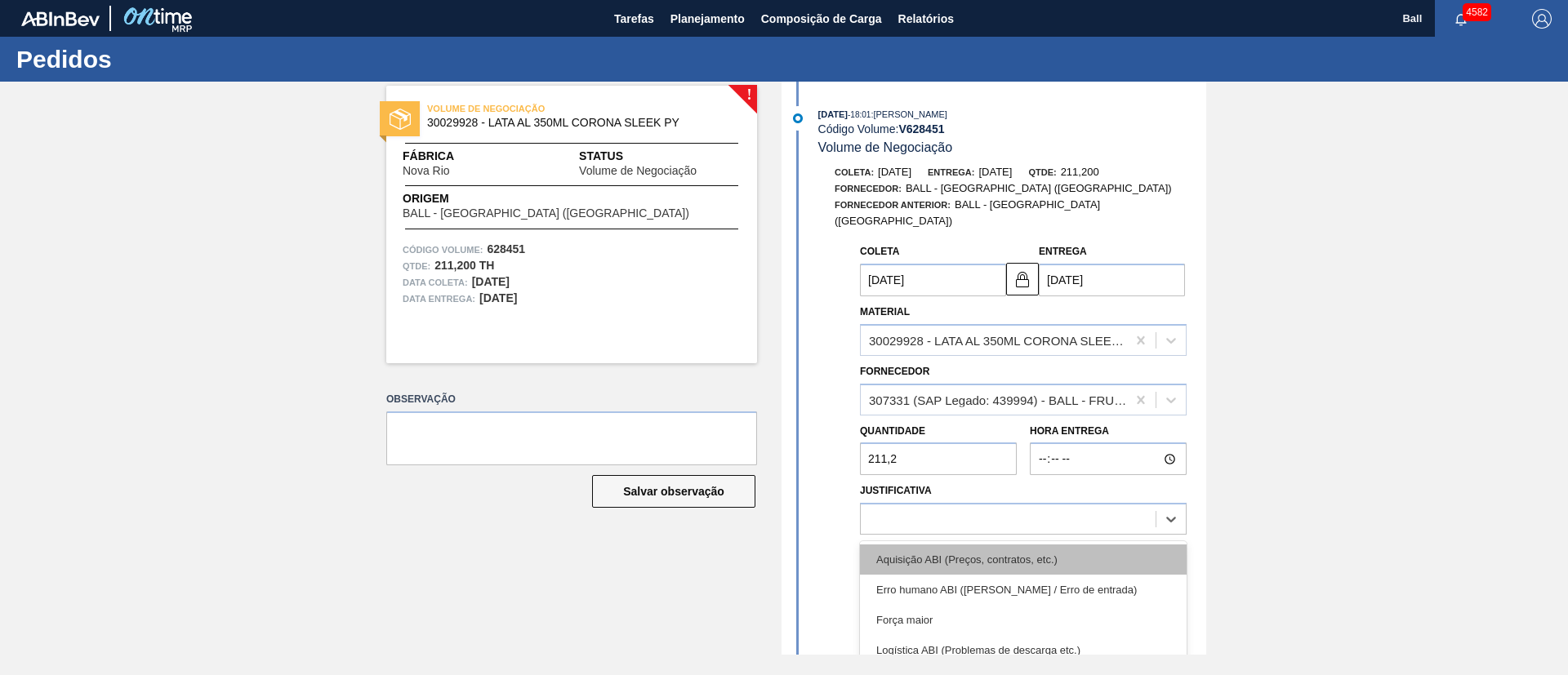
scroll to position [408, 0]
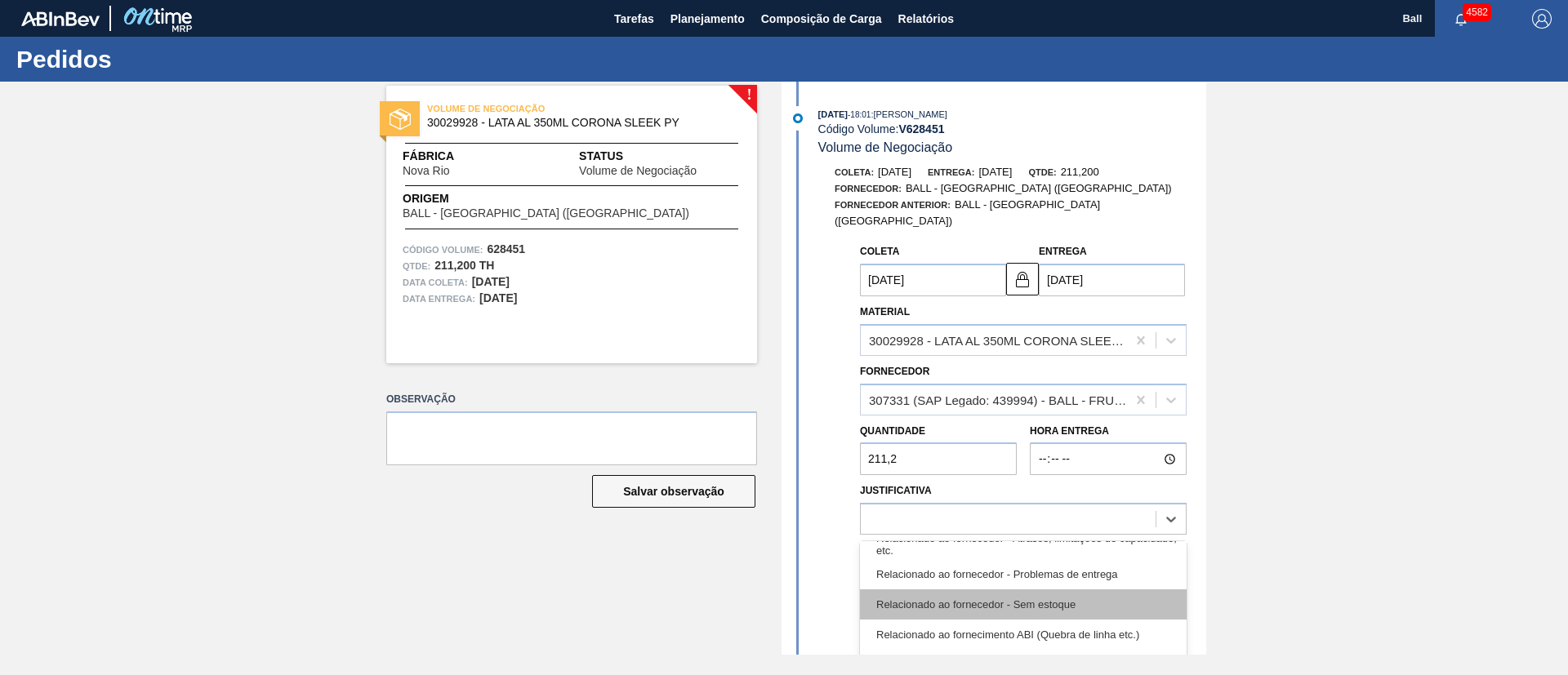
click at [1100, 589] on div "Relacionado ao fornecedor - Sem estoque" at bounding box center [1024, 604] width 327 height 30
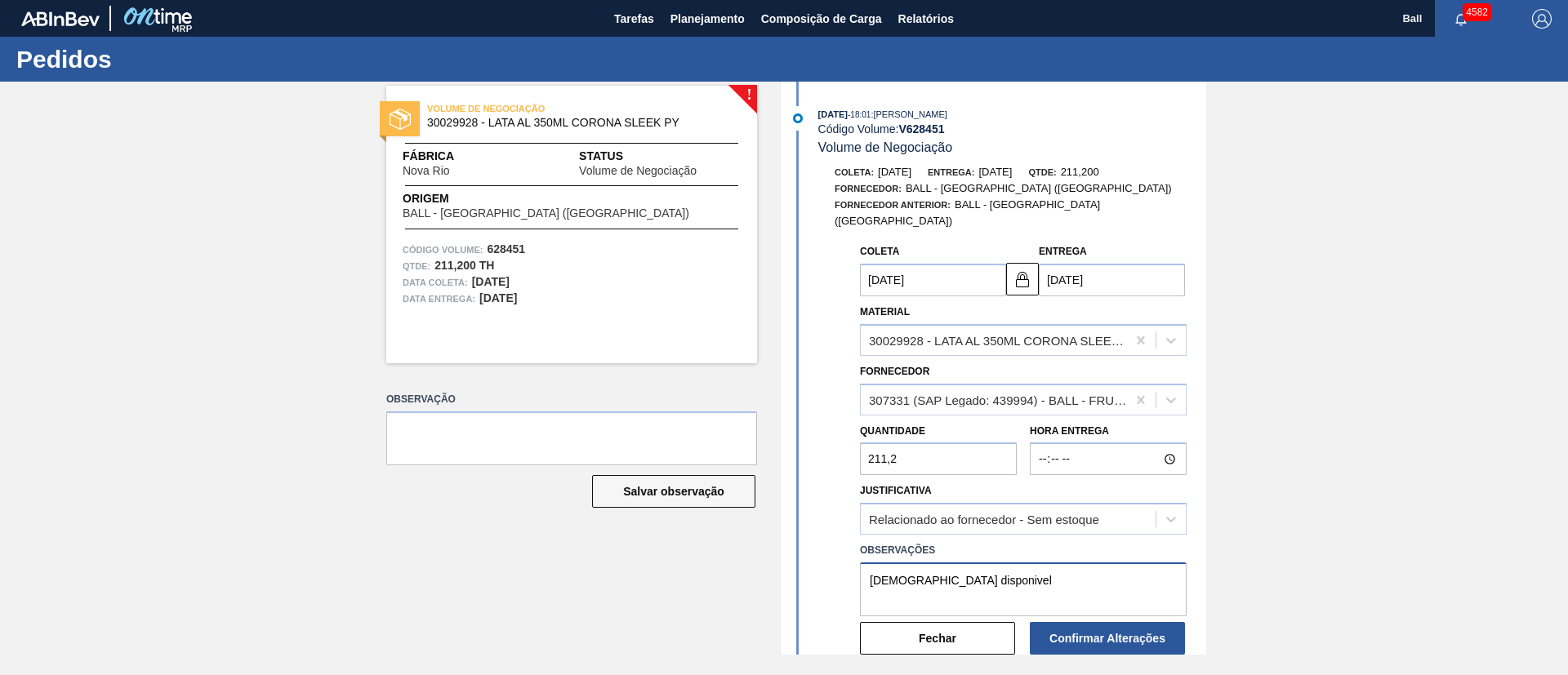
click at [1091, 563] on textarea "Estoque disponivel" at bounding box center [1024, 589] width 327 height 54
type textarea "Estoque disponivel somente em BRFR"
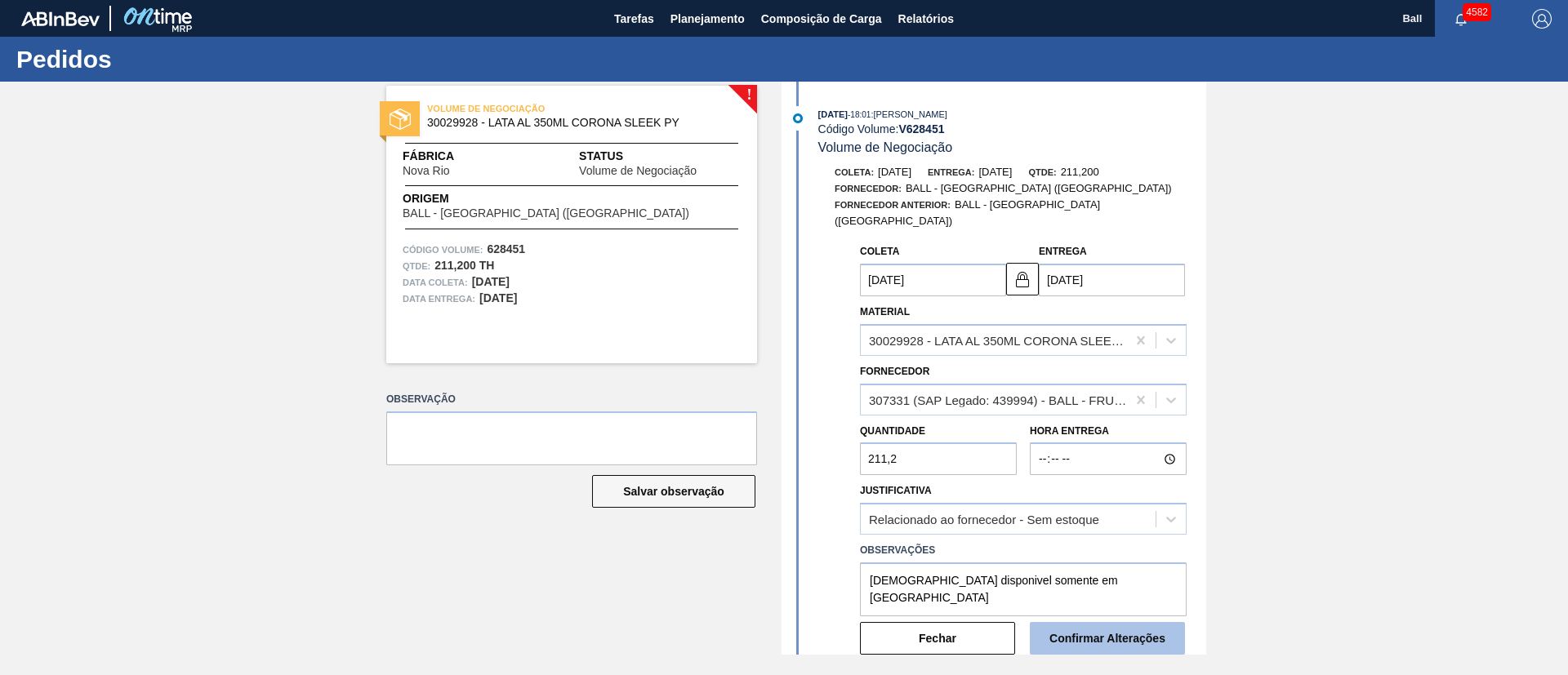
click at [1115, 622] on button "Confirmar Alterações" at bounding box center [1107, 638] width 155 height 33
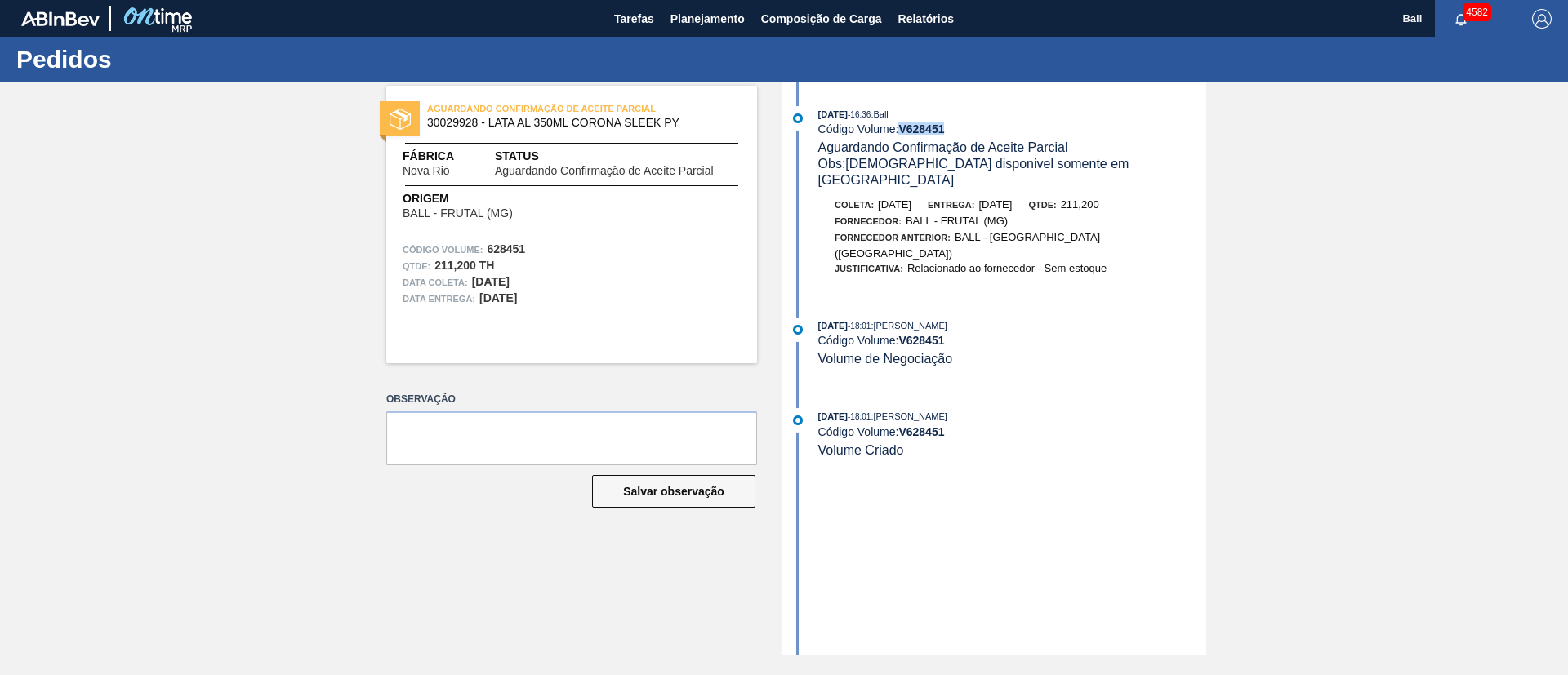
drag, startPoint x: 903, startPoint y: 131, endPoint x: 946, endPoint y: 130, distance: 43.0
click at [945, 130] on strong "V 628451" at bounding box center [921, 129] width 45 height 13
copy strong "V 628451"
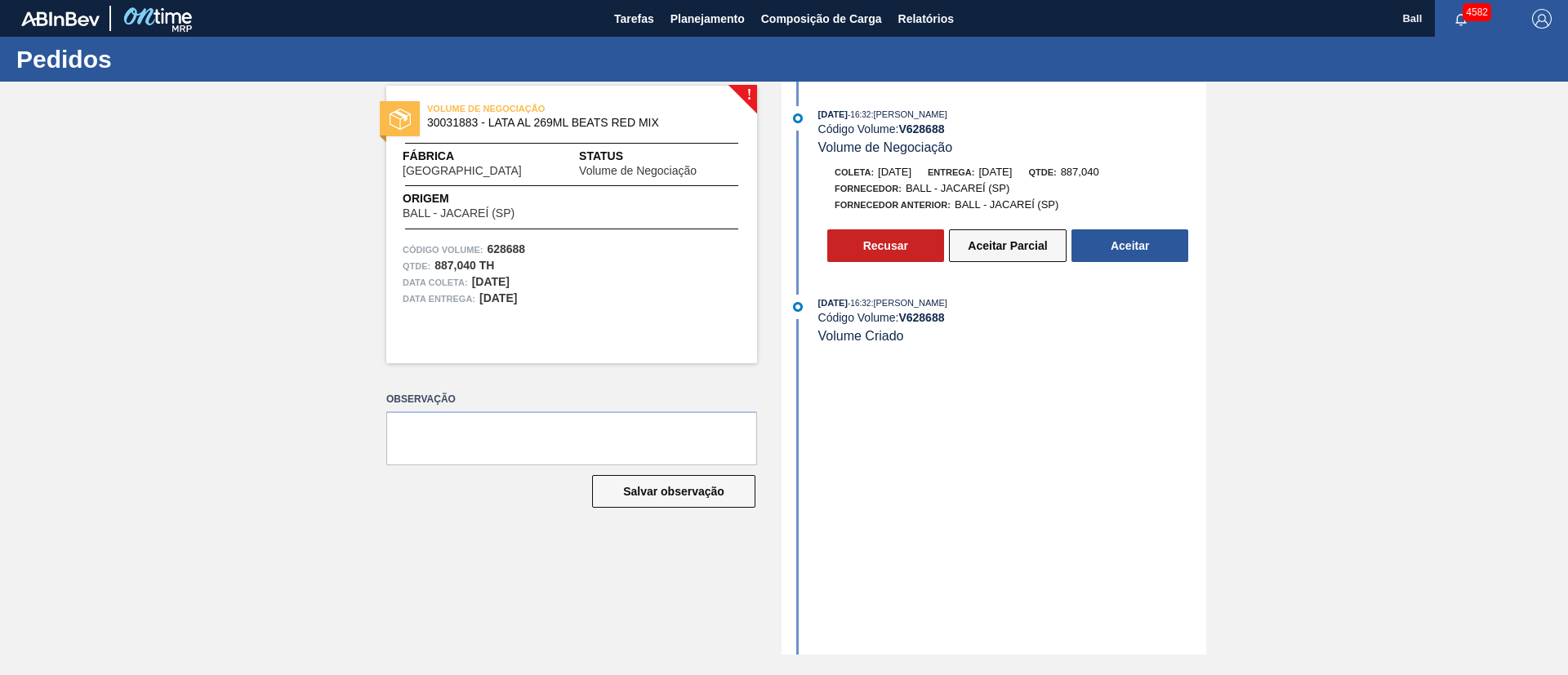
click at [1012, 238] on button "Aceitar Parcial" at bounding box center [1008, 245] width 118 height 33
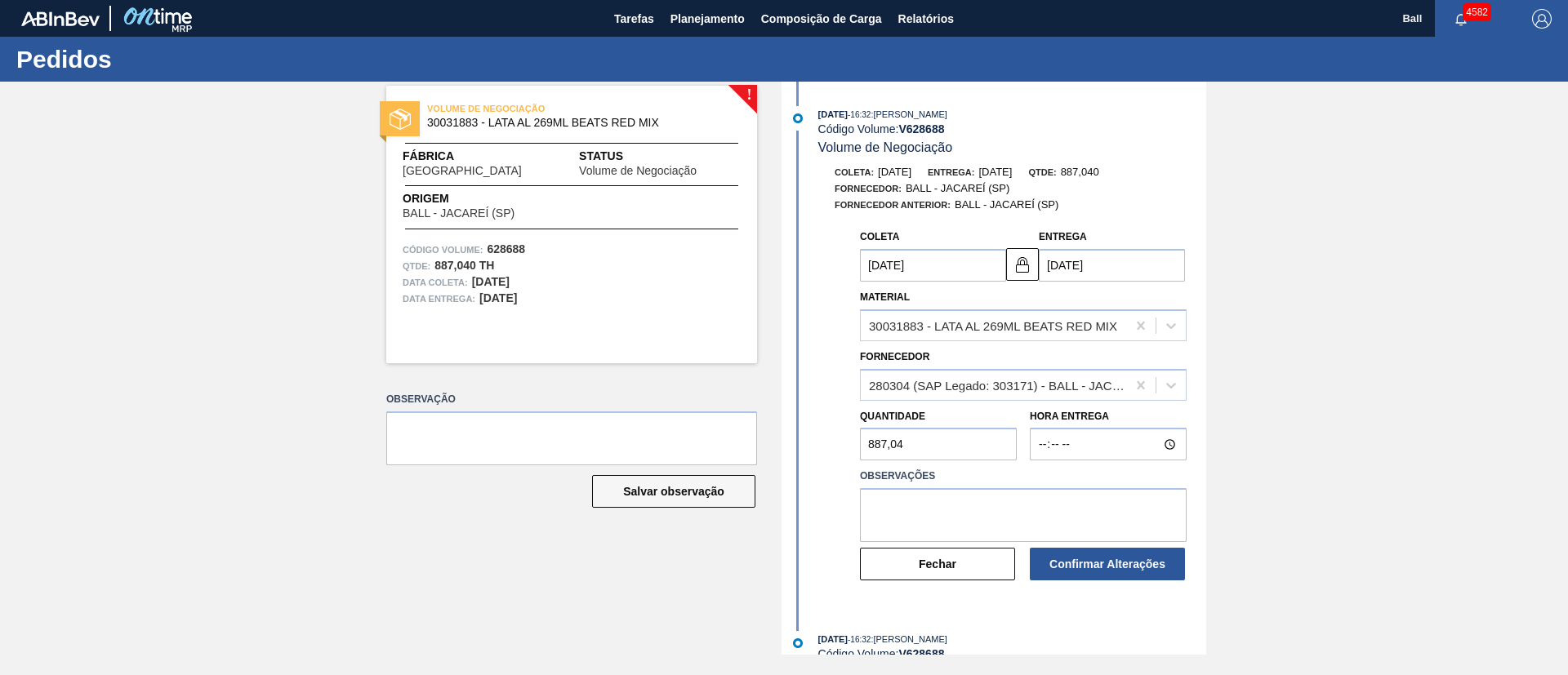
drag, startPoint x: 554, startPoint y: 300, endPoint x: 339, endPoint y: 174, distance: 249.2
click at [339, 174] on div "! VOLUME DE NEGOCIAÇÃO 30031883 - LATA AL 269ML BEATS RED MIX Fábrica [GEOGRAPH…" at bounding box center [784, 367] width 1568 height 573
click at [259, 228] on div "! VOLUME DE NEGOCIAÇÃO 30031883 - LATA AL 269ML BEATS RED MIX Fábrica [GEOGRAPH…" at bounding box center [784, 367] width 1568 height 573
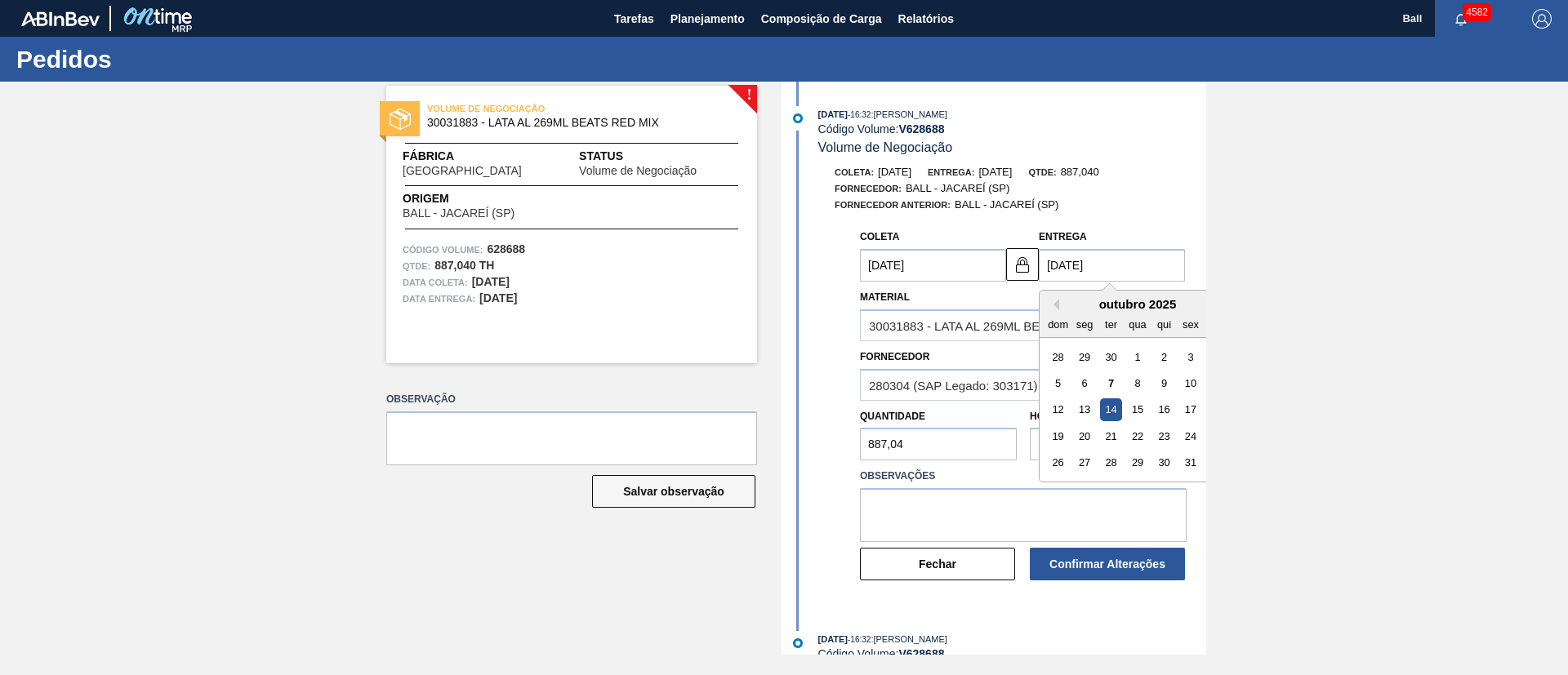
click at [1112, 272] on input "[DATE]" at bounding box center [1112, 265] width 146 height 33
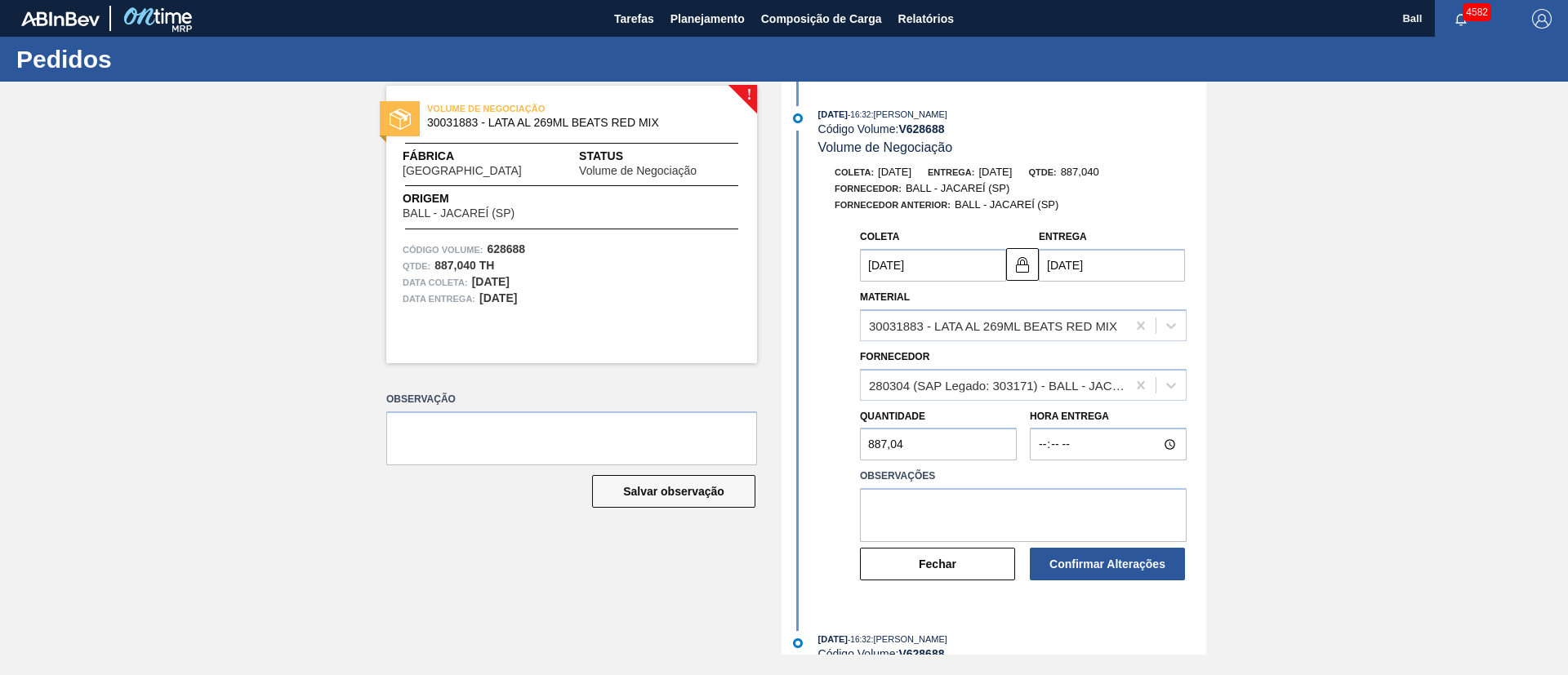
click at [1097, 176] on div "Qtde: 887,040" at bounding box center [1064, 172] width 70 height 16
click at [1077, 266] on input "[DATE]" at bounding box center [1112, 265] width 146 height 33
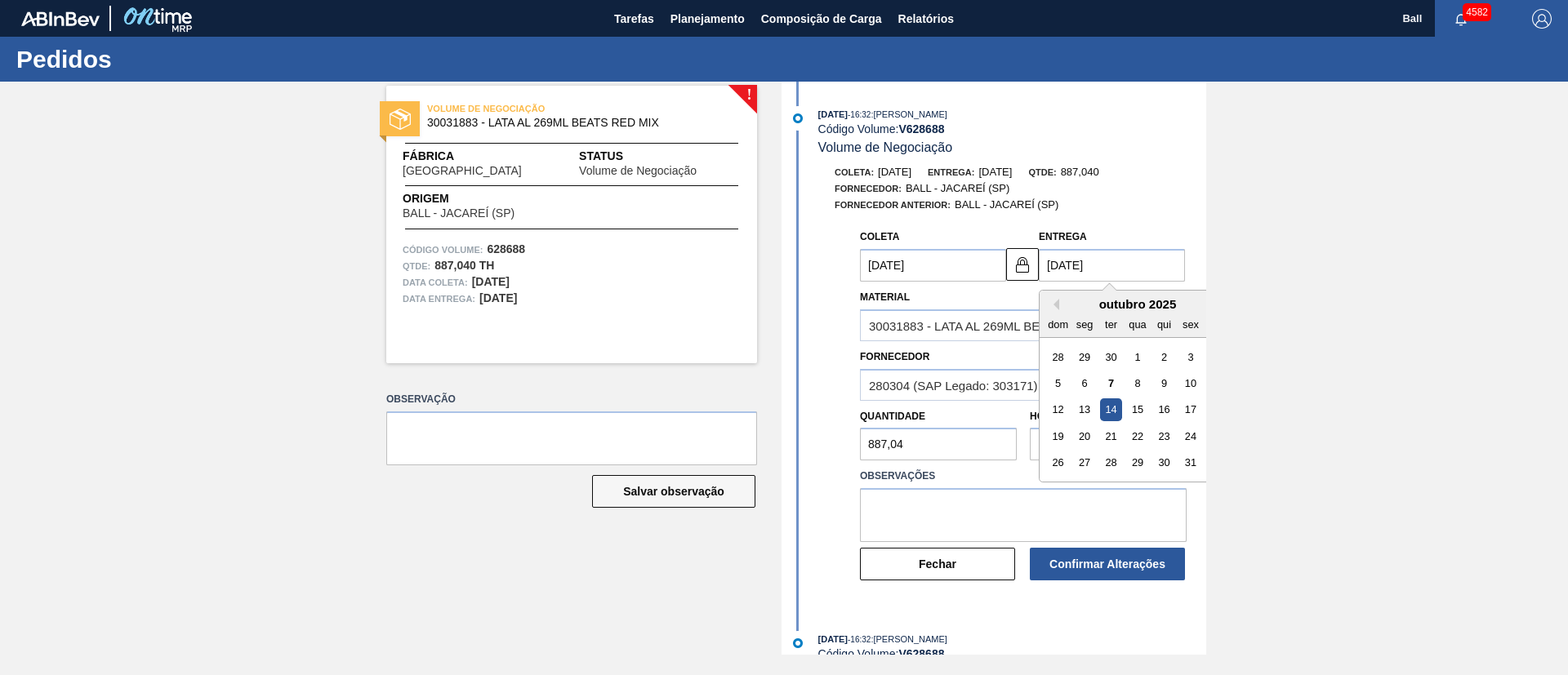
drag, startPoint x: 1080, startPoint y: 441, endPoint x: 1066, endPoint y: 438, distance: 14.3
click at [1077, 441] on div "20" at bounding box center [1084, 436] width 22 height 22
type input "[DATE]"
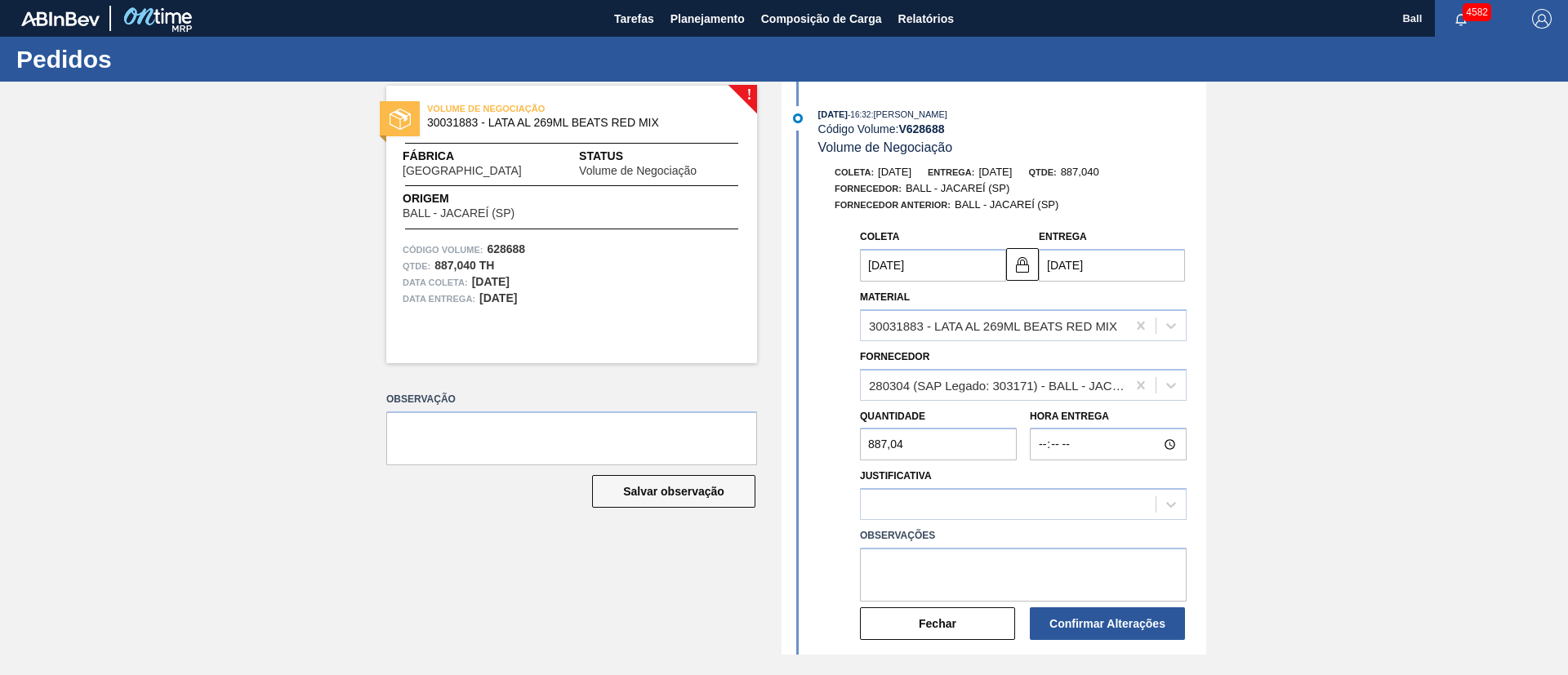
click at [542, 498] on div "Salvar observação" at bounding box center [571, 492] width 371 height 36
click at [970, 499] on div at bounding box center [1008, 504] width 295 height 24
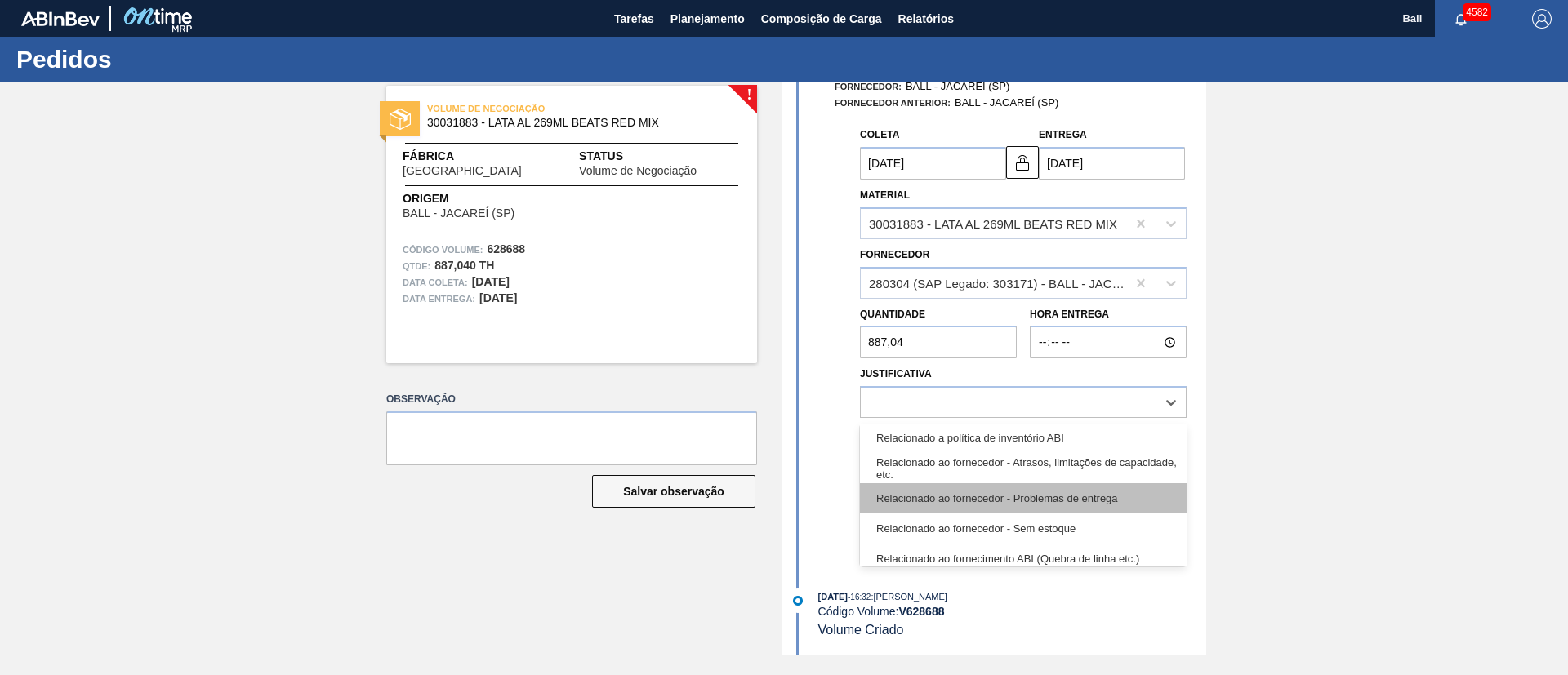
scroll to position [408, 0]
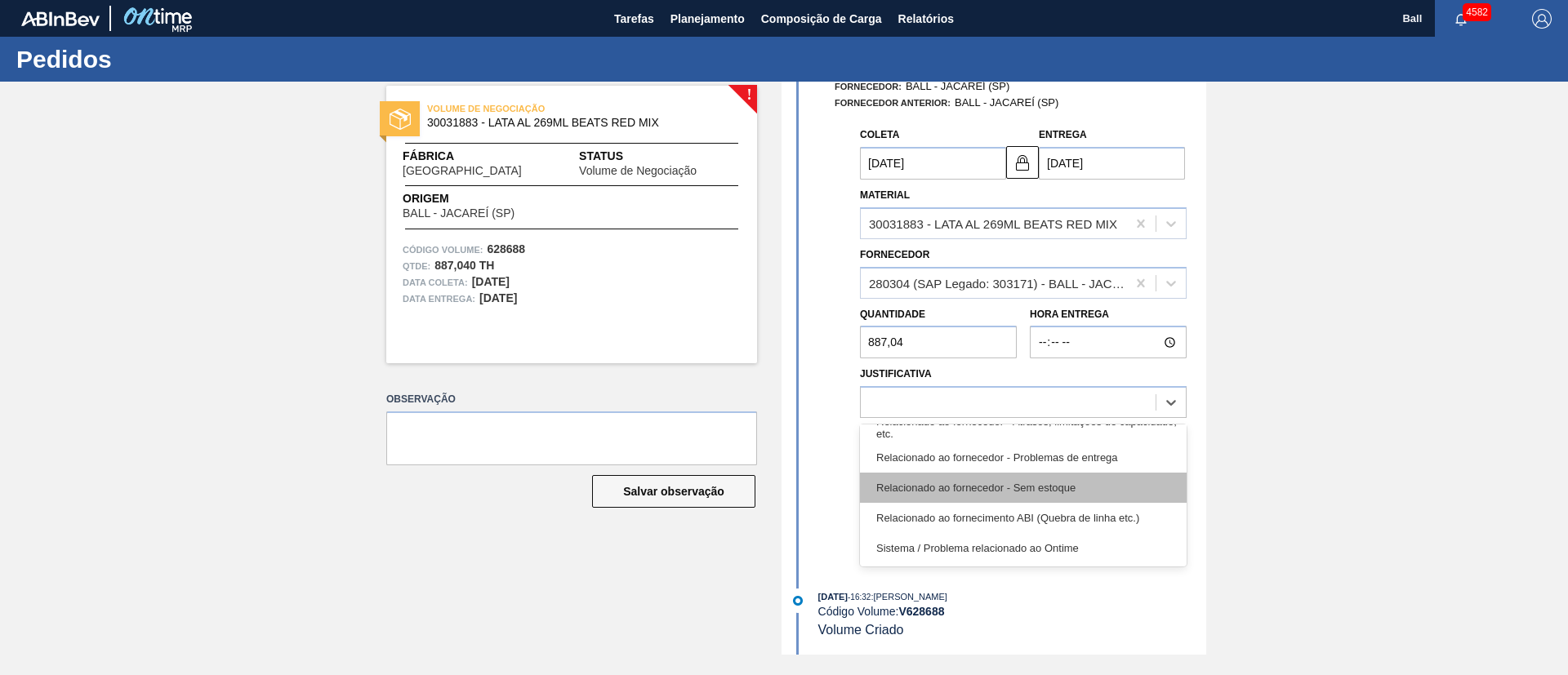
click at [1090, 485] on div "Relacionado ao fornecedor - Sem estoque" at bounding box center [1024, 488] width 327 height 30
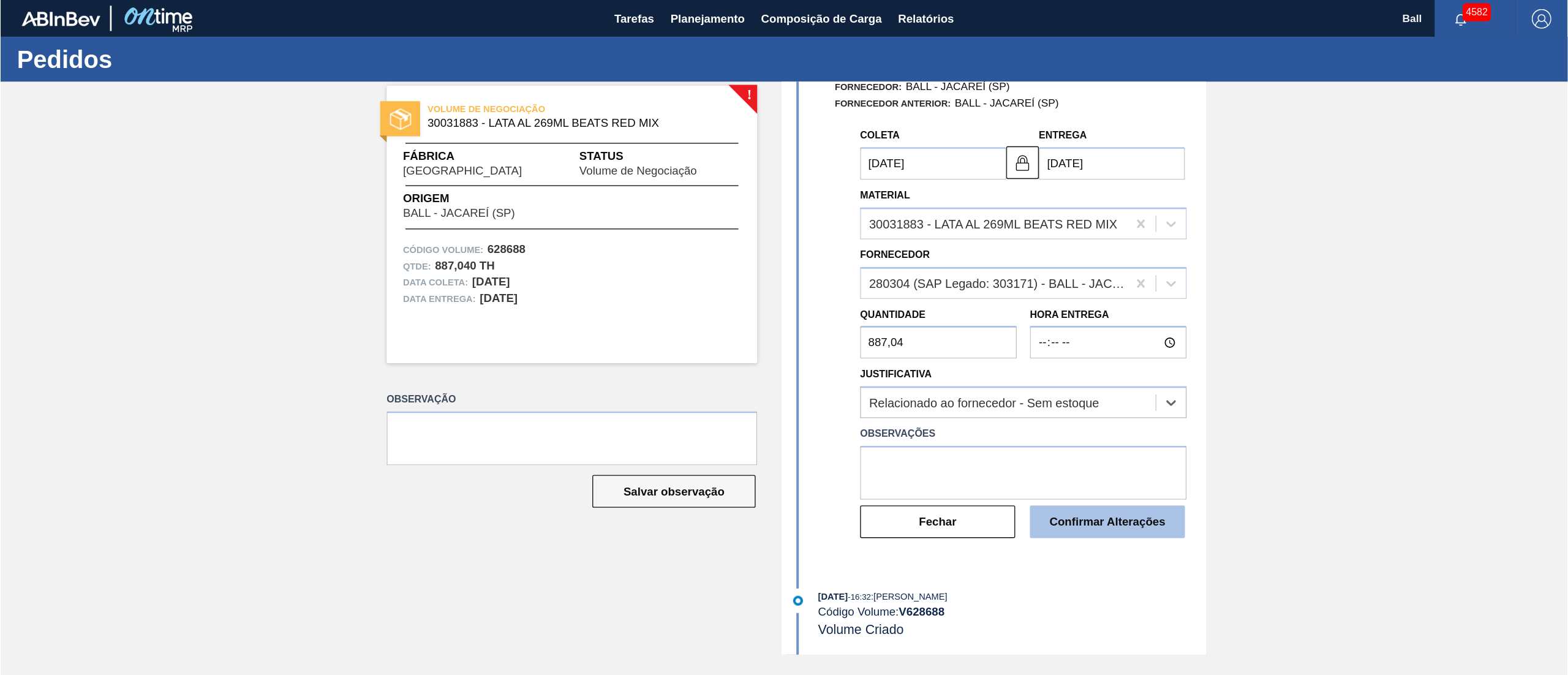
scroll to position [0, 0]
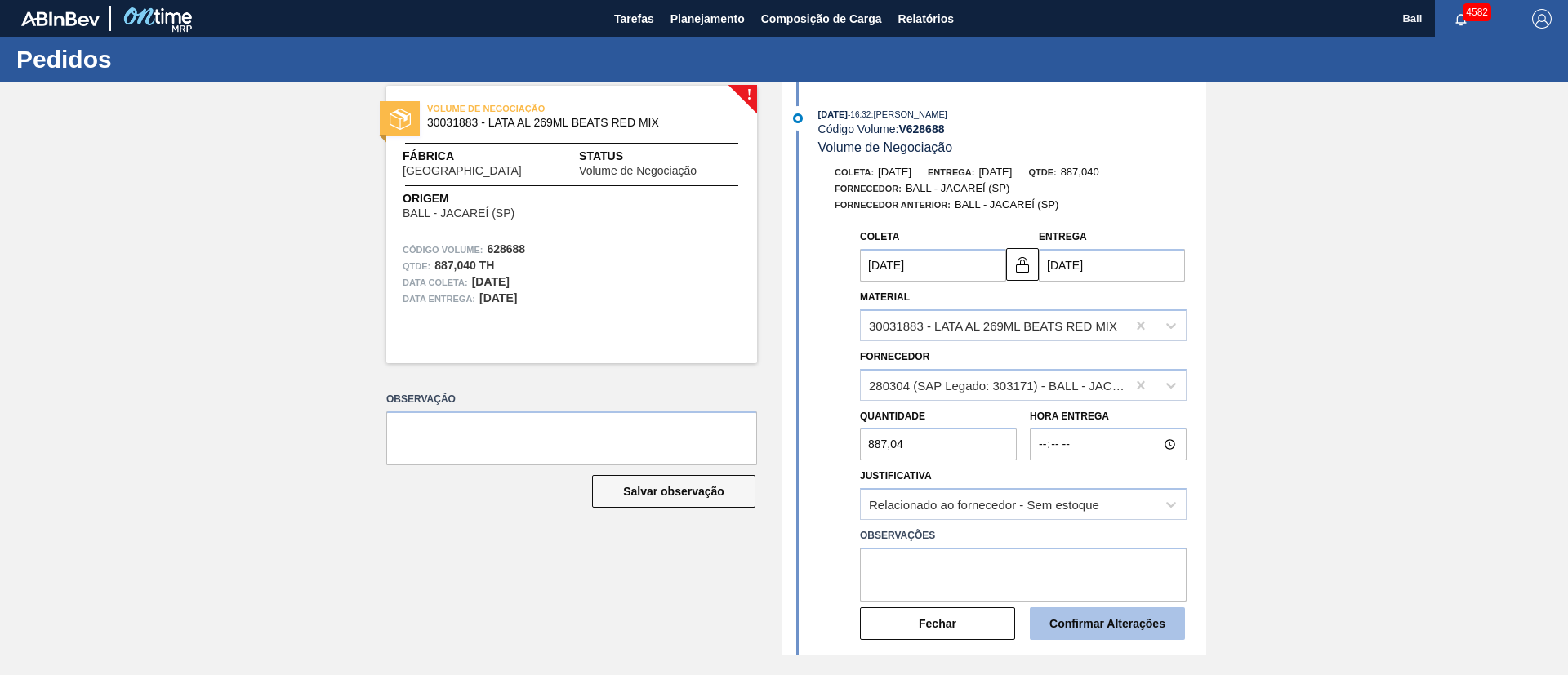
click at [1125, 619] on button "Confirmar Alterações" at bounding box center [1107, 623] width 155 height 33
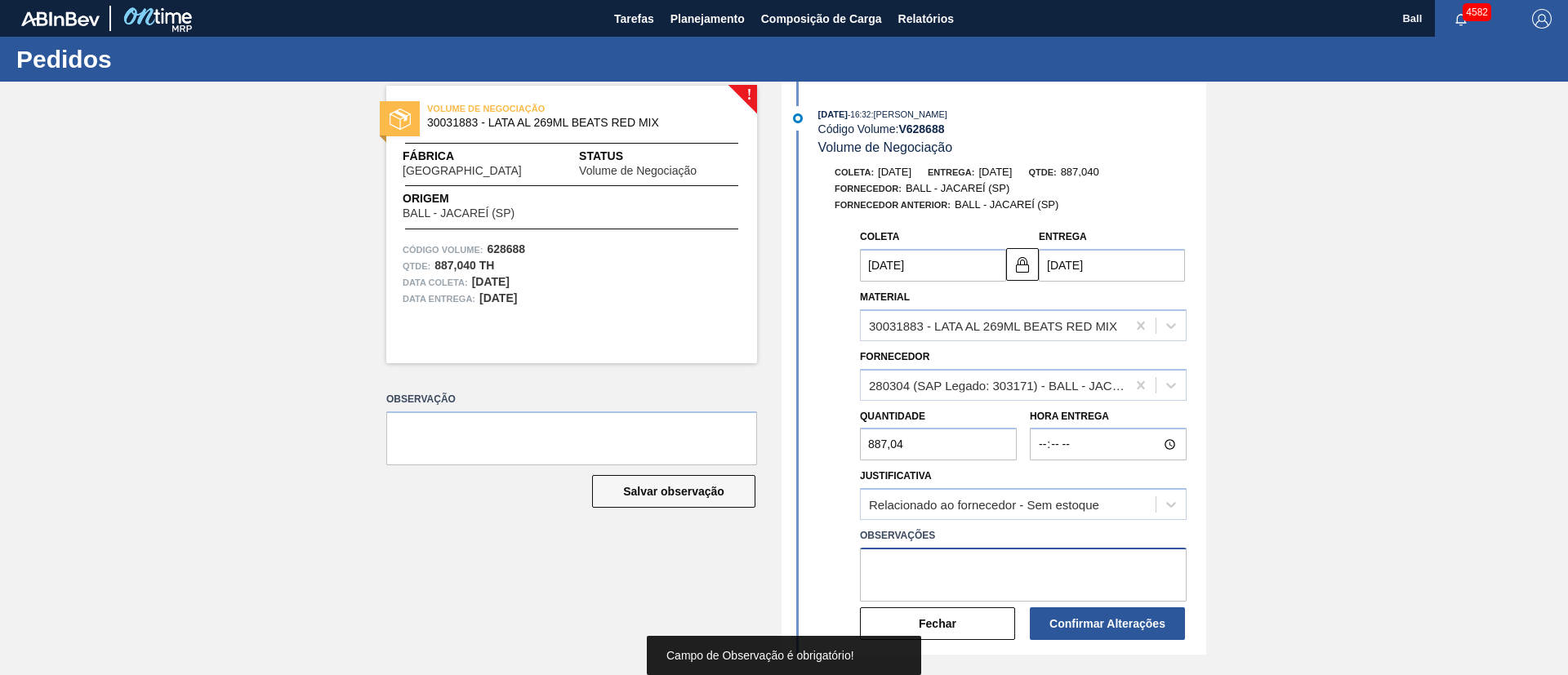
click at [976, 570] on textarea at bounding box center [1024, 574] width 327 height 54
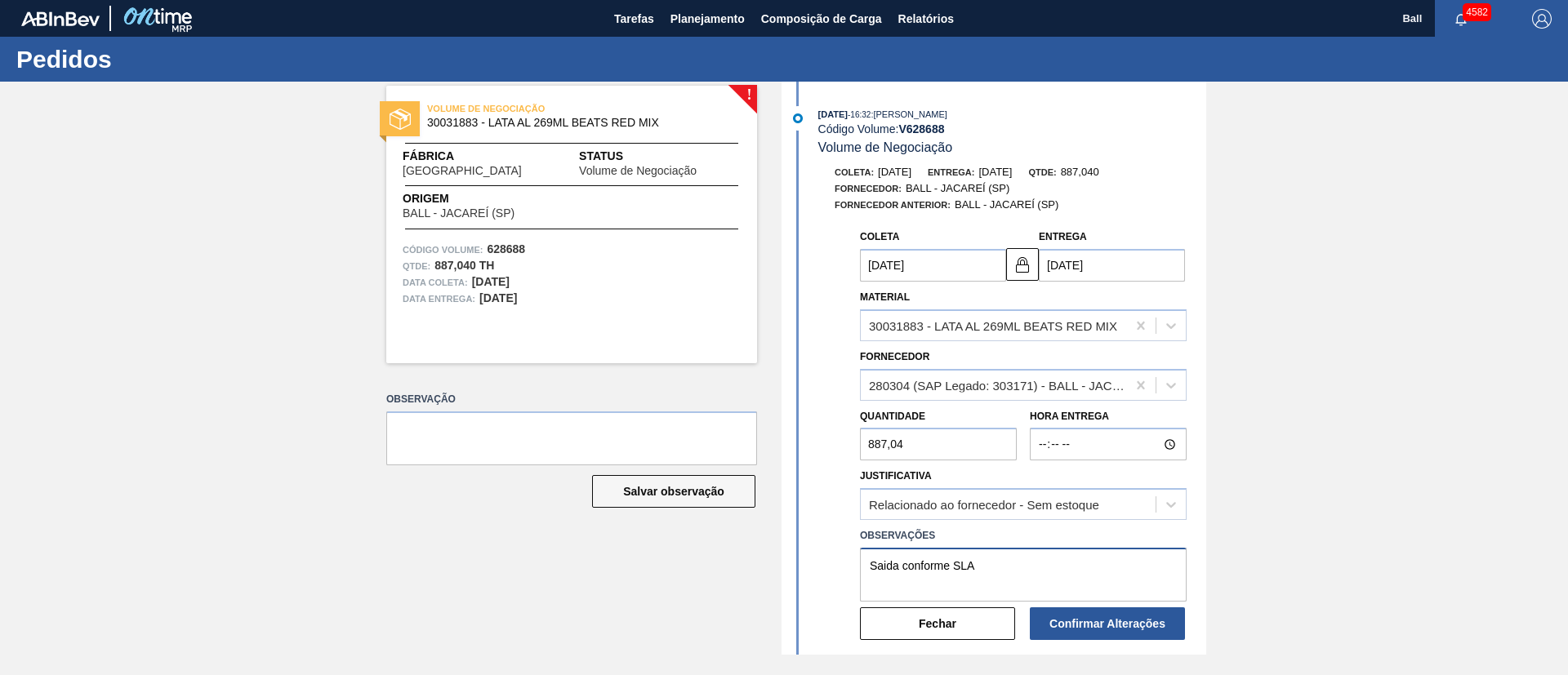
type textarea "Saida conforme SLA"
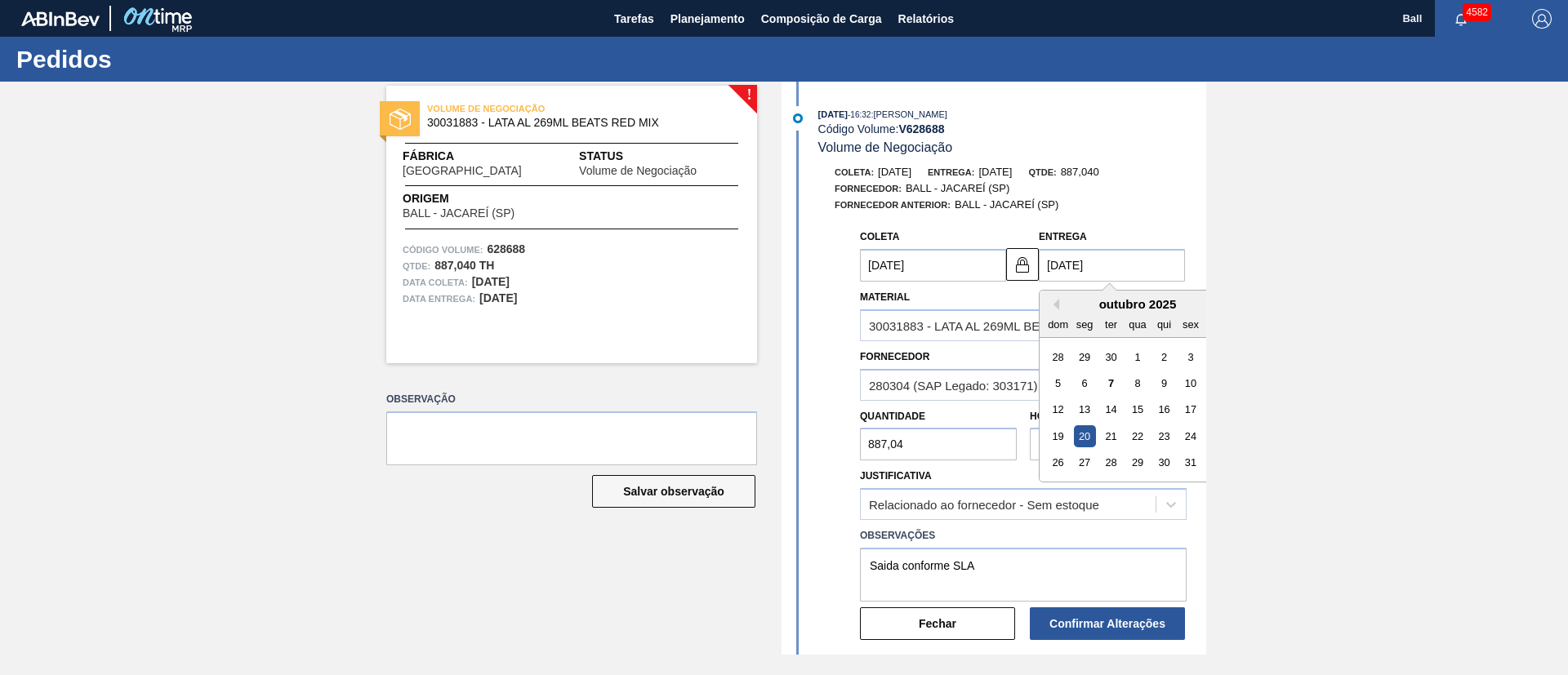
click at [1092, 270] on input "[DATE]" at bounding box center [1112, 265] width 146 height 33
click at [1062, 438] on div "19" at bounding box center [1058, 436] width 22 height 22
type input "[DATE]"
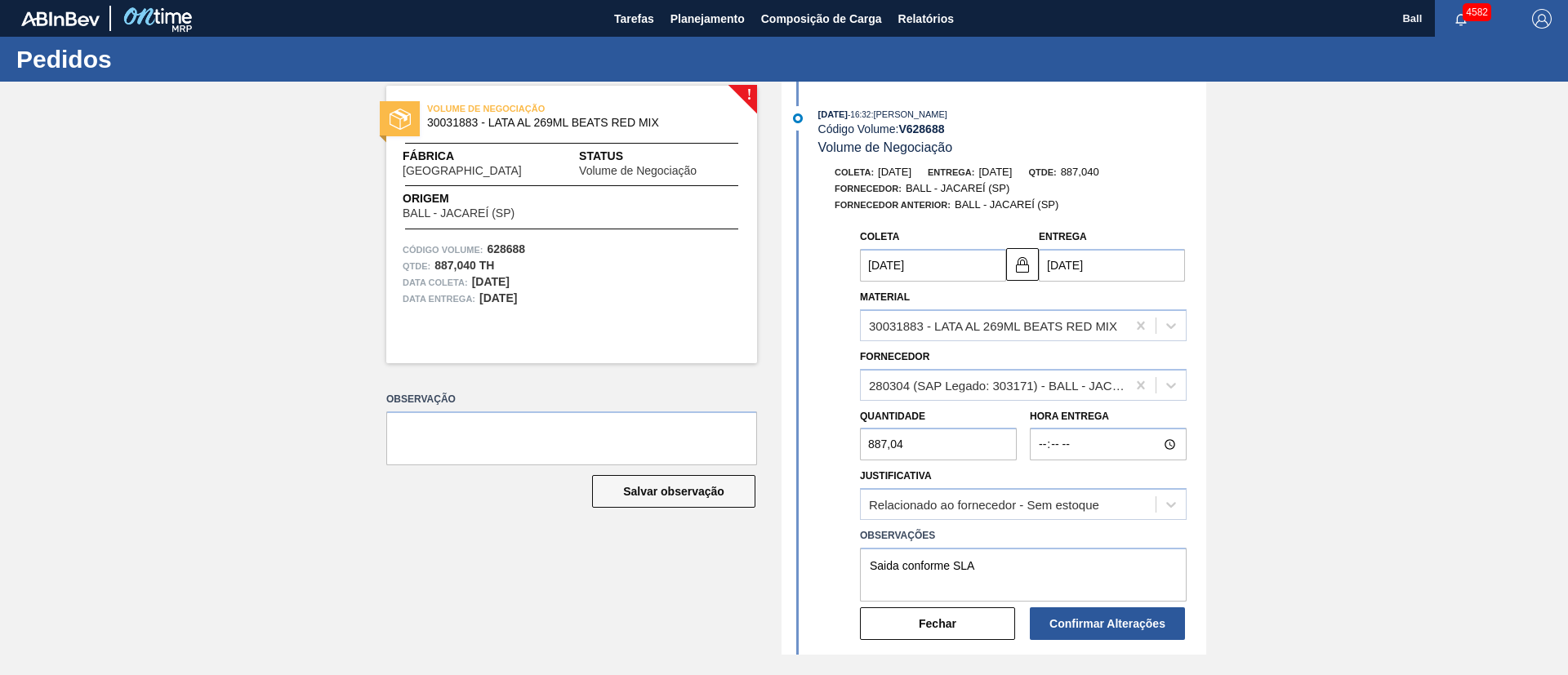
click at [819, 427] on div "Coleta 13/10/2025 Entrega 19/10/2025 Material 30031883 - LATA AL 269ML BEATS RE…" at bounding box center [996, 439] width 420 height 437
click at [1121, 619] on button "Confirmar Alterações" at bounding box center [1107, 623] width 155 height 33
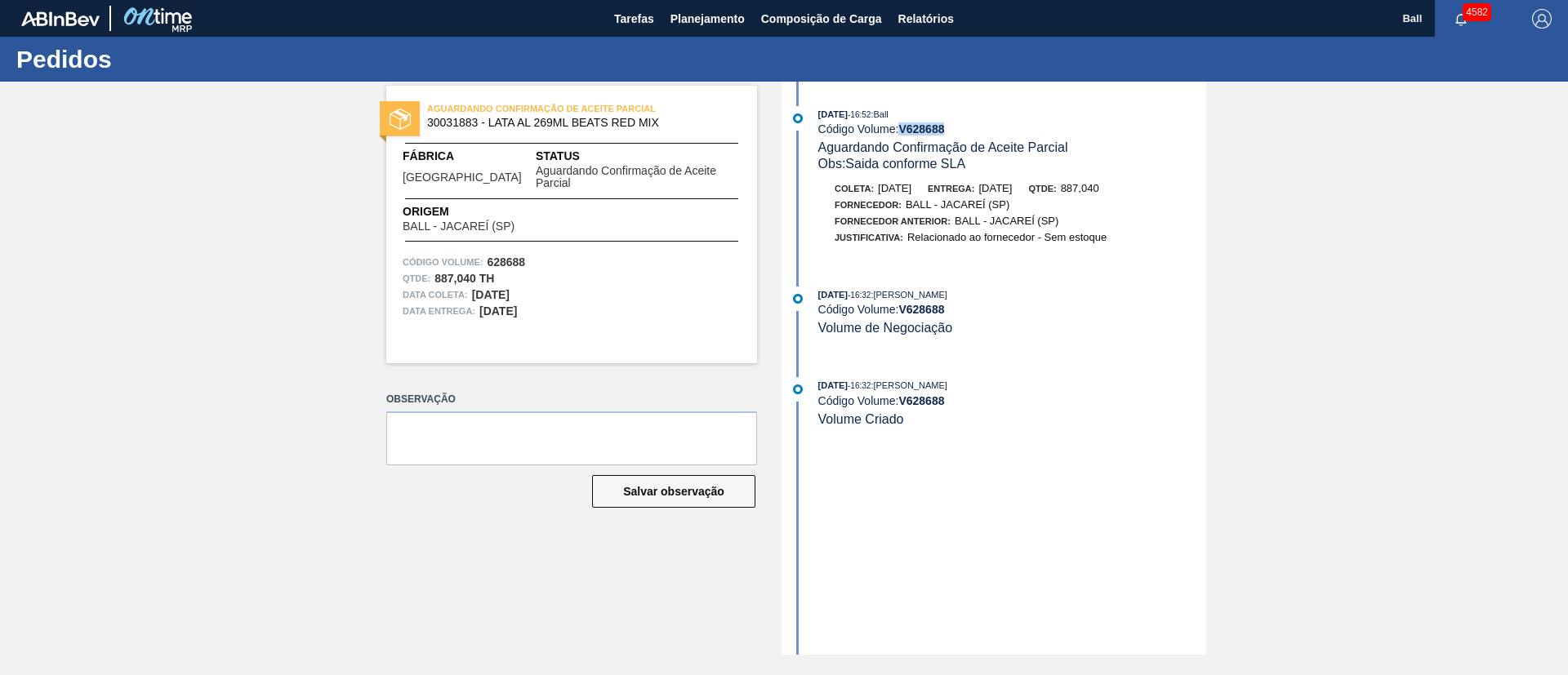
drag, startPoint x: 959, startPoint y: 130, endPoint x: 899, endPoint y: 130, distance: 60.0
click at [899, 130] on div "Código Volume: V 628688" at bounding box center [1013, 129] width 388 height 13
copy div "V 628688"
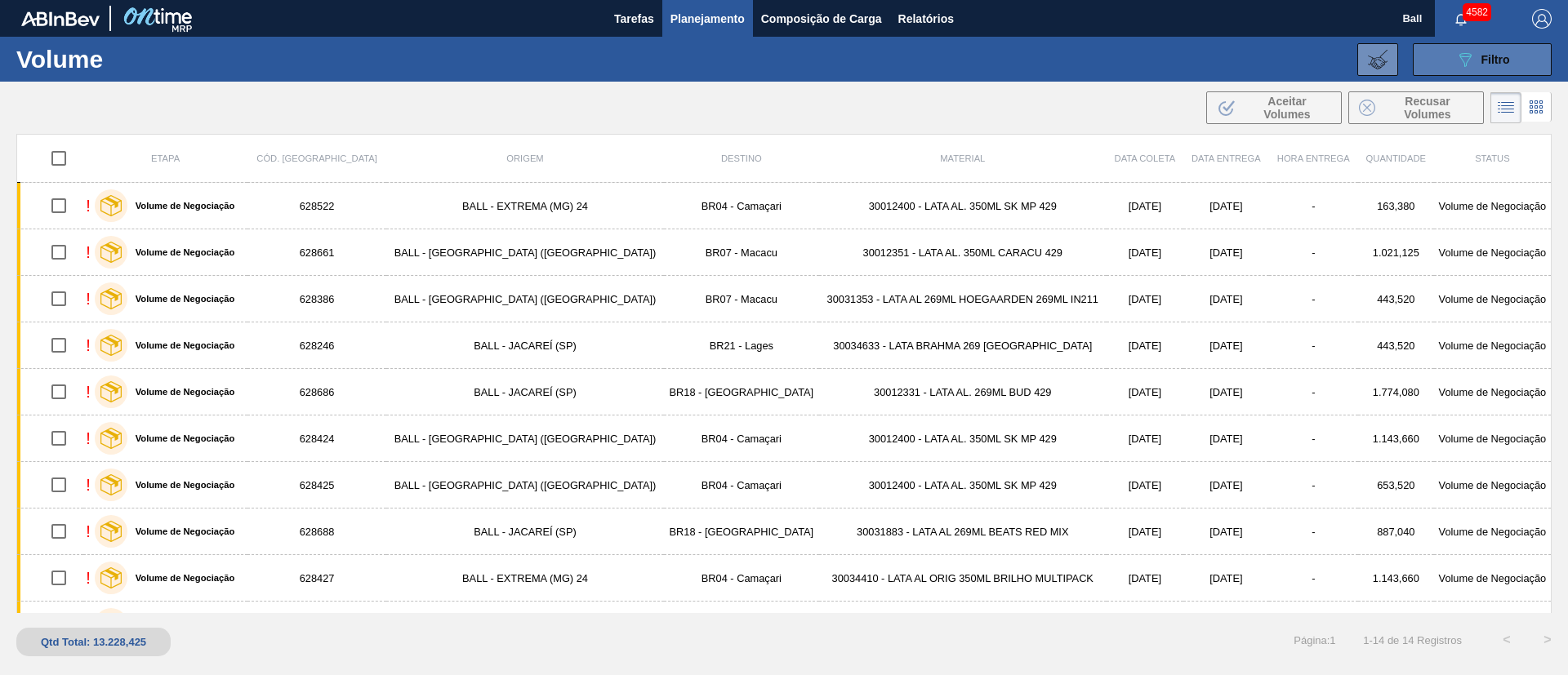
click at [1491, 70] on button "089F7B8B-B2A5-4AFE-B5C0-19BA573D28AC Filtro" at bounding box center [1482, 59] width 139 height 33
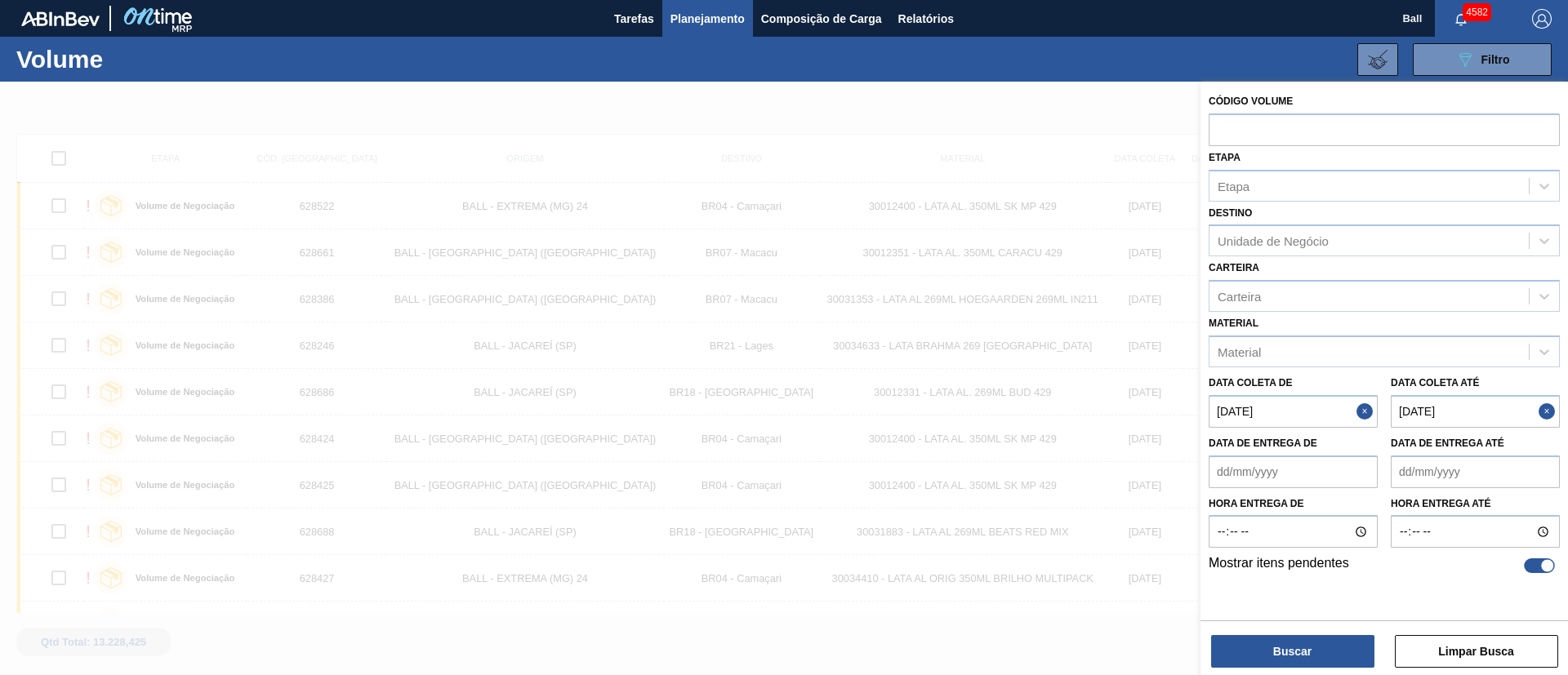
click at [1079, 111] on div at bounding box center [784, 418] width 1568 height 675
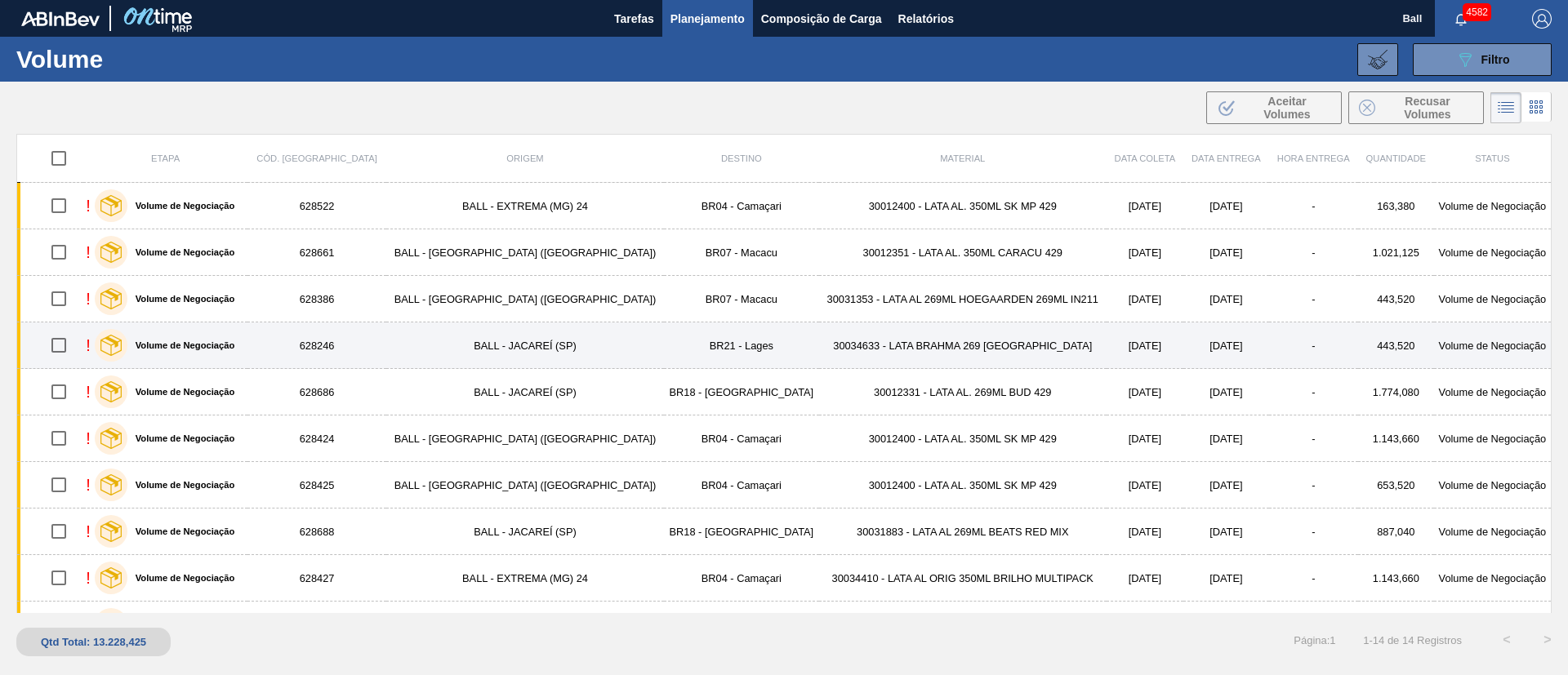
click at [827, 367] on td "30034633 - LATA BRAHMA 269 [GEOGRAPHIC_DATA]" at bounding box center [963, 346] width 287 height 46
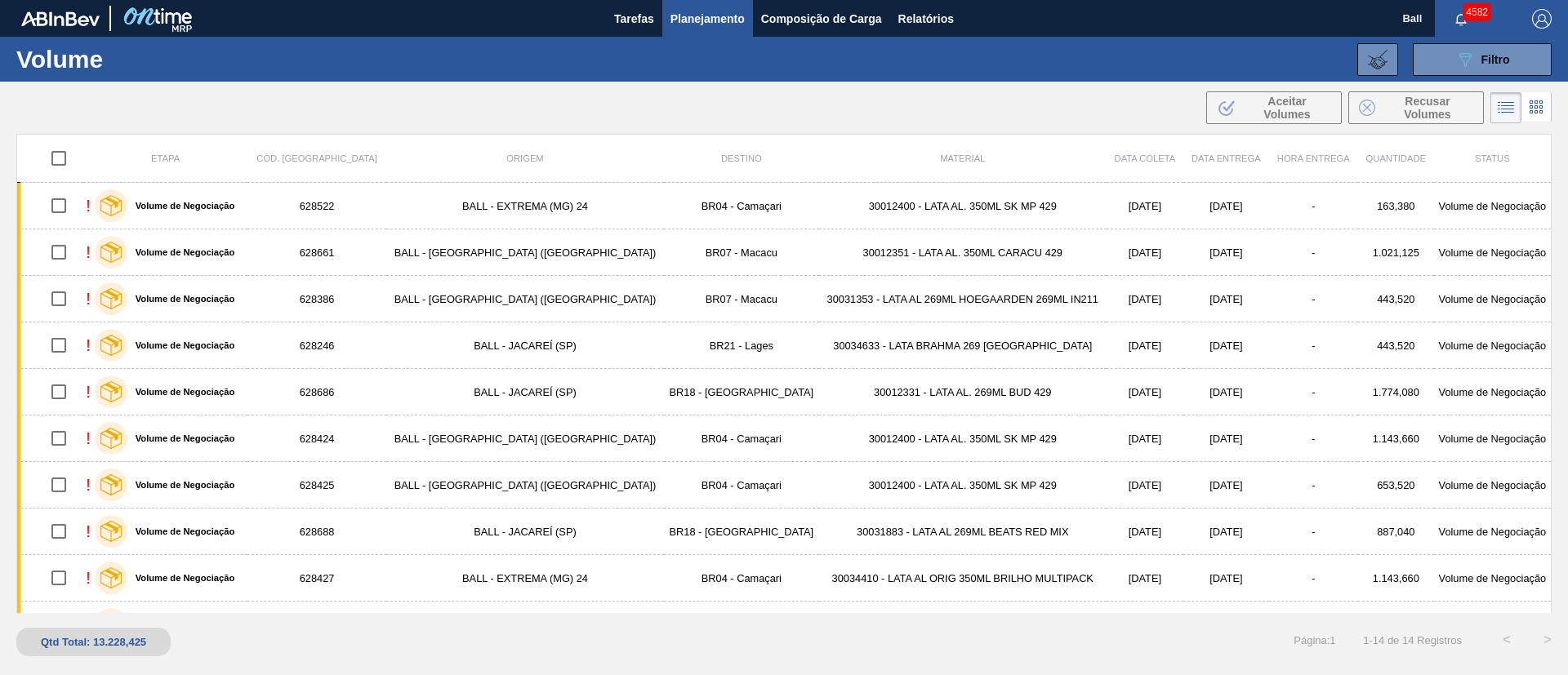
click at [1481, 76] on div "089F7B8B-B2A5-4AFE-B5C0-19BA573D28AC Filtro Código Volume Etapa Etapa Destino U…" at bounding box center [911, 59] width 1300 height 49
click at [1488, 58] on span "Filtro" at bounding box center [1496, 59] width 28 height 13
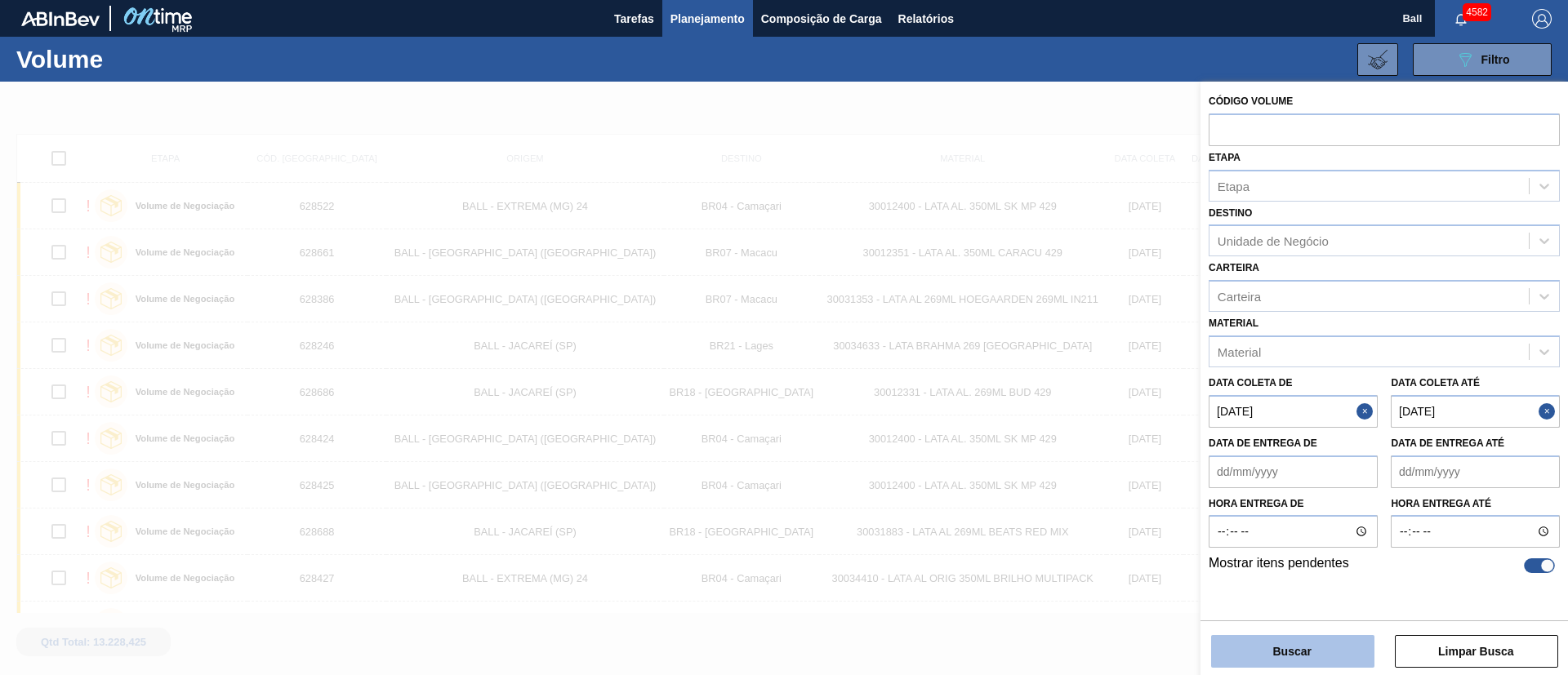
click at [1331, 643] on button "Buscar" at bounding box center [1292, 651] width 163 height 33
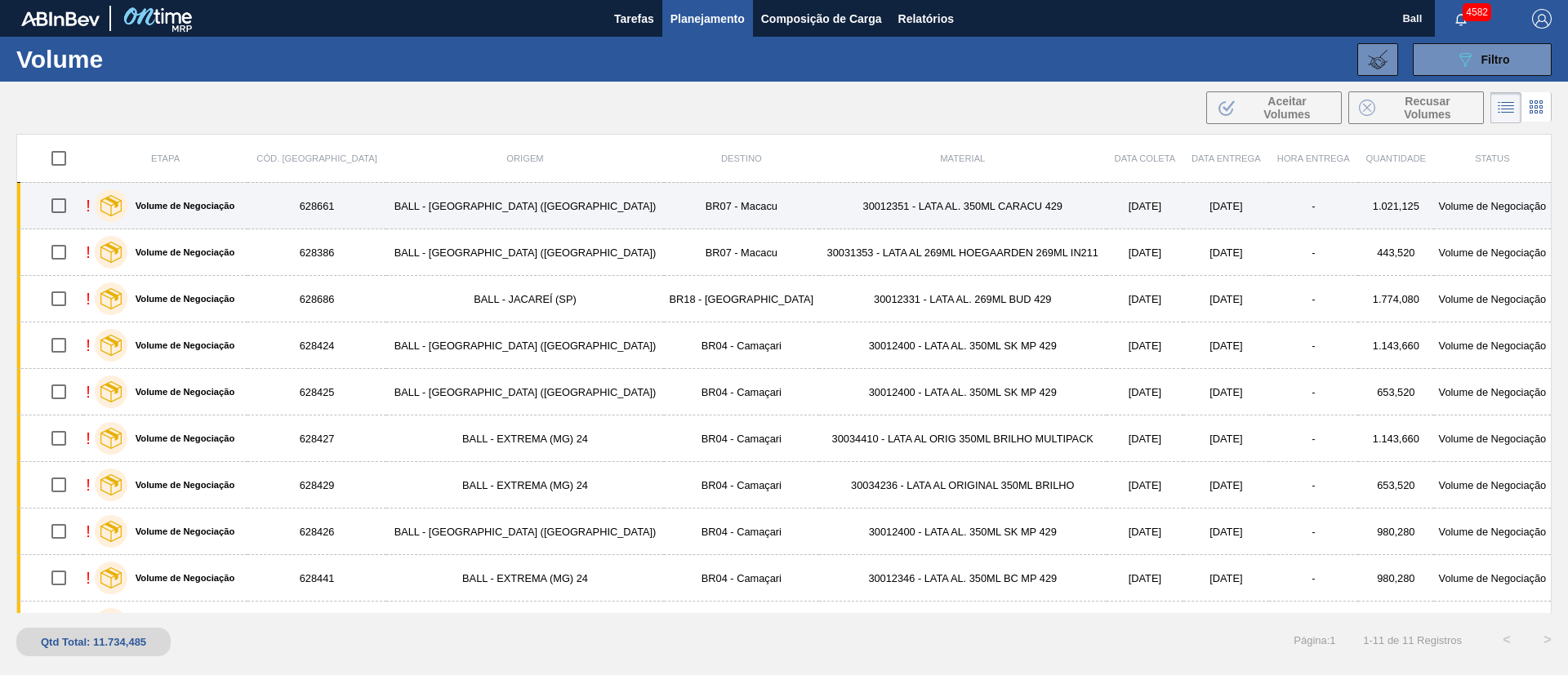
click at [917, 204] on td "30012351 - LATA AL. 350ML CARACU 429" at bounding box center [963, 206] width 287 height 46
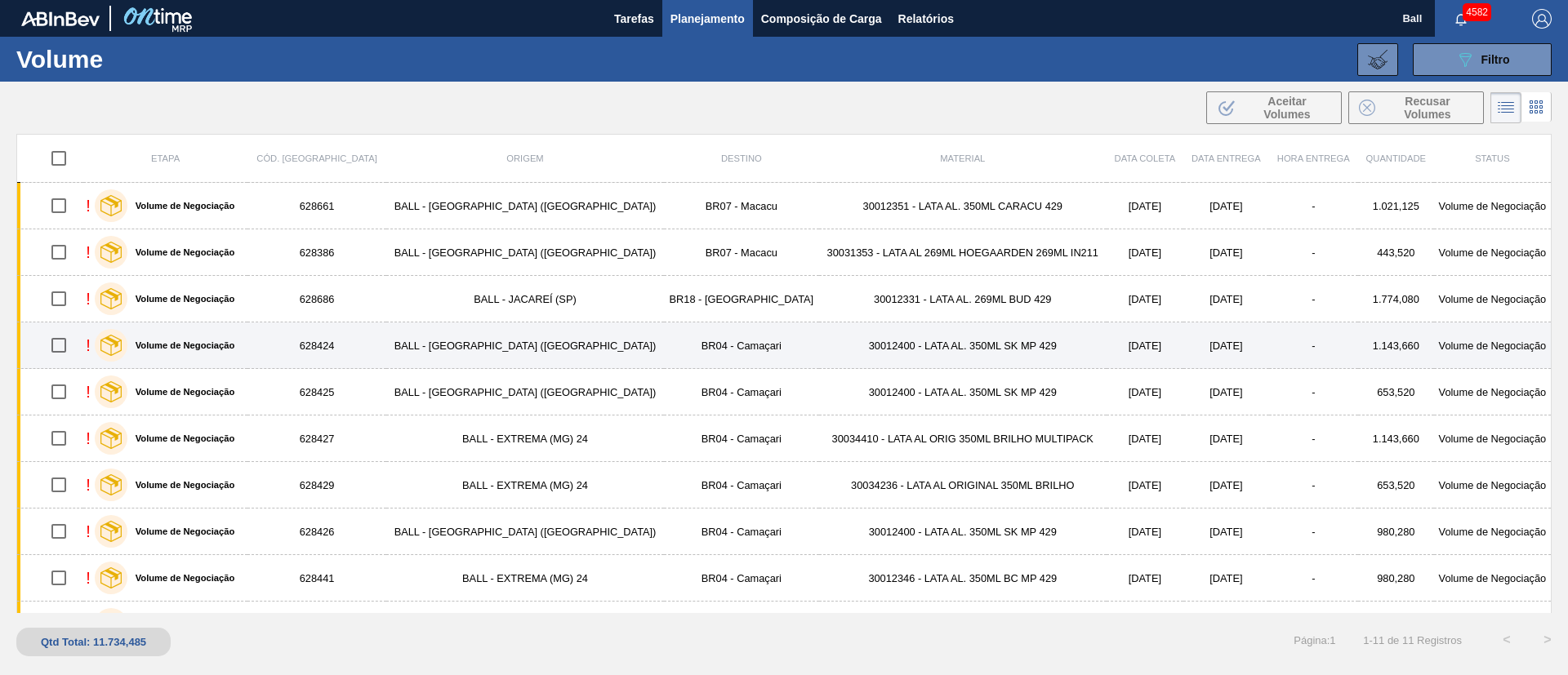
scroll to position [81, 0]
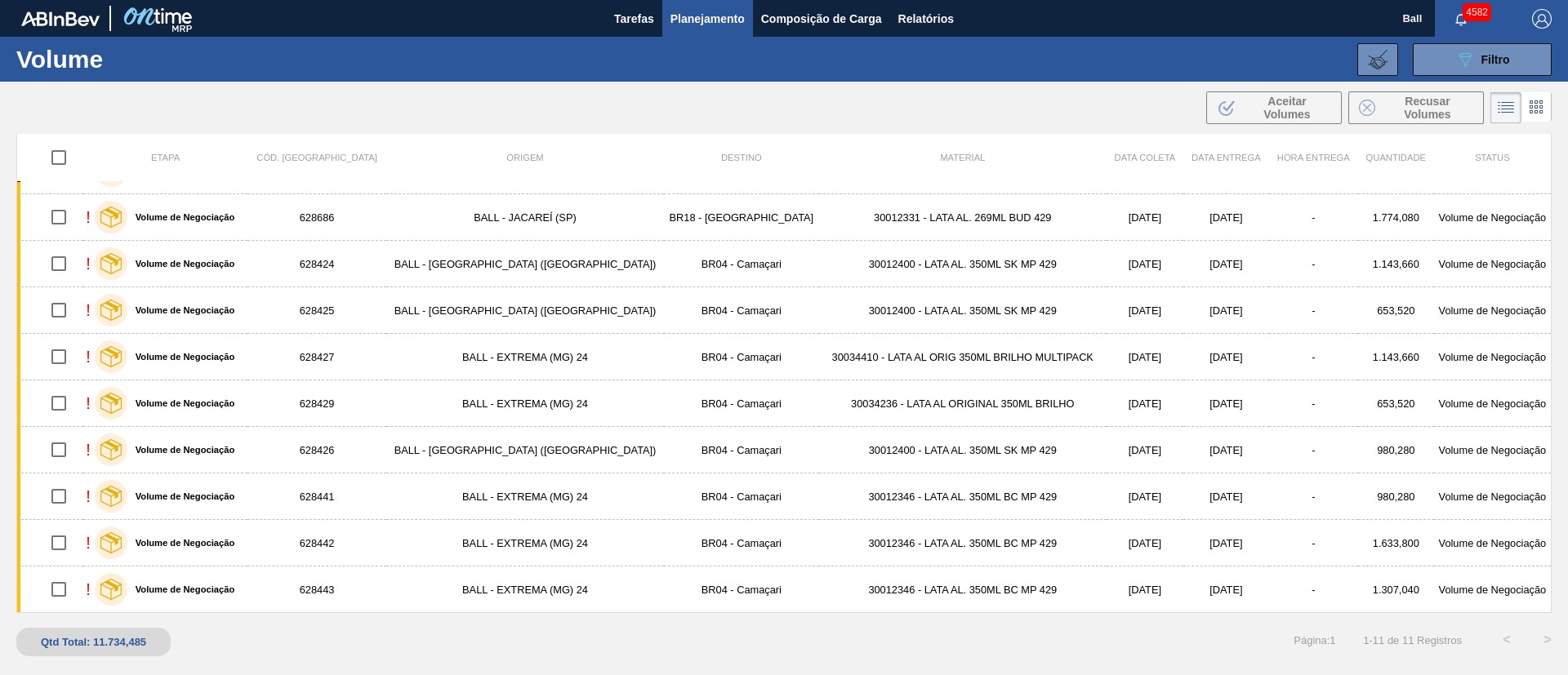
drag, startPoint x: 1556, startPoint y: 371, endPoint x: 1556, endPoint y: 322, distance: 49.0
click at [1556, 322] on div "Etapa Cód. Pedido Origem Destino Material Data coleta Data Entrega Hora Entrega…" at bounding box center [784, 397] width 1568 height 527
click at [1542, 110] on icon at bounding box center [1536, 107] width 20 height 20
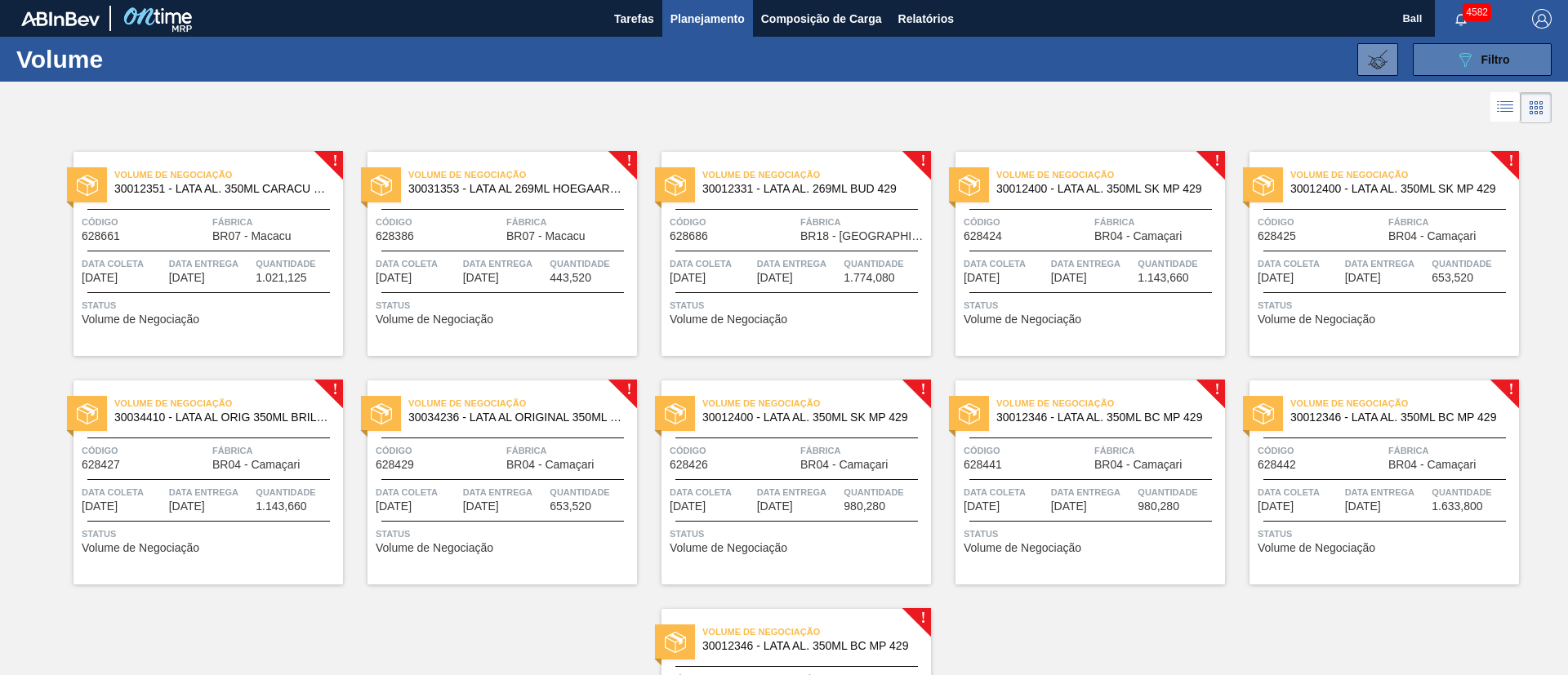
click at [1491, 59] on span "Filtro" at bounding box center [1496, 59] width 28 height 13
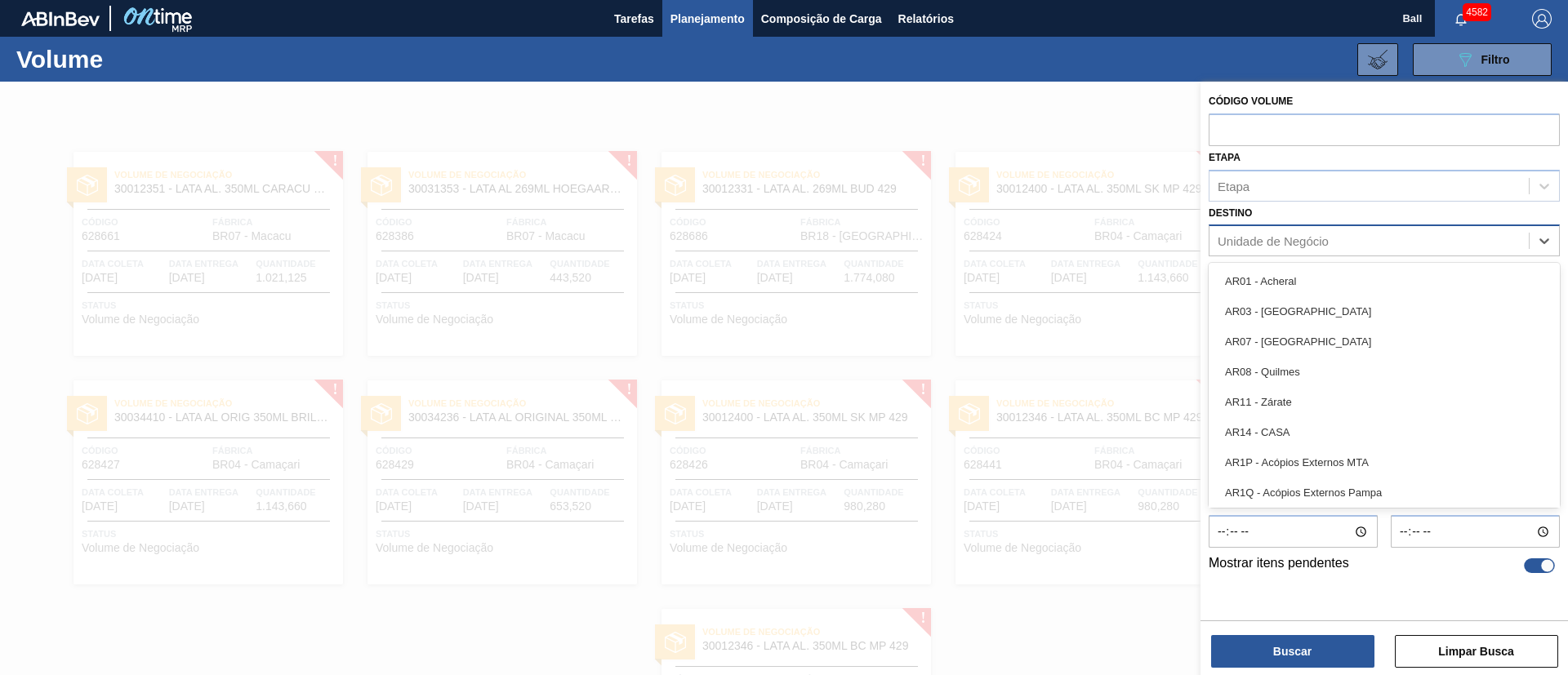
click at [1309, 245] on div "Unidade de Negócio" at bounding box center [1273, 241] width 111 height 14
click at [1309, 238] on div "Unidade de Negócio" at bounding box center [1273, 241] width 111 height 14
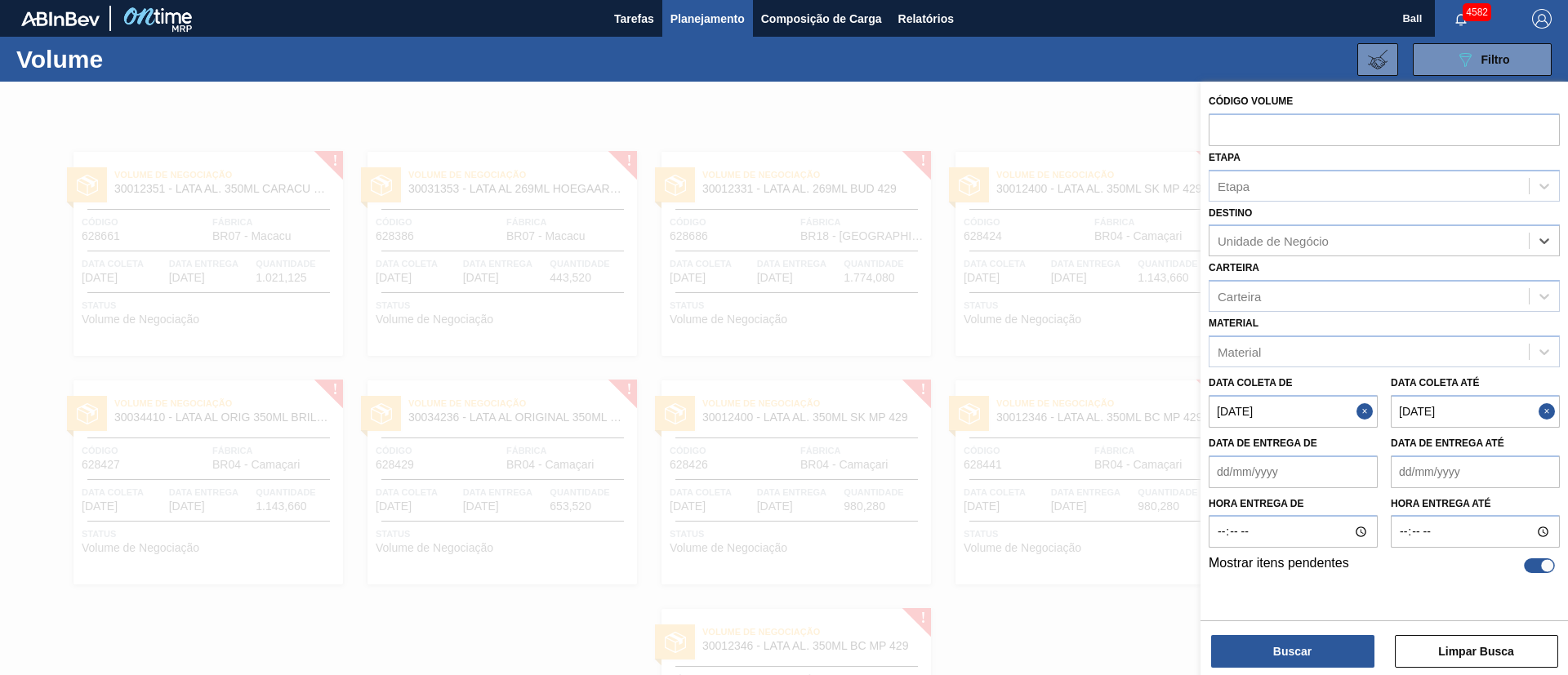
click at [1481, 413] on até "14/10/2025" at bounding box center [1475, 412] width 169 height 33
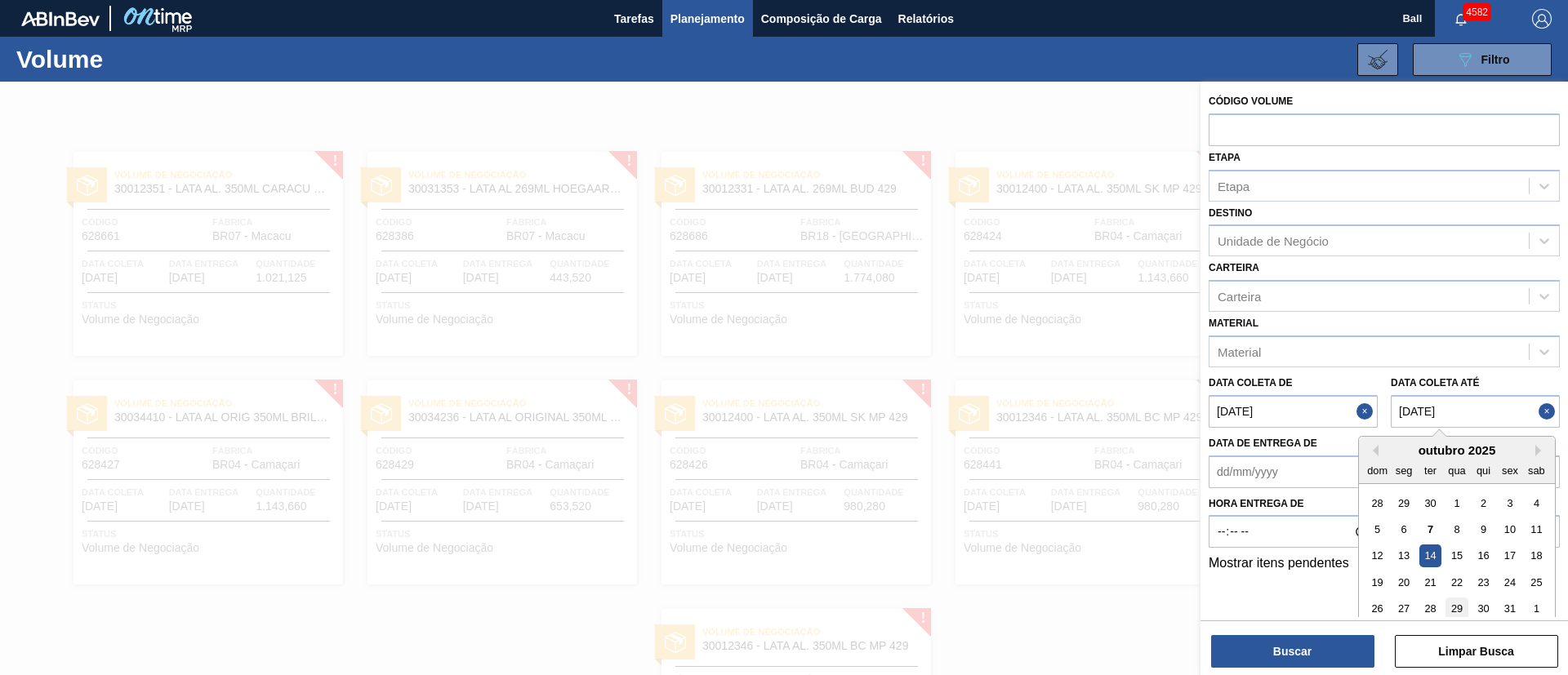
click at [1460, 603] on div "29" at bounding box center [1457, 608] width 22 height 22
type até "29/10/2025"
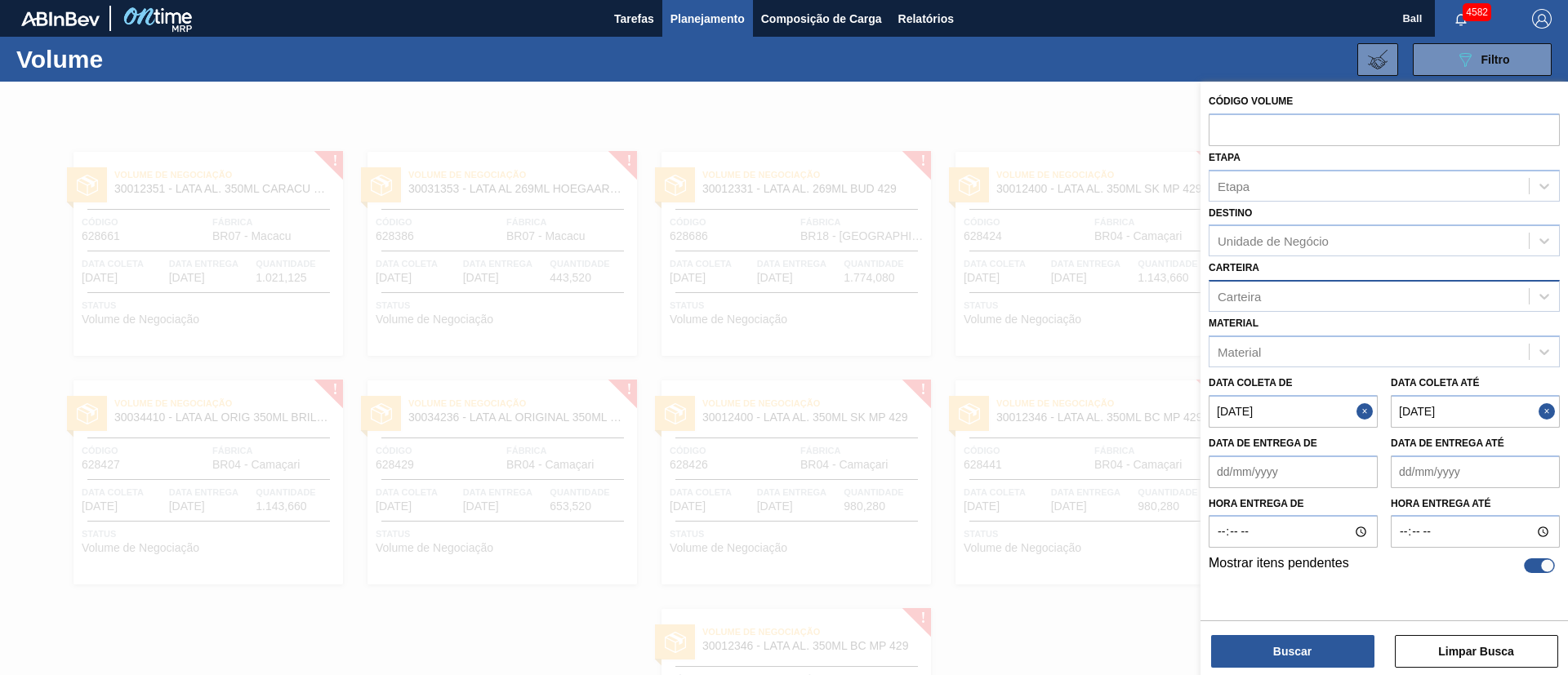
click at [1318, 295] on div "Carteira" at bounding box center [1370, 296] width 319 height 24
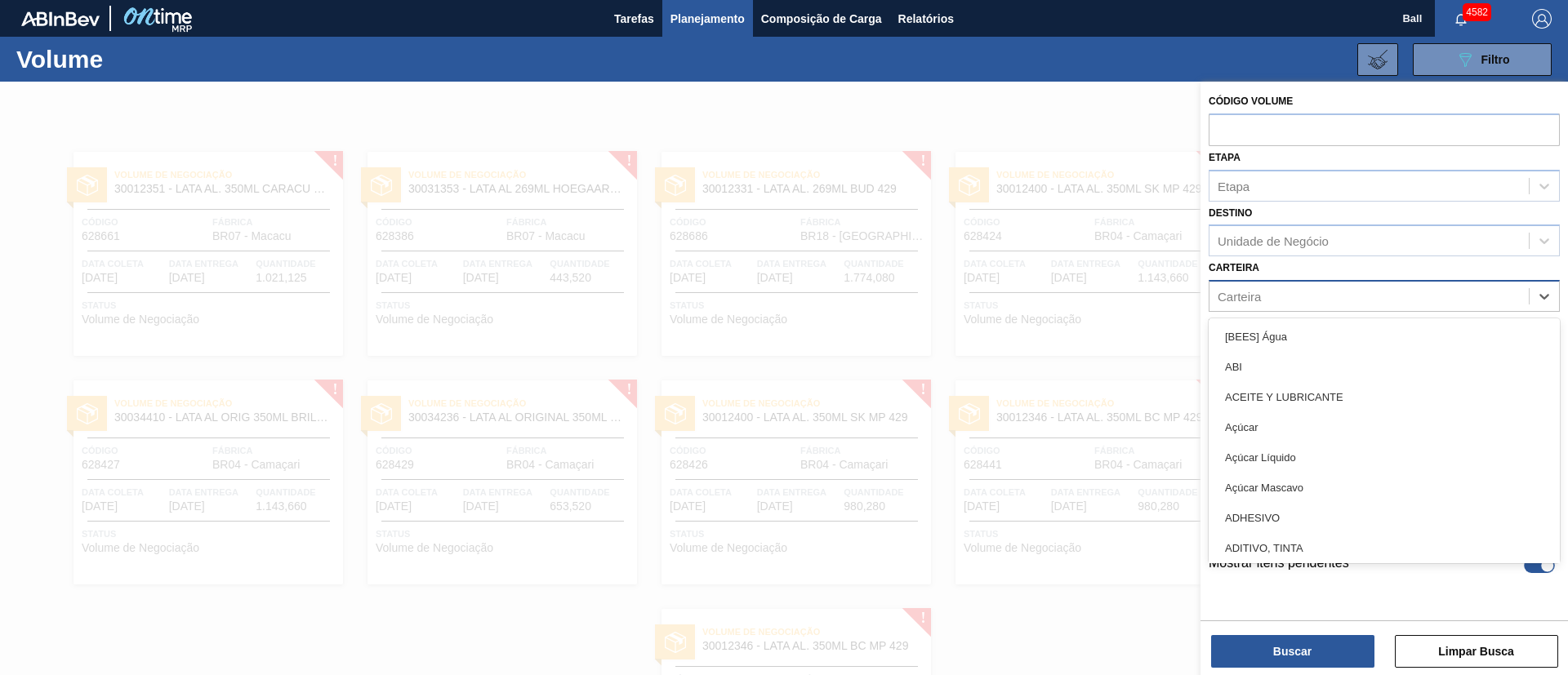
click at [1318, 295] on div "Carteira" at bounding box center [1370, 296] width 319 height 24
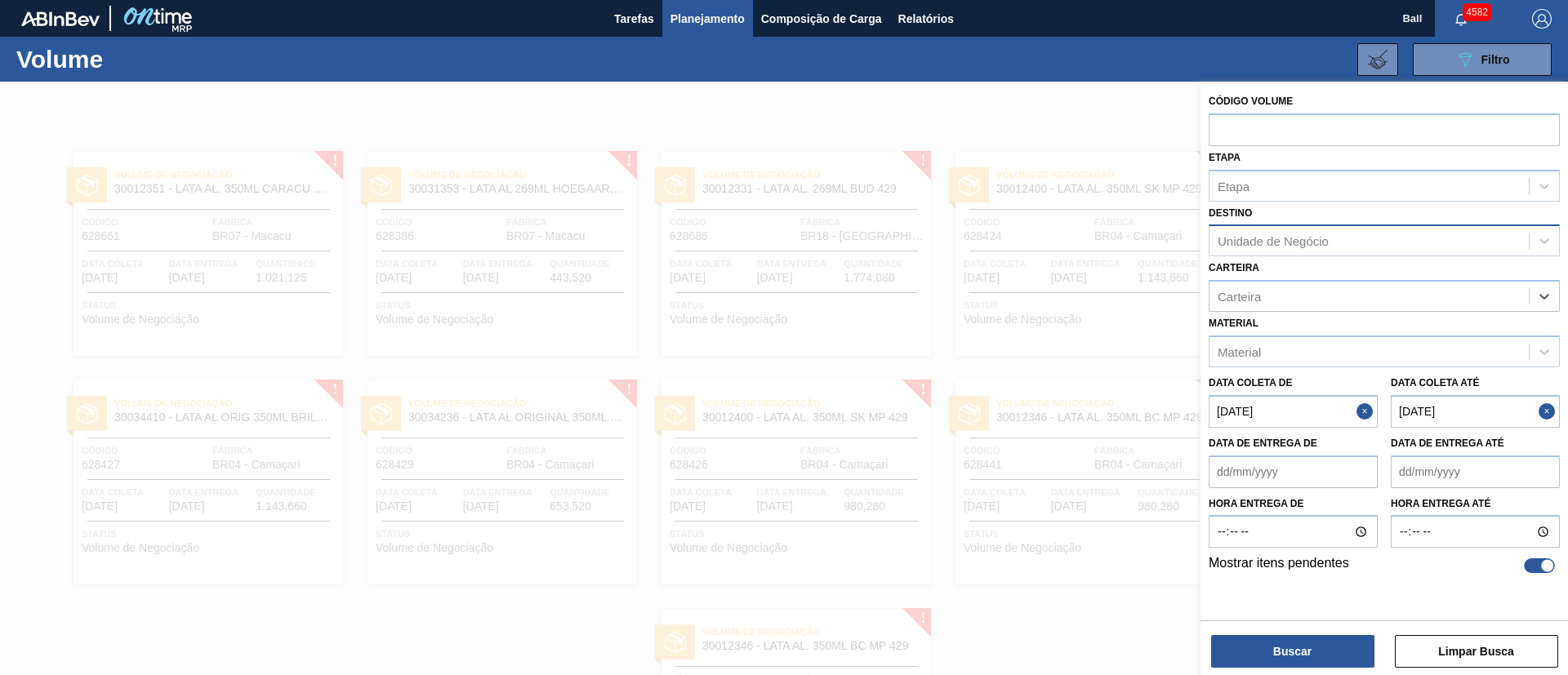
click at [1323, 246] on div "Unidade de Negócio" at bounding box center [1273, 241] width 111 height 14
type input "CAMA"
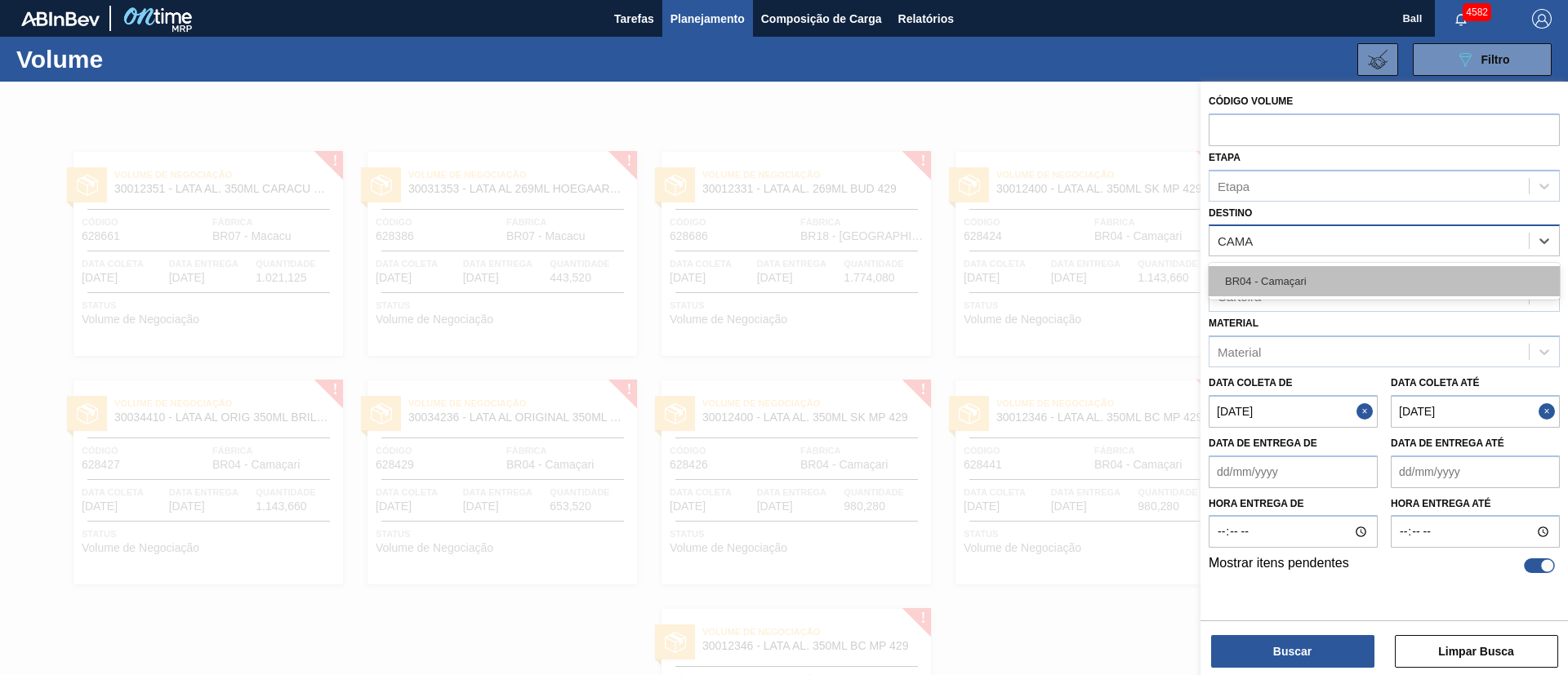
click at [1323, 274] on div "BR04 - Camaçari" at bounding box center [1385, 281] width 351 height 30
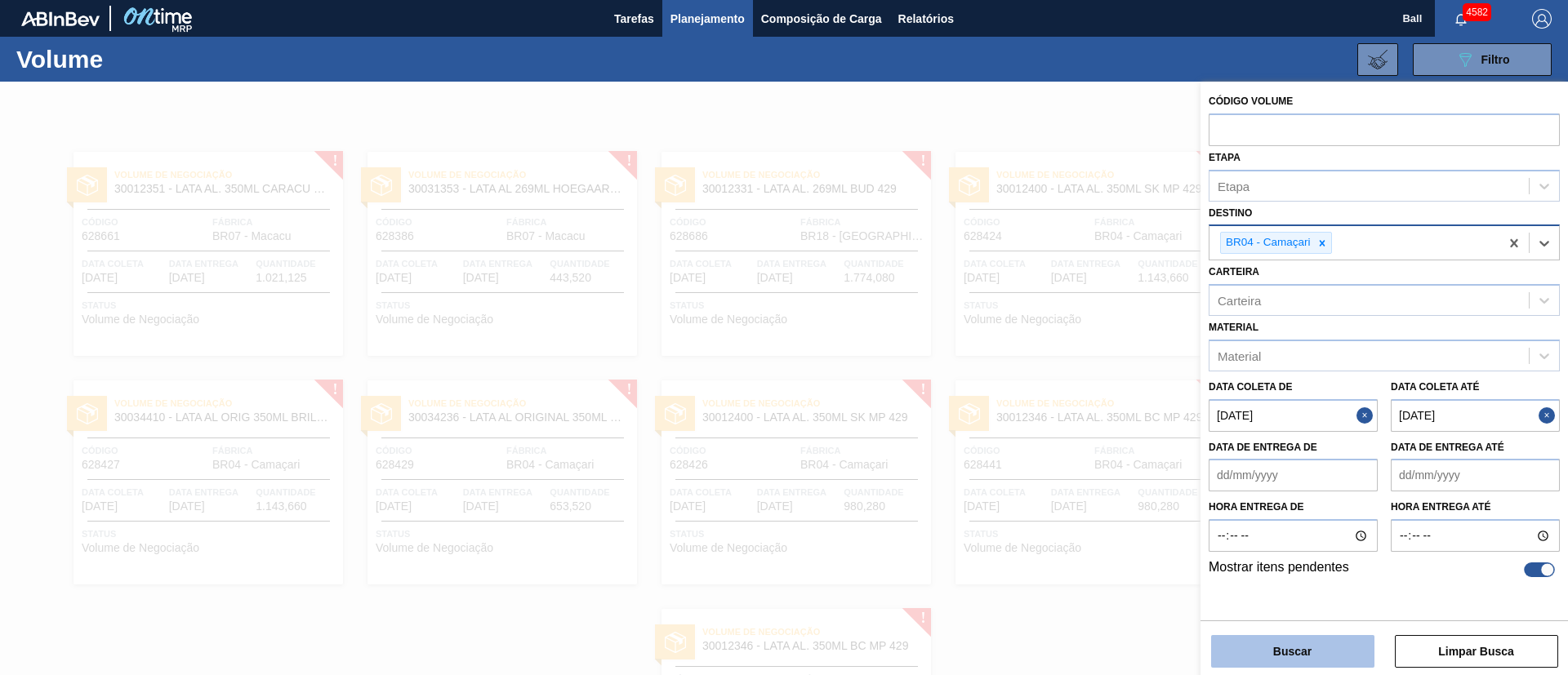
click at [1314, 649] on button "Buscar" at bounding box center [1292, 651] width 163 height 33
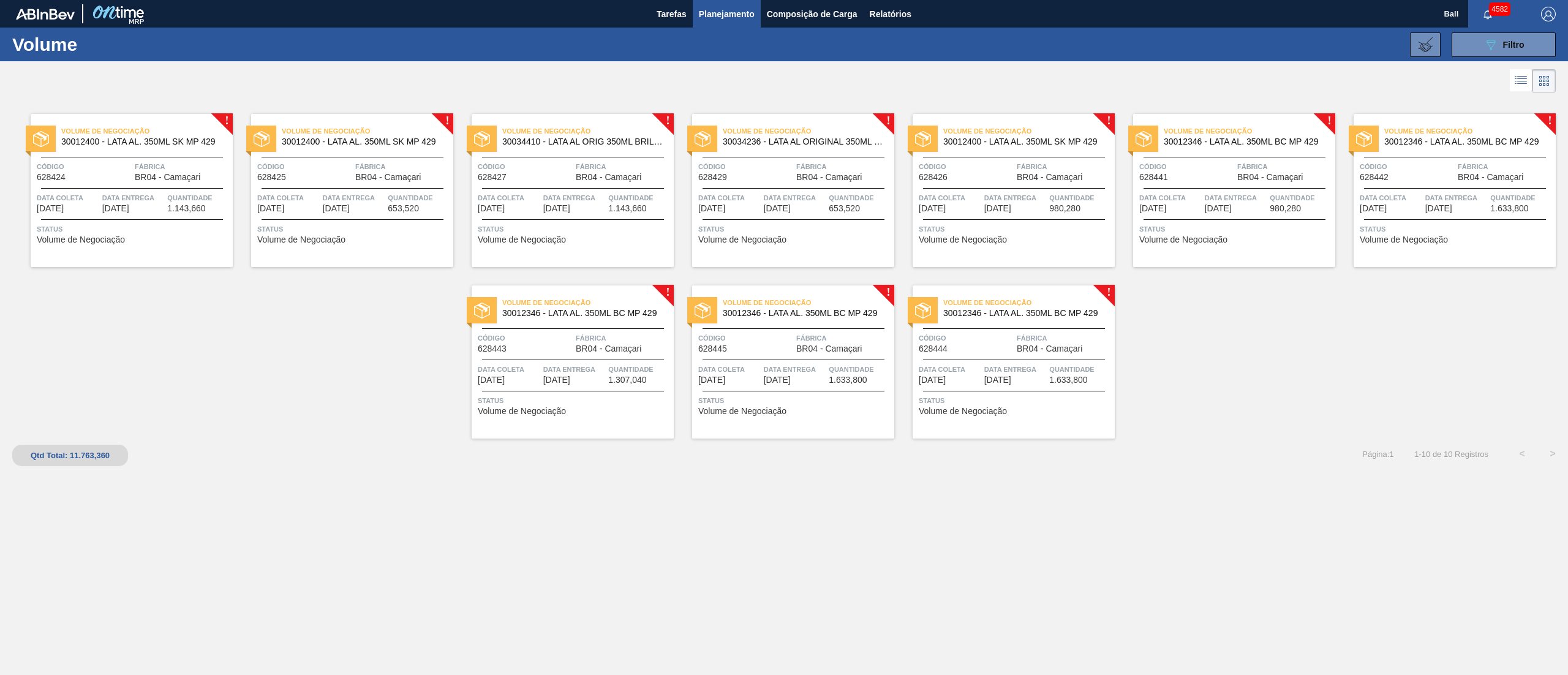
click at [623, 196] on span "Quantidade" at bounding box center [640, 198] width 62 height 12
click at [799, 193] on span "Data Entrega" at bounding box center [795, 198] width 62 height 12
click at [1176, 45] on span "Filtro" at bounding box center [1513, 45] width 21 height 10
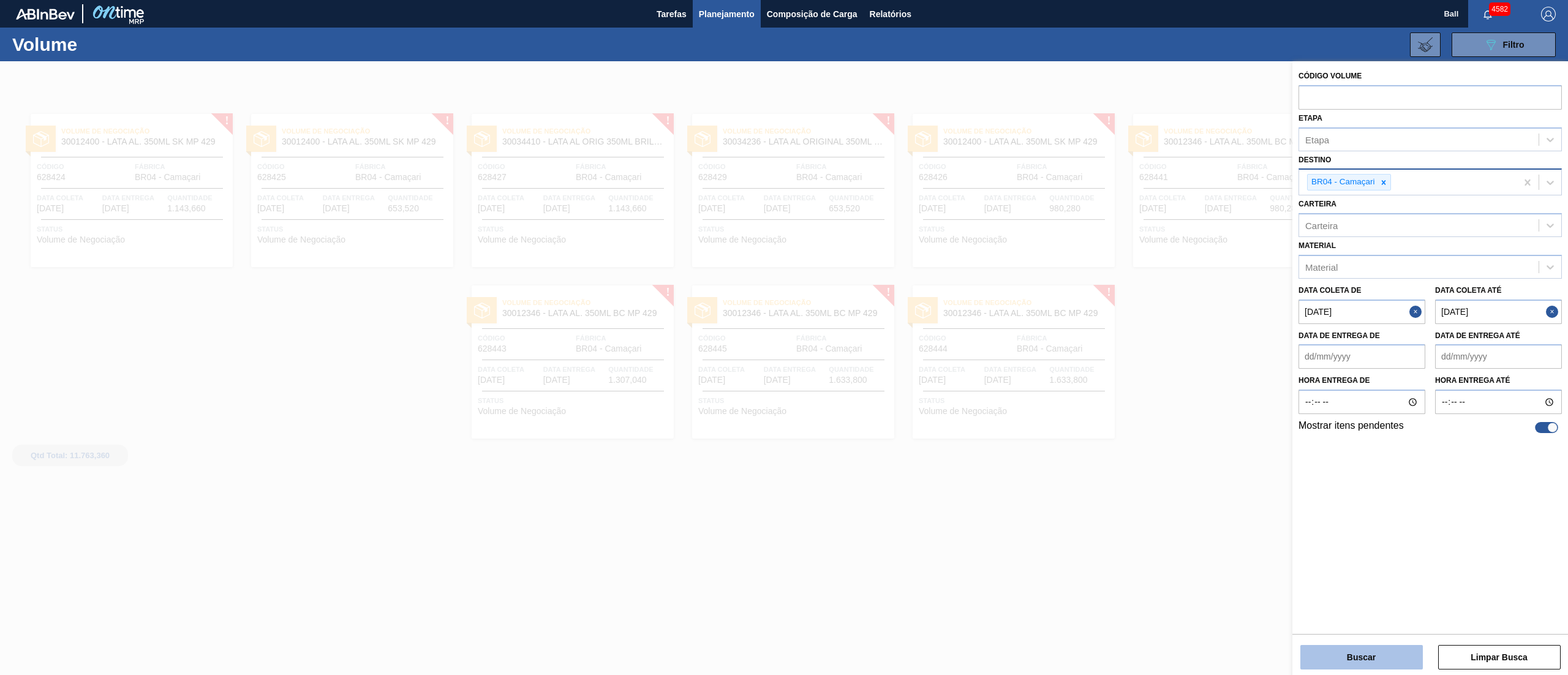
click at [1176, 506] on button "Buscar" at bounding box center [1361, 657] width 123 height 25
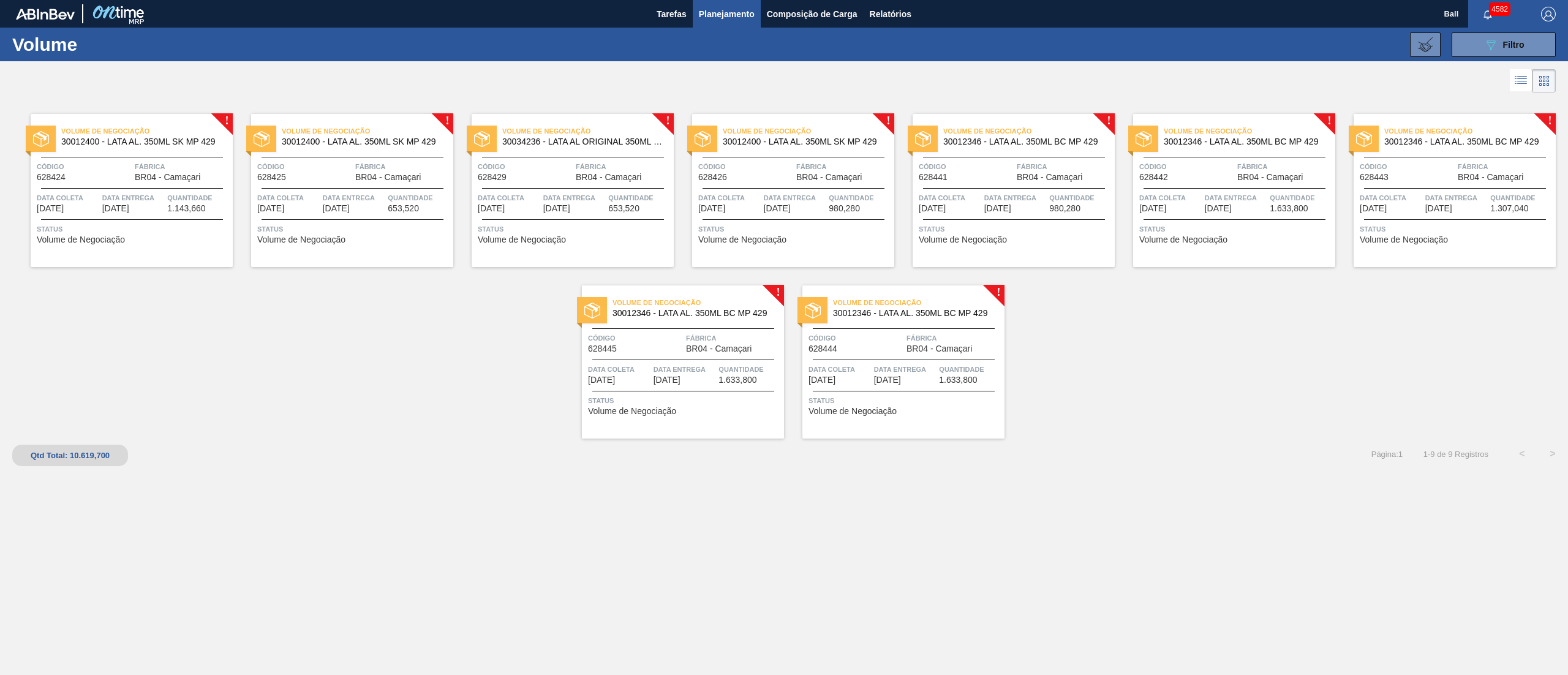
click at [591, 196] on span "Data Entrega" at bounding box center [574, 198] width 62 height 12
click at [1176, 44] on button "089F7B8B-B2A5-4AFE-B5C0-19BA573D28AC Filtro" at bounding box center [1504, 45] width 104 height 25
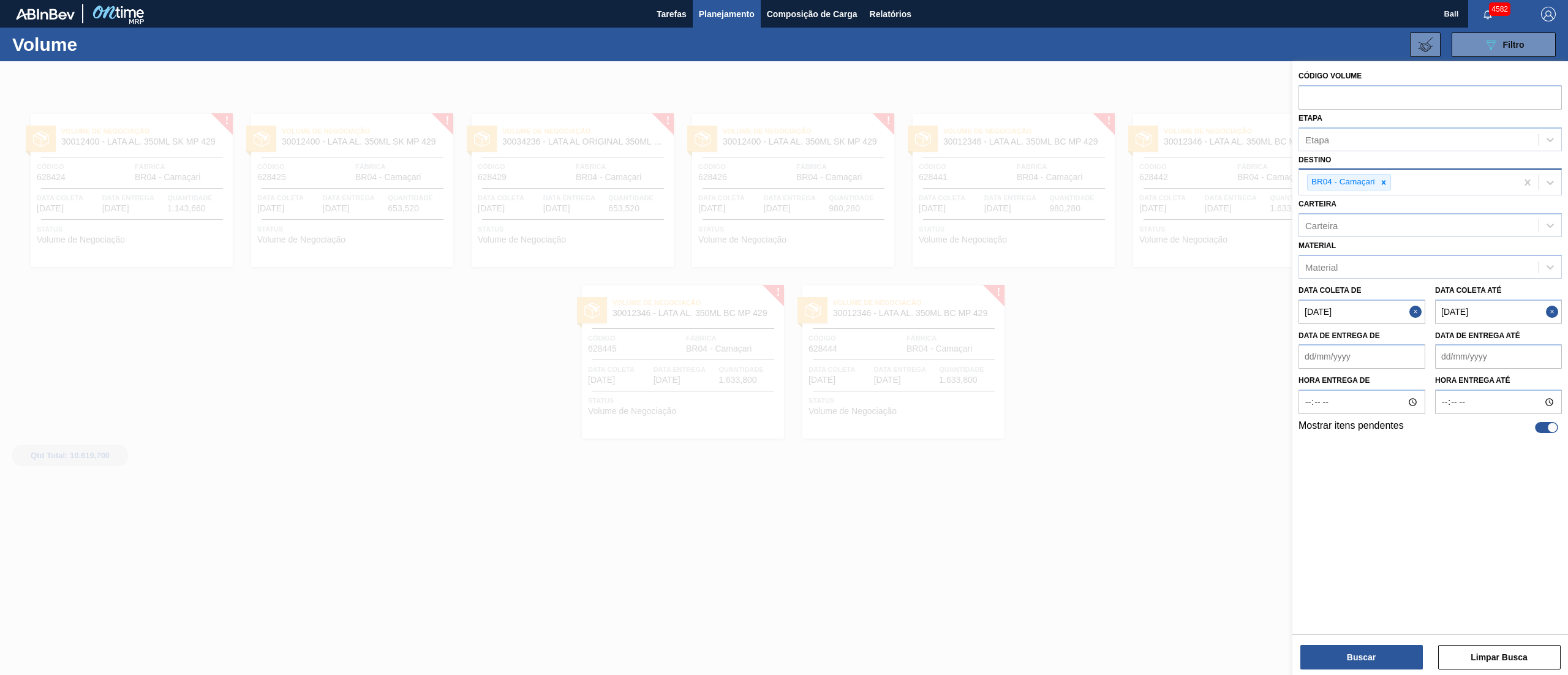
click at [1176, 506] on div at bounding box center [784, 398] width 1568 height 675
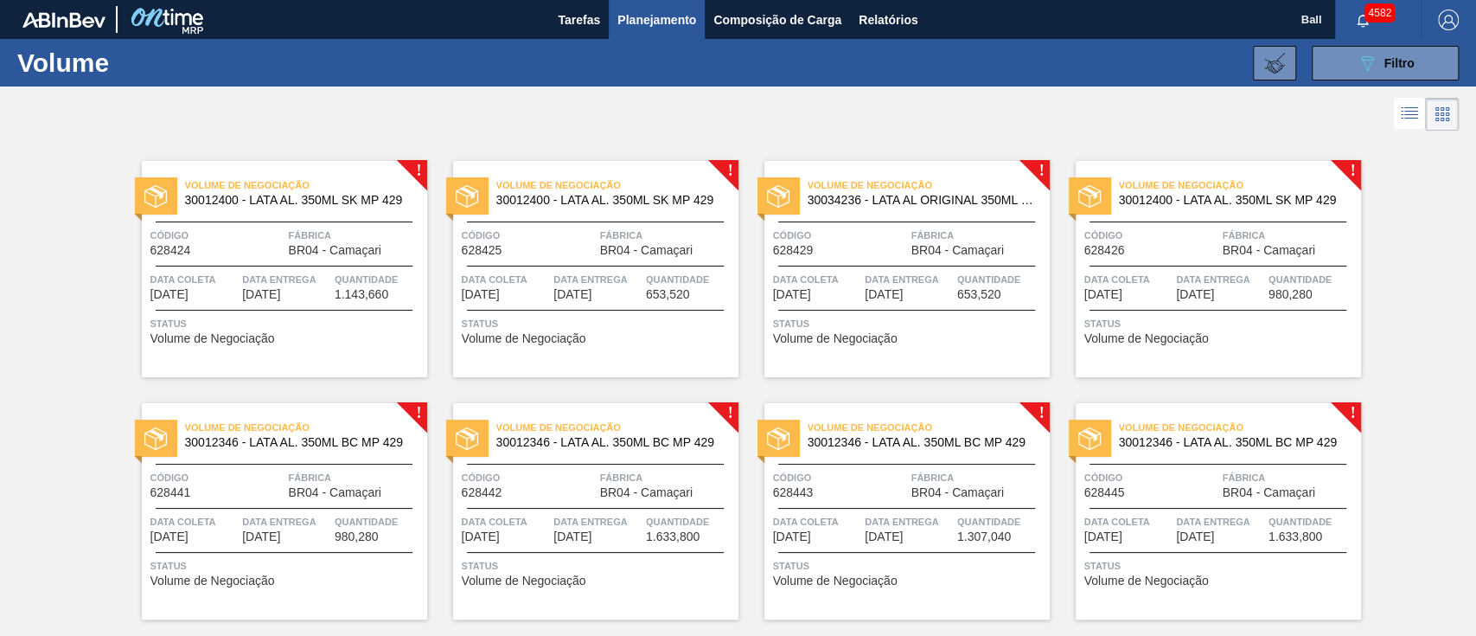
click at [661, 17] on span "Planejamento" at bounding box center [656, 20] width 79 height 21
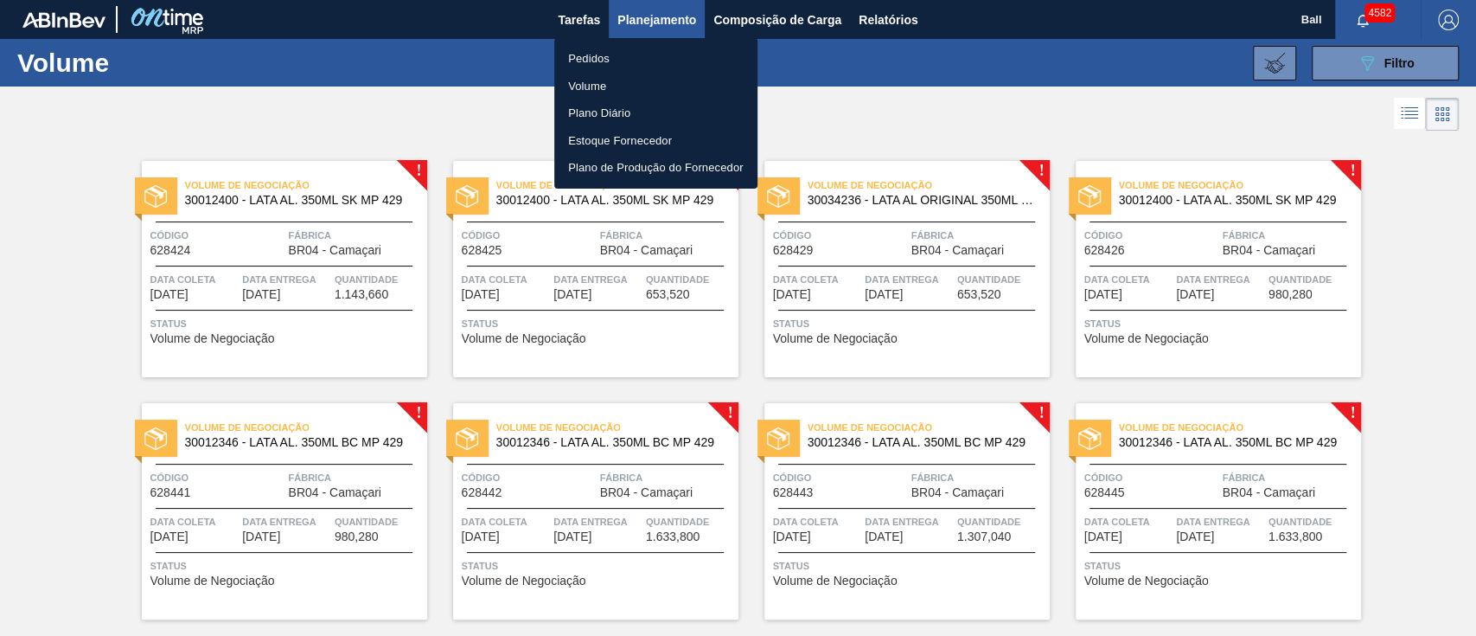
click at [611, 61] on li "Pedidos" at bounding box center [655, 59] width 203 height 28
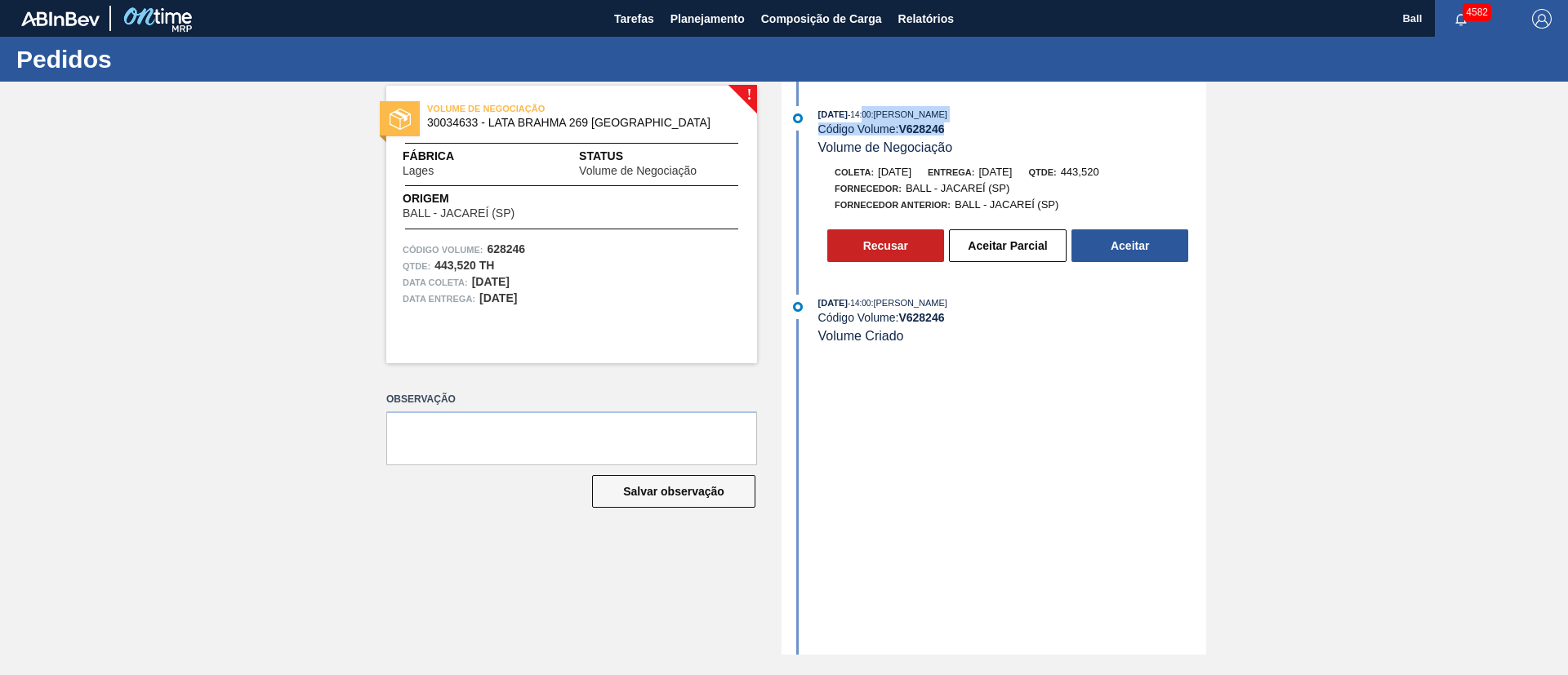
drag, startPoint x: 980, startPoint y: 130, endPoint x: 905, endPoint y: 132, distance: 75.0
click at [884, 109] on div "[DATE] 14:00 : [PERSON_NAME] Código Volume: V 628246 Volume de Negociação" at bounding box center [1013, 130] width 388 height 50
click at [1063, 149] on div "[DATE] 14:00 : [PERSON_NAME] Código Volume: V 628246 Volume de Negociação" at bounding box center [1013, 130] width 388 height 50
click at [848, 110] on span "[DATE]" at bounding box center [833, 114] width 29 height 9
click at [893, 244] on button "Recusar" at bounding box center [886, 245] width 117 height 33
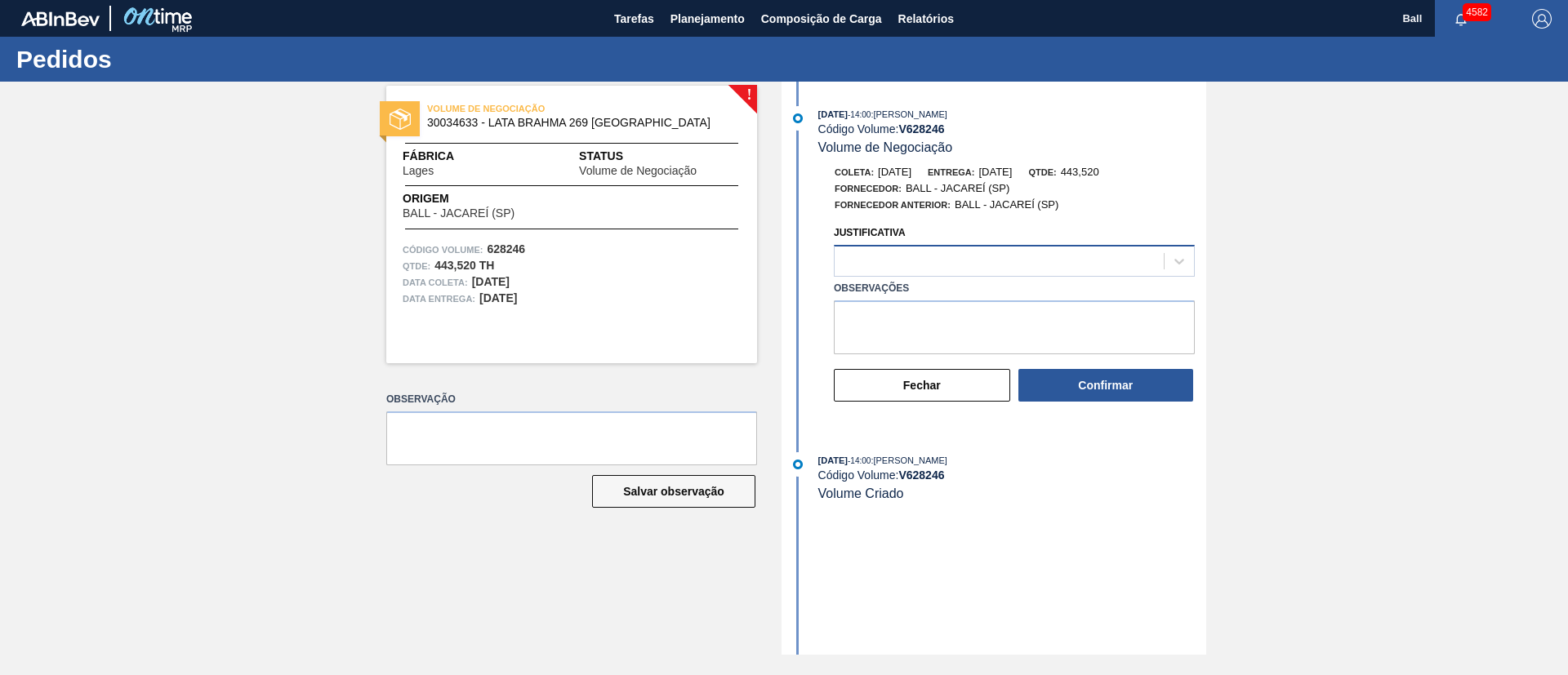
click at [975, 247] on div at bounding box center [1014, 261] width 361 height 32
click at [987, 256] on div at bounding box center [999, 262] width 330 height 24
click at [1027, 262] on div at bounding box center [999, 262] width 330 height 24
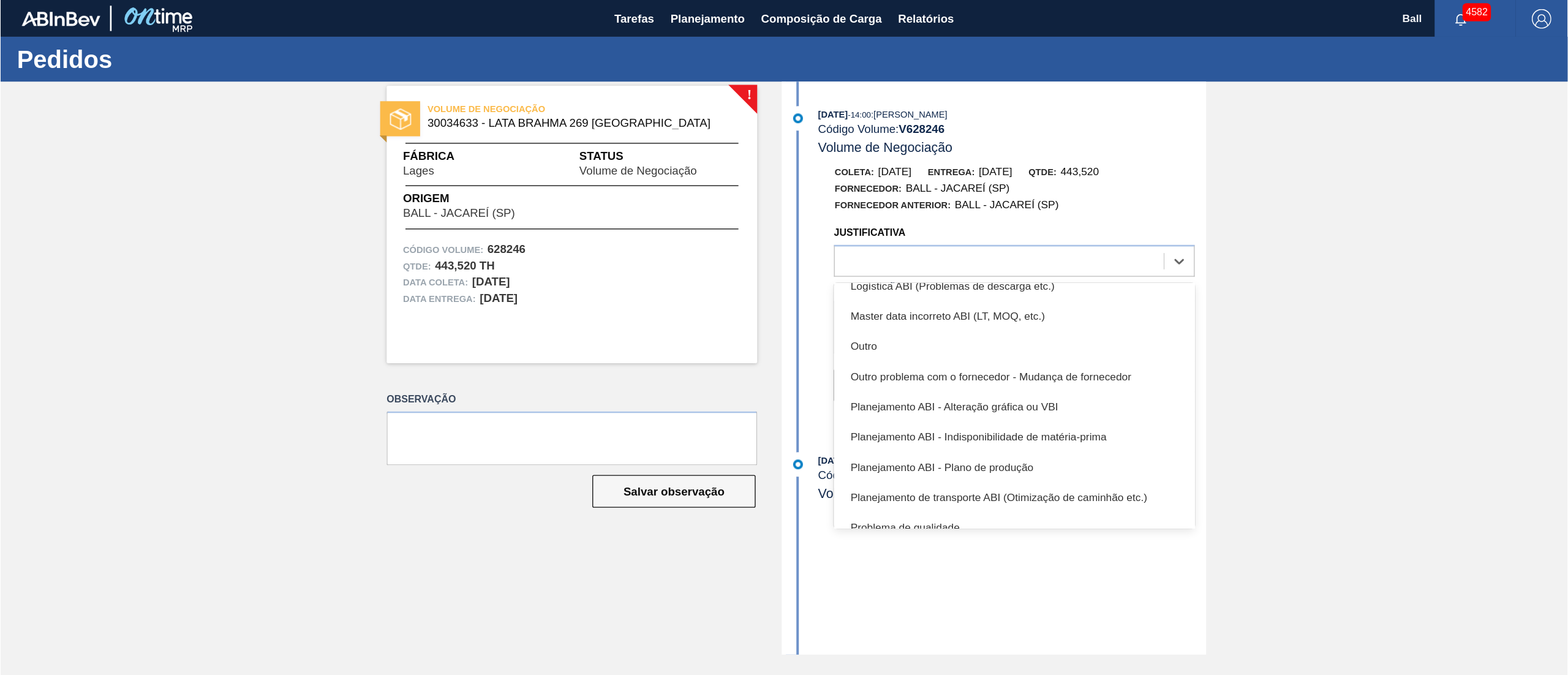
scroll to position [86, 0]
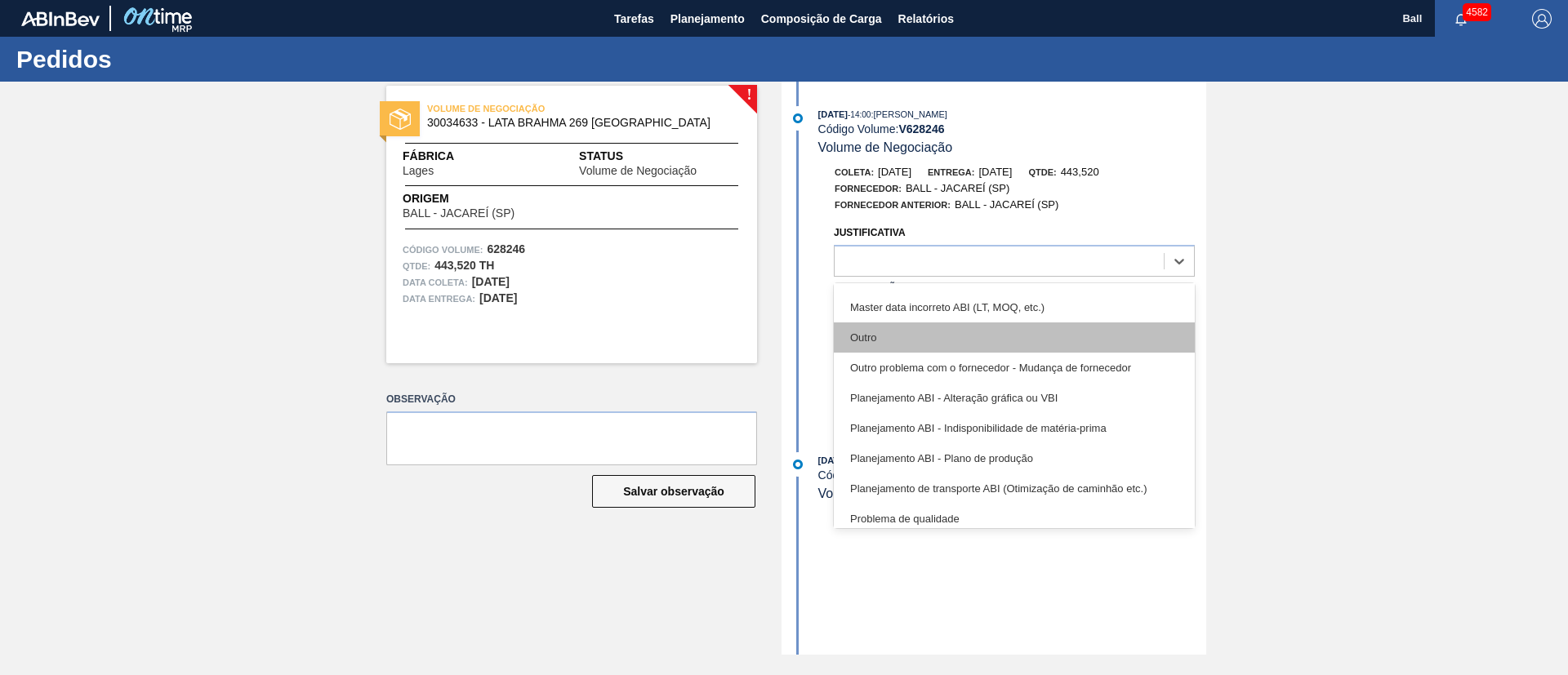
click at [988, 330] on div "Outro" at bounding box center [1014, 338] width 361 height 30
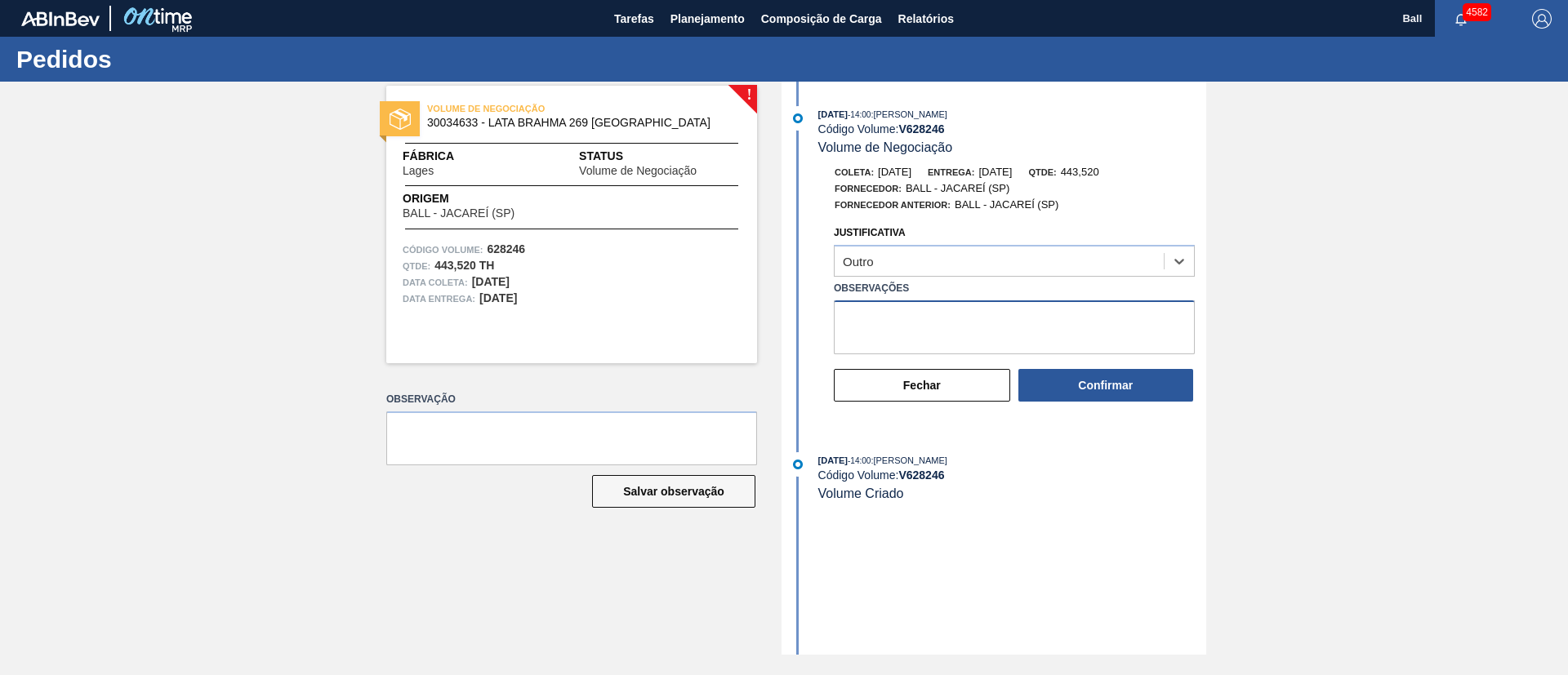
click at [969, 344] on textarea "Observações" at bounding box center [1014, 327] width 361 height 54
type textarea "Rotulo em desenvolvimento"
click at [1122, 374] on button "Confirmar" at bounding box center [1105, 385] width 175 height 33
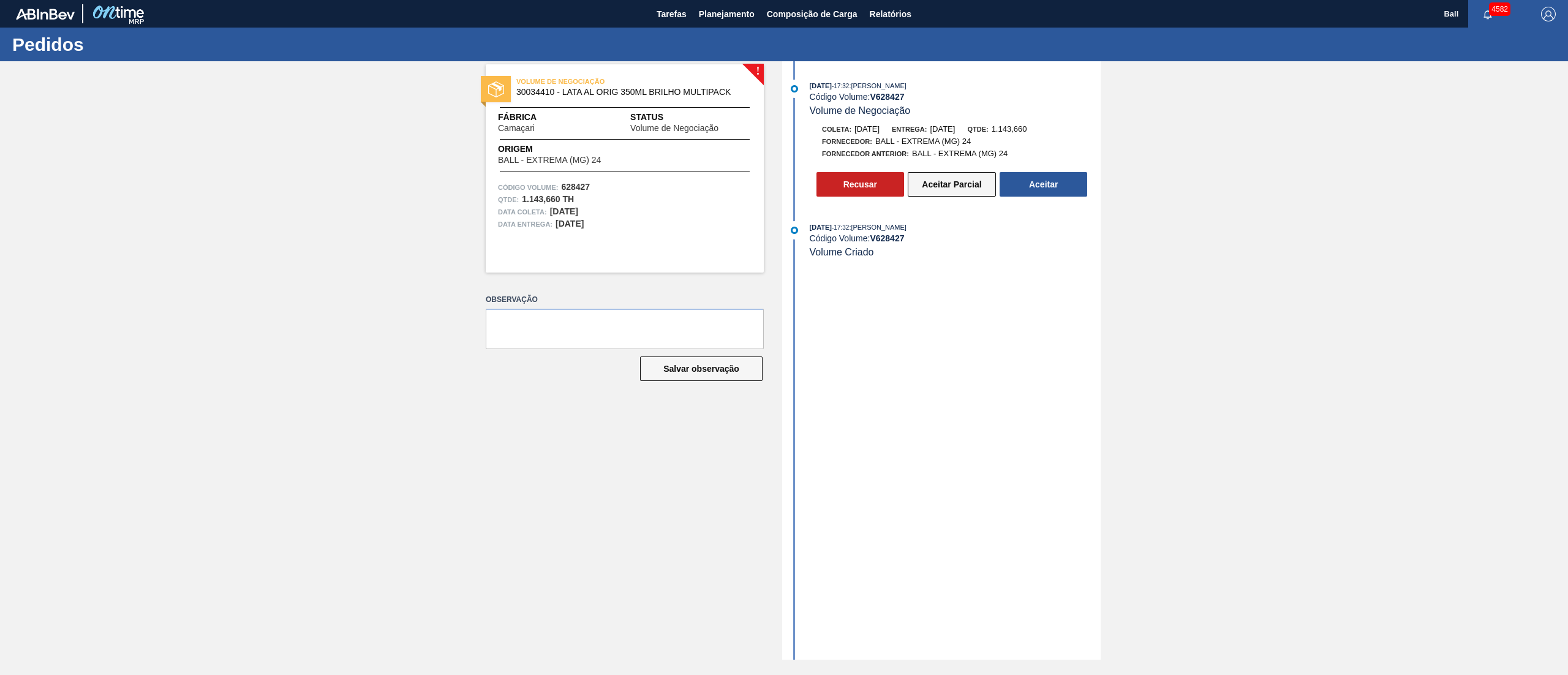
click at [960, 186] on button "Aceitar Parcial" at bounding box center [952, 184] width 89 height 25
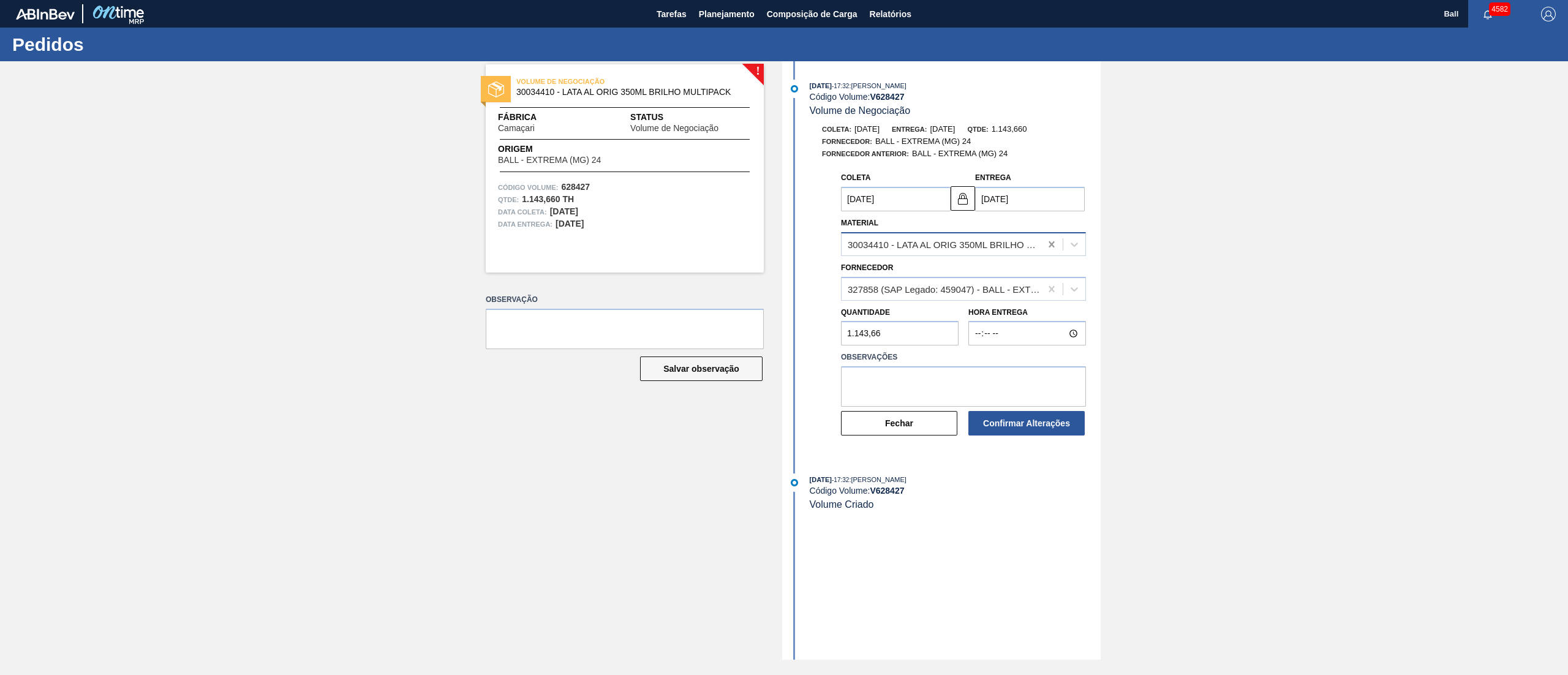
click at [1045, 244] on icon at bounding box center [1051, 244] width 12 height 12
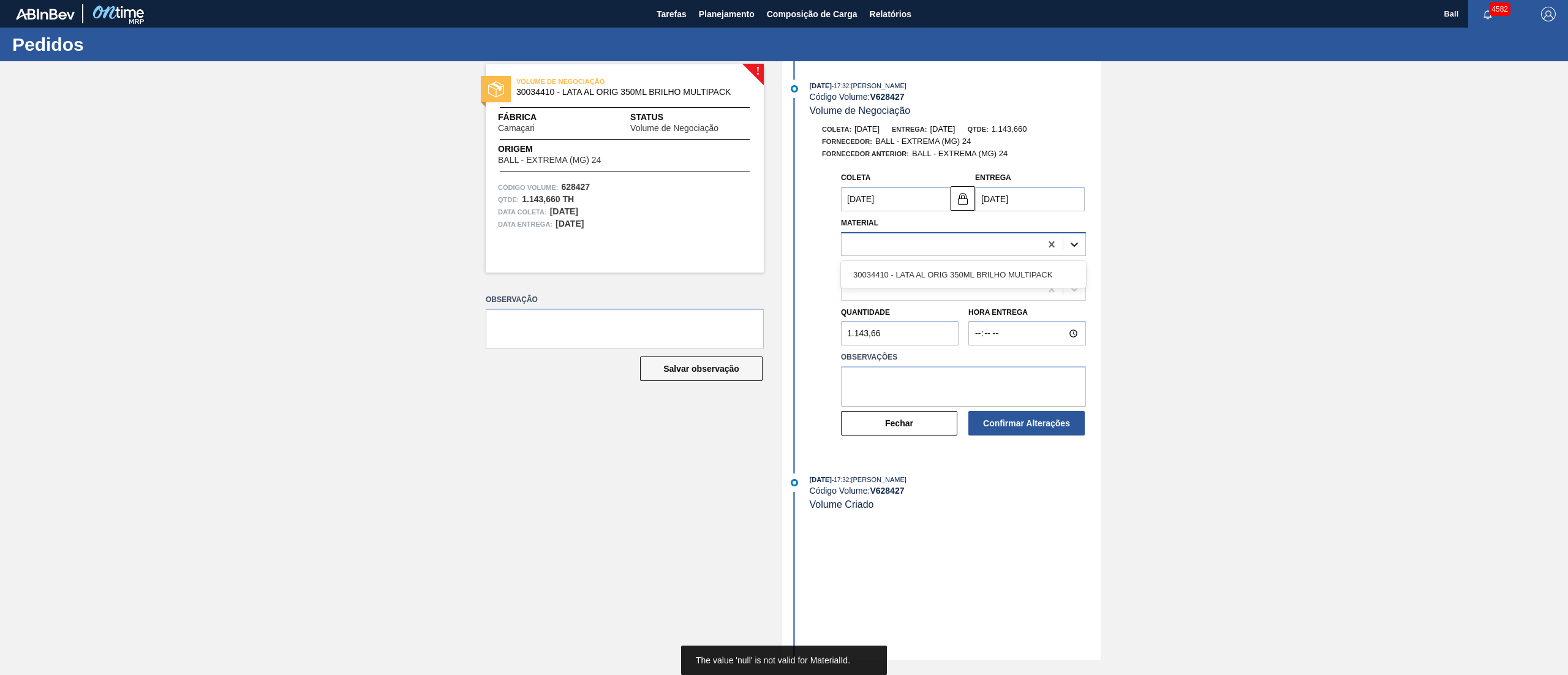
click at [1064, 246] on div at bounding box center [1074, 244] width 22 height 22
click at [1062, 274] on div "30034410 - LATA AL ORIG 350ML BRILHO MULTIPACK" at bounding box center [963, 275] width 245 height 23
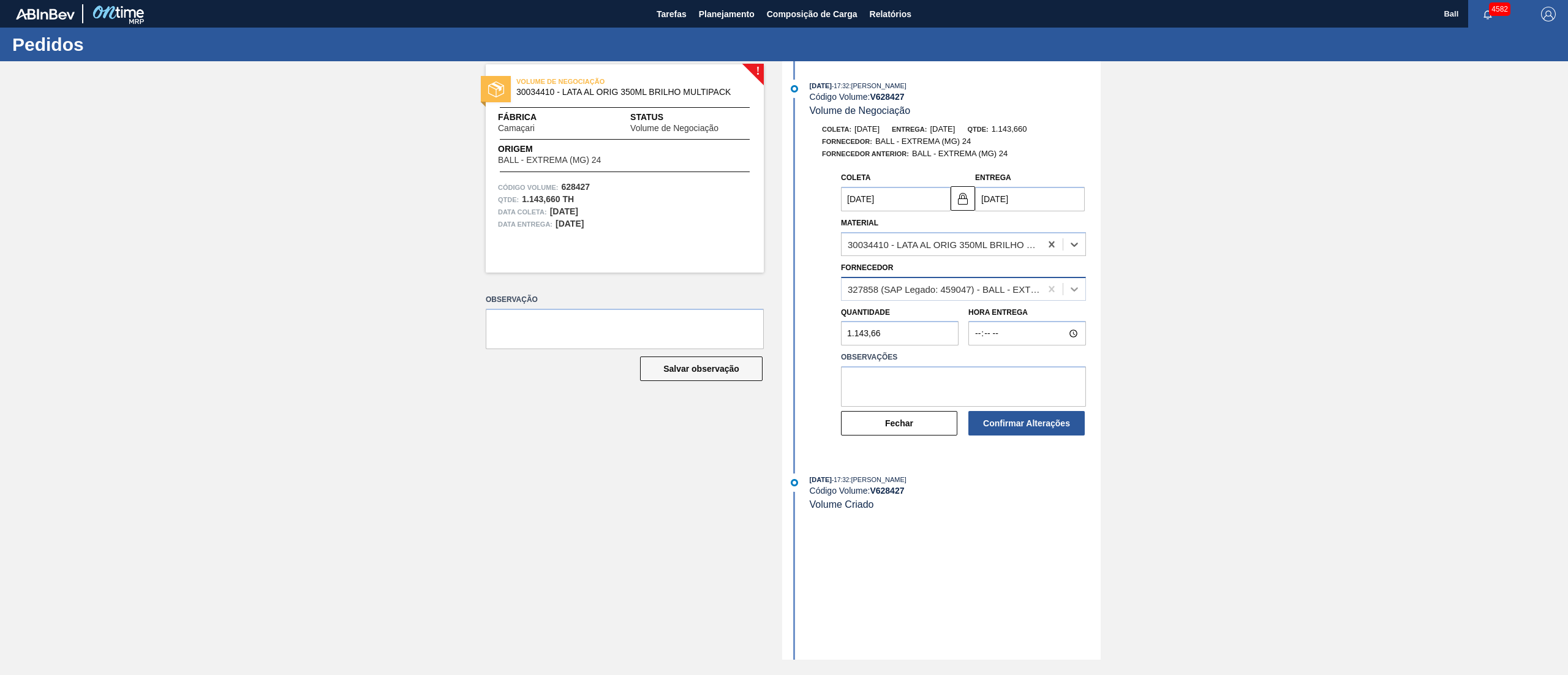
click at [1076, 289] on icon at bounding box center [1074, 289] width 12 height 12
click at [1076, 291] on icon at bounding box center [1074, 290] width 7 height 4
click at [1079, 291] on icon at bounding box center [1074, 289] width 12 height 12
click at [1071, 291] on icon at bounding box center [1074, 289] width 12 height 12
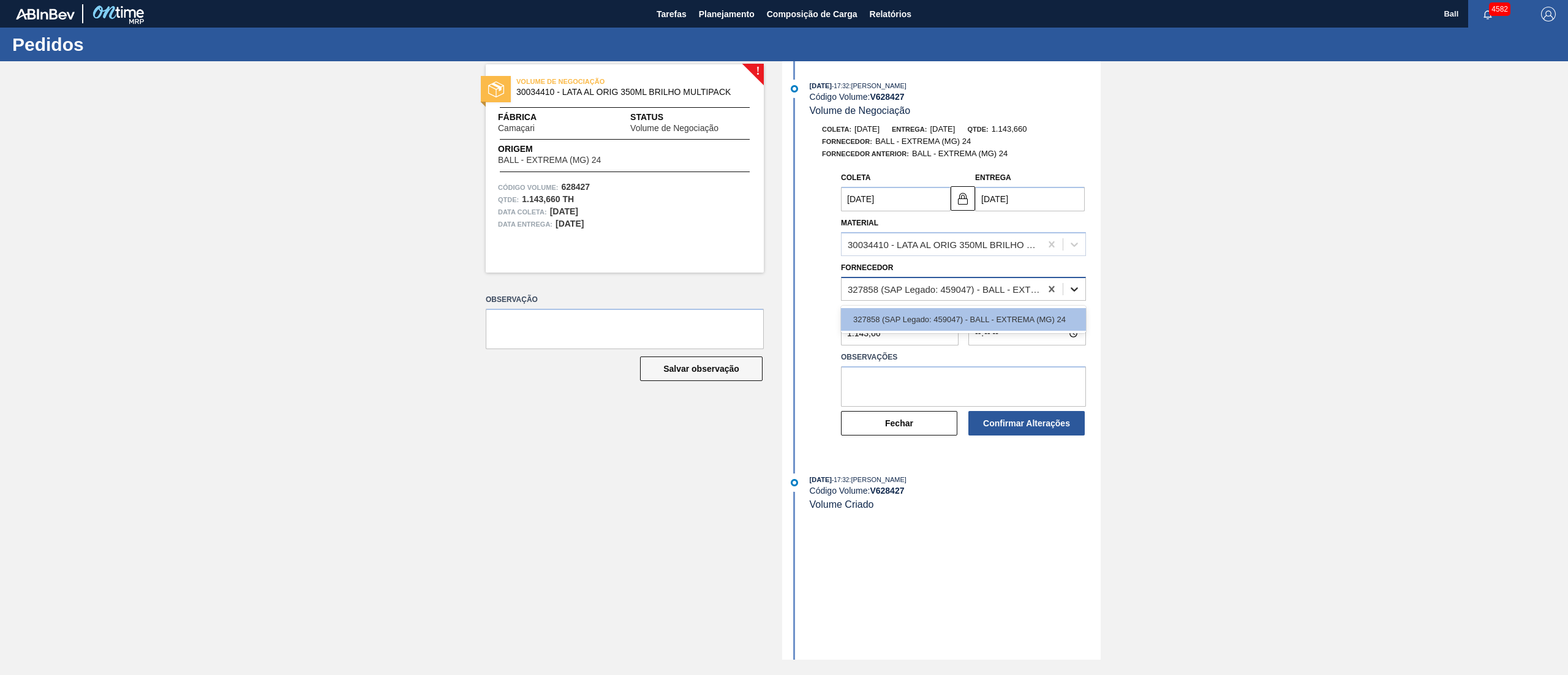
click at [1071, 291] on icon at bounding box center [1074, 289] width 12 height 12
click at [1053, 291] on icon at bounding box center [1051, 289] width 12 height 12
click at [977, 291] on div at bounding box center [941, 288] width 199 height 18
click at [940, 319] on div "327858 (SAP Legado: 459047) - BALL - EXTREMA (MG) 24" at bounding box center [963, 319] width 245 height 23
type input "[DATE]"
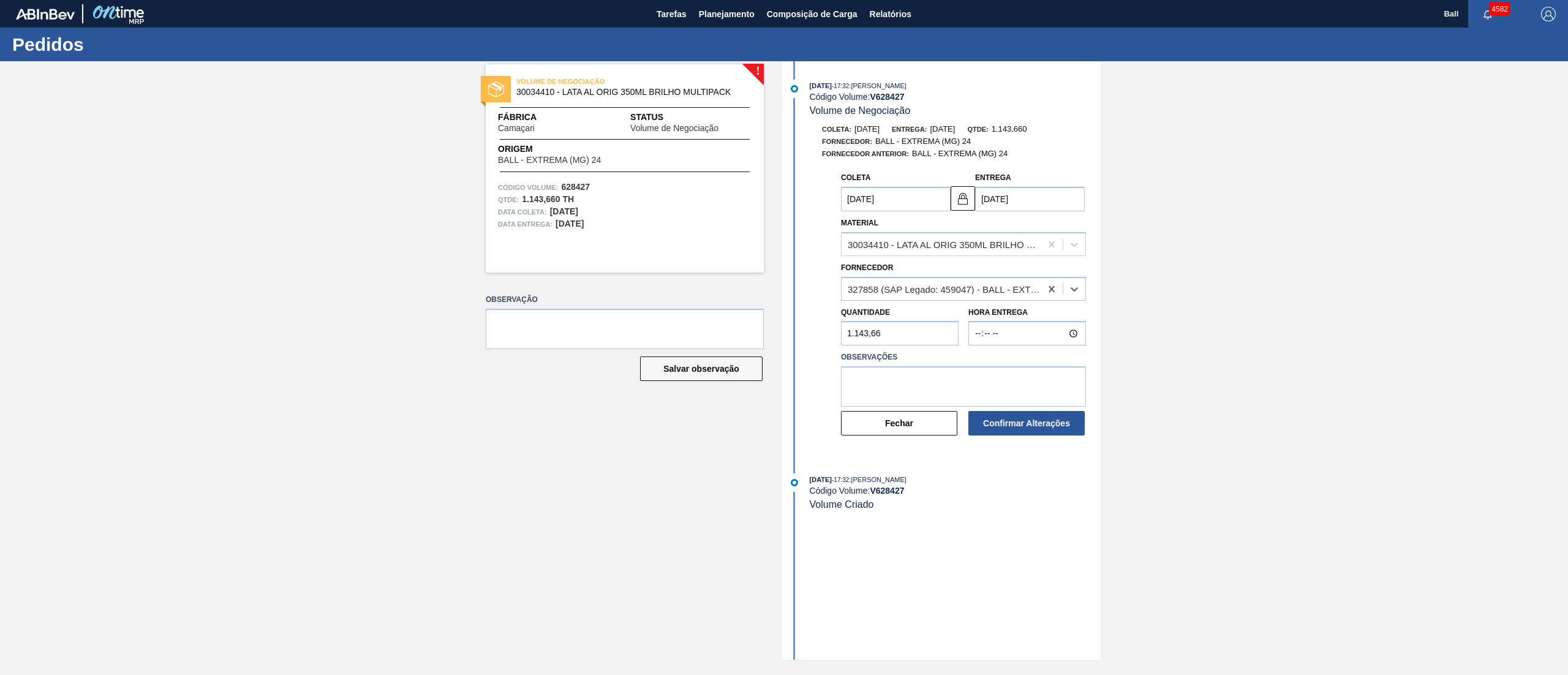
click at [809, 287] on div "Coleta 11/10/2025 Entrega 15/10/2025 Material 30034410 - LATA AL ORIG 350ML BRI…" at bounding box center [943, 307] width 315 height 283
click at [894, 293] on div "327858 (SAP Legado: 459047) - BALL - EXTREMA (MG) 24" at bounding box center [945, 288] width 194 height 11
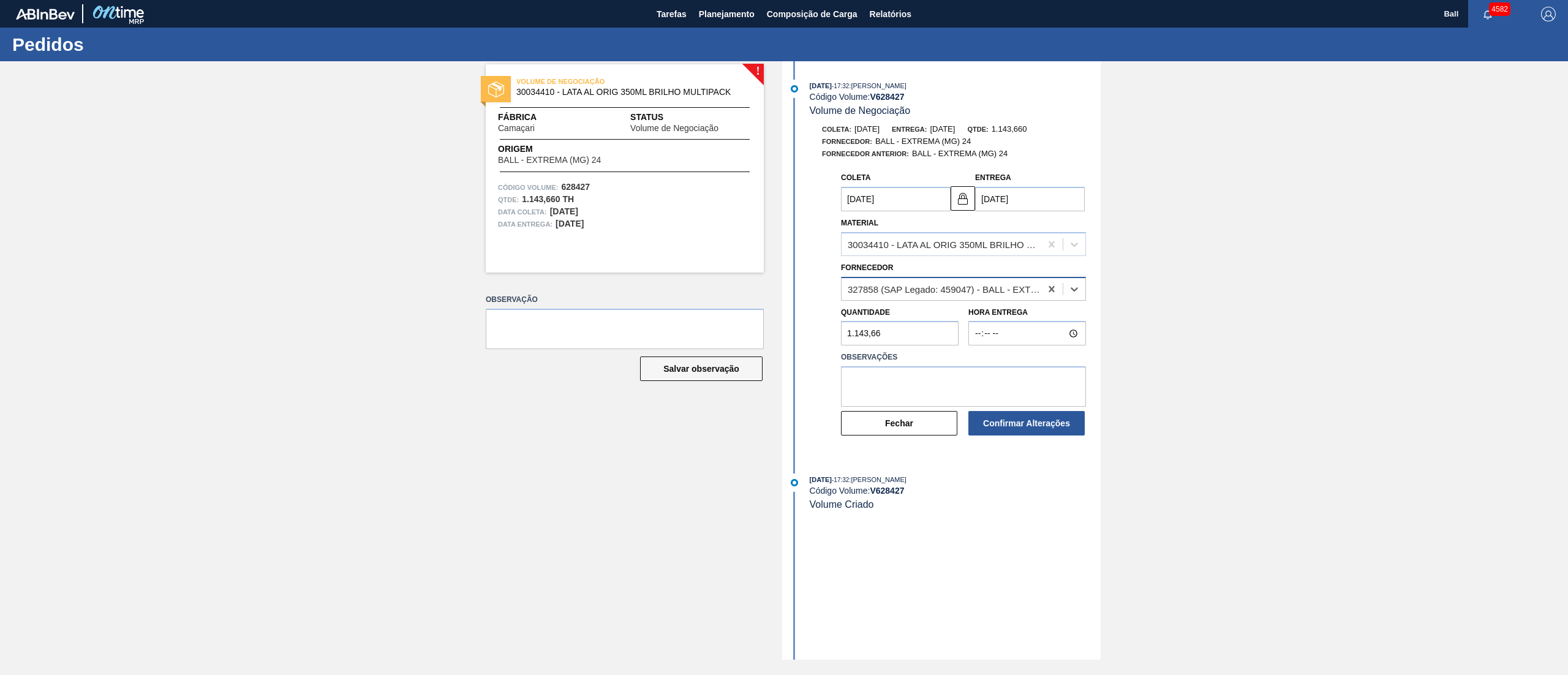
click at [894, 293] on div "327858 (SAP Legado: 459047) - BALL - EXTREMA (MG) 24" at bounding box center [945, 288] width 194 height 11
drag, startPoint x: 872, startPoint y: 495, endPoint x: 912, endPoint y: 497, distance: 40.0
click at [912, 496] on div "Código Volume: V 628427" at bounding box center [955, 491] width 291 height 10
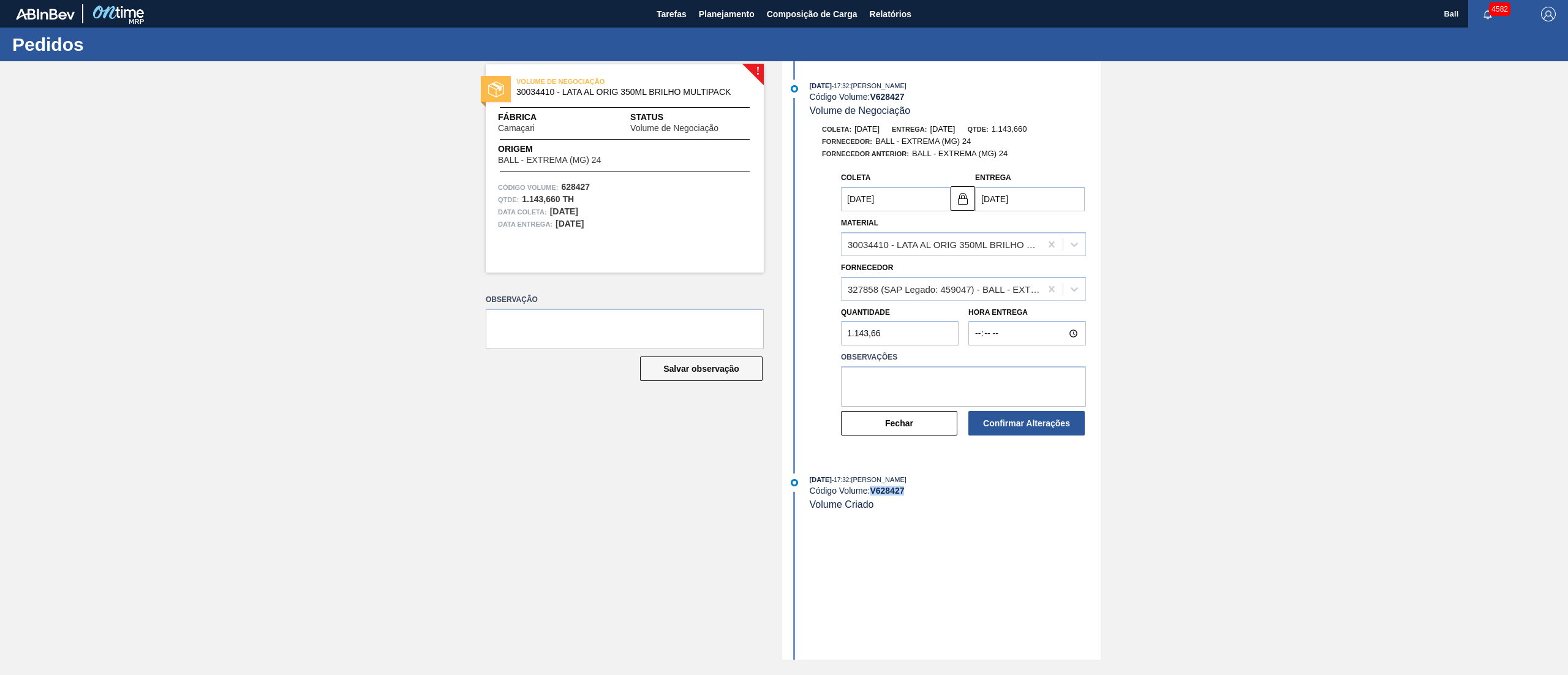
copy strong "V 628427"
click at [882, 416] on button "Fechar" at bounding box center [899, 423] width 116 height 25
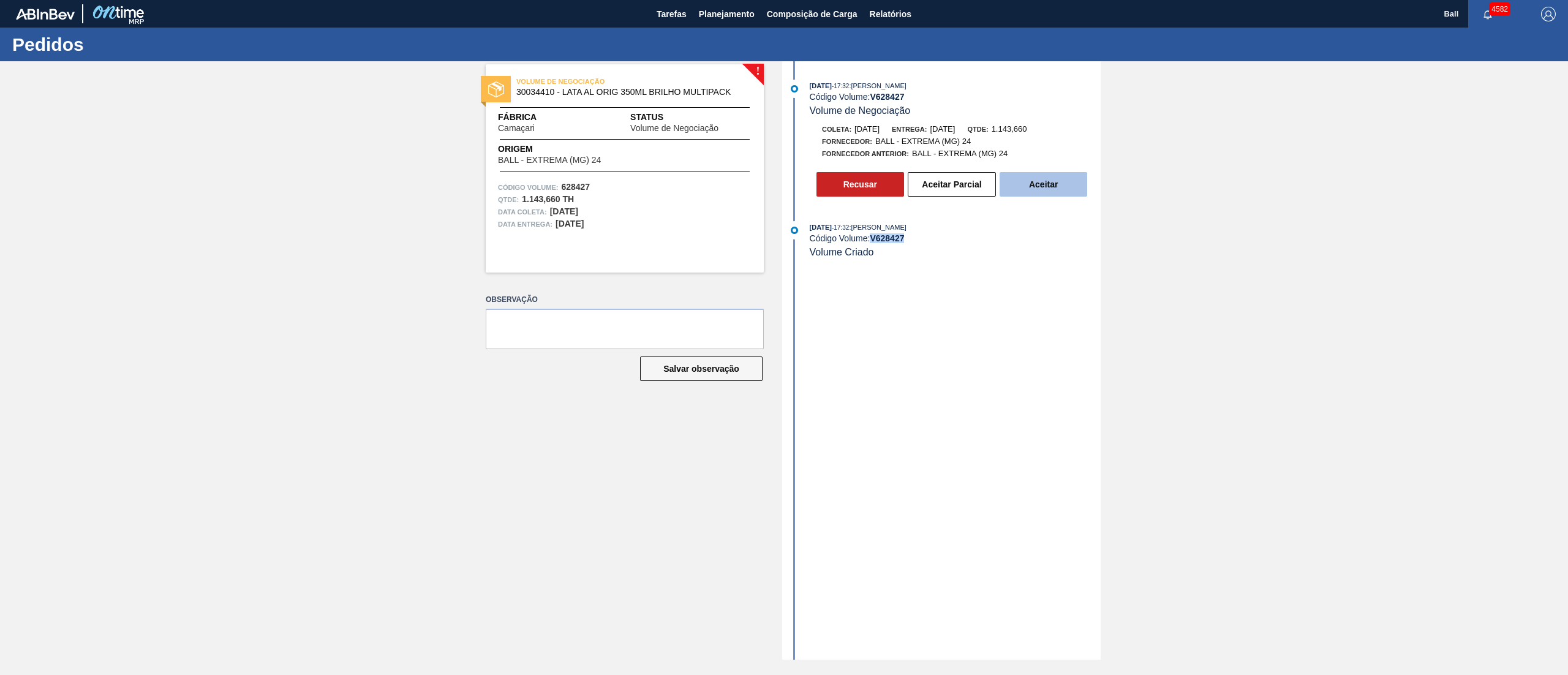
click at [1052, 185] on button "Aceitar" at bounding box center [1043, 184] width 88 height 25
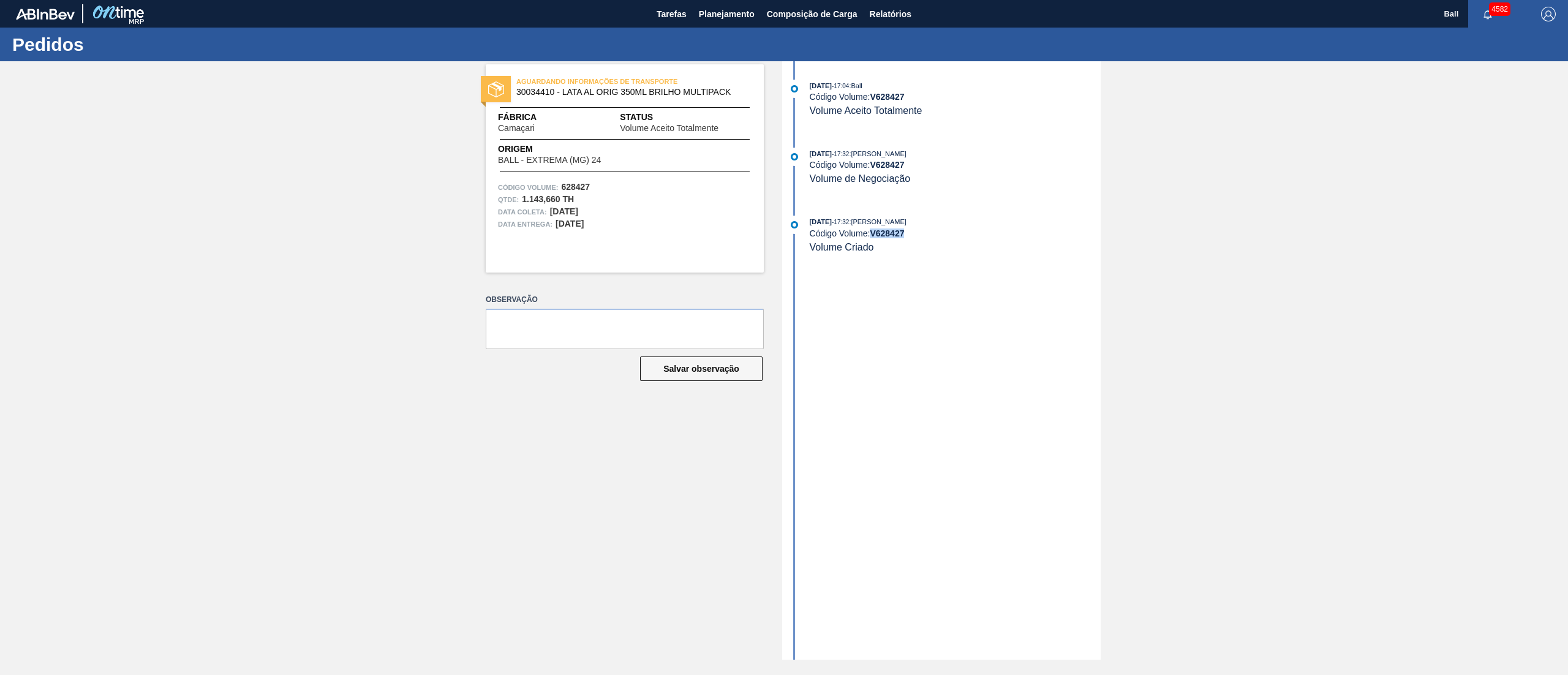
copy strong "V 628427"
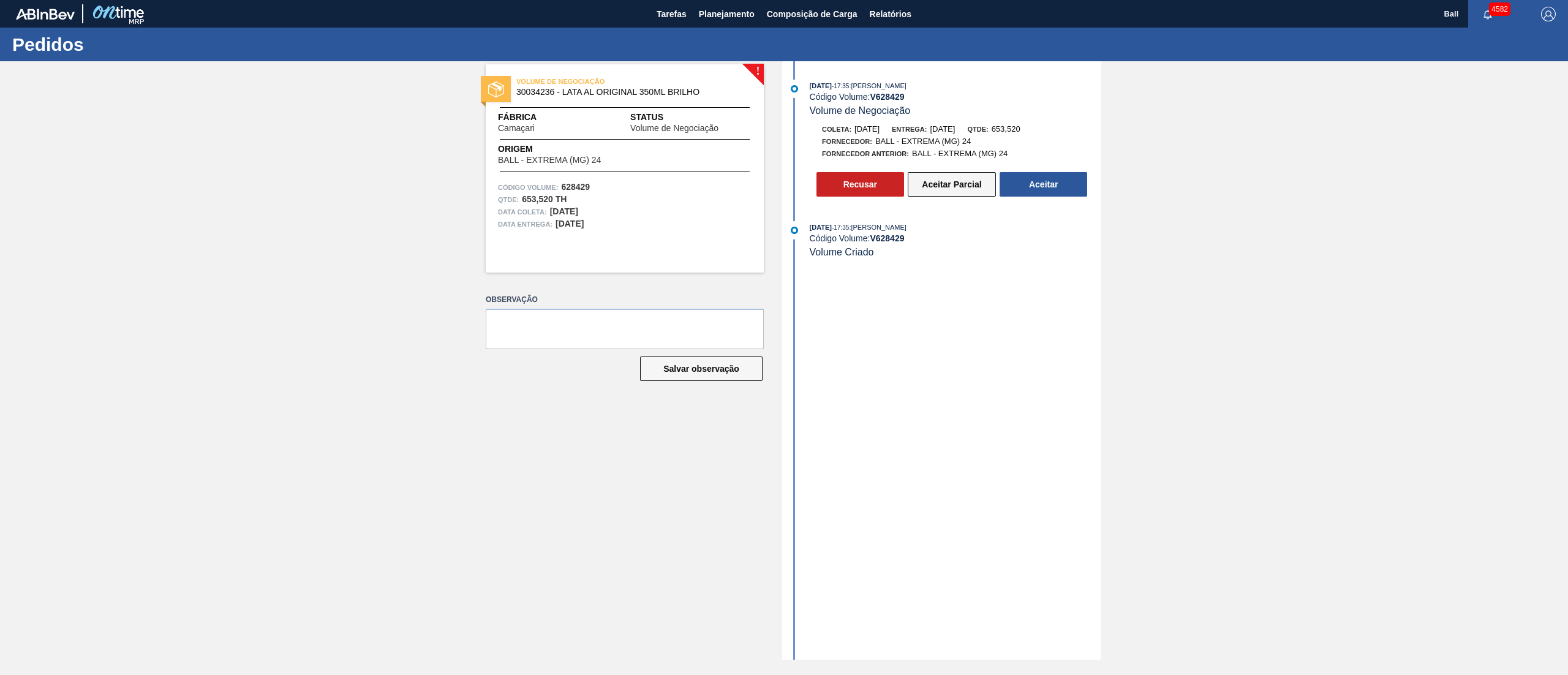
click at [959, 191] on button "Aceitar Parcial" at bounding box center [952, 184] width 89 height 25
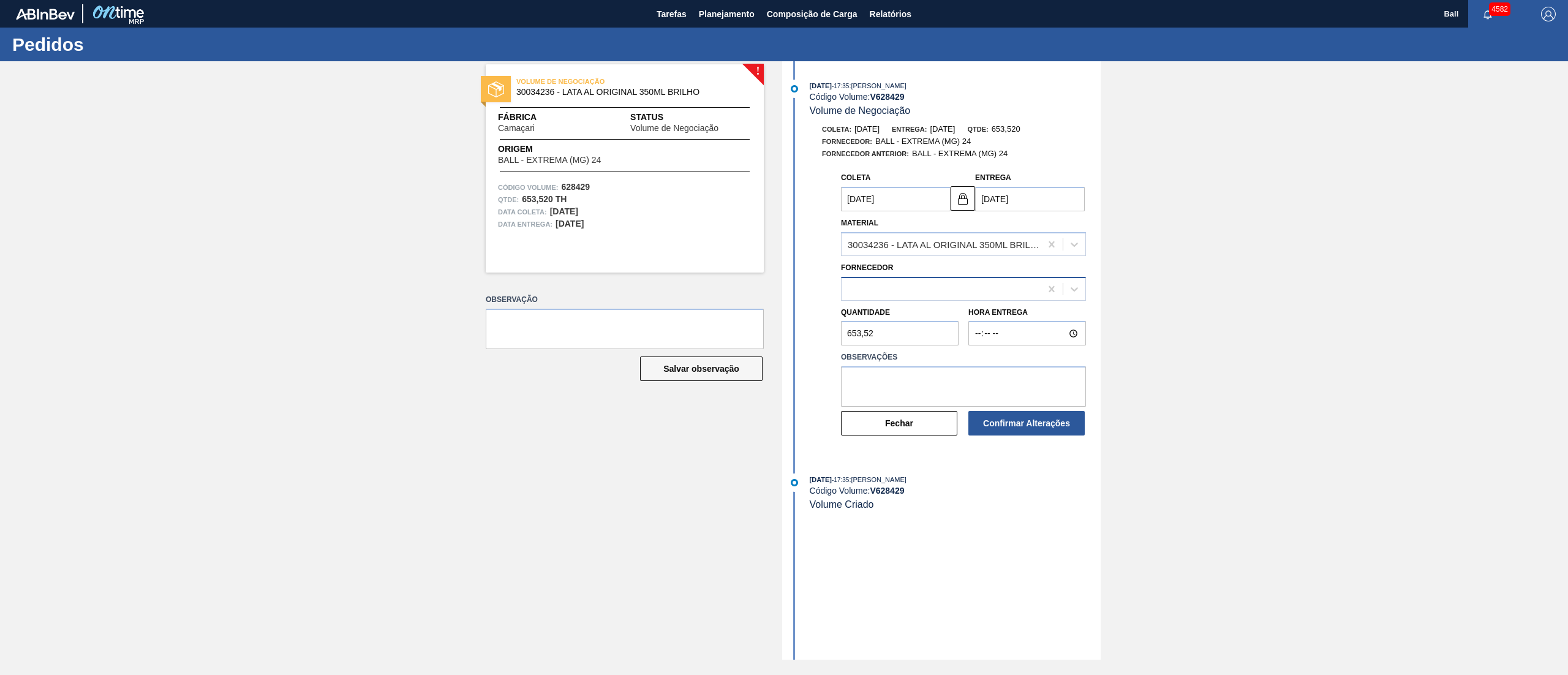
type input "[DATE]"
click at [998, 285] on div "327858 (SAP Legado: 459047) - BALL - EXTREMA (MG) 24" at bounding box center [941, 288] width 199 height 18
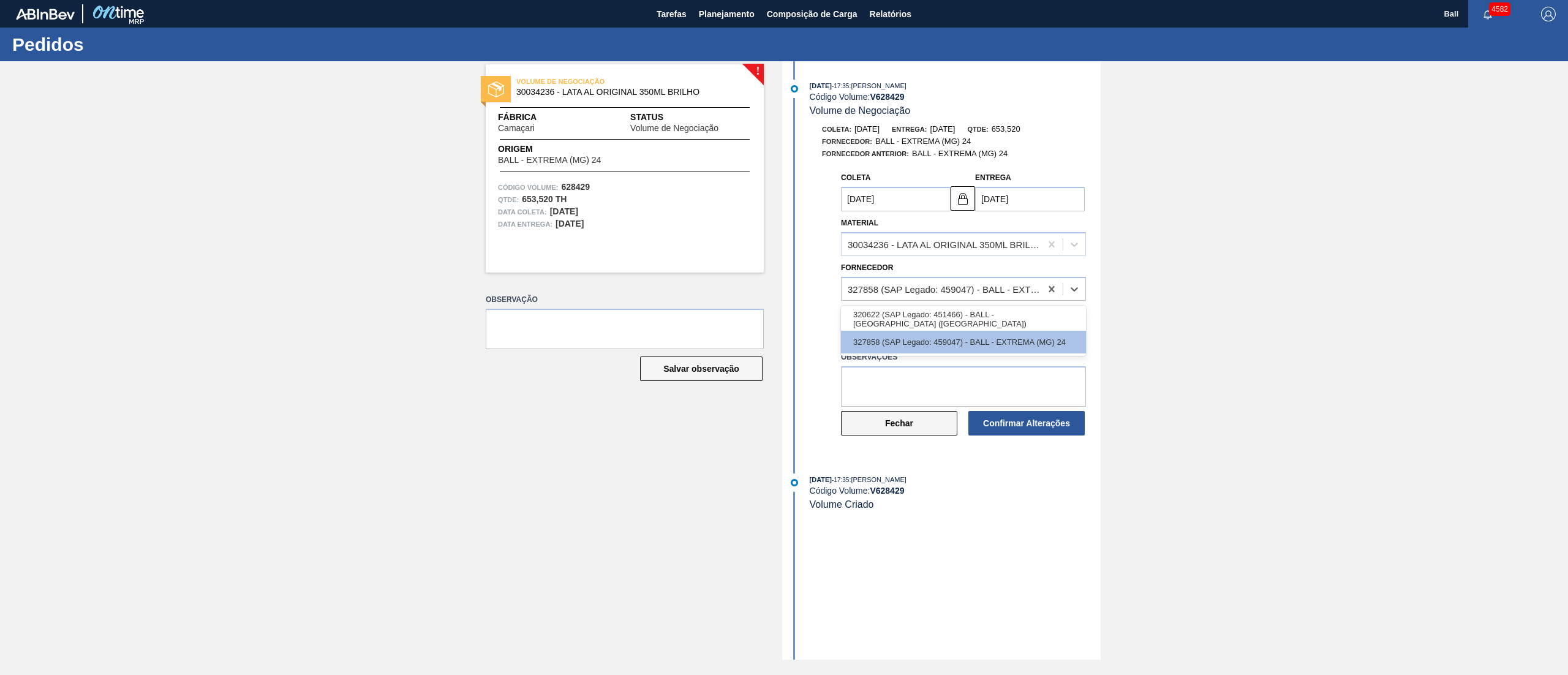
click at [933, 428] on button "Fechar" at bounding box center [899, 423] width 116 height 25
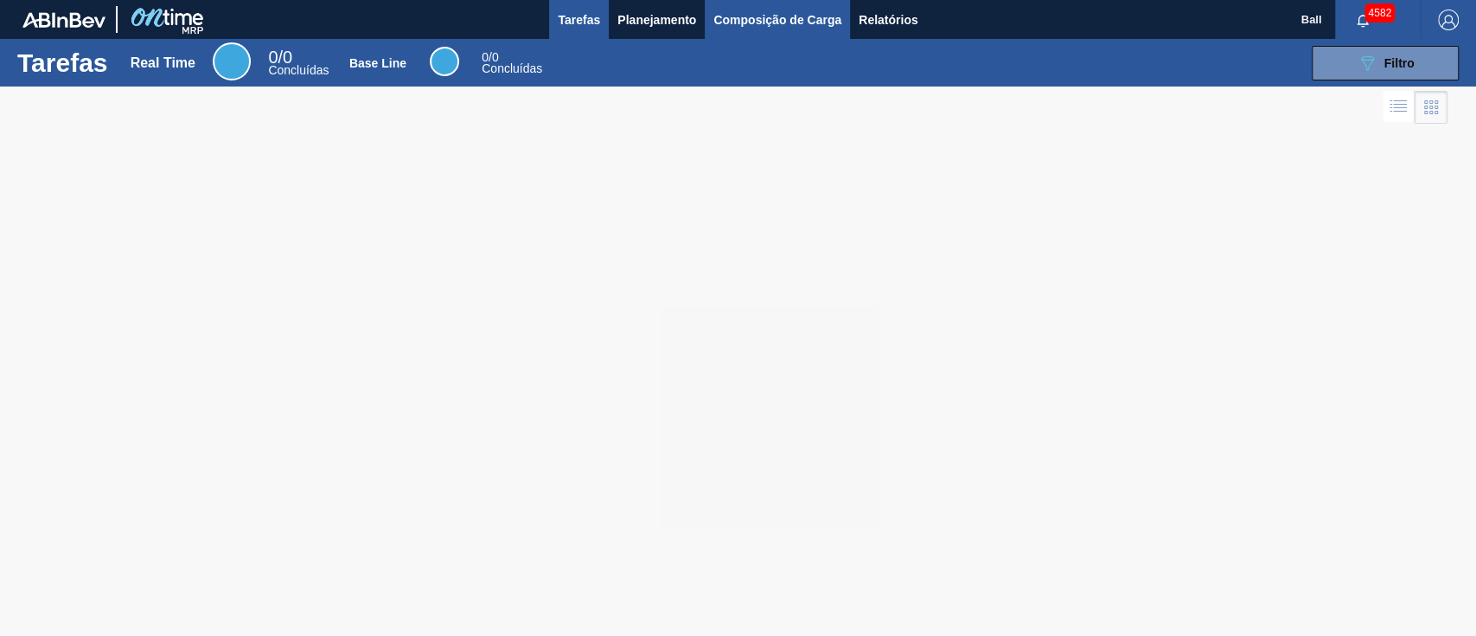
click at [790, 24] on span "Composição de Carga" at bounding box center [777, 20] width 128 height 21
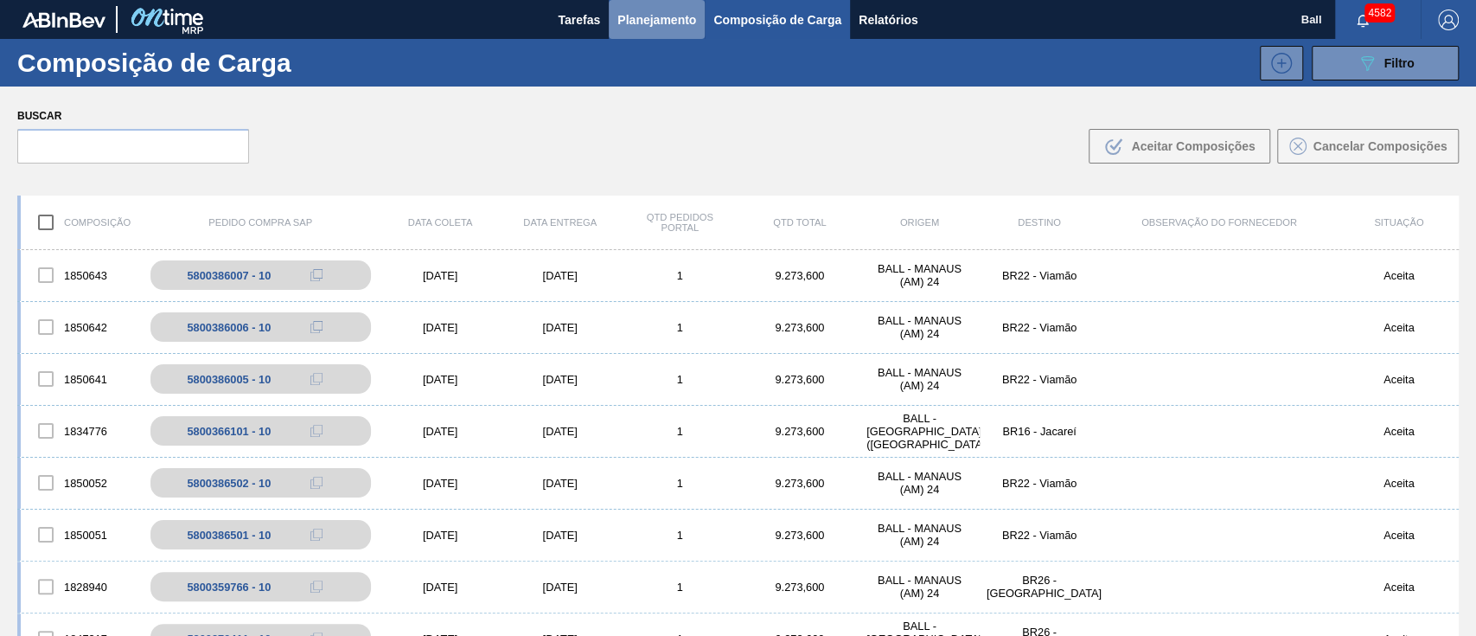
click at [682, 12] on span "Planejamento" at bounding box center [656, 20] width 79 height 21
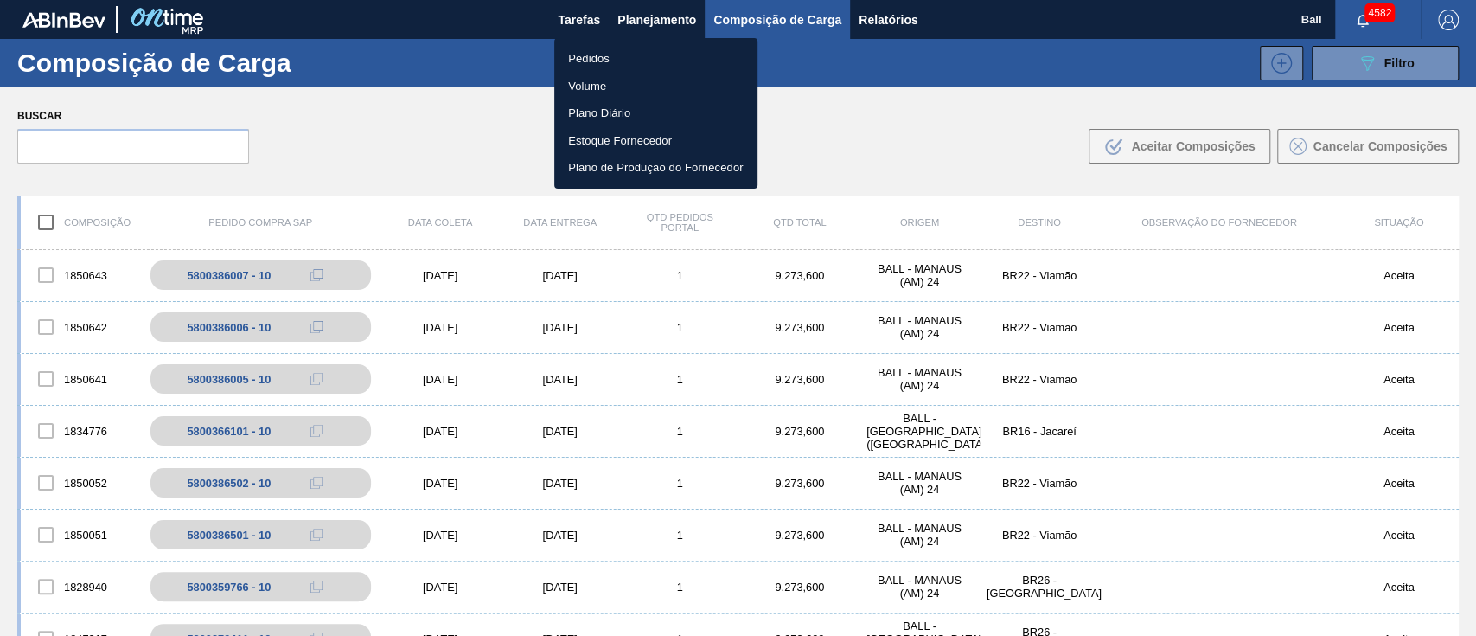
click at [610, 50] on li "Pedidos" at bounding box center [655, 59] width 203 height 28
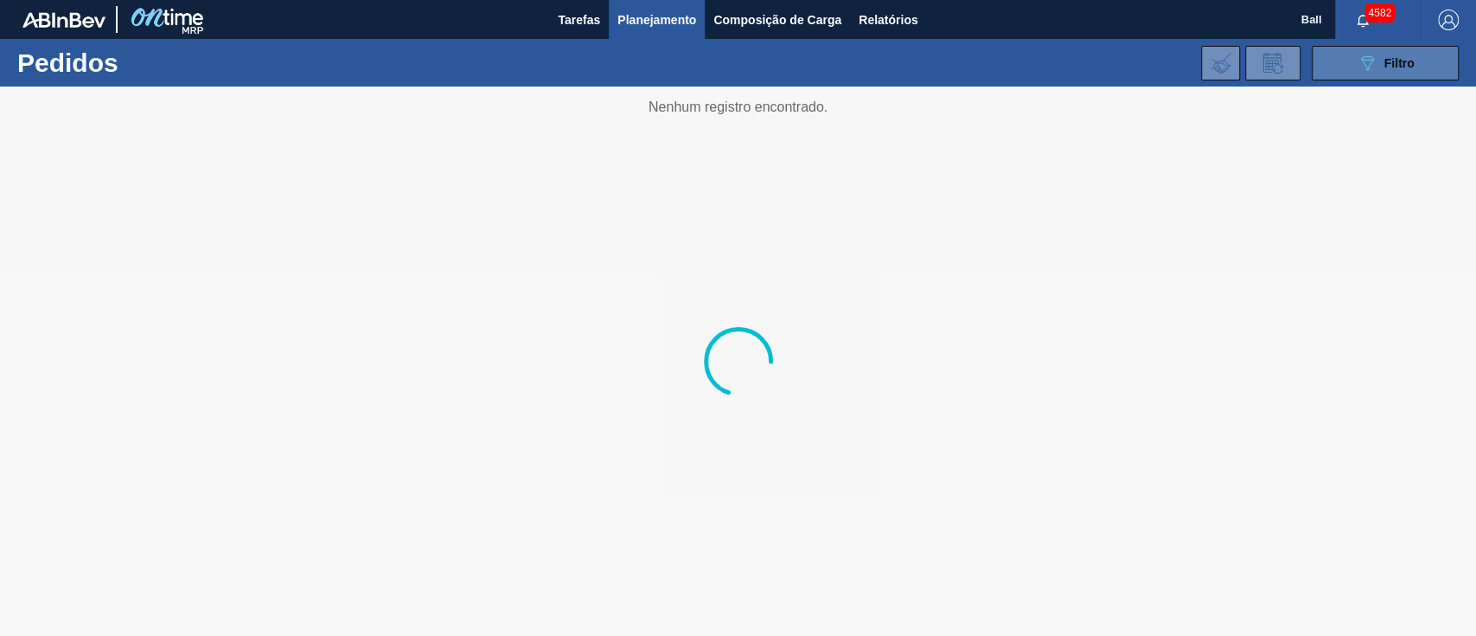
click at [1385, 72] on div "089F7B8B-B2A5-4AFE-B5C0-19BA573D28AC Filtro" at bounding box center [1386, 63] width 58 height 21
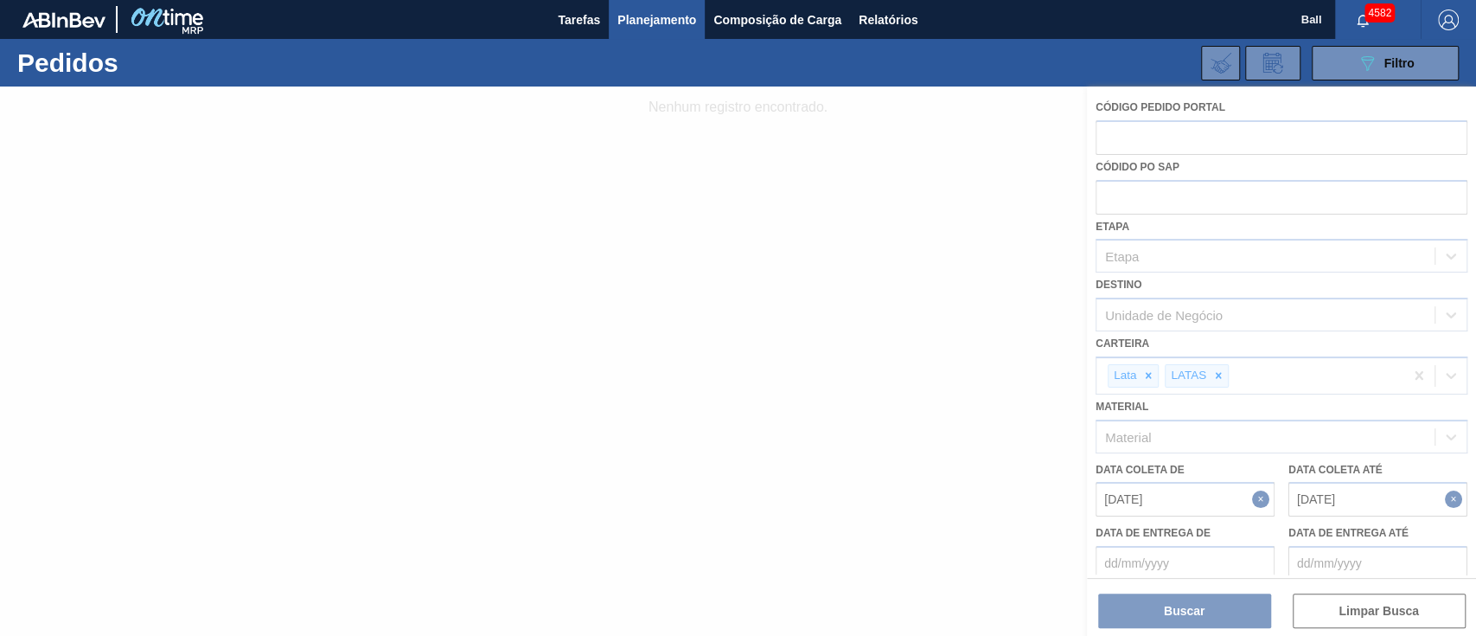
click at [940, 86] on div at bounding box center [738, 360] width 1476 height 549
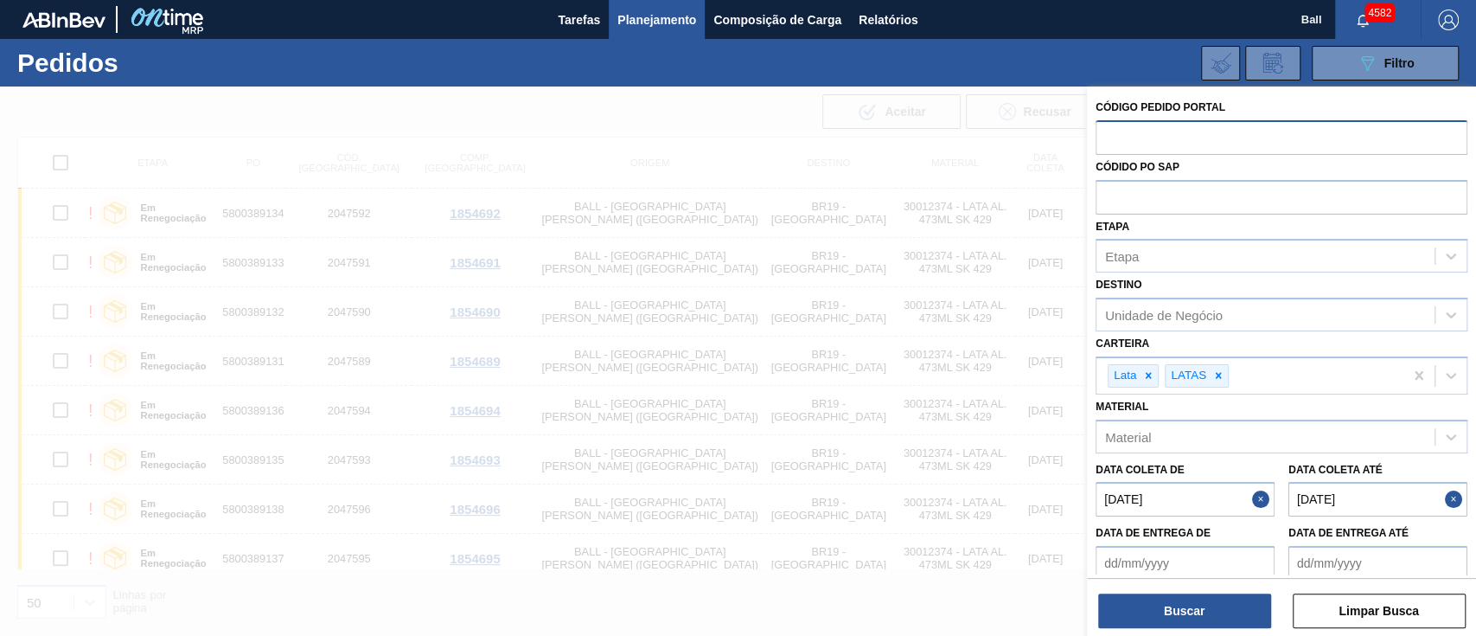
click at [1174, 132] on input "text" at bounding box center [1282, 136] width 372 height 33
paste input "2048731"
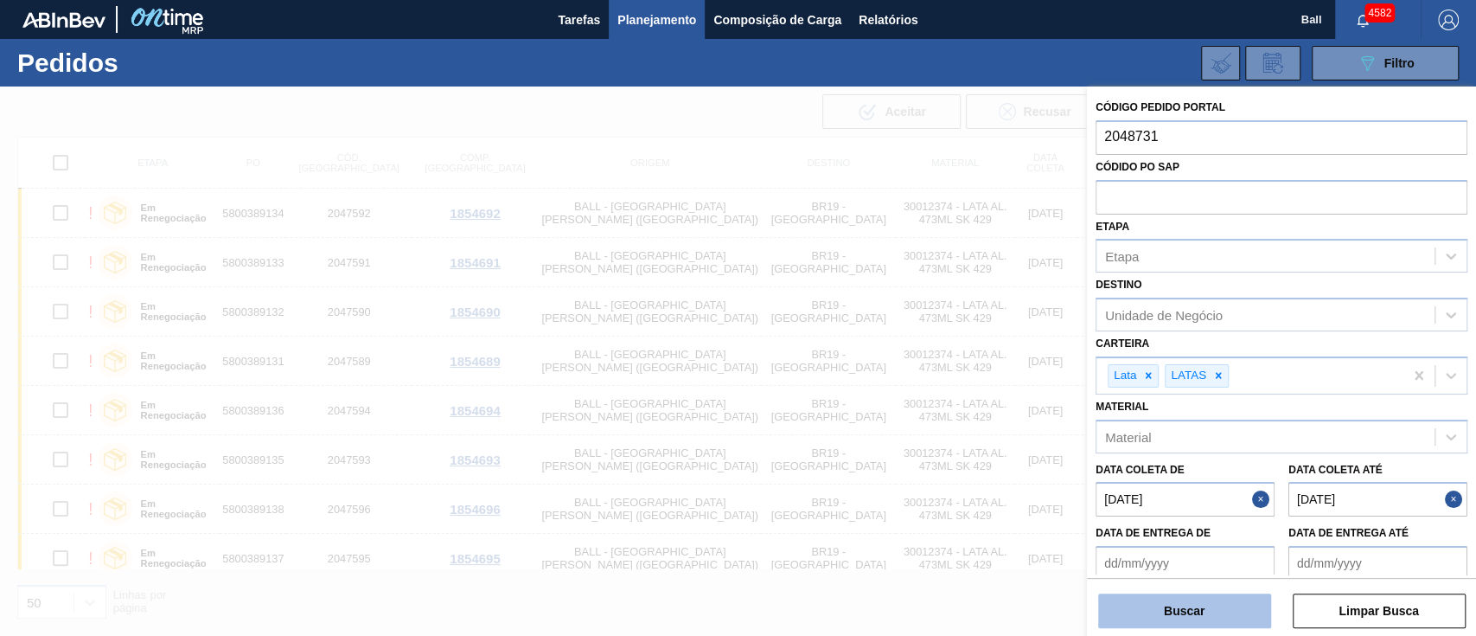
type input "2048731"
click at [1223, 607] on button "Buscar" at bounding box center [1184, 610] width 173 height 35
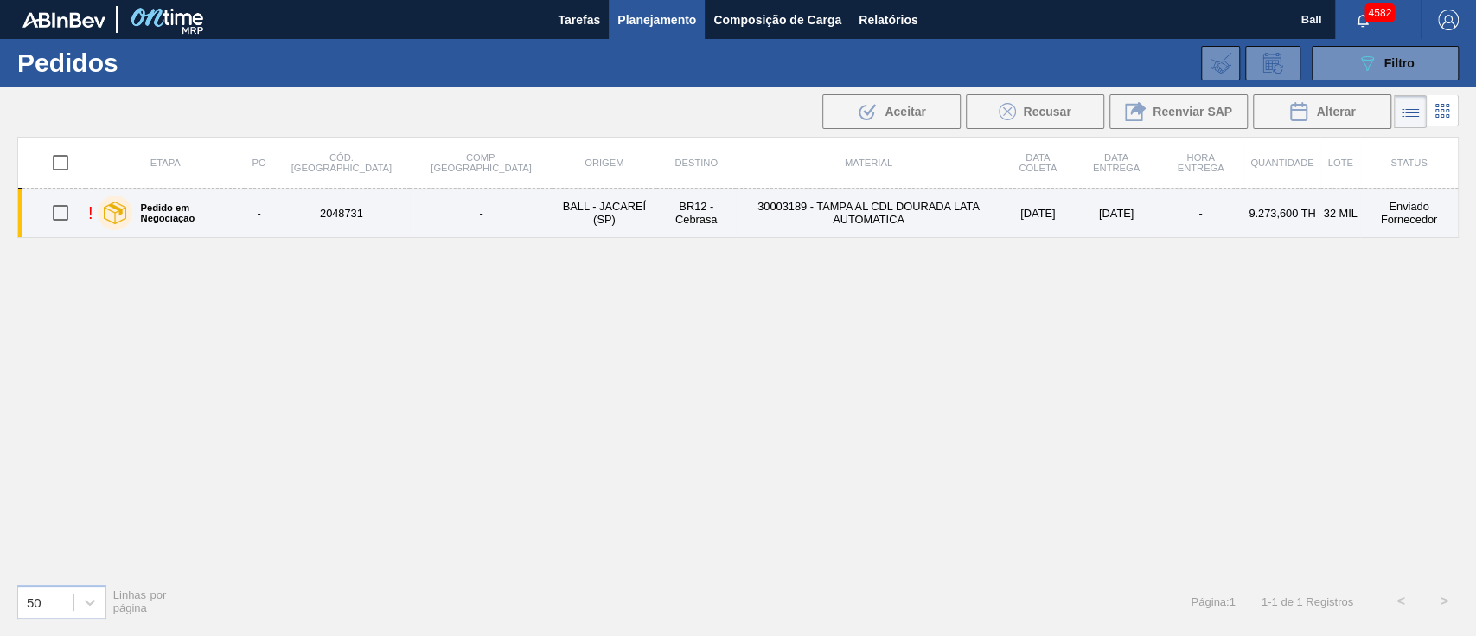
click at [656, 216] on td "BR12 - Cebrasa" at bounding box center [696, 213] width 80 height 49
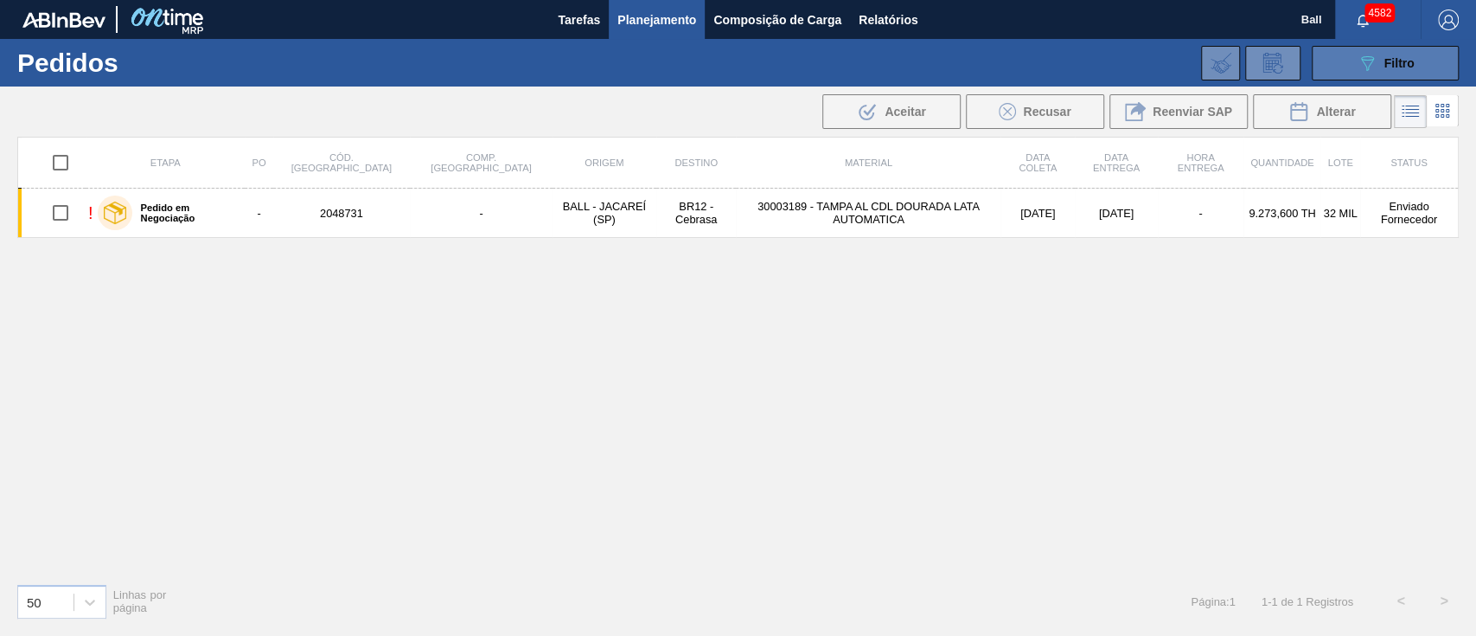
click at [1376, 70] on icon "089F7B8B-B2A5-4AFE-B5C0-19BA573D28AC" at bounding box center [1367, 63] width 21 height 21
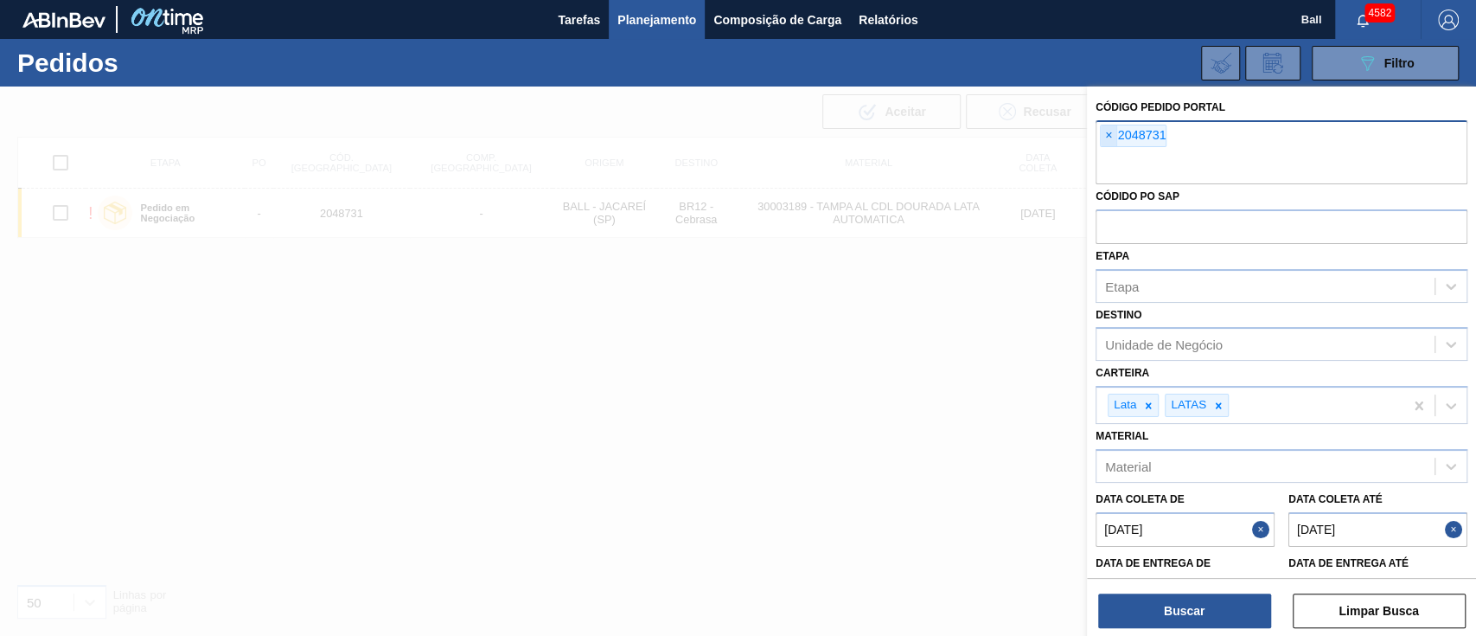
click at [1112, 138] on span "×" at bounding box center [1109, 135] width 16 height 21
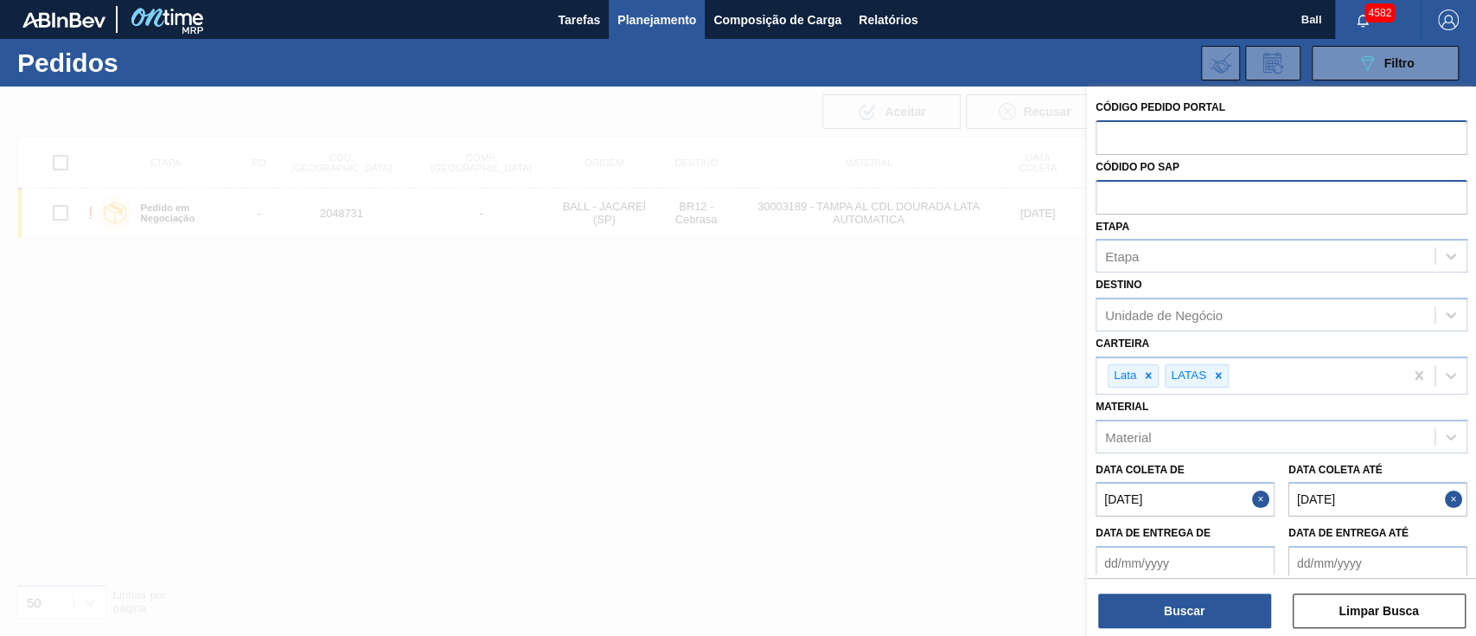
paste input "text"
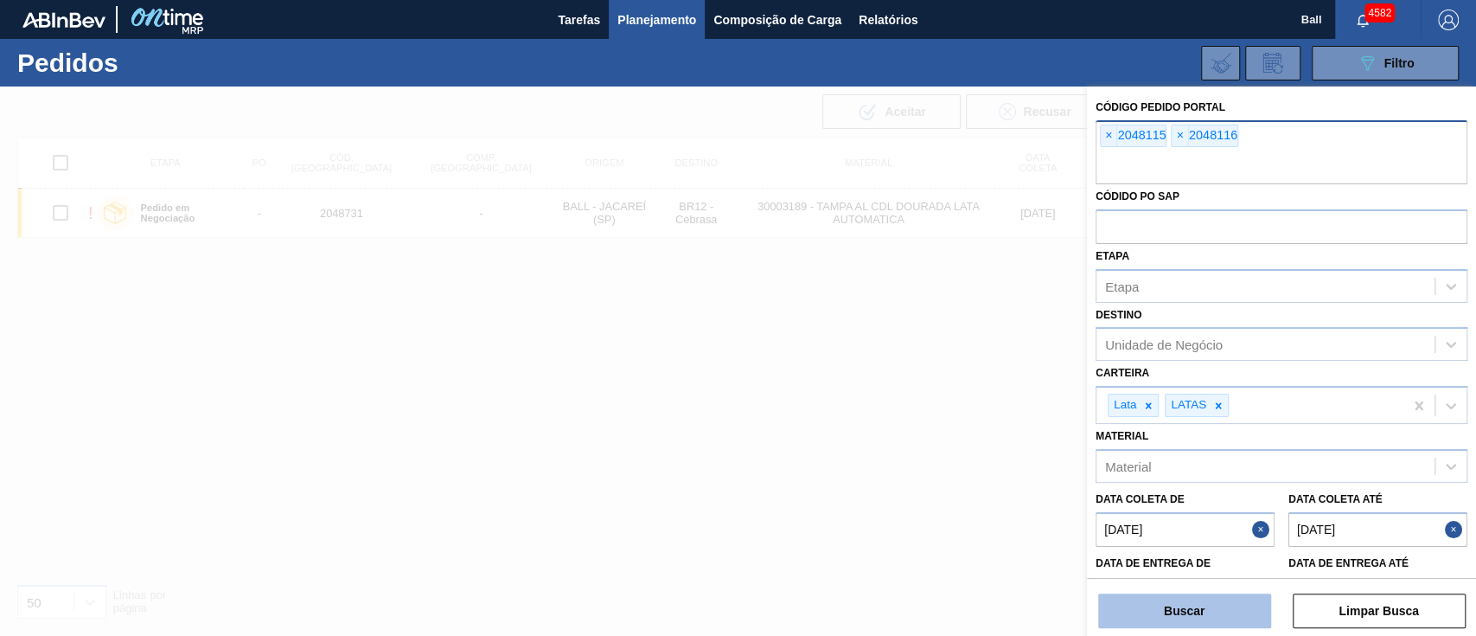
click at [1196, 616] on button "Buscar" at bounding box center [1184, 610] width 173 height 35
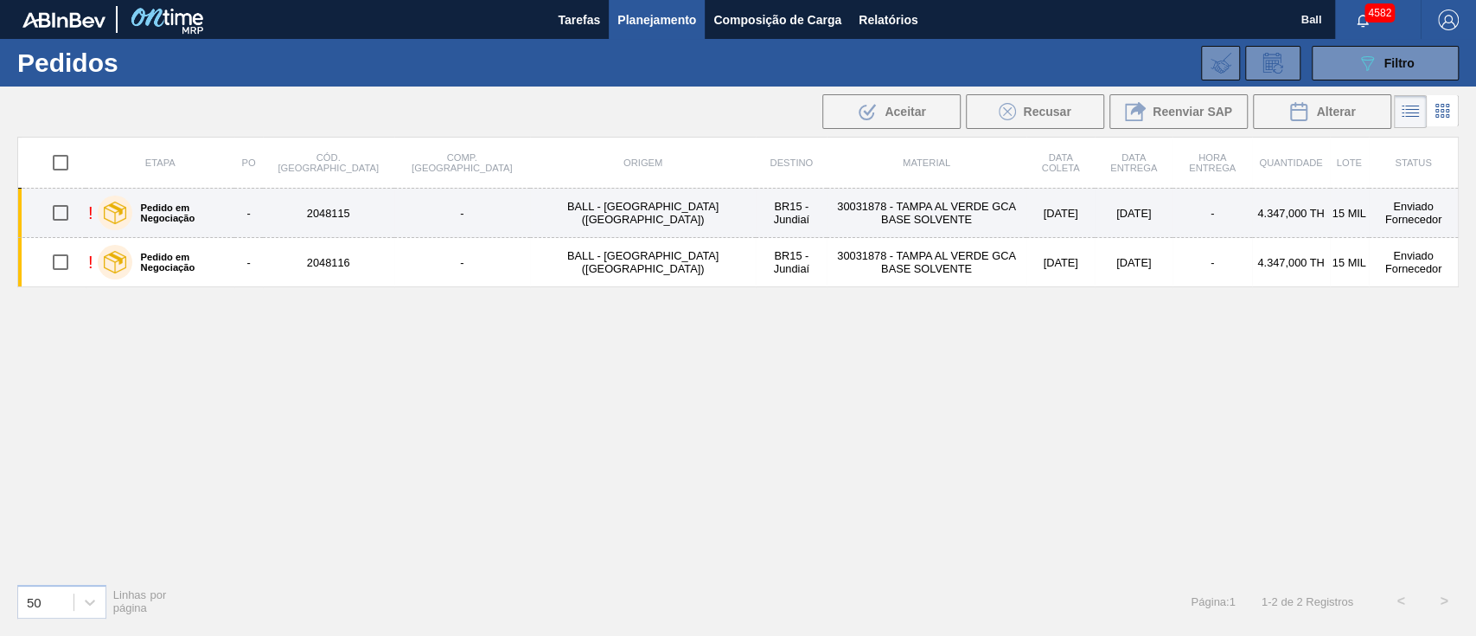
click at [756, 229] on td "BR15 - Jundiaí" at bounding box center [791, 213] width 71 height 49
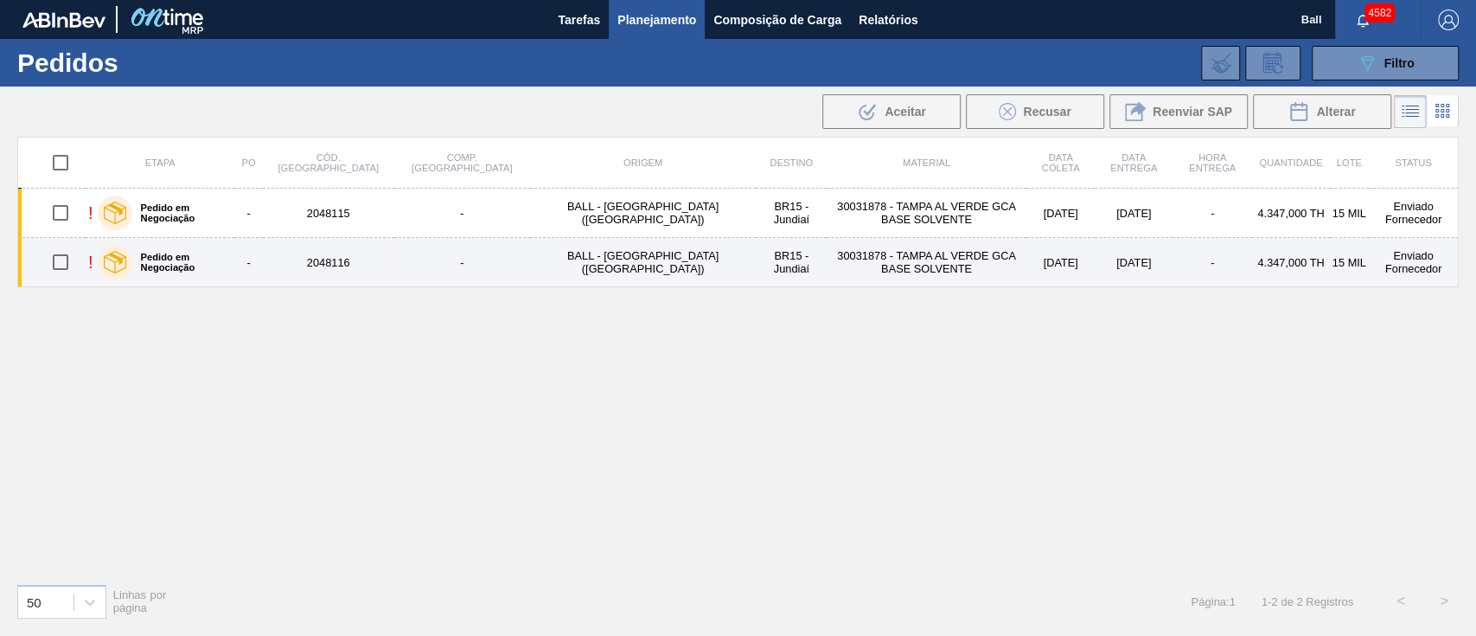
click at [756, 257] on td "BR15 - Jundiaí" at bounding box center [791, 262] width 71 height 49
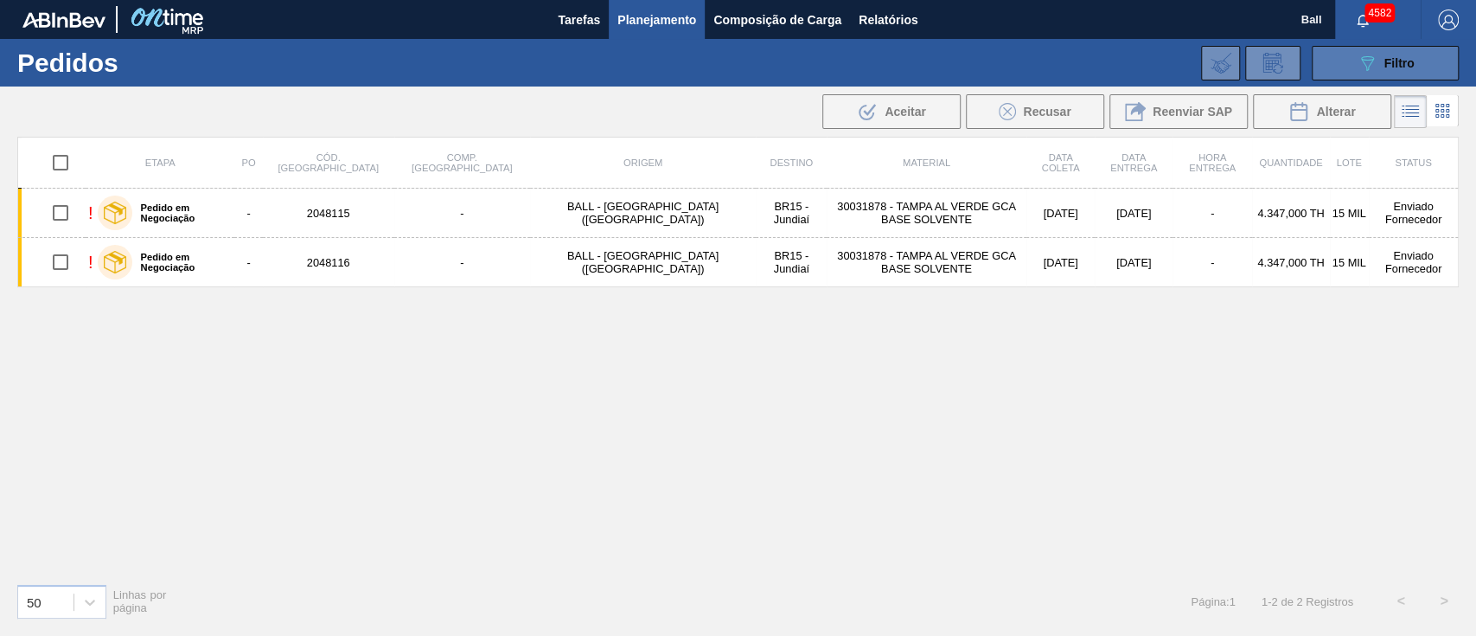
click at [1393, 62] on span "Filtro" at bounding box center [1400, 63] width 30 height 14
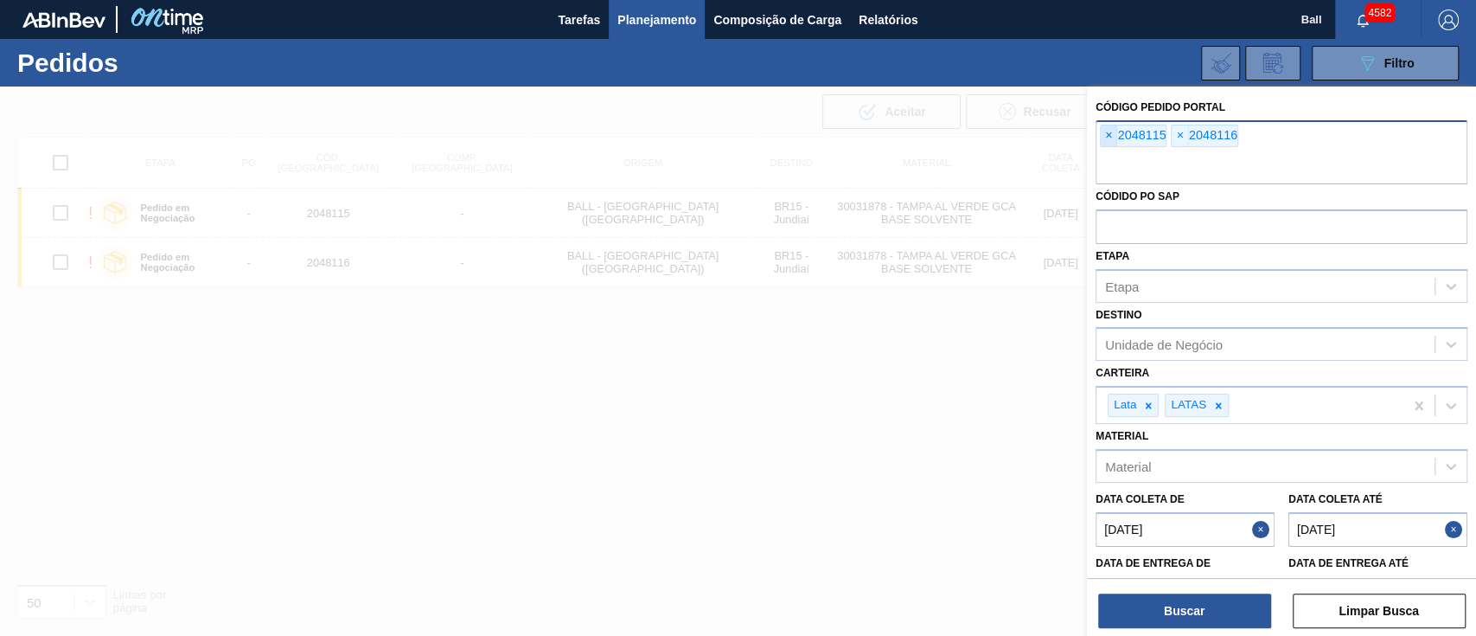
click at [1114, 134] on span "×" at bounding box center [1109, 135] width 16 height 21
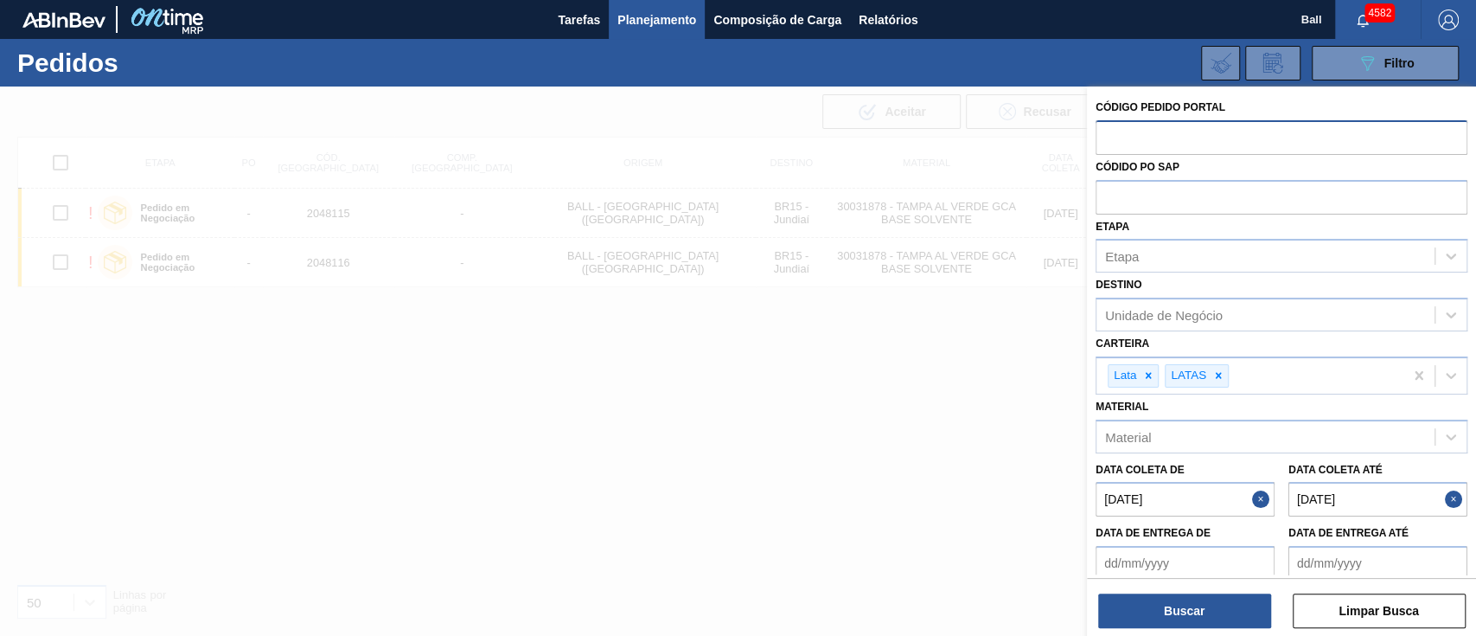
click at [1114, 134] on input "text" at bounding box center [1282, 136] width 372 height 33
paste input "text"
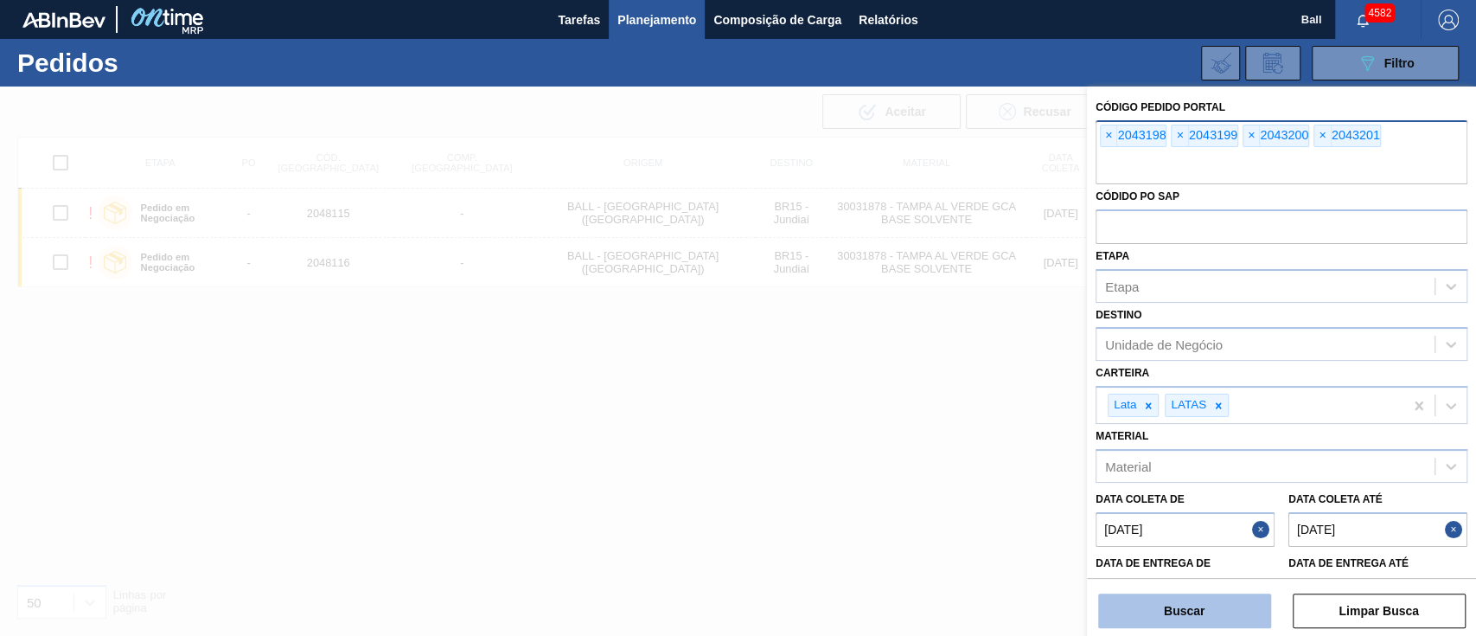
click at [1158, 593] on button "Buscar" at bounding box center [1184, 610] width 173 height 35
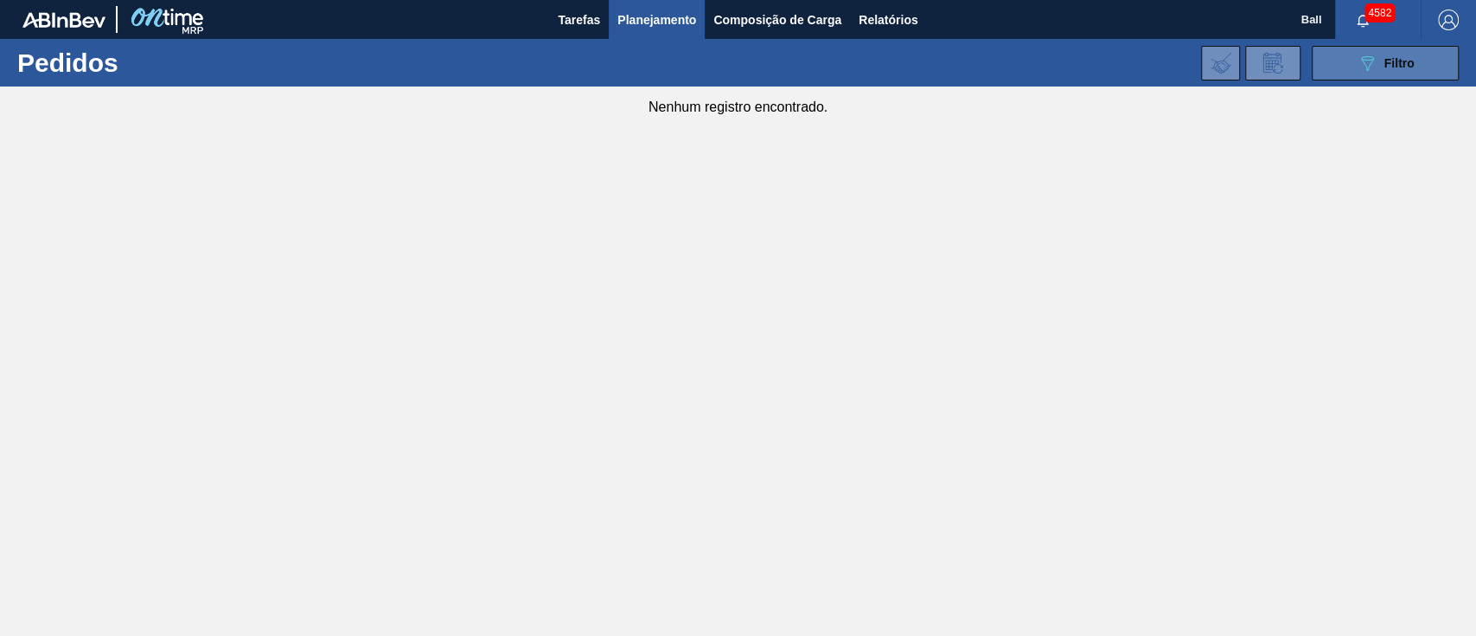
click at [1419, 54] on button "089F7B8B-B2A5-4AFE-B5C0-19BA573D28AC Filtro" at bounding box center [1385, 63] width 147 height 35
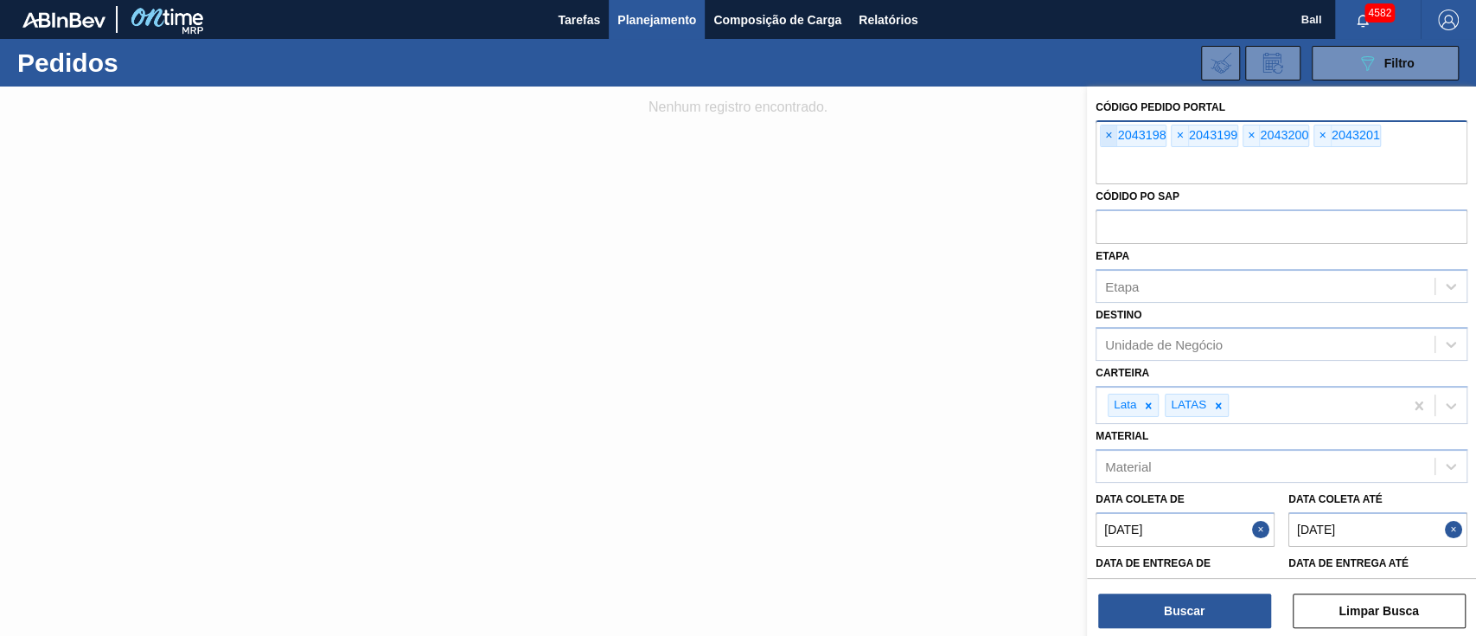
click at [1114, 144] on span "×" at bounding box center [1109, 135] width 16 height 21
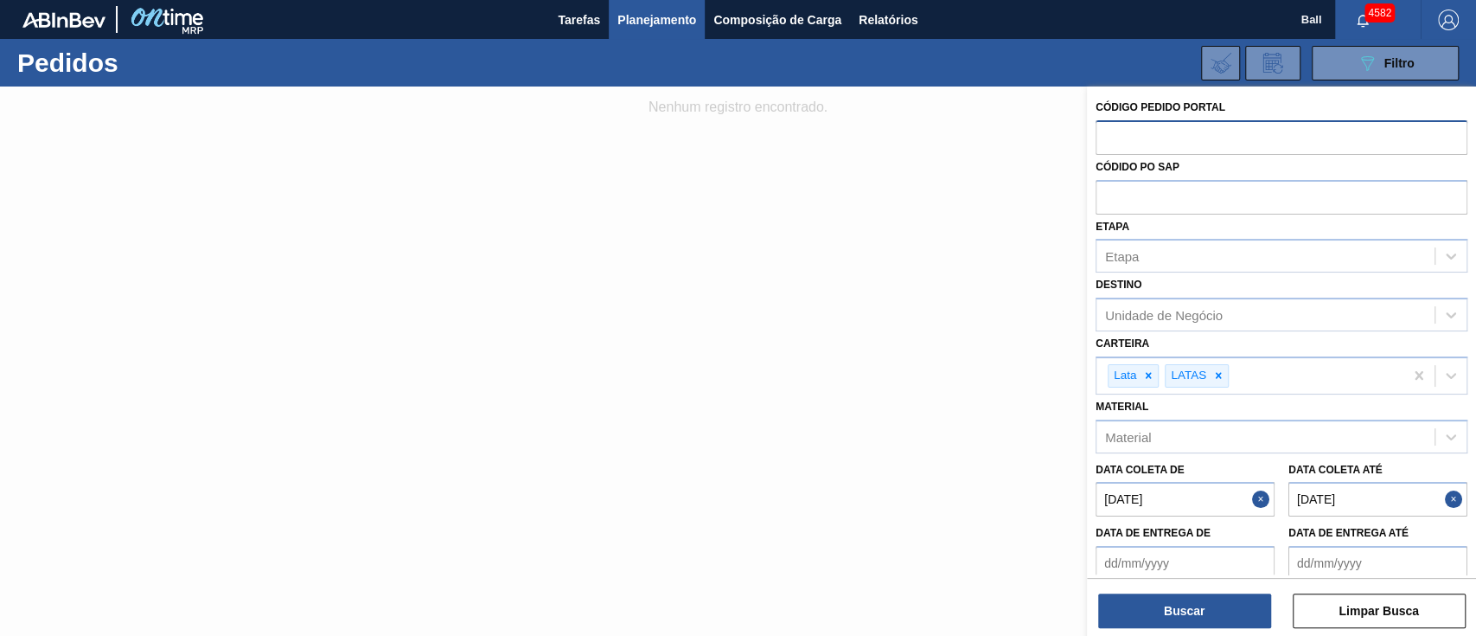
paste input "text"
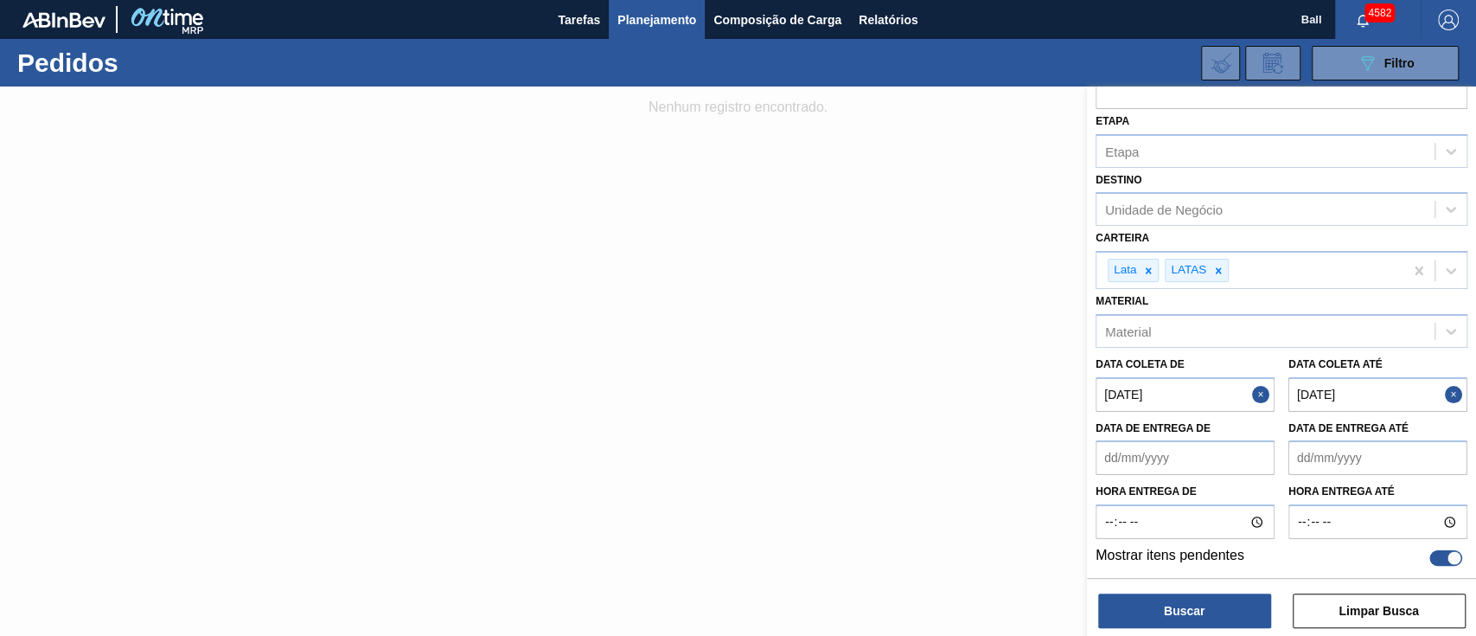
scroll to position [136, 0]
click at [1448, 555] on div at bounding box center [1455, 557] width 15 height 15
checkbox input "false"
click at [1365, 393] on até "14/10/2025" at bounding box center [1378, 393] width 179 height 35
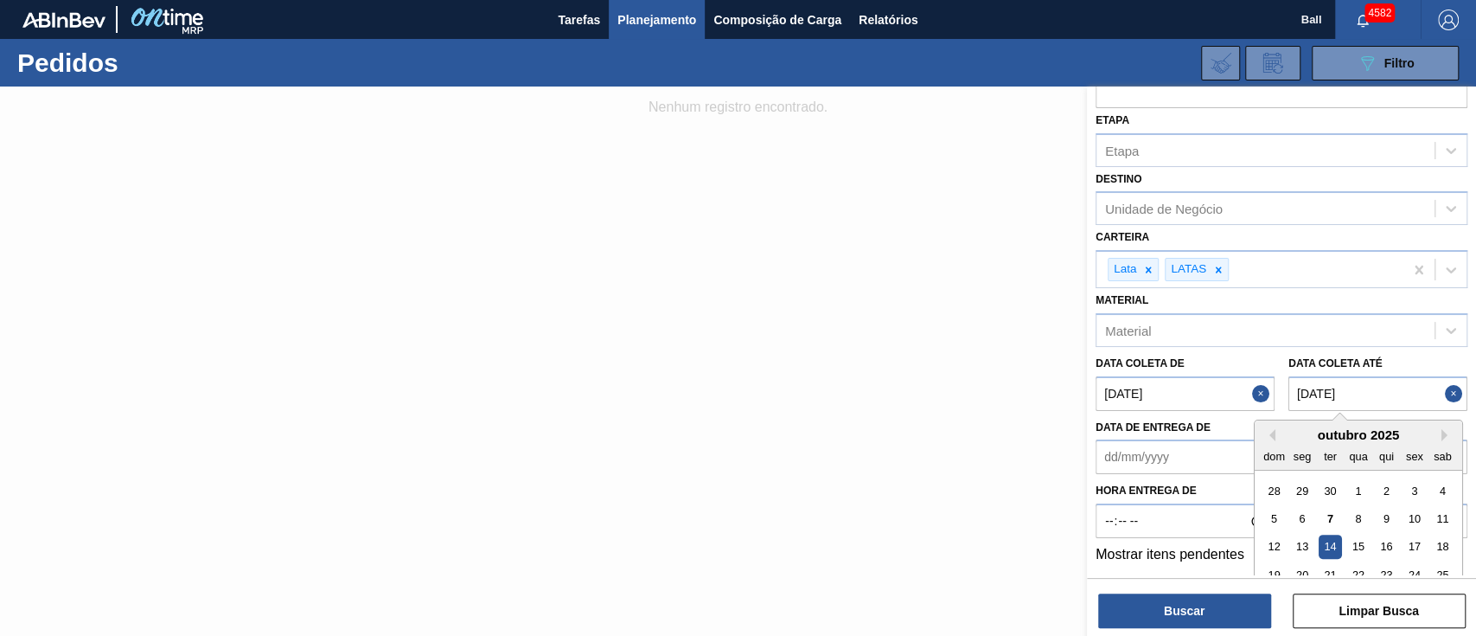
click at [1308, 391] on até "14/10/2025" at bounding box center [1378, 393] width 179 height 35
type até "31/12/2025"
click at [1206, 598] on button "Buscar" at bounding box center [1184, 610] width 173 height 35
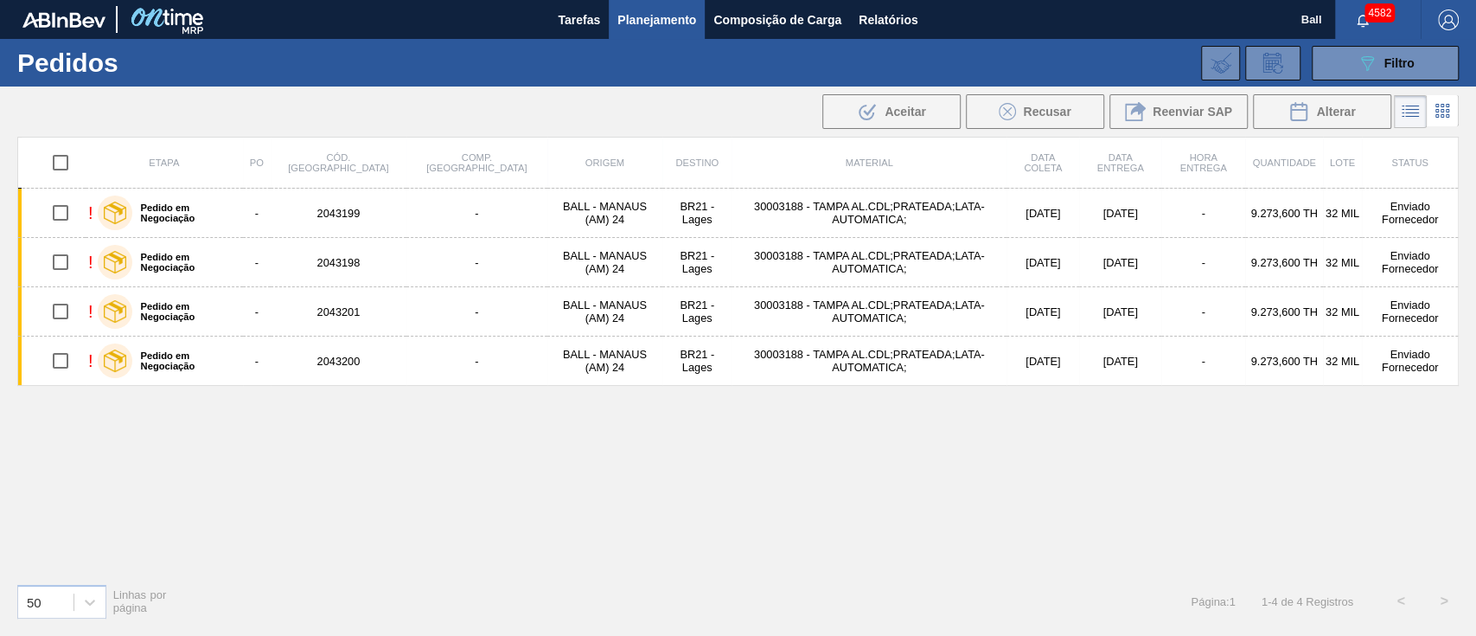
click at [57, 163] on input "checkbox" at bounding box center [60, 162] width 36 height 36
checkbox input "true"
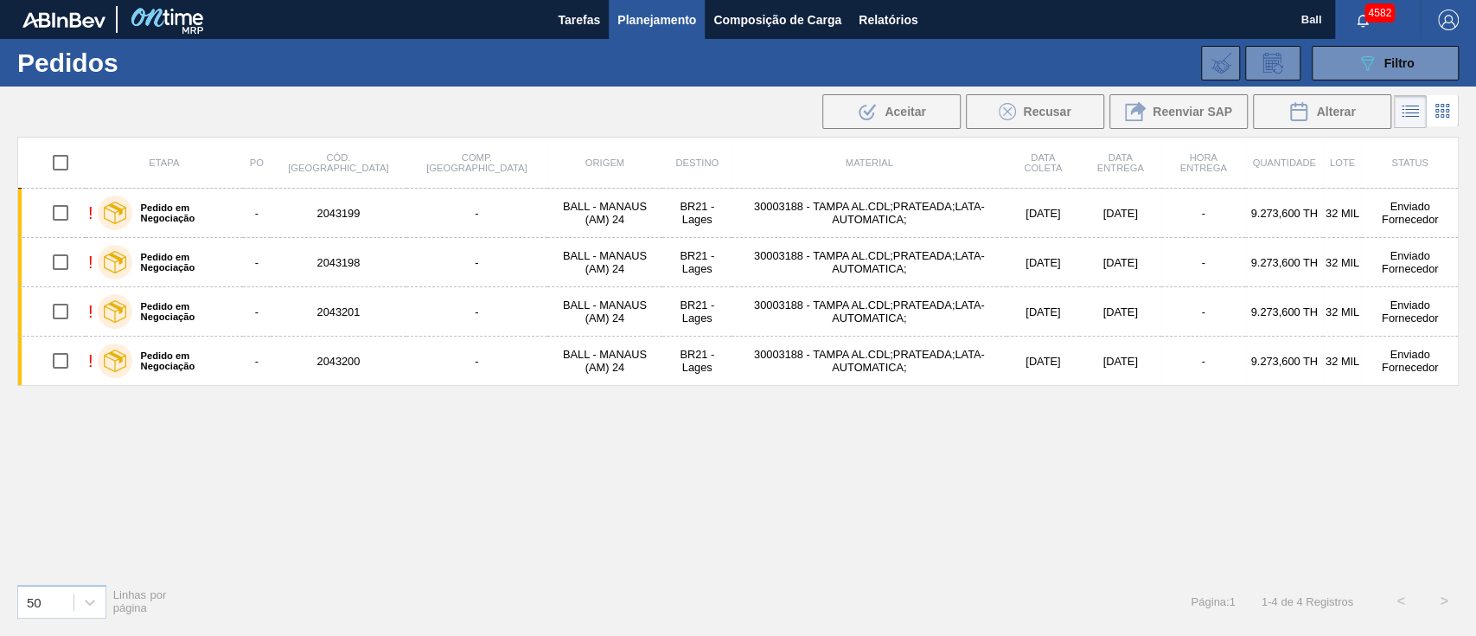
checkbox input "true"
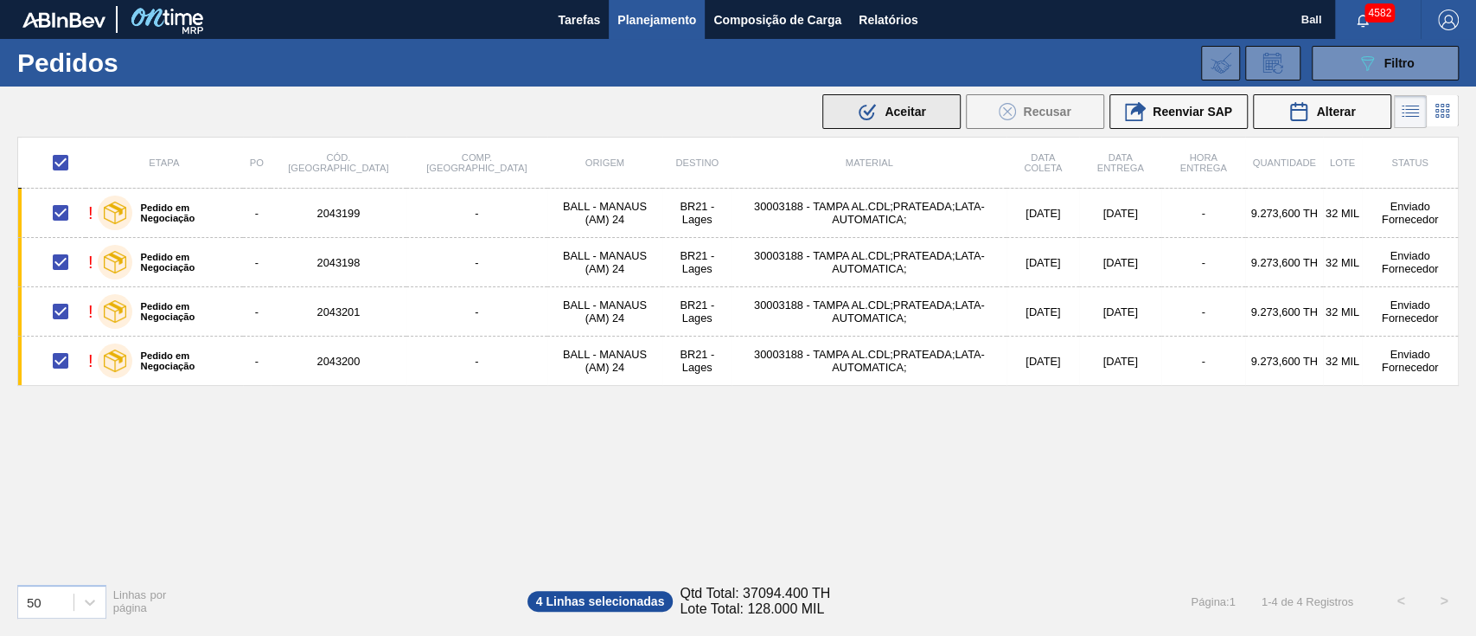
click at [885, 110] on span "Aceitar" at bounding box center [905, 112] width 41 height 14
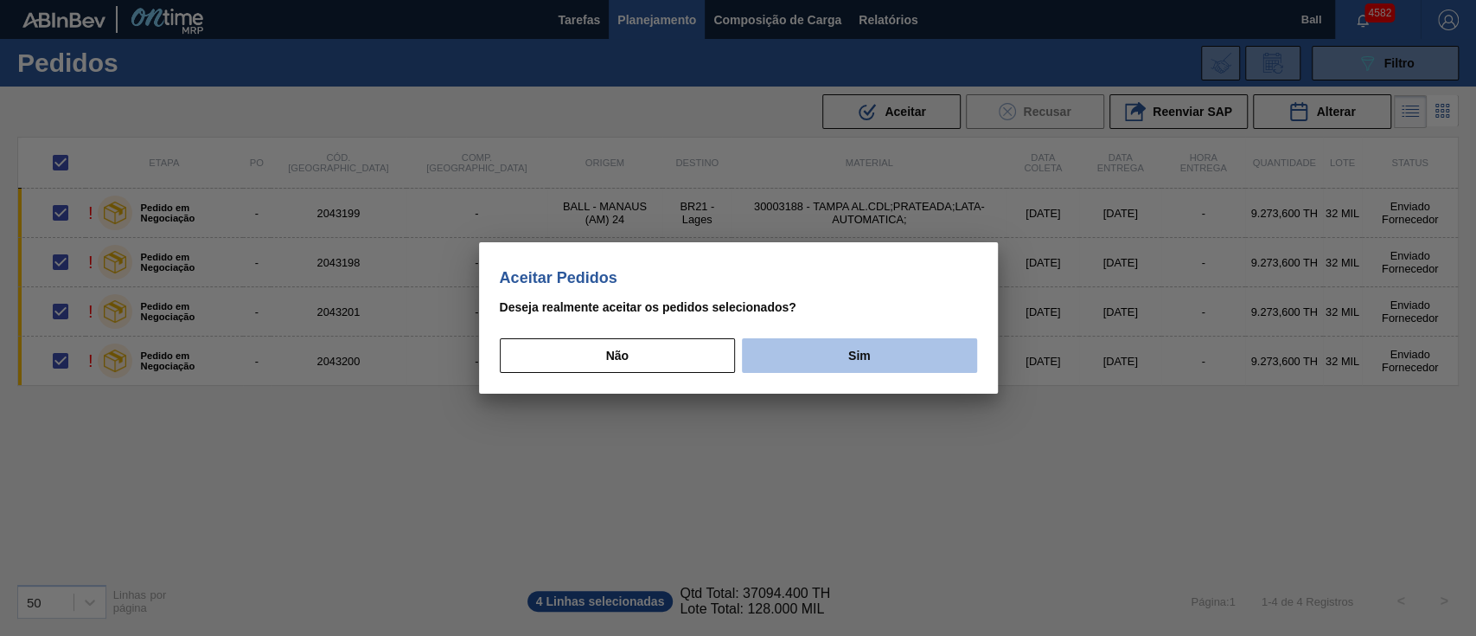
click at [864, 349] on button "Sim" at bounding box center [859, 355] width 234 height 35
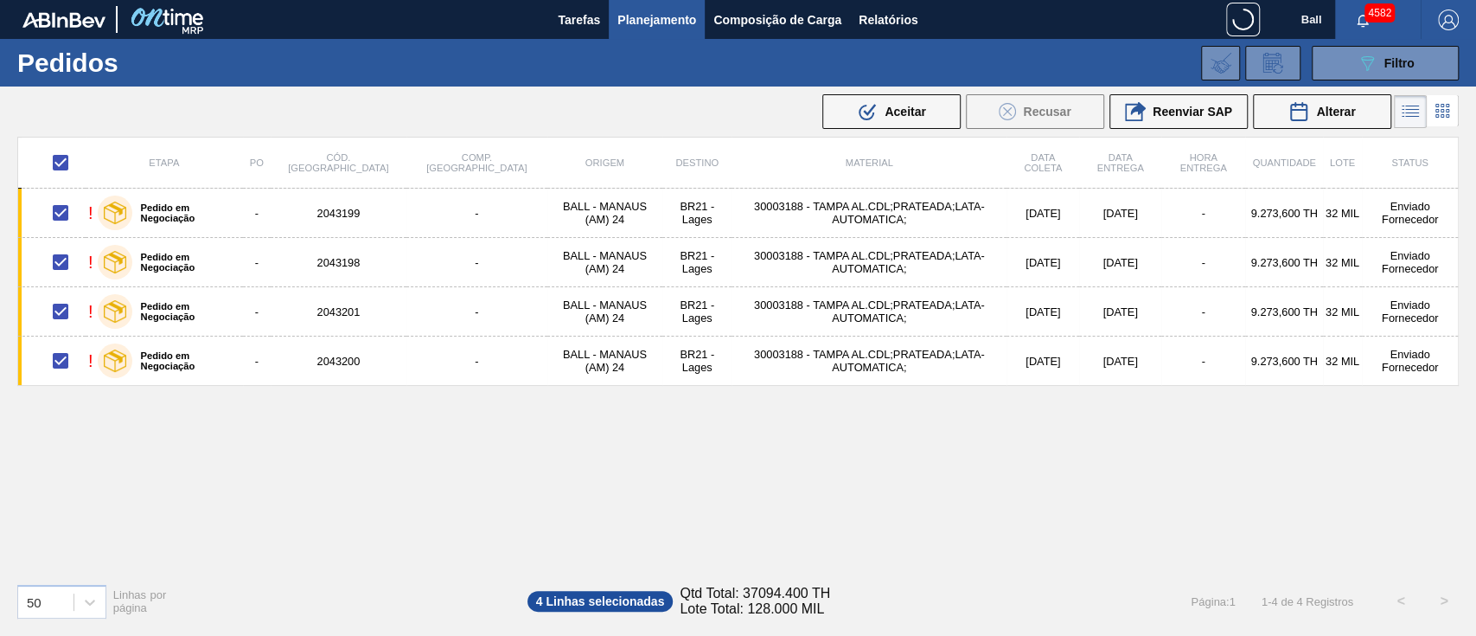
checkbox input "false"
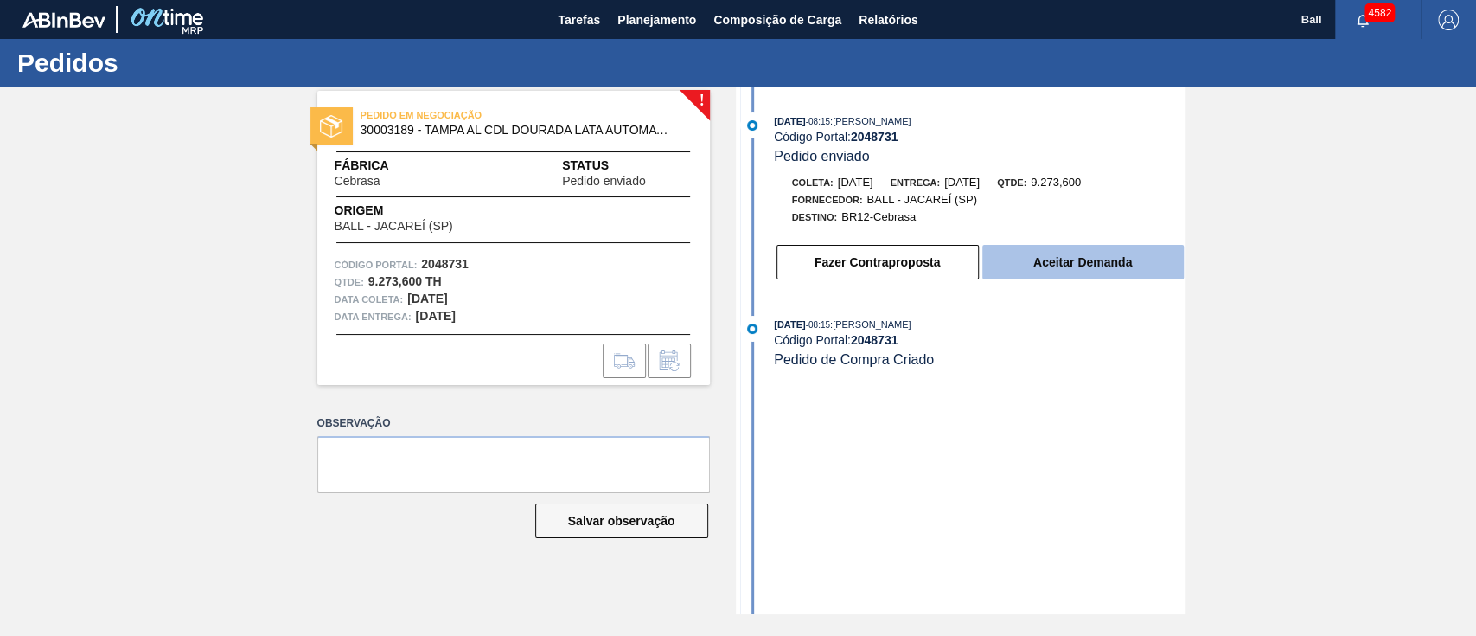
click at [1100, 274] on button "Aceitar Demanda" at bounding box center [1082, 262] width 201 height 35
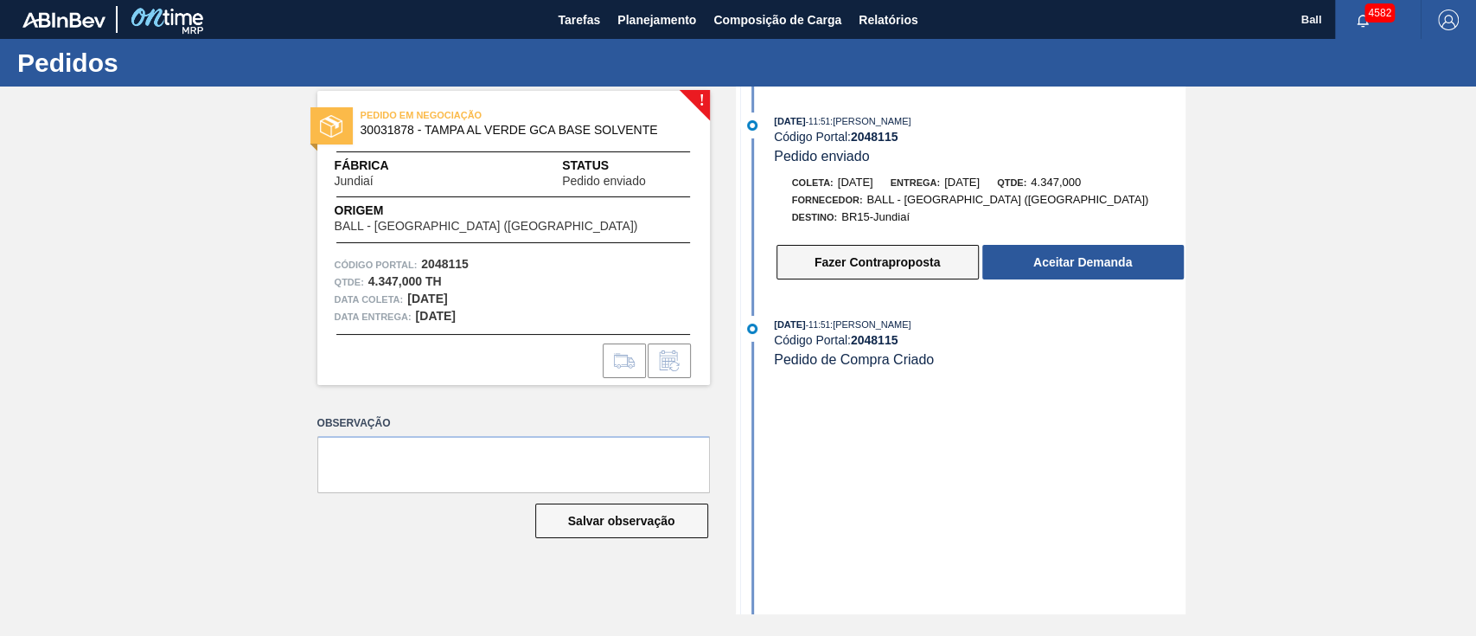
click at [901, 273] on button "Fazer Contraproposta" at bounding box center [878, 262] width 202 height 35
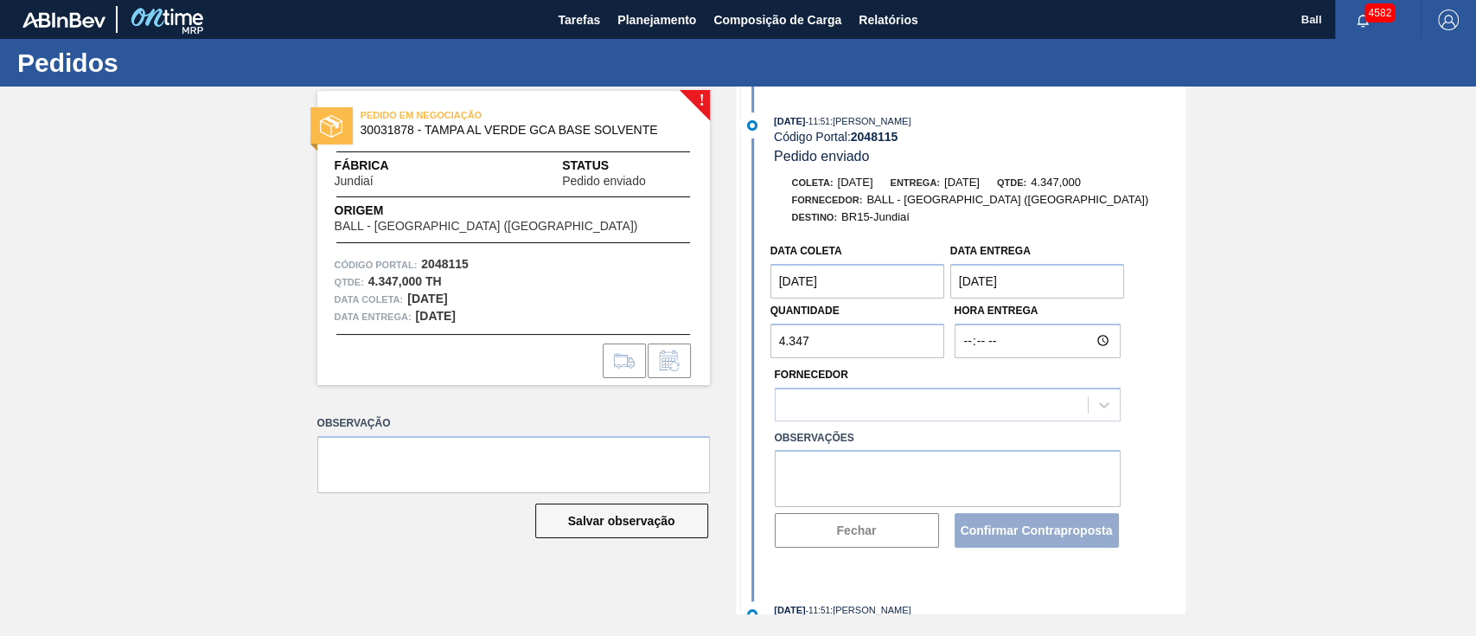
click at [872, 286] on coleta "[DATE]" at bounding box center [858, 281] width 175 height 35
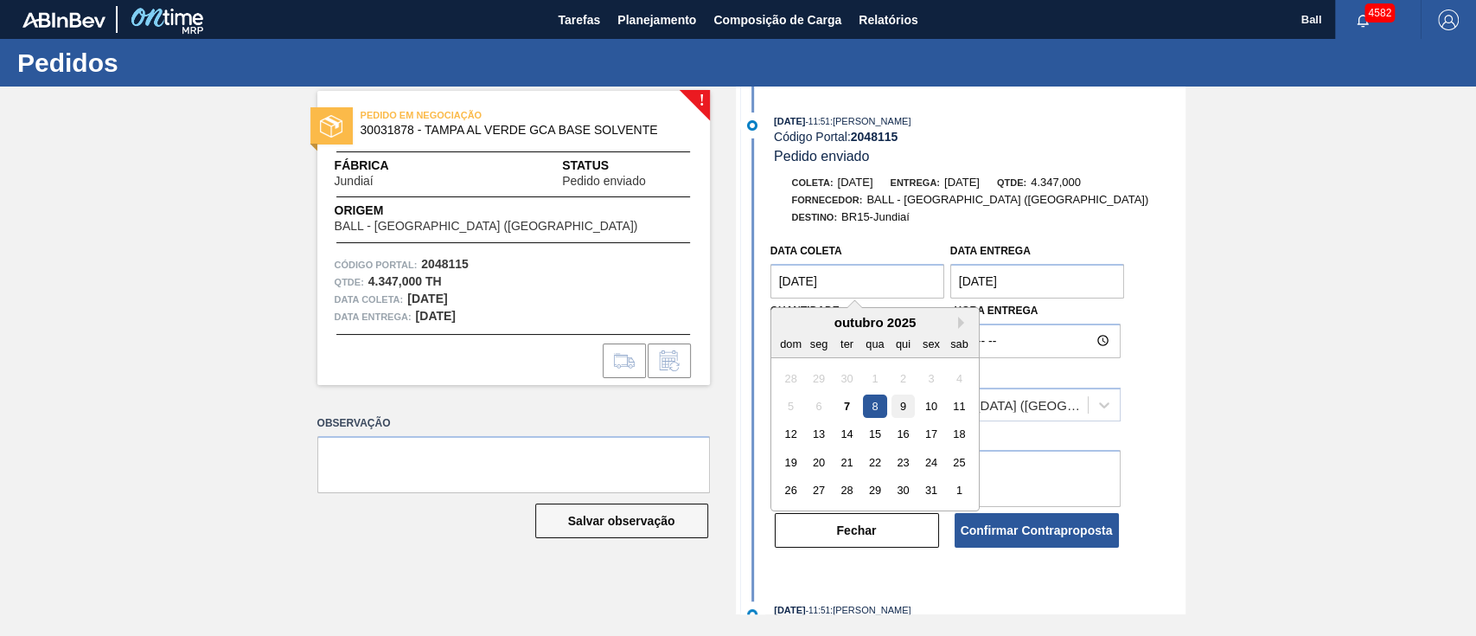
click at [902, 406] on div "9" at bounding box center [903, 405] width 23 height 23
type coleta "[DATE]"
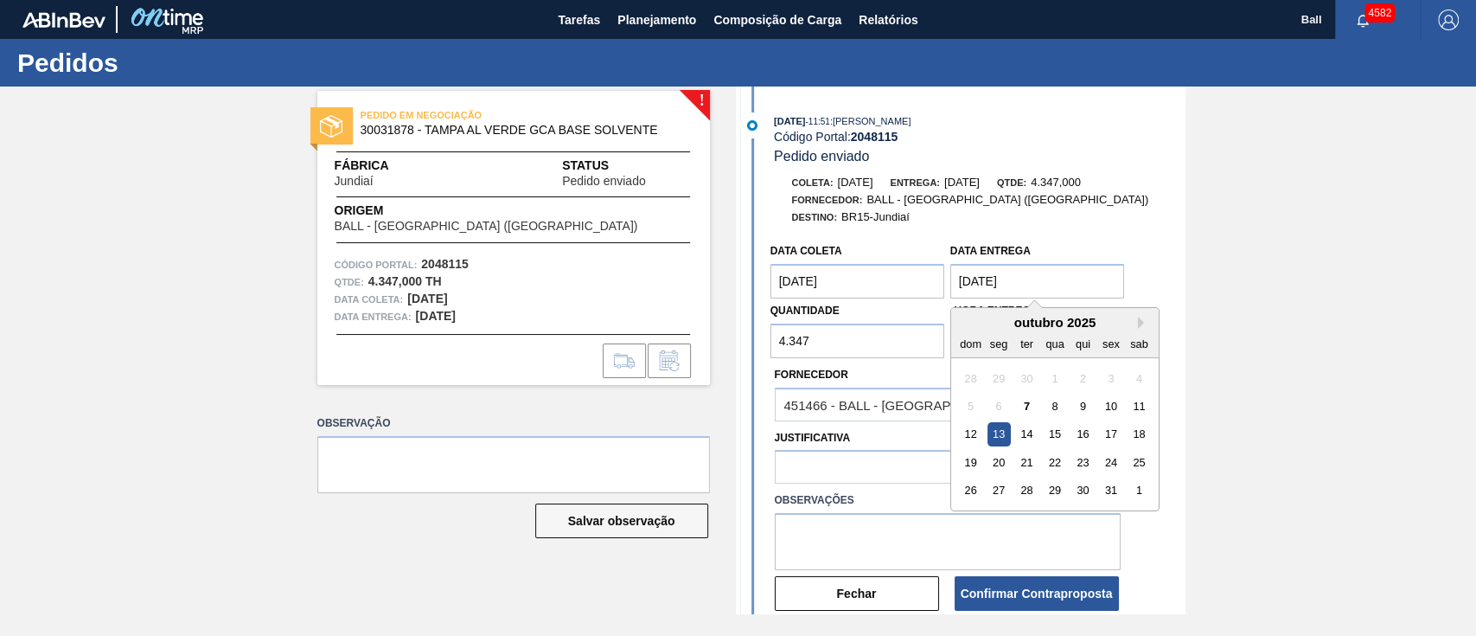
click at [995, 281] on Entrega "[DATE]" at bounding box center [1037, 281] width 175 height 35
click at [1059, 438] on div "15" at bounding box center [1054, 434] width 23 height 23
type Entrega "[DATE]"
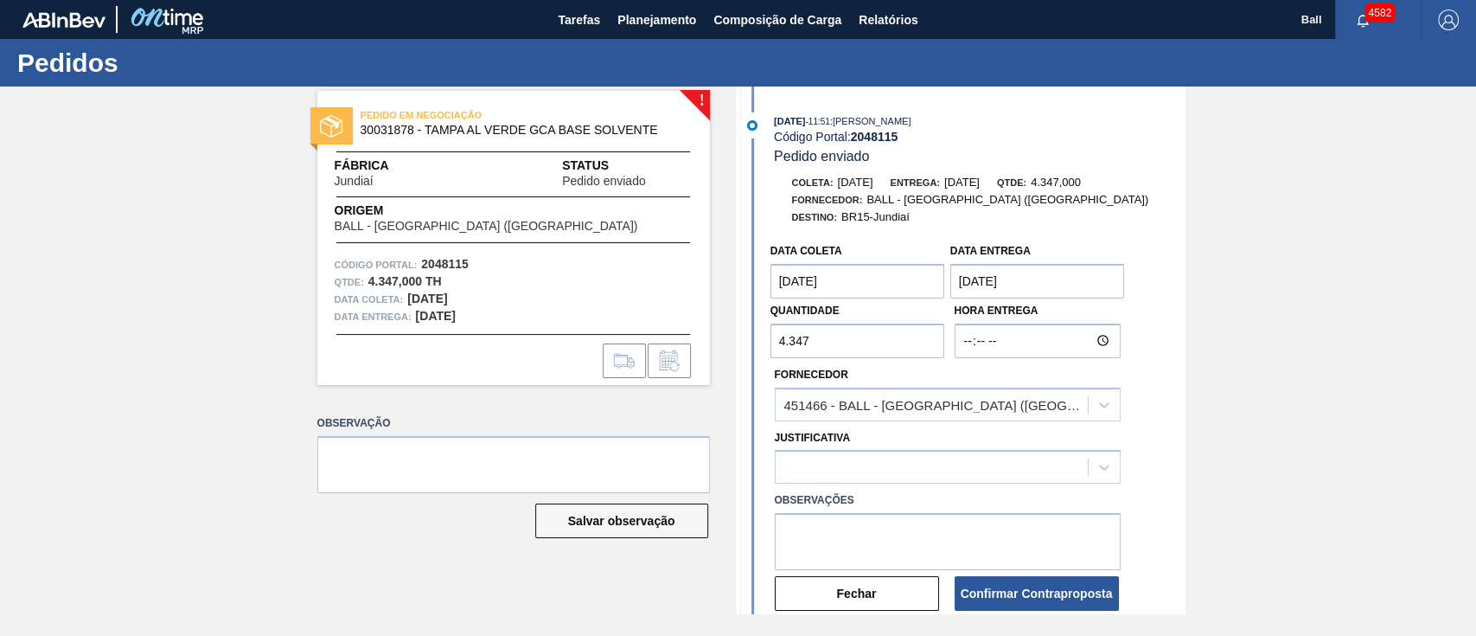
click at [1006, 378] on div "Fornecedor 451466 - BALL - [GEOGRAPHIC_DATA] ([GEOGRAPHIC_DATA])" at bounding box center [948, 391] width 346 height 59
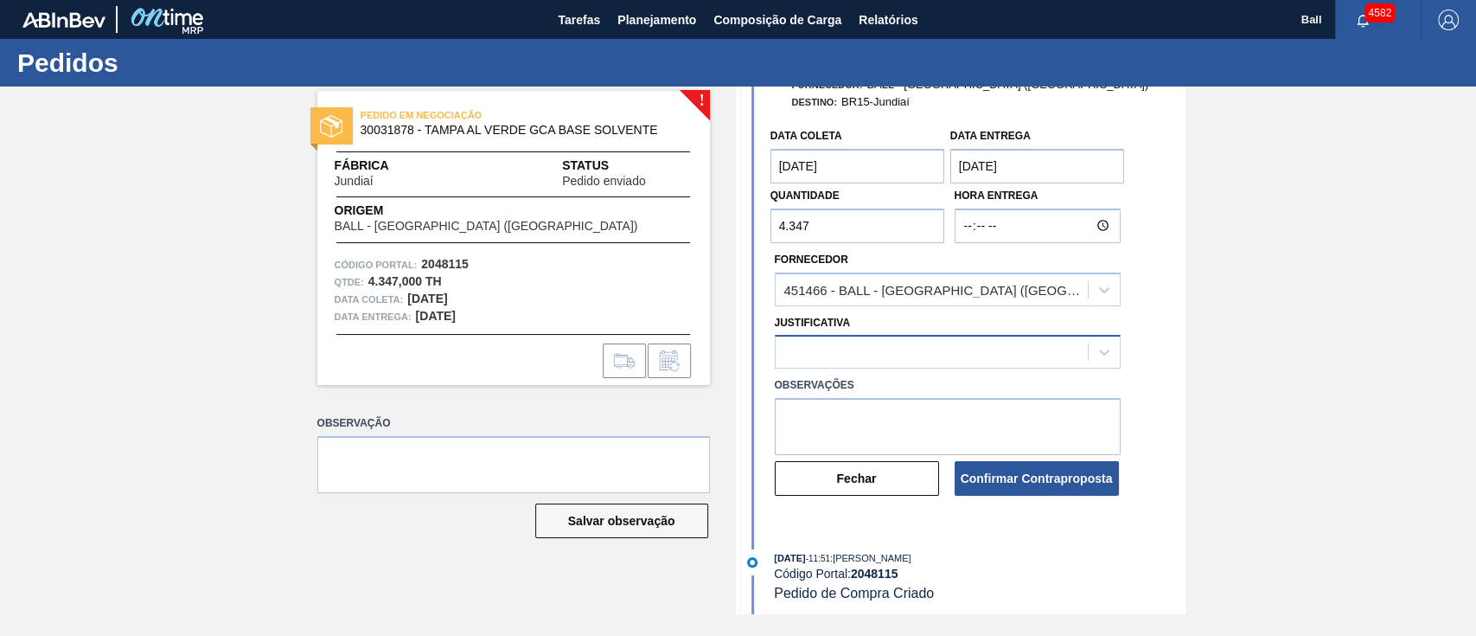
click at [1007, 352] on div at bounding box center [932, 352] width 312 height 25
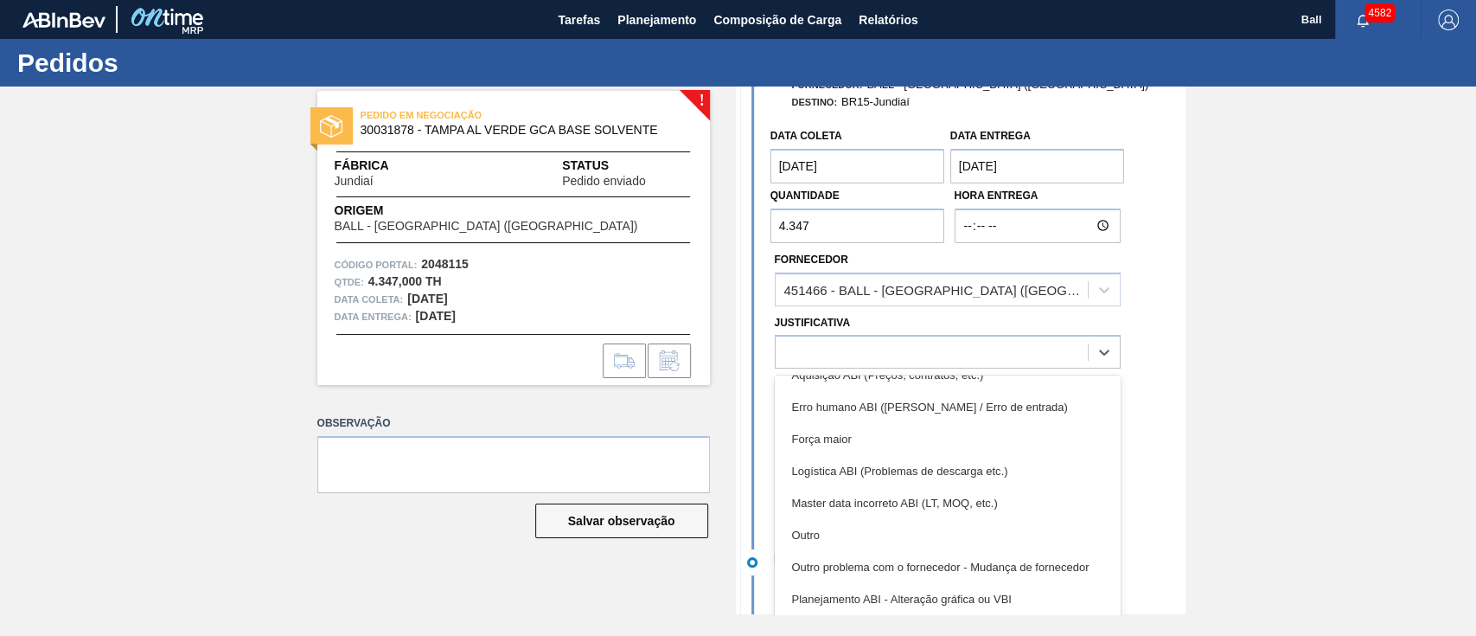
scroll to position [0, 0]
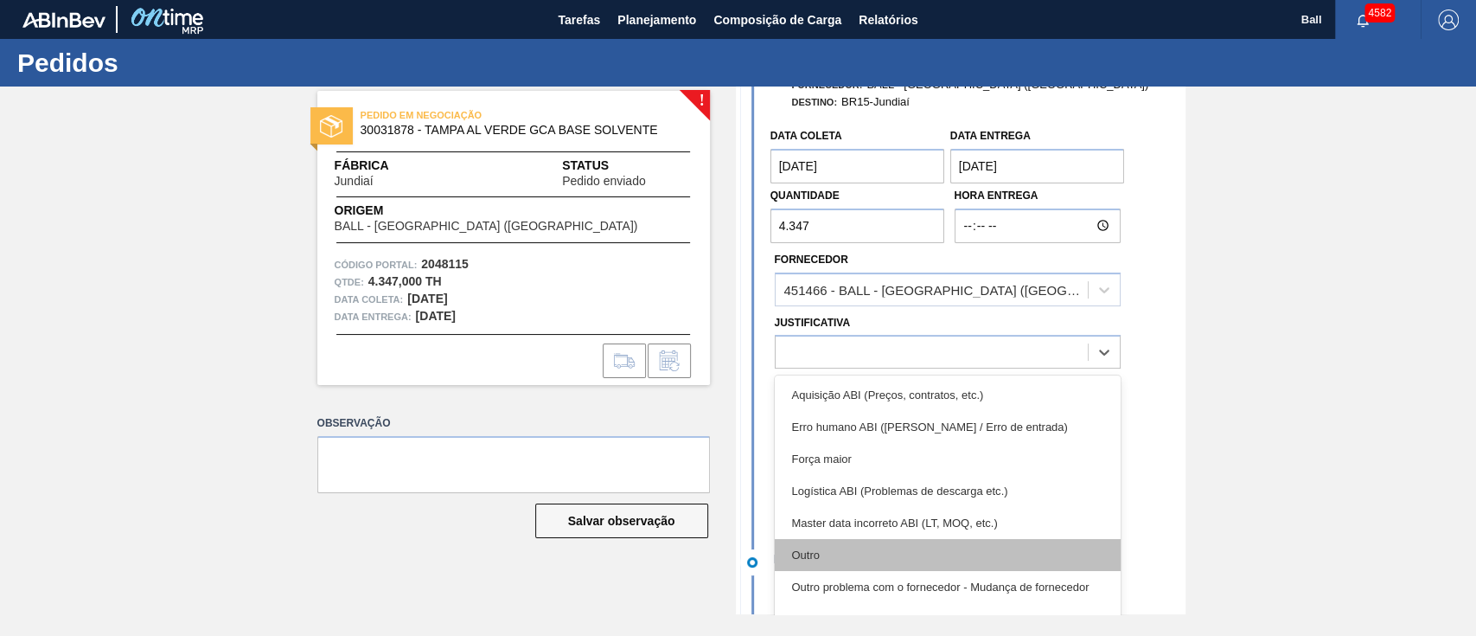
click at [918, 543] on div "Outro" at bounding box center [948, 555] width 346 height 32
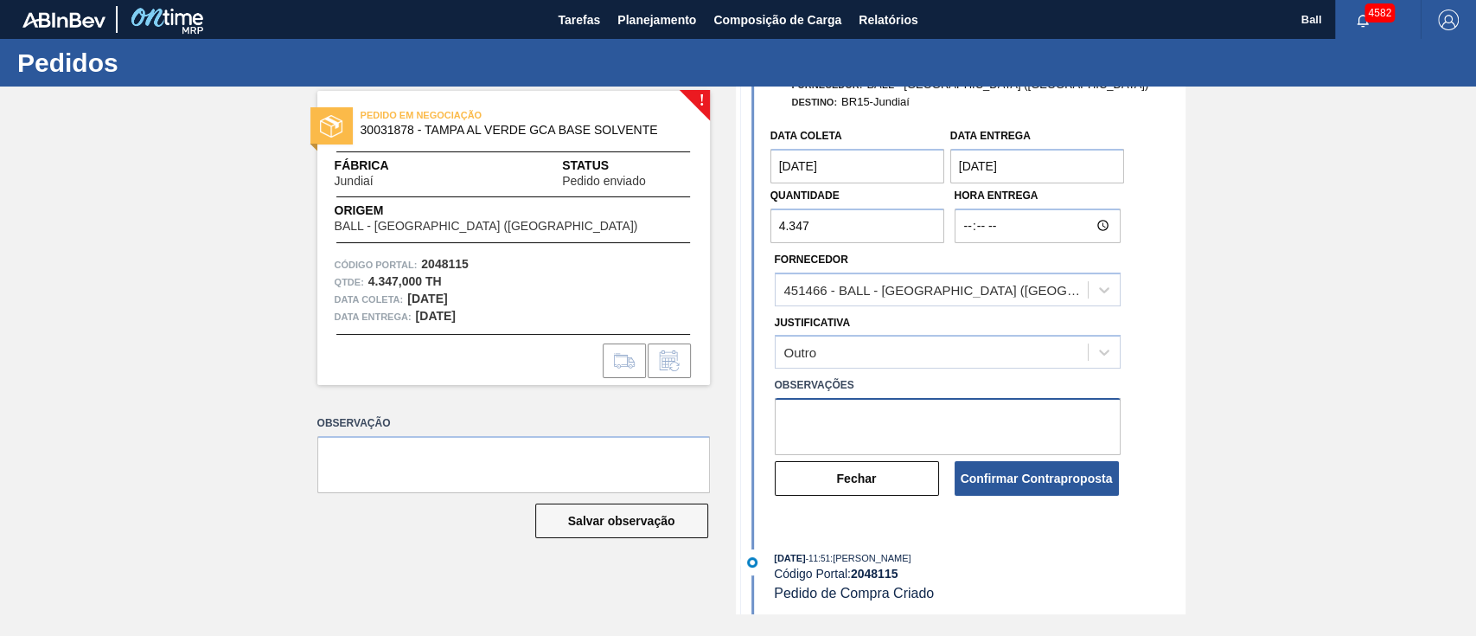
click at [906, 435] on textarea at bounding box center [948, 426] width 346 height 57
drag, startPoint x: 908, startPoint y: 430, endPoint x: 752, endPoint y: 416, distance: 156.3
click at [752, 416] on div "Data coleta [DATE] Data Entrega [DATE] Quantidade 4.347 Hora Entrega Fornecedor…" at bounding box center [962, 308] width 445 height 378
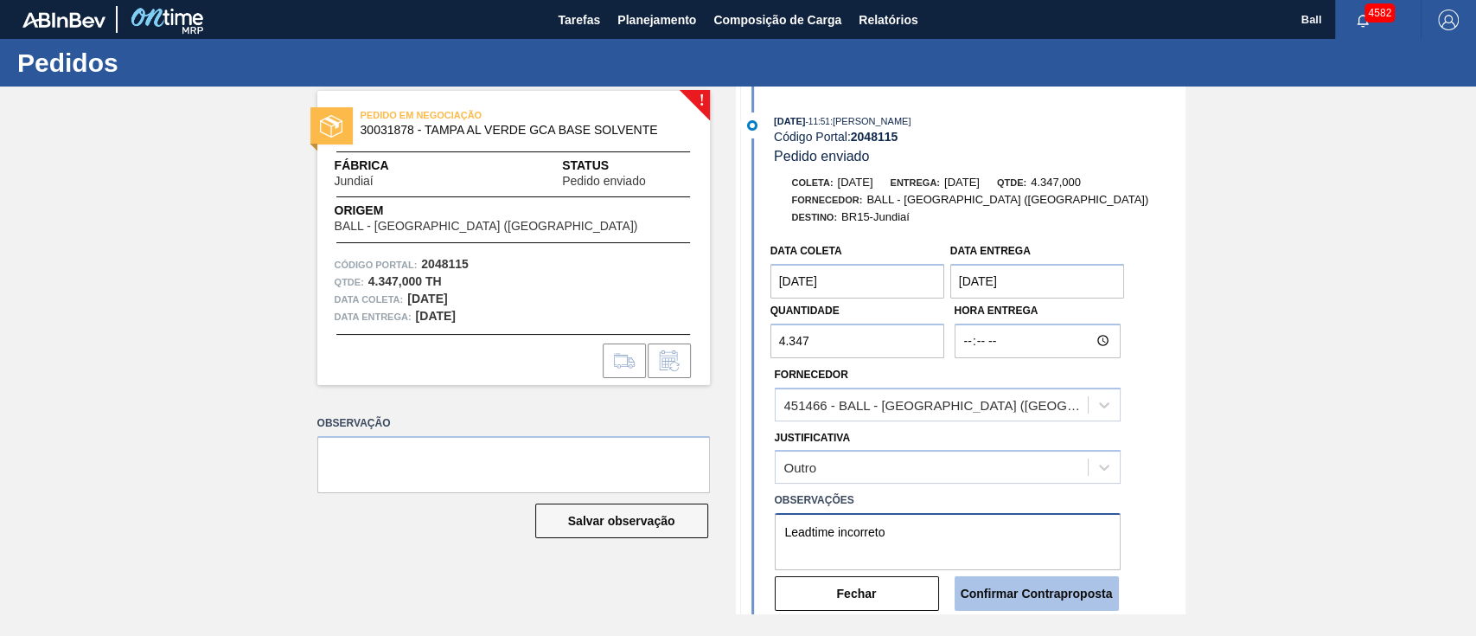
type textarea "Leadtime incorreto"
click at [1067, 598] on button "Confirmar Contraproposta" at bounding box center [1037, 593] width 164 height 35
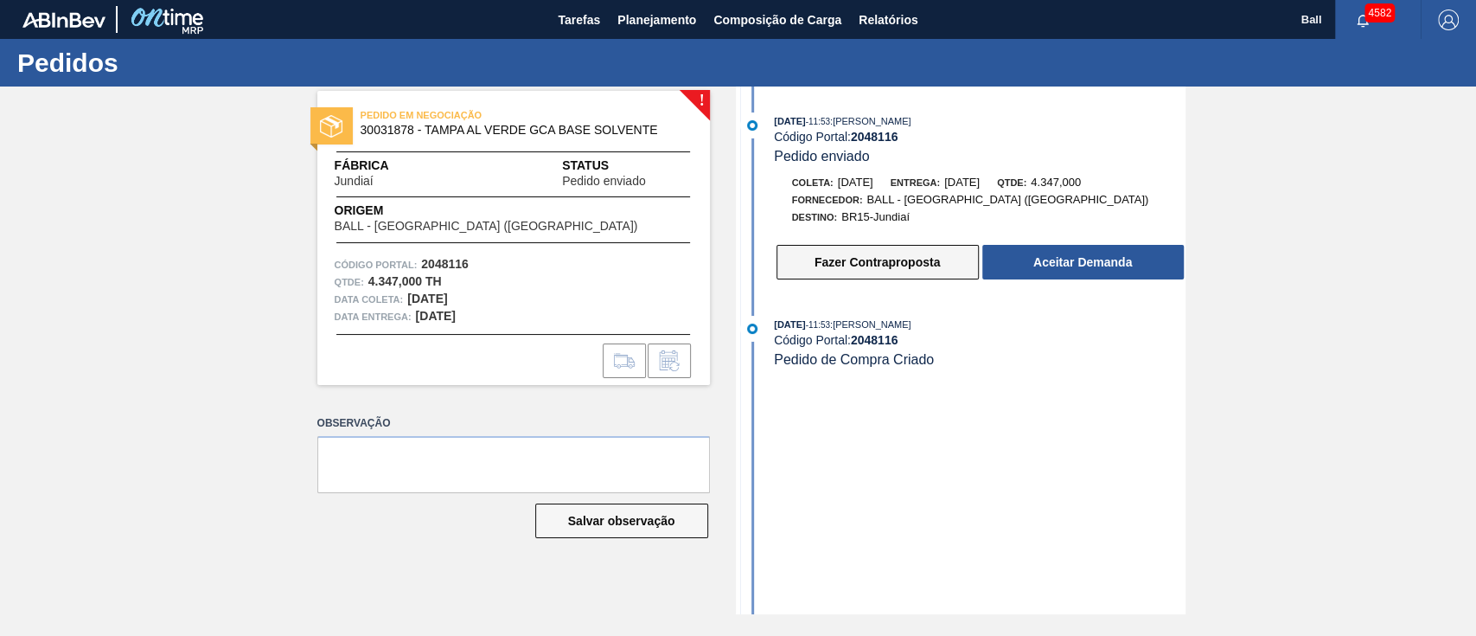
click at [868, 266] on button "Fazer Contraproposta" at bounding box center [878, 262] width 202 height 35
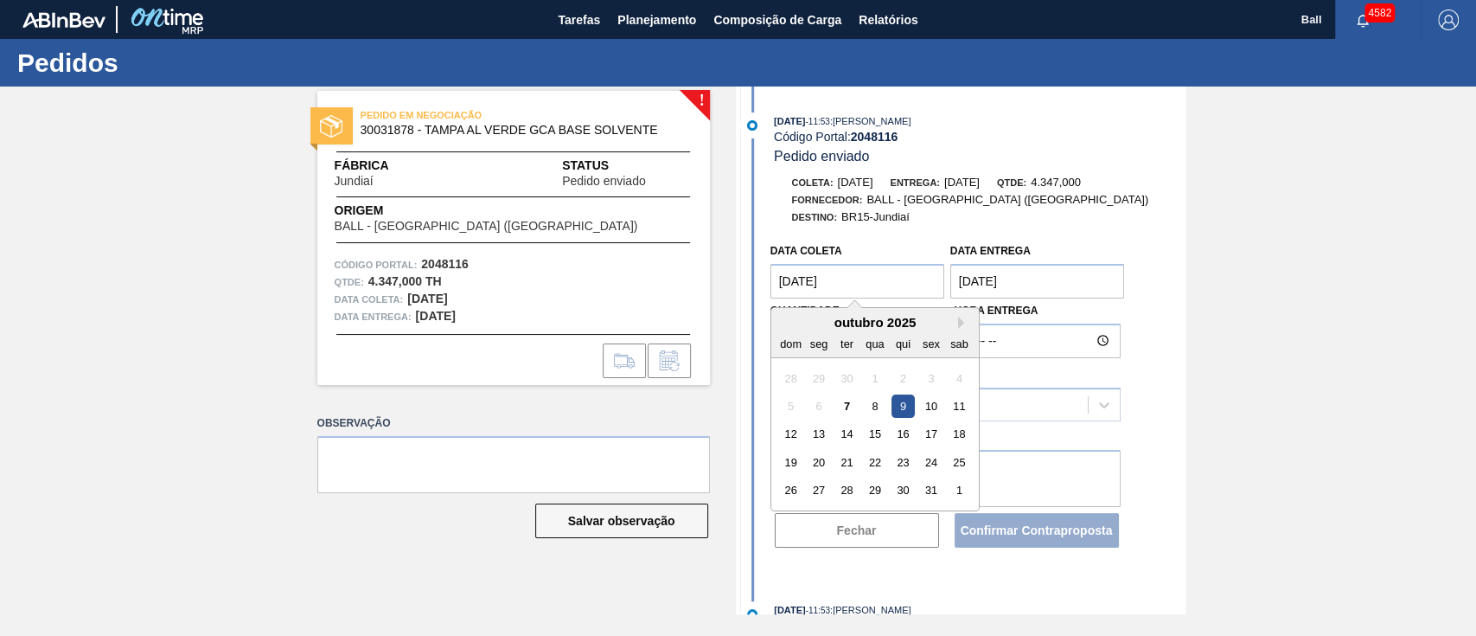
click at [865, 284] on coleta "[DATE]" at bounding box center [858, 281] width 175 height 35
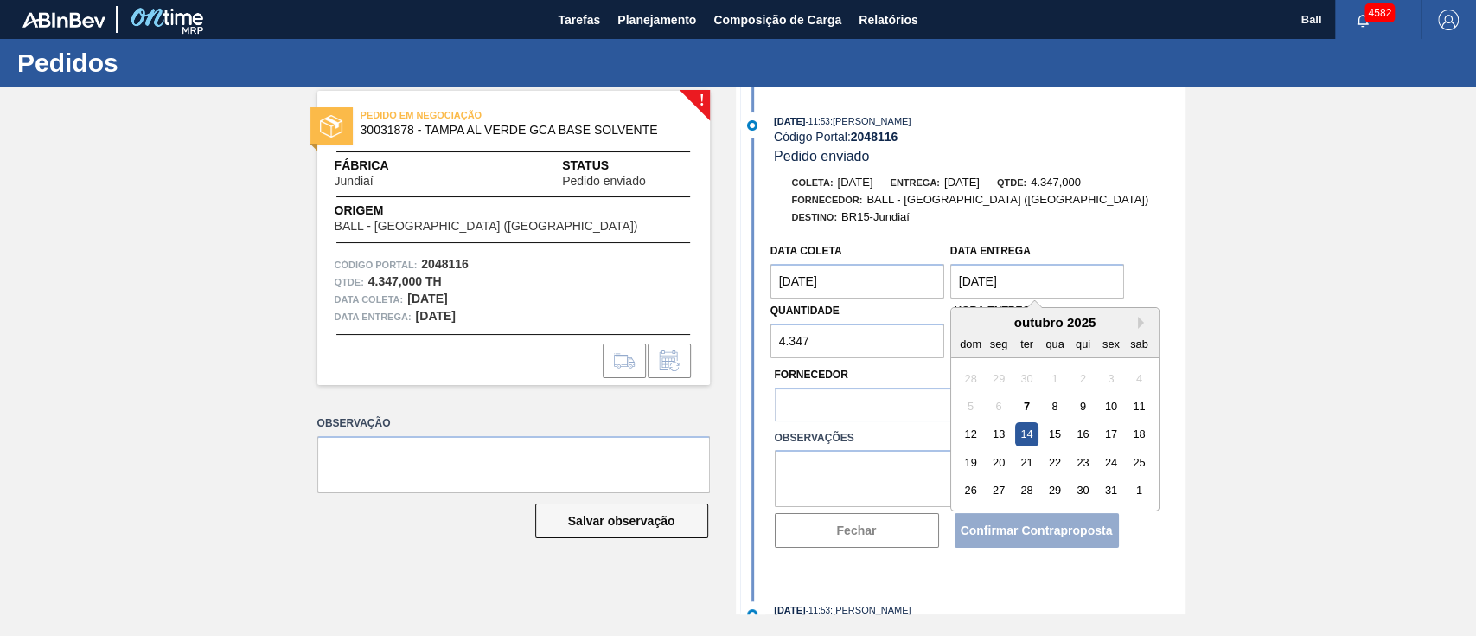
click at [1014, 286] on Entrega "14/10/2025" at bounding box center [1037, 281] width 175 height 35
click at [1054, 429] on div "15" at bounding box center [1054, 434] width 23 height 23
type Entrega "[DATE]"
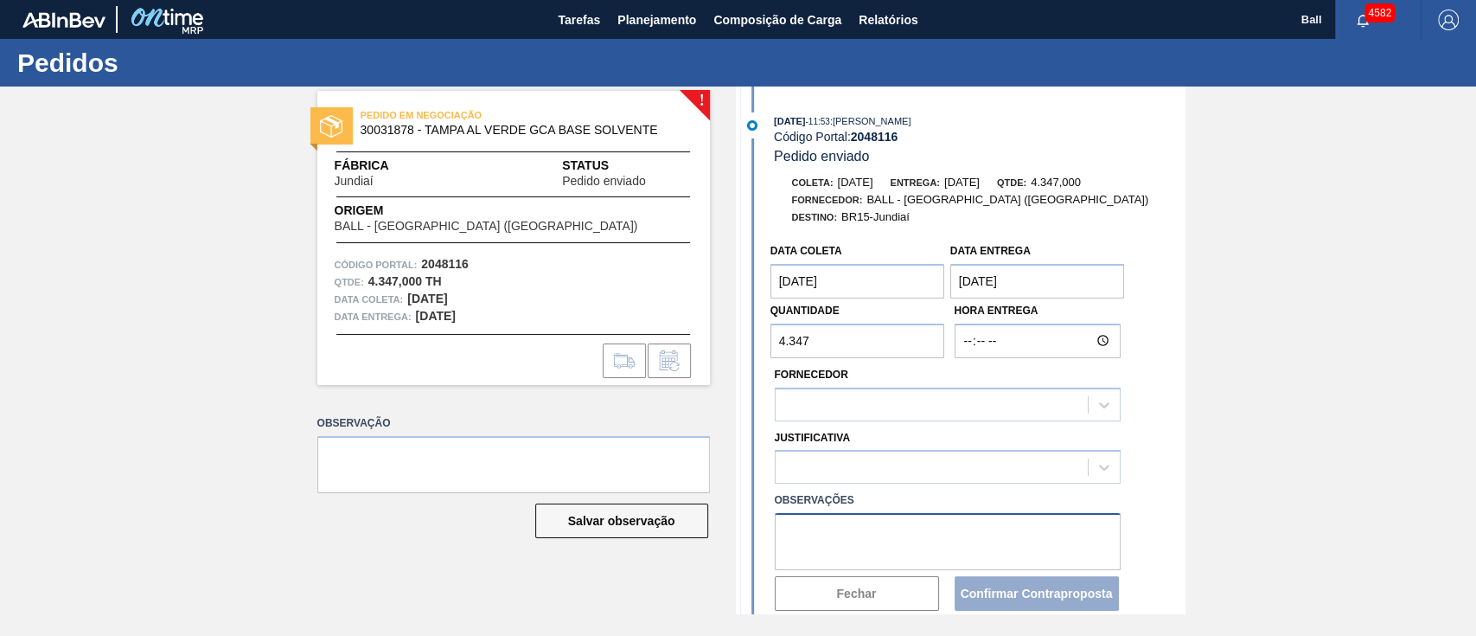
click at [869, 543] on textarea at bounding box center [948, 541] width 346 height 57
paste textarea "Leadtime incorreto"
type textarea "Leadtime incorreto"
click at [837, 467] on div at bounding box center [932, 467] width 312 height 25
click at [905, 387] on div "Fornecedor" at bounding box center [948, 391] width 346 height 59
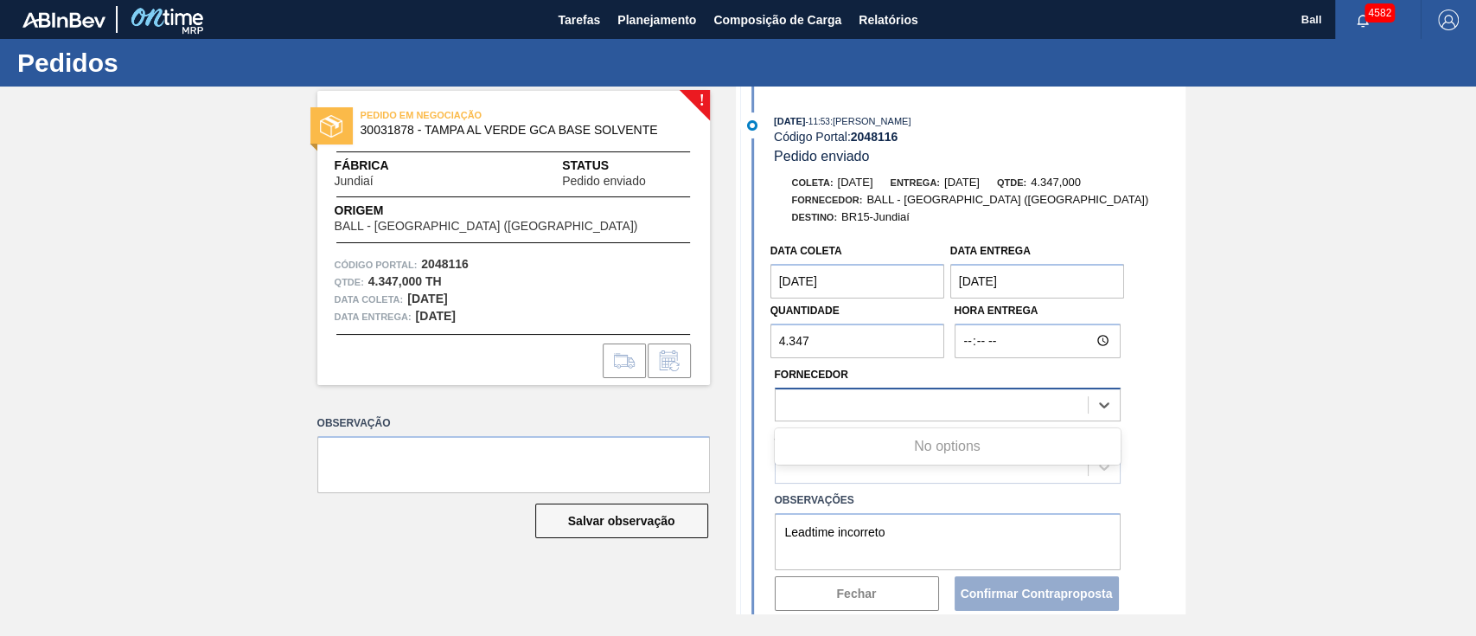
click at [901, 406] on div at bounding box center [932, 404] width 312 height 25
click at [867, 413] on div at bounding box center [932, 404] width 312 height 25
click at [891, 455] on div at bounding box center [948, 467] width 346 height 34
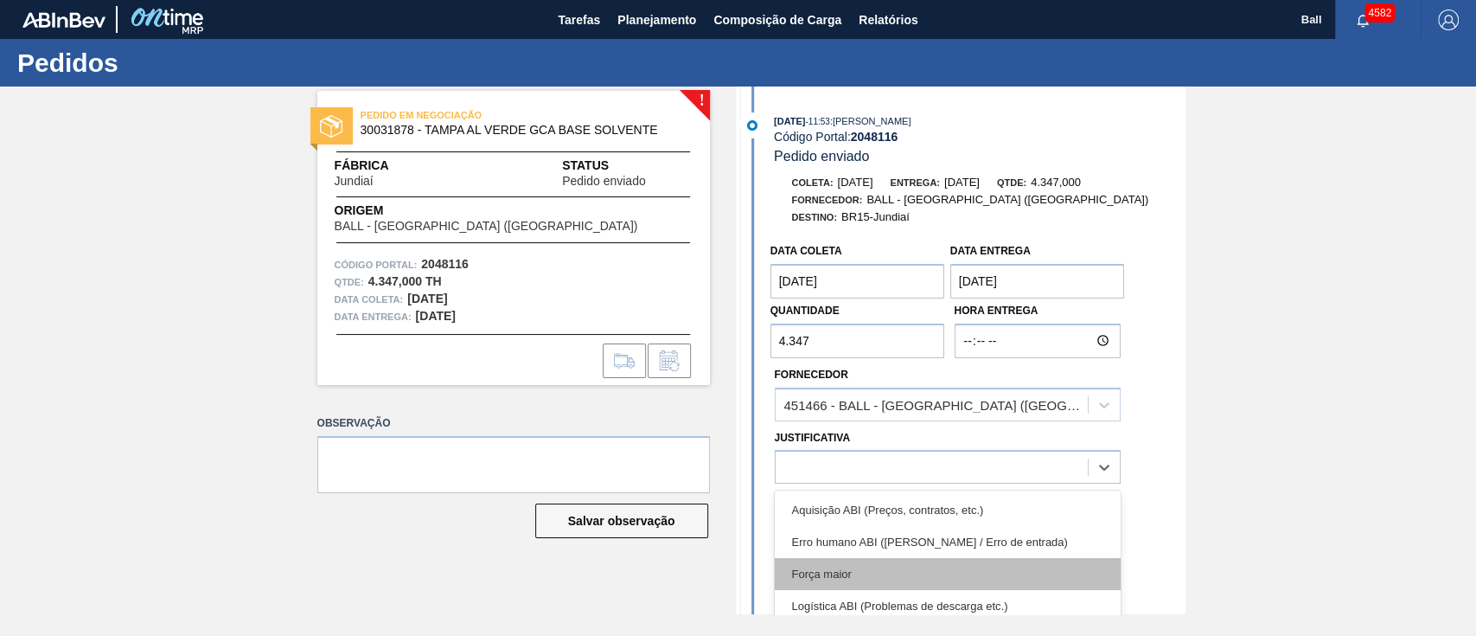
scroll to position [115, 0]
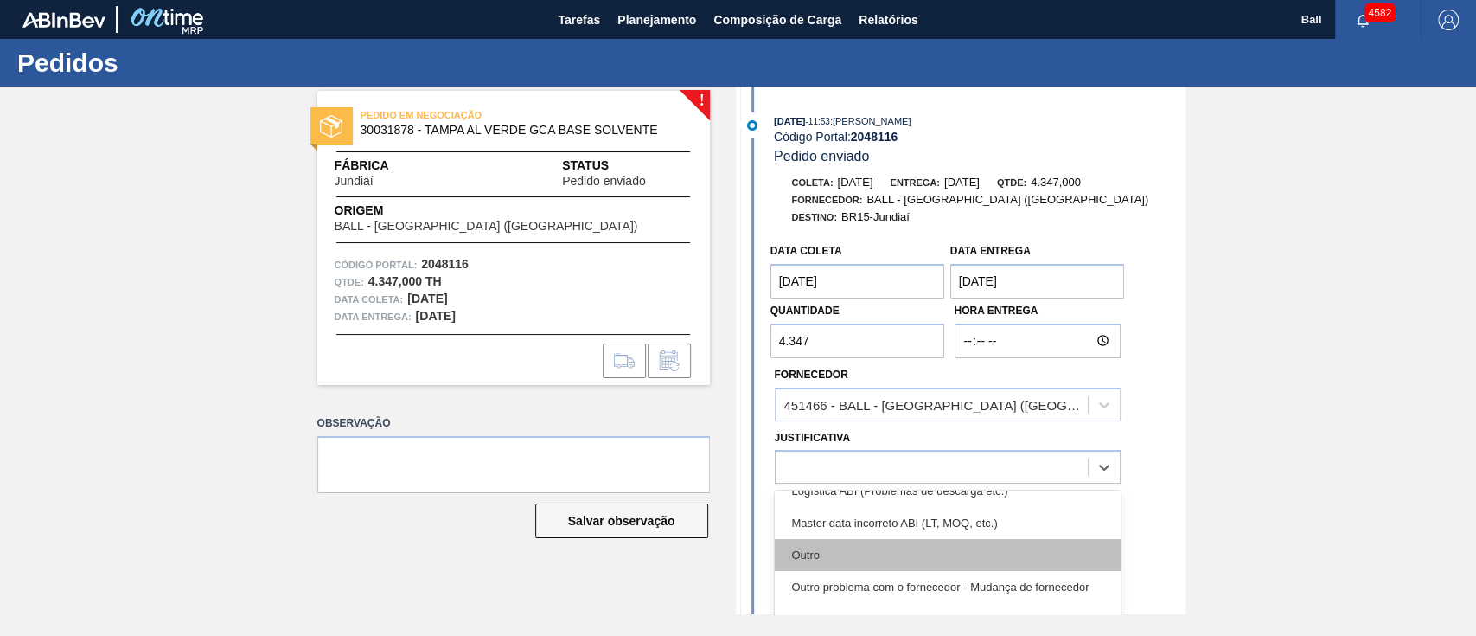
click at [865, 564] on div "Outro" at bounding box center [948, 555] width 346 height 32
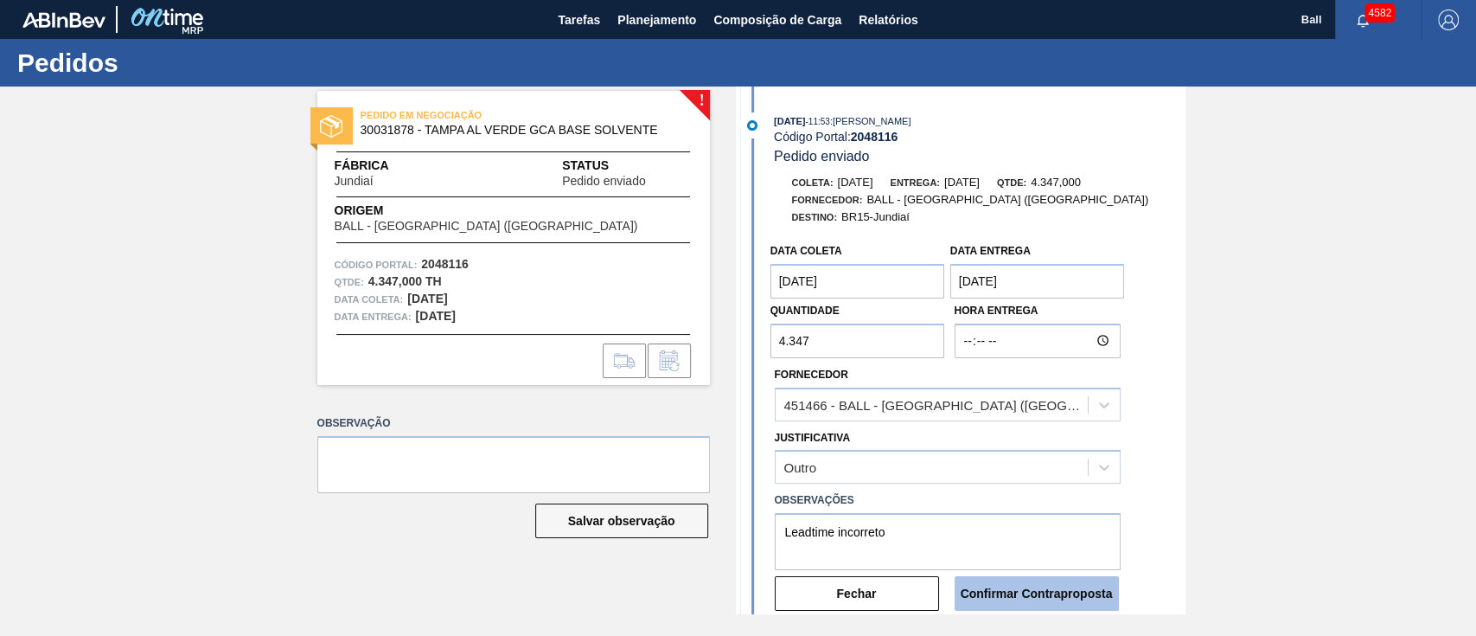
click at [1055, 604] on button "Confirmar Contraproposta" at bounding box center [1037, 593] width 164 height 35
